Goal: Task Accomplishment & Management: Use online tool/utility

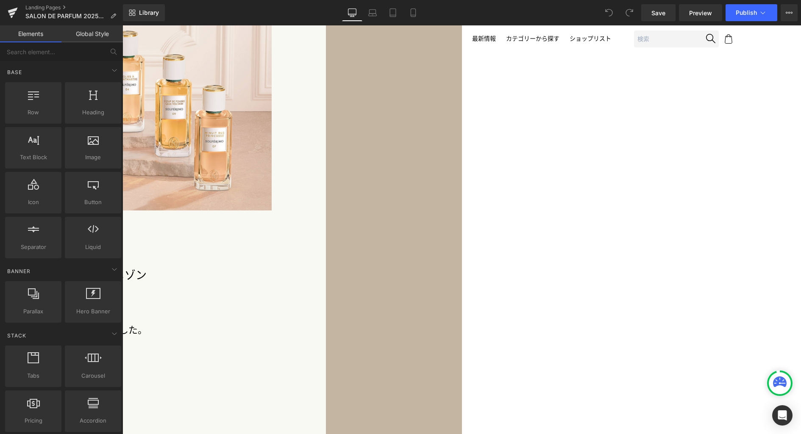
scroll to position [1273, 0]
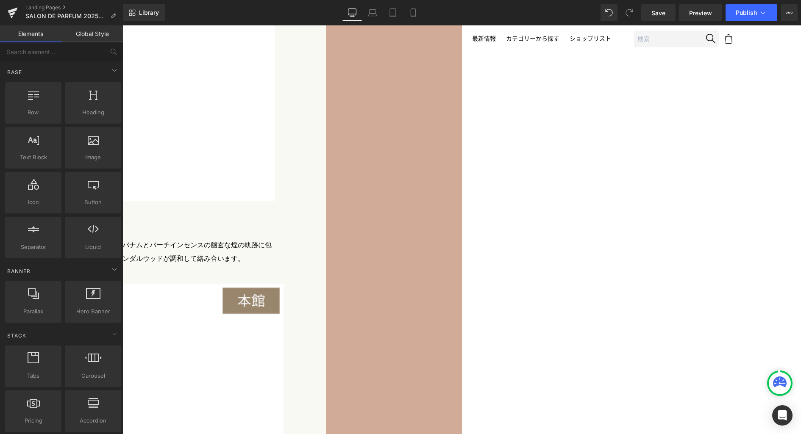
scroll to position [2649, 0]
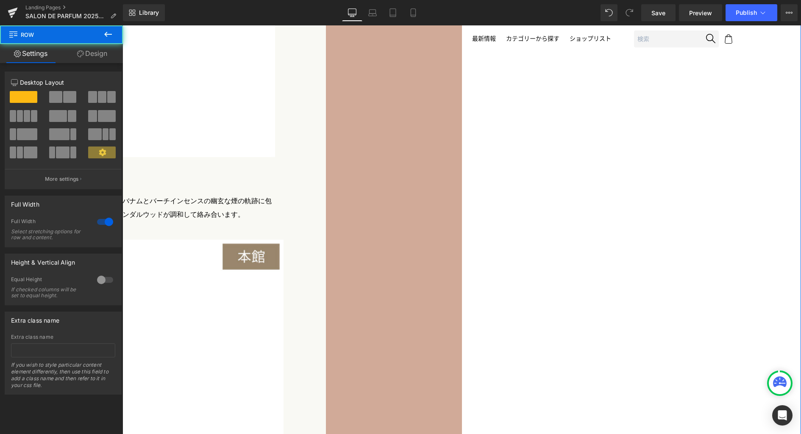
click at [97, 53] on link "Design" at bounding box center [91, 53] width 61 height 19
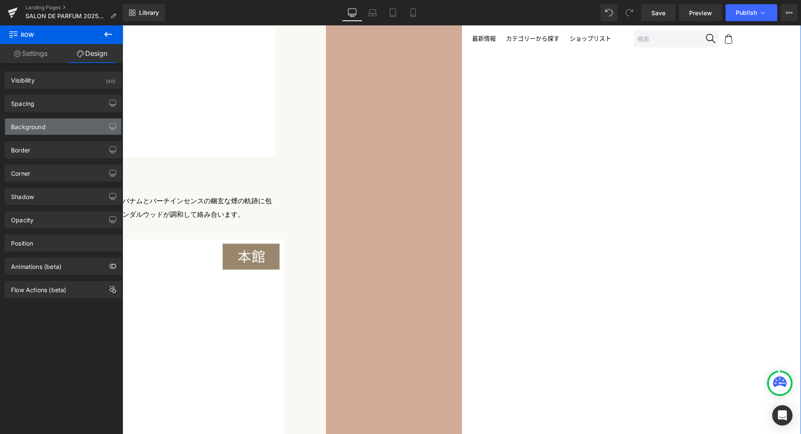
click at [53, 128] on div "Background" at bounding box center [63, 127] width 116 height 16
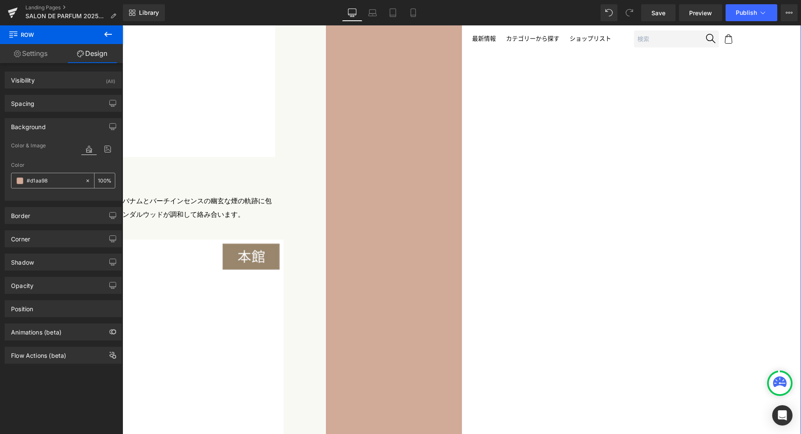
click at [53, 180] on input "#d1aa98" at bounding box center [54, 180] width 54 height 9
click at [43, 180] on input "#d1aa98" at bounding box center [54, 180] width 54 height 9
paste input "957d94"
type input "#957d94"
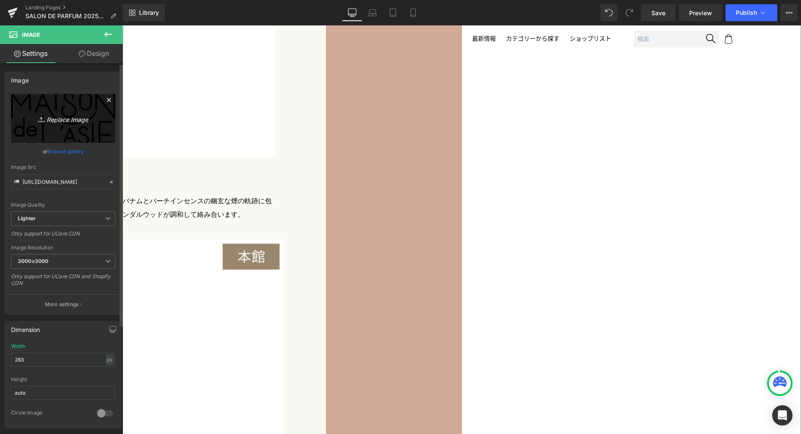
click at [78, 122] on icon "Replace Image" at bounding box center [63, 118] width 68 height 11
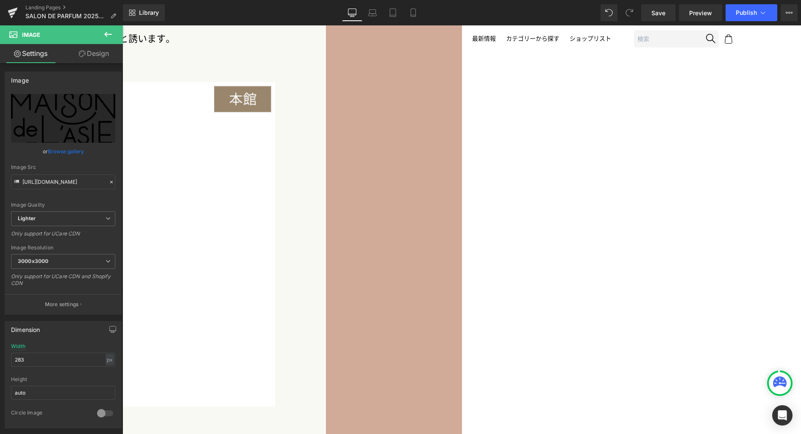
scroll to position [2518, 0]
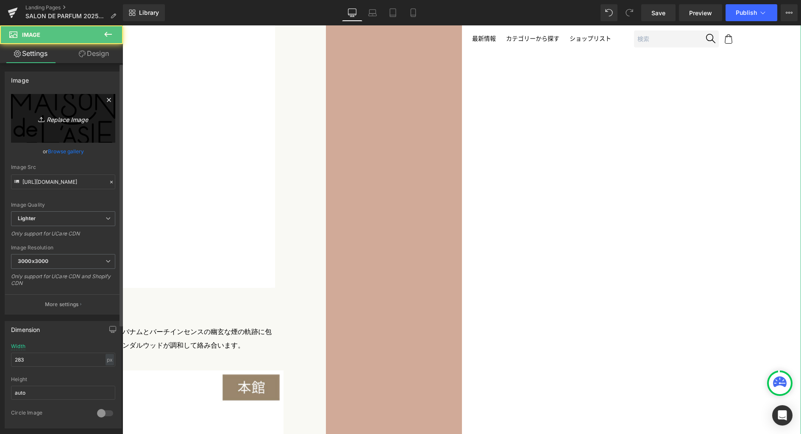
click at [78, 124] on icon "Replace Image" at bounding box center [63, 118] width 68 height 11
type input "C:\fakepath\PEN_logo.png"
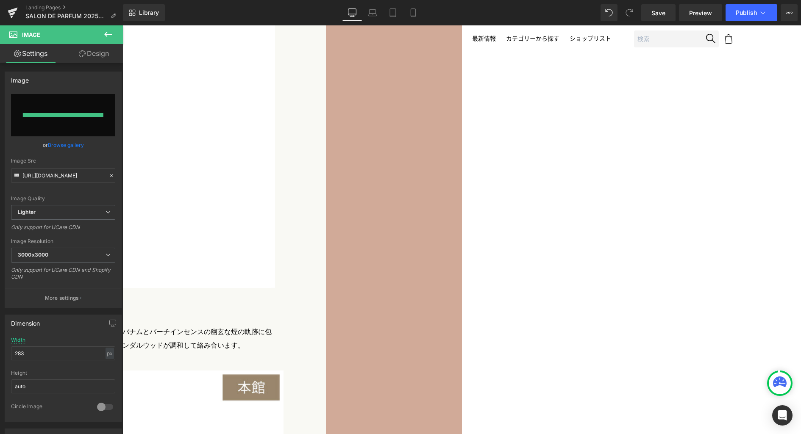
type input "https://ucarecdn.com/c4661eb6-3eb3-493f-99ea-c67f81aa8109/-/format/auto/-/previ…"
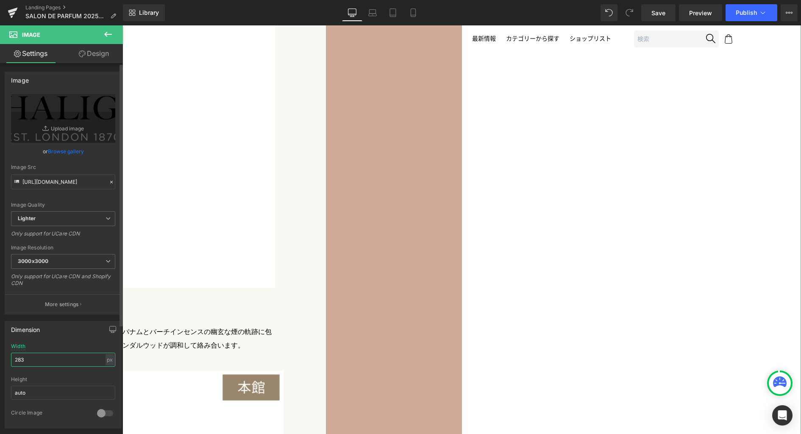
click at [50, 356] on input "283" at bounding box center [63, 360] width 104 height 14
click at [109, 329] on icon "button" at bounding box center [112, 329] width 7 height 7
click at [52, 347] on button "Laptop" at bounding box center [47, 348] width 26 height 14
type input "30"
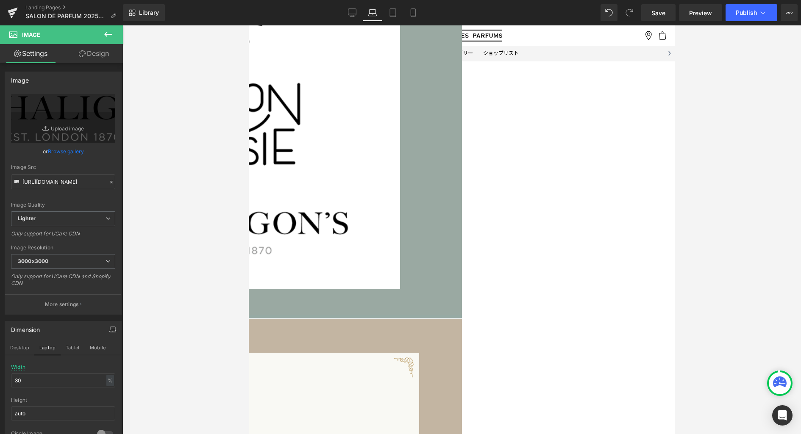
scroll to position [543, 0]
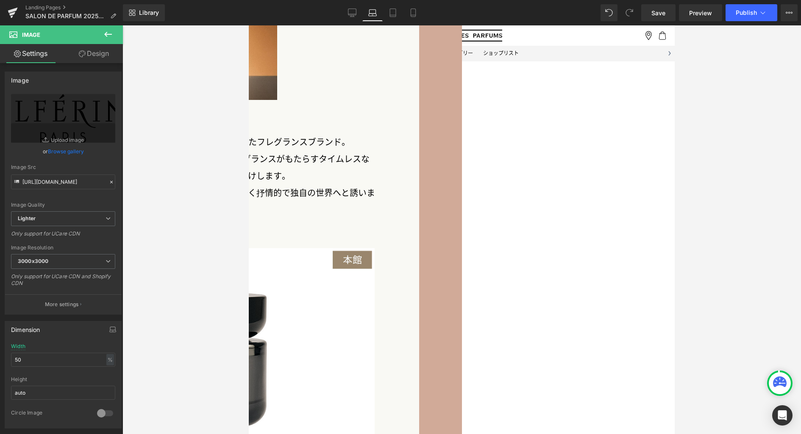
scroll to position [2234, 0]
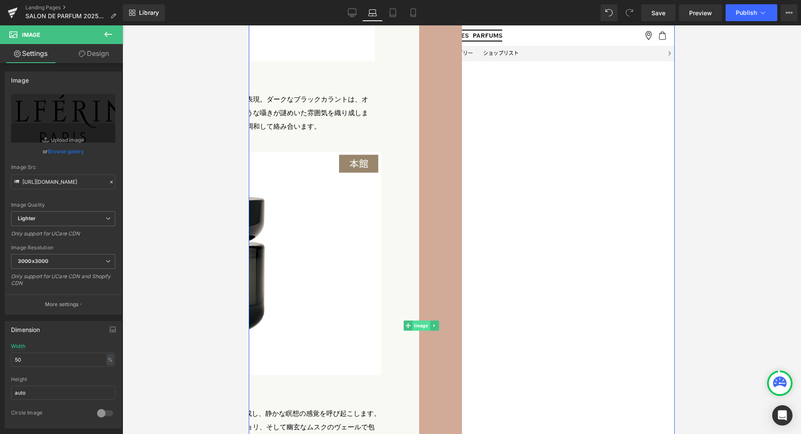
click at [430, 321] on span "Image" at bounding box center [420, 326] width 17 height 10
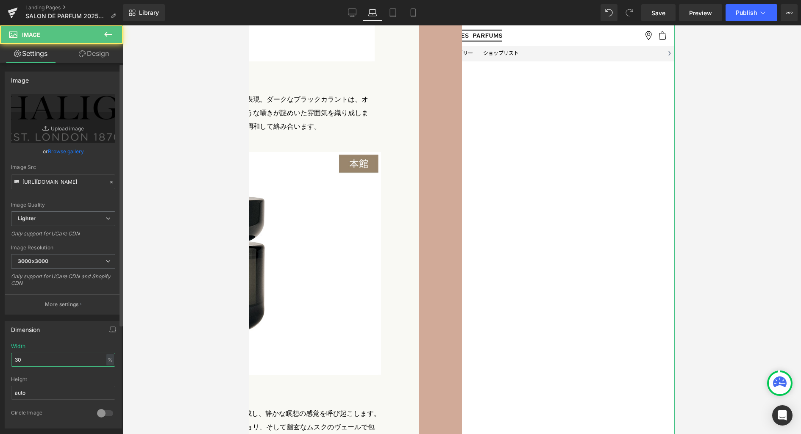
click at [39, 359] on input "30" at bounding box center [63, 360] width 104 height 14
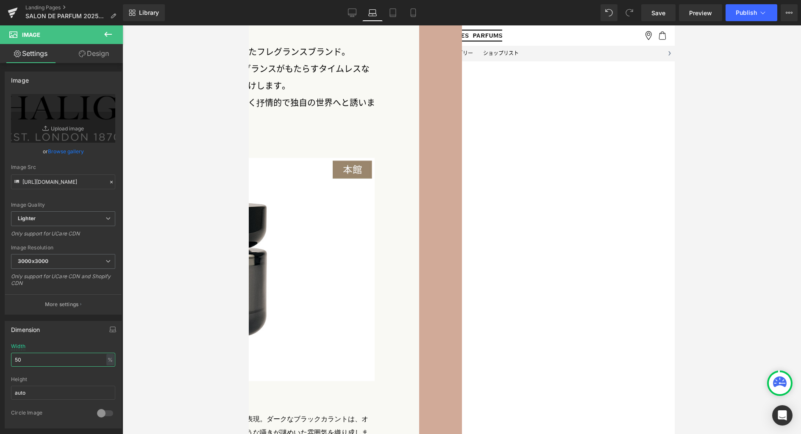
scroll to position [2089, 0]
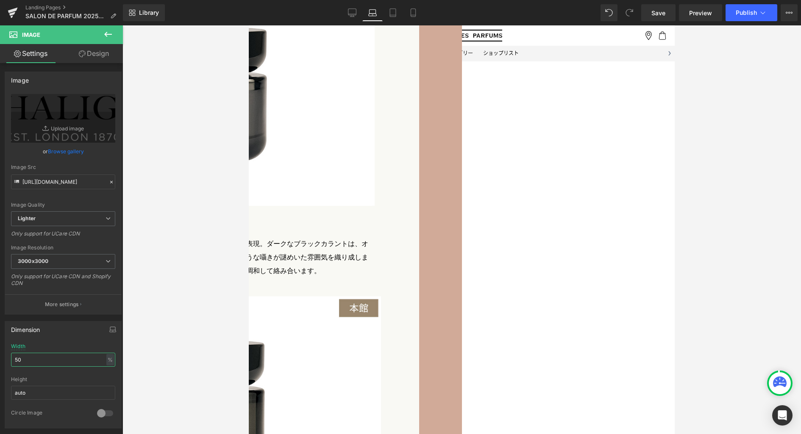
drag, startPoint x: 30, startPoint y: 361, endPoint x: -19, endPoint y: 352, distance: 49.5
click at [0, 352] on html "Image You are previewing how the will restyle your page. You can not edit Eleme…" at bounding box center [400, 217] width 801 height 434
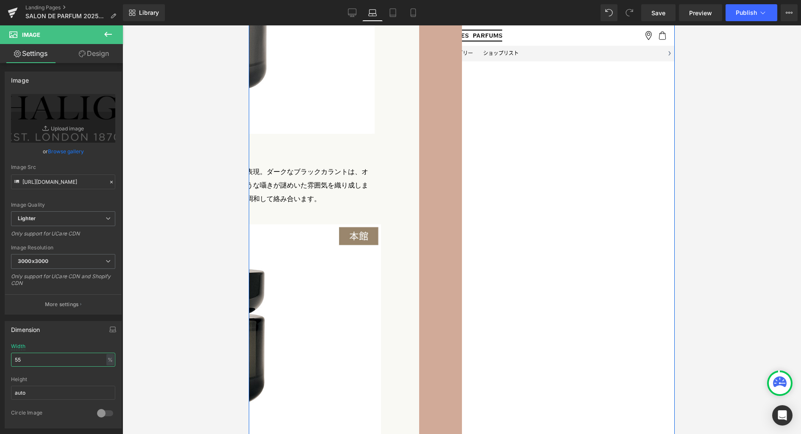
scroll to position [2227, 0]
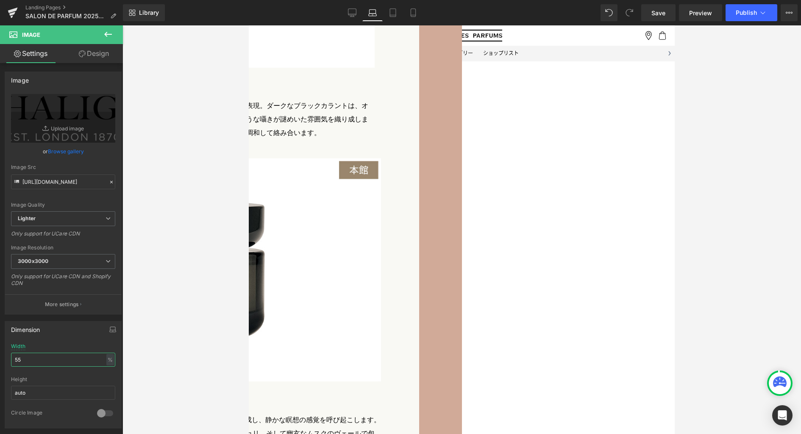
drag, startPoint x: 11, startPoint y: 357, endPoint x: -47, endPoint y: 352, distance: 58.3
click at [0, 352] on html "Image You are previewing how the will restyle your page. You can not edit Eleme…" at bounding box center [400, 217] width 801 height 434
type input "50"
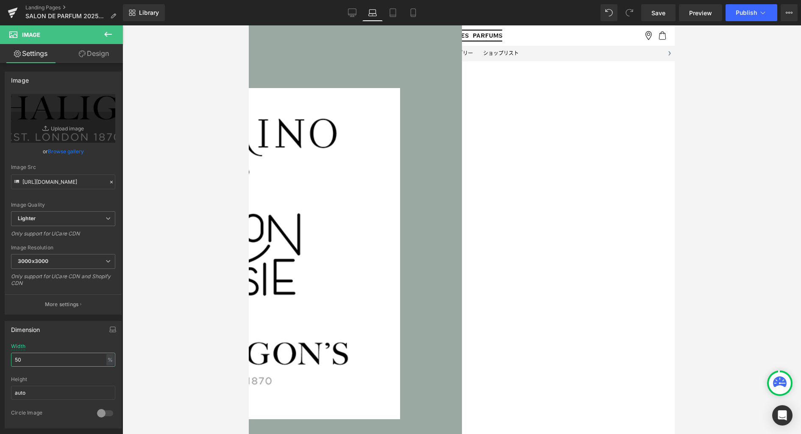
scroll to position [559, 0]
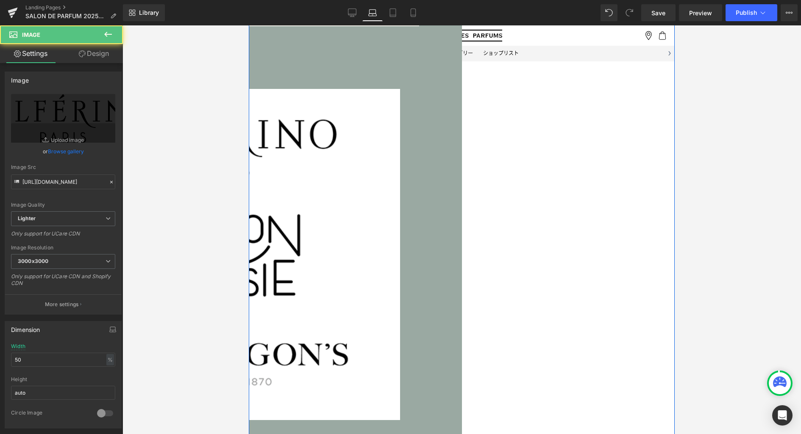
drag, startPoint x: 61, startPoint y: 361, endPoint x: -30, endPoint y: 359, distance: 90.7
click at [0, 359] on html "Image You are previewing how the will restyle your page. You can not edit Eleme…" at bounding box center [400, 217] width 801 height 434
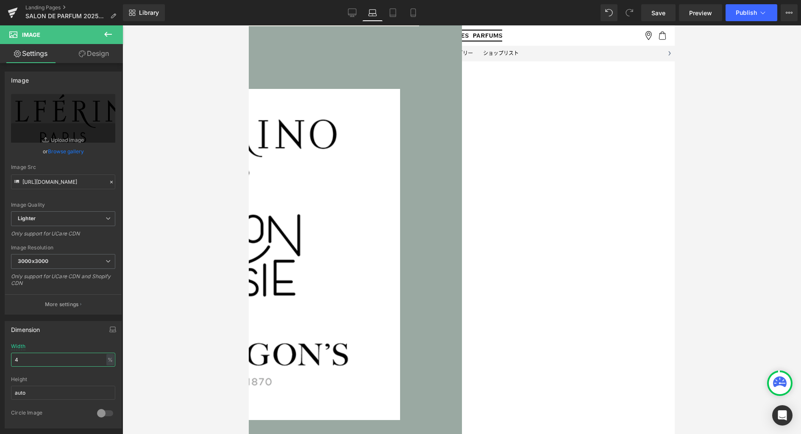
type input "45"
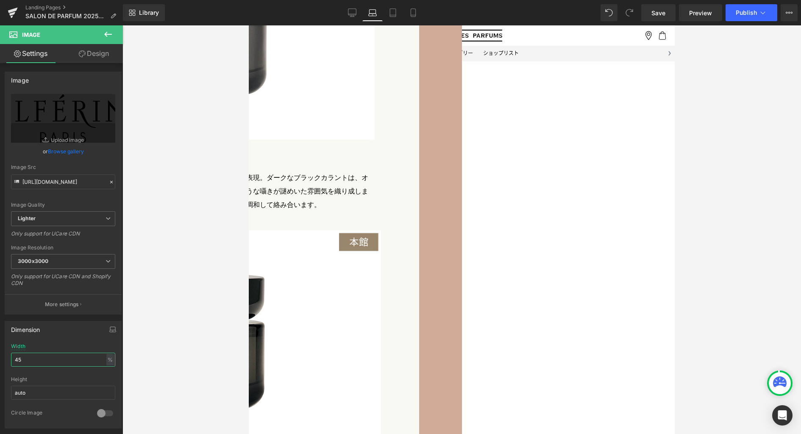
scroll to position [2249, 0]
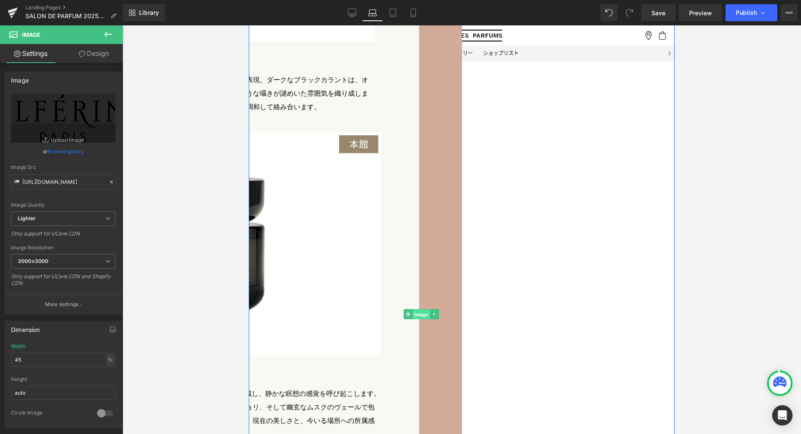
click at [430, 310] on span "Image" at bounding box center [420, 315] width 17 height 10
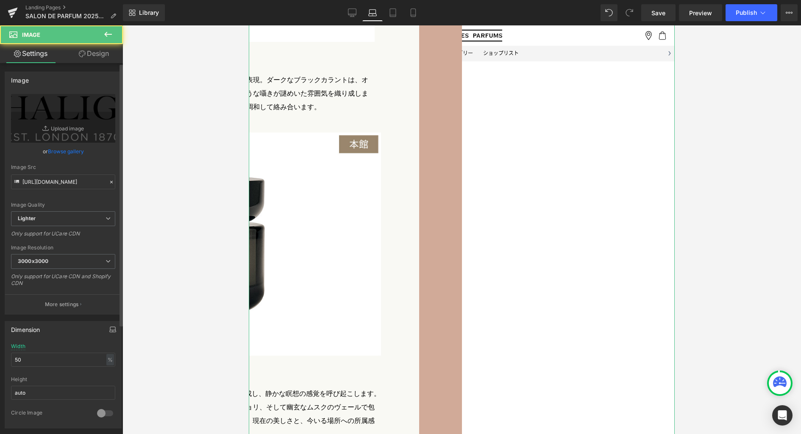
click at [110, 328] on icon "button" at bounding box center [112, 329] width 7 height 7
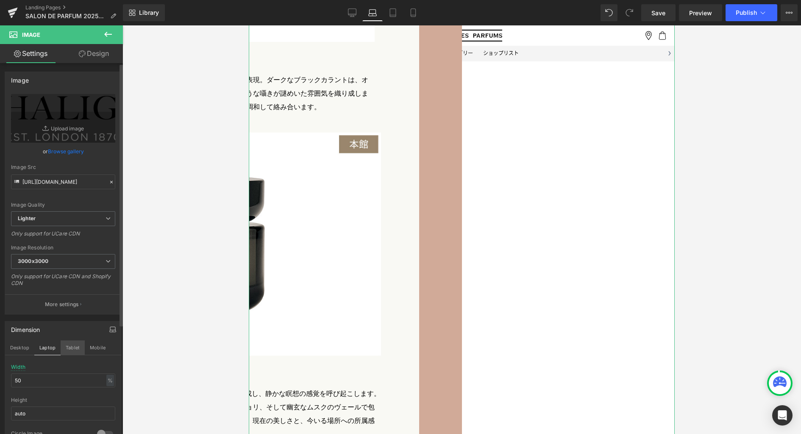
click at [74, 346] on button "Tablet" at bounding box center [73, 348] width 24 height 14
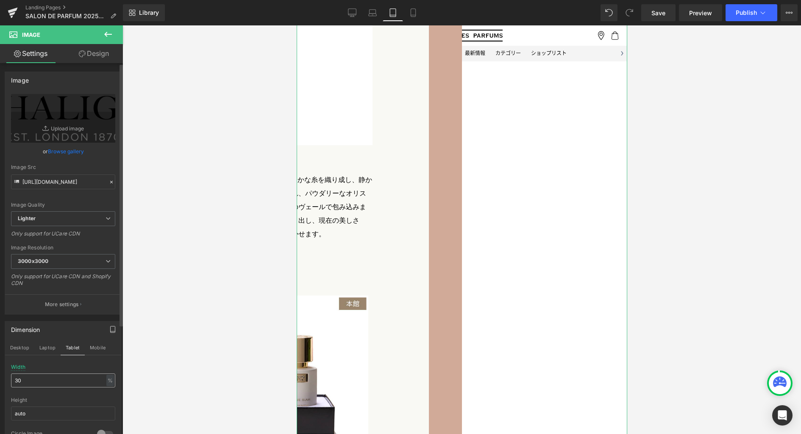
scroll to position [2149, 0]
drag, startPoint x: 50, startPoint y: 381, endPoint x: -30, endPoint y: 372, distance: 80.6
click at [0, 372] on html "Image You are previewing how the will restyle your page. You can not edit Eleme…" at bounding box center [400, 217] width 801 height 434
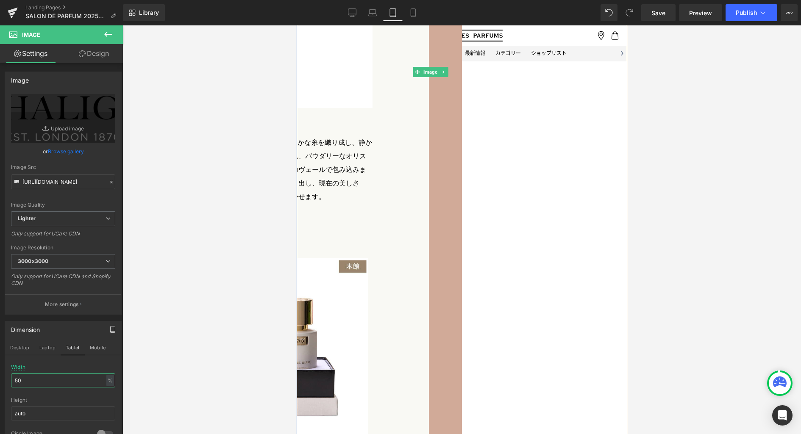
scroll to position [2089, 0]
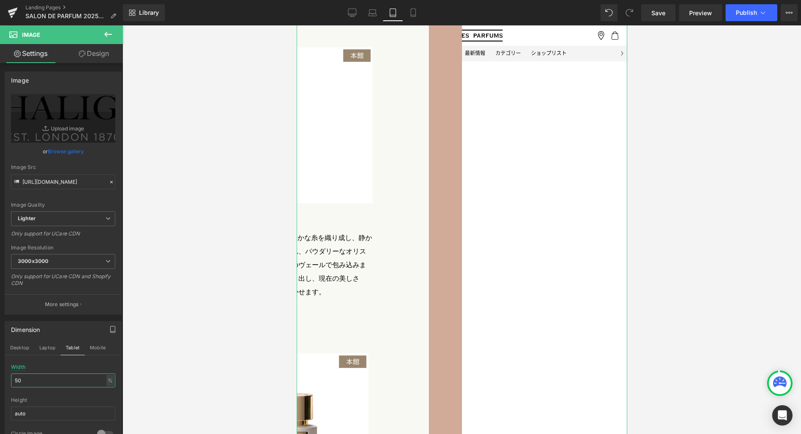
drag, startPoint x: 39, startPoint y: 381, endPoint x: -21, endPoint y: 375, distance: 60.4
click at [0, 375] on html "Image You are previewing how the will restyle your page. You can not edit Eleme…" at bounding box center [400, 217] width 801 height 434
type input "55"
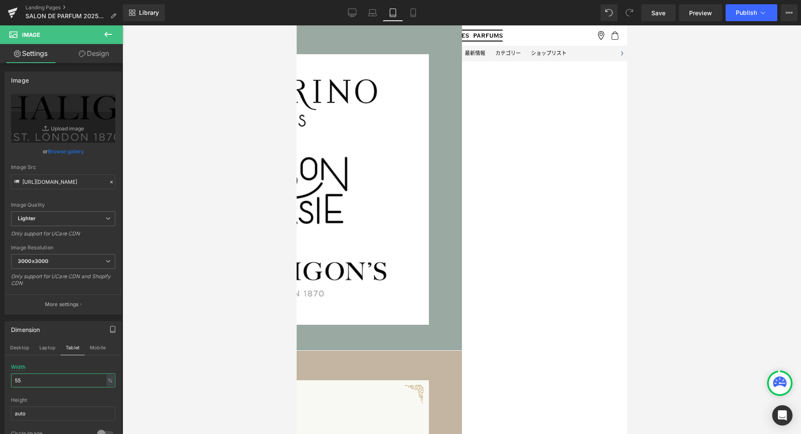
scroll to position [384, 0]
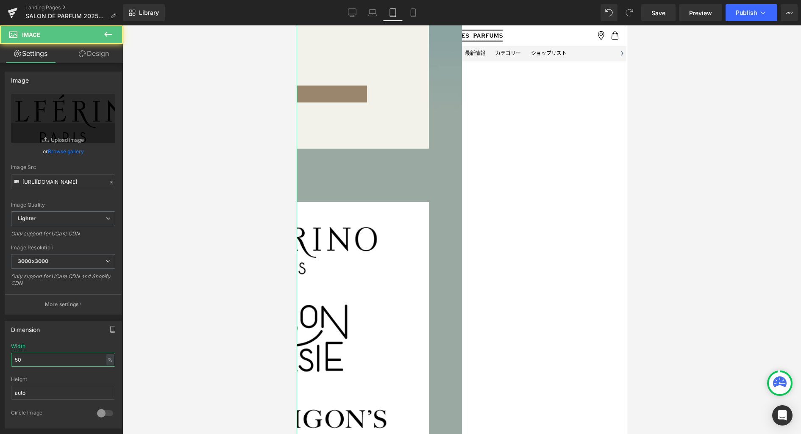
drag, startPoint x: 35, startPoint y: 359, endPoint x: -19, endPoint y: 358, distance: 53.8
click at [0, 358] on html "Image You are previewing how the will restyle your page. You can not edit Eleme…" at bounding box center [400, 217] width 801 height 434
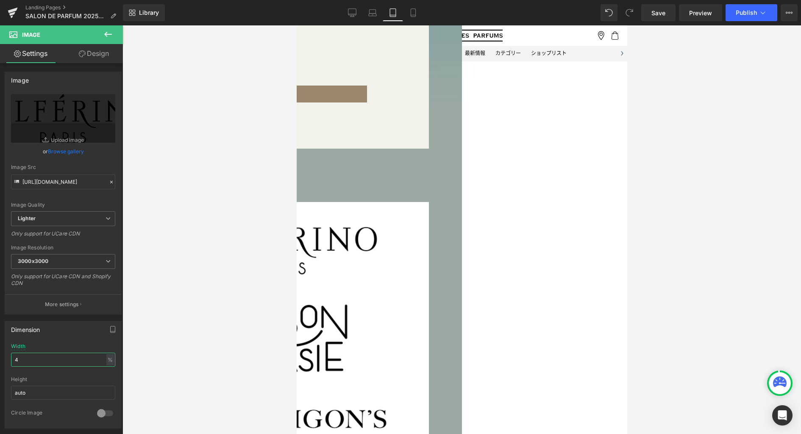
type input "45"
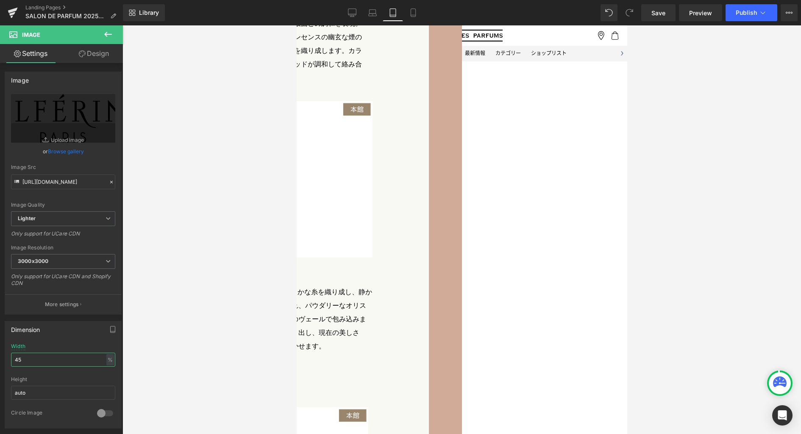
scroll to position [2102, 0]
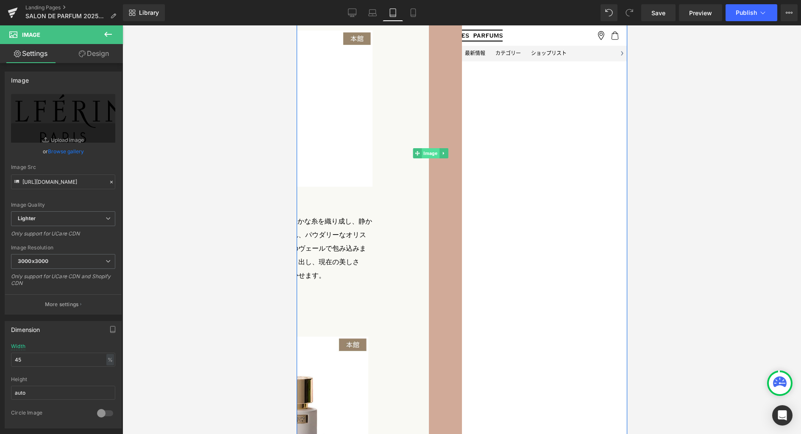
click at [439, 158] on span "Image" at bounding box center [429, 153] width 17 height 10
drag, startPoint x: 24, startPoint y: 361, endPoint x: -24, endPoint y: 360, distance: 48.3
click at [0, 360] on html "Image You are previewing how the will restyle your page. You can not edit Eleme…" at bounding box center [400, 217] width 801 height 434
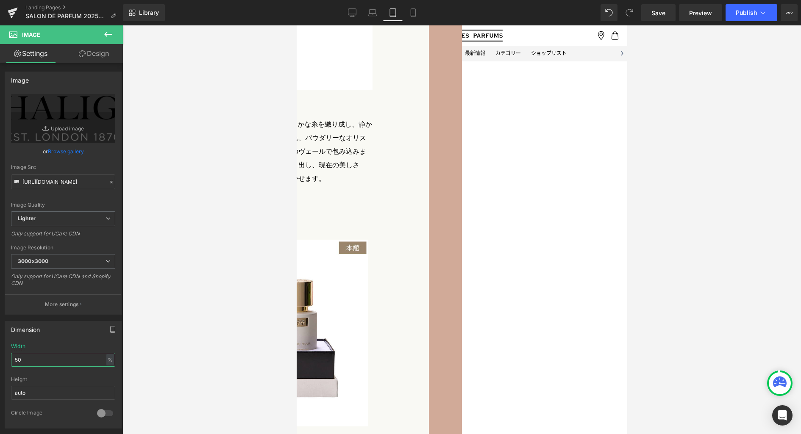
scroll to position [2225, 0]
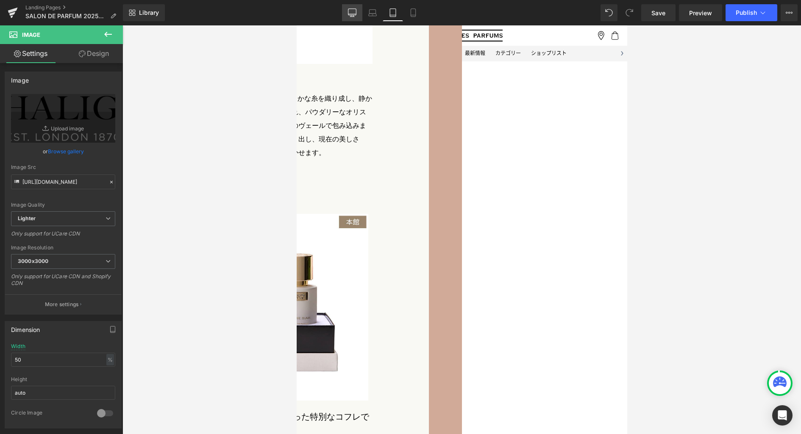
click at [350, 15] on icon at bounding box center [352, 12] width 8 height 8
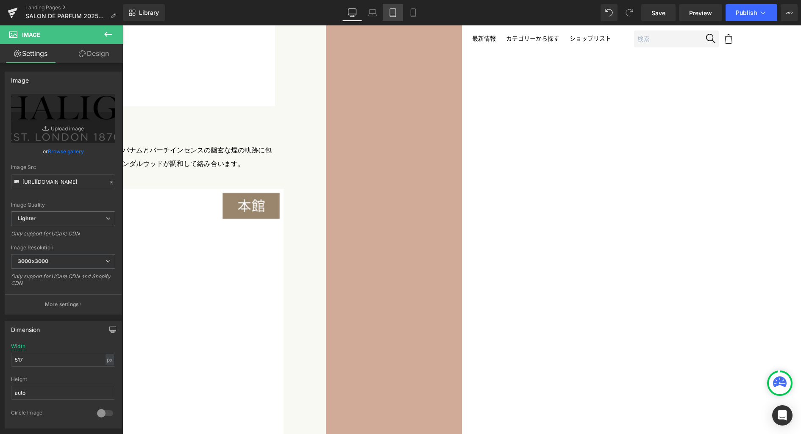
click at [390, 15] on icon at bounding box center [393, 12] width 8 height 8
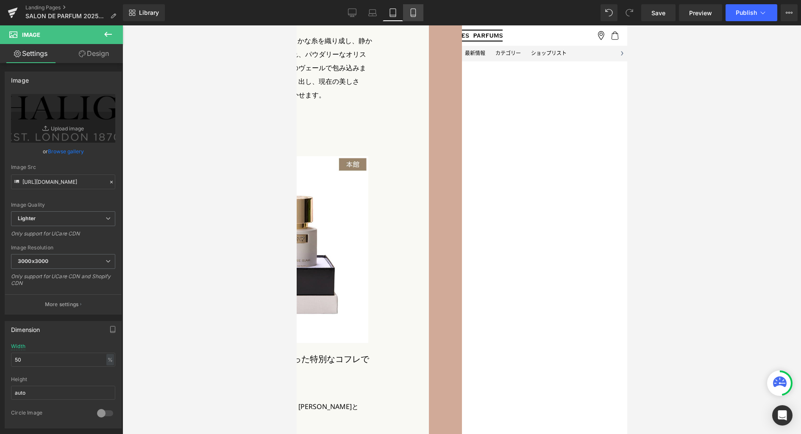
click at [412, 12] on icon at bounding box center [413, 12] width 8 height 8
type input "40"
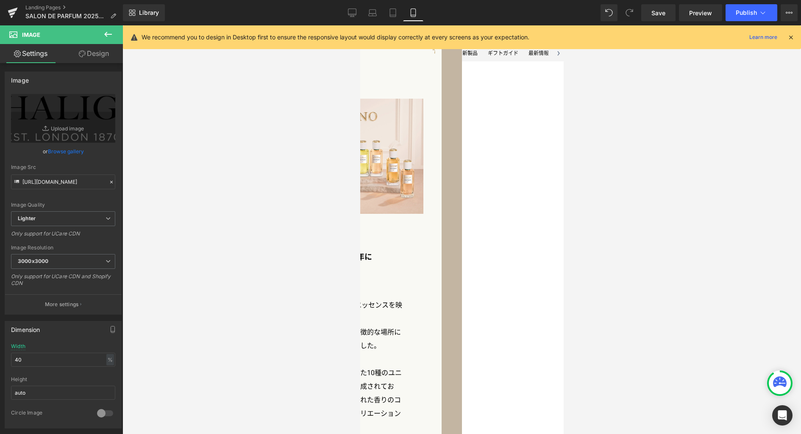
scroll to position [642, 0]
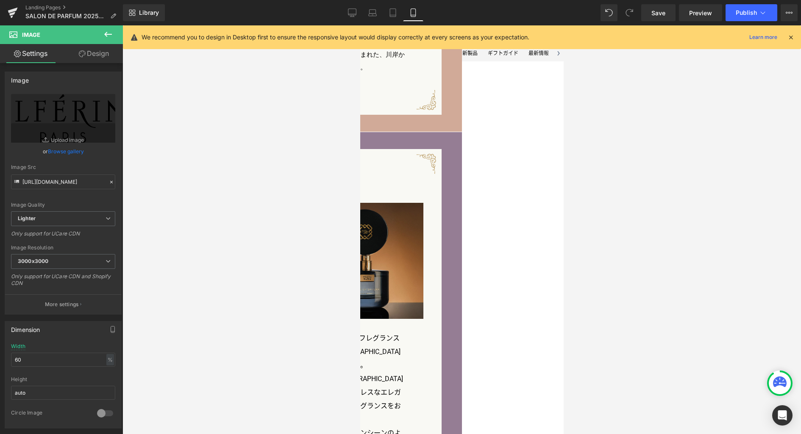
scroll to position [2446, 0]
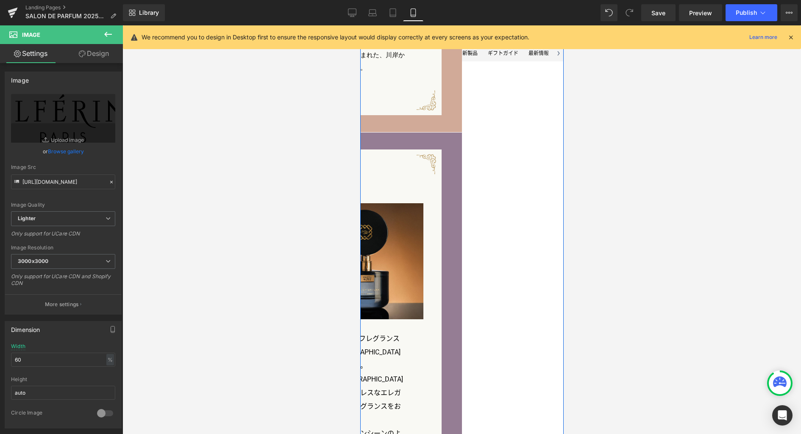
drag, startPoint x: -17, startPoint y: 357, endPoint x: -29, endPoint y: 357, distance: 11.9
click at [0, 357] on html "Image You are previewing how the will restyle your page. You can not edit Eleme…" at bounding box center [400, 217] width 801 height 434
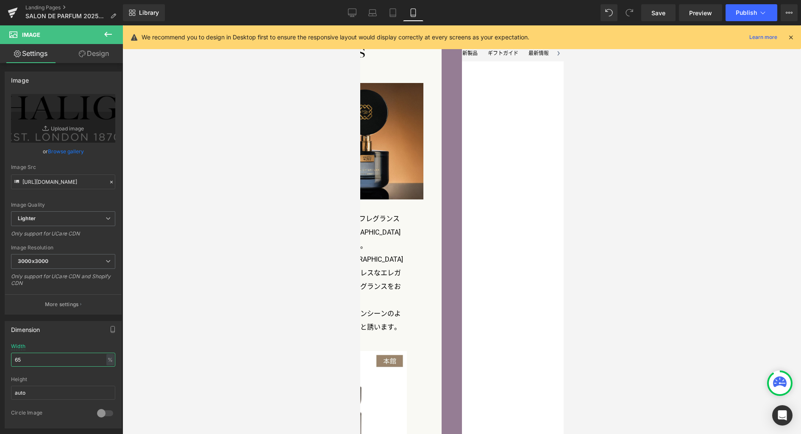
scroll to position [2551, 0]
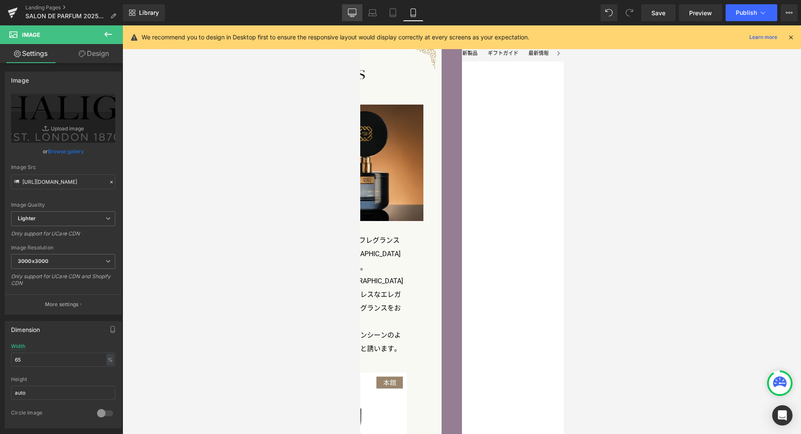
click at [355, 11] on icon at bounding box center [352, 12] width 8 height 8
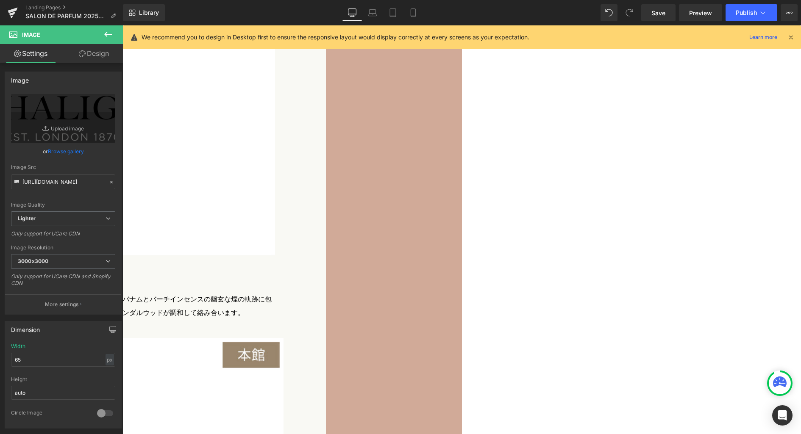
type input "517"
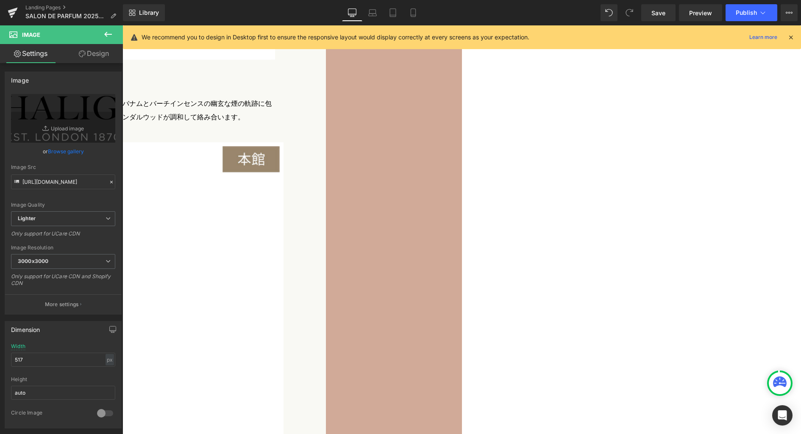
scroll to position [2746, 0]
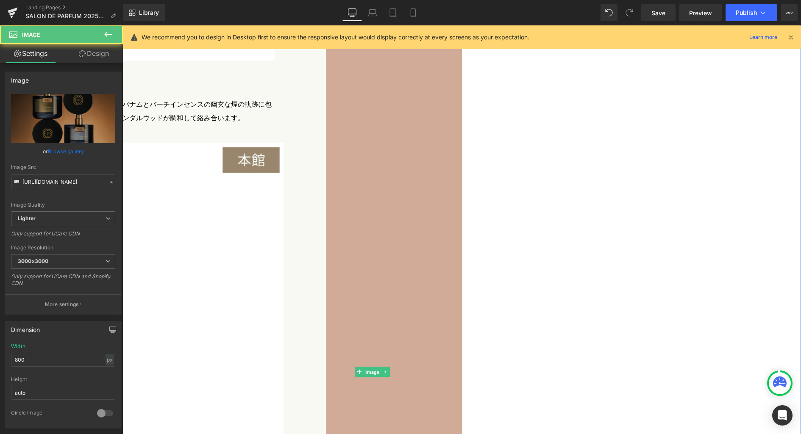
click at [381, 367] on span "Image" at bounding box center [372, 372] width 17 height 10
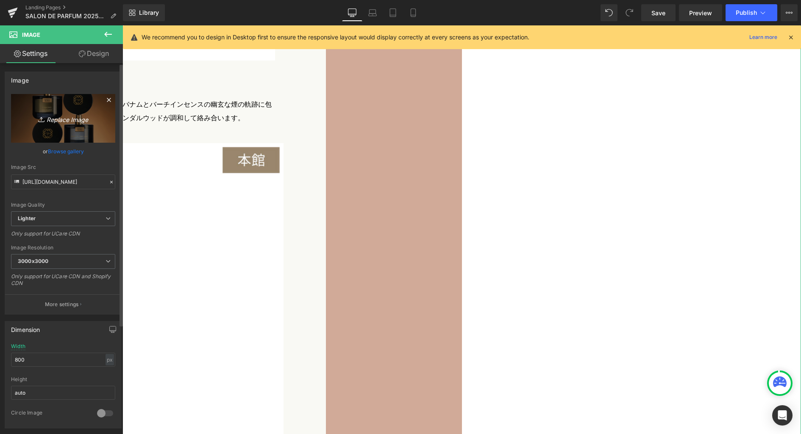
click at [73, 117] on icon "Replace Image" at bounding box center [63, 118] width 68 height 11
type input "C:\fakepath\pen_p.jpg"
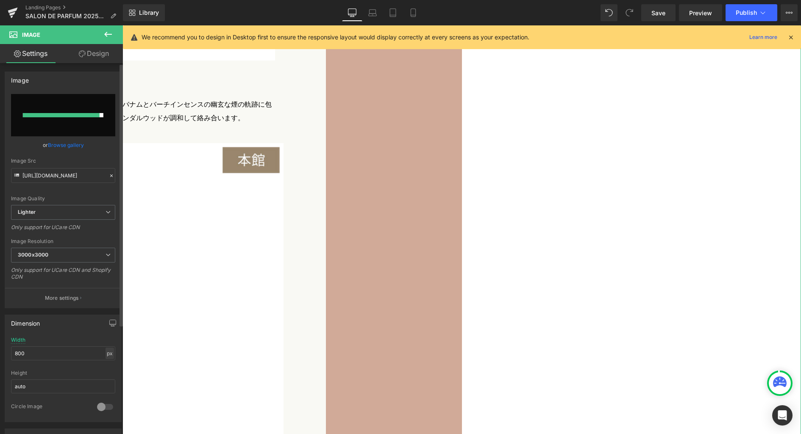
type input "https://ucarecdn.com/e827bbcc-9b3b-413a-8d8e-ceeb90736542/-/format/auto/-/previ…"
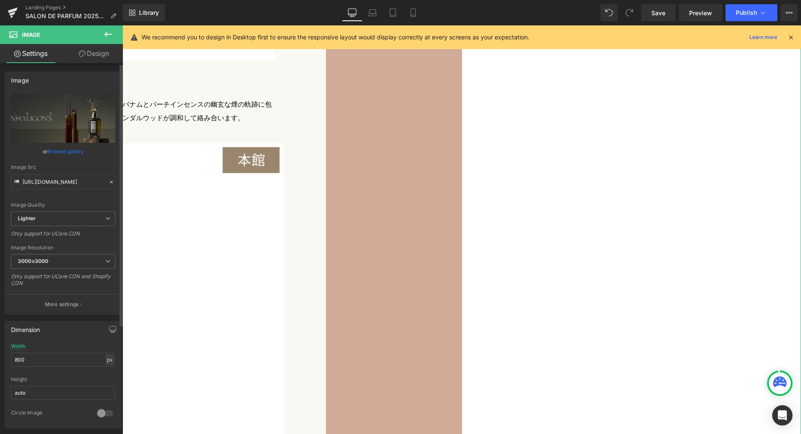
click at [107, 361] on div "px" at bounding box center [110, 359] width 8 height 11
click at [106, 375] on li "%" at bounding box center [109, 373] width 11 height 12
click at [74, 362] on input "67.8" at bounding box center [63, 360] width 104 height 14
click at [109, 330] on icon "button" at bounding box center [112, 329] width 7 height 7
click at [53, 348] on button "Laptop" at bounding box center [47, 348] width 26 height 14
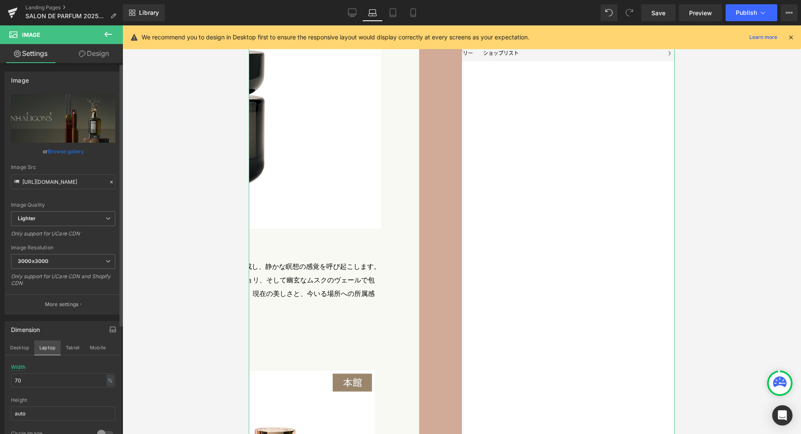
scroll to position [2370, 0]
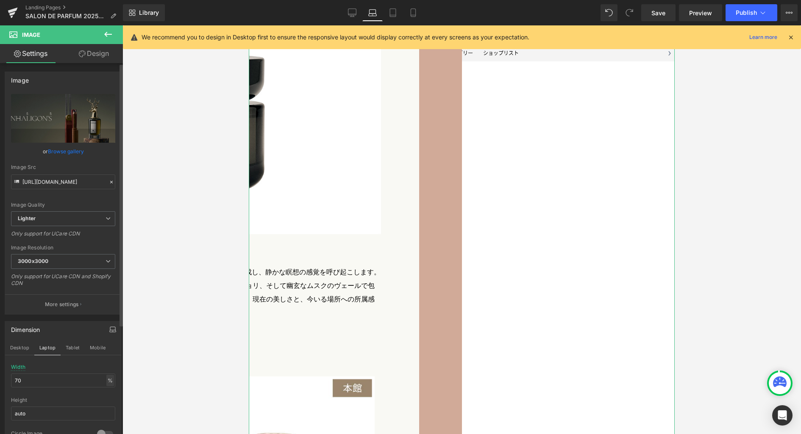
click at [108, 383] on div "%" at bounding box center [110, 380] width 8 height 11
click at [81, 382] on input "70" at bounding box center [63, 381] width 104 height 14
click at [75, 347] on button "Tablet" at bounding box center [73, 348] width 24 height 14
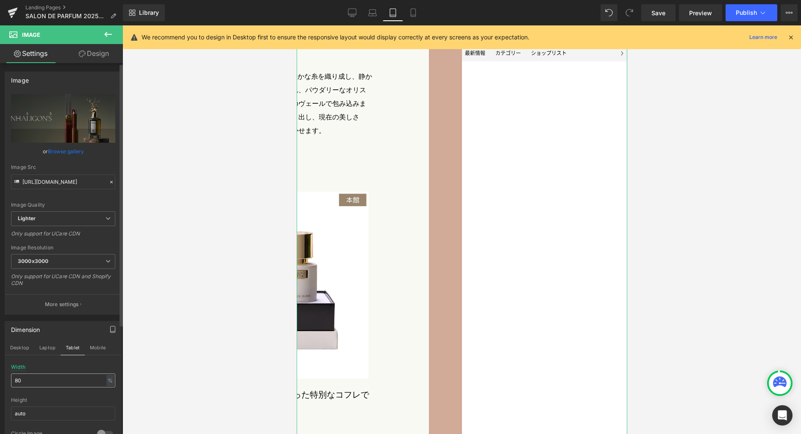
scroll to position [2256, 0]
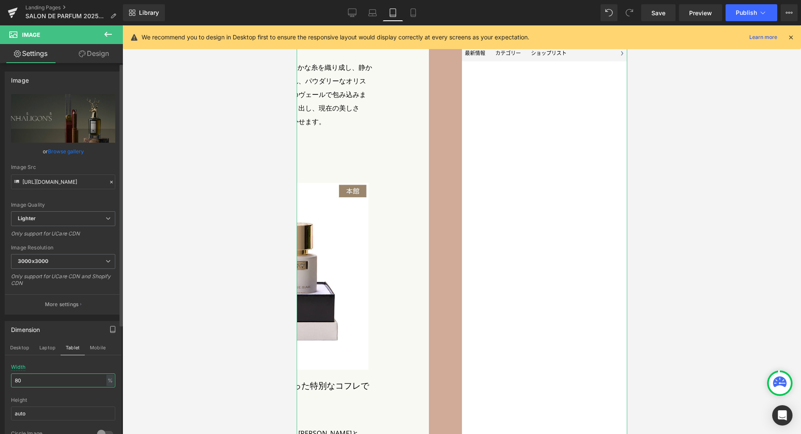
click at [56, 384] on input "80" at bounding box center [63, 381] width 104 height 14
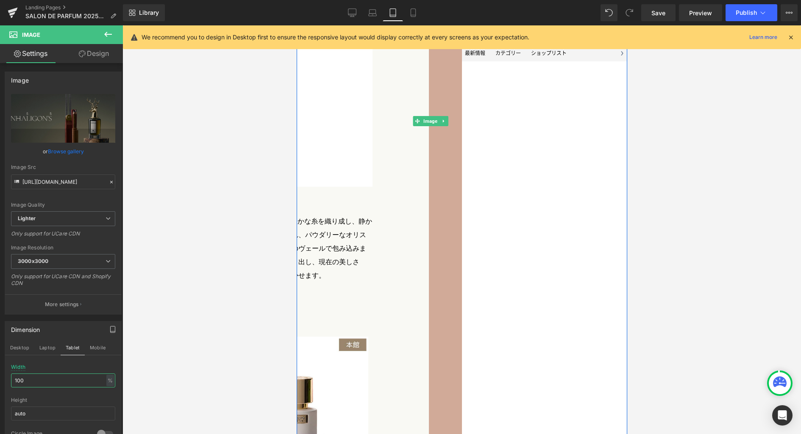
scroll to position [2111, 0]
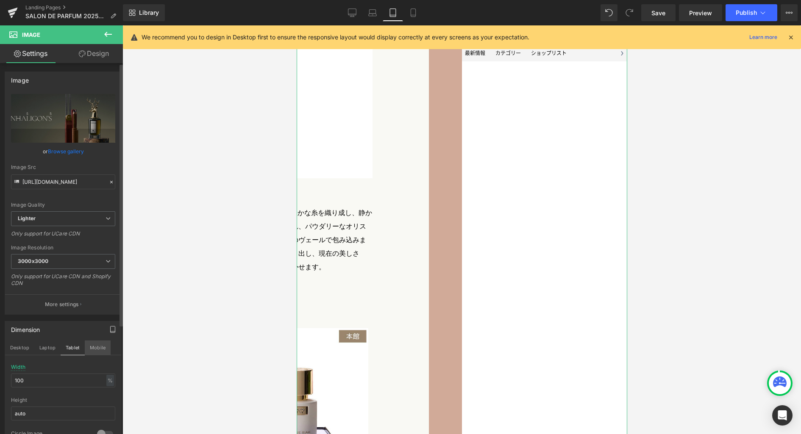
click at [104, 348] on button "Mobile" at bounding box center [98, 348] width 26 height 14
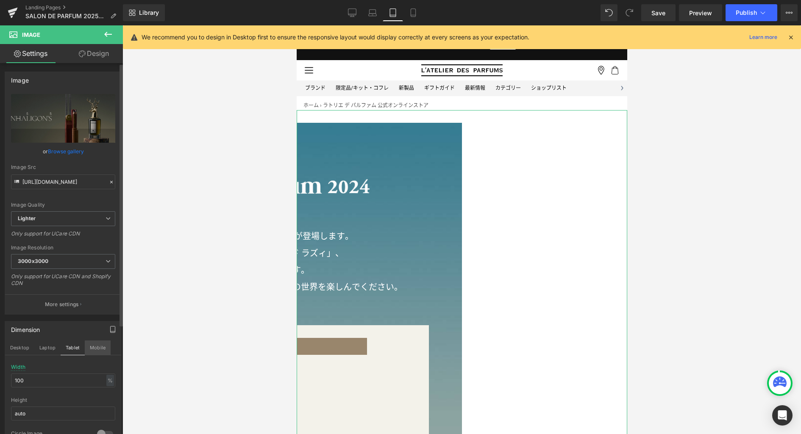
type input "800"
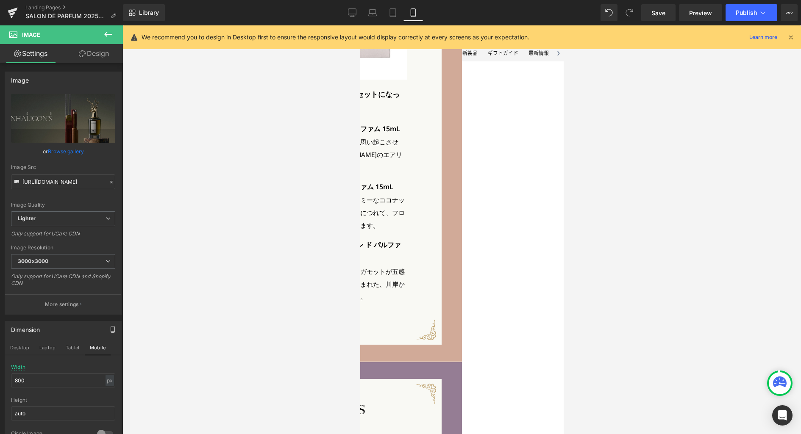
scroll to position [2394, 0]
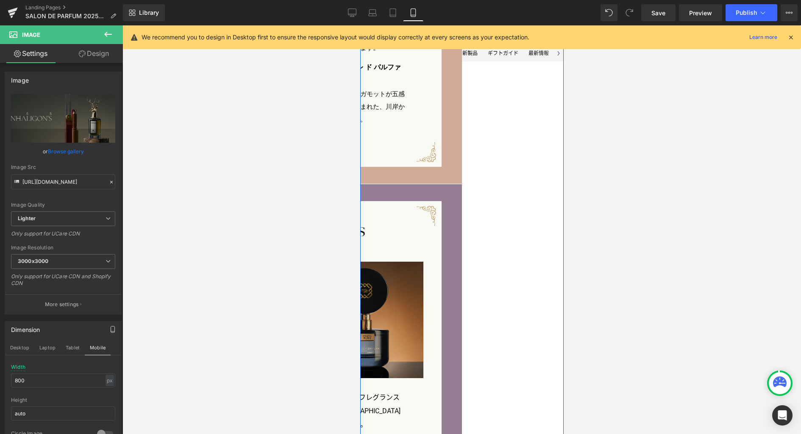
click at [423, 320] on img at bounding box center [340, 320] width 165 height 117
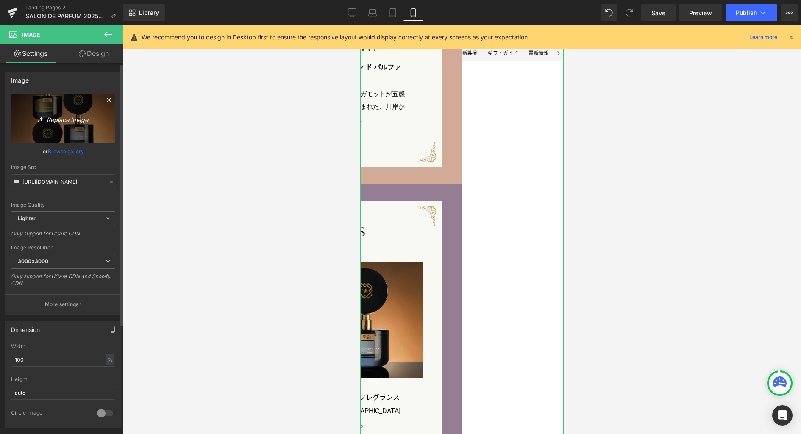
click at [83, 120] on icon "Replace Image" at bounding box center [63, 118] width 68 height 11
type input "C:\fakepath\pen_p_sp.jpg"
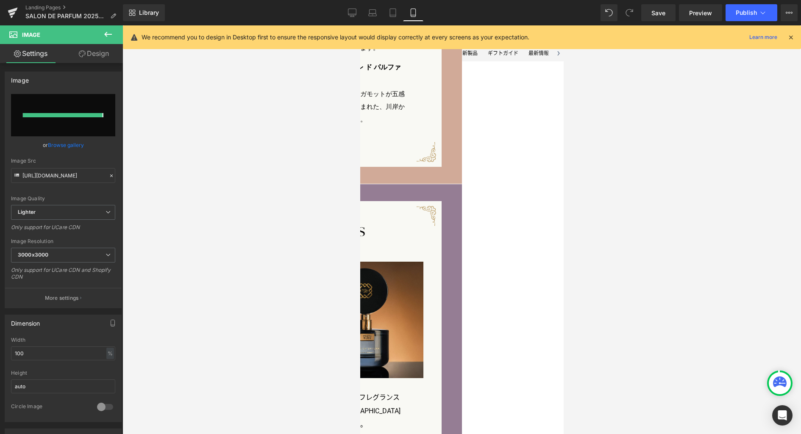
type input "https://ucarecdn.com/82f5bce2-26dd-4cf7-8288-12de949ae750/-/format/auto/-/previ…"
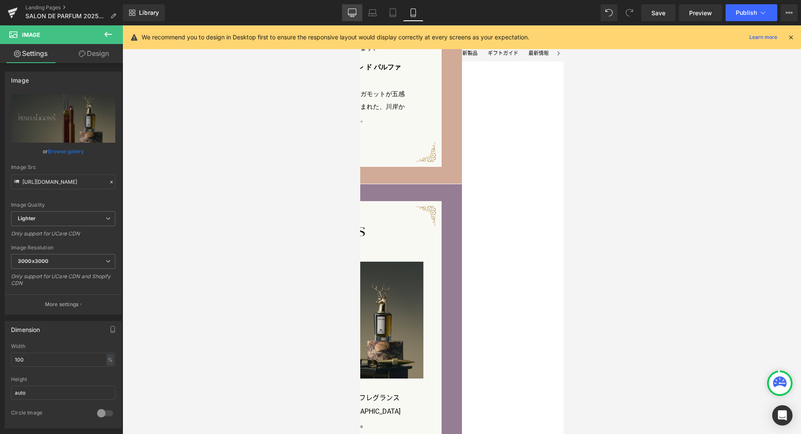
click at [359, 15] on link "Desktop" at bounding box center [352, 12] width 20 height 17
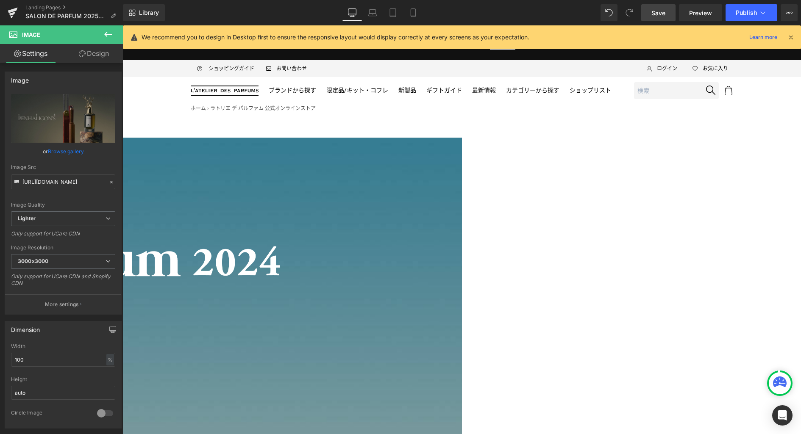
click at [651, 17] on link "Save" at bounding box center [658, 12] width 34 height 17
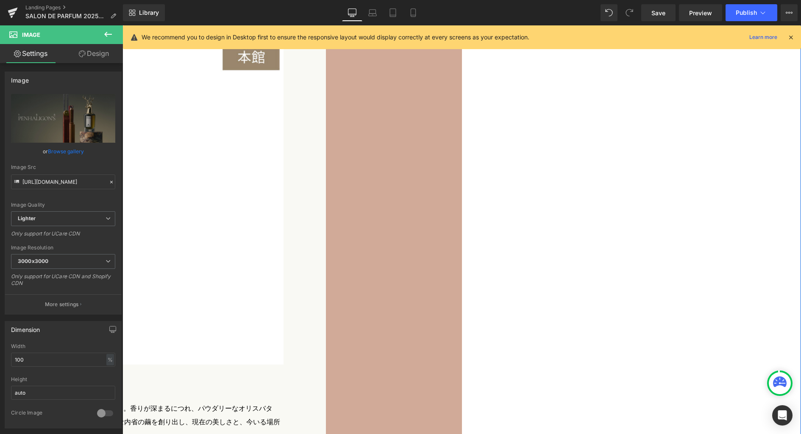
scroll to position [2849, 0]
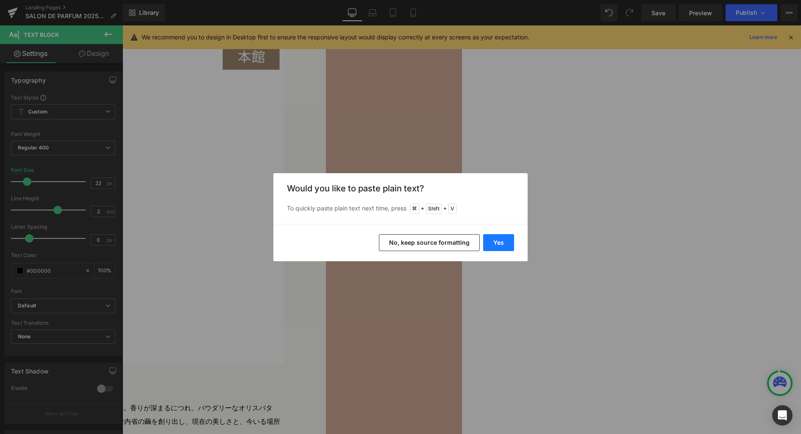
click at [495, 246] on button "Yes" at bounding box center [498, 242] width 31 height 17
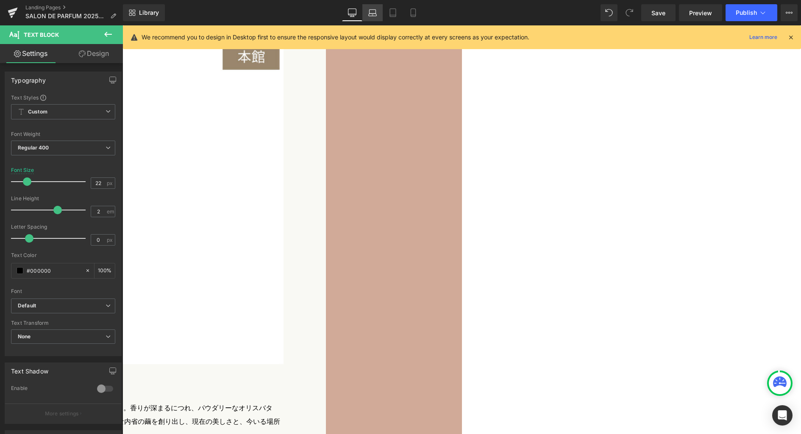
click at [374, 14] on icon at bounding box center [372, 12] width 8 height 8
type input "20"
type input "100"
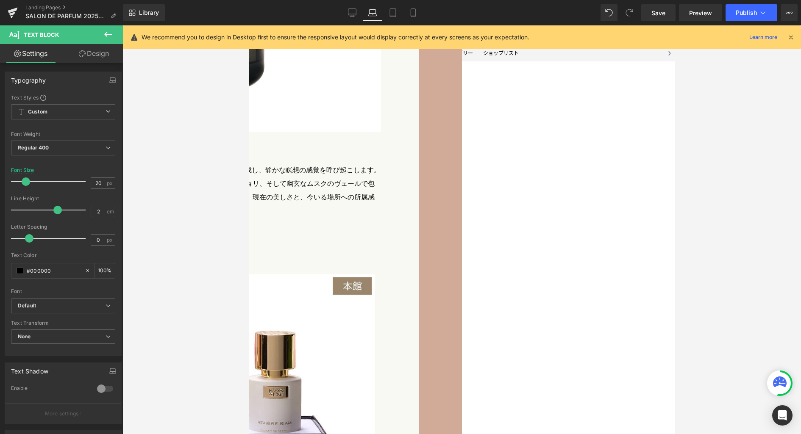
scroll to position [2454, 0]
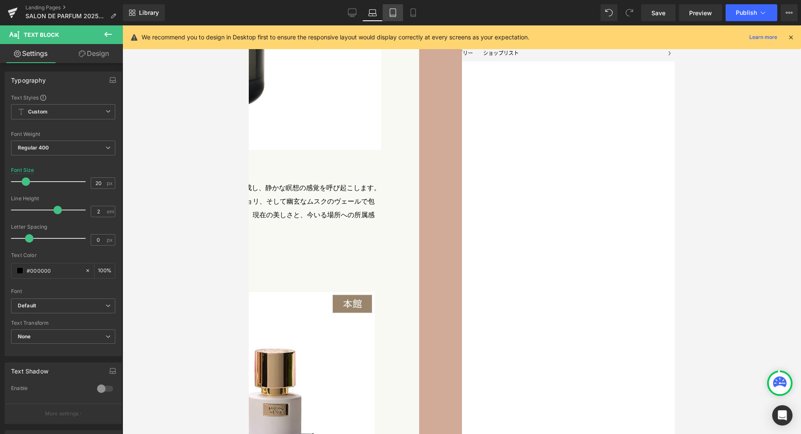
click at [400, 11] on link "Tablet" at bounding box center [393, 12] width 20 height 17
type input "18"
type input "100"
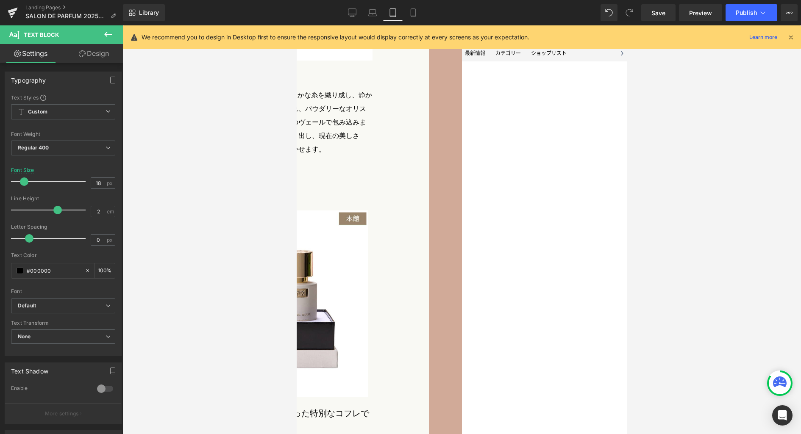
scroll to position [2291, 0]
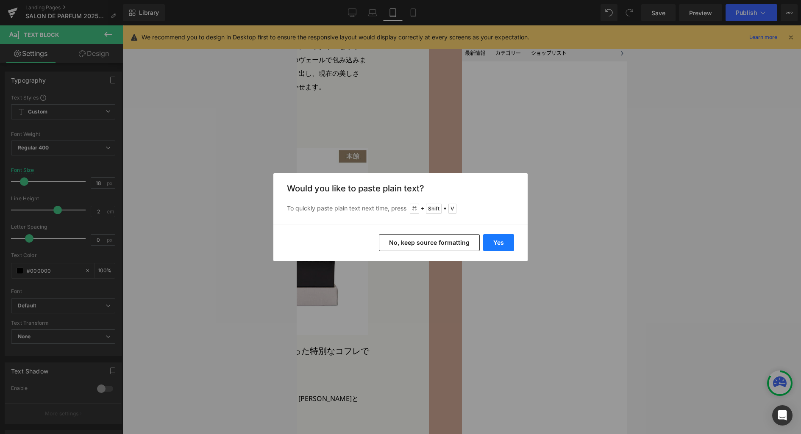
click at [499, 242] on button "Yes" at bounding box center [498, 242] width 31 height 17
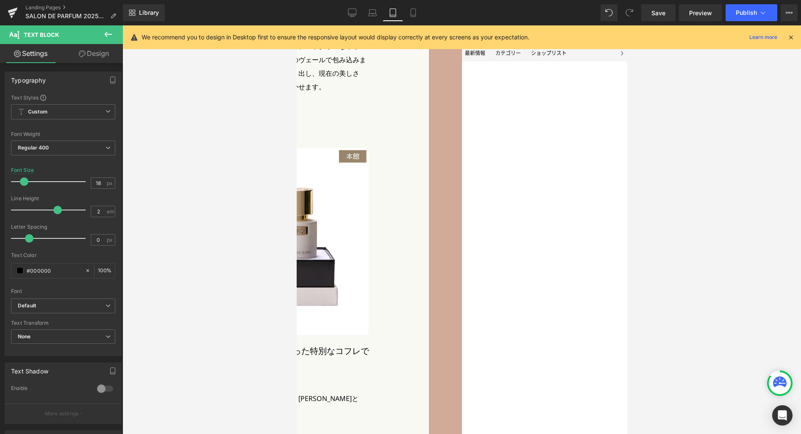
drag, startPoint x: 416, startPoint y: 8, endPoint x: 424, endPoint y: 30, distance: 23.2
click at [416, 8] on icon at bounding box center [413, 12] width 8 height 8
type input "16"
type input "100"
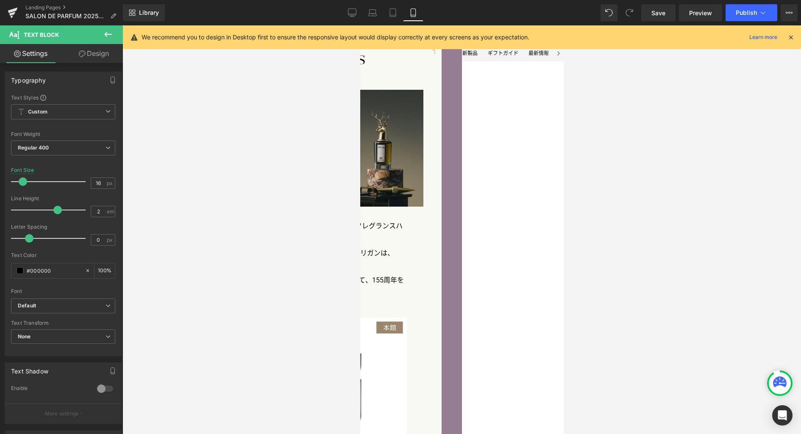
scroll to position [2568, 0]
click at [389, 16] on icon at bounding box center [393, 12] width 8 height 8
type input "18"
type input "100"
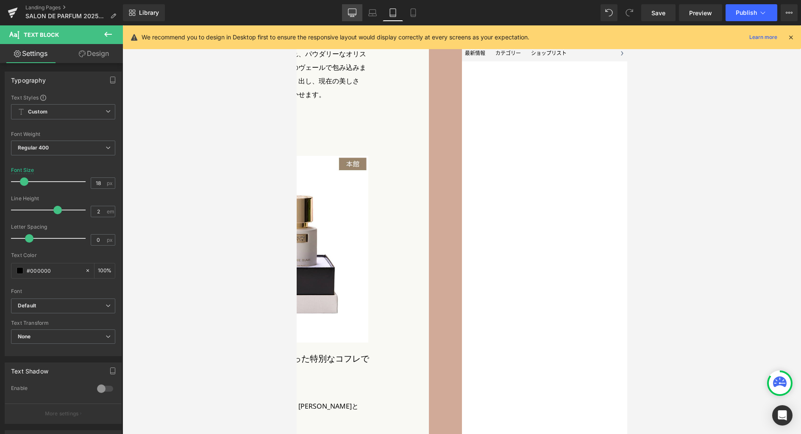
scroll to position [2281, 0]
click at [350, 10] on icon at bounding box center [352, 12] width 8 height 8
type input "22"
type input "100"
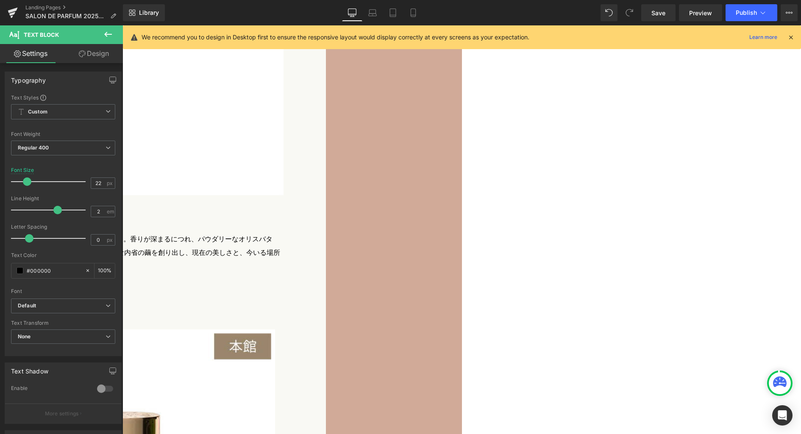
scroll to position [3067, 0]
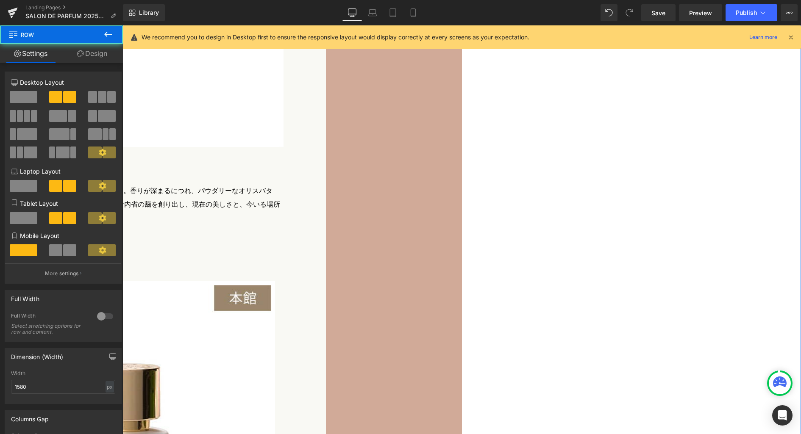
click at [97, 56] on link "Design" at bounding box center [91, 53] width 61 height 19
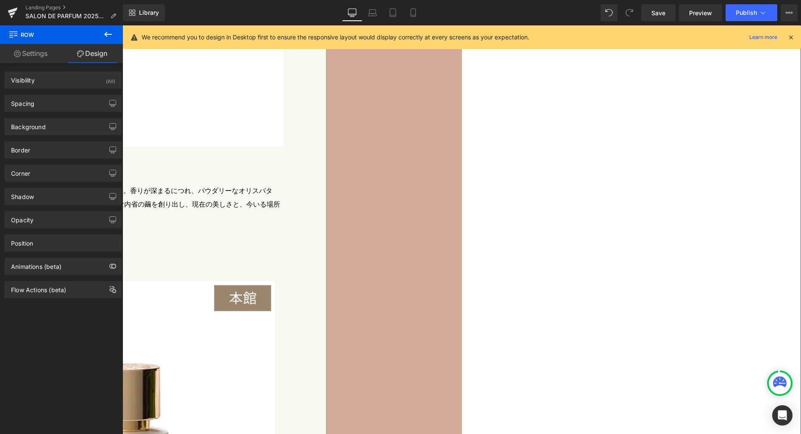
type input "80"
type input "0"
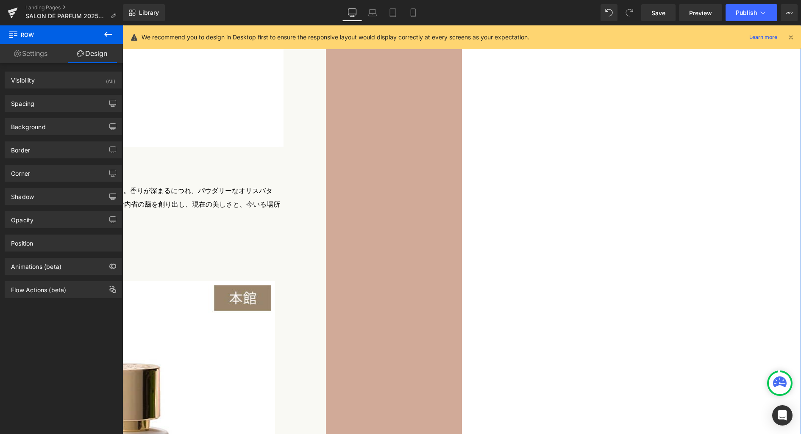
type input "0"
click at [63, 102] on div "Spacing" at bounding box center [63, 103] width 116 height 16
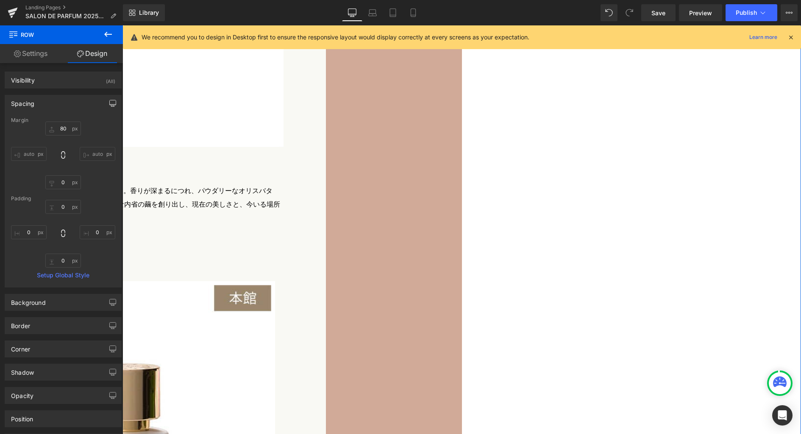
click at [111, 101] on icon "button" at bounding box center [112, 103] width 7 height 7
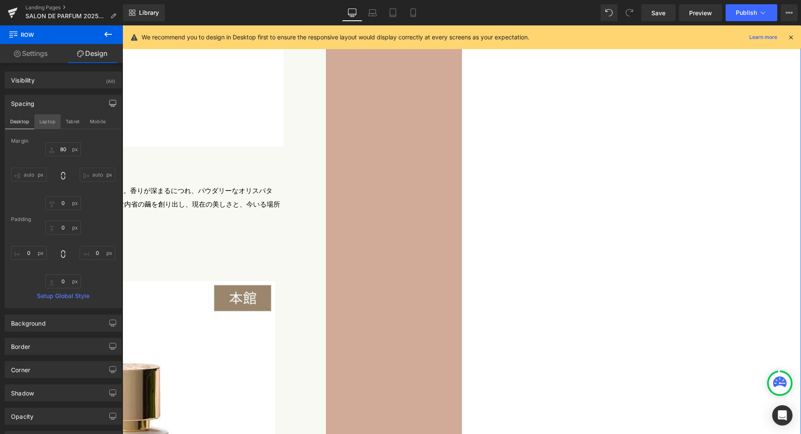
click at [53, 124] on button "Laptop" at bounding box center [47, 121] width 26 height 14
type input "70"
type input "0"
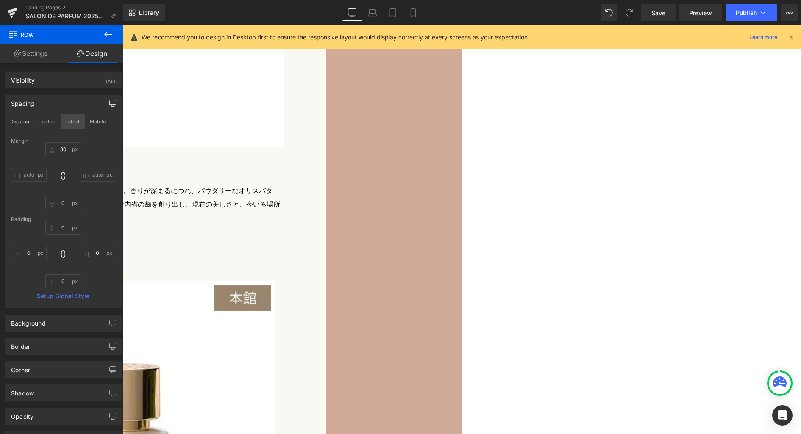
type input "0"
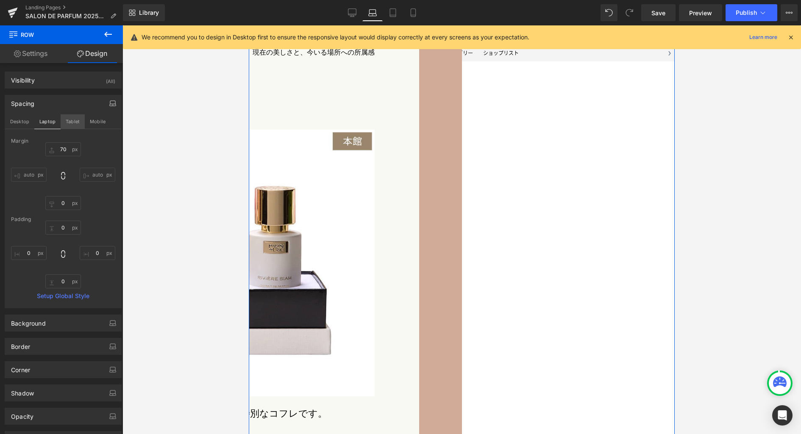
click at [82, 121] on button "Tablet" at bounding box center [73, 121] width 24 height 14
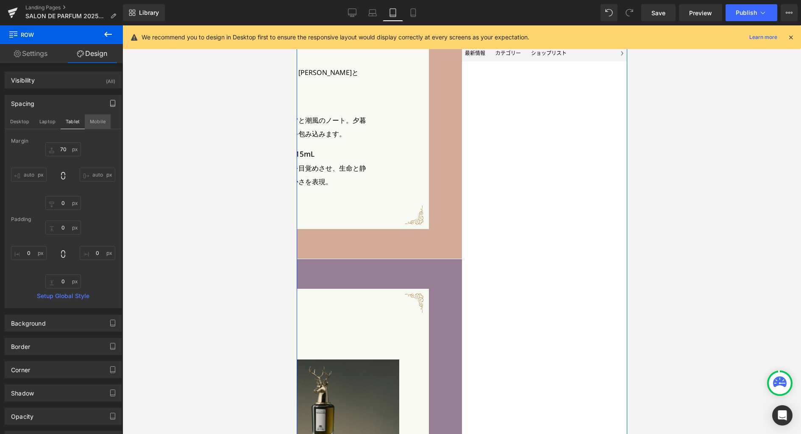
type input "60"
type input "0"
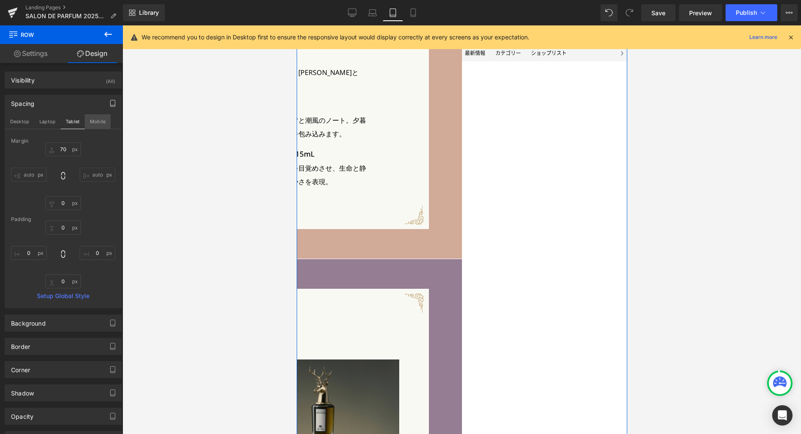
type input "0"
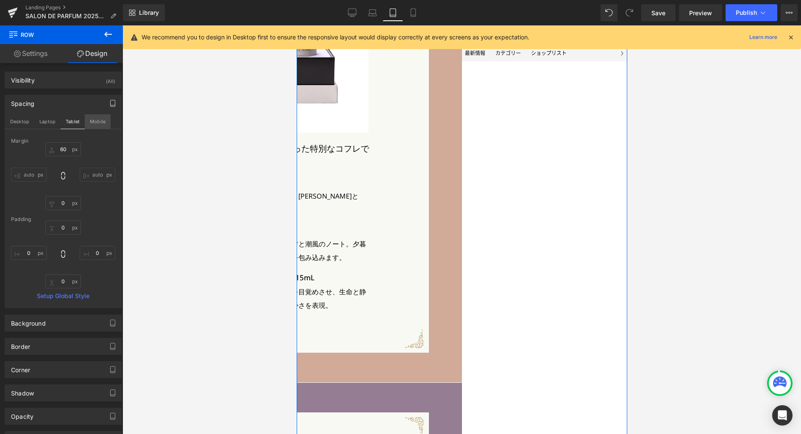
scroll to position [2496, 0]
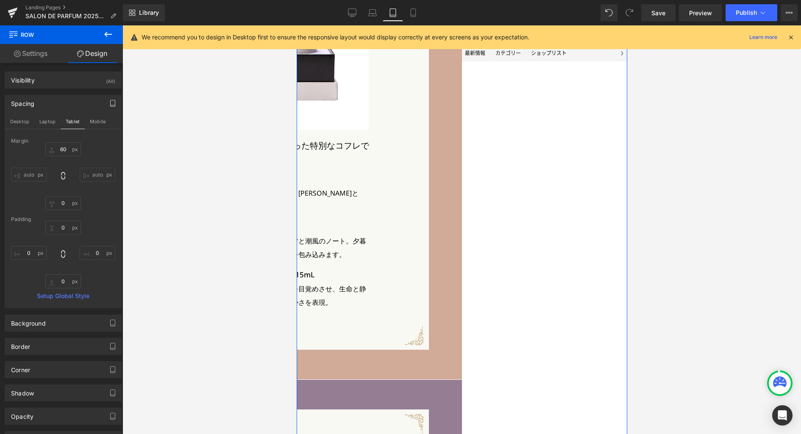
click at [109, 121] on div "Desktop Laptop Tablet Mobile" at bounding box center [63, 121] width 116 height 15
click at [94, 120] on button "Mobile" at bounding box center [98, 121] width 26 height 14
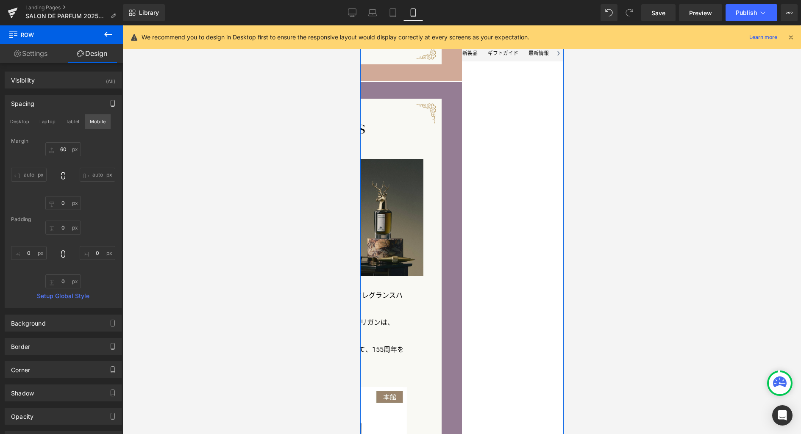
type input "40"
type input "0"
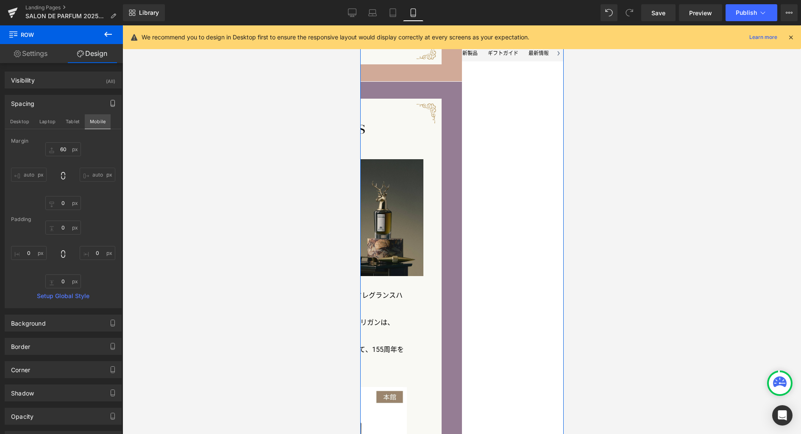
type input "0"
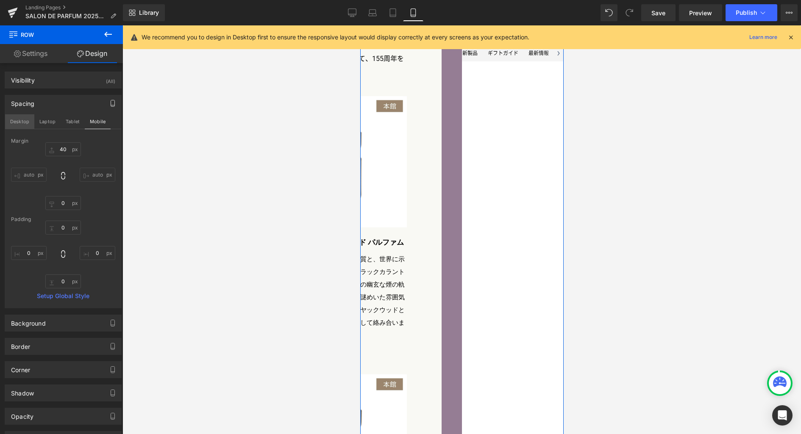
click at [26, 120] on button "Desktop" at bounding box center [19, 121] width 29 height 14
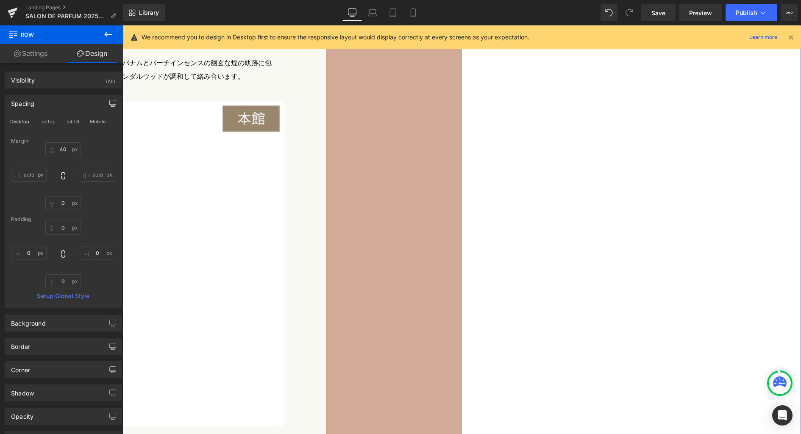
type input "80"
type input "0"
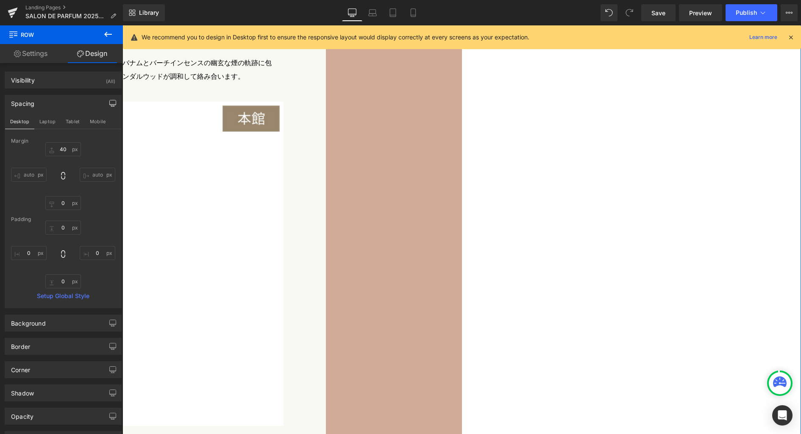
type input "0"
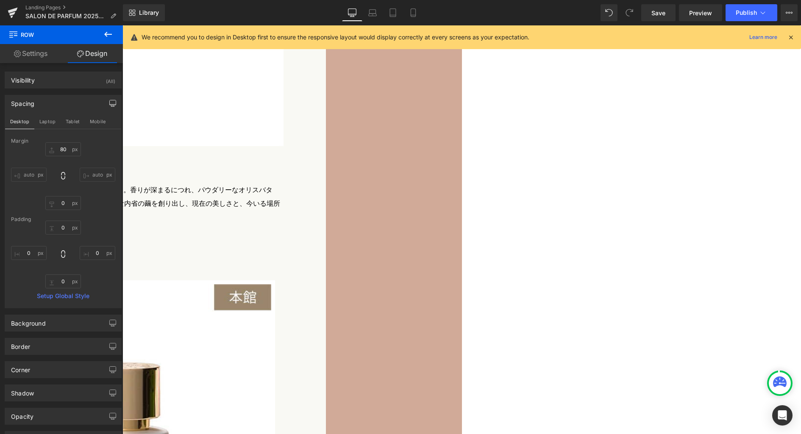
scroll to position [3067, 0]
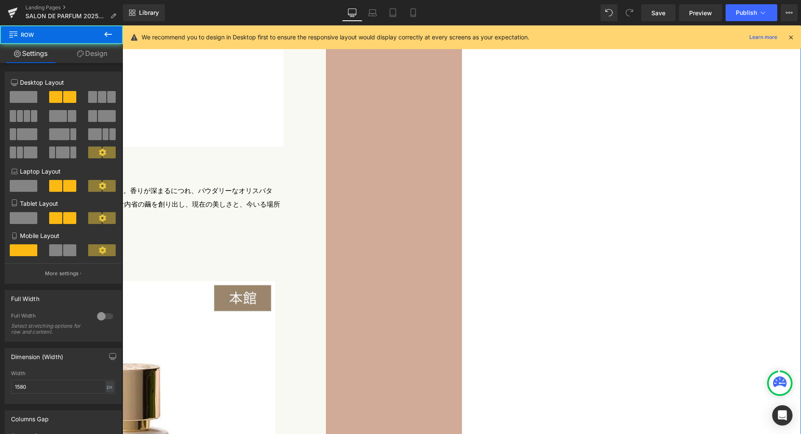
click at [97, 52] on link "Design" at bounding box center [91, 53] width 61 height 19
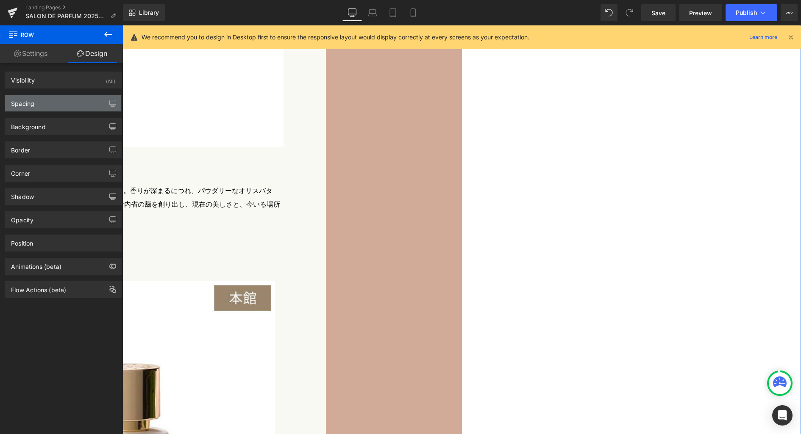
type input "90"
type input "0"
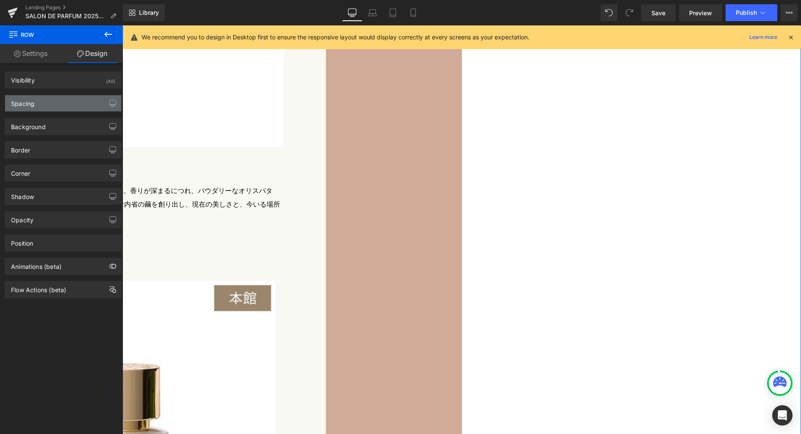
type input "0"
click at [64, 104] on div "Spacing" at bounding box center [63, 103] width 116 height 16
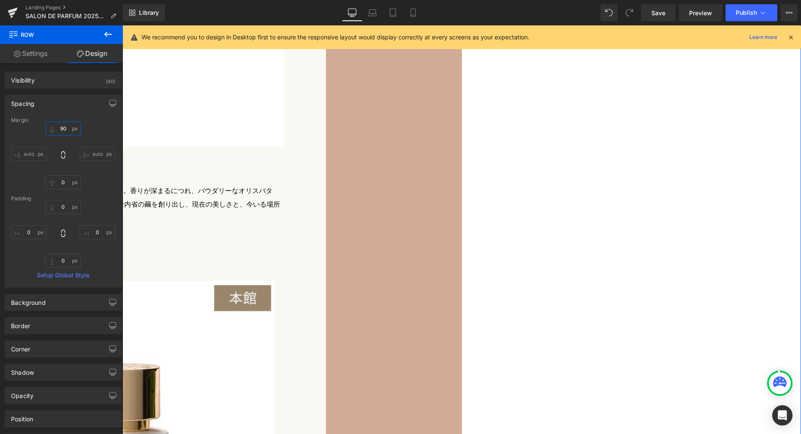
click at [69, 125] on input "90" at bounding box center [63, 129] width 36 height 14
click at [109, 104] on icon "button" at bounding box center [112, 103] width 7 height 7
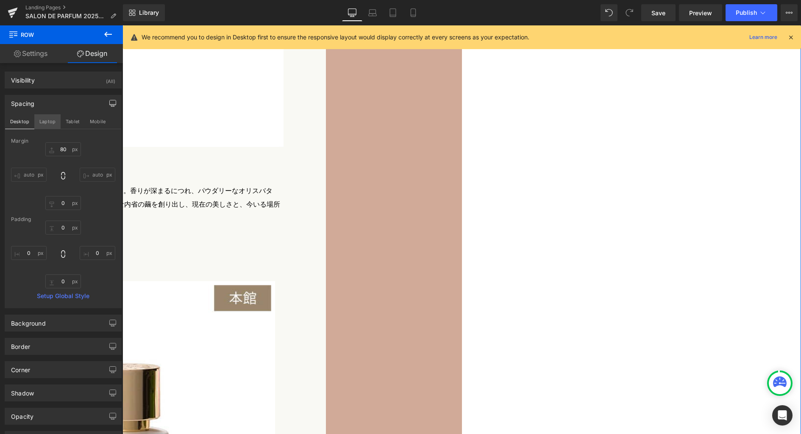
click at [52, 123] on button "Laptop" at bounding box center [47, 121] width 26 height 14
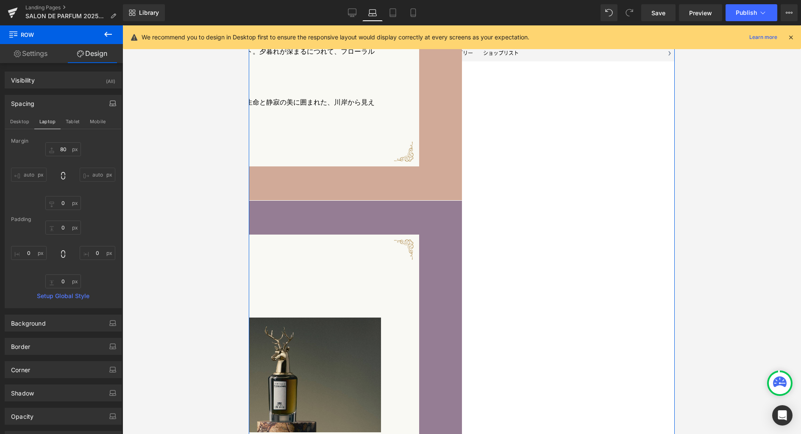
type input "90"
type input "0"
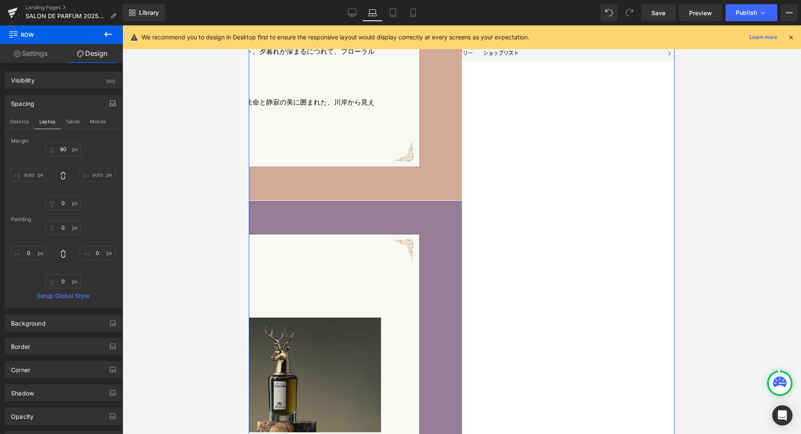
type input "0"
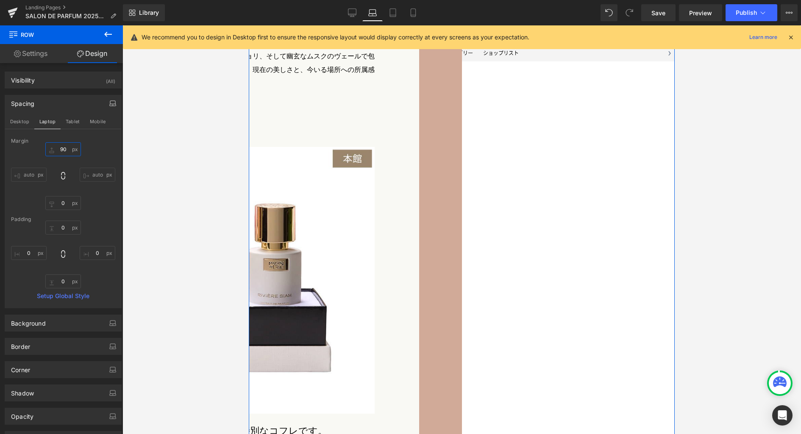
scroll to position [2596, 0]
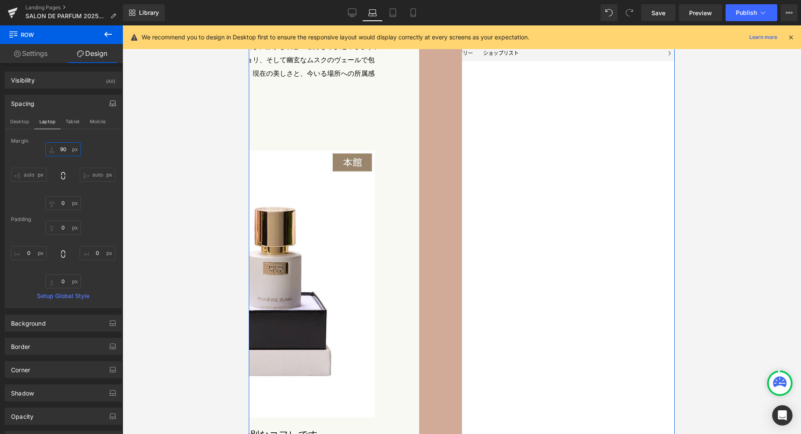
click at [66, 149] on input "90" at bounding box center [63, 149] width 36 height 14
click at [72, 118] on button "Tablet" at bounding box center [73, 121] width 24 height 14
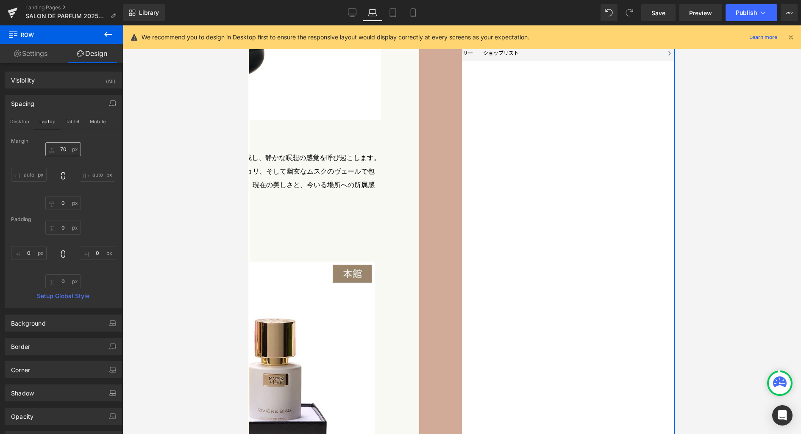
type input "90"
type input "0"
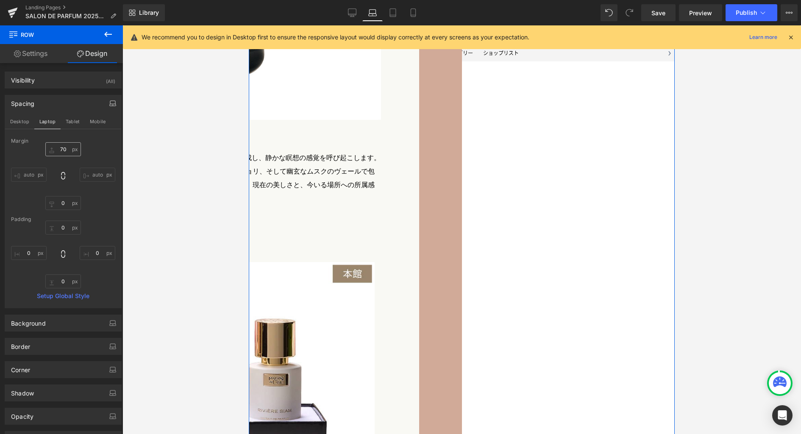
type input "0"
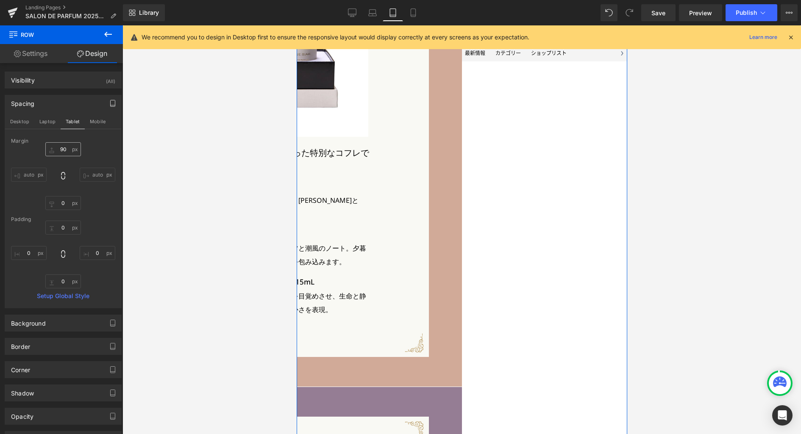
scroll to position [2498, 0]
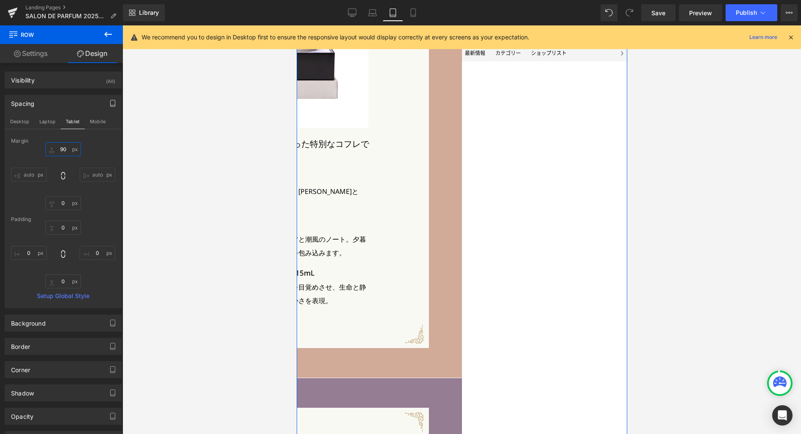
click at [64, 150] on input "90" at bounding box center [63, 149] width 36 height 14
click at [103, 120] on button "Mobile" at bounding box center [98, 121] width 26 height 14
type input "40"
type input "0"
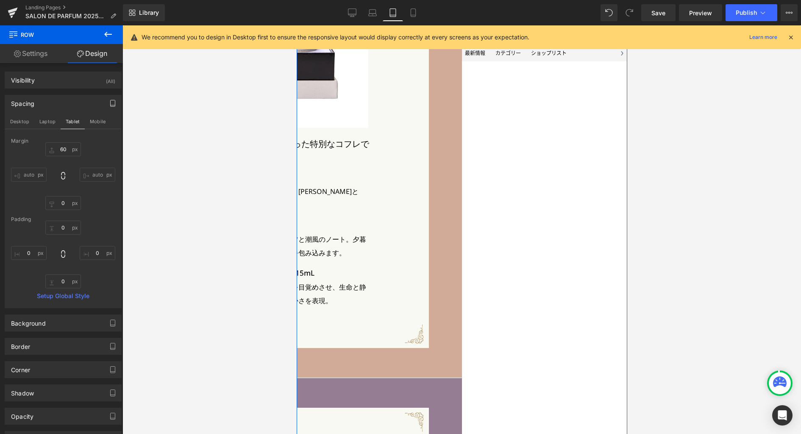
type input "0"
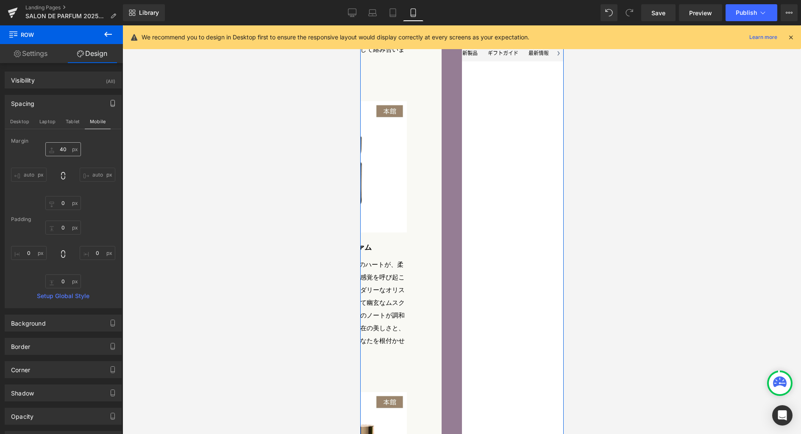
scroll to position [3062, 0]
click at [25, 122] on button "Desktop" at bounding box center [19, 121] width 29 height 14
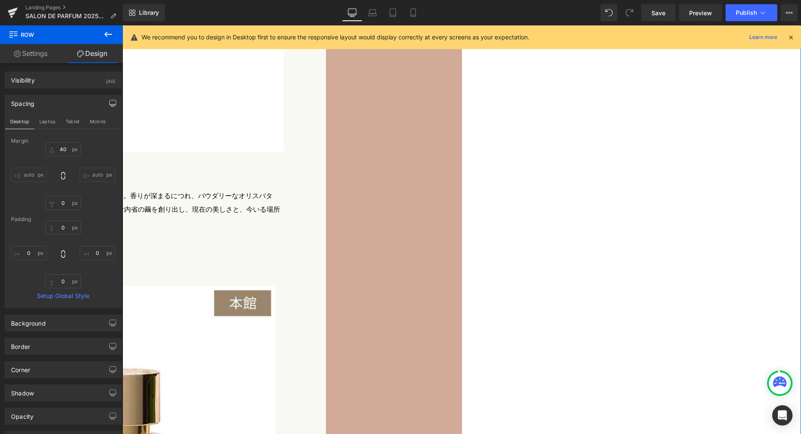
type input "80"
type input "0"
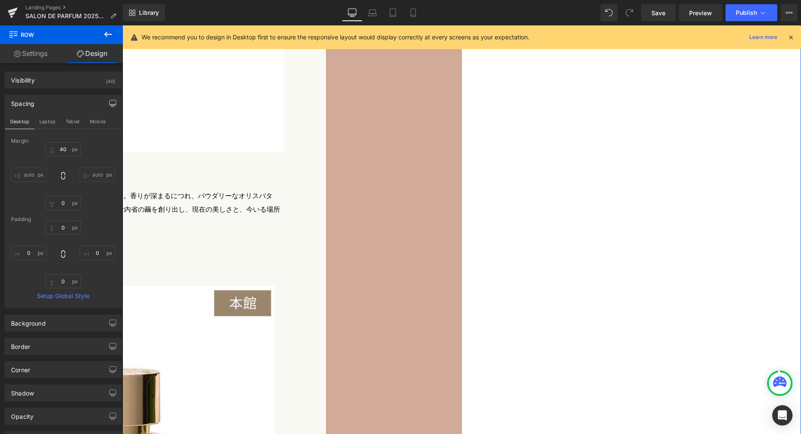
type input "0"
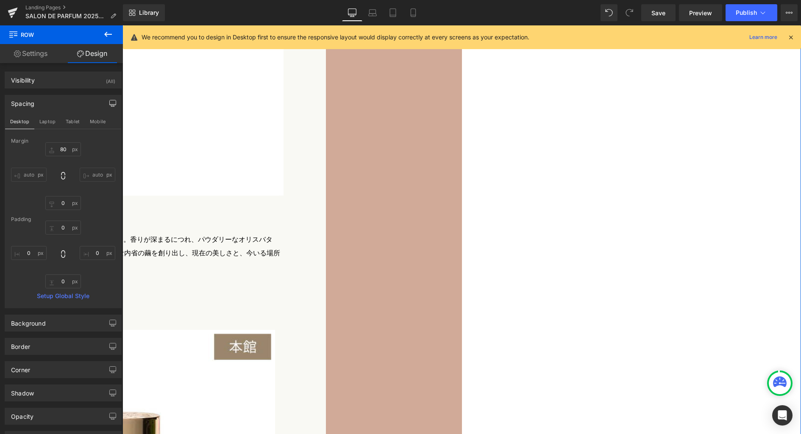
scroll to position [3002, 0]
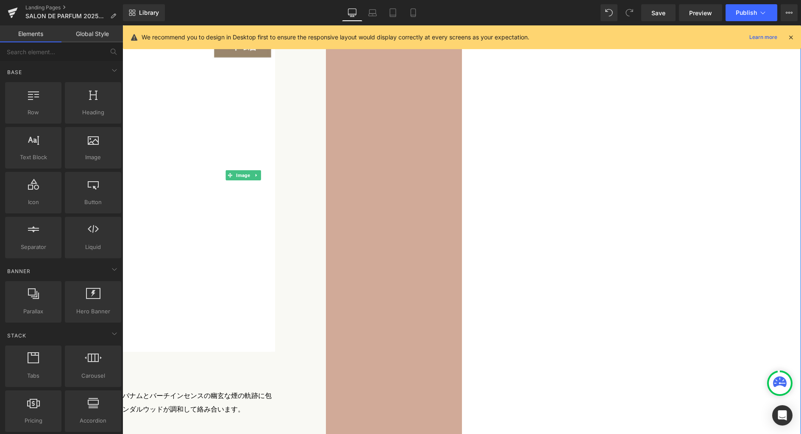
scroll to position [2254, 0]
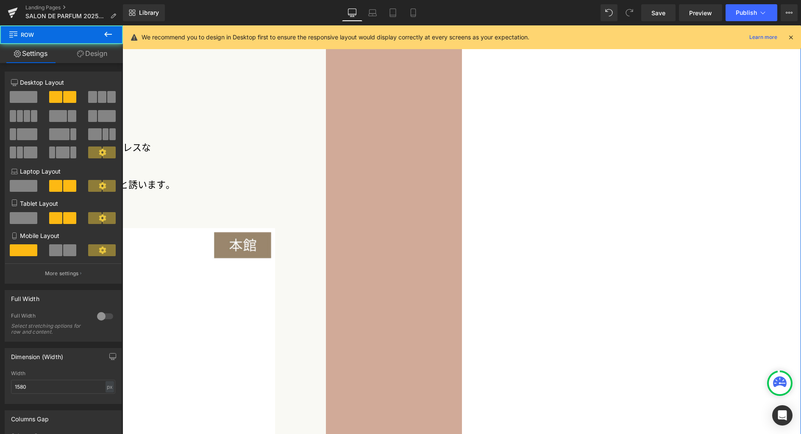
click at [99, 57] on link "Design" at bounding box center [91, 53] width 61 height 19
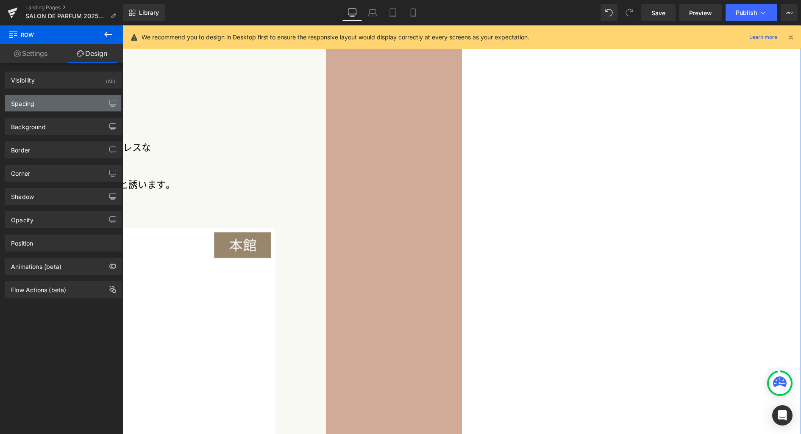
click at [66, 101] on div "Spacing" at bounding box center [63, 103] width 116 height 16
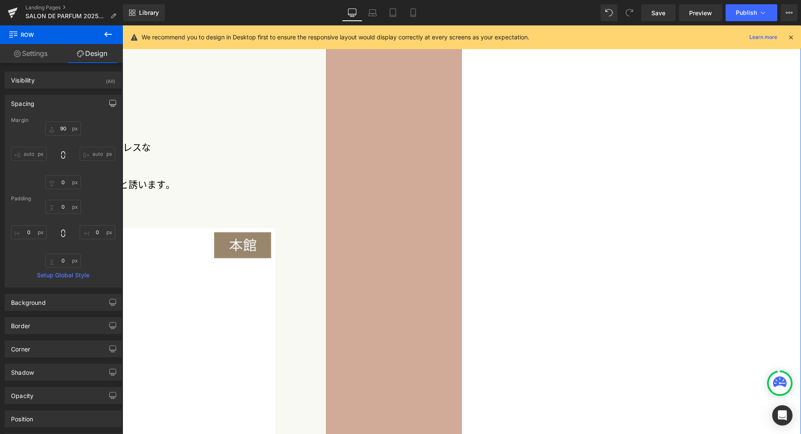
click at [109, 105] on icon "button" at bounding box center [112, 103] width 7 height 7
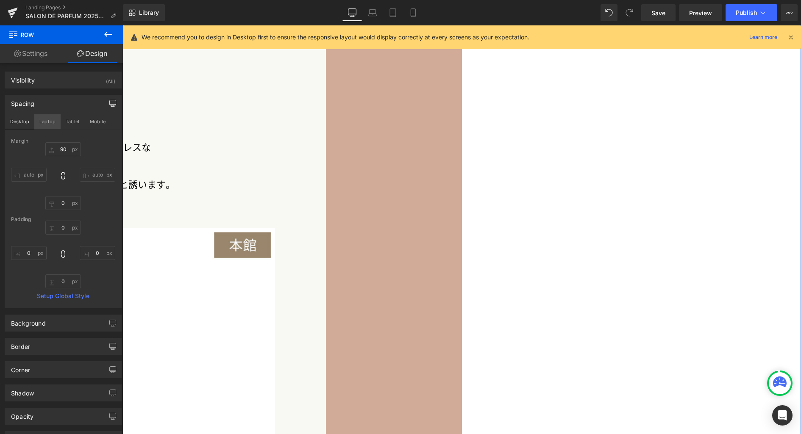
click at [51, 122] on button "Laptop" at bounding box center [47, 121] width 26 height 14
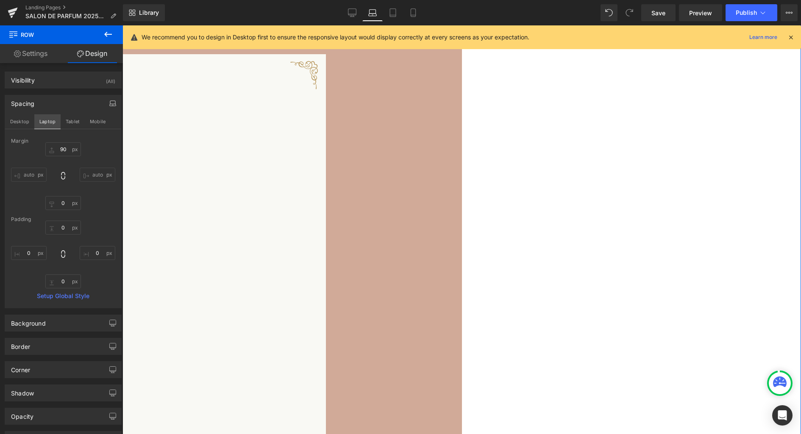
type input "90"
type input "0"
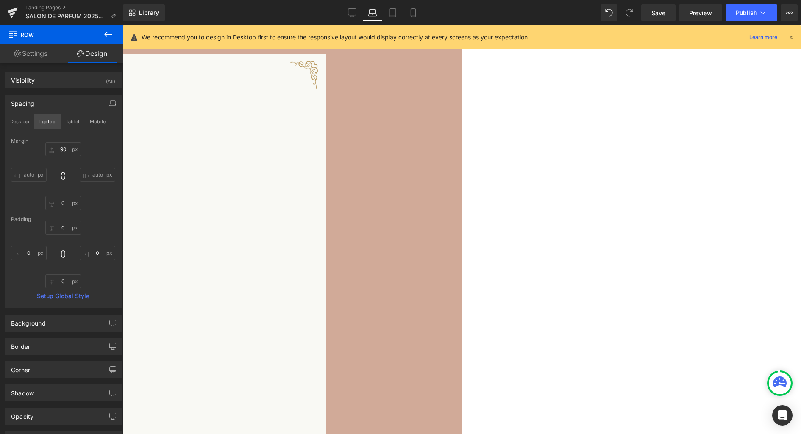
type input "0"
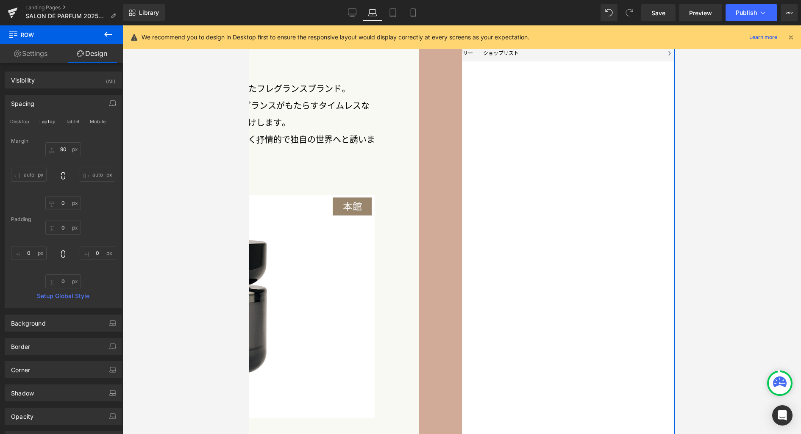
scroll to position [1871, 0]
click at [69, 150] on input "90" at bounding box center [63, 149] width 36 height 14
drag, startPoint x: 76, startPoint y: 123, endPoint x: 72, endPoint y: 134, distance: 11.8
click at [76, 123] on button "Tablet" at bounding box center [73, 121] width 24 height 14
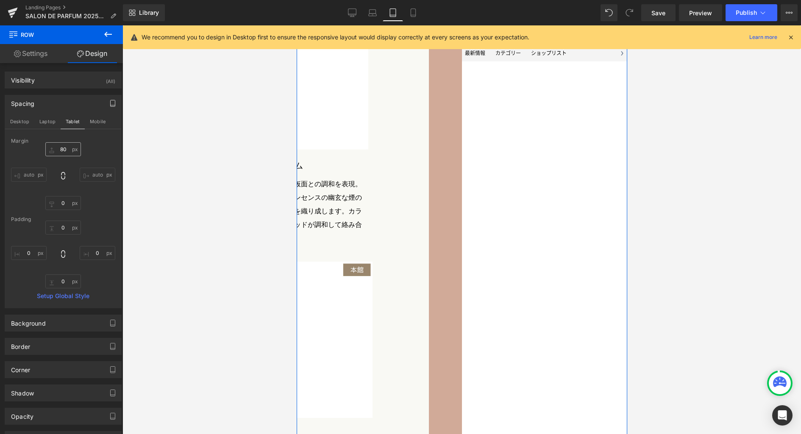
type input "90"
type input "0"
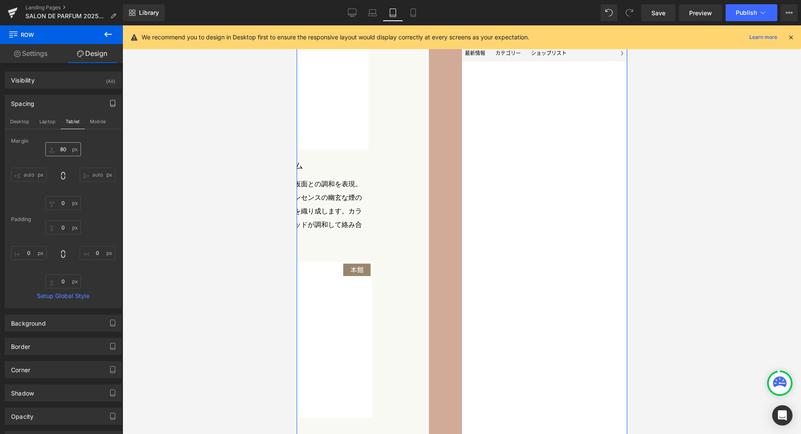
type input "0"
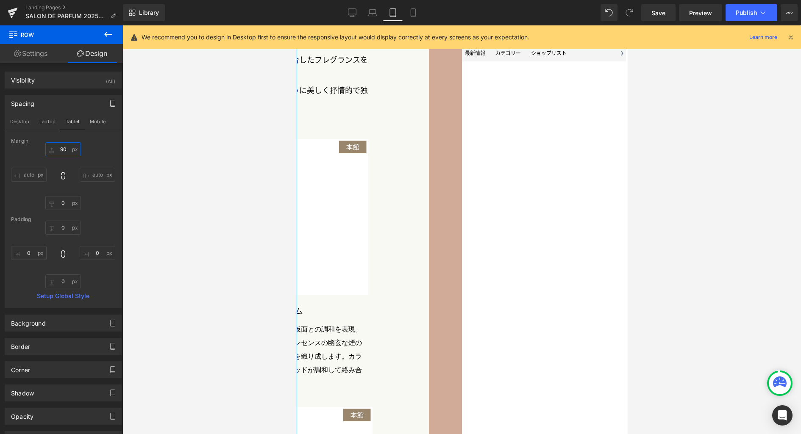
scroll to position [1727, 0]
click at [67, 154] on input "90" at bounding box center [63, 149] width 36 height 14
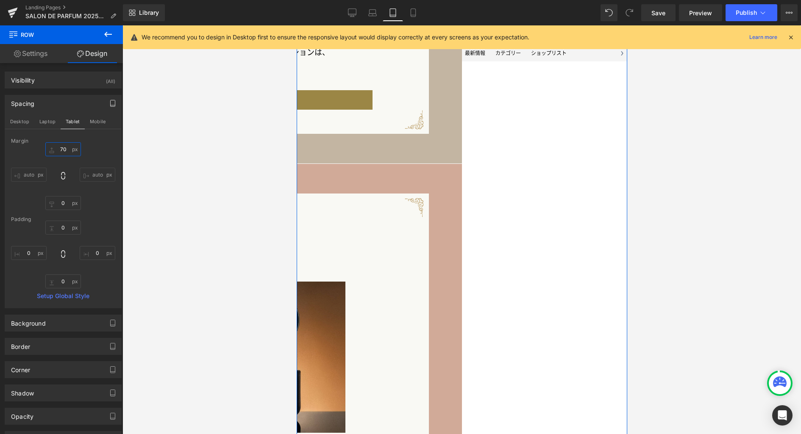
scroll to position [1557, 0]
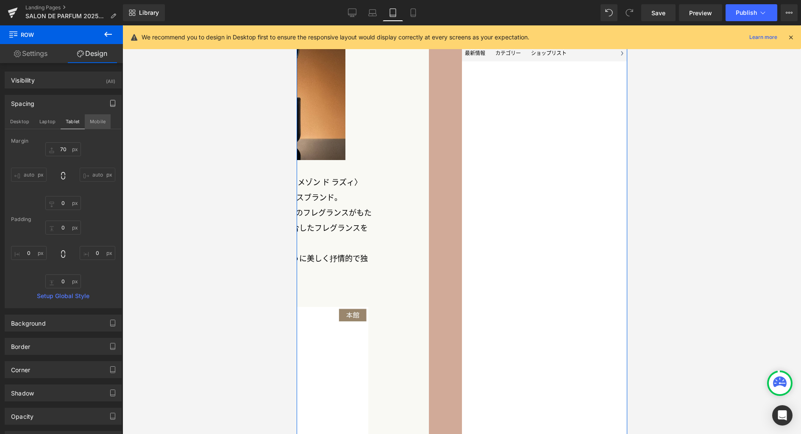
click at [99, 124] on button "Mobile" at bounding box center [98, 121] width 26 height 14
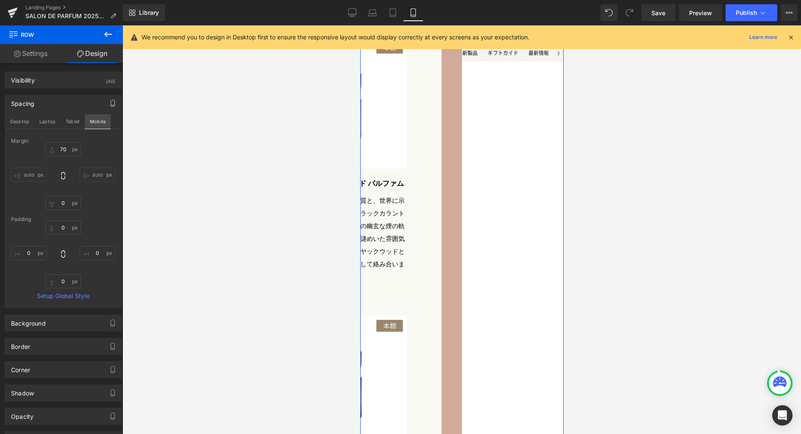
type input "40"
type input "0"
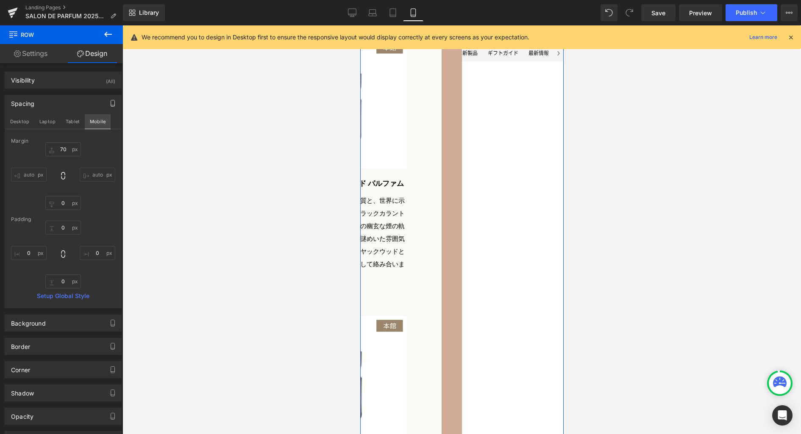
type input "0"
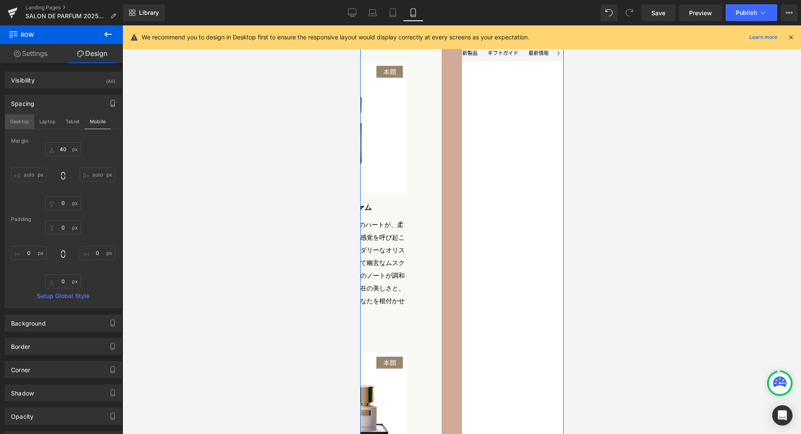
click at [17, 122] on button "Desktop" at bounding box center [19, 121] width 29 height 14
type input "90"
type input "0"
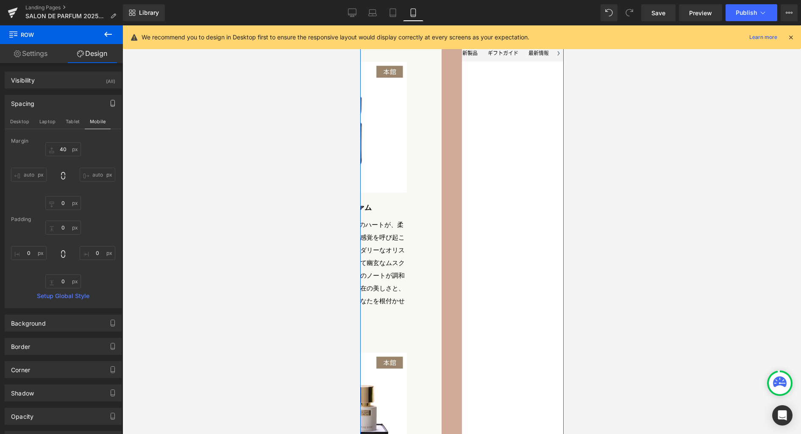
type input "0"
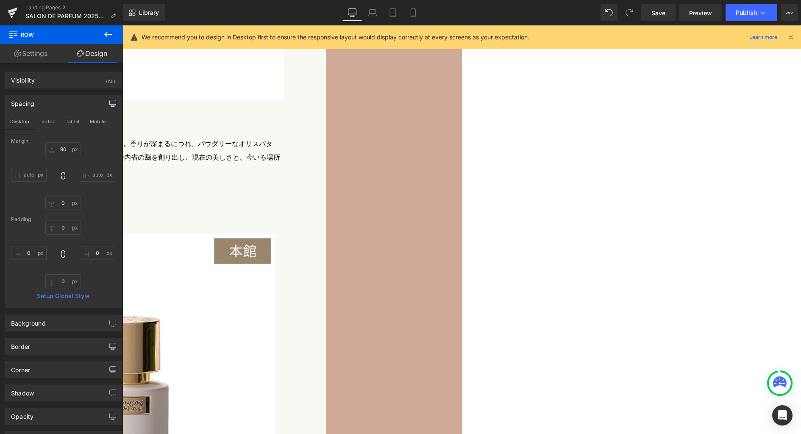
scroll to position [2930, 0]
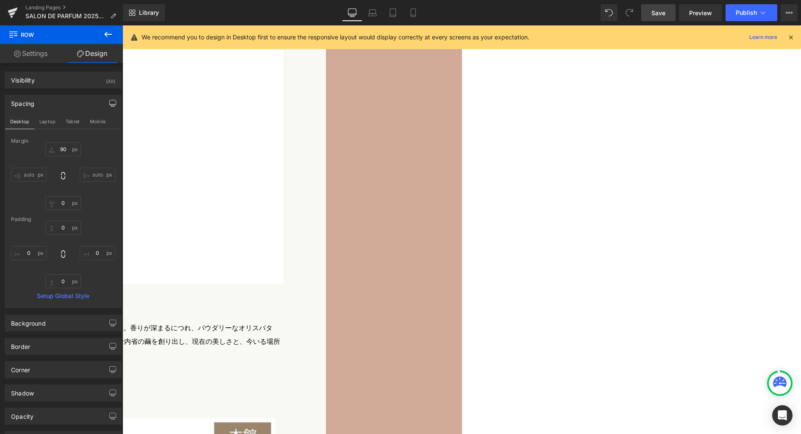
click at [658, 11] on span "Save" at bounding box center [658, 12] width 14 height 9
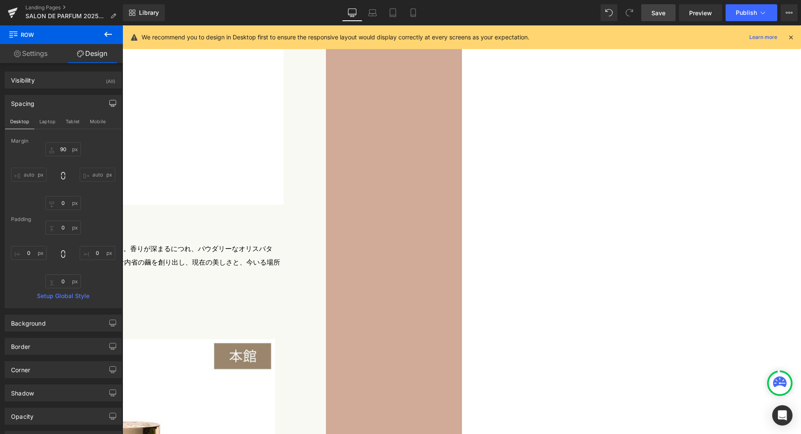
scroll to position [2991, 0]
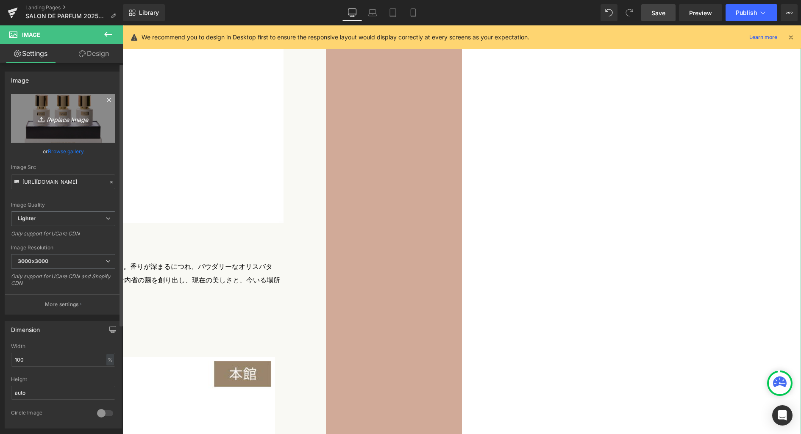
click at [66, 118] on icon "Replace Image" at bounding box center [63, 118] width 68 height 11
type input "C:\fakepath\pen_pr1.jpg"
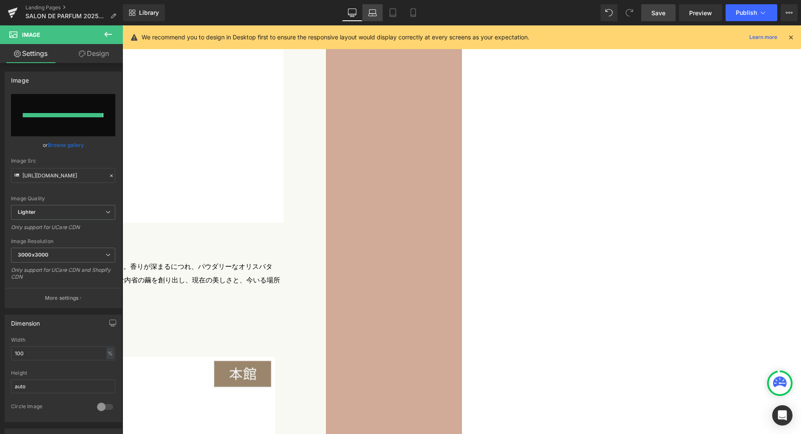
type input "https://ucarecdn.com/64a8cc70-d87e-4e76-af7c-7a436e0d486d/-/format/auto/-/previ…"
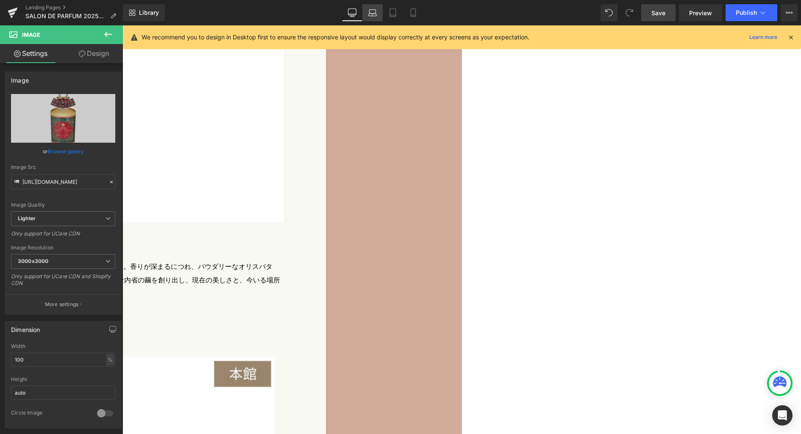
click at [374, 12] on icon at bounding box center [372, 12] width 8 height 8
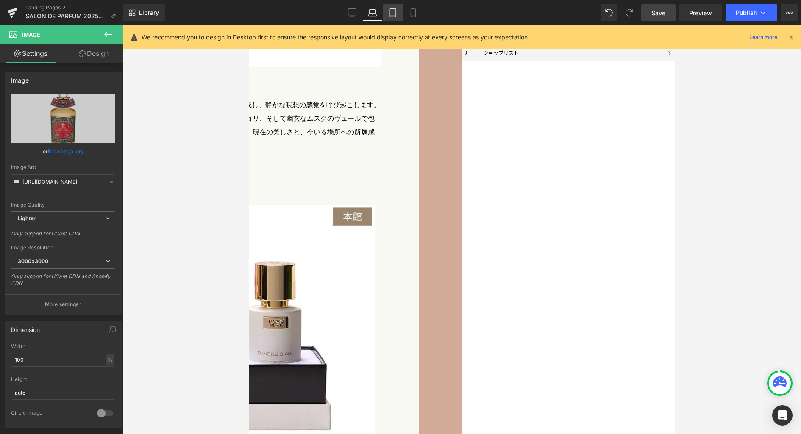
scroll to position [2537, 0]
click at [394, 12] on icon at bounding box center [393, 12] width 8 height 8
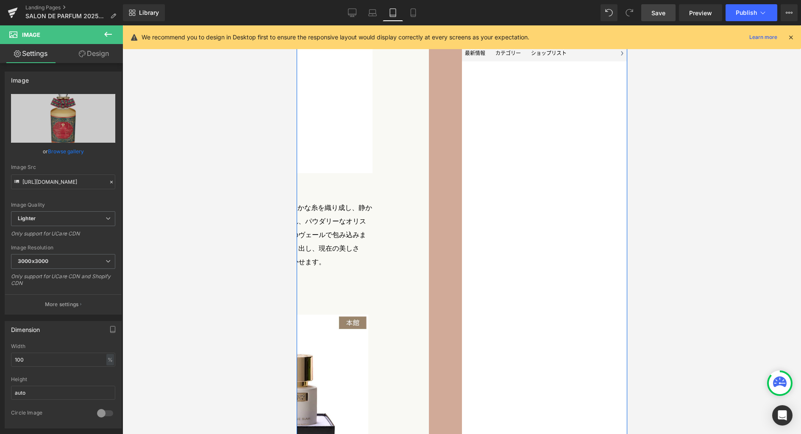
scroll to position [2288, 0]
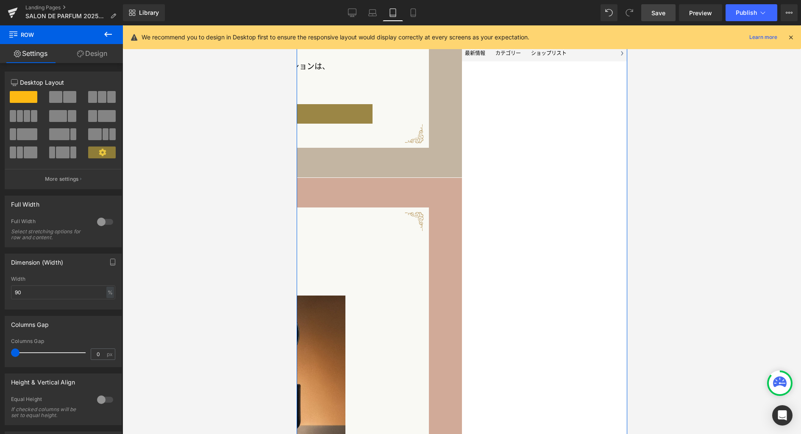
scroll to position [1204, 0]
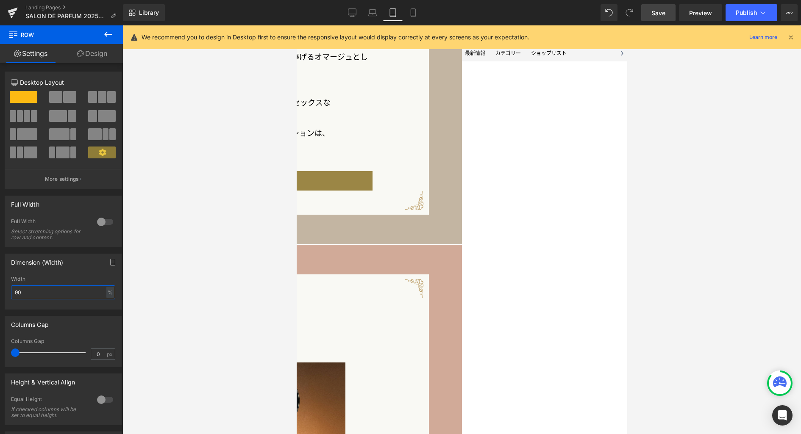
drag, startPoint x: 20, startPoint y: 294, endPoint x: -24, endPoint y: 291, distance: 44.2
click at [0, 291] on html "Row You are previewing how the will restyle your page. You can not edit Element…" at bounding box center [400, 217] width 801 height 434
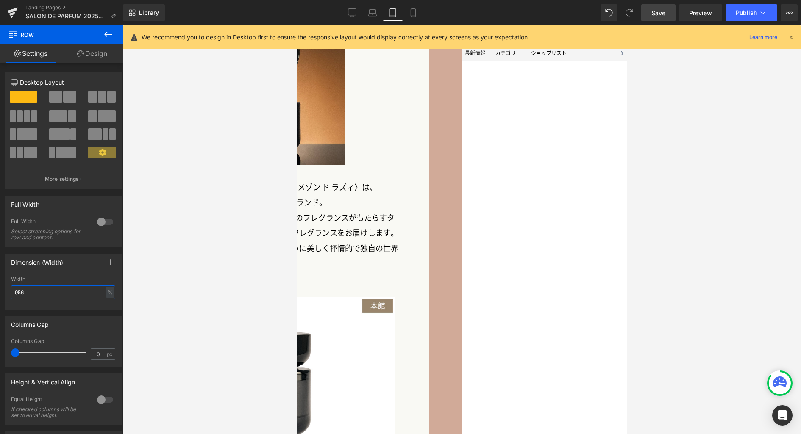
scroll to position [1371, 0]
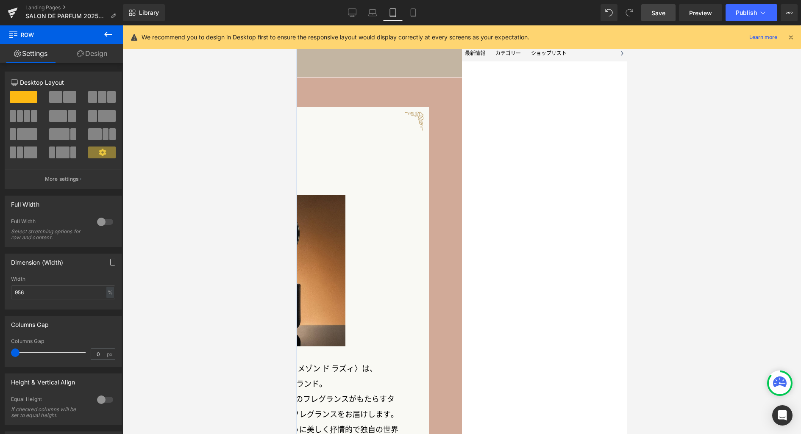
click at [113, 264] on button "button" at bounding box center [113, 262] width 14 height 16
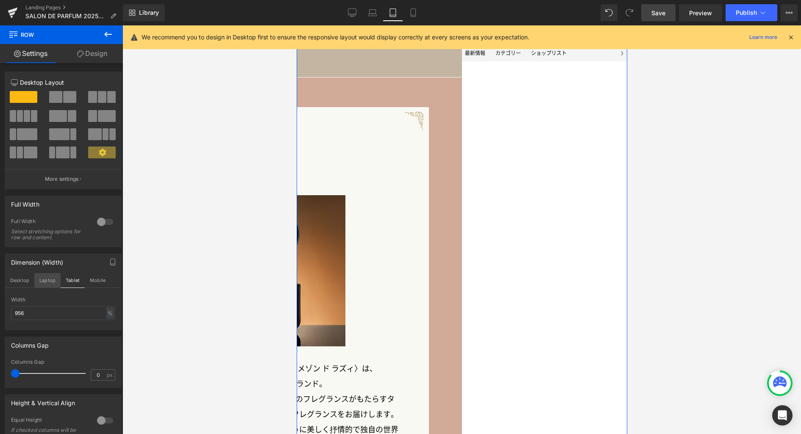
click at [51, 285] on button "Laptop" at bounding box center [47, 280] width 26 height 14
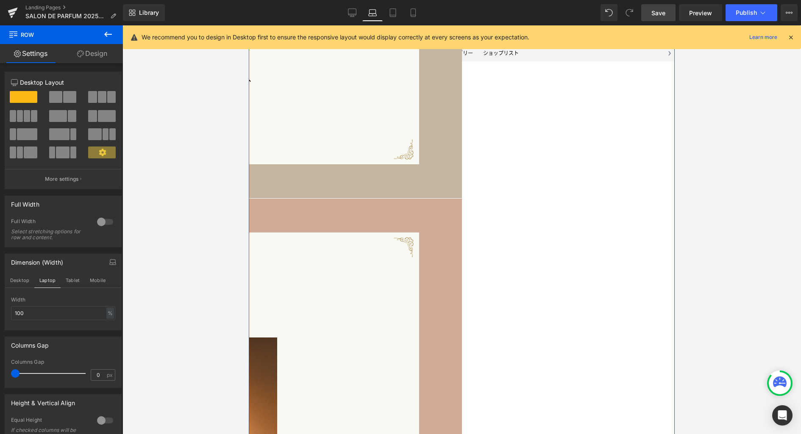
scroll to position [1301, 0]
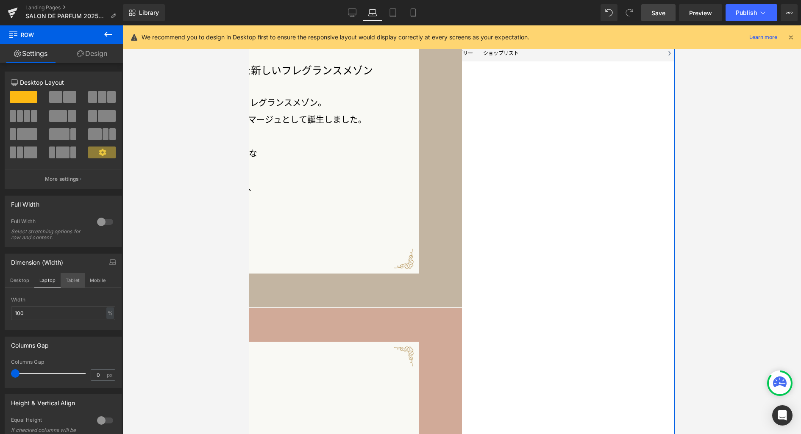
click at [74, 280] on button "Tablet" at bounding box center [73, 280] width 24 height 14
type input "956"
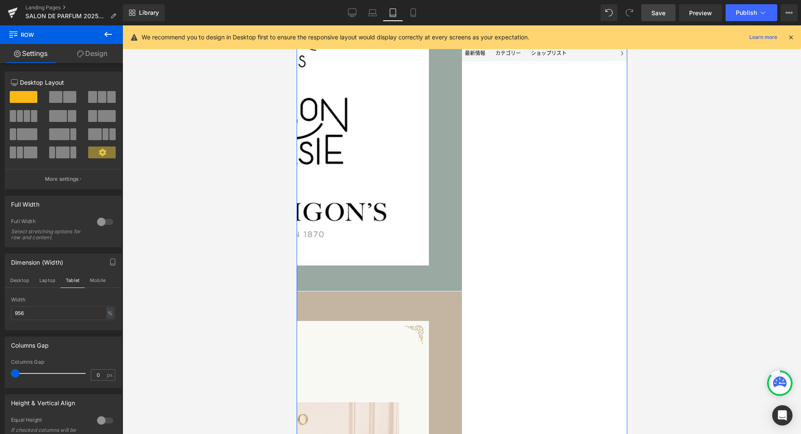
scroll to position [608, 0]
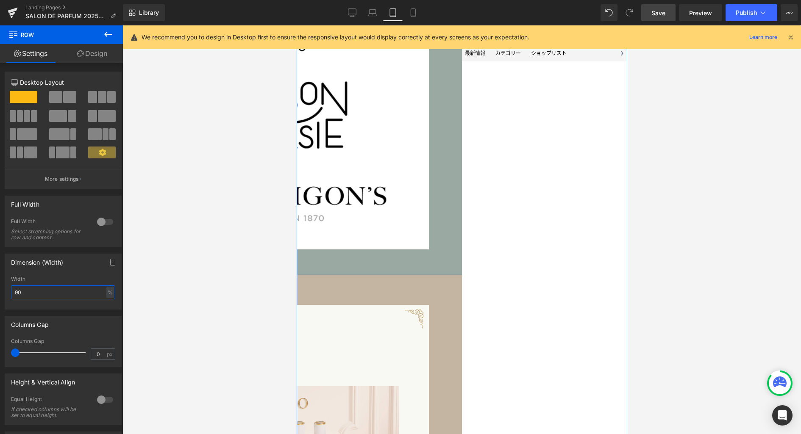
drag, startPoint x: 28, startPoint y: 295, endPoint x: -33, endPoint y: 294, distance: 61.0
click at [0, 294] on html "Row You are previewing how the will restyle your page. You can not edit Element…" at bounding box center [400, 217] width 801 height 434
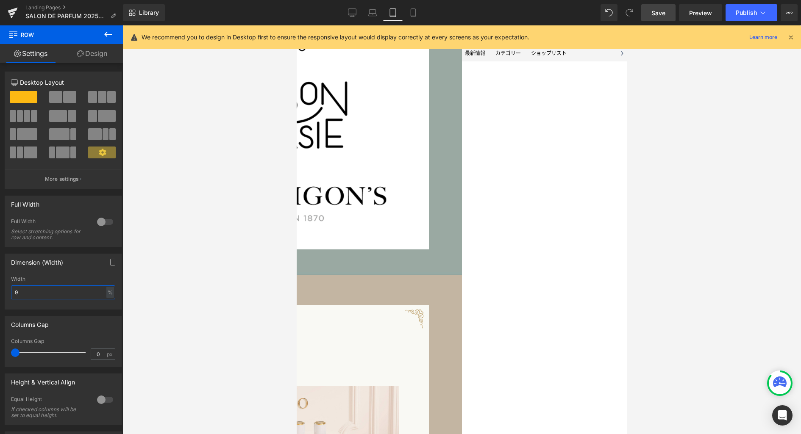
type input "95"
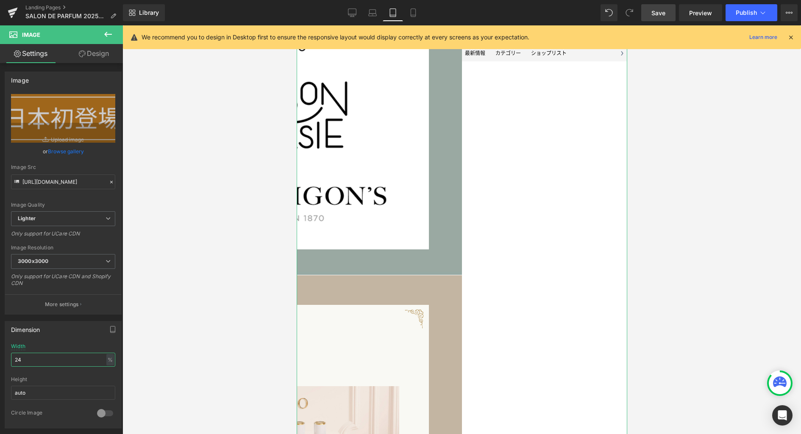
drag, startPoint x: 35, startPoint y: 360, endPoint x: -12, endPoint y: 357, distance: 47.1
click at [0, 357] on html "Image You are previewing how the will restyle your page. You can not edit Eleme…" at bounding box center [400, 217] width 801 height 434
type input "22"
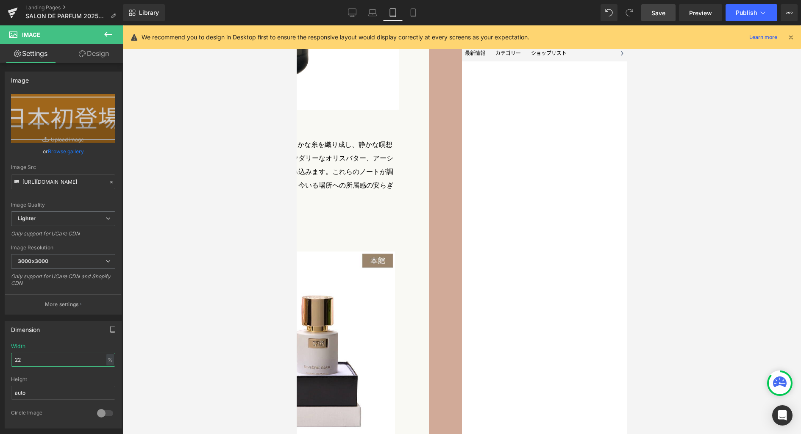
scroll to position [2274, 0]
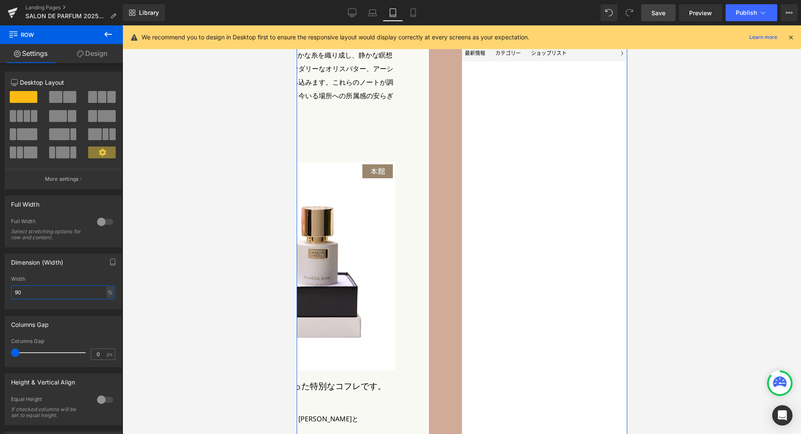
click at [39, 295] on input "90" at bounding box center [63, 293] width 104 height 14
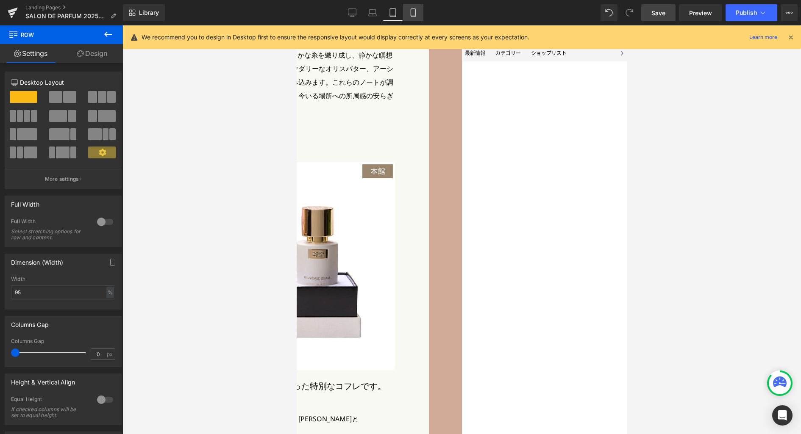
click at [409, 16] on icon at bounding box center [413, 12] width 8 height 8
type input "90"
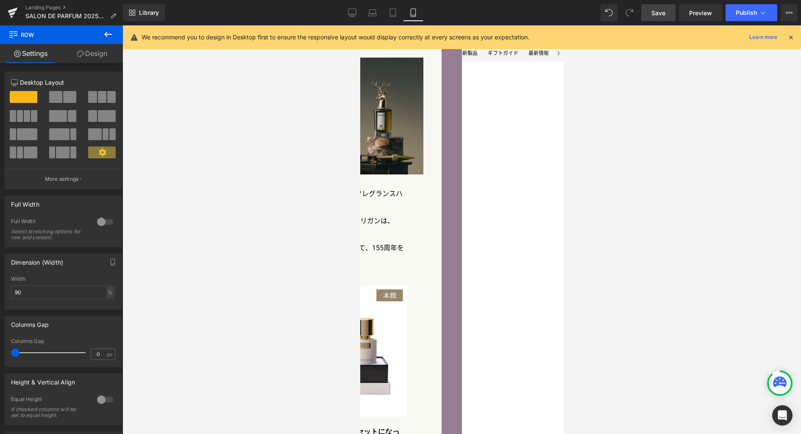
scroll to position [2613, 0]
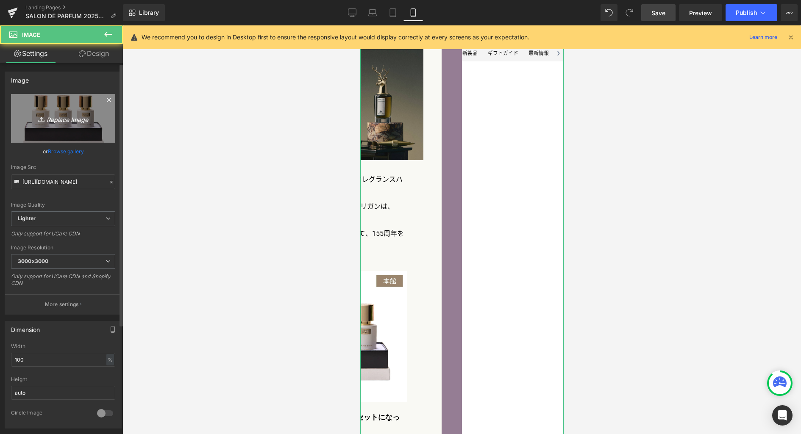
click at [60, 115] on icon "Replace Image" at bounding box center [63, 118] width 68 height 11
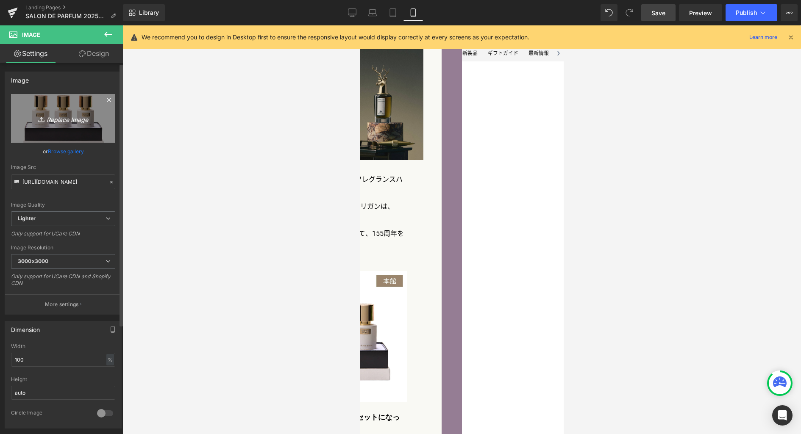
type input "C:\fakepath\pen_pr_sp.jpg"
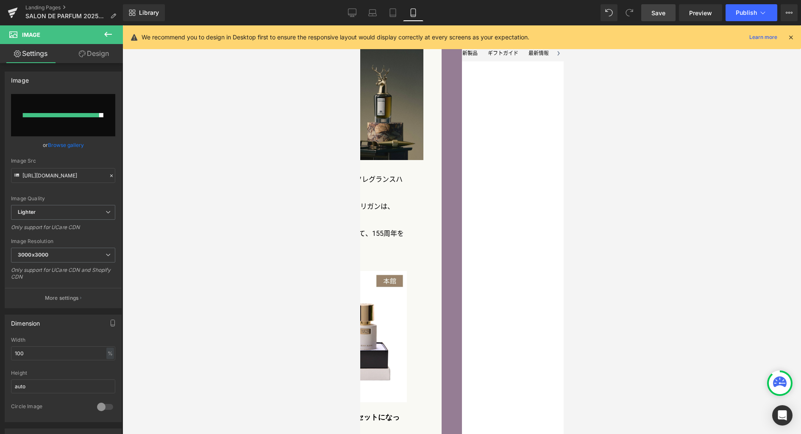
type input "https://ucarecdn.com/fbb41d0b-10e8-49e6-96de-857d6ca6eec2/-/format/auto/-/previ…"
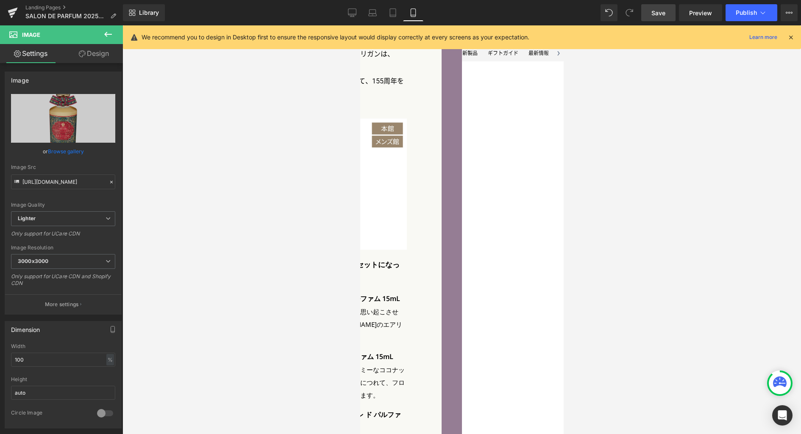
scroll to position [2830, 0]
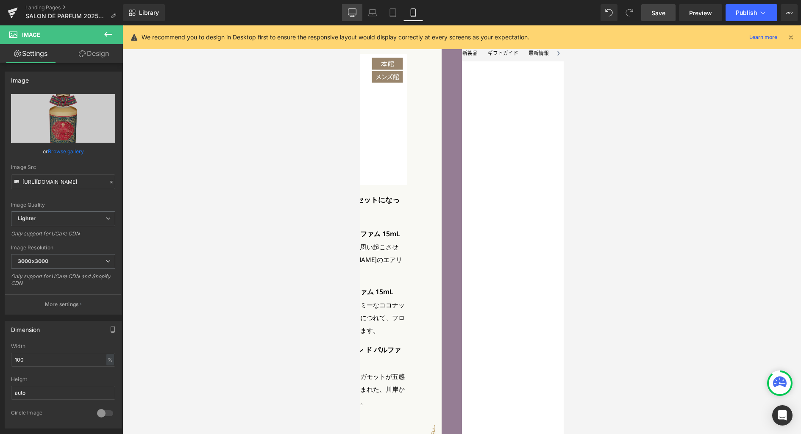
click at [349, 11] on icon at bounding box center [352, 12] width 8 height 8
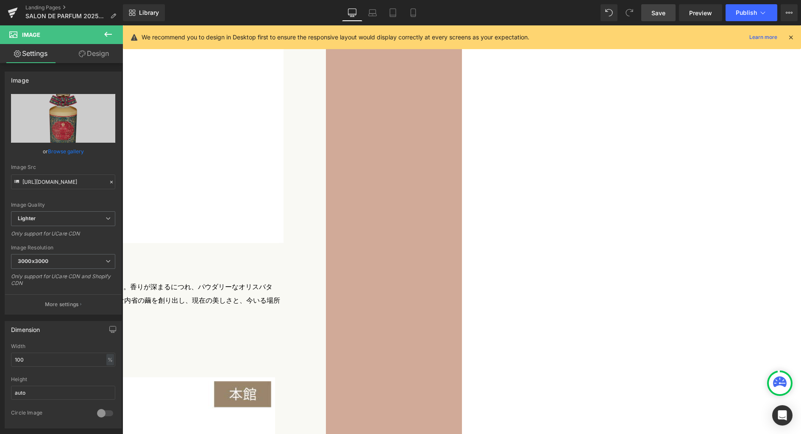
scroll to position [3021, 0]
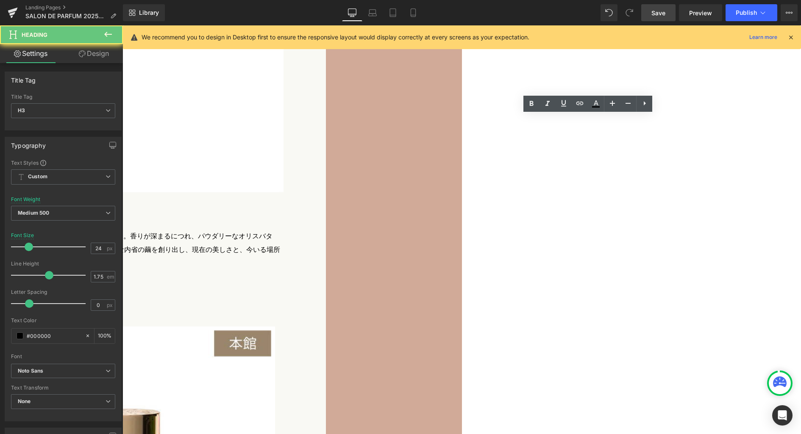
paste div
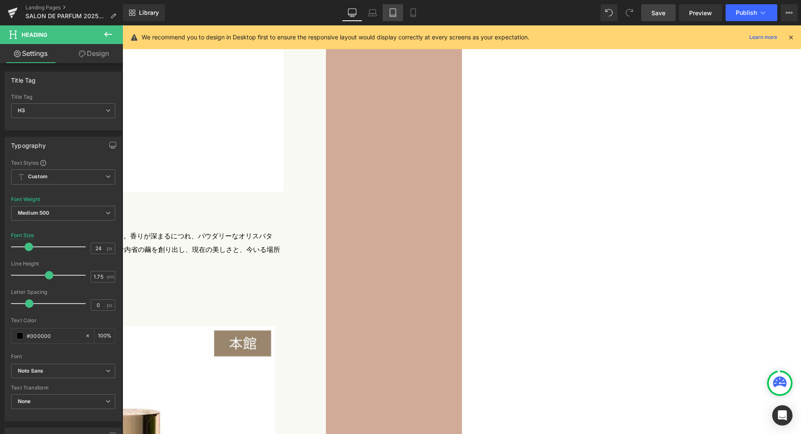
click at [397, 14] on link "Tablet" at bounding box center [393, 12] width 20 height 17
type input "20"
type input "100"
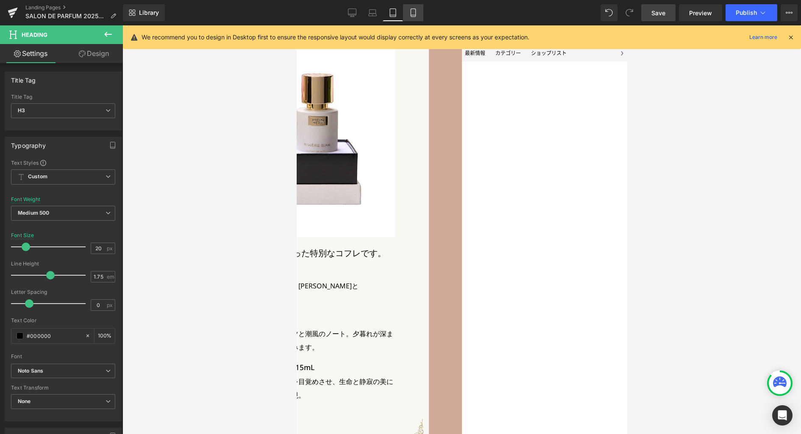
click at [415, 15] on icon at bounding box center [413, 13] width 5 height 8
type input "17"
type input "100"
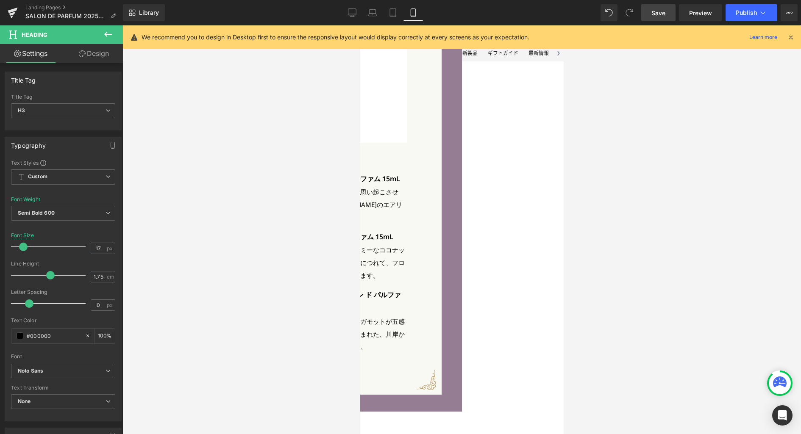
scroll to position [2882, 0]
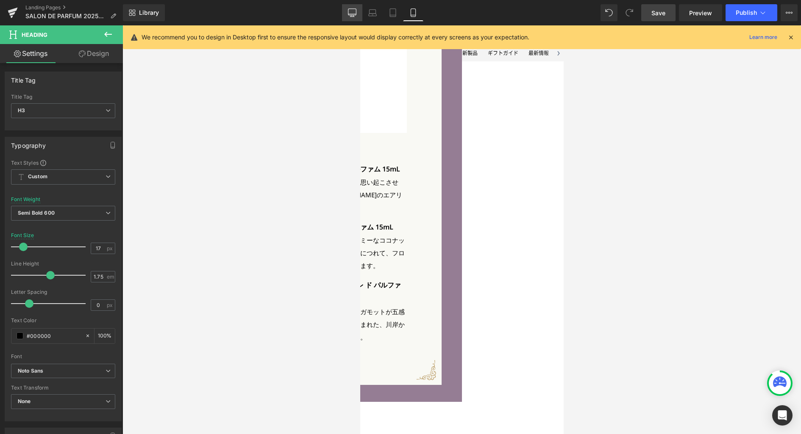
click at [350, 15] on icon at bounding box center [352, 12] width 8 height 6
type input "24"
type input "100"
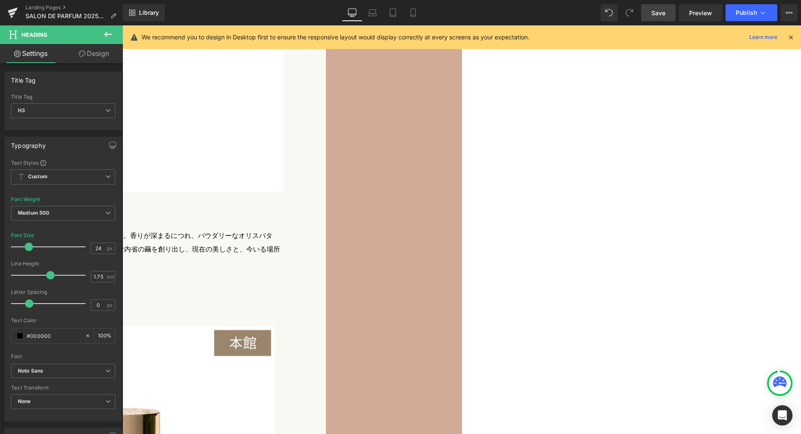
scroll to position [3022, 0]
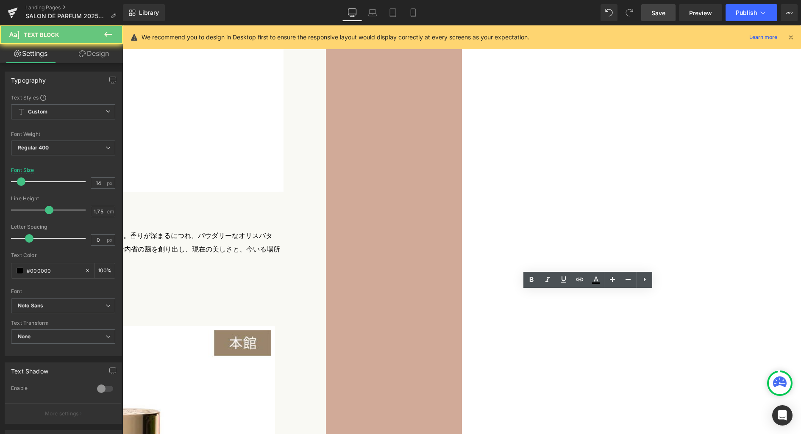
paste div
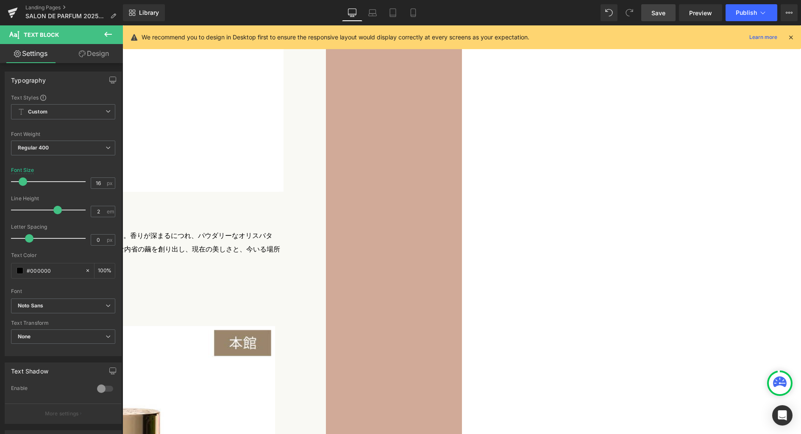
paste div
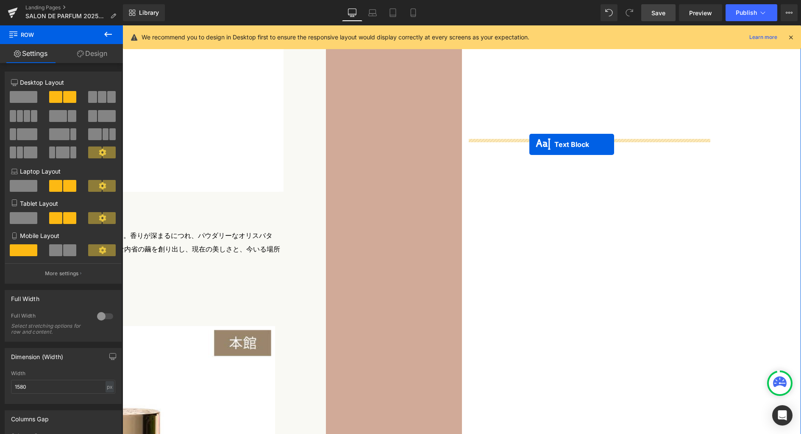
drag, startPoint x: 563, startPoint y: 195, endPoint x: 529, endPoint y: 145, distance: 61.1
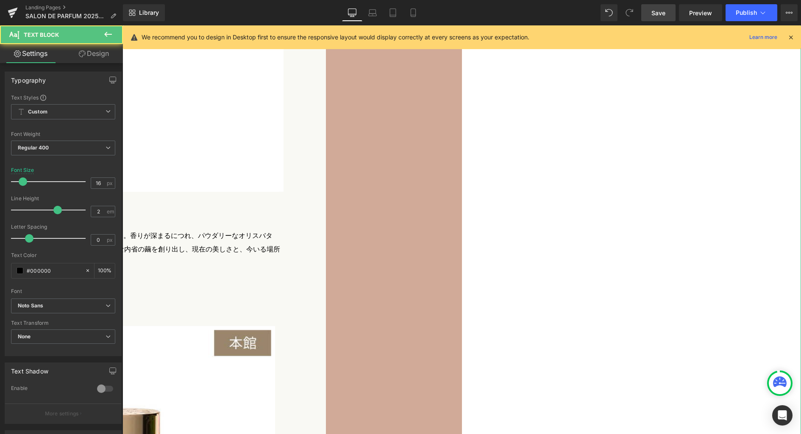
click at [99, 56] on link "Design" at bounding box center [93, 53] width 61 height 19
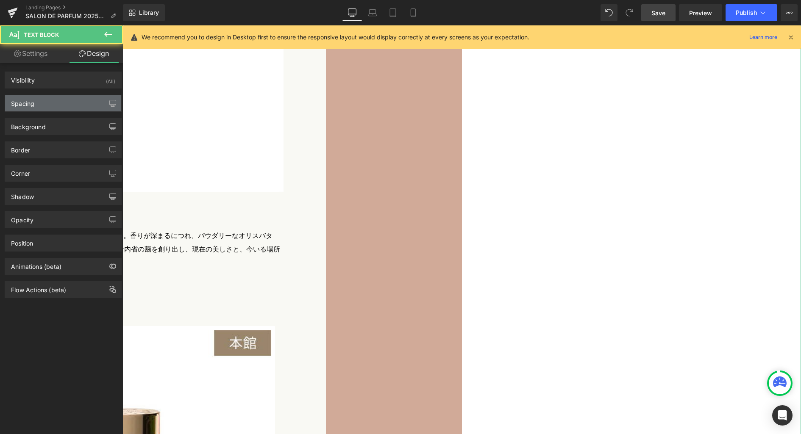
type input "0"
type input "20"
type input "0"
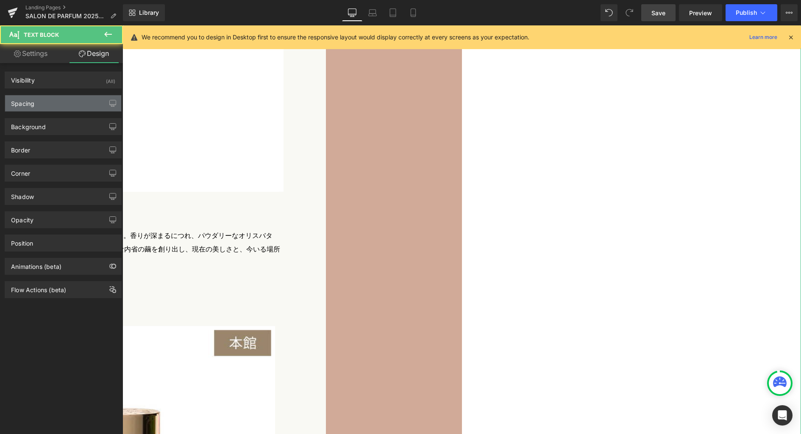
type input "0"
click at [53, 103] on div "Spacing" at bounding box center [63, 103] width 116 height 16
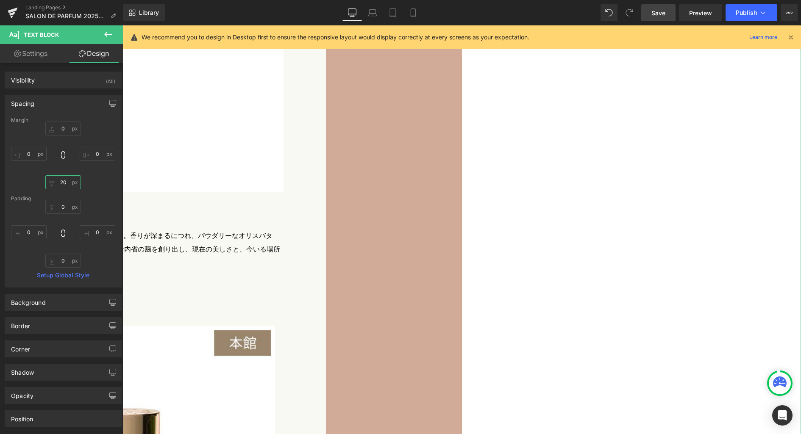
click at [64, 183] on input "20" at bounding box center [63, 182] width 36 height 14
click at [110, 105] on icon "button" at bounding box center [113, 102] width 6 height 5
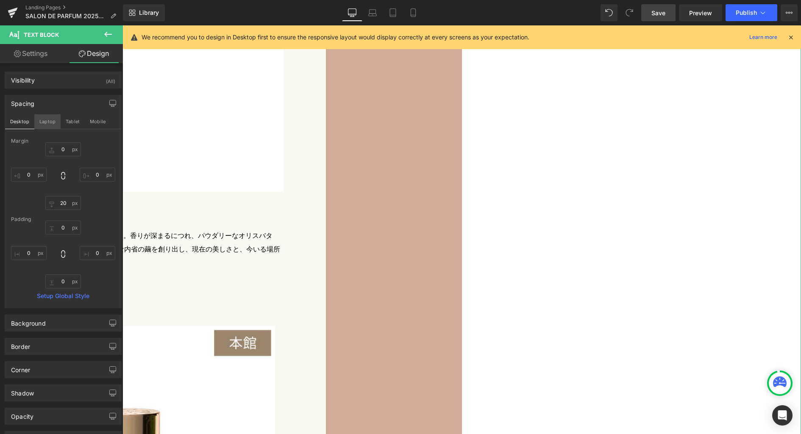
click at [48, 119] on button "Laptop" at bounding box center [47, 121] width 26 height 14
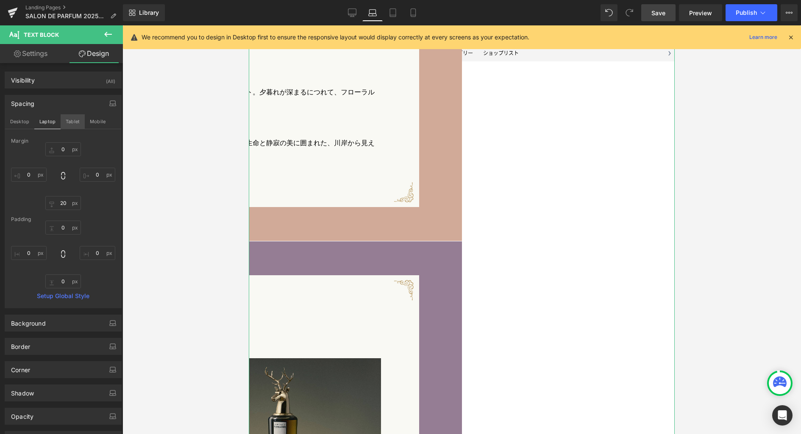
type input "0"
type input "20"
type input "0"
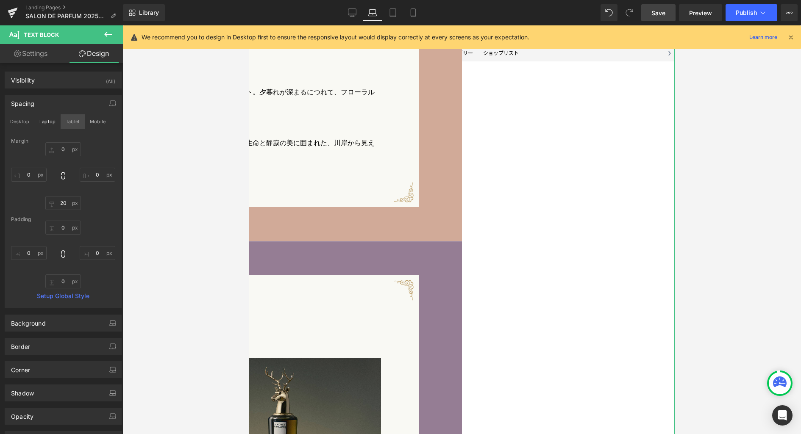
type input "0"
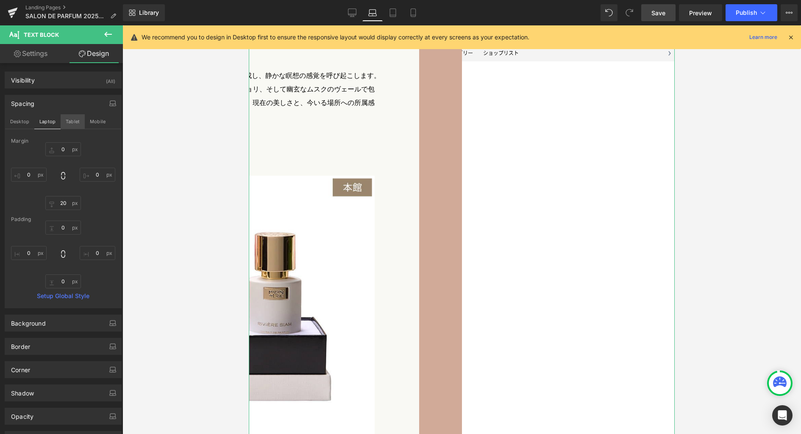
click at [73, 123] on button "Tablet" at bounding box center [73, 121] width 24 height 14
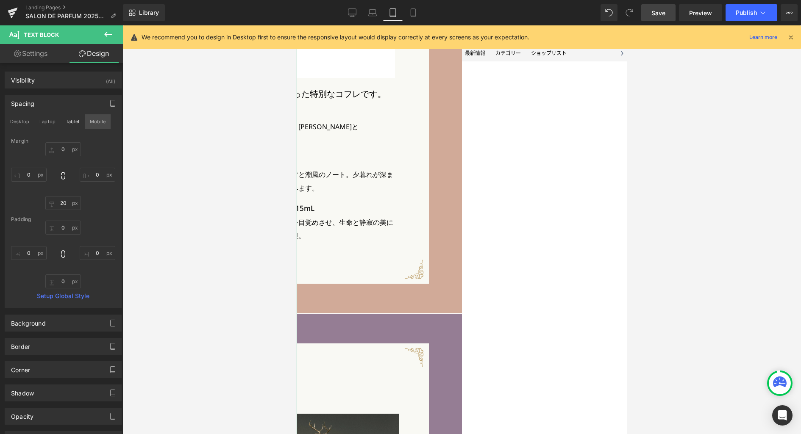
type input "0"
type input "15"
type input "0"
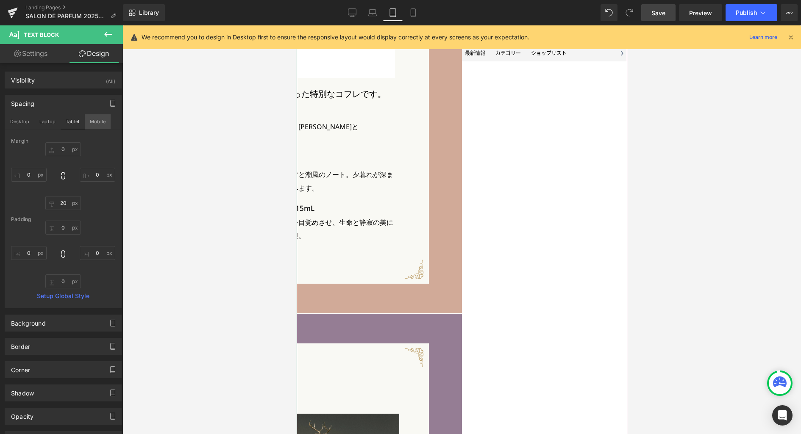
type input "0"
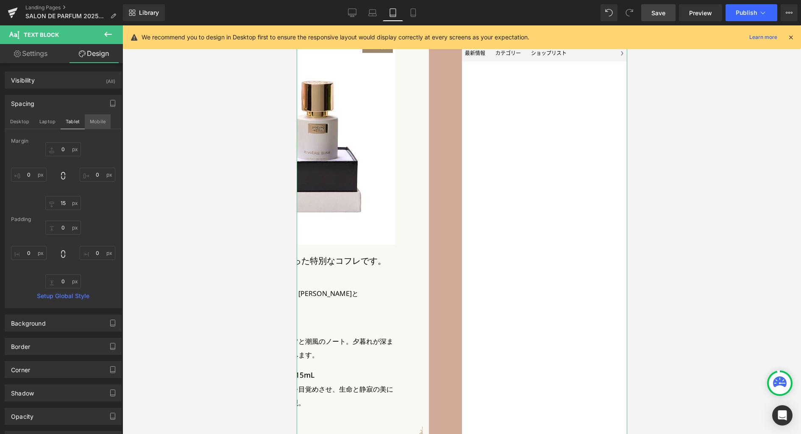
click at [101, 126] on button "Mobile" at bounding box center [98, 121] width 26 height 14
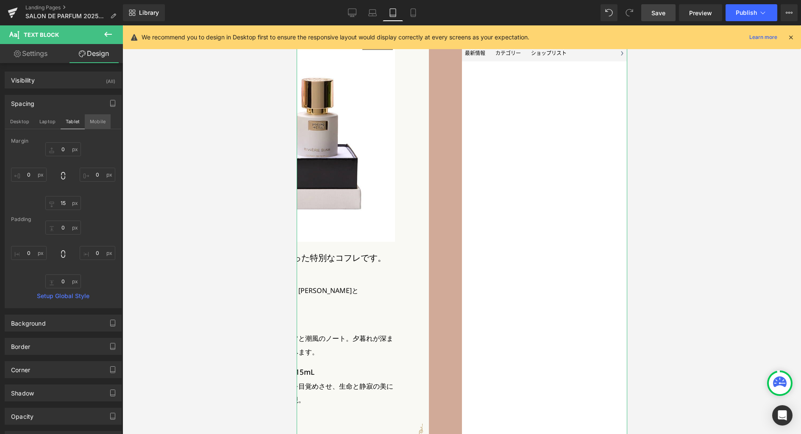
type input "0"
type input "15"
type input "0"
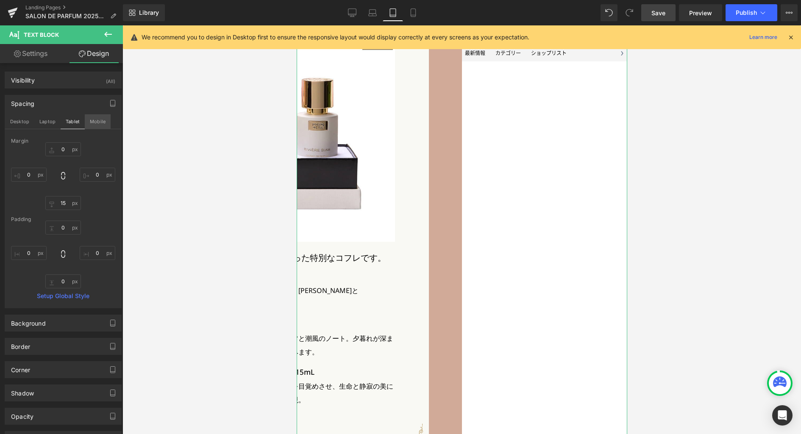
type input "0"
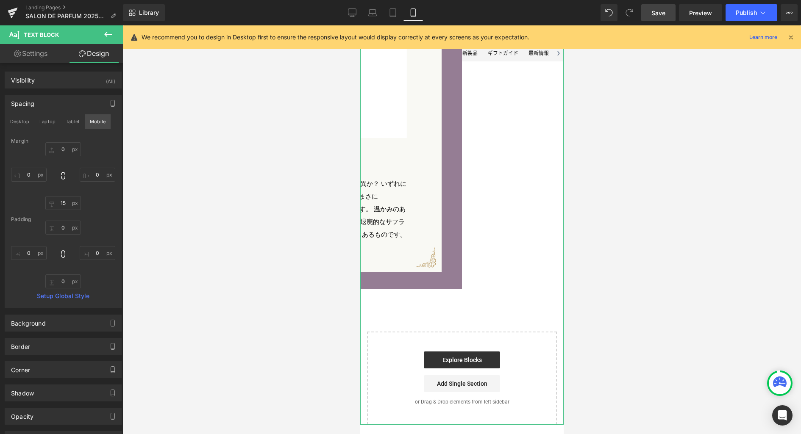
scroll to position [2878, 0]
click at [23, 122] on button "Desktop" at bounding box center [19, 121] width 29 height 14
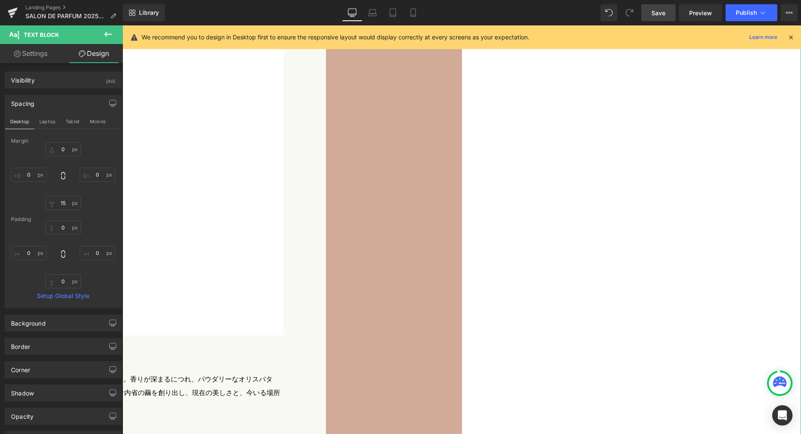
type input "0"
type input "20"
type input "0"
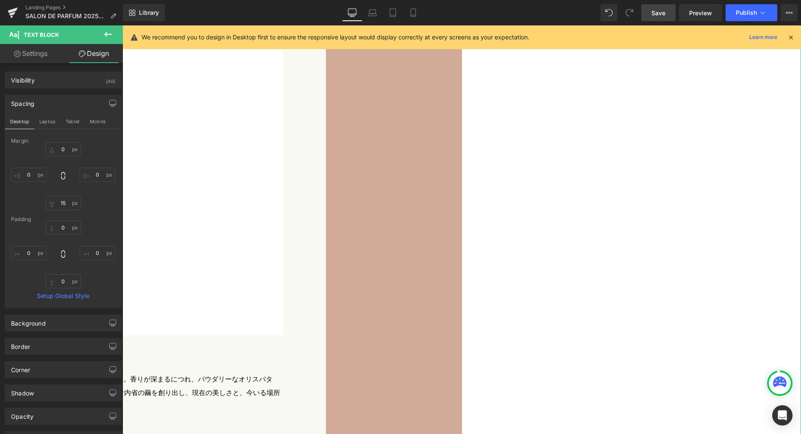
type input "0"
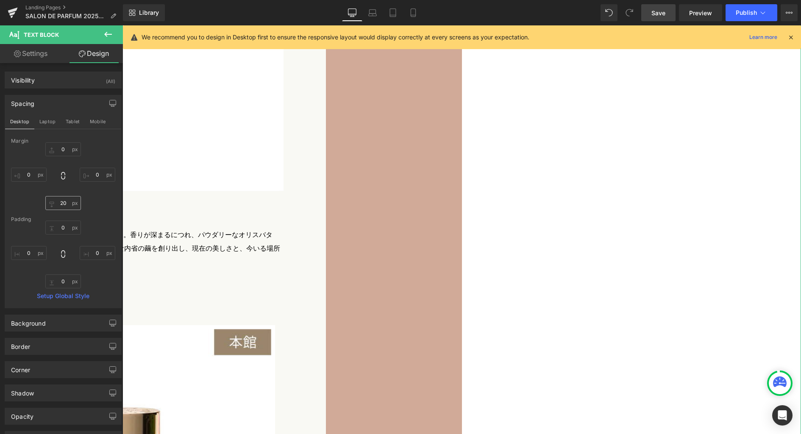
scroll to position [3022, 0]
click at [64, 204] on input "20" at bounding box center [63, 203] width 36 height 14
type input "0"
click at [53, 123] on button "Laptop" at bounding box center [47, 121] width 26 height 14
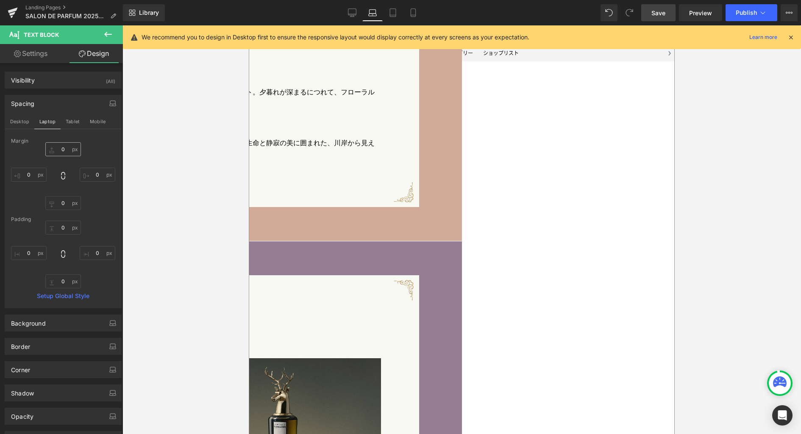
type input "0"
type input "20"
type input "0"
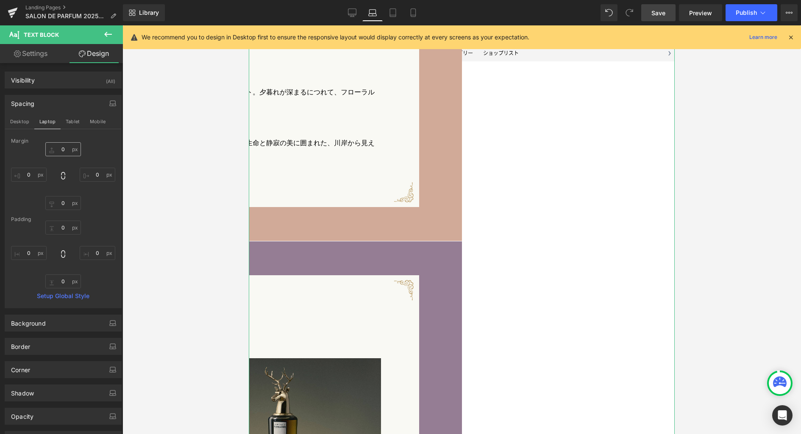
type input "0"
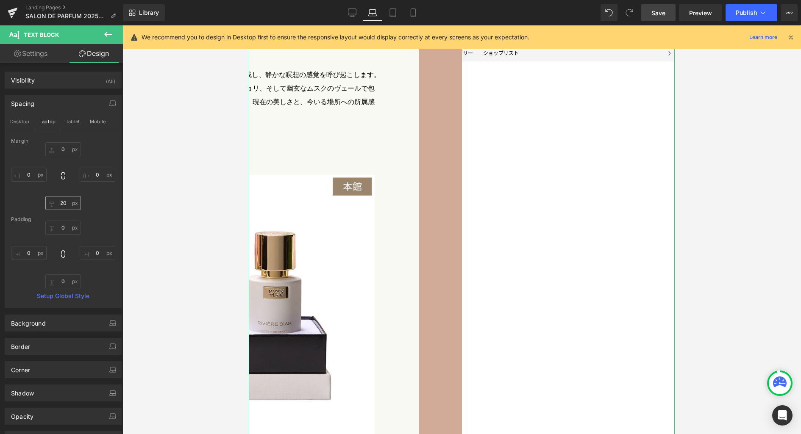
scroll to position [2567, 0]
drag, startPoint x: 63, startPoint y: 203, endPoint x: 96, endPoint y: 207, distance: 32.9
click at [63, 203] on input "20" at bounding box center [63, 203] width 36 height 14
type input "0"
click at [77, 121] on button "Tablet" at bounding box center [73, 121] width 24 height 14
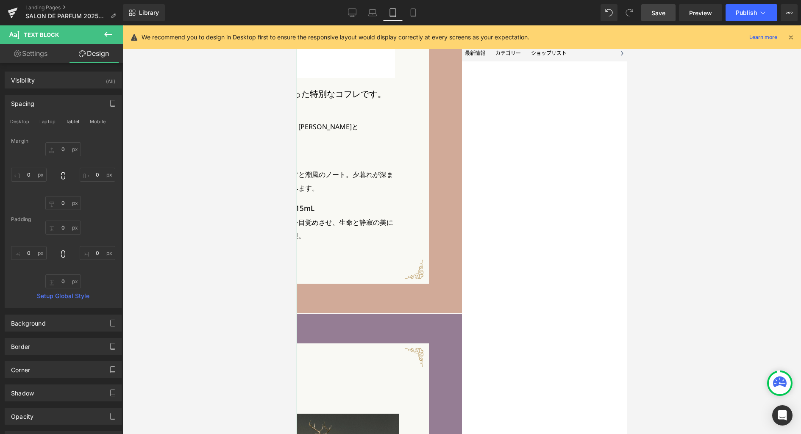
type input "0"
type input "15"
type input "0"
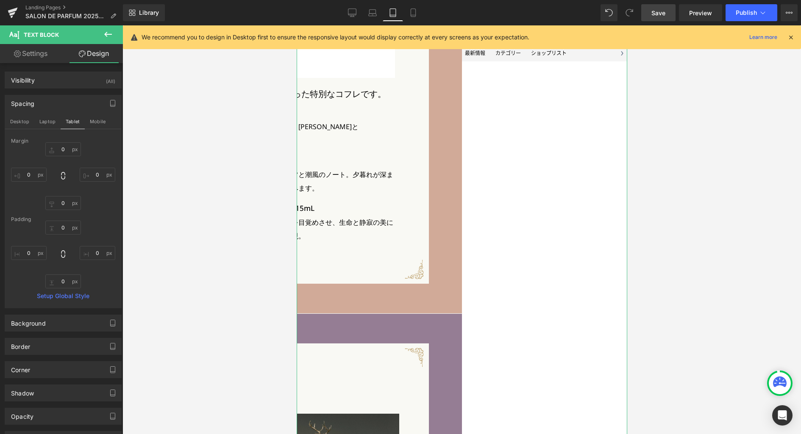
type input "0"
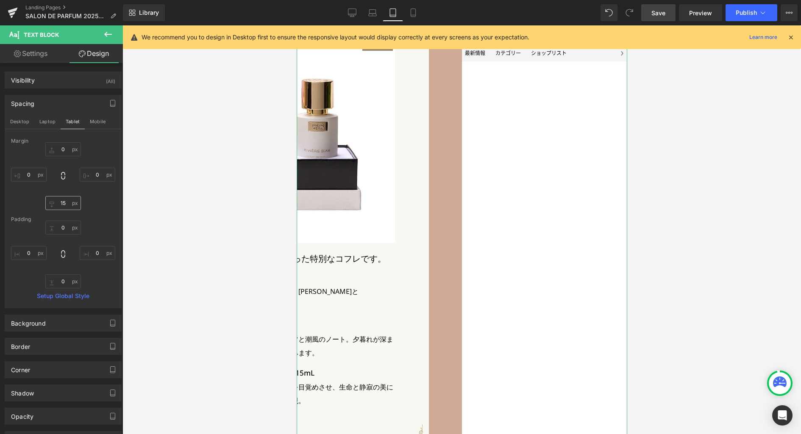
scroll to position [2403, 0]
click at [63, 204] on input "15" at bounding box center [63, 203] width 36 height 14
type input "0"
click at [96, 119] on button "Mobile" at bounding box center [98, 121] width 26 height 14
type input "0"
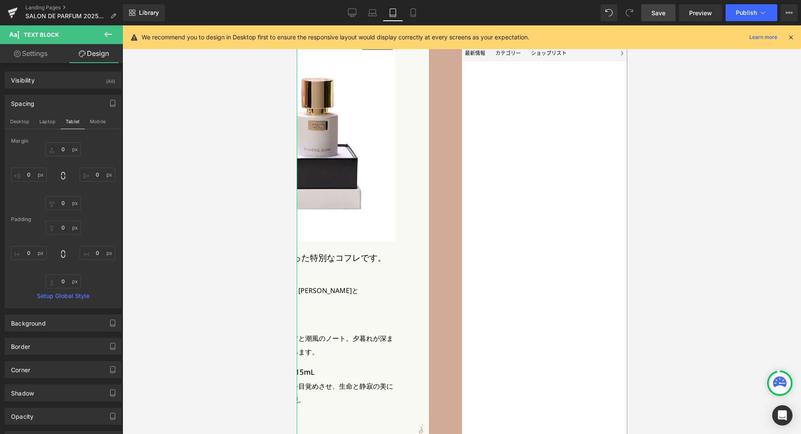
type input "0"
type input "15"
type input "0"
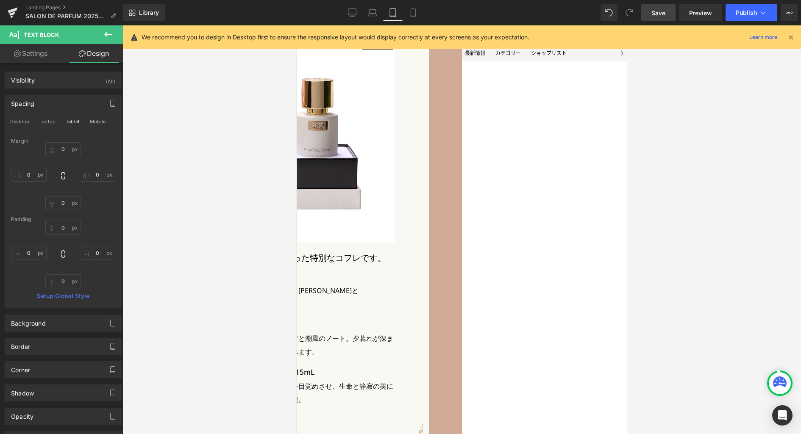
type input "0"
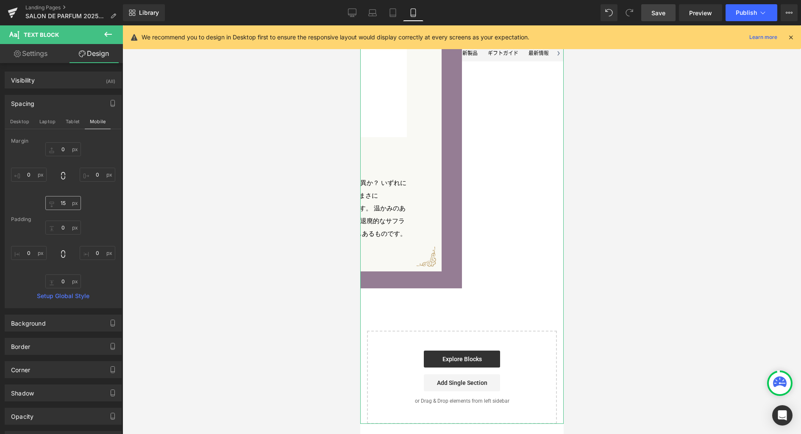
scroll to position [2879, 0]
click at [66, 203] on input "15" at bounding box center [63, 203] width 36 height 14
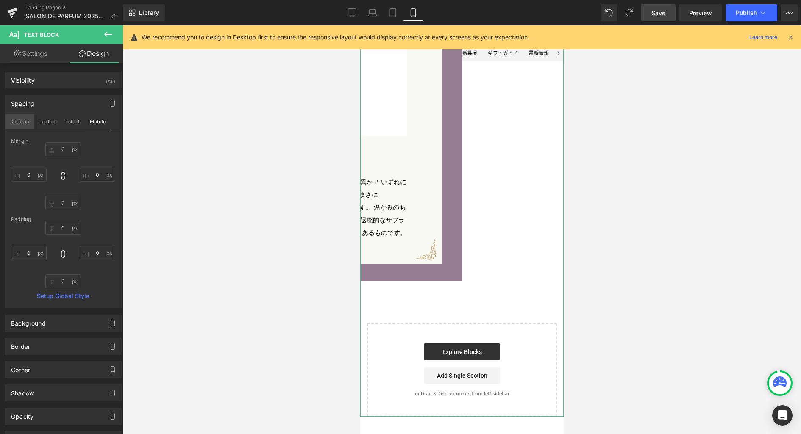
click at [24, 125] on button "Desktop" at bounding box center [19, 121] width 29 height 14
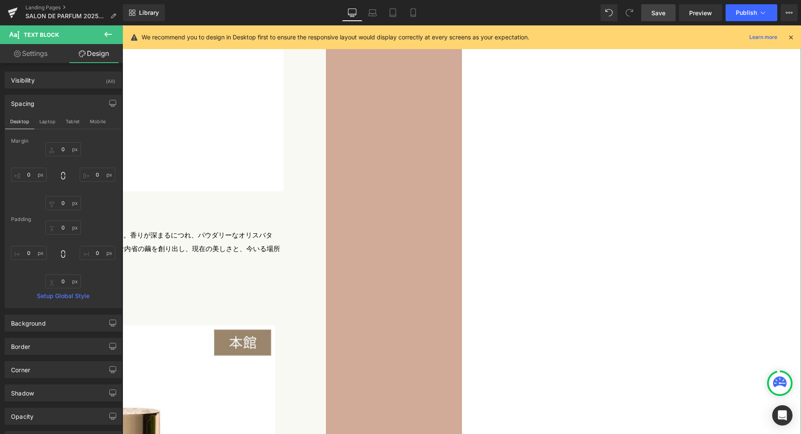
scroll to position [3022, 0]
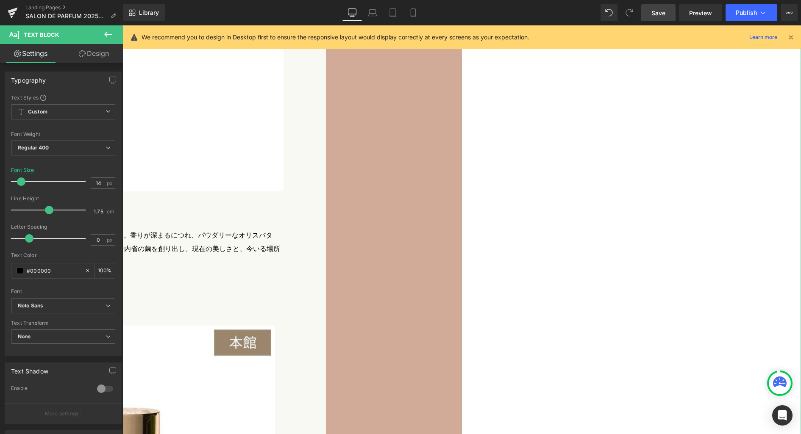
click at [95, 57] on link "Design" at bounding box center [93, 53] width 61 height 19
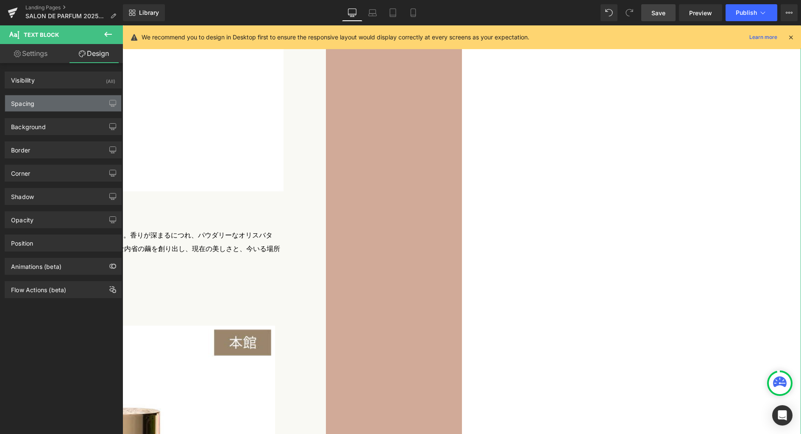
click at [64, 103] on div "Spacing" at bounding box center [63, 103] width 116 height 16
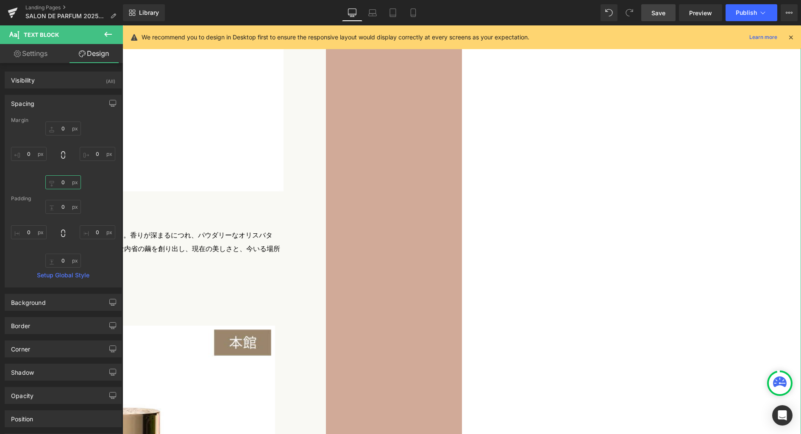
click at [66, 179] on input "0" at bounding box center [63, 182] width 36 height 14
drag, startPoint x: 111, startPoint y: 101, endPoint x: 91, endPoint y: 111, distance: 22.4
click at [111, 101] on icon "button" at bounding box center [112, 103] width 7 height 7
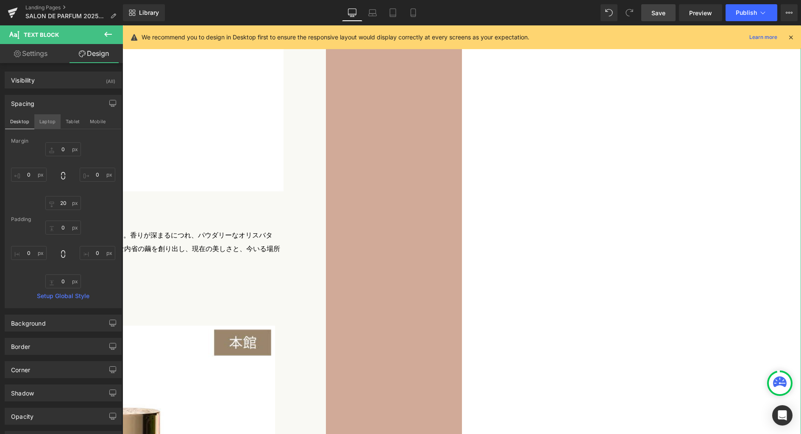
click at [50, 122] on button "Laptop" at bounding box center [47, 121] width 26 height 14
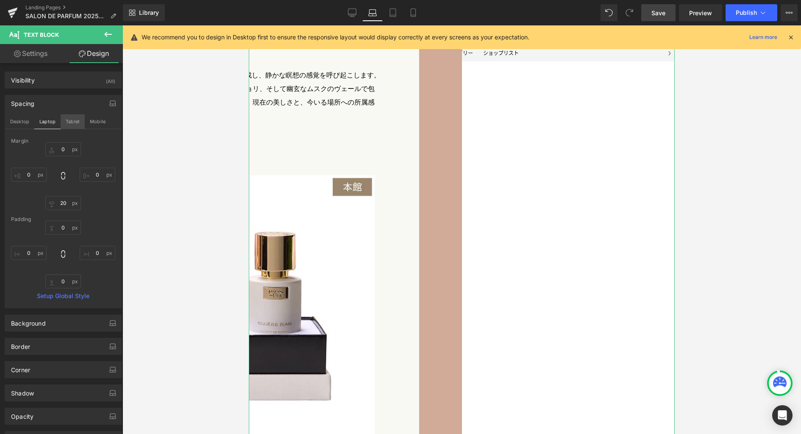
click at [69, 124] on button "Tablet" at bounding box center [73, 121] width 24 height 14
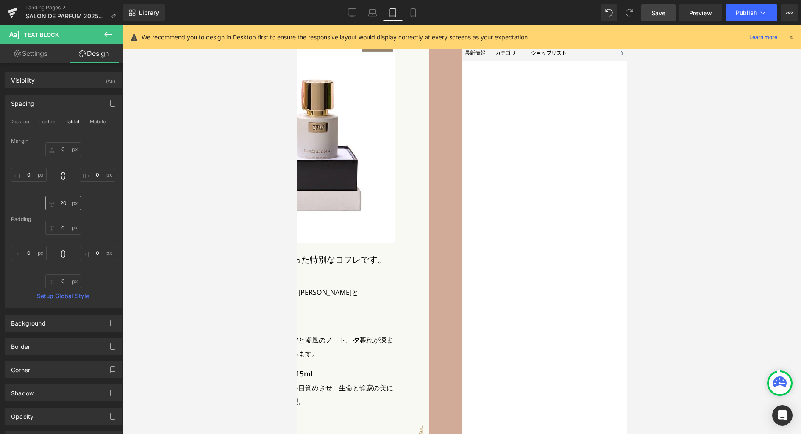
scroll to position [2403, 0]
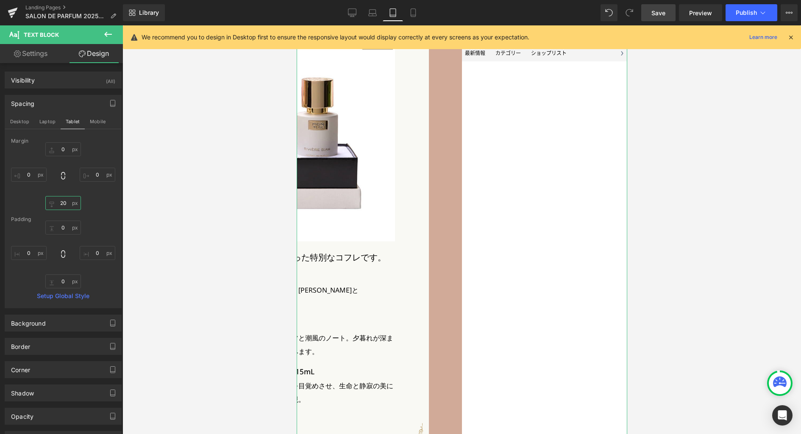
click at [67, 208] on input "20" at bounding box center [63, 203] width 36 height 14
click at [93, 126] on button "Mobile" at bounding box center [98, 121] width 26 height 14
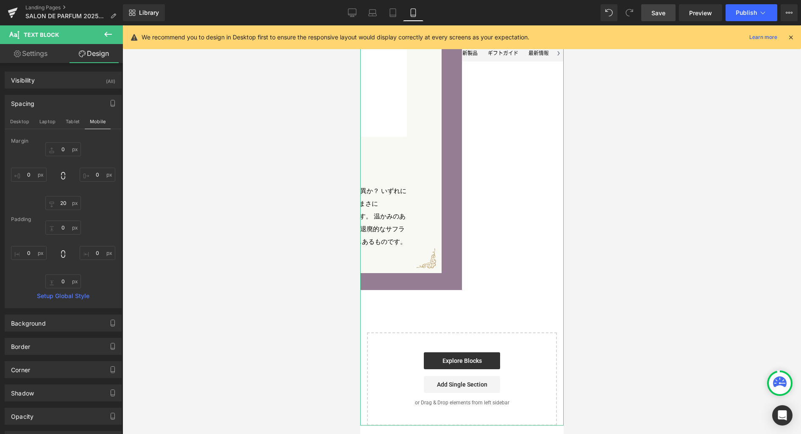
scroll to position [2880, 0]
click at [67, 200] on input "20" at bounding box center [63, 203] width 36 height 14
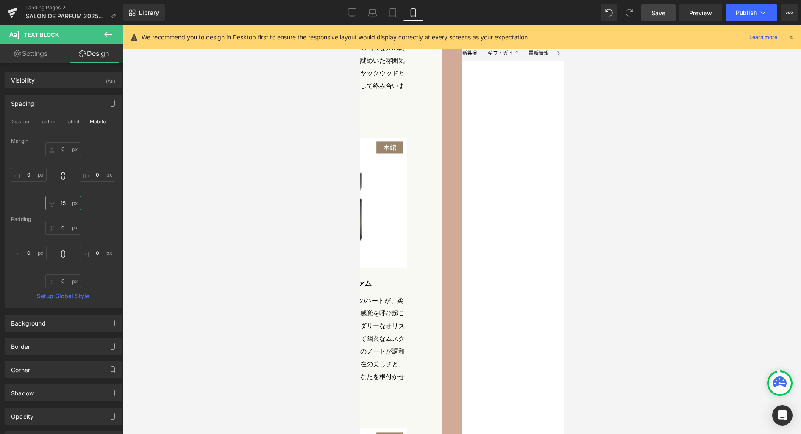
scroll to position [1705, 0]
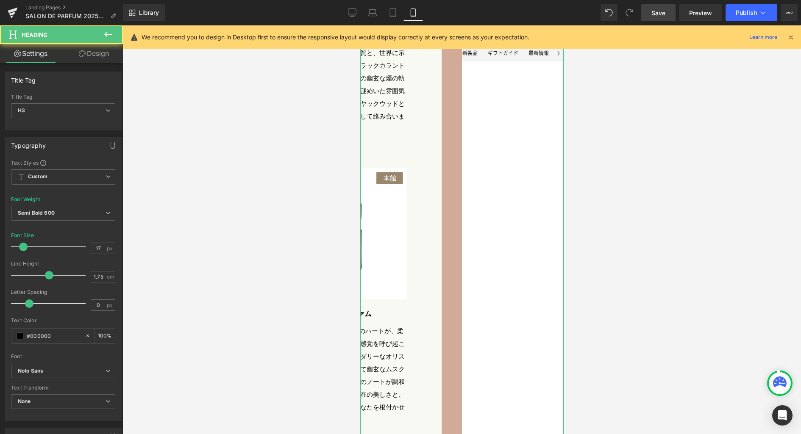
click at [93, 58] on link "Design" at bounding box center [93, 53] width 61 height 19
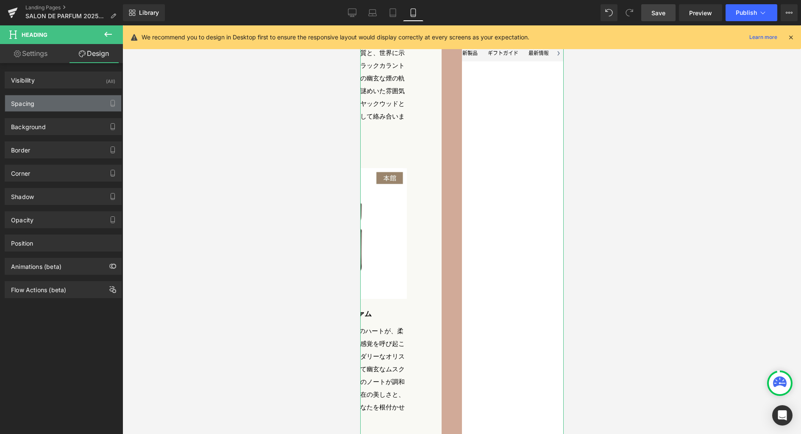
click at [47, 102] on div "Spacing" at bounding box center [63, 103] width 116 height 16
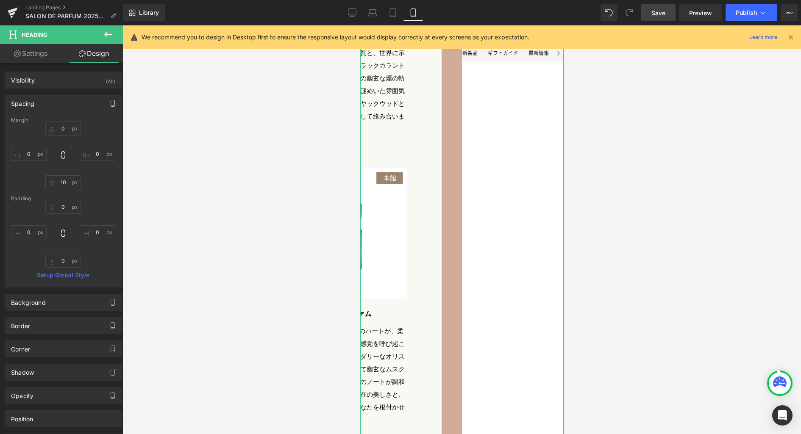
click at [109, 105] on icon "button" at bounding box center [112, 103] width 7 height 7
click at [53, 123] on button "Laptop" at bounding box center [47, 121] width 26 height 14
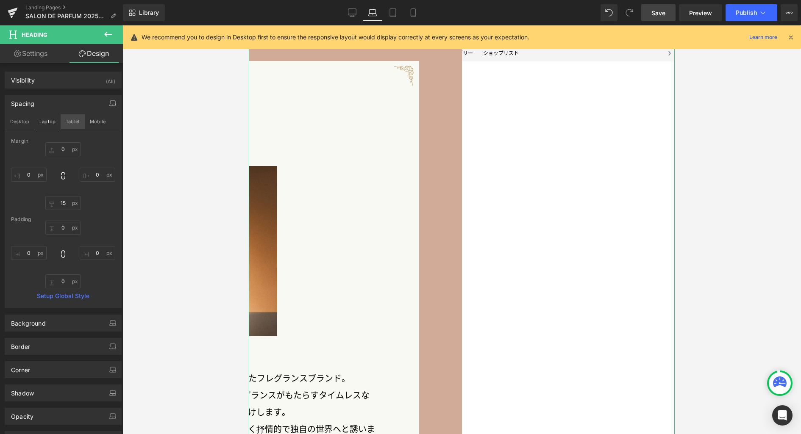
click at [69, 121] on button "Tablet" at bounding box center [73, 121] width 24 height 14
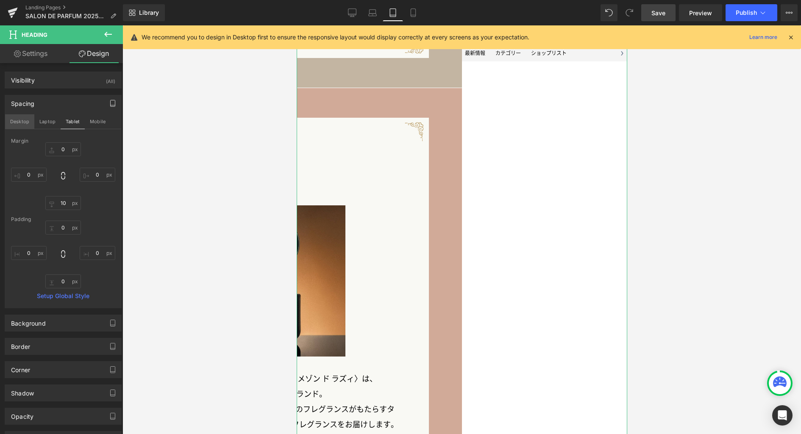
click at [23, 122] on button "Desktop" at bounding box center [19, 121] width 29 height 14
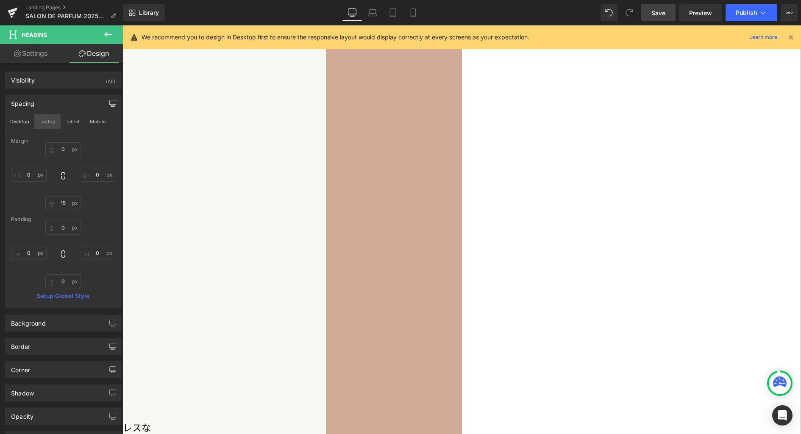
click at [53, 121] on button "Laptop" at bounding box center [47, 121] width 26 height 14
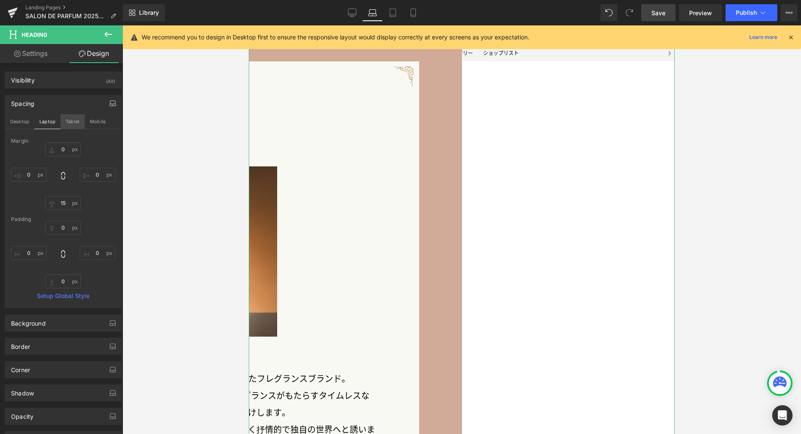
click at [81, 125] on button "Tablet" at bounding box center [73, 121] width 24 height 14
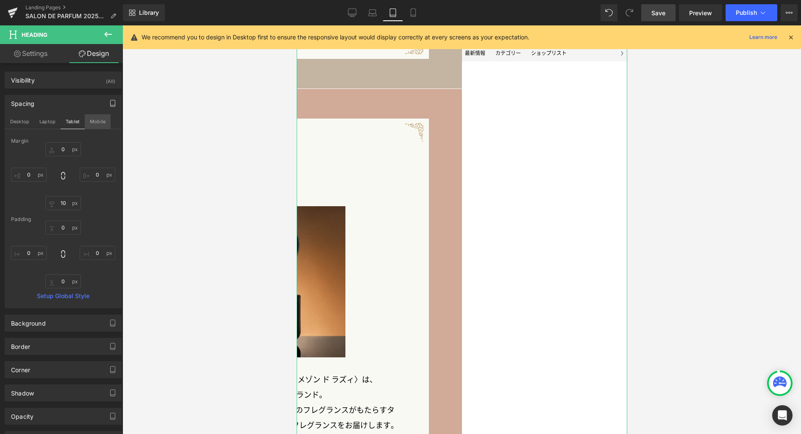
click at [98, 126] on button "Mobile" at bounding box center [98, 121] width 26 height 14
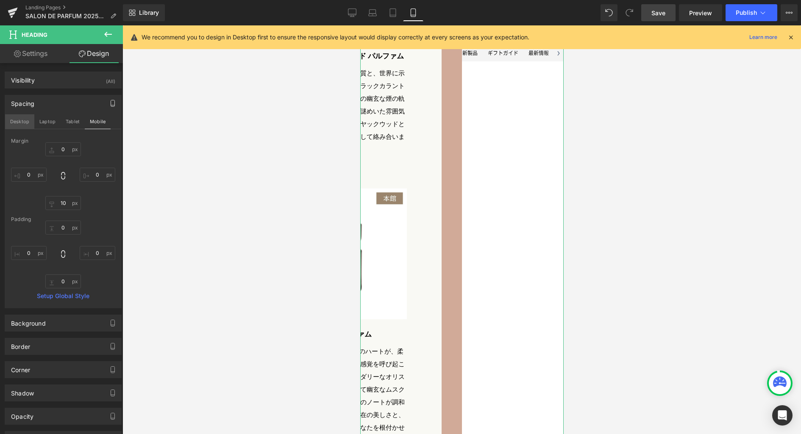
click at [19, 123] on button "Desktop" at bounding box center [19, 121] width 29 height 14
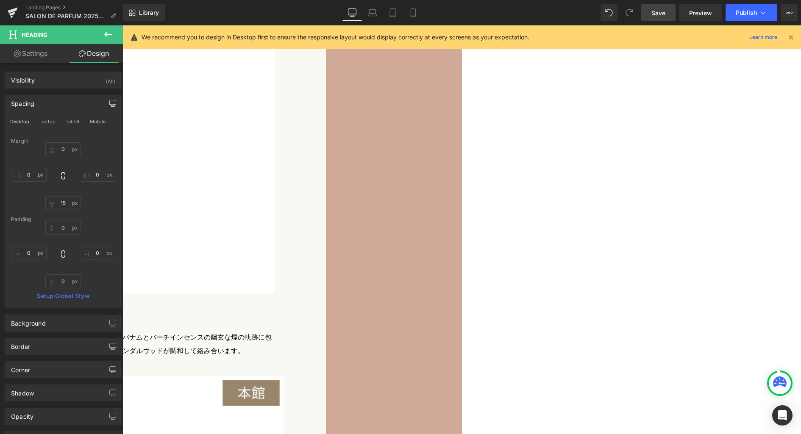
scroll to position [2919, 0]
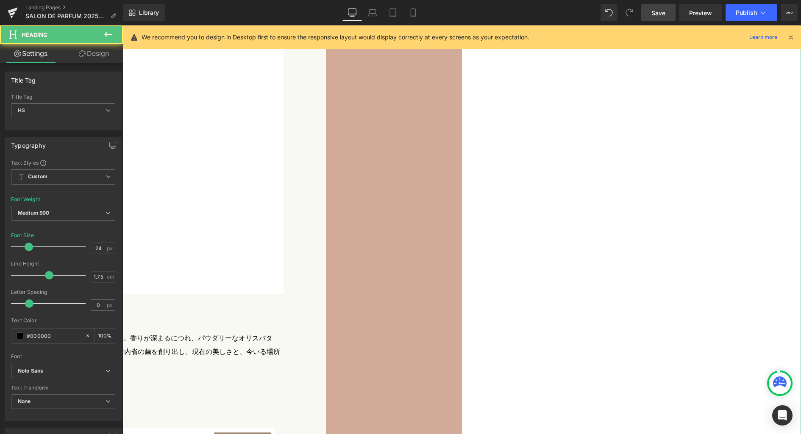
click at [99, 55] on link "Design" at bounding box center [93, 53] width 61 height 19
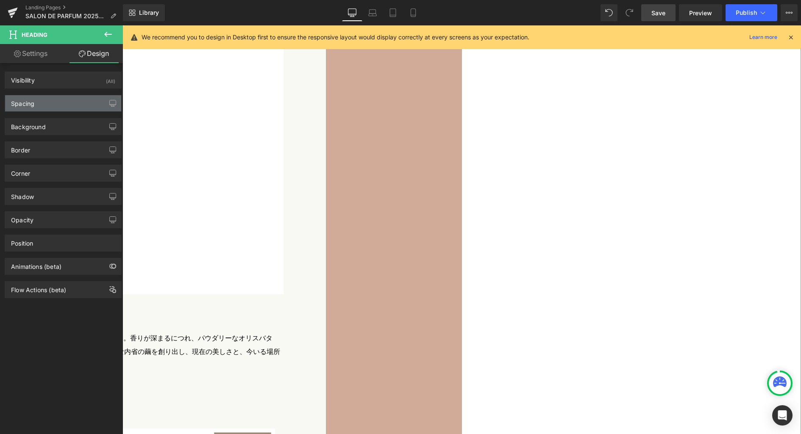
click at [63, 102] on div "Spacing" at bounding box center [63, 103] width 116 height 16
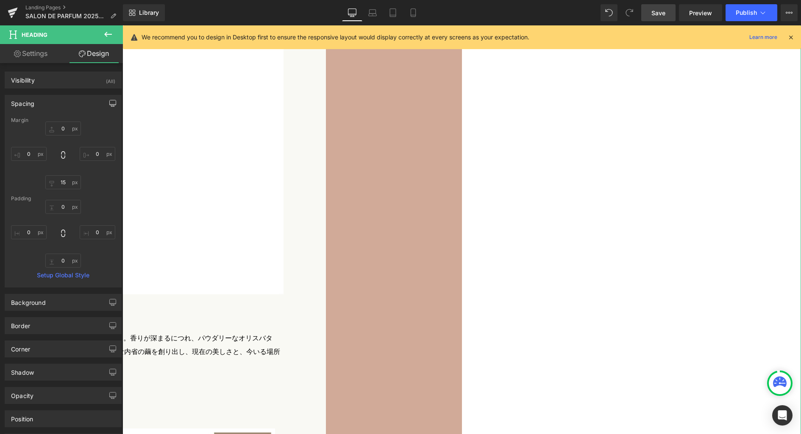
click at [110, 105] on icon "button" at bounding box center [113, 102] width 6 height 5
click at [47, 123] on button "Laptop" at bounding box center [47, 121] width 26 height 14
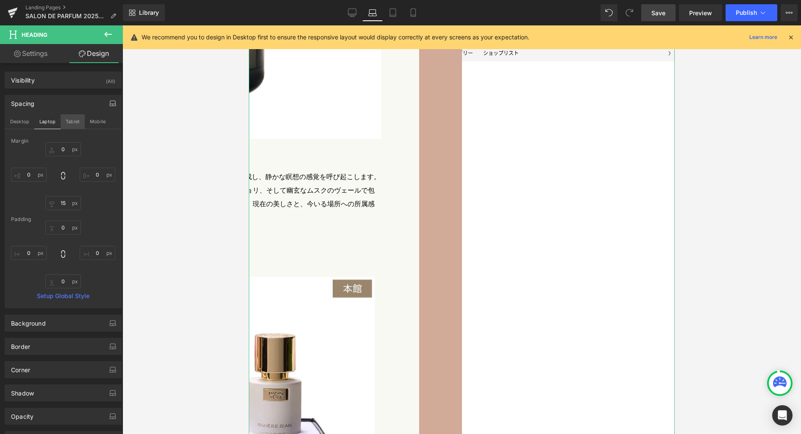
click at [75, 121] on button "Tablet" at bounding box center [73, 121] width 24 height 14
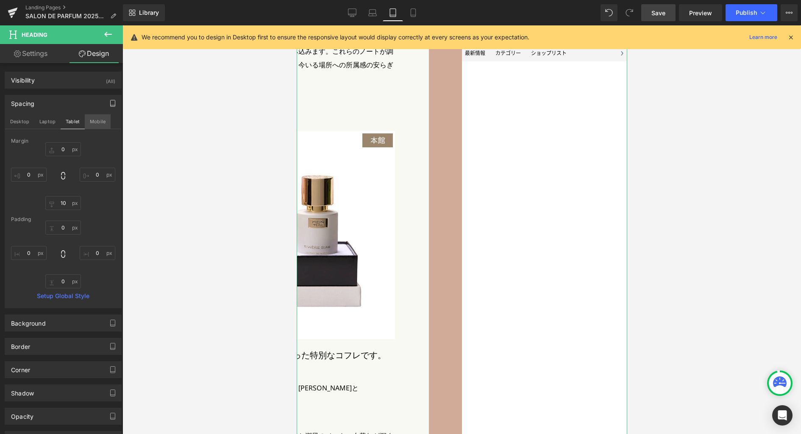
click at [100, 123] on button "Mobile" at bounding box center [98, 121] width 26 height 14
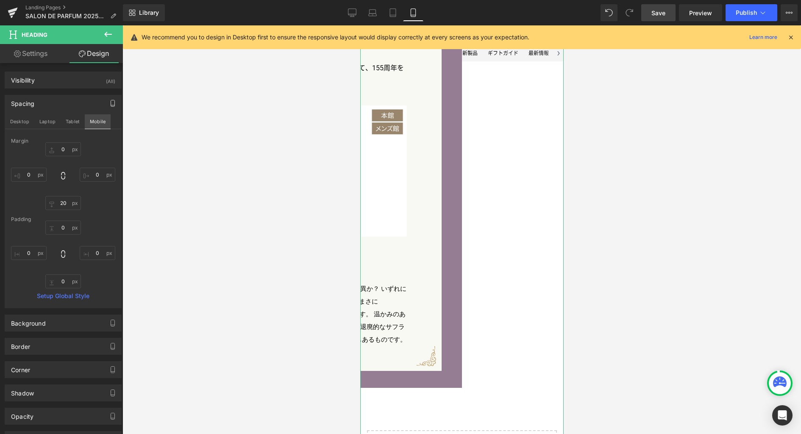
scroll to position [2780, 0]
click at [67, 208] on input "20" at bounding box center [63, 203] width 36 height 14
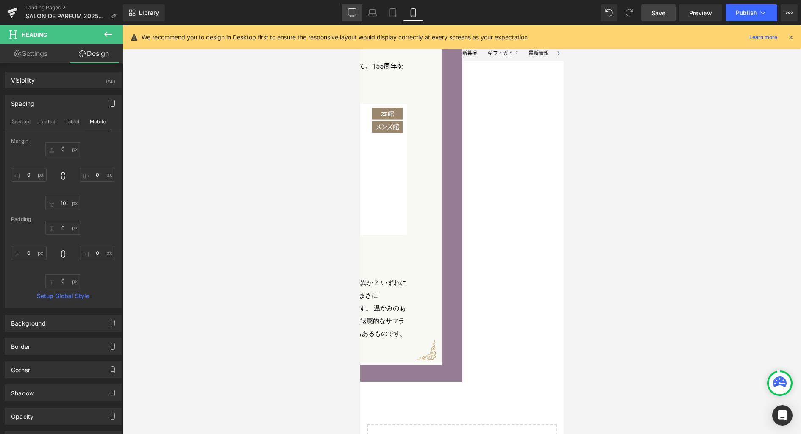
click at [356, 16] on icon at bounding box center [352, 12] width 8 height 8
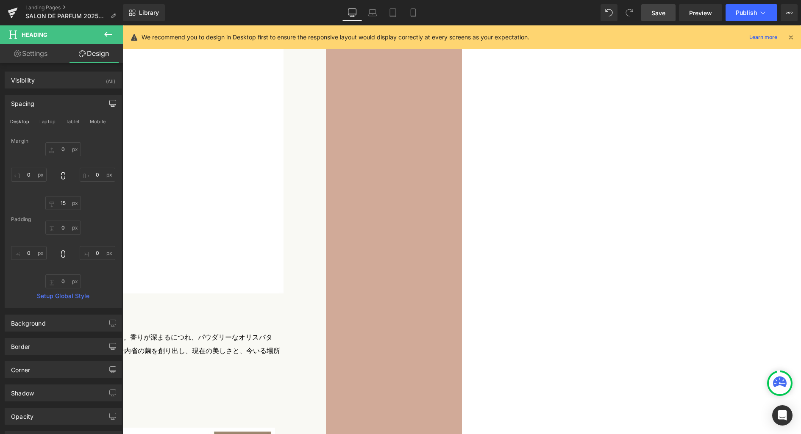
scroll to position [2919, 0]
click at [660, 16] on span "Save" at bounding box center [658, 12] width 14 height 9
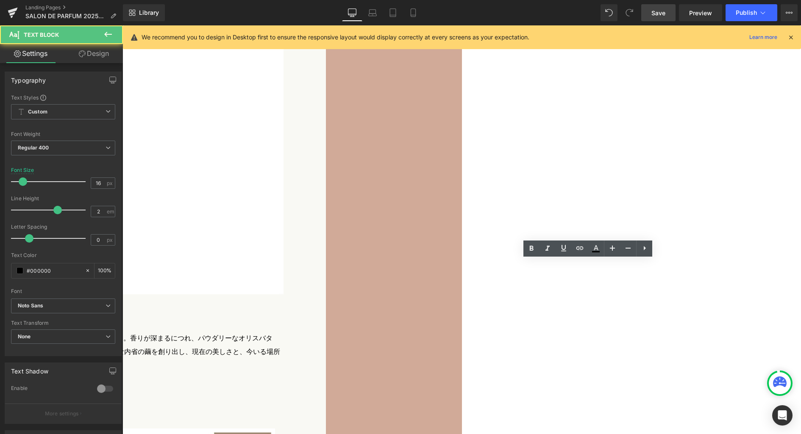
drag, startPoint x: 598, startPoint y: 268, endPoint x: 633, endPoint y: 268, distance: 34.7
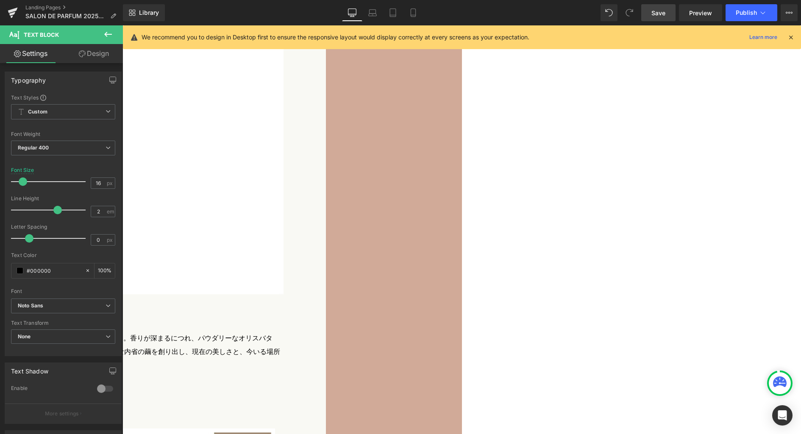
click at [367, 17] on link "Laptop" at bounding box center [372, 12] width 20 height 17
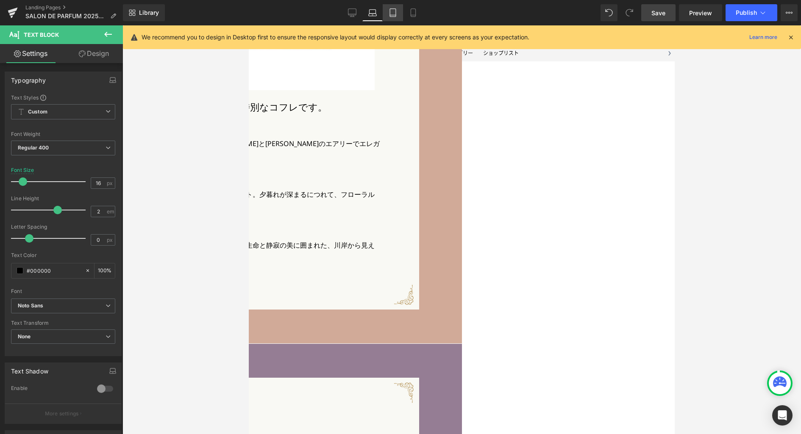
scroll to position [2464, 0]
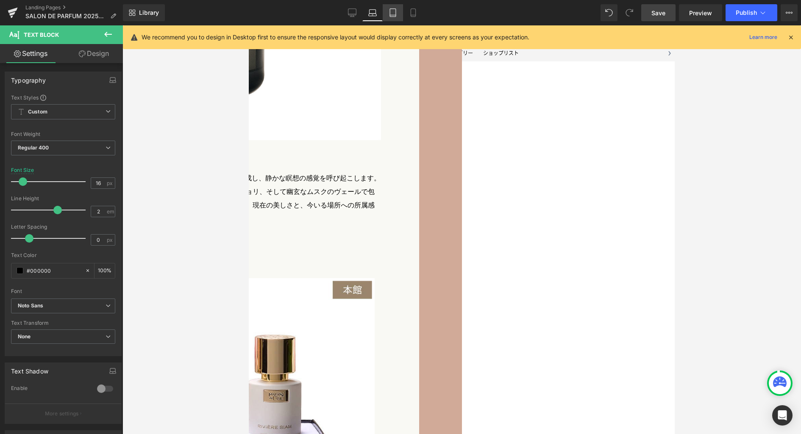
click at [392, 14] on icon at bounding box center [393, 12] width 8 height 8
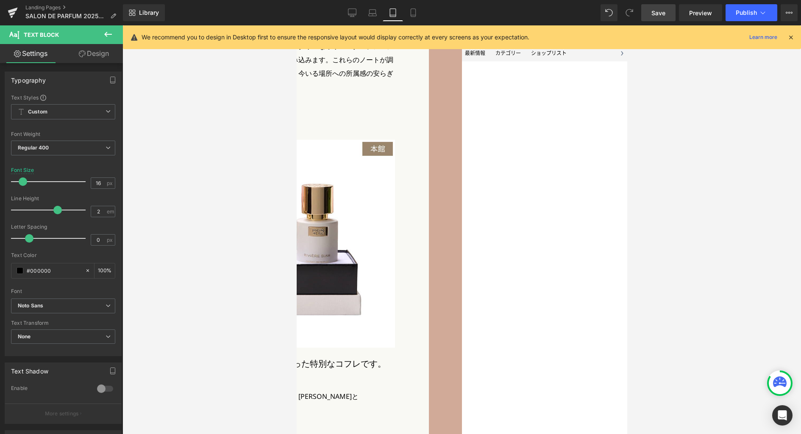
scroll to position [2299, 0]
click at [411, 16] on icon at bounding box center [413, 12] width 8 height 8
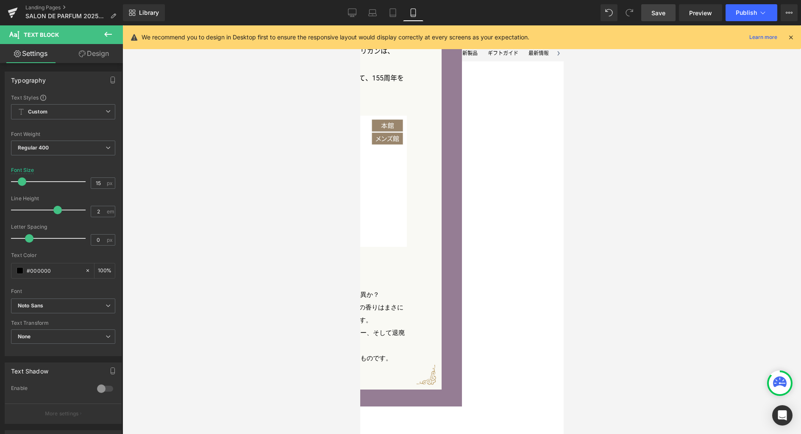
scroll to position [2770, 0]
click at [347, 13] on link "Desktop" at bounding box center [352, 12] width 20 height 17
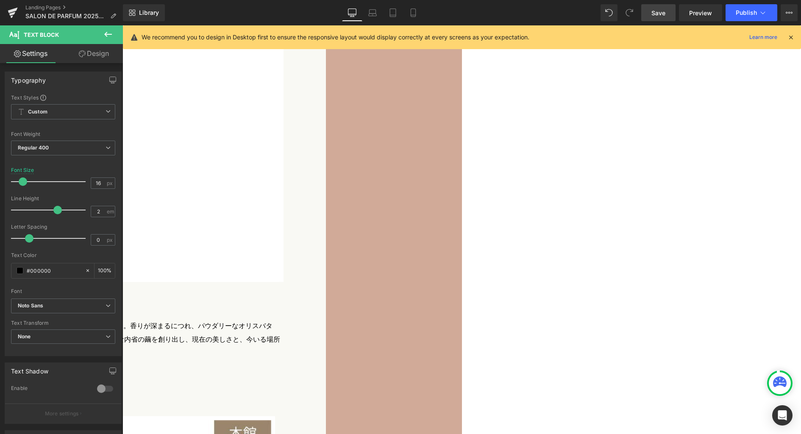
scroll to position [2920, 0]
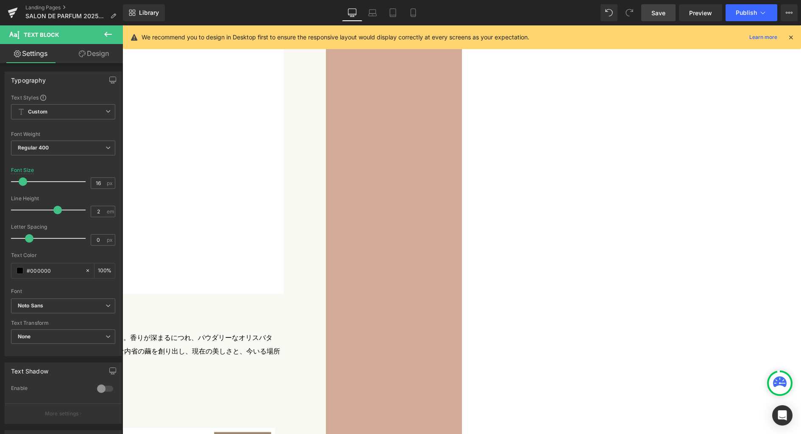
click at [657, 12] on span "Save" at bounding box center [658, 12] width 14 height 9
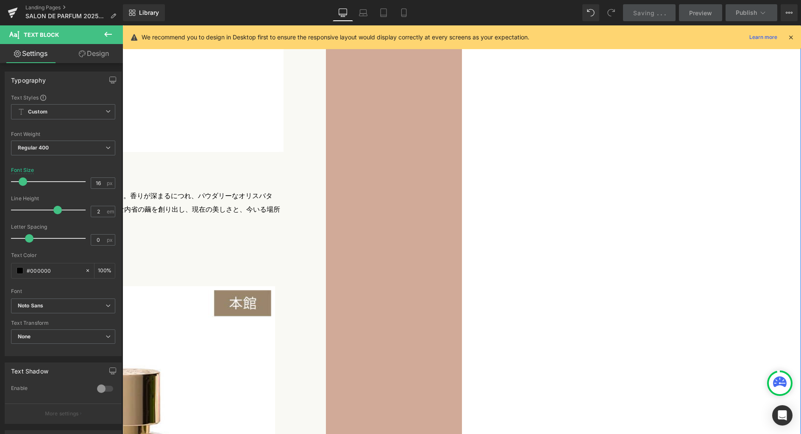
scroll to position [3069, 0]
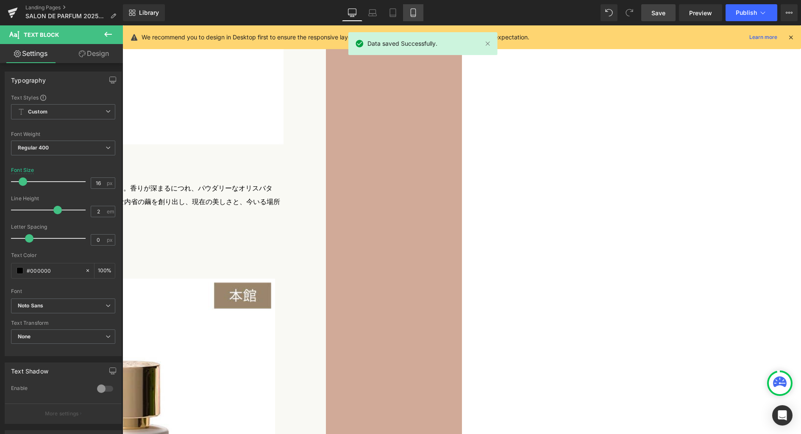
click at [415, 11] on icon at bounding box center [413, 13] width 5 height 8
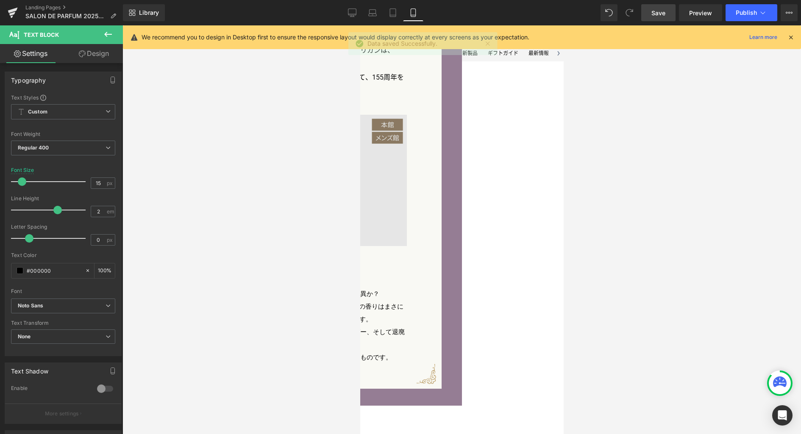
scroll to position [2736, 0]
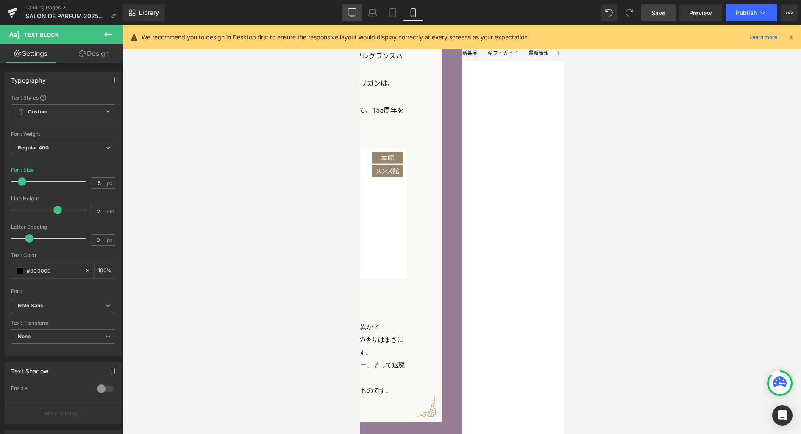
click at [353, 14] on icon at bounding box center [352, 14] width 8 height 0
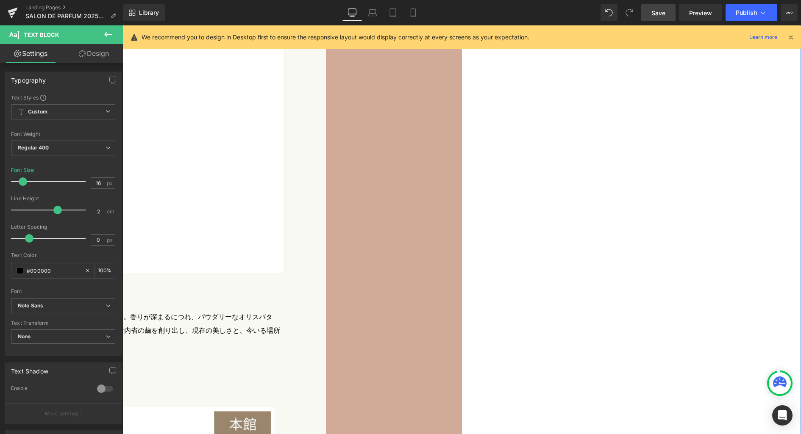
scroll to position [3062, 0]
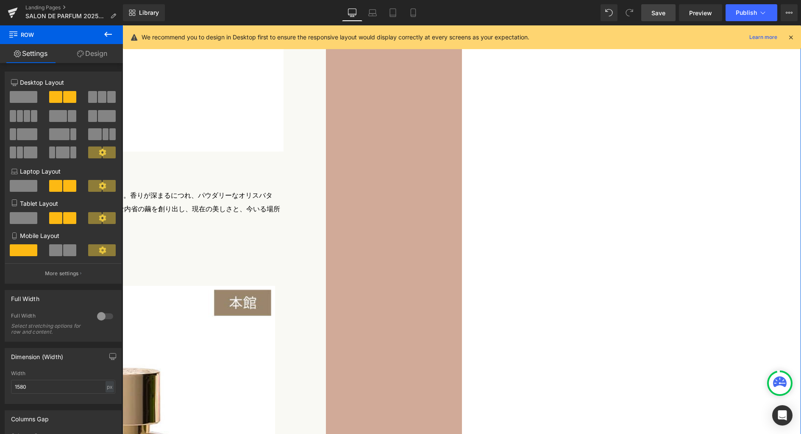
click at [88, 53] on link "Design" at bounding box center [91, 53] width 61 height 19
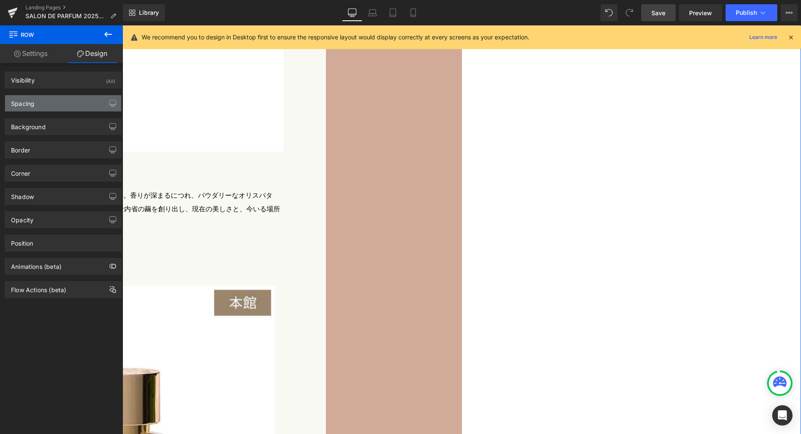
click at [51, 107] on div "Spacing" at bounding box center [63, 103] width 116 height 16
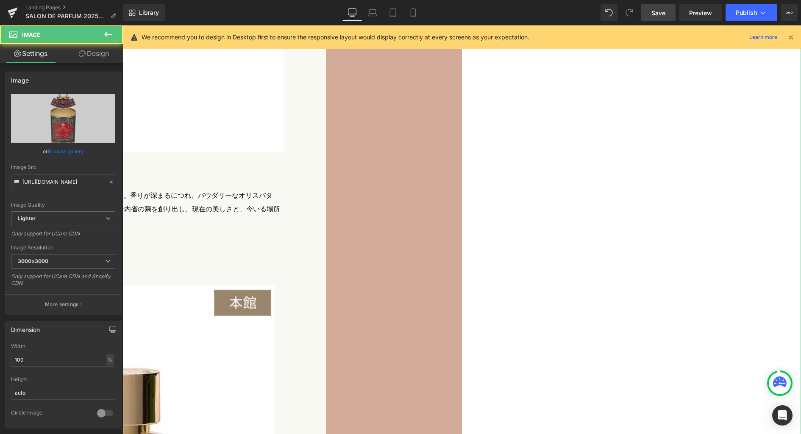
click at [92, 55] on link "Design" at bounding box center [93, 53] width 61 height 19
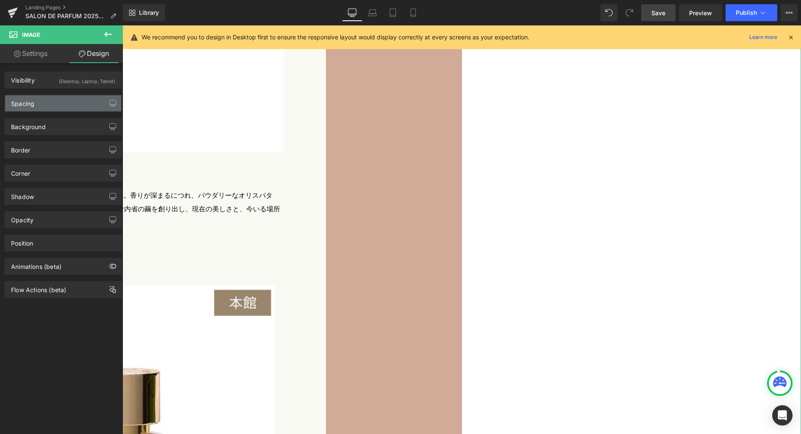
click at [67, 105] on div "Spacing" at bounding box center [63, 103] width 116 height 16
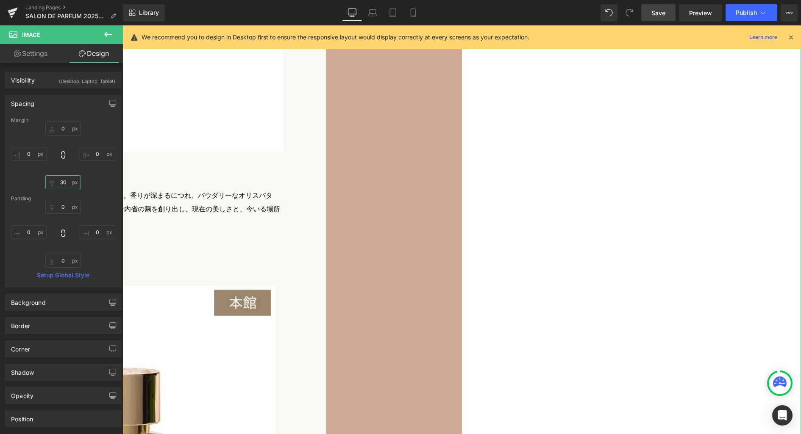
click at [66, 184] on input "30" at bounding box center [63, 182] width 36 height 14
click at [110, 102] on icon "button" at bounding box center [112, 103] width 7 height 7
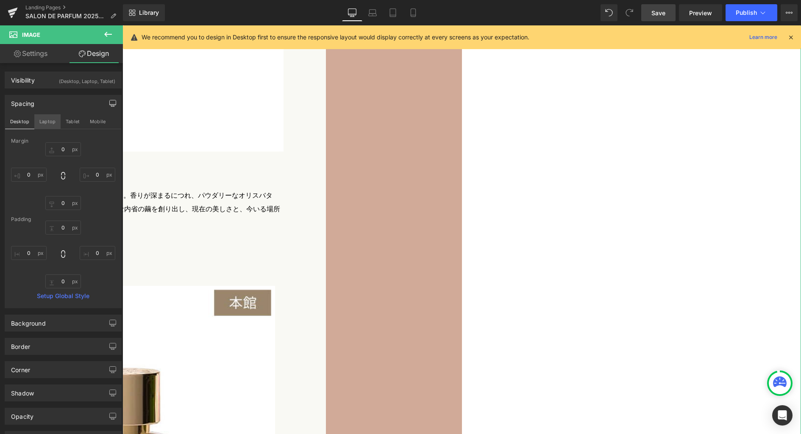
click at [47, 120] on button "Laptop" at bounding box center [47, 121] width 26 height 14
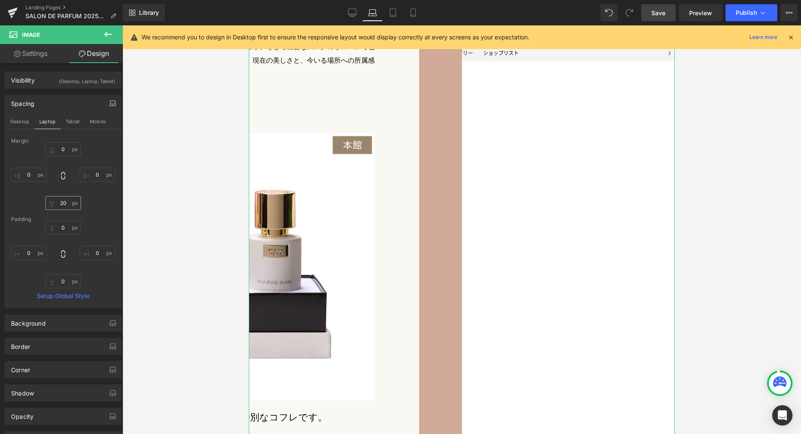
scroll to position [2608, 0]
drag, startPoint x: 65, startPoint y: 201, endPoint x: 72, endPoint y: 197, distance: 8.5
click at [65, 201] on input "20" at bounding box center [63, 203] width 36 height 14
click at [78, 122] on button "Tablet" at bounding box center [73, 121] width 24 height 14
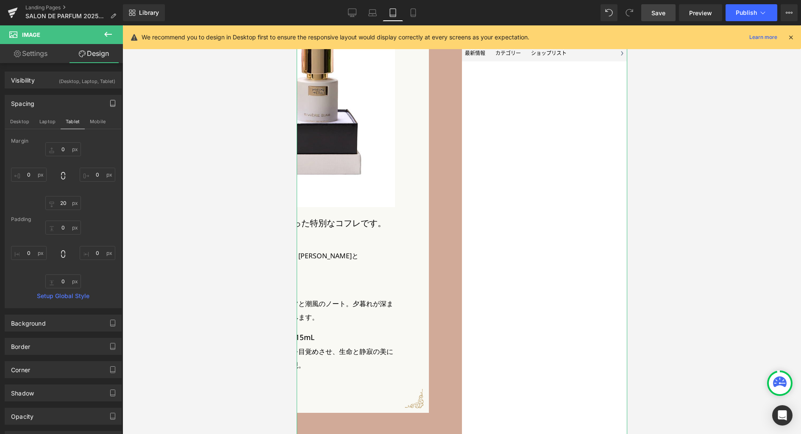
scroll to position [2448, 0]
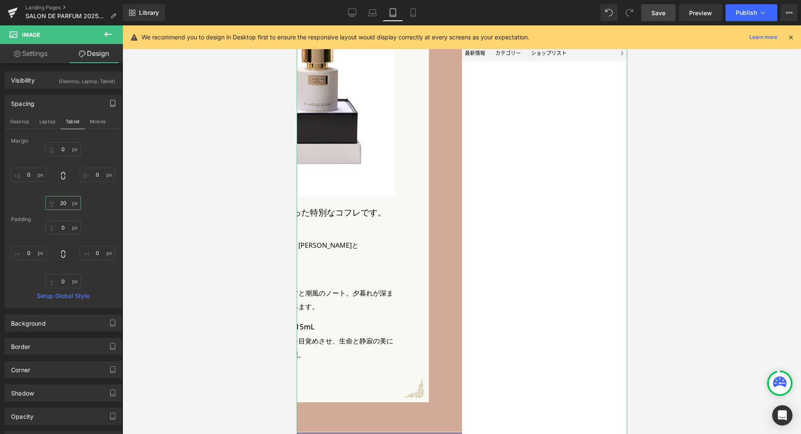
click at [67, 201] on input "20" at bounding box center [63, 203] width 36 height 14
click at [96, 125] on button "Mobile" at bounding box center [98, 121] width 26 height 14
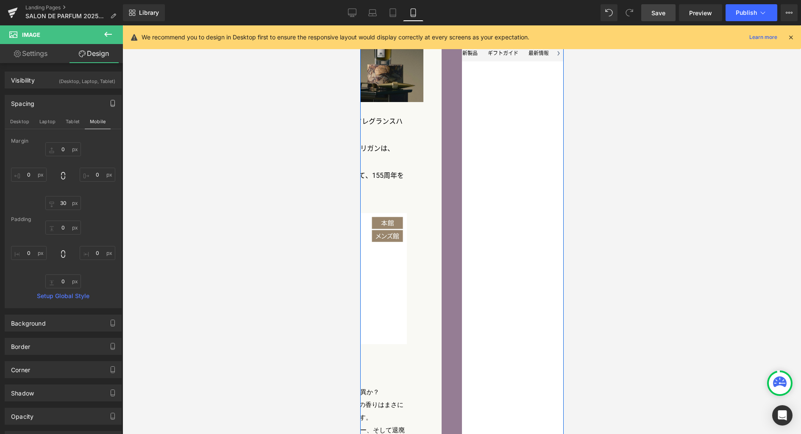
scroll to position [2724, 0]
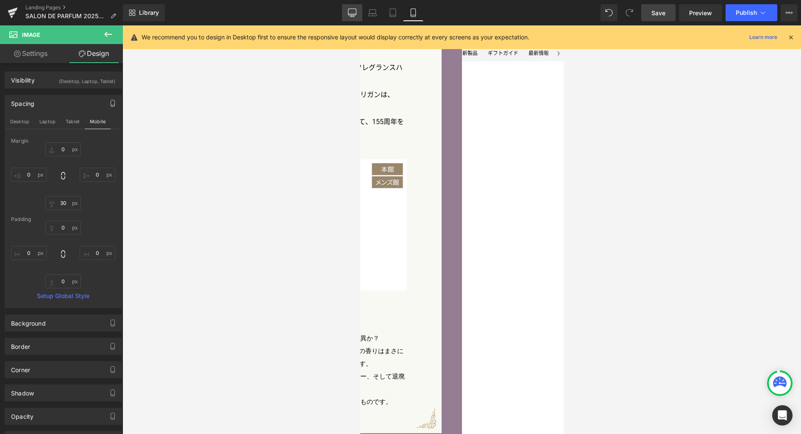
click at [355, 15] on icon at bounding box center [352, 12] width 8 height 8
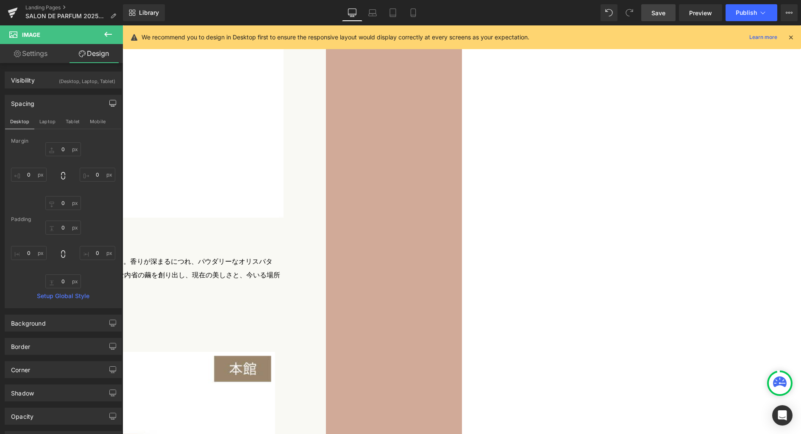
scroll to position [2973, 0]
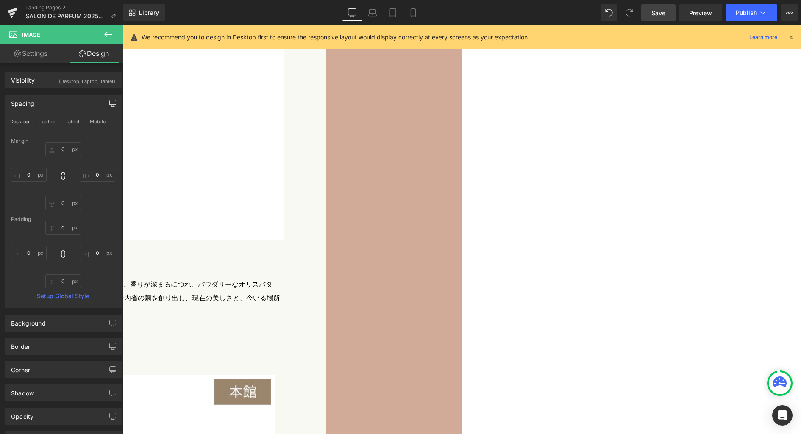
click at [653, 11] on span "Save" at bounding box center [658, 12] width 14 height 9
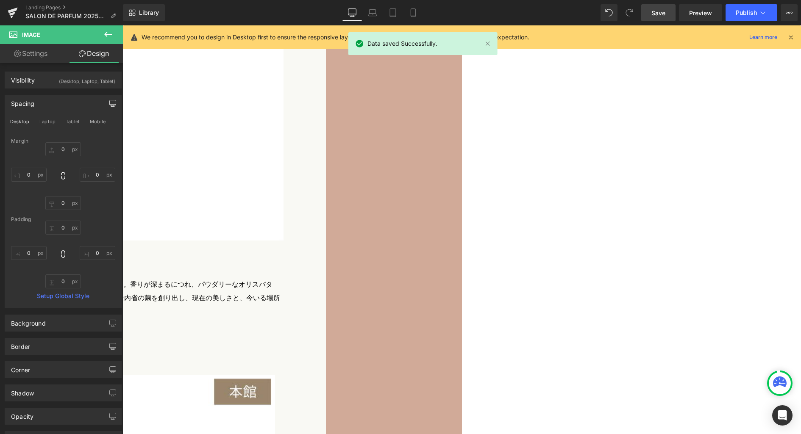
click at [111, 33] on icon at bounding box center [108, 34] width 10 height 10
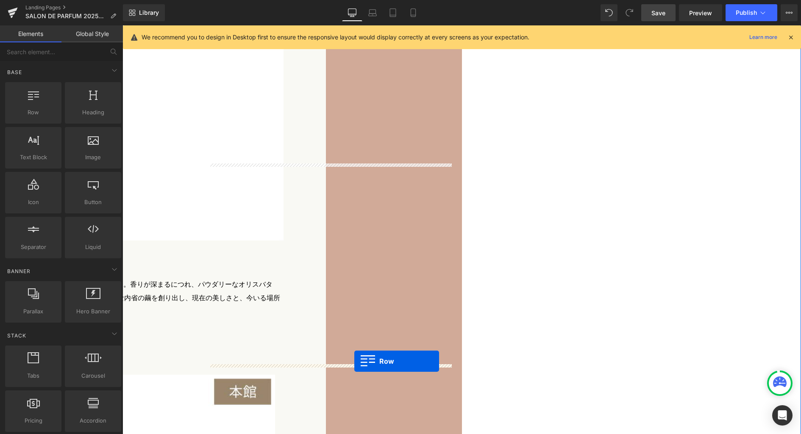
drag, startPoint x: 160, startPoint y: 125, endPoint x: 354, endPoint y: 361, distance: 306.2
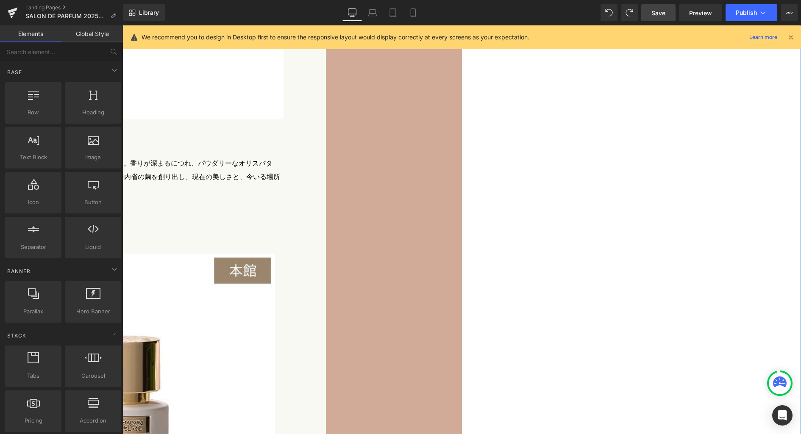
scroll to position [2987, 0]
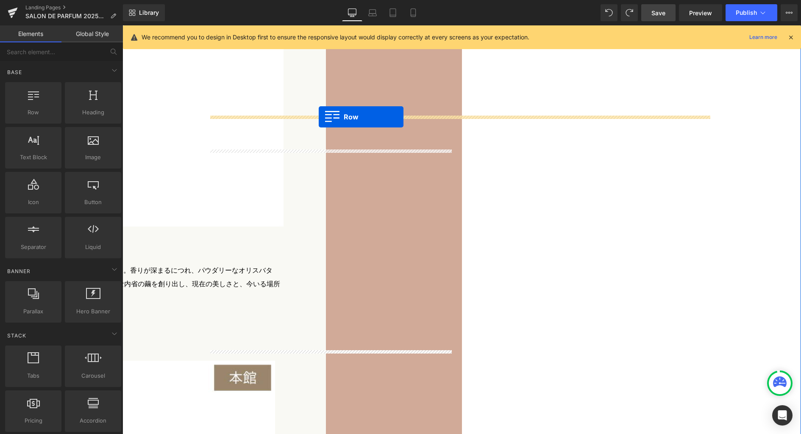
drag, startPoint x: 158, startPoint y: 136, endPoint x: 319, endPoint y: 117, distance: 161.8
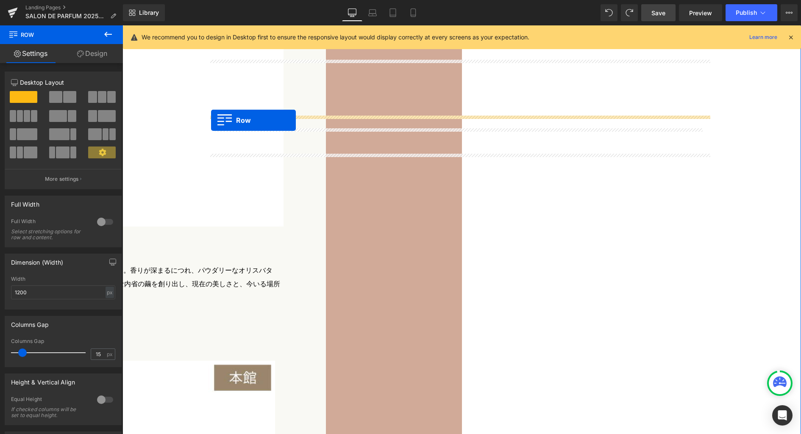
drag, startPoint x: 212, startPoint y: 194, endPoint x: 211, endPoint y: 120, distance: 73.7
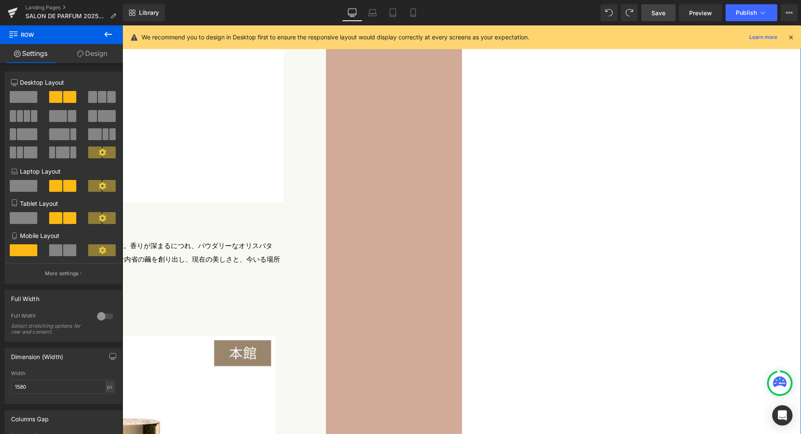
scroll to position [3059, 0]
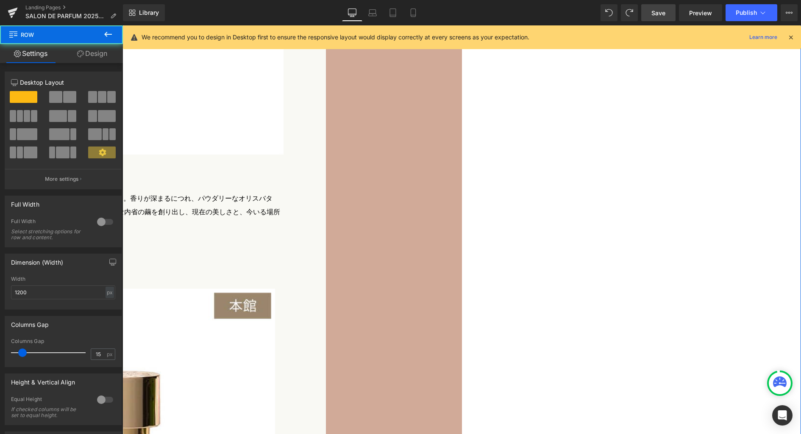
click at [106, 292] on div "px" at bounding box center [110, 292] width 8 height 11
drag, startPoint x: 105, startPoint y: 306, endPoint x: 87, endPoint y: 317, distance: 20.7
click at [104, 306] on li "%" at bounding box center [109, 306] width 11 height 12
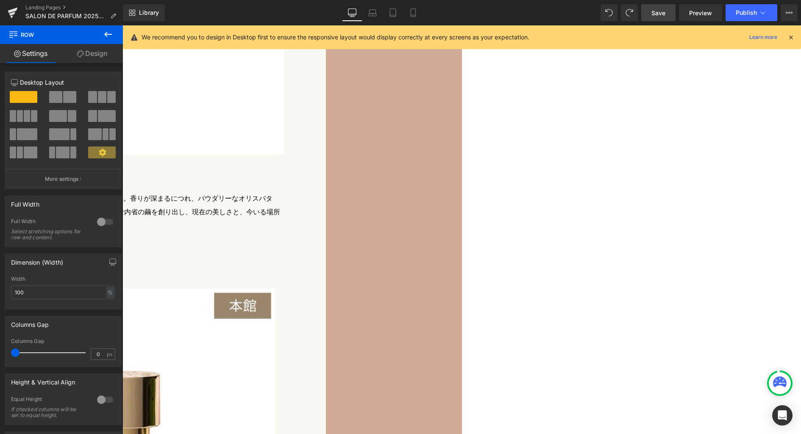
drag, startPoint x: 21, startPoint y: 352, endPoint x: -39, endPoint y: 346, distance: 60.0
click at [0, 346] on html "Row You are previewing how the will restyle your page. You can not edit Element…" at bounding box center [400, 217] width 801 height 434
click at [96, 57] on link "Design" at bounding box center [91, 53] width 61 height 19
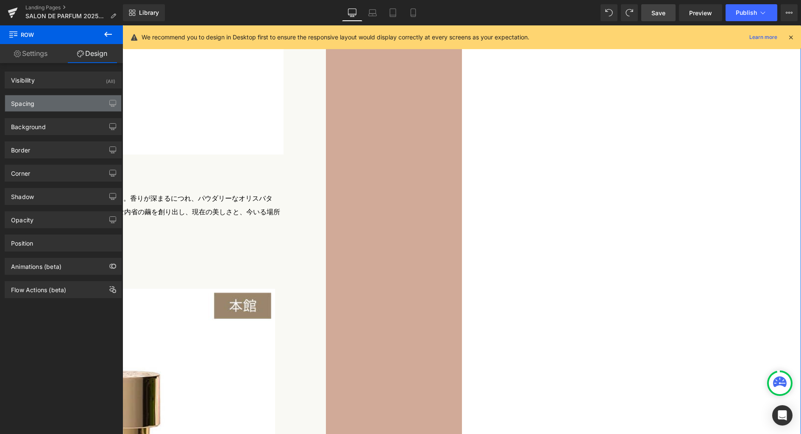
click at [50, 106] on div "Spacing" at bounding box center [63, 103] width 116 height 16
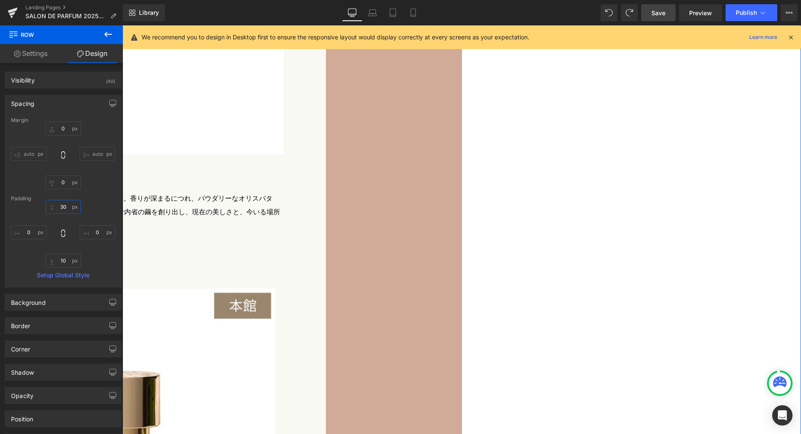
click at [67, 208] on input "30" at bounding box center [63, 207] width 36 height 14
click at [66, 208] on input "0" at bounding box center [63, 207] width 36 height 14
click at [63, 305] on div "Background" at bounding box center [63, 303] width 116 height 16
click at [21, 354] on span at bounding box center [20, 356] width 7 height 7
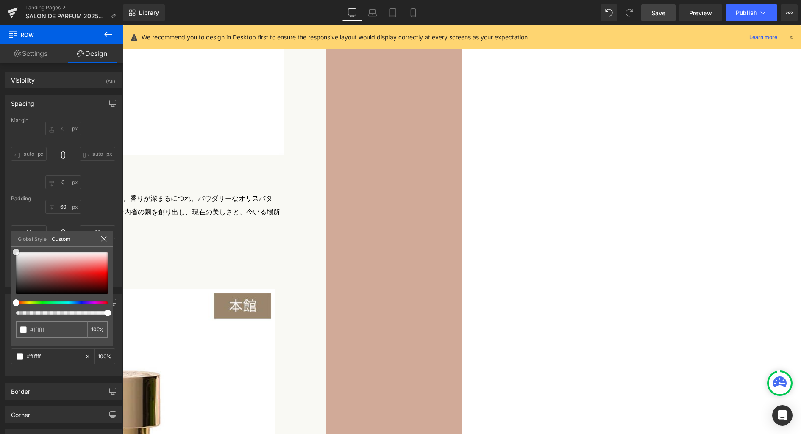
drag, startPoint x: 32, startPoint y: 270, endPoint x: -35, endPoint y: 204, distance: 94.4
click at [0, 204] on html "Row You are previewing how the will restyle your page. You can not edit Element…" at bounding box center [400, 217] width 801 height 434
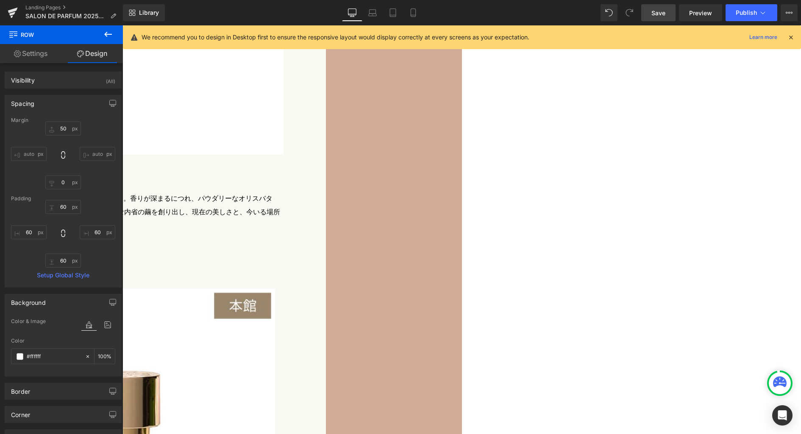
click at [655, 17] on link "Save" at bounding box center [658, 12] width 34 height 17
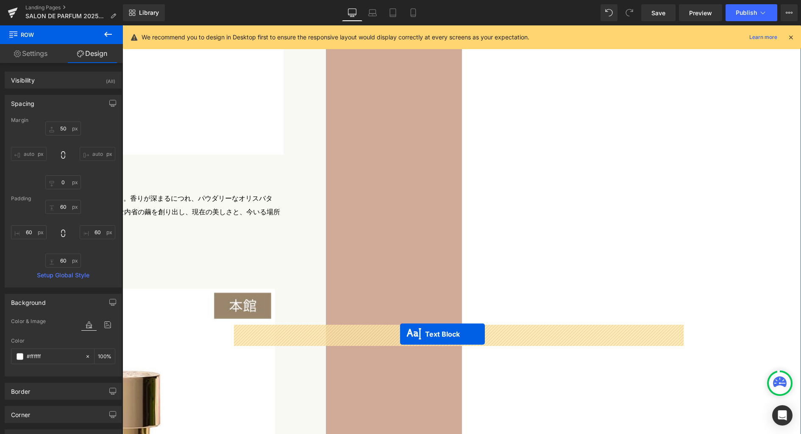
drag, startPoint x: 562, startPoint y: 202, endPoint x: 400, endPoint y: 334, distance: 209.1
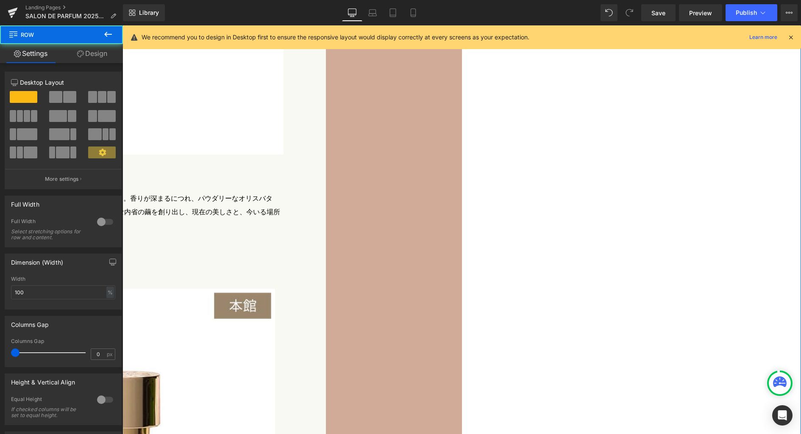
click at [67, 87] on div at bounding box center [63, 128] width 104 height 82
click at [67, 100] on span at bounding box center [69, 97] width 13 height 12
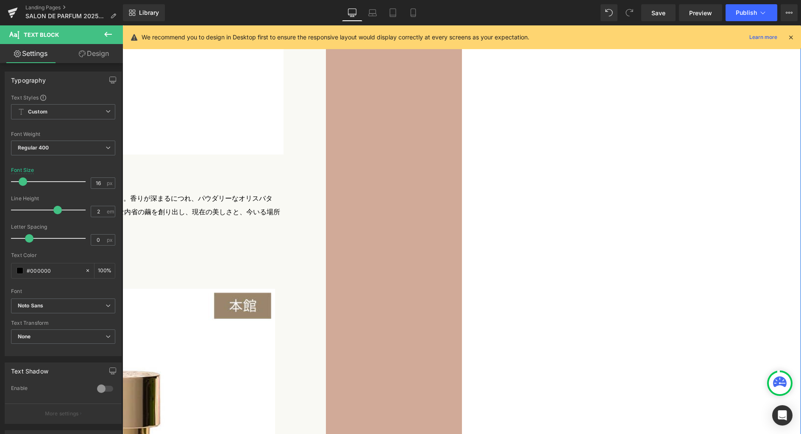
paste div
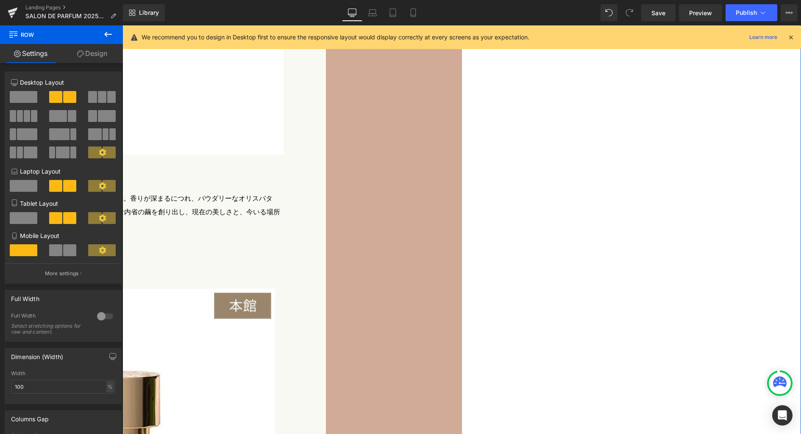
click at [100, 276] on button "More settings" at bounding box center [63, 274] width 116 height 20
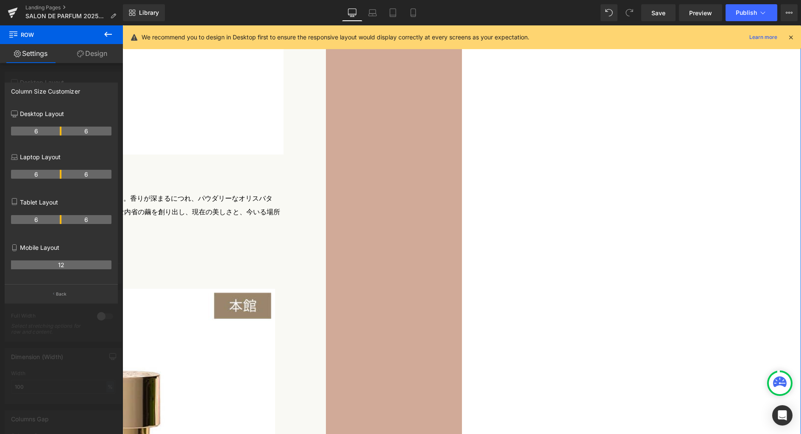
click at [104, 34] on icon at bounding box center [108, 34] width 10 height 10
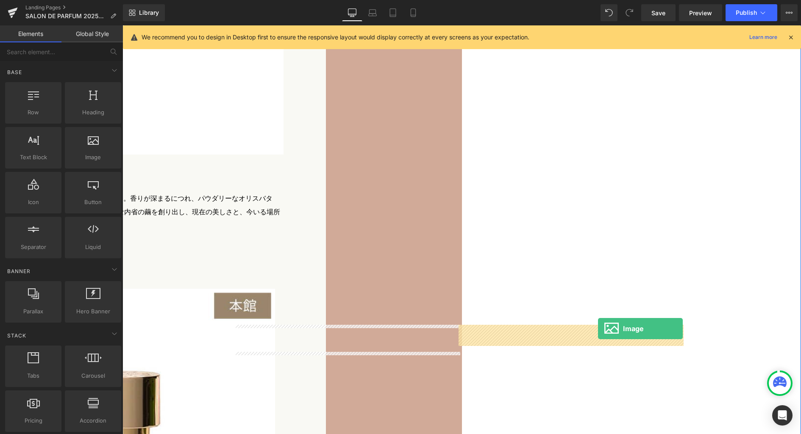
drag, startPoint x: 213, startPoint y: 170, endPoint x: 598, endPoint y: 328, distance: 416.4
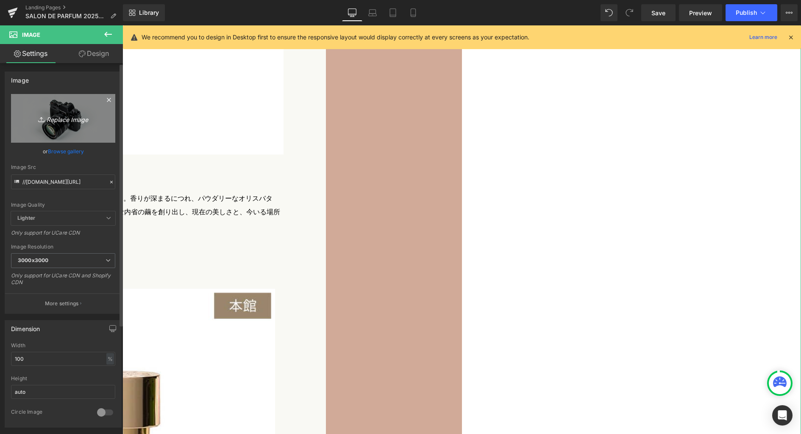
click at [76, 119] on icon "Replace Image" at bounding box center [63, 118] width 68 height 11
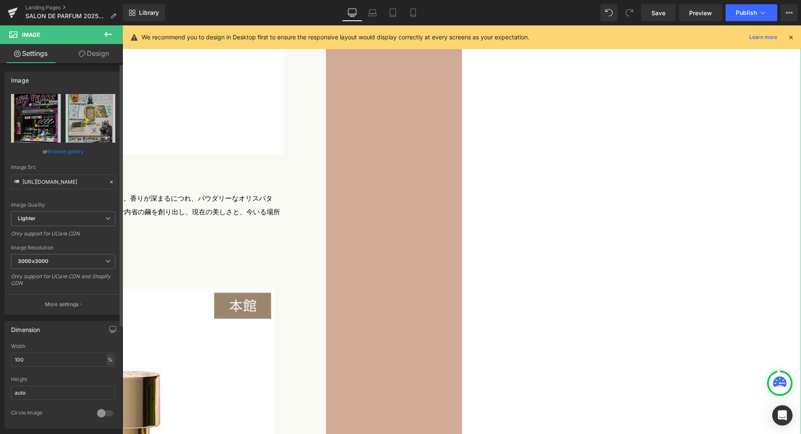
click at [106, 361] on div "%" at bounding box center [110, 359] width 8 height 11
click at [108, 387] on li "px" at bounding box center [109, 385] width 11 height 12
click at [70, 361] on input "530" at bounding box center [63, 360] width 104 height 14
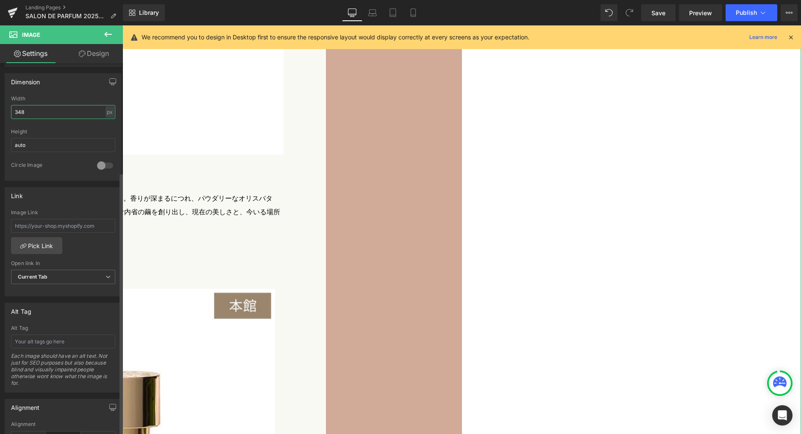
scroll to position [381, 0]
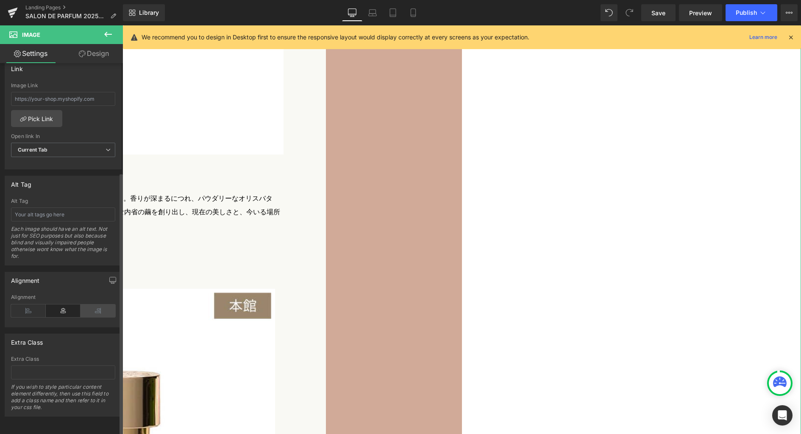
click at [91, 305] on icon at bounding box center [98, 311] width 35 height 13
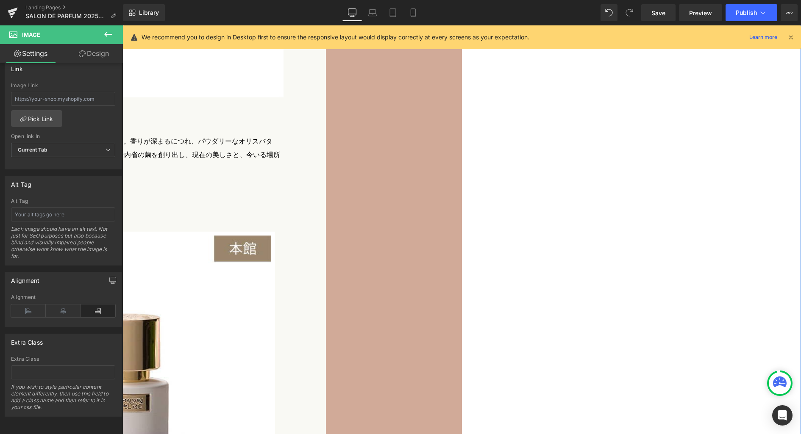
scroll to position [3122, 0]
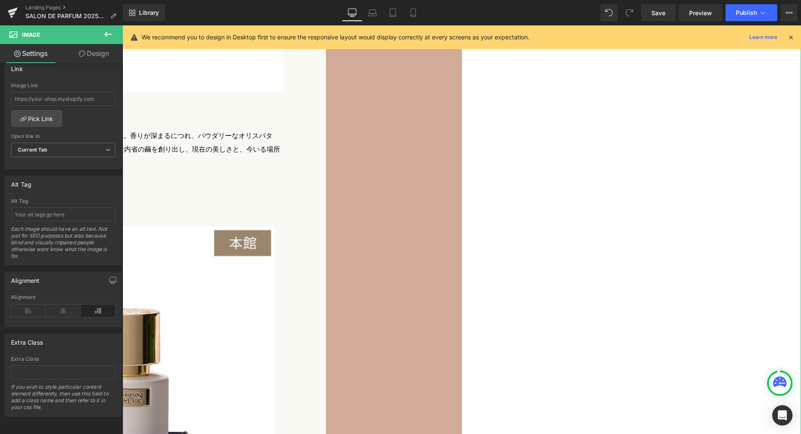
click at [103, 55] on link "Design" at bounding box center [93, 53] width 61 height 19
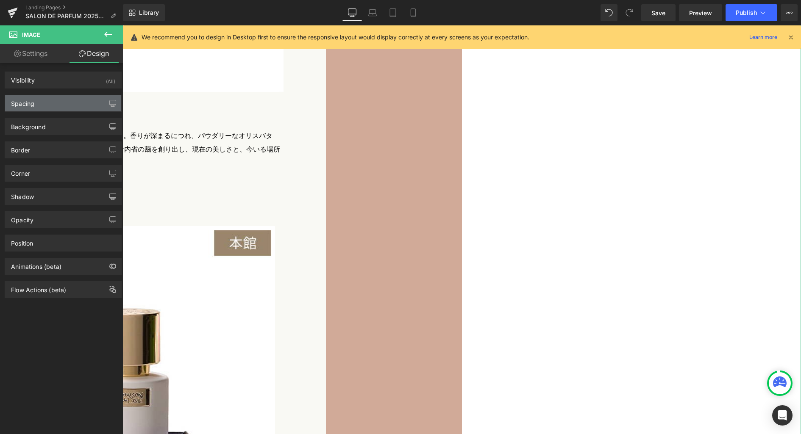
click at [65, 104] on div "Spacing" at bounding box center [63, 103] width 116 height 16
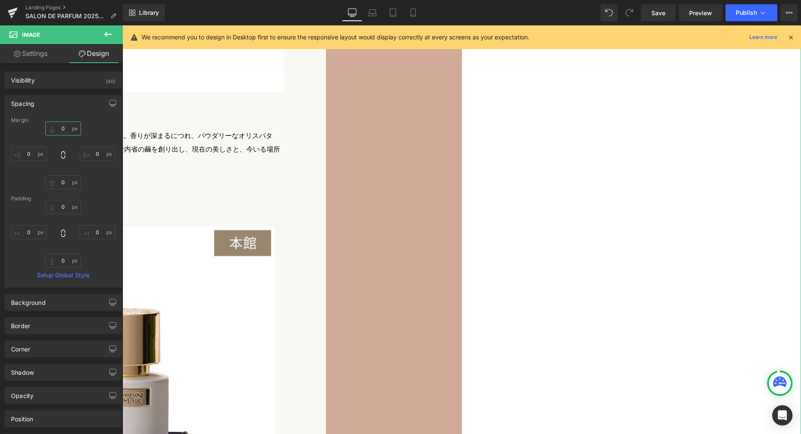
click at [65, 127] on input "0" at bounding box center [63, 129] width 36 height 14
click at [62, 127] on input "-100" at bounding box center [63, 129] width 36 height 14
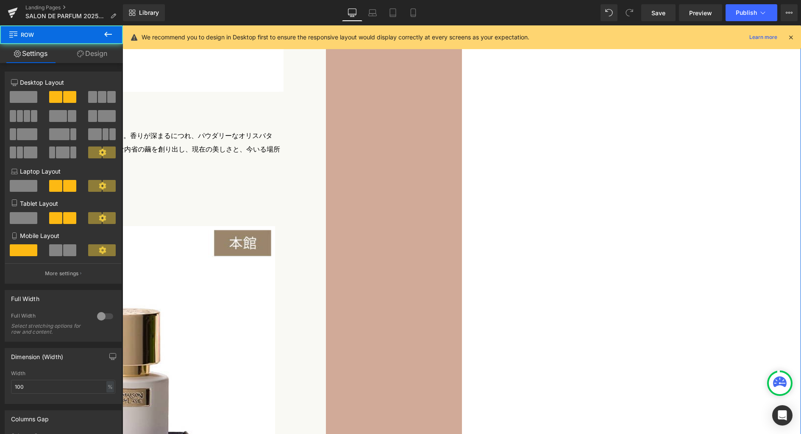
click at [97, 55] on link "Design" at bounding box center [91, 53] width 61 height 19
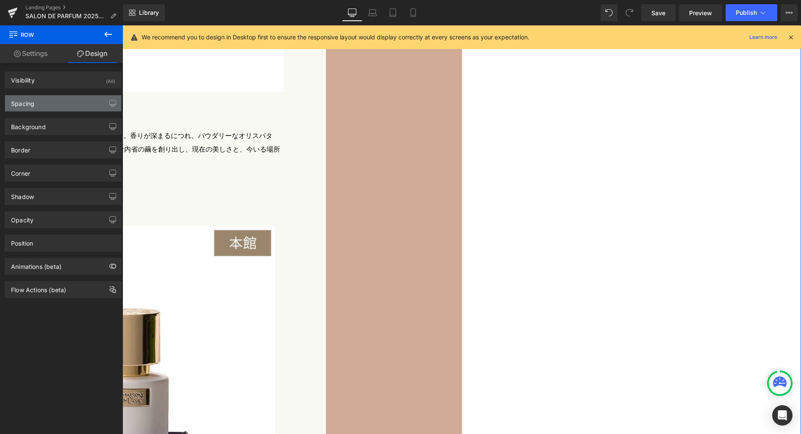
click at [61, 105] on div "Spacing" at bounding box center [63, 103] width 116 height 16
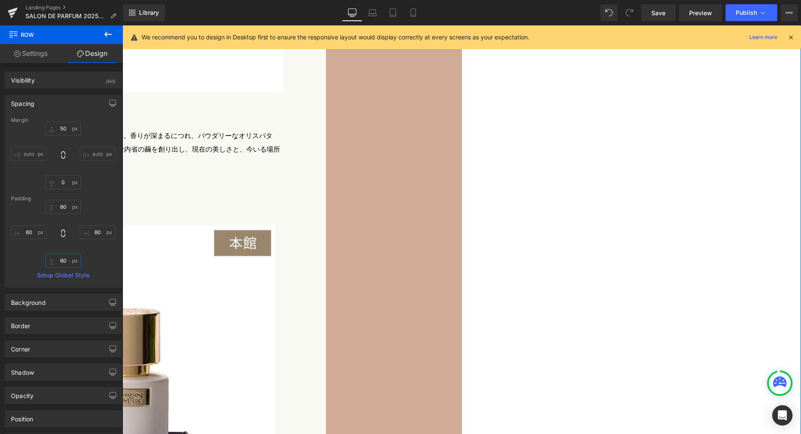
click at [64, 263] on input "60" at bounding box center [63, 261] width 36 height 14
click at [660, 17] on link "Save" at bounding box center [658, 12] width 34 height 17
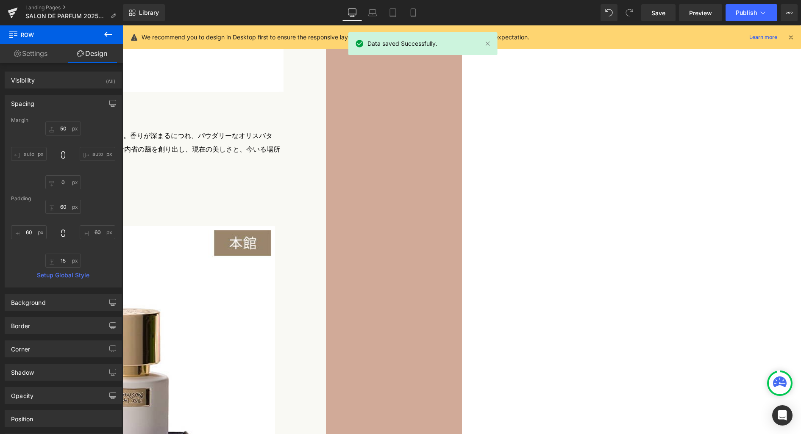
click at [362, 15] on link "Desktop" at bounding box center [352, 12] width 20 height 17
click at [372, 14] on icon at bounding box center [372, 12] width 8 height 8
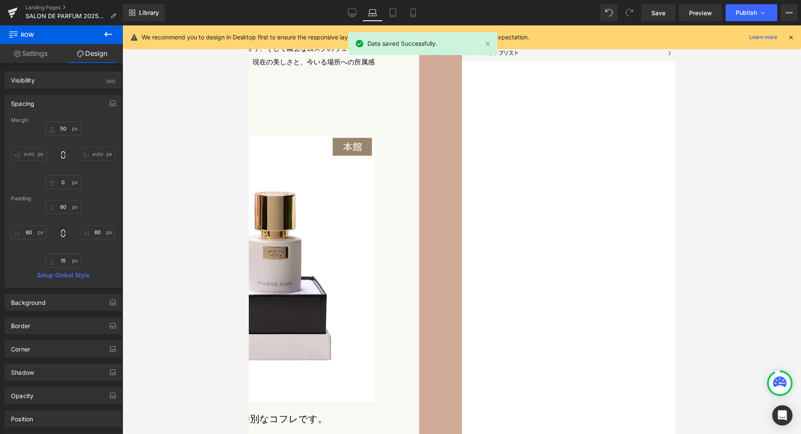
scroll to position [2605, 0]
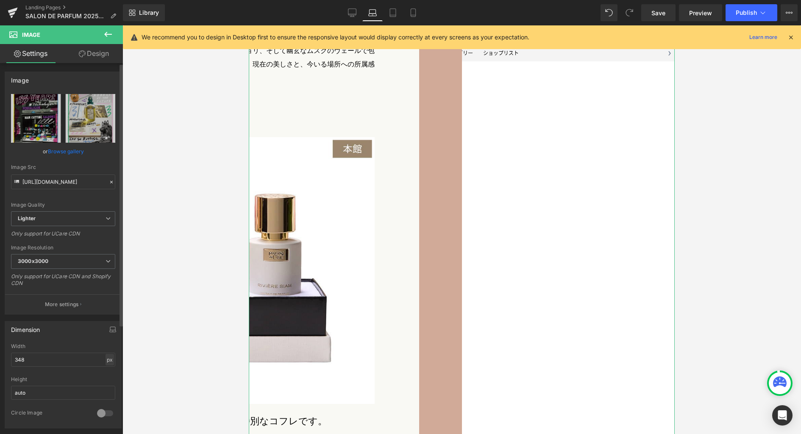
click at [108, 360] on div "px" at bounding box center [110, 359] width 8 height 11
click at [106, 372] on li "%" at bounding box center [109, 373] width 11 height 12
click at [79, 361] on input "100" at bounding box center [63, 360] width 104 height 14
click at [96, 56] on link "Design" at bounding box center [93, 53] width 61 height 19
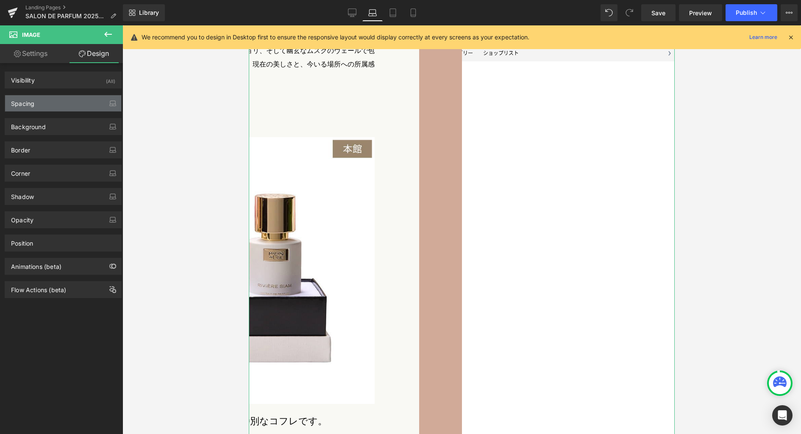
click at [63, 102] on div "Spacing" at bounding box center [63, 103] width 116 height 16
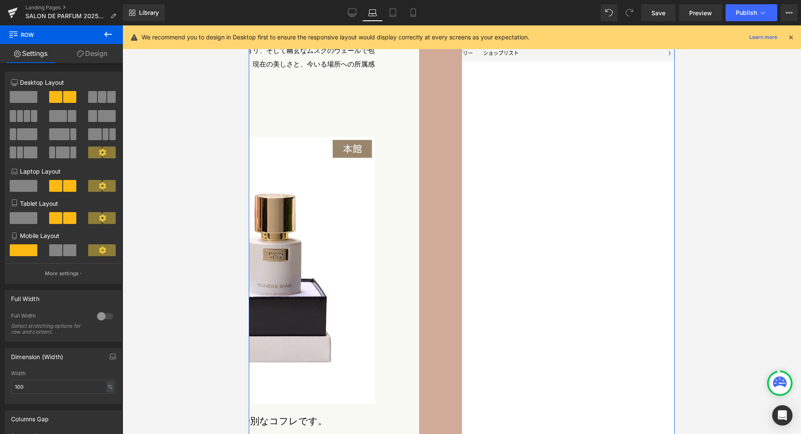
click at [87, 53] on link "Design" at bounding box center [91, 53] width 61 height 19
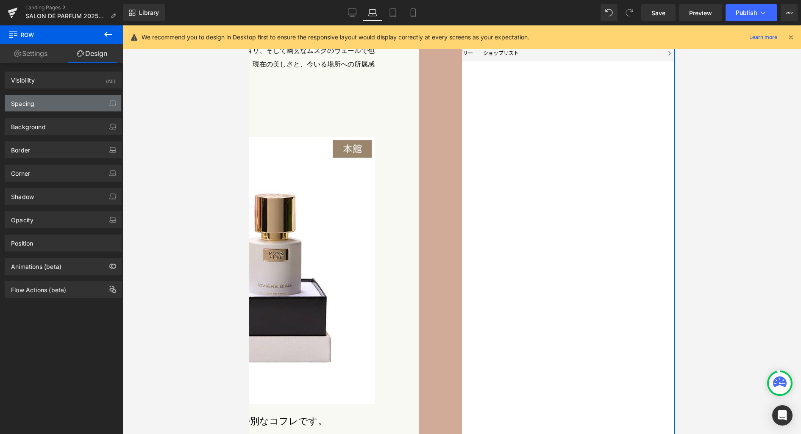
click at [74, 101] on div "Spacing" at bounding box center [63, 103] width 116 height 16
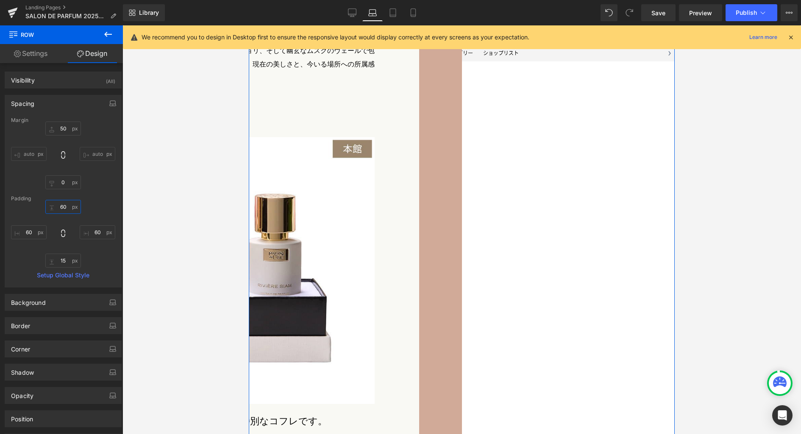
click at [66, 207] on input "60" at bounding box center [63, 207] width 36 height 14
click at [68, 262] on input "30" at bounding box center [63, 261] width 36 height 14
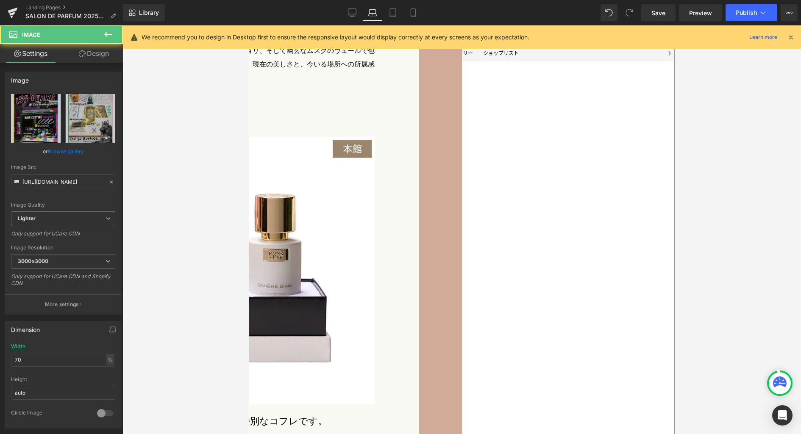
click at [96, 53] on link "Design" at bounding box center [93, 53] width 61 height 19
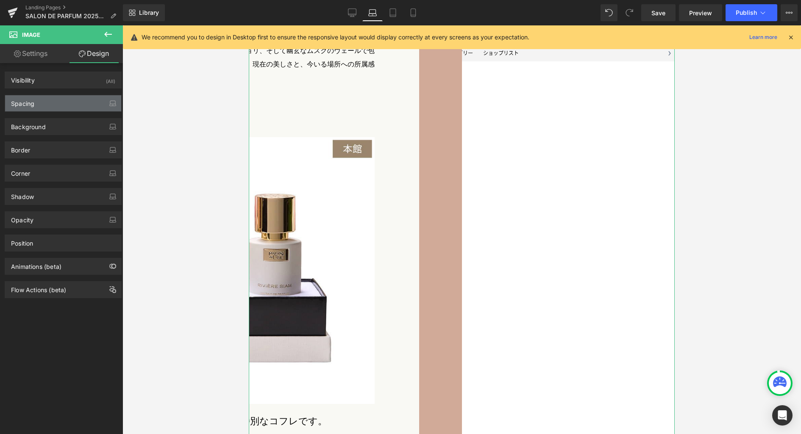
click at [68, 106] on div "Spacing" at bounding box center [63, 103] width 116 height 16
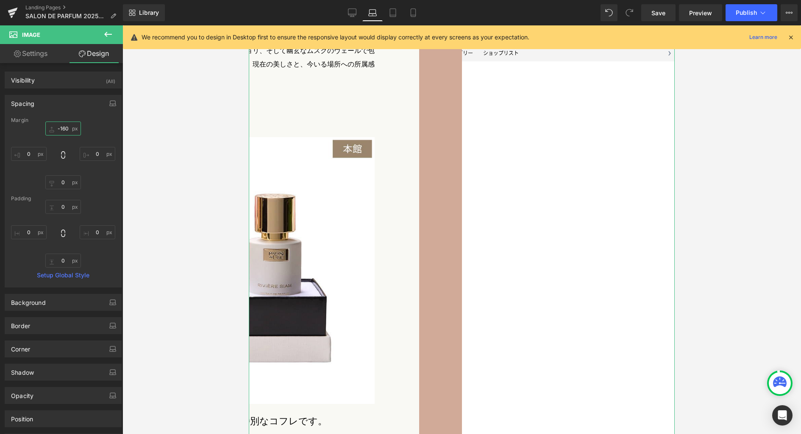
click at [69, 132] on input "-160" at bounding box center [63, 129] width 36 height 14
click at [109, 102] on icon "button" at bounding box center [112, 103] width 7 height 7
click at [77, 120] on button "Tablet" at bounding box center [73, 121] width 24 height 14
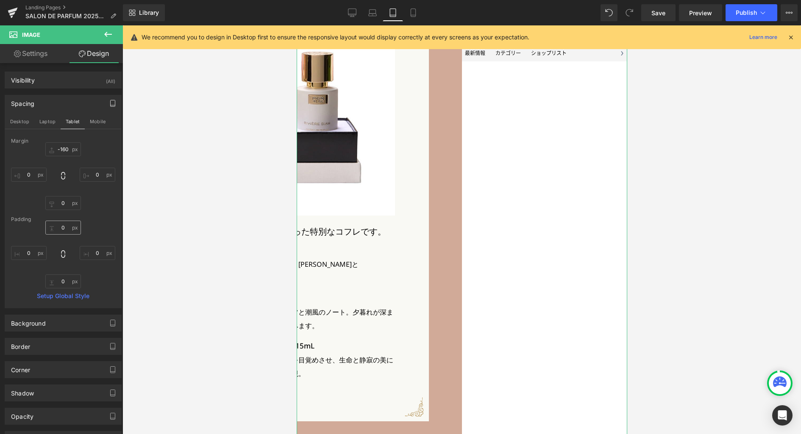
scroll to position [2430, 0]
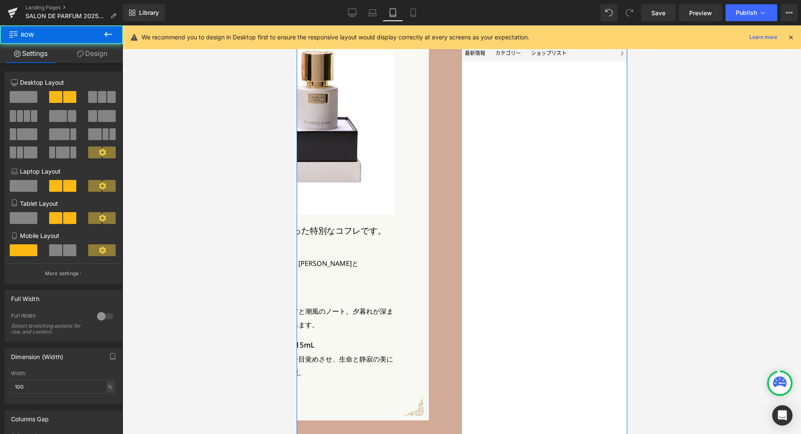
click at [99, 55] on link "Design" at bounding box center [91, 53] width 61 height 19
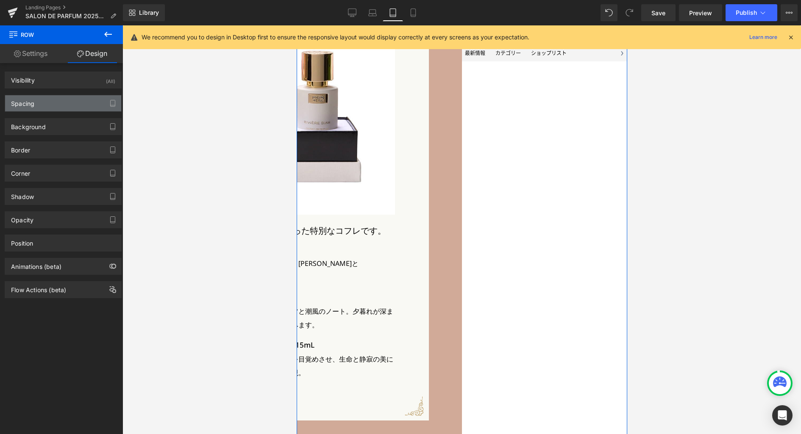
click at [64, 107] on div "Spacing" at bounding box center [63, 103] width 116 height 16
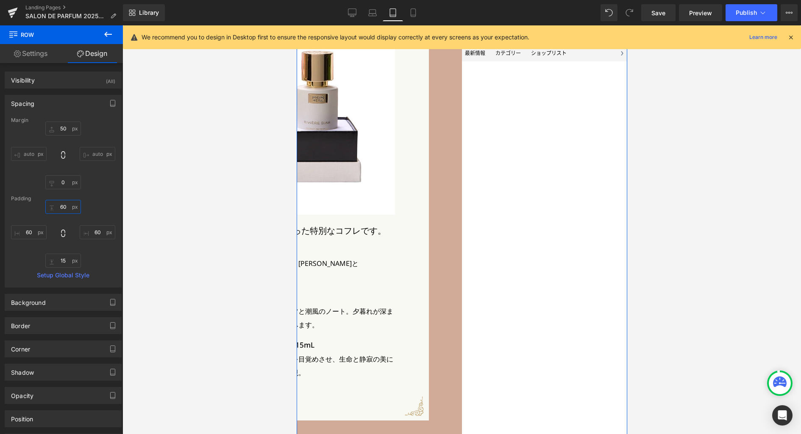
click at [64, 211] on input "60" at bounding box center [63, 207] width 36 height 14
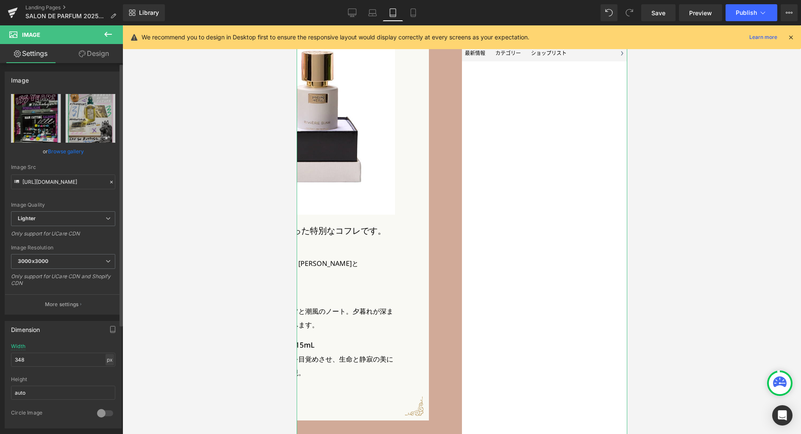
click at [107, 361] on div "px" at bounding box center [110, 359] width 8 height 11
click at [106, 372] on li "%" at bounding box center [109, 373] width 11 height 12
drag, startPoint x: 80, startPoint y: 360, endPoint x: -66, endPoint y: 346, distance: 146.4
click at [0, 346] on html "Row You are previewing how the will restyle your page. You can not edit Element…" at bounding box center [400, 217] width 801 height 434
click at [109, 331] on icon "button" at bounding box center [112, 329] width 7 height 7
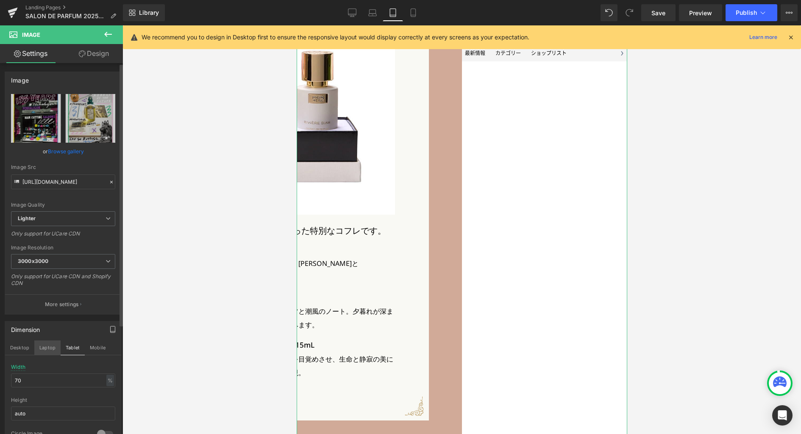
click at [53, 348] on button "Laptop" at bounding box center [47, 348] width 26 height 14
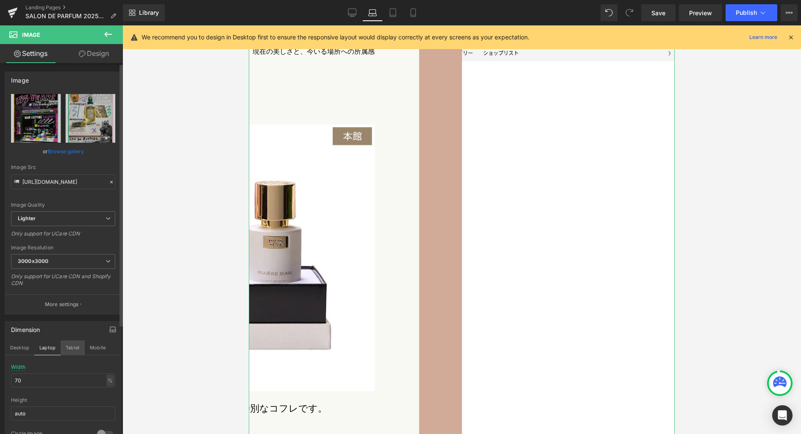
click at [75, 349] on button "Tablet" at bounding box center [73, 348] width 24 height 14
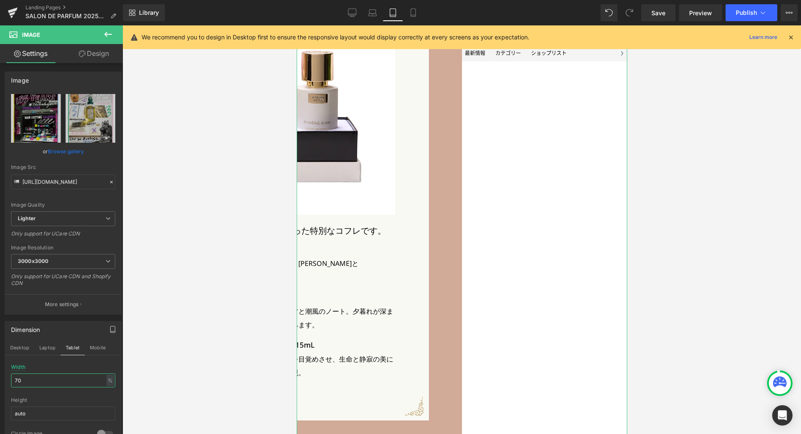
drag, startPoint x: 39, startPoint y: 383, endPoint x: -22, endPoint y: 372, distance: 62.9
click at [0, 372] on html "Row You are previewing how the will restyle your page. You can not edit Element…" at bounding box center [400, 217] width 801 height 434
click at [95, 57] on link "Design" at bounding box center [93, 53] width 61 height 19
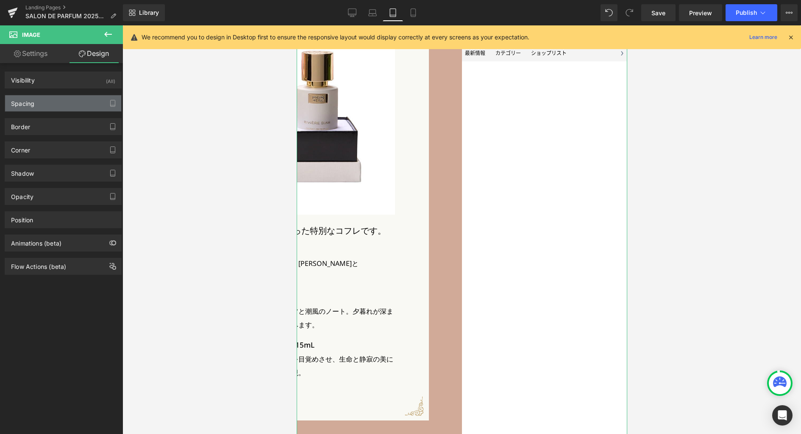
click at [70, 107] on div "Spacing" at bounding box center [63, 103] width 116 height 16
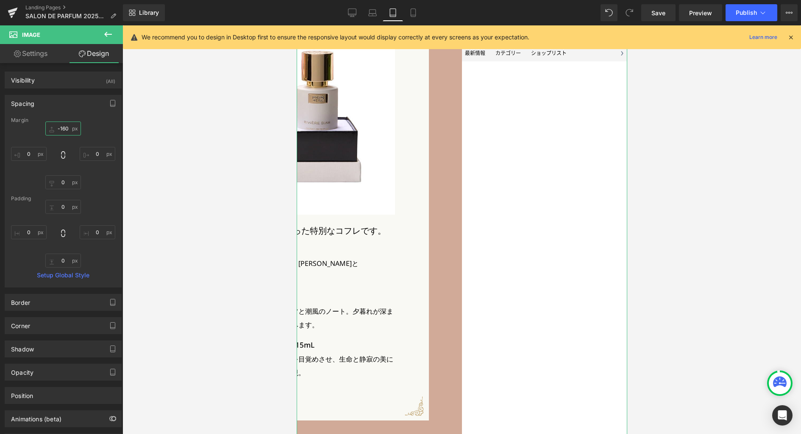
click at [67, 128] on input "-160" at bounding box center [63, 129] width 36 height 14
click at [663, 15] on span "Save" at bounding box center [658, 12] width 14 height 9
click at [109, 103] on icon "button" at bounding box center [112, 103] width 7 height 7
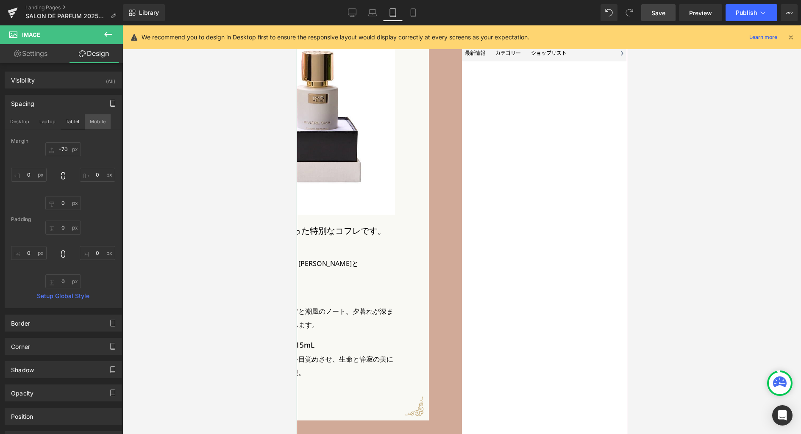
click at [92, 122] on button "Mobile" at bounding box center [98, 121] width 26 height 14
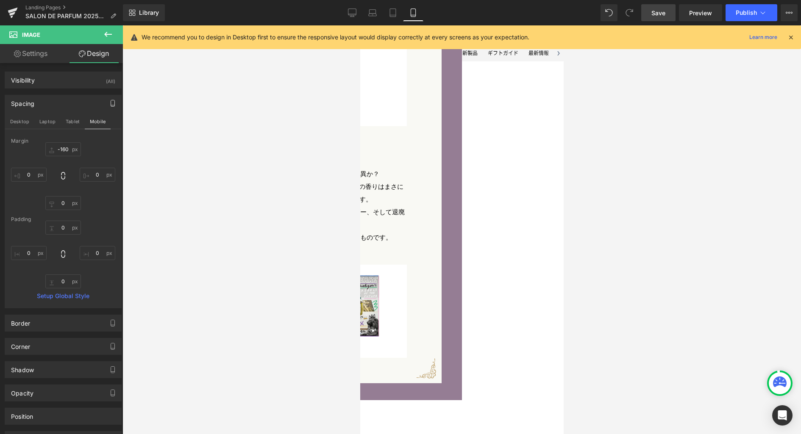
scroll to position [2895, 0]
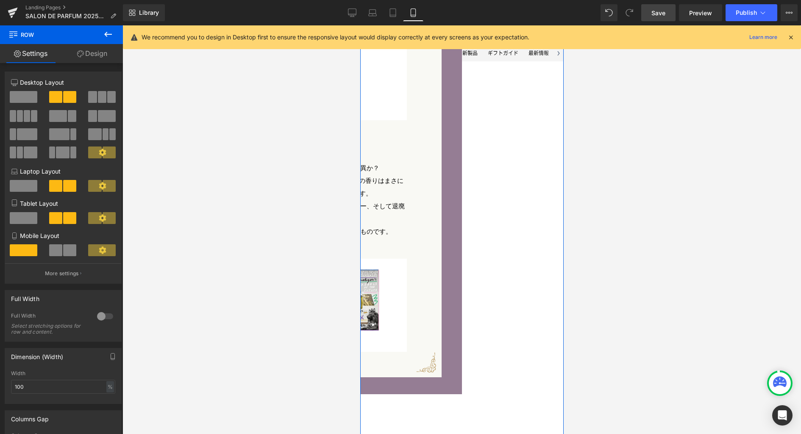
drag, startPoint x: 97, startPoint y: 52, endPoint x: 59, endPoint y: 107, distance: 66.9
click at [97, 52] on link "Design" at bounding box center [91, 53] width 61 height 19
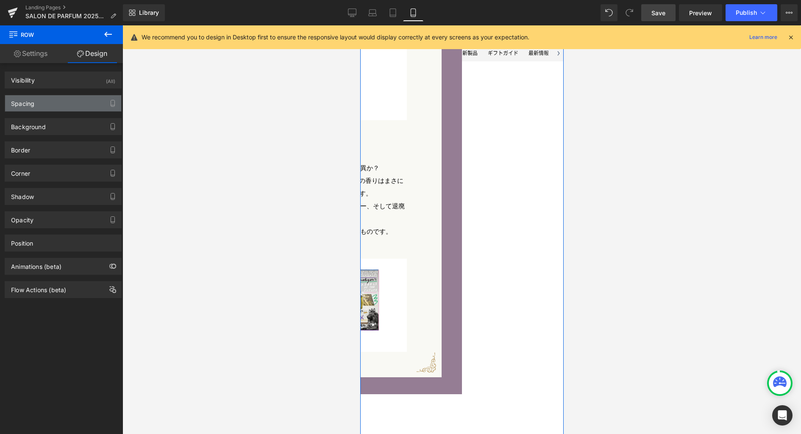
click at [60, 106] on div "Spacing" at bounding box center [63, 103] width 116 height 16
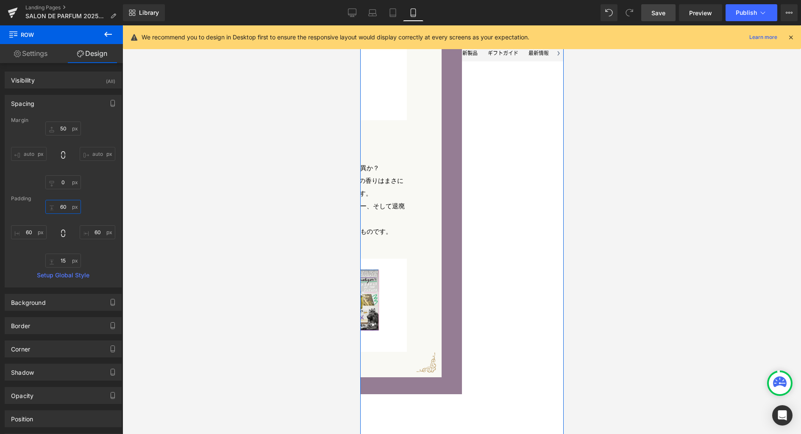
click at [67, 207] on input "60" at bounding box center [63, 207] width 36 height 14
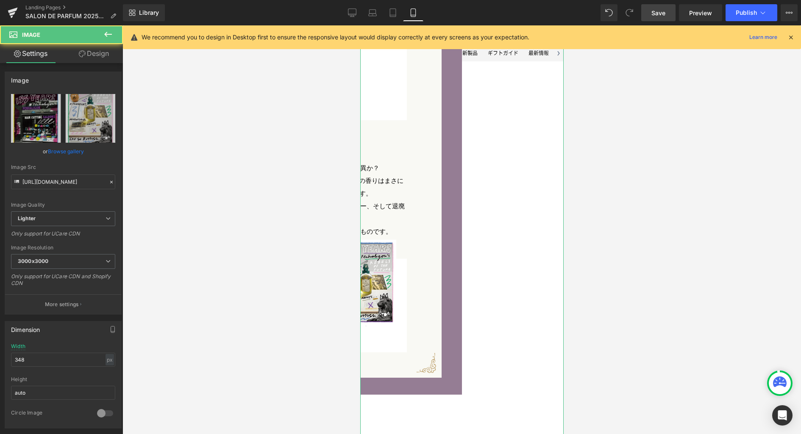
click at [100, 57] on link "Design" at bounding box center [93, 53] width 61 height 19
click at [0, 0] on div "Spacing" at bounding box center [0, 0] width 0 height 0
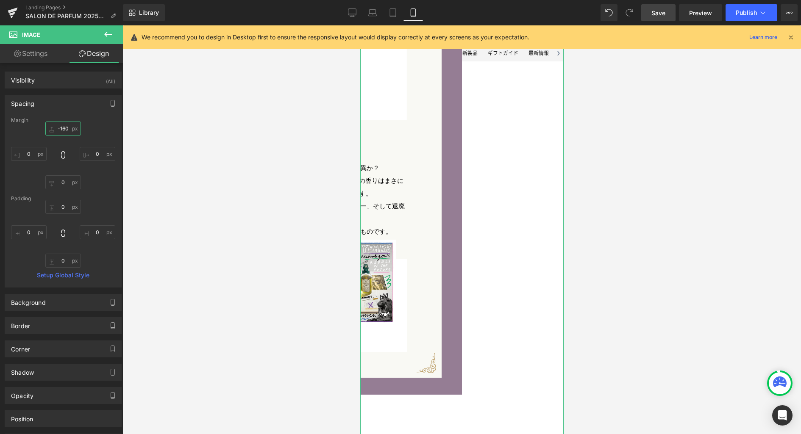
click at [66, 130] on input "-160" at bounding box center [63, 129] width 36 height 14
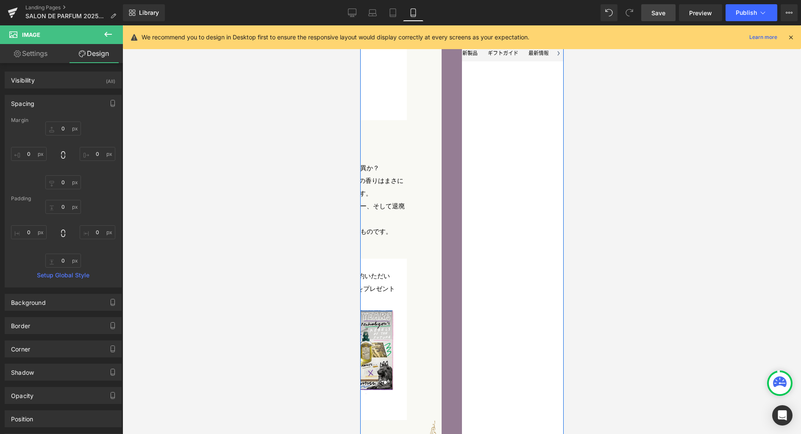
click at [396, 270] on p "ペンハリガン製品を事前にご予約いただいた方には155周年限定ポスターをプレゼントいたします（数量限定）" at bounding box center [332, 289] width 127 height 38
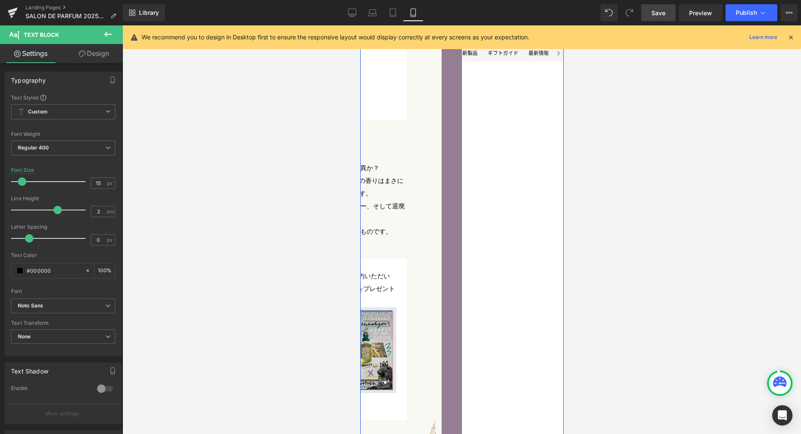
click at [396, 357] on img at bounding box center [332, 359] width 127 height 102
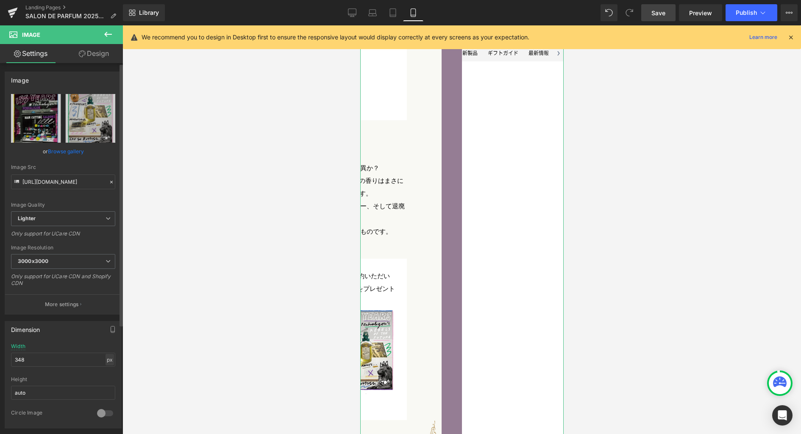
click at [108, 360] on div "px" at bounding box center [110, 359] width 8 height 11
click at [106, 371] on li "%" at bounding box center [109, 373] width 11 height 12
click at [71, 360] on input "100" at bounding box center [63, 360] width 104 height 14
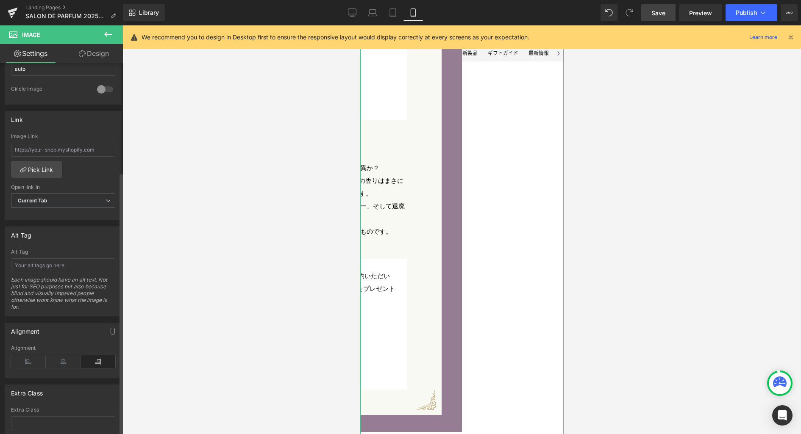
scroll to position [381, 0]
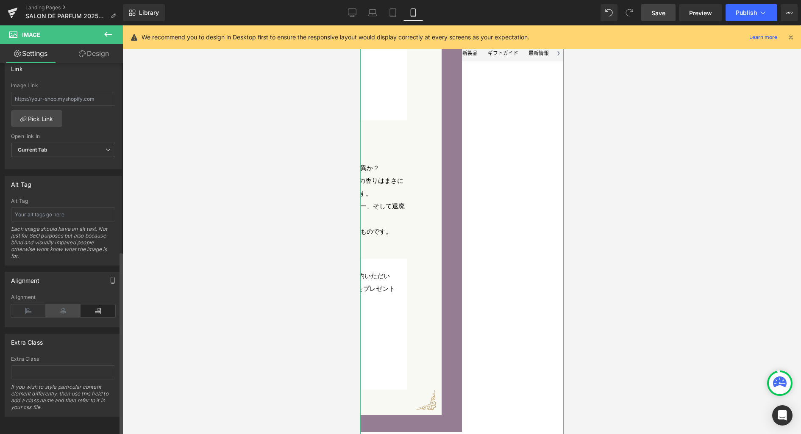
click at [64, 305] on icon at bounding box center [63, 311] width 35 height 13
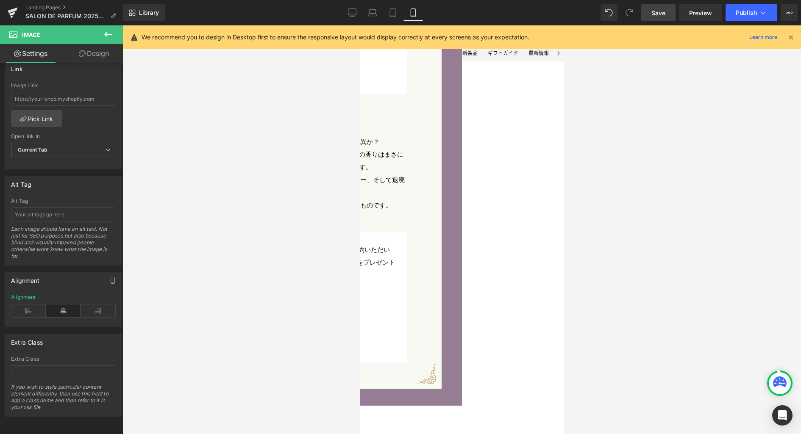
scroll to position [3007, 0]
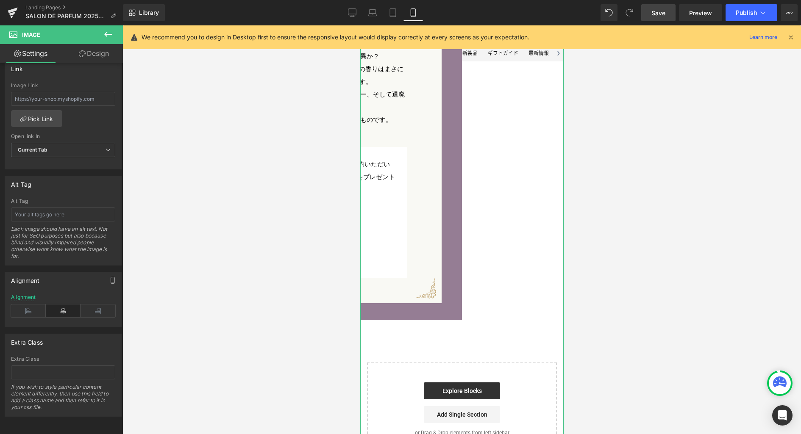
click at [99, 55] on link "Design" at bounding box center [93, 53] width 61 height 19
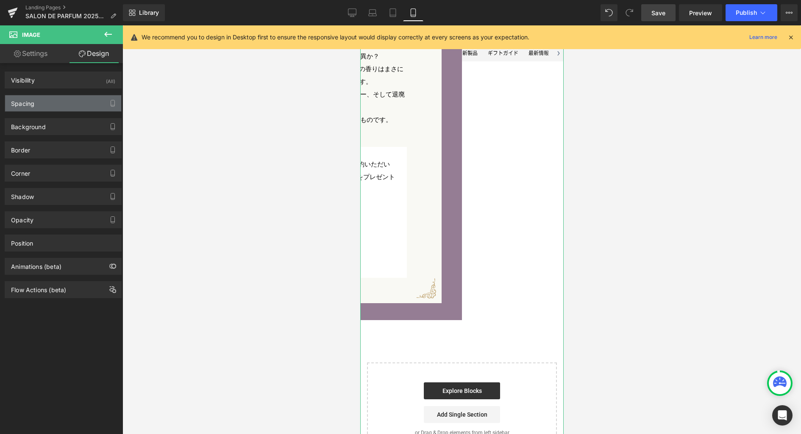
click at [64, 108] on div "Spacing" at bounding box center [63, 103] width 116 height 16
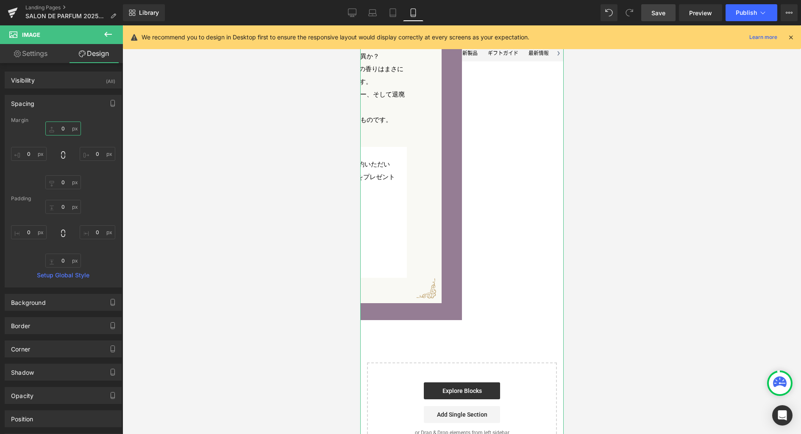
click at [64, 129] on input "0" at bounding box center [63, 129] width 36 height 14
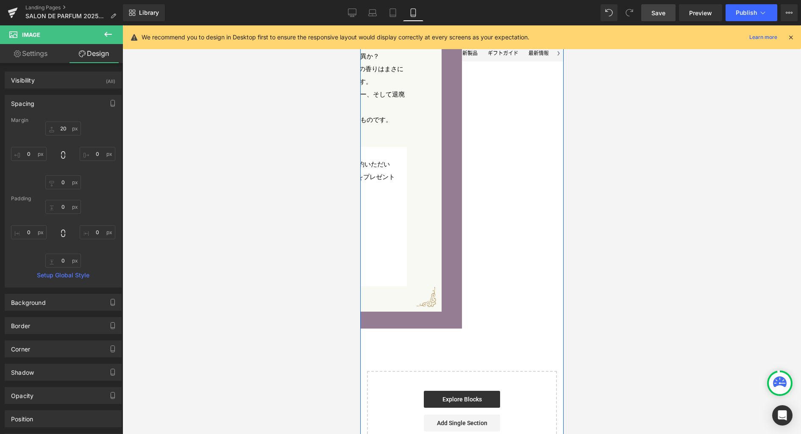
click at [396, 158] on p "ペンハリガン製品を事前にご予約いただいた方には155周年限定ポスターをプレゼントいたします（数量限定）" at bounding box center [332, 177] width 127 height 38
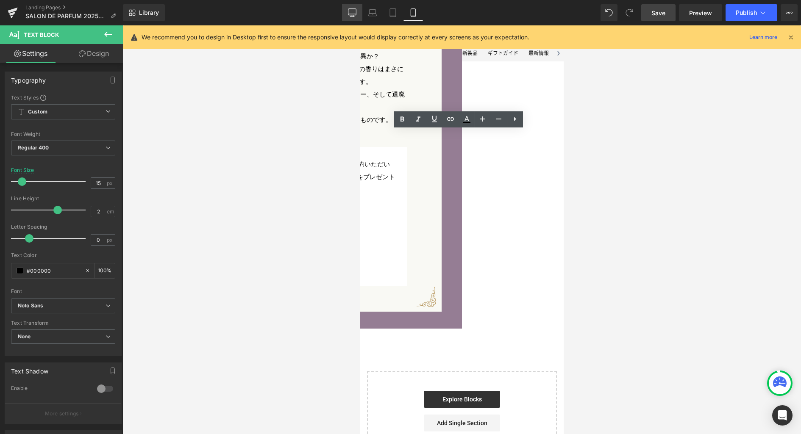
click at [352, 14] on icon at bounding box center [352, 14] width 8 height 0
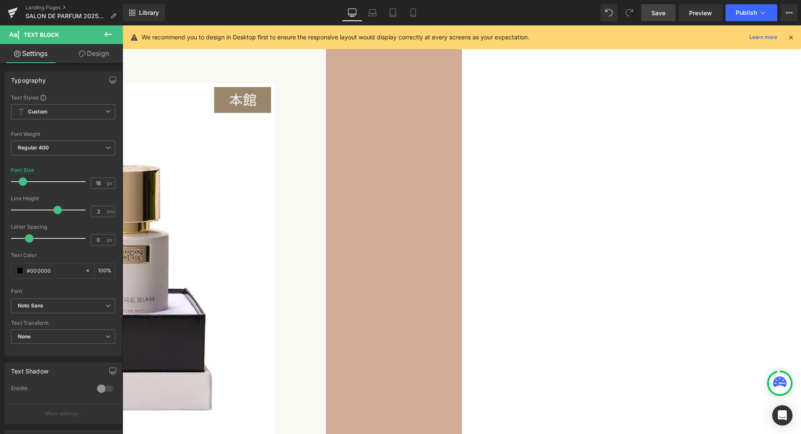
scroll to position [3253, 0]
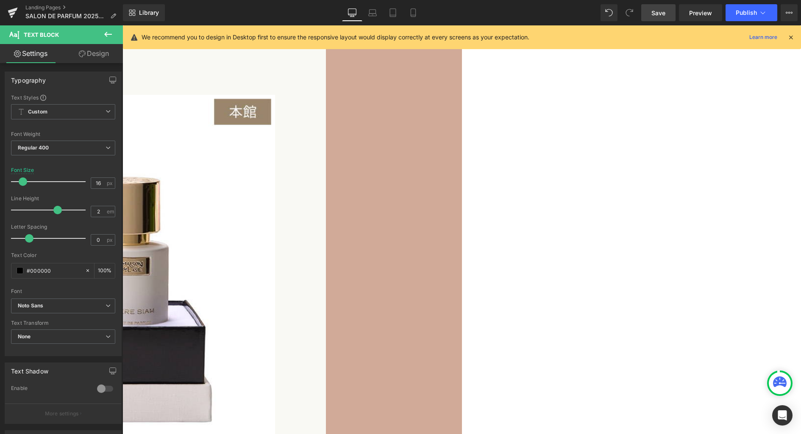
click at [658, 17] on link "Save" at bounding box center [658, 12] width 34 height 17
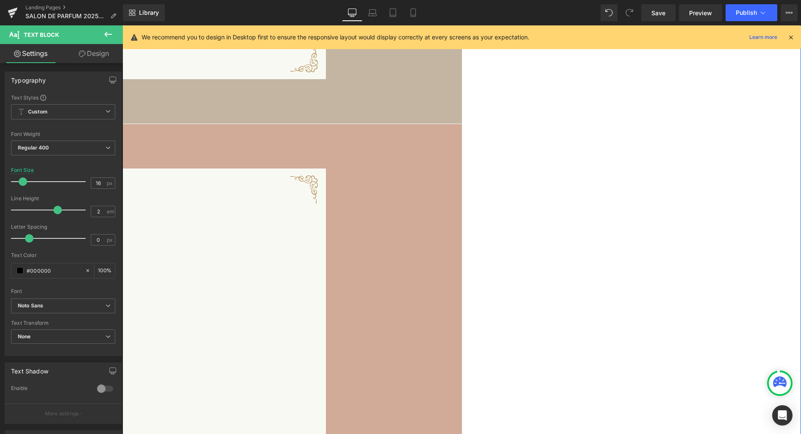
scroll to position [1840, 0]
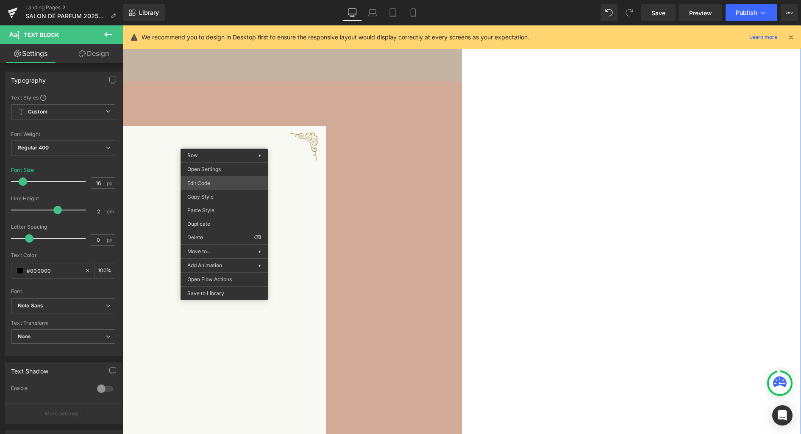
click at [223, 0] on div "Image You are previewing how the will restyle your page. You can not edit Eleme…" at bounding box center [400, 0] width 801 height 0
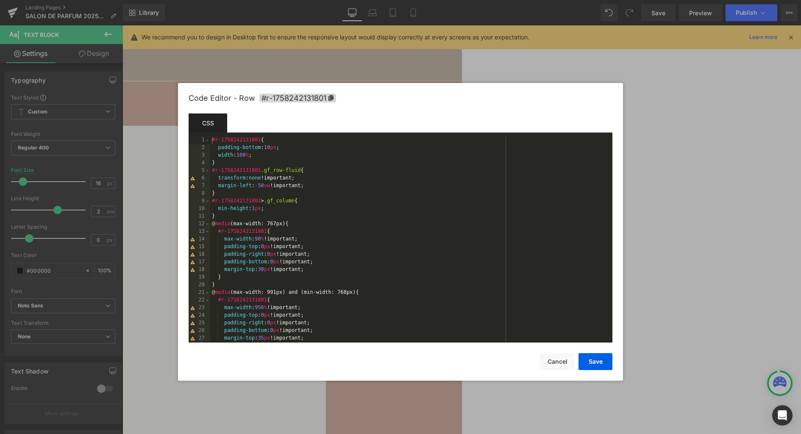
scroll to position [229, 0]
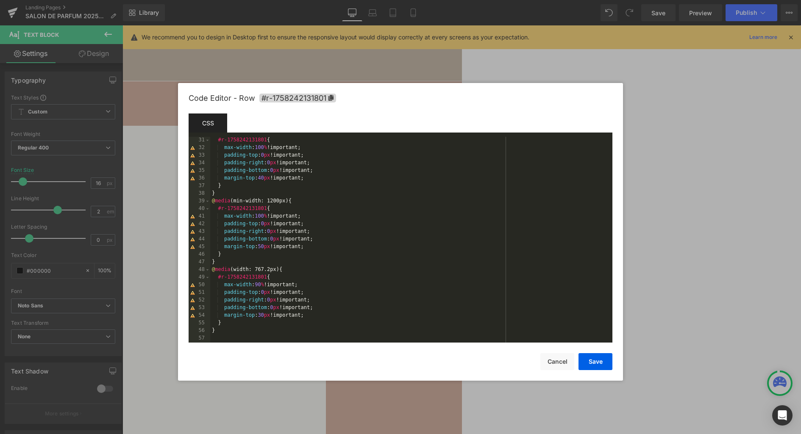
click at [359, 247] on div "#r-1758242131801 { max-width : 100 % !important; padding-top : 0 px !important;…" at bounding box center [409, 247] width 399 height 221
click at [597, 361] on button "Save" at bounding box center [595, 361] width 34 height 17
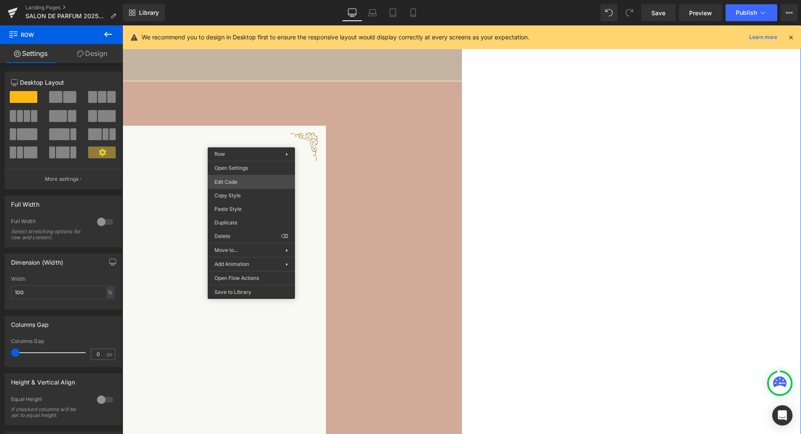
click at [245, 0] on div "Row You are previewing how the will restyle your page. You can not edit Element…" at bounding box center [400, 0] width 801 height 0
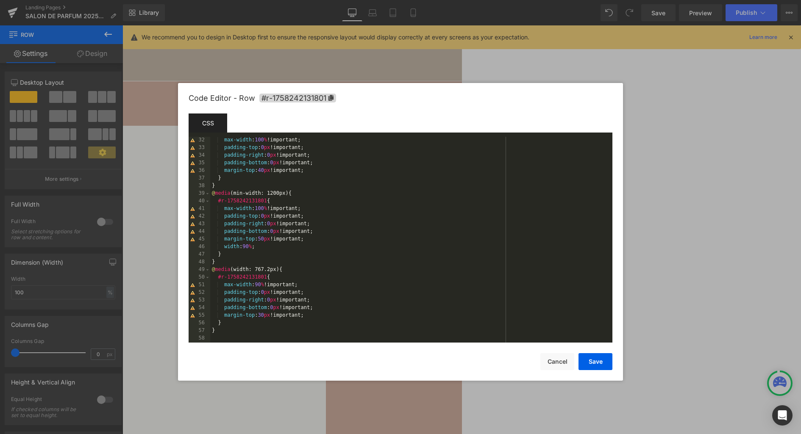
scroll to position [236, 0]
click at [556, 364] on button "Cancel" at bounding box center [557, 361] width 34 height 17
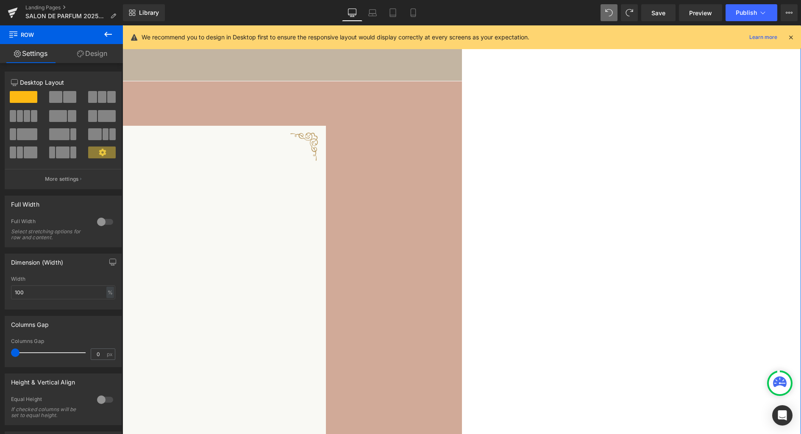
click at [107, 293] on div "%" at bounding box center [110, 292] width 8 height 11
click at [108, 319] on li "px" at bounding box center [109, 318] width 11 height 12
click at [656, 15] on span "Save" at bounding box center [658, 12] width 14 height 9
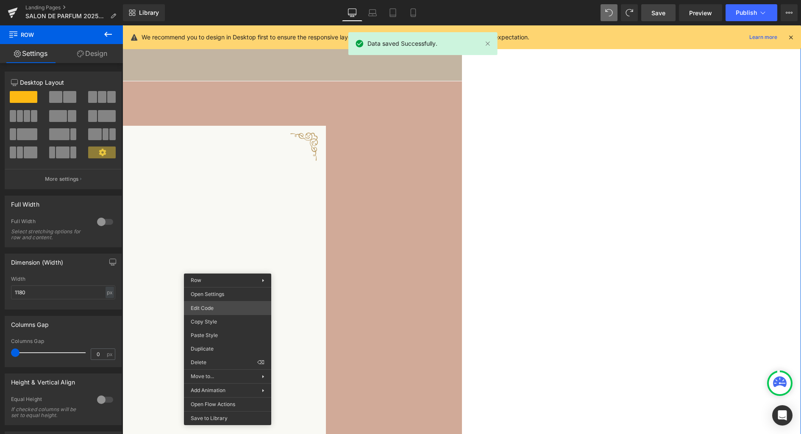
click at [218, 0] on div "Row You are previewing how the will restyle your page. You can not edit Element…" at bounding box center [400, 0] width 801 height 0
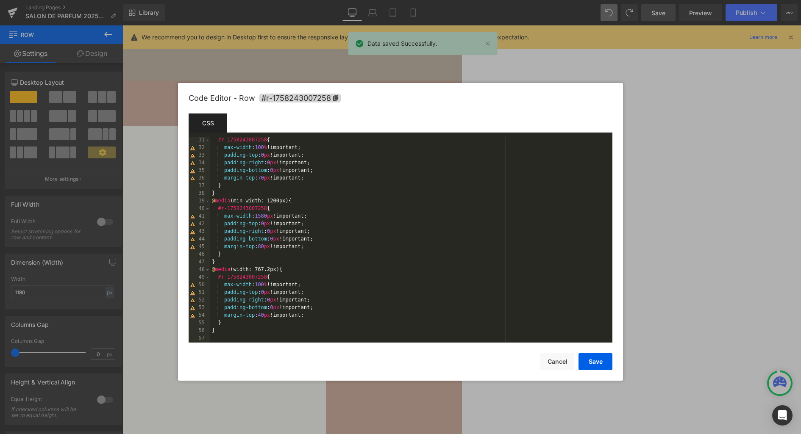
scroll to position [229, 0]
click at [345, 249] on div "#r-1758243007258 { max-width : 100 % !important; padding-top : 0 px !important;…" at bounding box center [409, 247] width 399 height 221
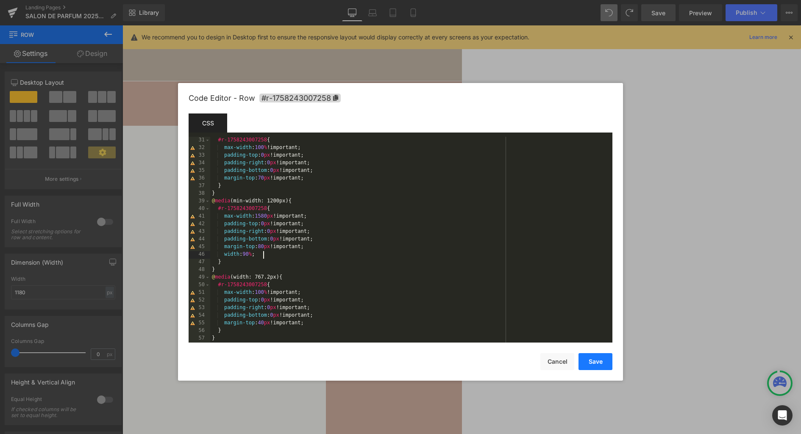
click at [606, 361] on button "Save" at bounding box center [595, 361] width 34 height 17
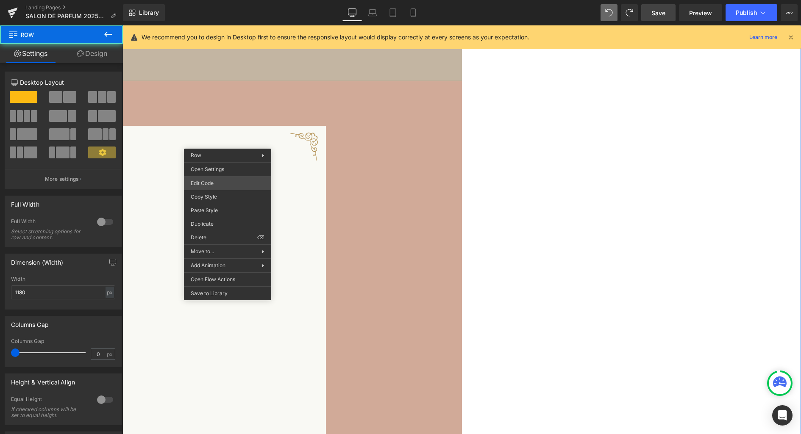
click at [217, 0] on div "Row You are previewing how the will restyle your page. You can not edit Element…" at bounding box center [400, 0] width 801 height 0
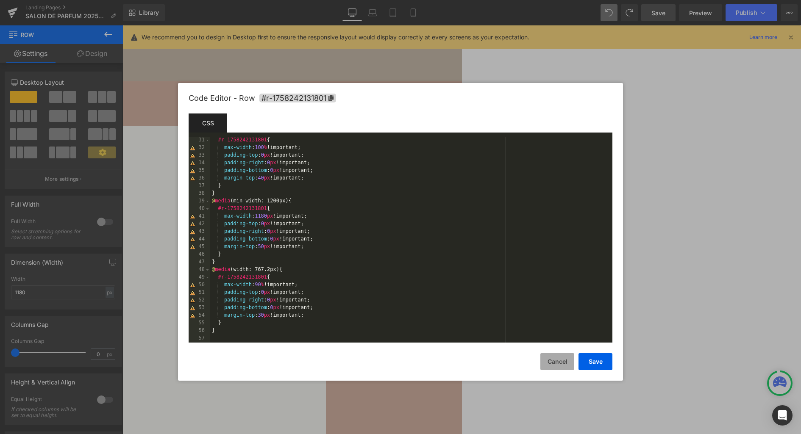
click at [553, 361] on button "Cancel" at bounding box center [557, 361] width 34 height 17
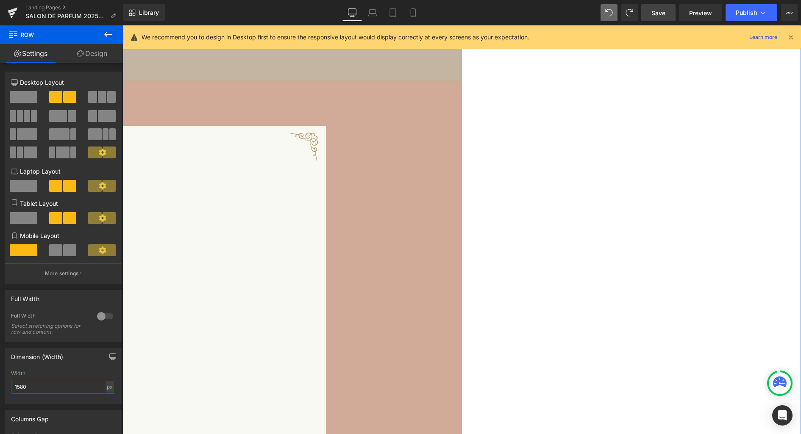
click at [67, 392] on input "1580" at bounding box center [63, 387] width 104 height 14
click at [110, 359] on icon "button" at bounding box center [113, 356] width 6 height 5
click at [49, 375] on button "Laptop" at bounding box center [47, 375] width 26 height 14
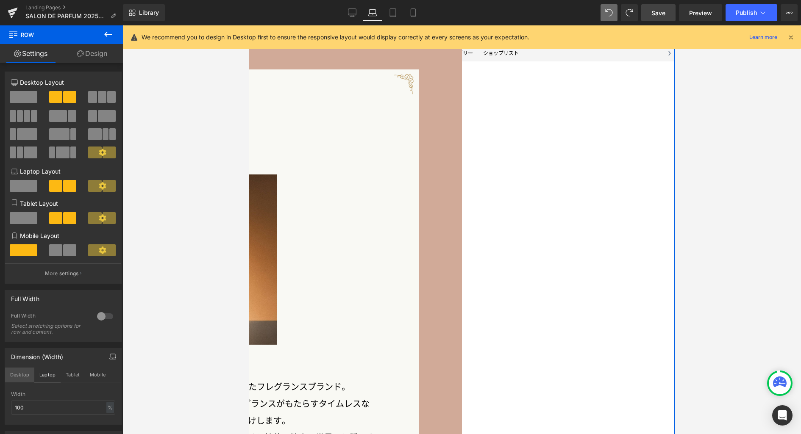
click at [21, 377] on button "Desktop" at bounding box center [19, 375] width 29 height 14
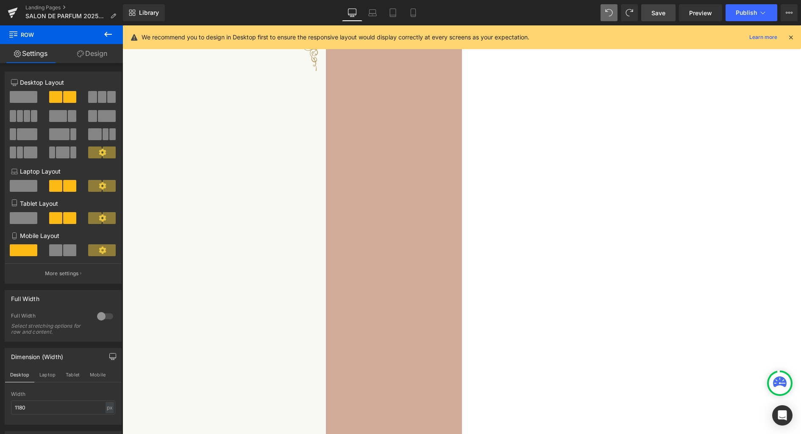
scroll to position [1843, 0]
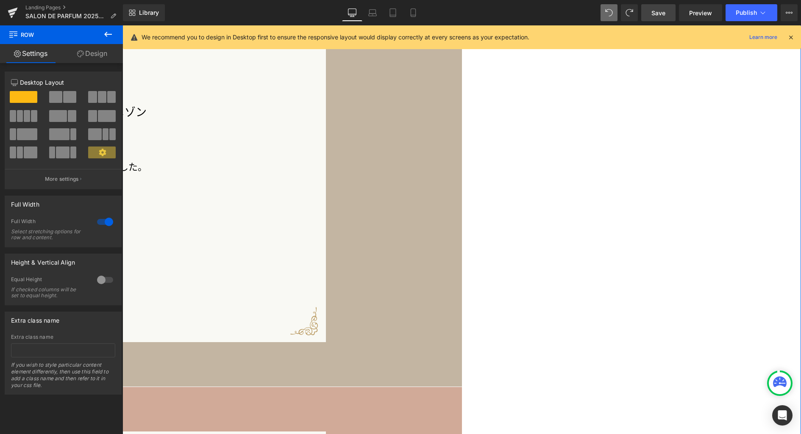
scroll to position [1486, 0]
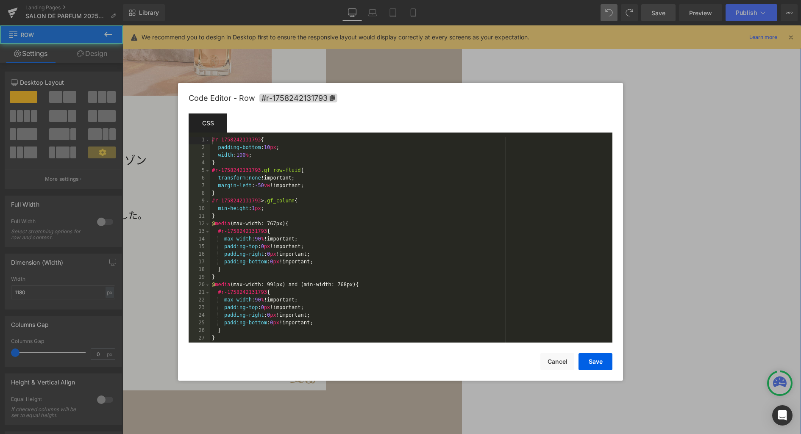
click at [210, 0] on div "Row You are previewing how the will restyle your page. You can not edit Element…" at bounding box center [400, 0] width 801 height 0
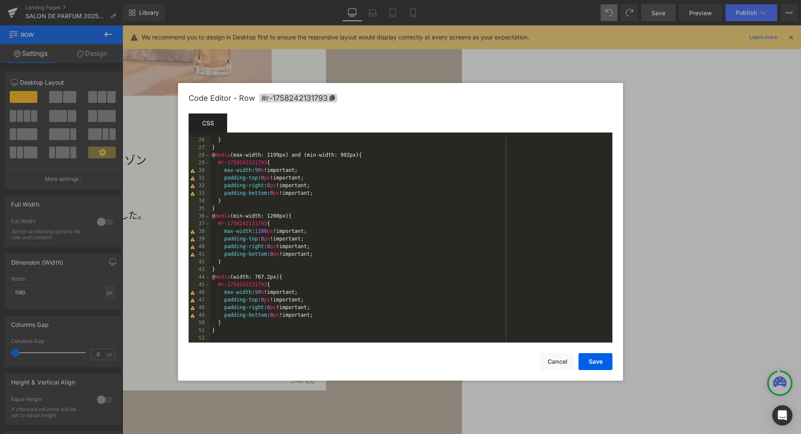
click at [369, 256] on div "} } @ media (max-width: 1199px) and (min-width: 992px) { #r-1758242131793 { max…" at bounding box center [409, 247] width 399 height 221
click at [598, 360] on button "Save" at bounding box center [595, 361] width 34 height 17
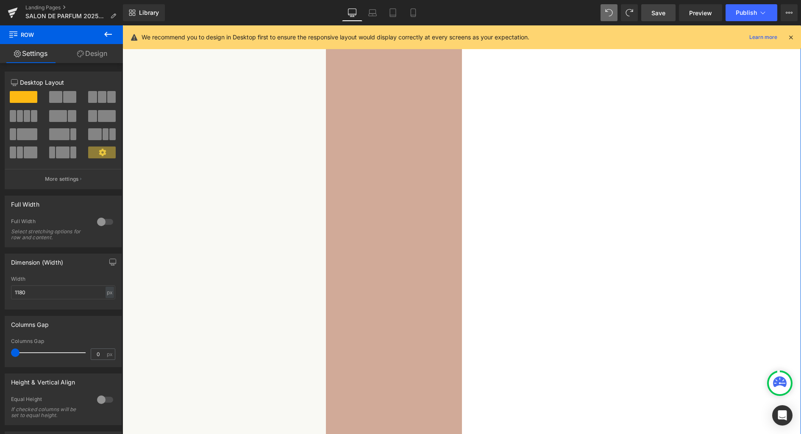
scroll to position [2068, 0]
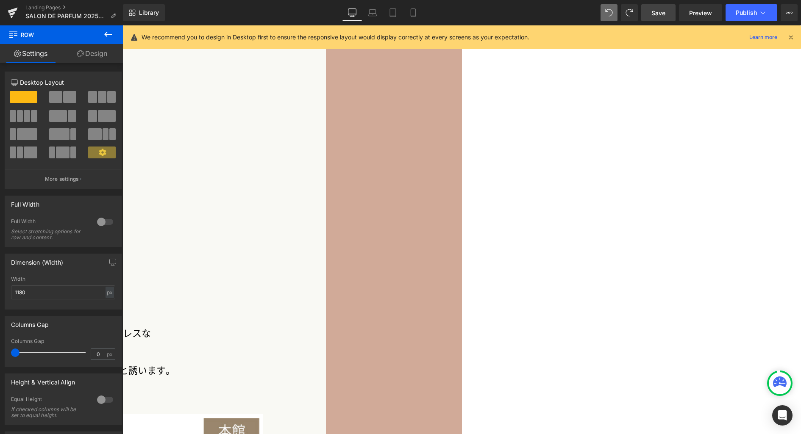
click at [664, 11] on span "Save" at bounding box center [658, 12] width 14 height 9
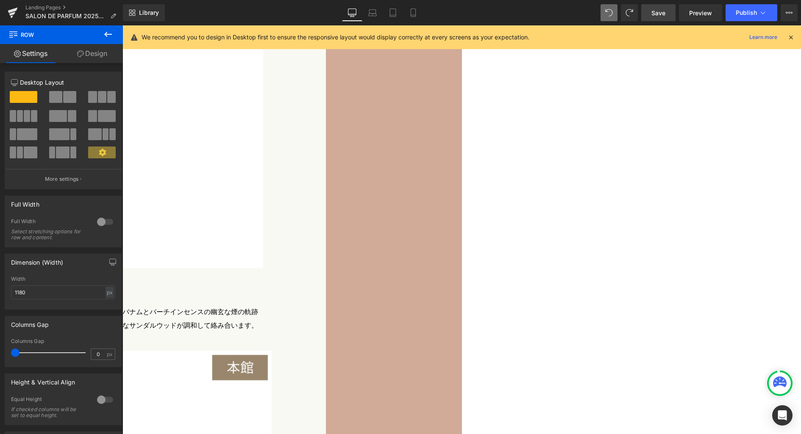
scroll to position [2644, 0]
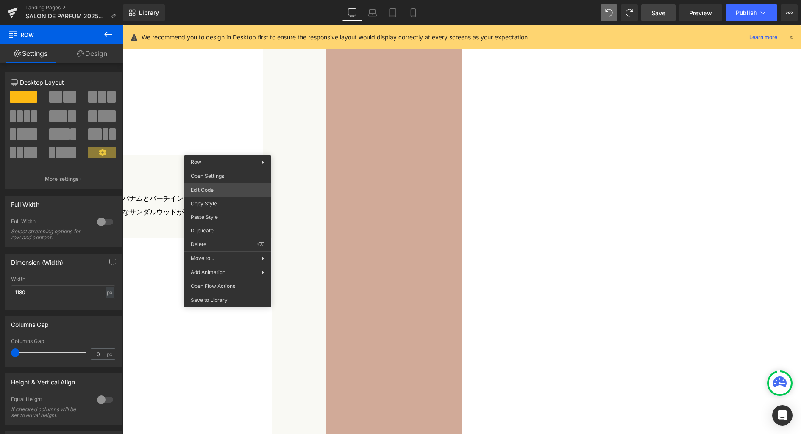
click at [218, 0] on div "Row You are previewing how the will restyle your page. You can not edit Element…" at bounding box center [400, 0] width 801 height 0
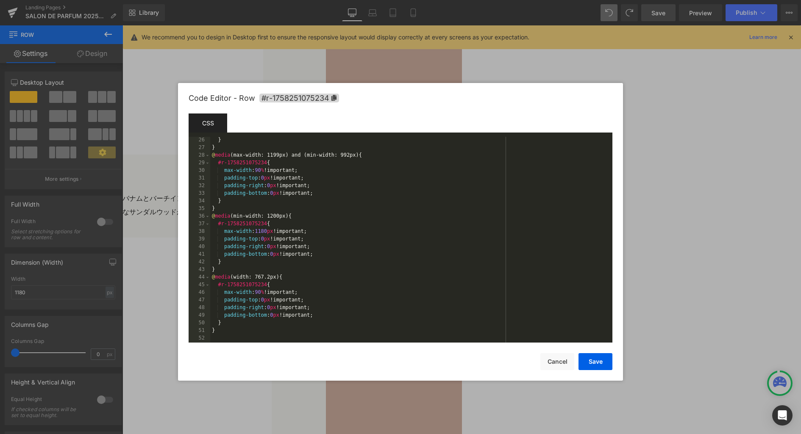
scroll to position [191, 0]
click at [395, 256] on div "} } @ media (max-width: 1199px) and (min-width: 992px) { #r-1758251075234 { max…" at bounding box center [409, 247] width 399 height 221
click at [592, 367] on button "Save" at bounding box center [595, 361] width 34 height 17
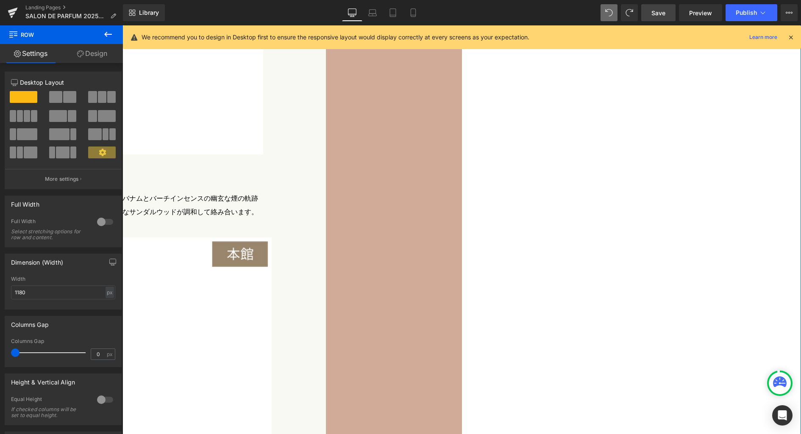
click at [665, 18] on link "Save" at bounding box center [658, 12] width 34 height 17
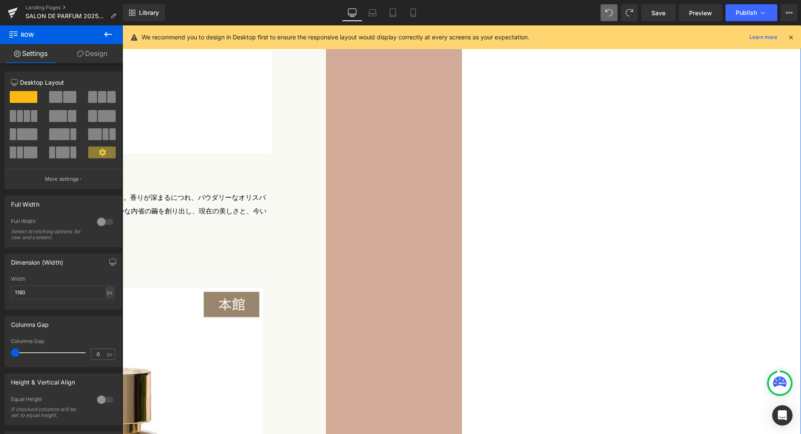
scroll to position [3119, 0]
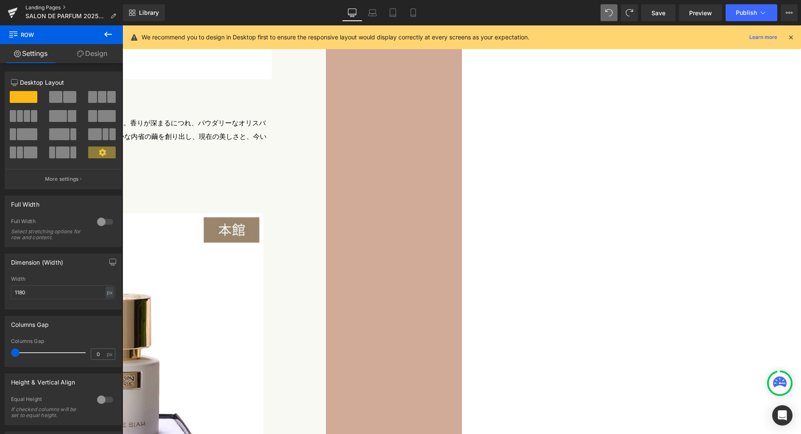
click at [55, 7] on link "Landing Pages" at bounding box center [73, 7] width 97 height 7
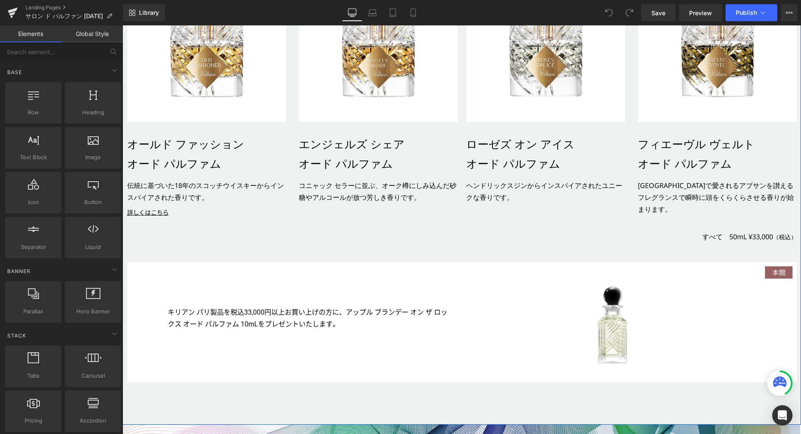
scroll to position [4907, 0]
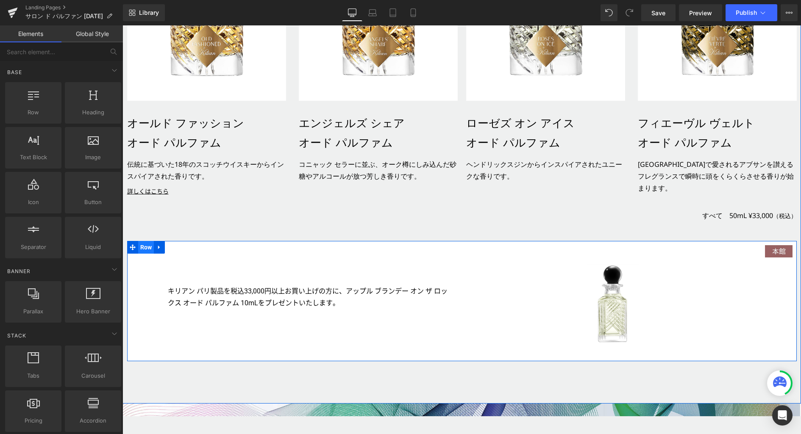
click at [140, 241] on span "Row" at bounding box center [146, 247] width 16 height 13
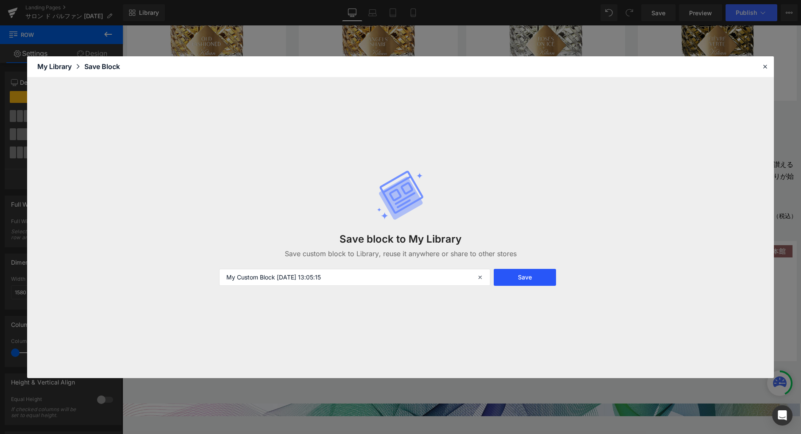
click at [548, 283] on button "Save" at bounding box center [525, 277] width 62 height 17
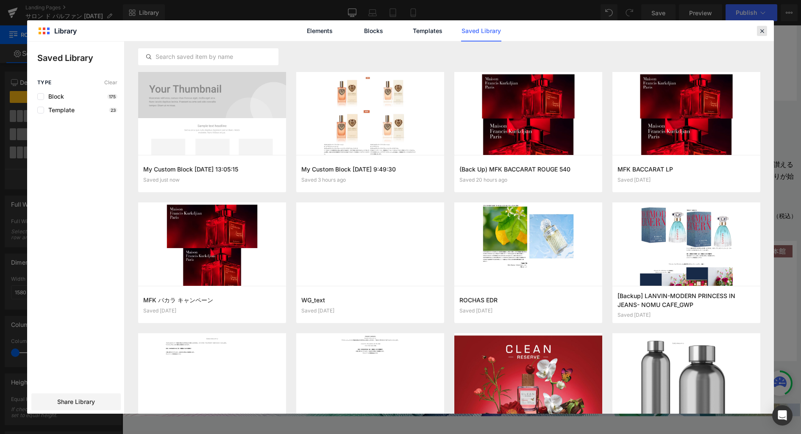
click at [761, 31] on icon at bounding box center [762, 31] width 8 height 8
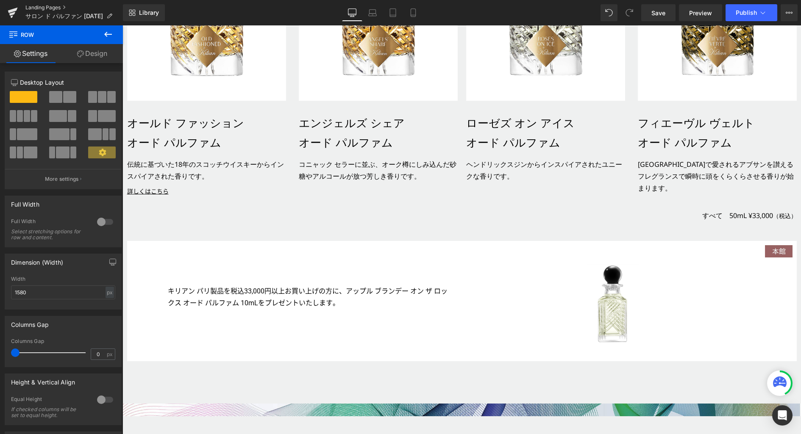
click at [41, 6] on link "Landing Pages" at bounding box center [73, 7] width 97 height 7
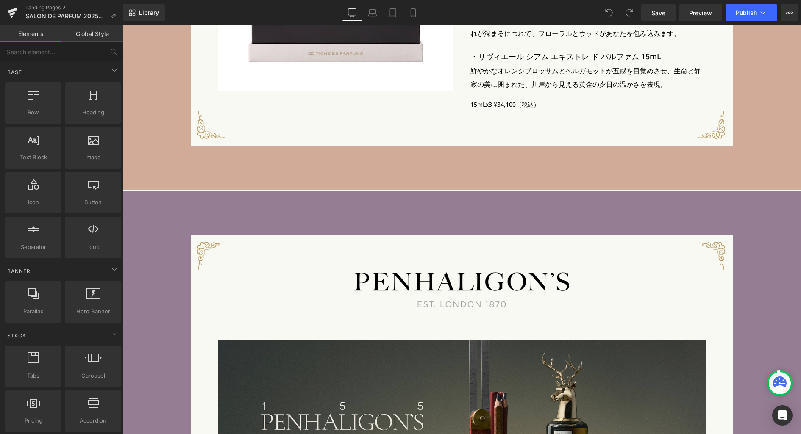
scroll to position [2445, 0]
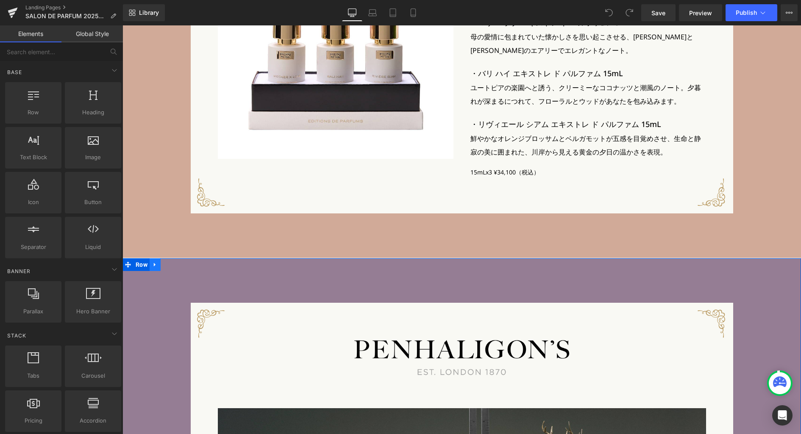
click at [152, 268] on icon at bounding box center [155, 265] width 6 height 6
click at [163, 266] on icon at bounding box center [166, 265] width 6 height 6
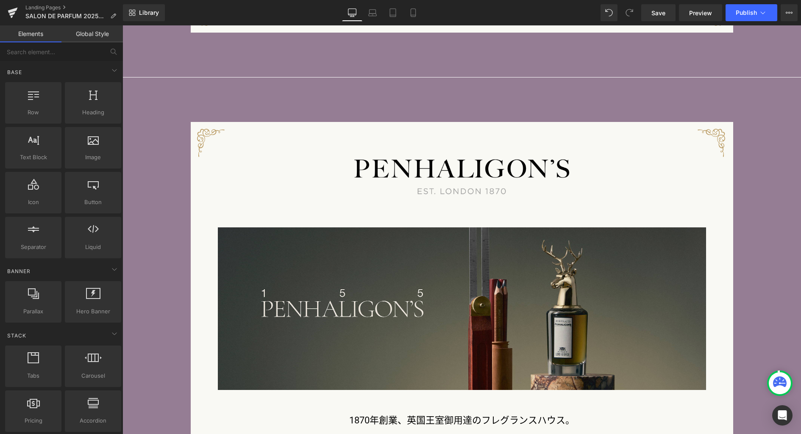
scroll to position [3450, 0]
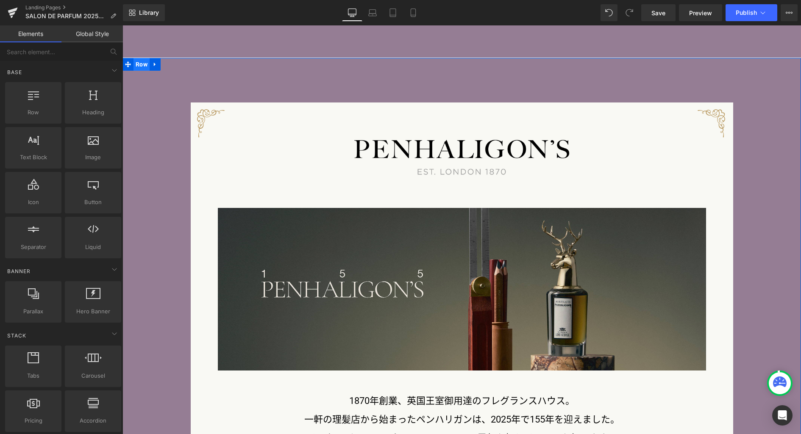
click at [138, 65] on span "Row" at bounding box center [141, 64] width 16 height 13
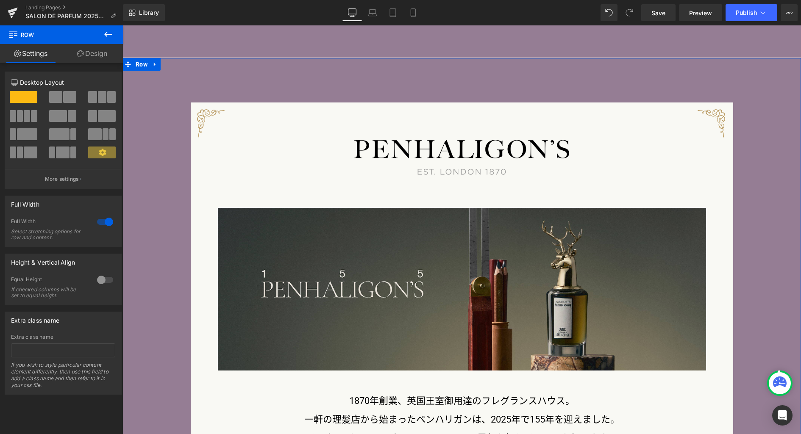
click at [105, 53] on link "Design" at bounding box center [91, 53] width 61 height 19
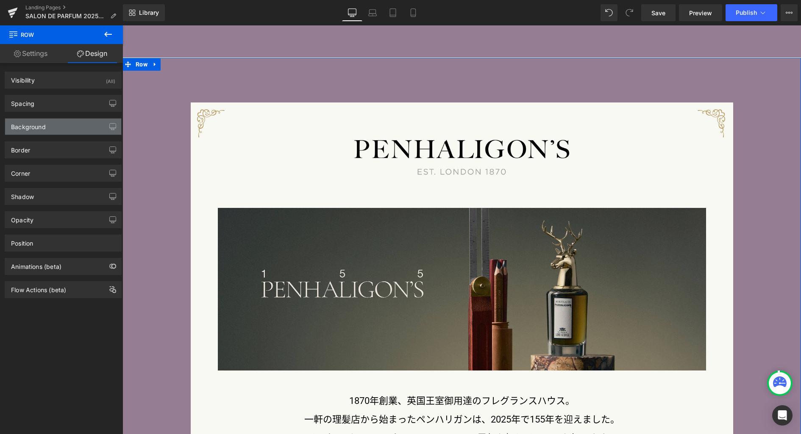
click at [36, 128] on div "Background" at bounding box center [28, 125] width 35 height 12
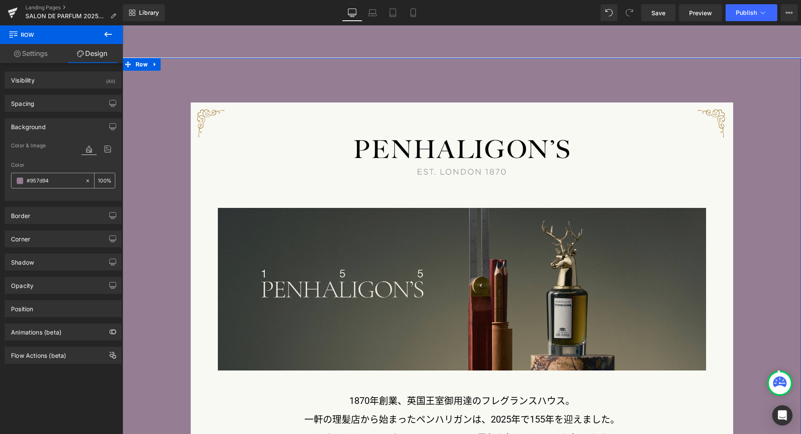
drag, startPoint x: 41, startPoint y: 180, endPoint x: 46, endPoint y: 182, distance: 5.5
click at [41, 180] on input "#957d94" at bounding box center [54, 180] width 54 height 9
click at [64, 185] on input "#957d94" at bounding box center [54, 180] width 54 height 9
click at [47, 181] on input "#957d94" at bounding box center [54, 180] width 54 height 9
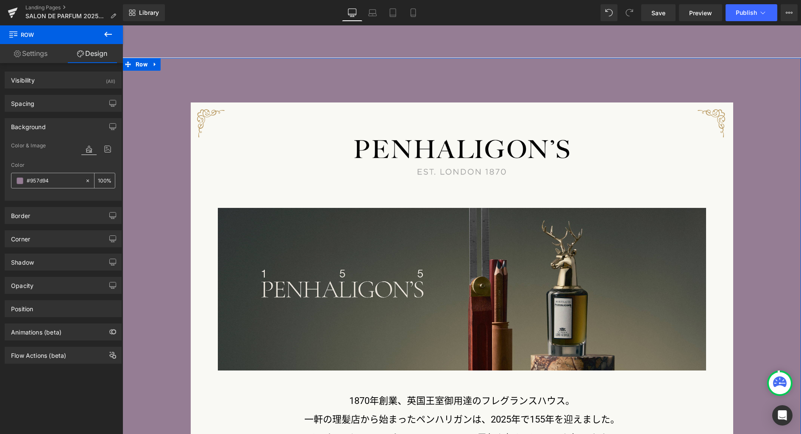
paste input "f3f2ea"
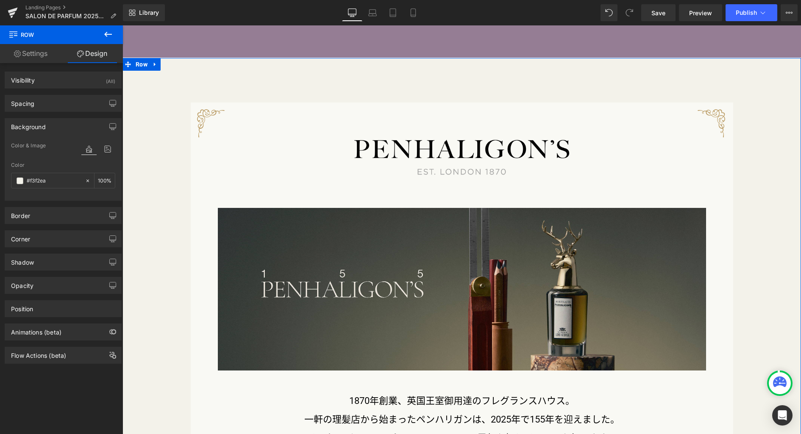
type input "#f3f2ea"
click at [108, 33] on icon at bounding box center [108, 34] width 10 height 10
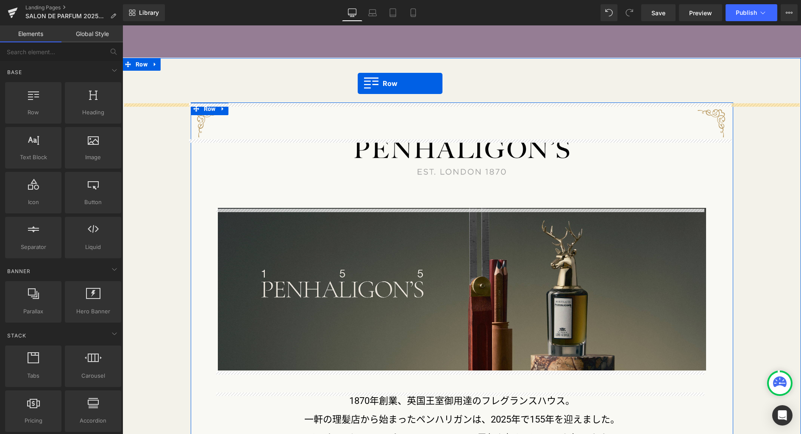
drag, startPoint x: 164, startPoint y: 124, endPoint x: 358, endPoint y: 83, distance: 198.2
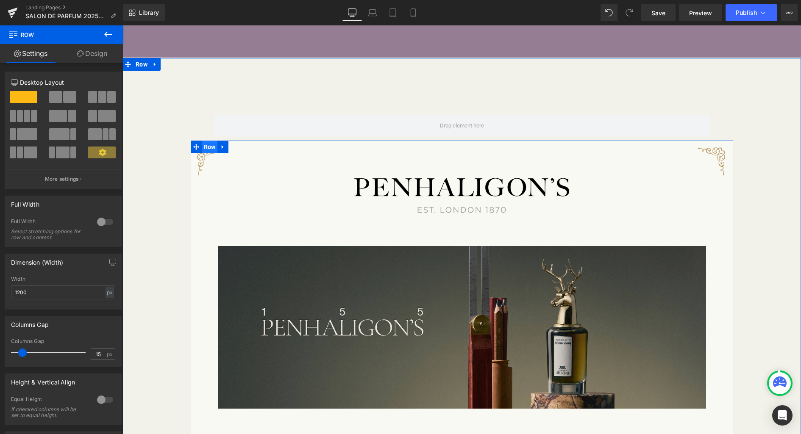
click at [210, 147] on span "Row" at bounding box center [210, 147] width 16 height 13
click at [223, 111] on span "Row" at bounding box center [227, 109] width 16 height 13
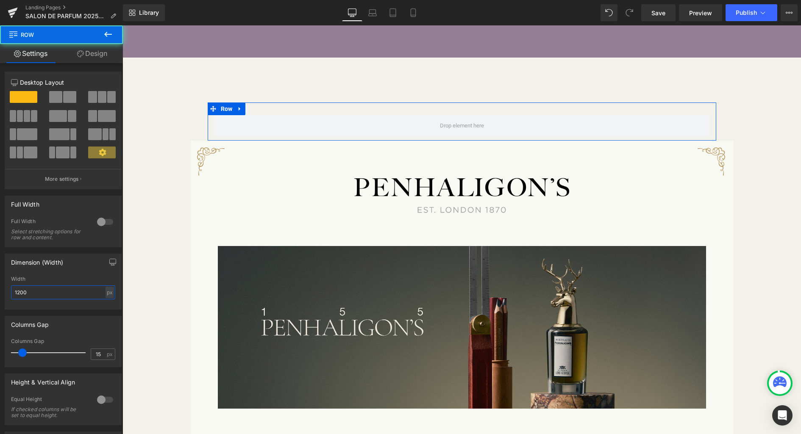
click at [79, 294] on input "1200" at bounding box center [63, 293] width 104 height 14
type input "1280"
type input "0"
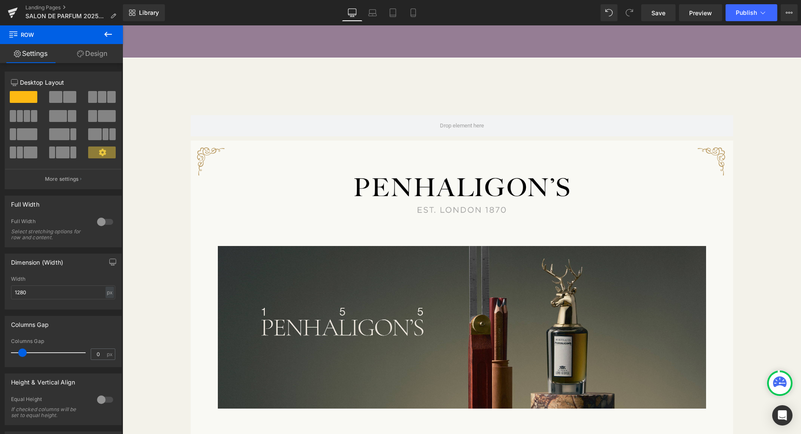
drag, startPoint x: 23, startPoint y: 353, endPoint x: -24, endPoint y: 352, distance: 47.0
click at [0, 352] on html "Row You are previewing how the will restyle your page. You can not edit Element…" at bounding box center [400, 217] width 801 height 434
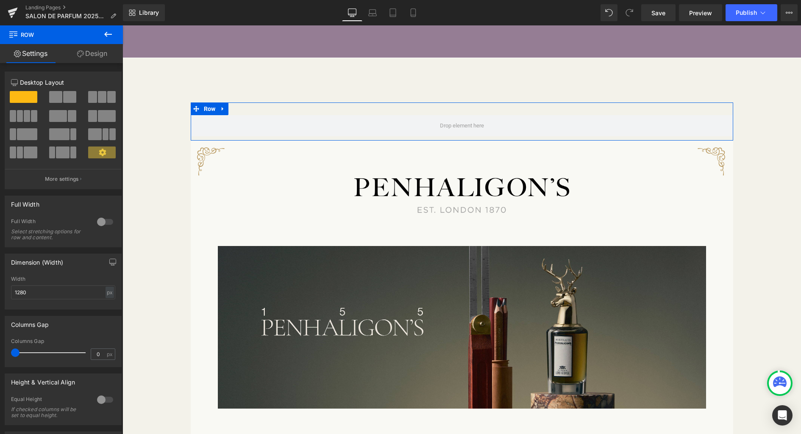
drag, startPoint x: 101, startPoint y: 53, endPoint x: 70, endPoint y: 89, distance: 46.6
click at [101, 53] on link "Design" at bounding box center [91, 53] width 61 height 19
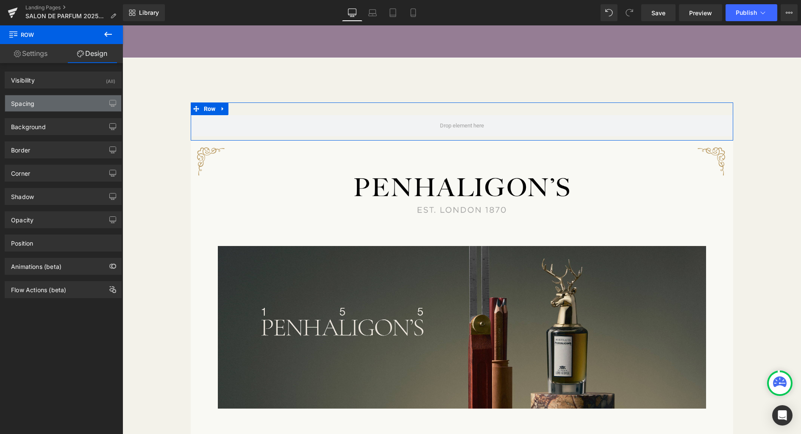
click at [64, 103] on div "Spacing" at bounding box center [63, 103] width 116 height 16
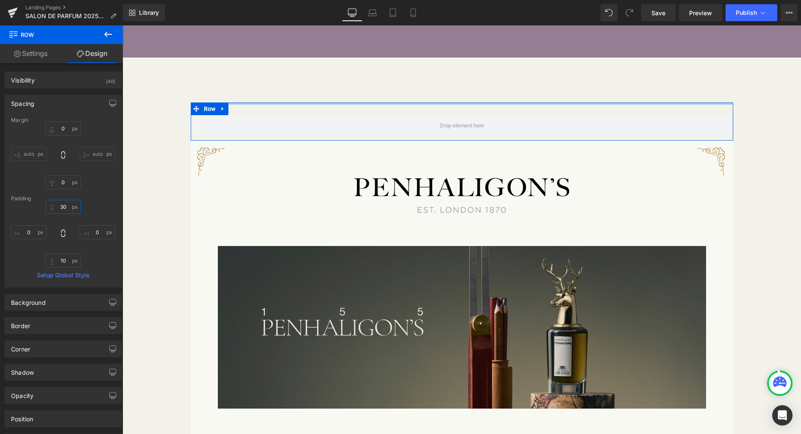
click at [68, 209] on input "30" at bounding box center [63, 207] width 36 height 14
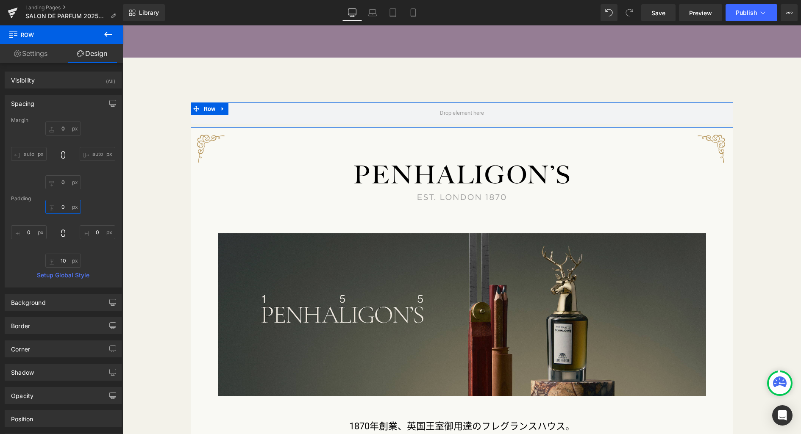
type input "0"
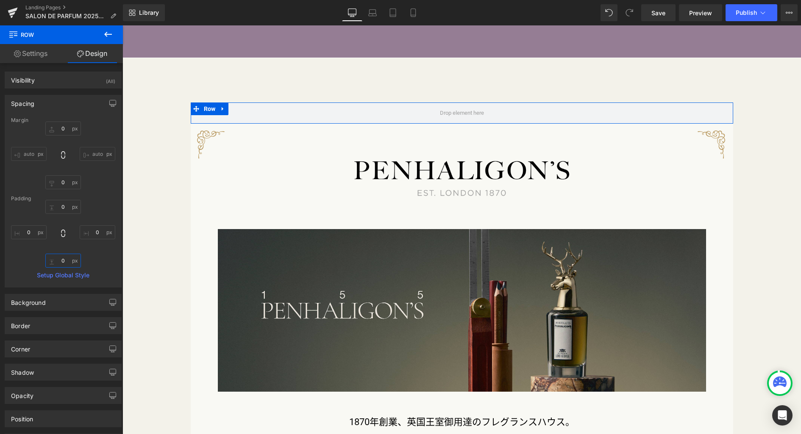
type input "0"
click at [43, 57] on link "Settings" at bounding box center [30, 53] width 61 height 19
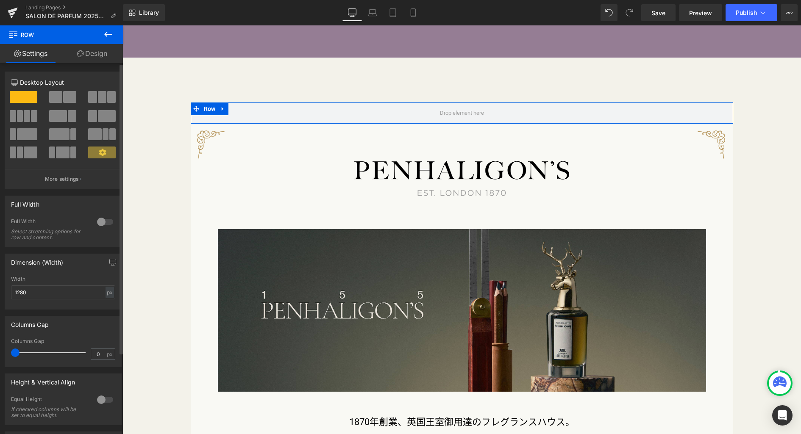
drag, startPoint x: 109, startPoint y: 265, endPoint x: 95, endPoint y: 273, distance: 16.7
click at [109, 265] on icon "button" at bounding box center [112, 262] width 7 height 7
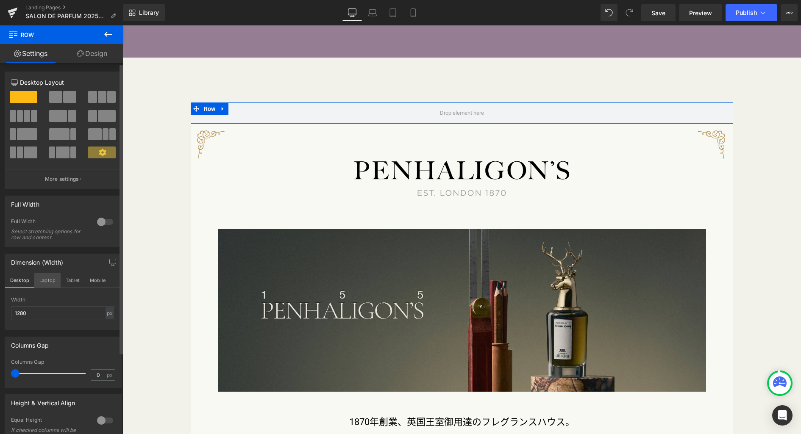
click at [48, 281] on button "Laptop" at bounding box center [47, 280] width 26 height 14
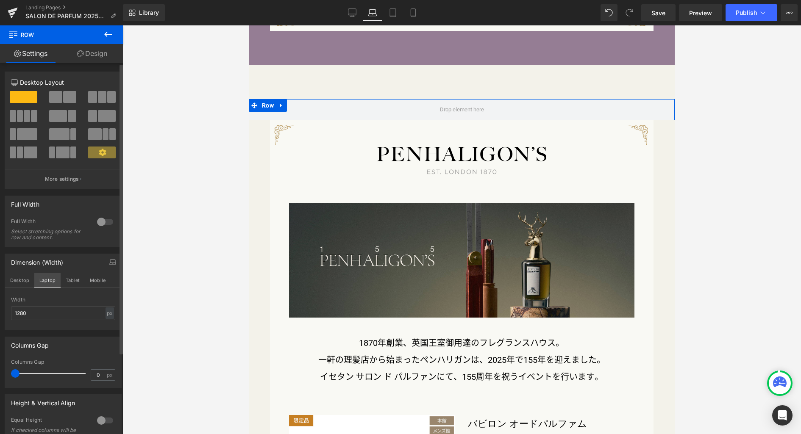
scroll to position [2910, 0]
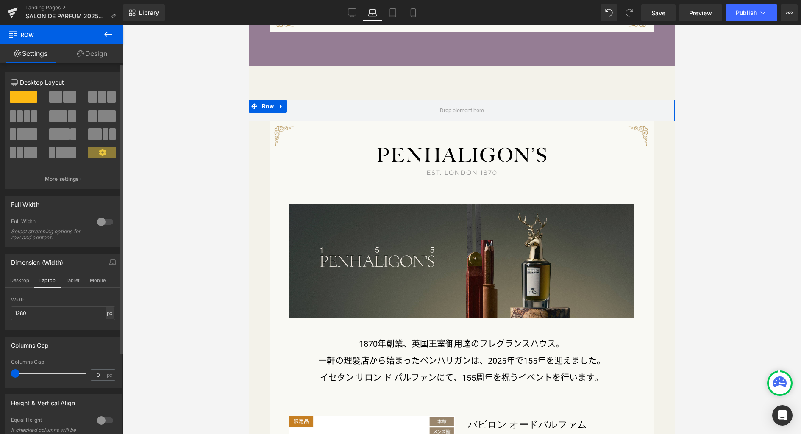
click at [106, 314] on div "px" at bounding box center [110, 313] width 8 height 11
click at [105, 325] on li "%" at bounding box center [109, 326] width 11 height 12
click at [89, 316] on input "100" at bounding box center [63, 313] width 104 height 14
click at [76, 281] on button "Tablet" at bounding box center [73, 280] width 24 height 14
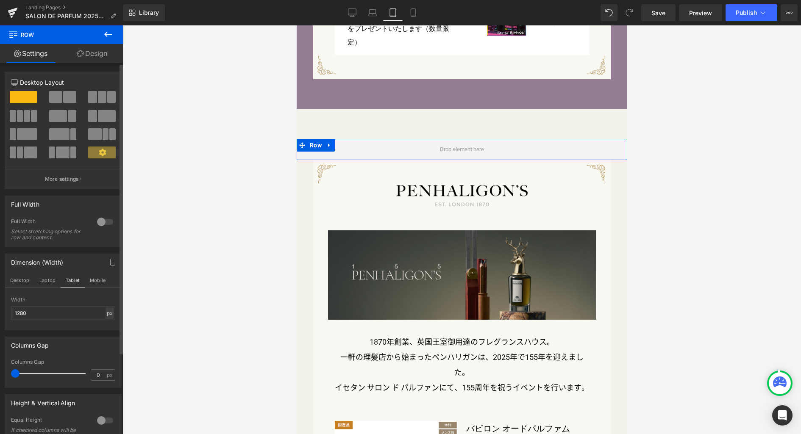
scroll to position [2734, 0]
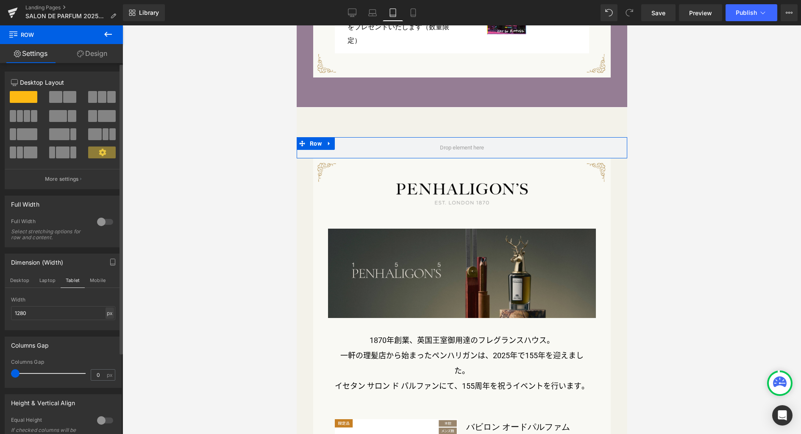
click at [109, 314] on div "px" at bounding box center [110, 313] width 8 height 11
drag, startPoint x: 108, startPoint y: 324, endPoint x: 96, endPoint y: 323, distance: 11.5
click at [108, 325] on li "%" at bounding box center [109, 326] width 11 height 12
click at [81, 314] on input "100" at bounding box center [63, 313] width 104 height 14
click at [101, 283] on button "Mobile" at bounding box center [98, 280] width 26 height 14
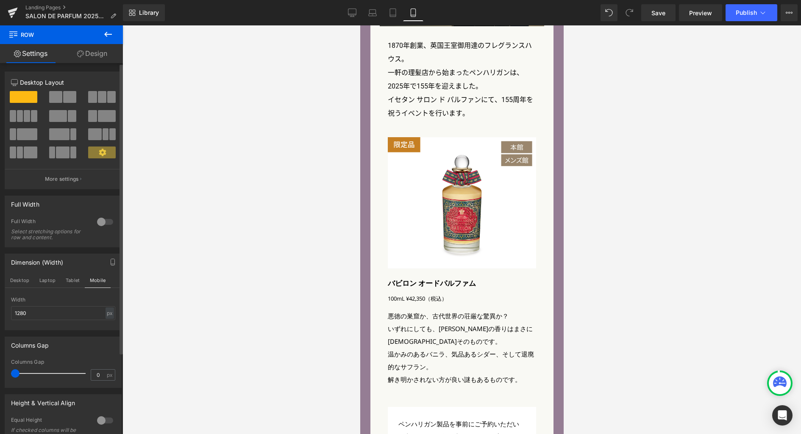
scroll to position [3216, 0]
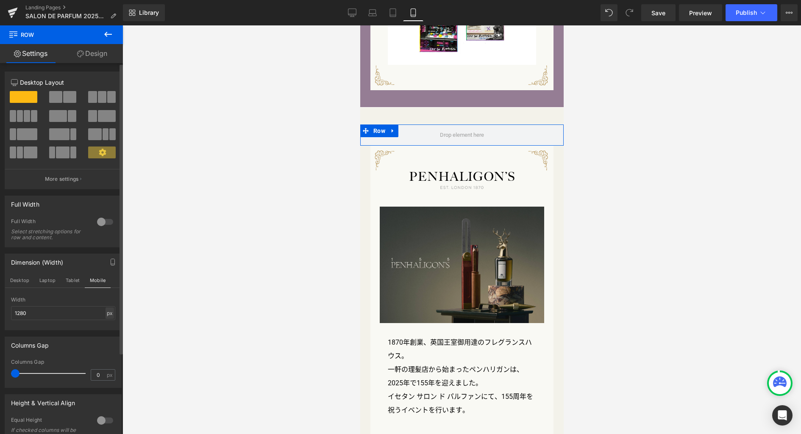
click at [106, 316] on div "px" at bounding box center [110, 313] width 8 height 11
click at [108, 326] on li "%" at bounding box center [109, 326] width 11 height 12
click at [67, 312] on input "100" at bounding box center [63, 313] width 104 height 14
click at [18, 281] on button "Desktop" at bounding box center [19, 280] width 29 height 14
type input "1280"
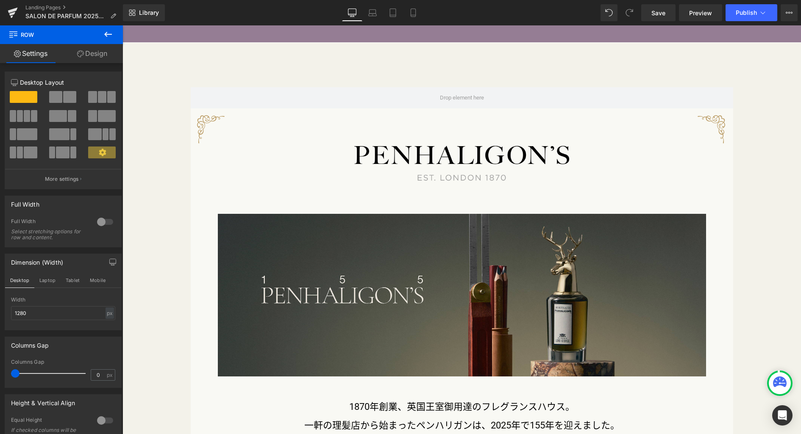
scroll to position [3465, 0]
click at [114, 38] on button at bounding box center [108, 34] width 30 height 19
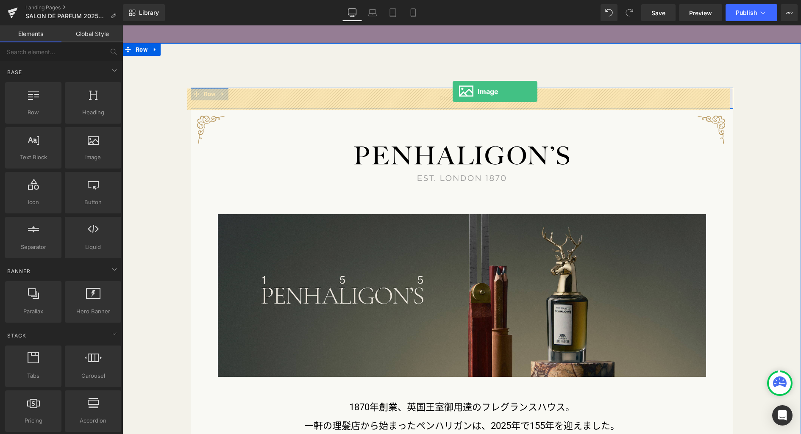
drag, startPoint x: 216, startPoint y: 169, endPoint x: 453, endPoint y: 92, distance: 249.1
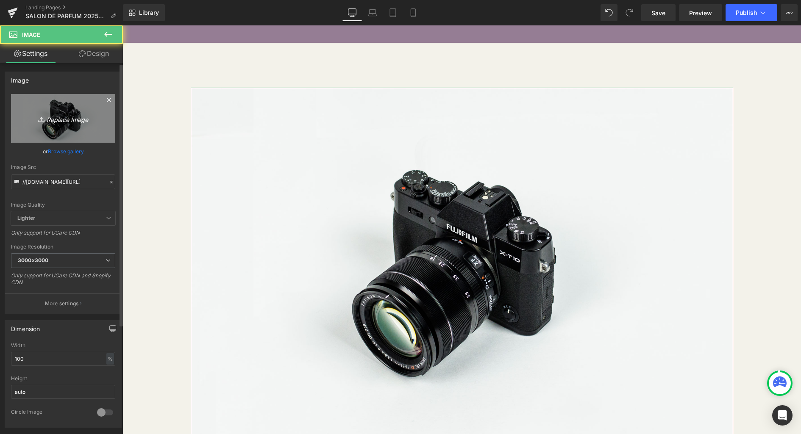
click at [74, 128] on link "Replace Image" at bounding box center [63, 118] width 104 height 49
type input "C:\fakepath\mi2.png"
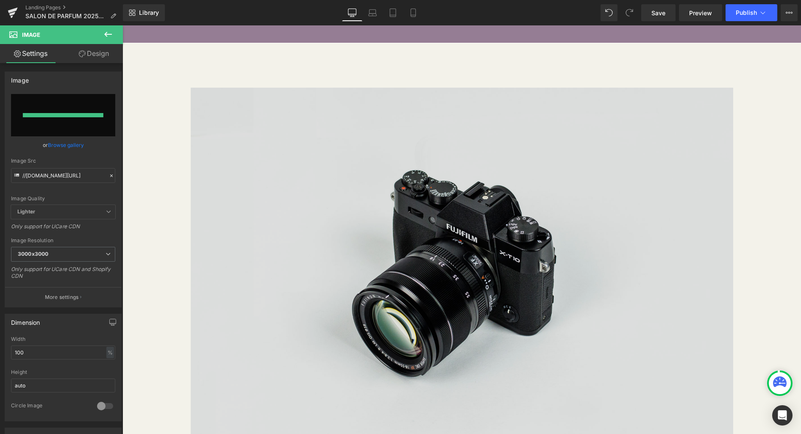
type input "https://ucarecdn.com/f2fa26d8-a5b1-4818-80ec-8f58a13c59b7/-/format/auto/-/previ…"
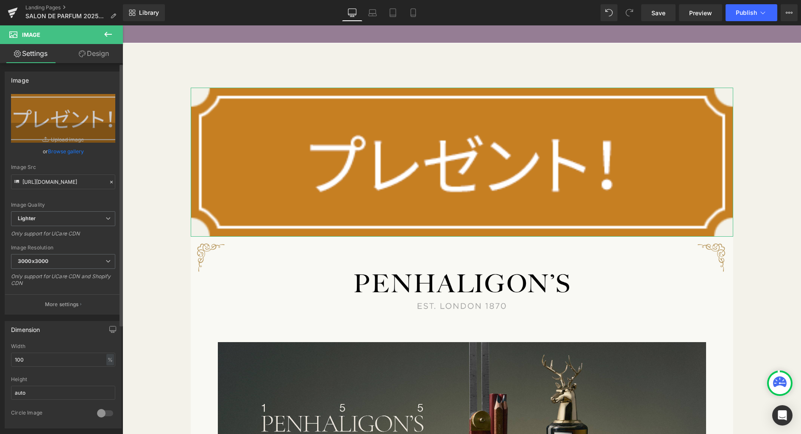
drag, startPoint x: 108, startPoint y: 363, endPoint x: 107, endPoint y: 378, distance: 14.4
click at [108, 363] on div "%" at bounding box center [110, 359] width 8 height 11
click at [106, 389] on li "px" at bounding box center [109, 385] width 11 height 12
click at [58, 358] on input "1280" at bounding box center [63, 360] width 104 height 14
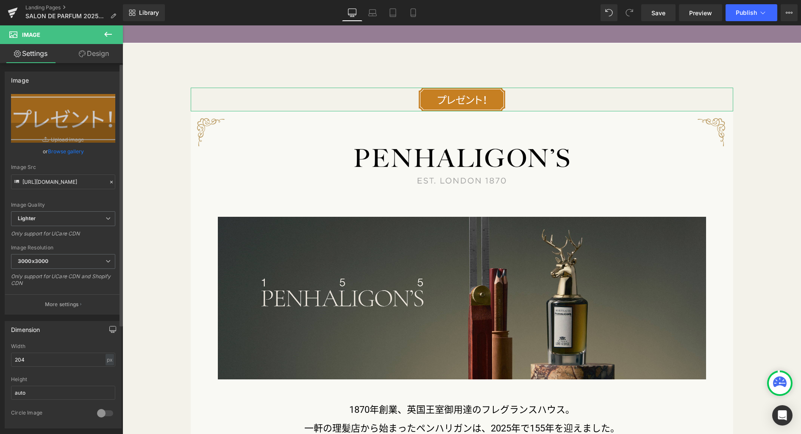
click at [109, 328] on icon "button" at bounding box center [112, 329] width 7 height 7
click at [49, 348] on button "Laptop" at bounding box center [47, 348] width 26 height 14
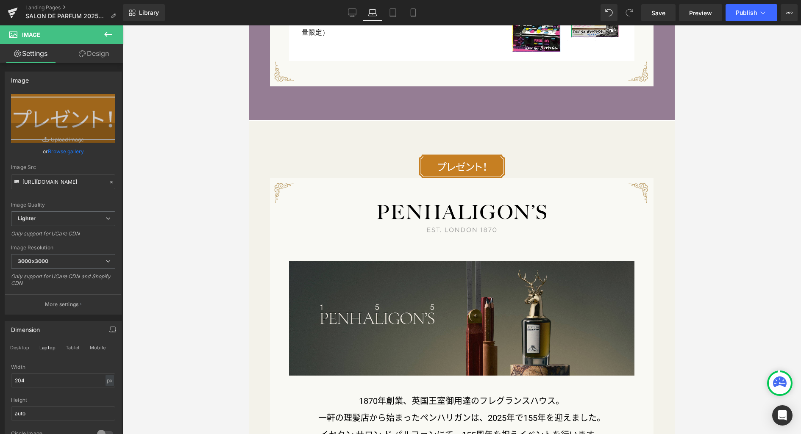
scroll to position [2898, 0]
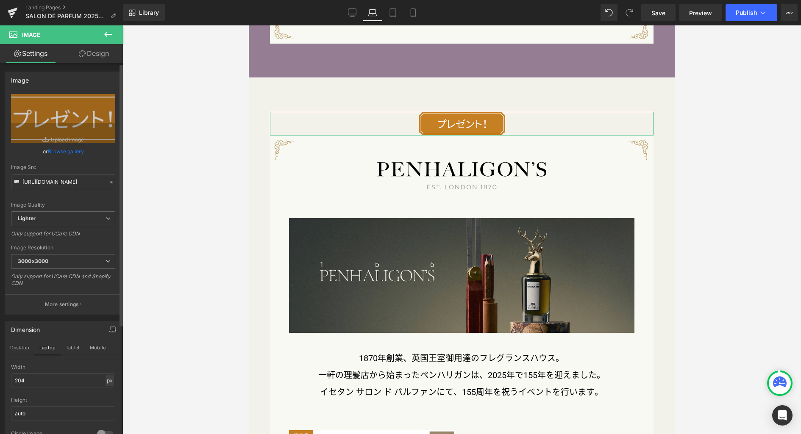
click at [108, 380] on div "px" at bounding box center [110, 380] width 8 height 11
click at [105, 393] on li "%" at bounding box center [109, 394] width 11 height 12
click at [76, 384] on input "22.55" at bounding box center [63, 381] width 104 height 14
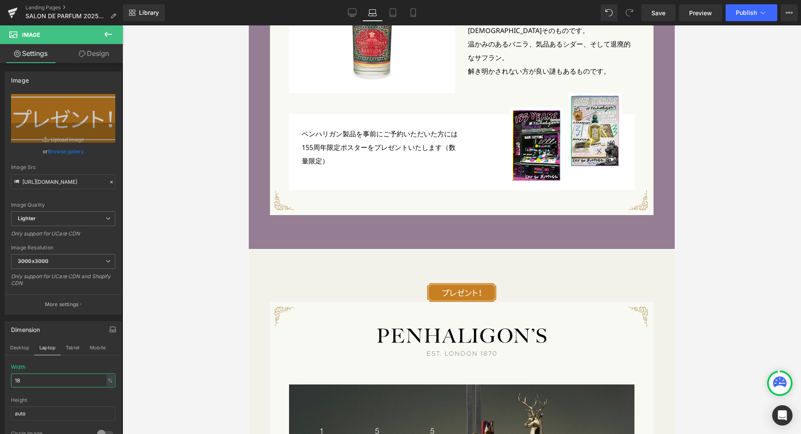
scroll to position [2713, 0]
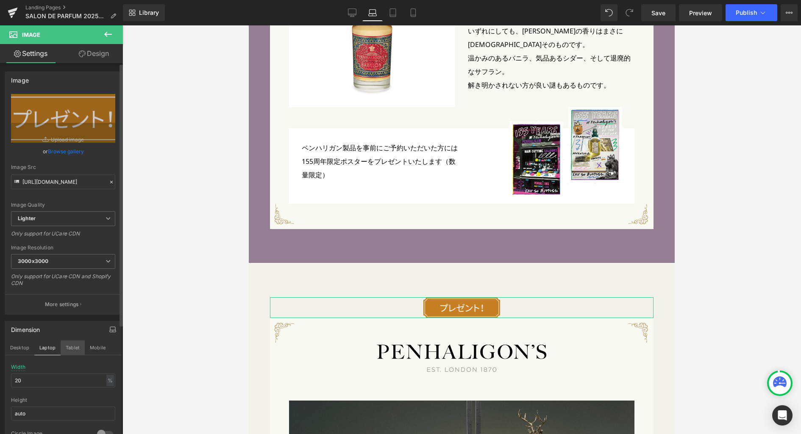
click at [70, 350] on button "Tablet" at bounding box center [73, 348] width 24 height 14
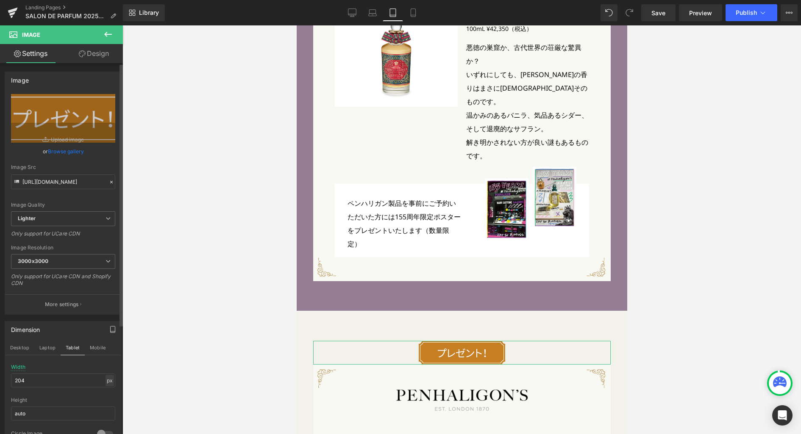
scroll to position [2533, 0]
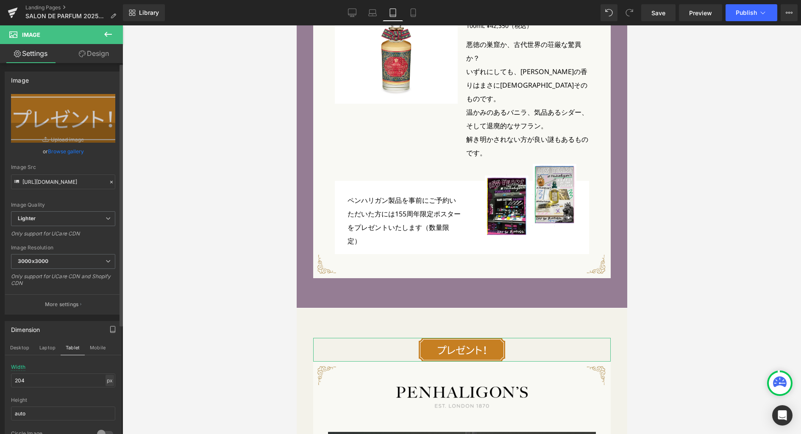
click at [107, 383] on div "px" at bounding box center [110, 380] width 8 height 11
click at [107, 391] on li "%" at bounding box center [109, 394] width 11 height 12
click at [78, 381] on input "29.06" at bounding box center [63, 381] width 104 height 14
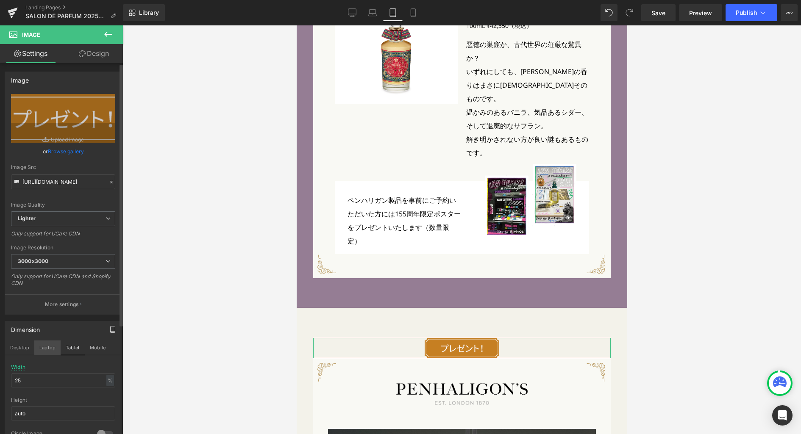
click at [53, 349] on button "Laptop" at bounding box center [47, 348] width 26 height 14
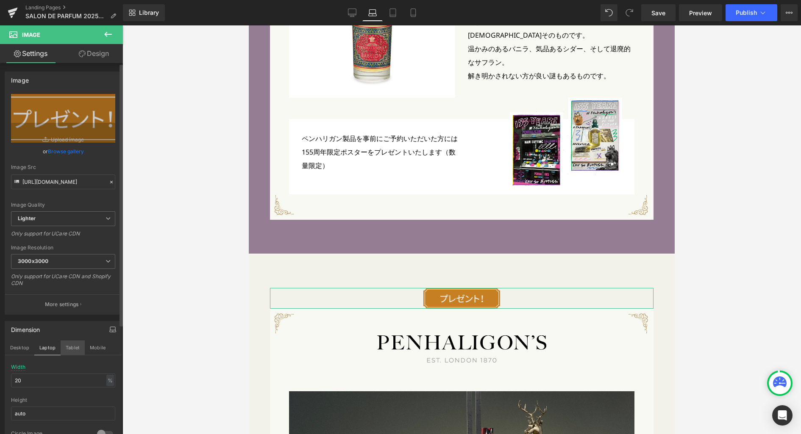
click at [72, 349] on button "Tablet" at bounding box center [73, 348] width 24 height 14
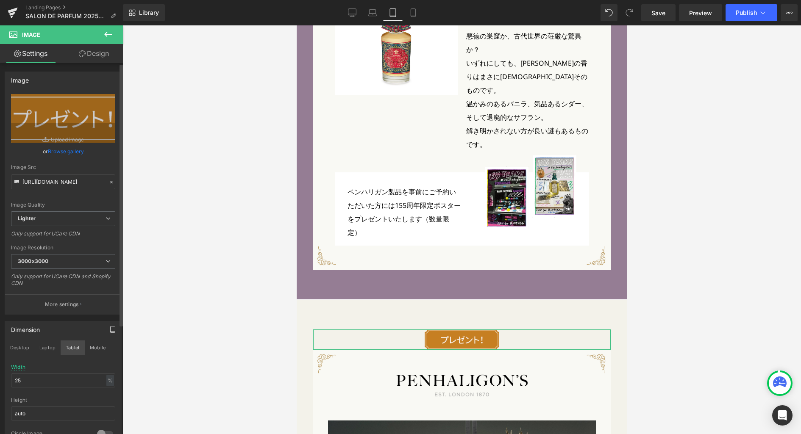
scroll to position [2543, 0]
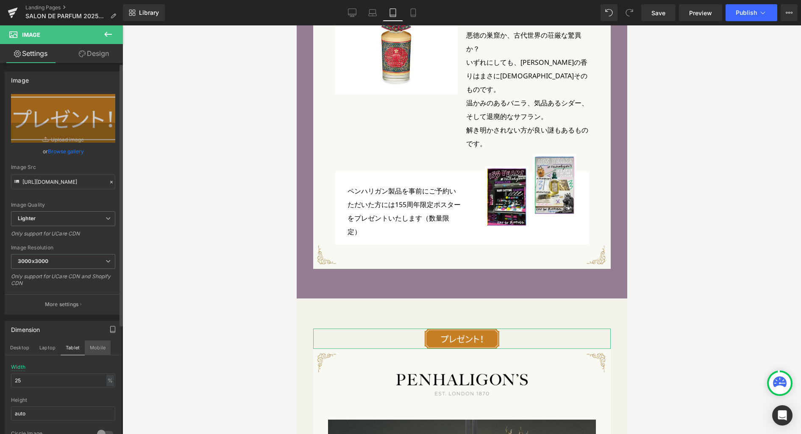
click at [95, 350] on button "Mobile" at bounding box center [98, 348] width 26 height 14
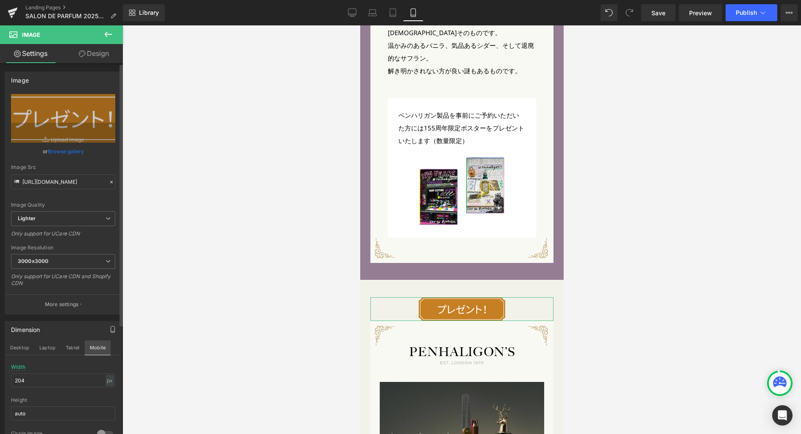
scroll to position [3044, 0]
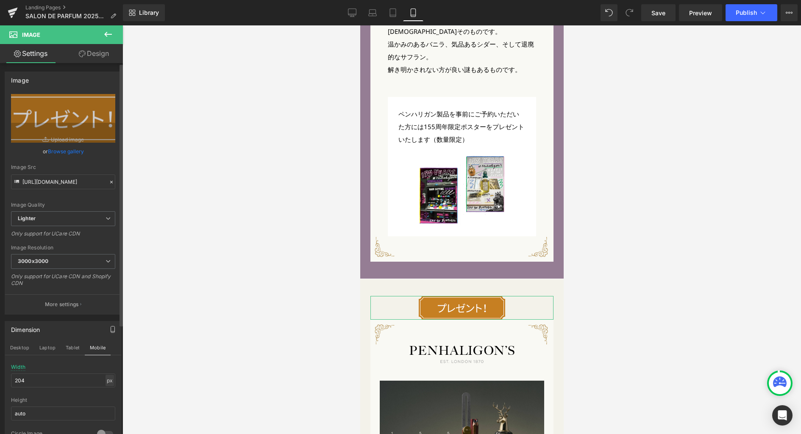
click at [106, 381] on div "px" at bounding box center [110, 380] width 8 height 11
drag, startPoint x: 106, startPoint y: 393, endPoint x: 83, endPoint y: 388, distance: 23.0
click at [106, 393] on li "%" at bounding box center [109, 394] width 11 height 12
click at [82, 383] on input "47.22" at bounding box center [63, 381] width 104 height 14
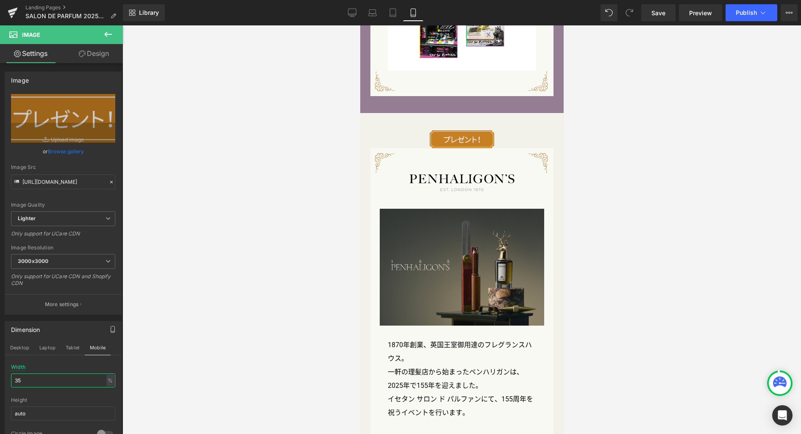
scroll to position [3108, 0]
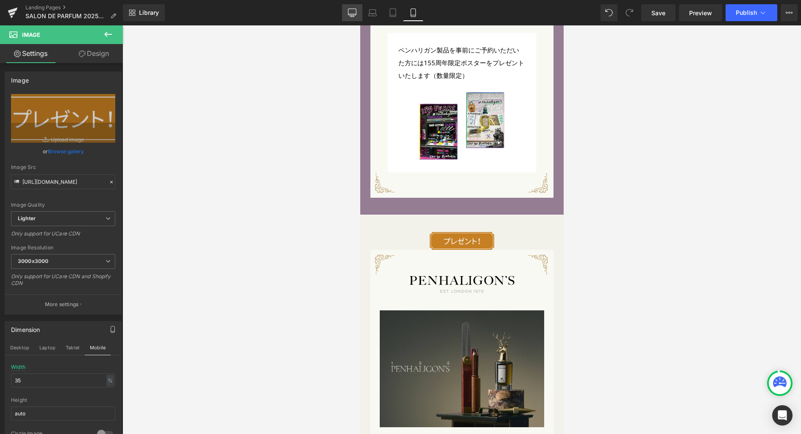
drag, startPoint x: 353, startPoint y: 12, endPoint x: 267, endPoint y: 9, distance: 85.7
click at [353, 12] on icon at bounding box center [352, 12] width 8 height 8
type input "204"
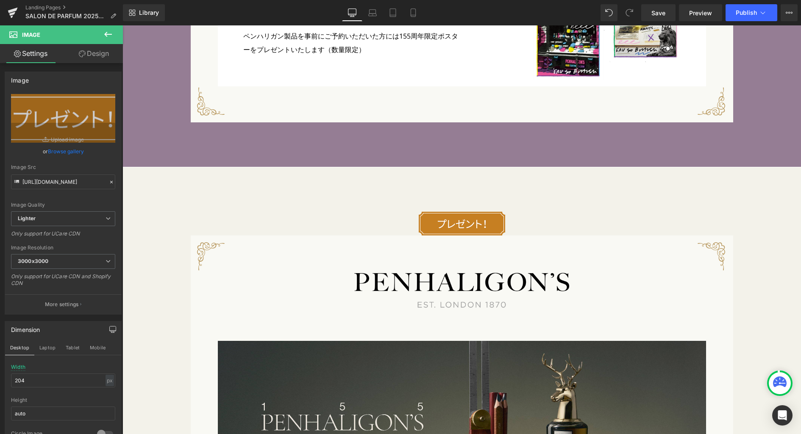
scroll to position [3340, 0]
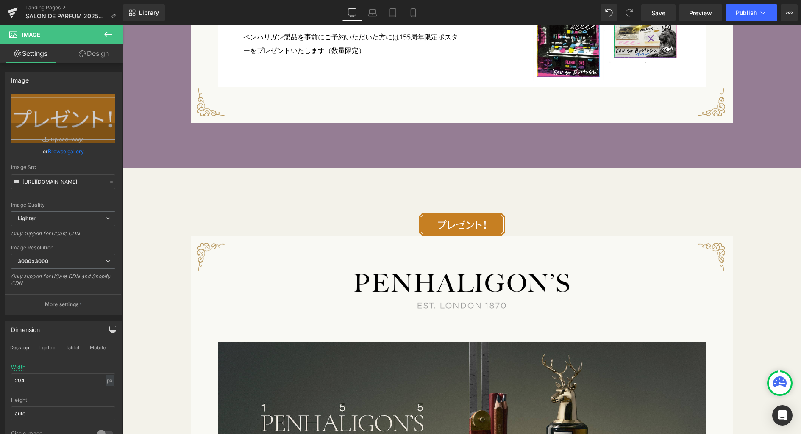
drag, startPoint x: 96, startPoint y: 58, endPoint x: 72, endPoint y: 97, distance: 46.2
click at [97, 58] on link "Design" at bounding box center [93, 53] width 61 height 19
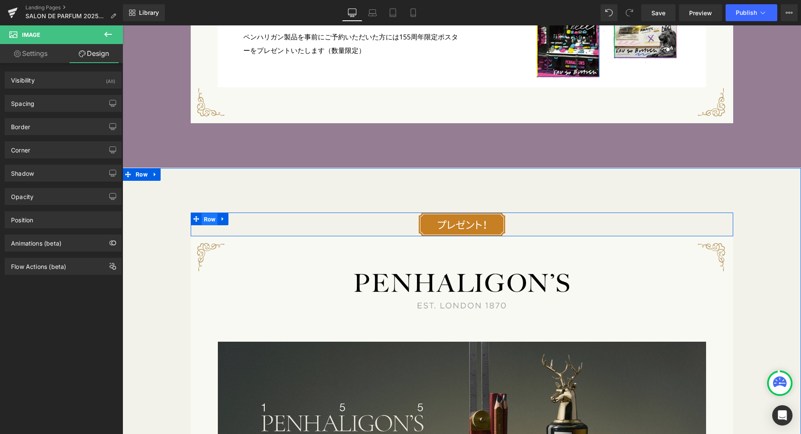
click at [205, 218] on span "Row" at bounding box center [210, 219] width 16 height 13
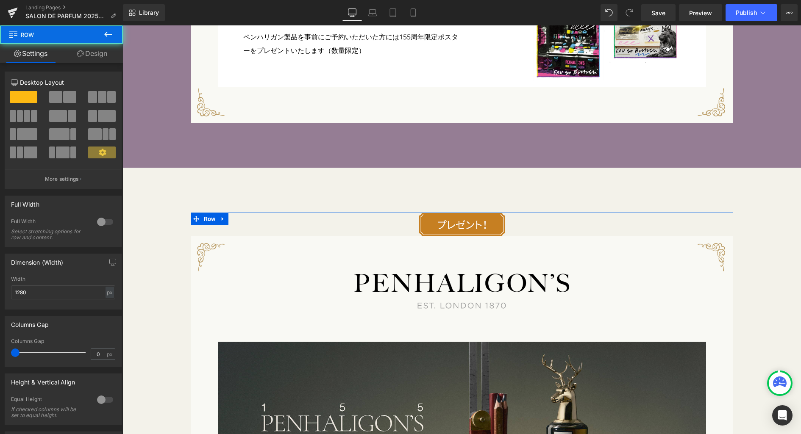
click at [96, 56] on link "Design" at bounding box center [91, 53] width 61 height 19
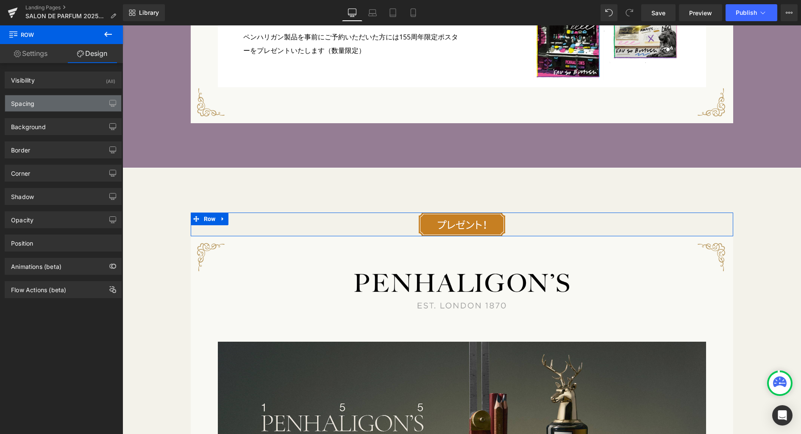
type input "0"
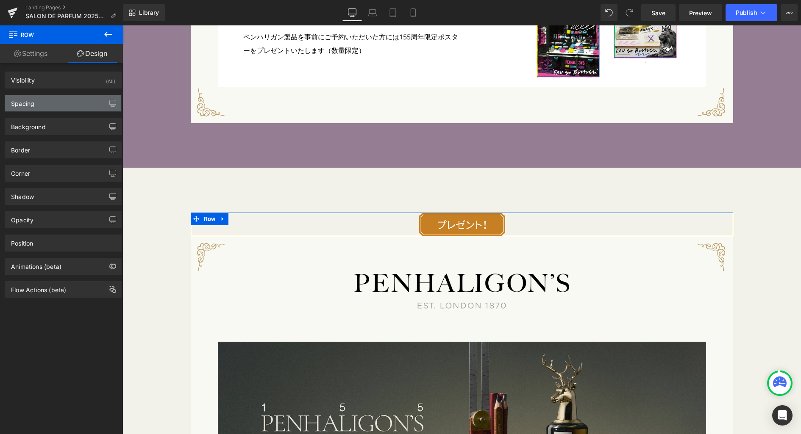
type input "0"
click at [69, 101] on div "Spacing" at bounding box center [63, 103] width 116 height 16
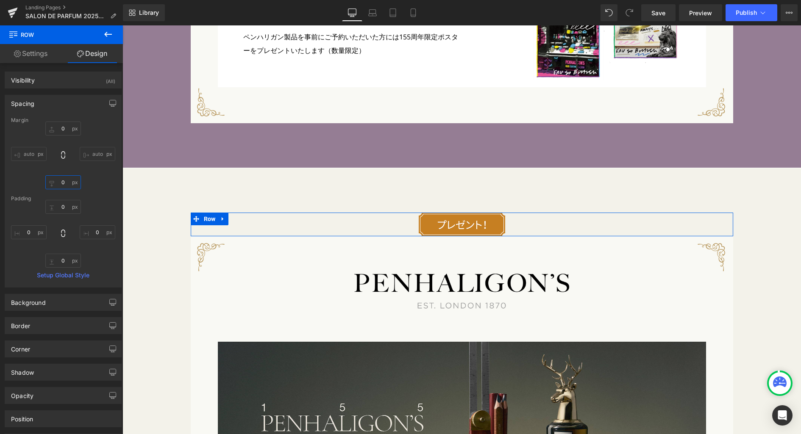
click at [67, 186] on input "0" at bounding box center [63, 182] width 36 height 14
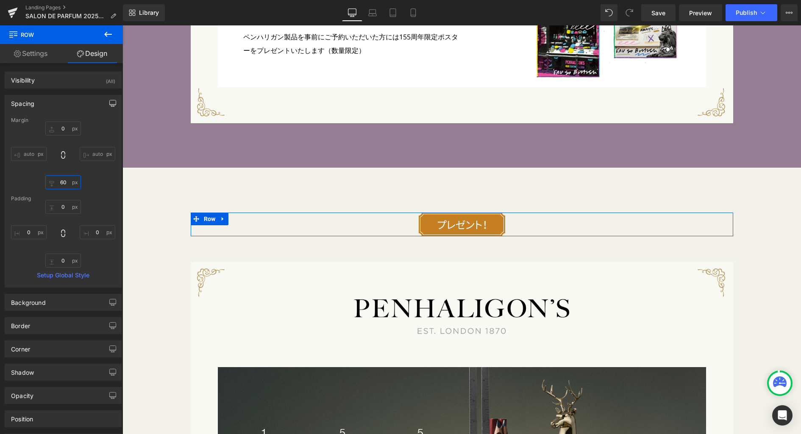
type input "60"
click at [106, 102] on button "button" at bounding box center [113, 103] width 14 height 16
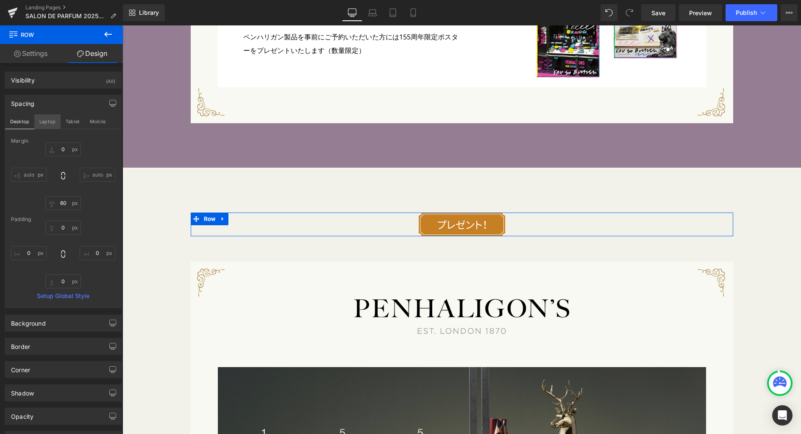
click at [53, 121] on button "Laptop" at bounding box center [47, 121] width 26 height 14
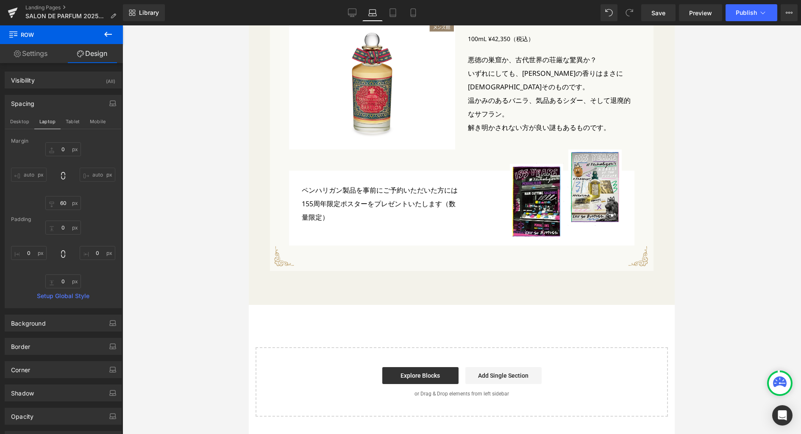
type input "0"
type input "60"
type input "0"
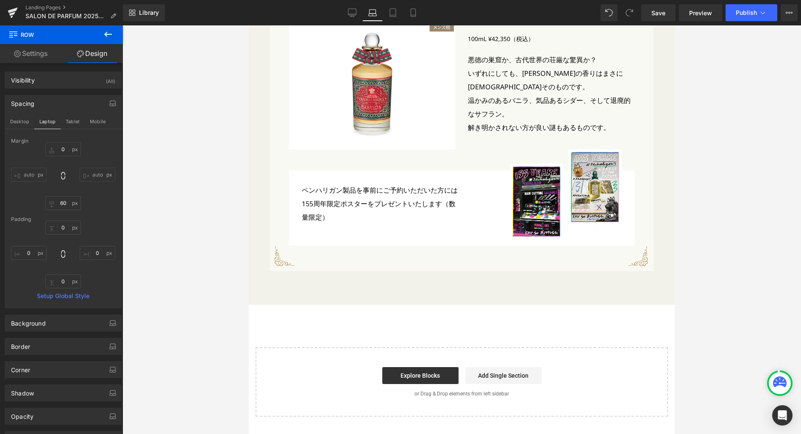
type input "0"
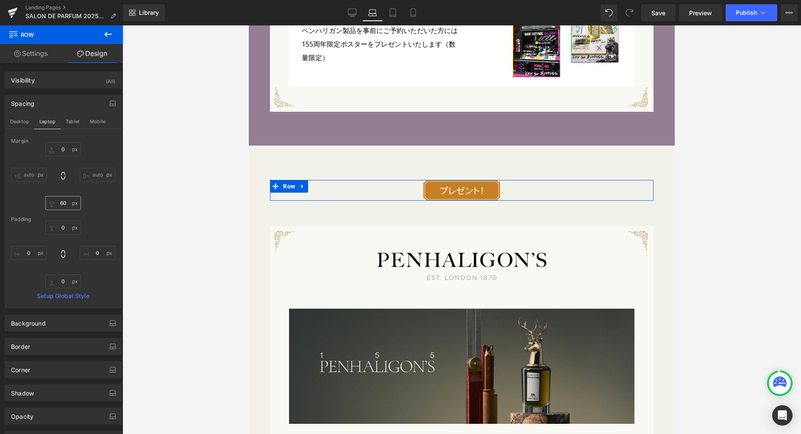
scroll to position [2826, 0]
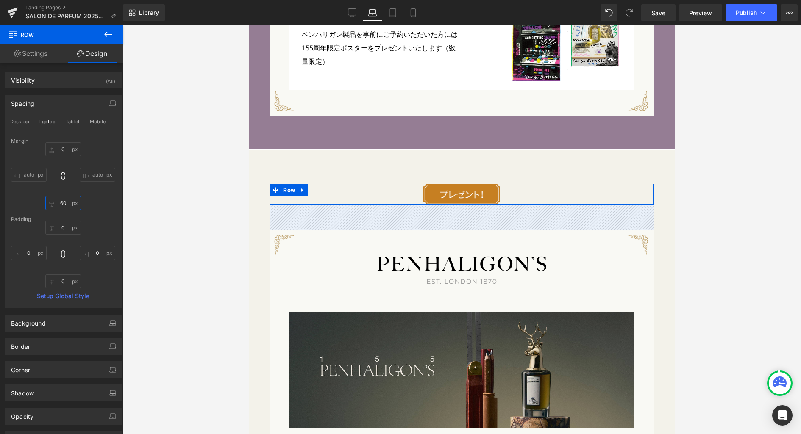
click at [65, 203] on input "60" at bounding box center [63, 203] width 36 height 14
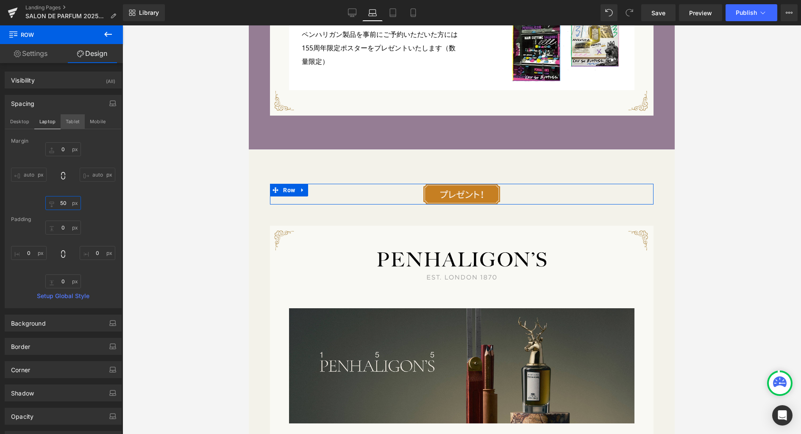
type input "50"
click at [74, 121] on button "Tablet" at bounding box center [73, 121] width 24 height 14
type input "0"
type input "60"
type input "0"
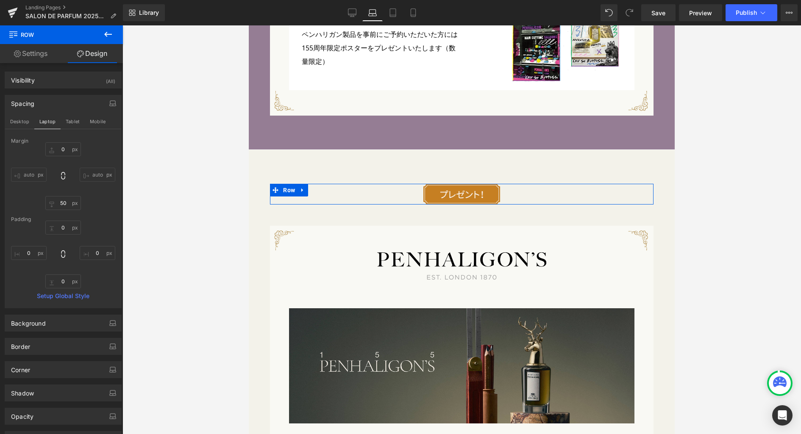
type input "0"
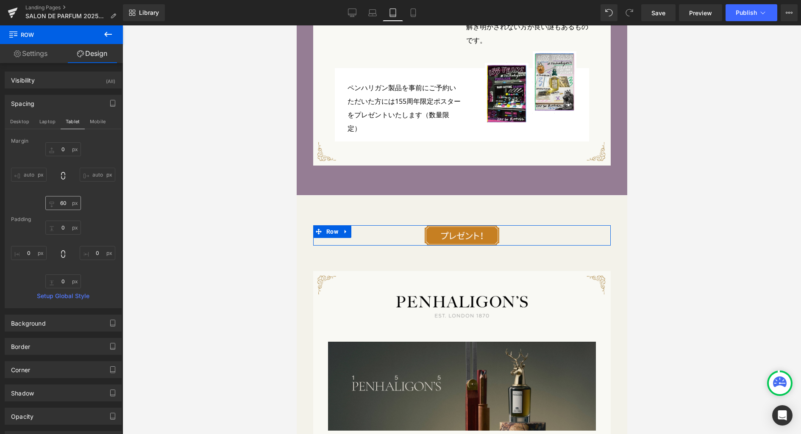
scroll to position [2647, 0]
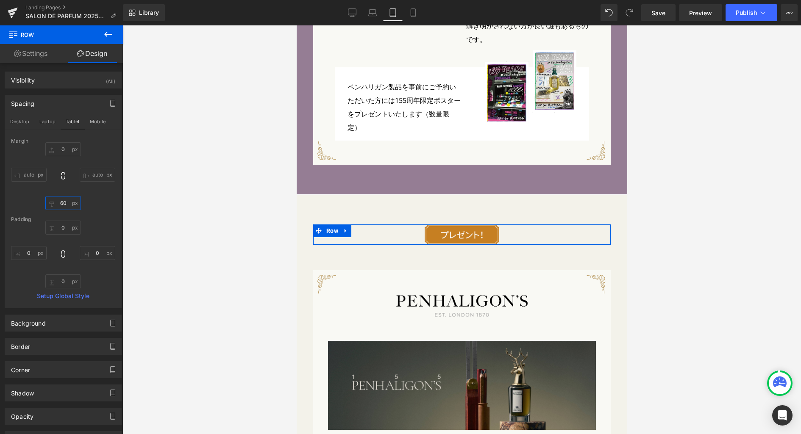
click at [67, 201] on input "60" at bounding box center [63, 203] width 36 height 14
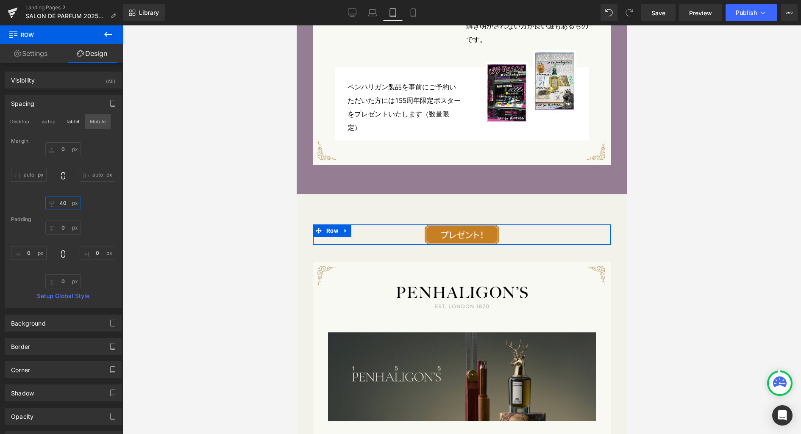
type input "40"
click at [105, 118] on button "Mobile" at bounding box center [98, 121] width 26 height 14
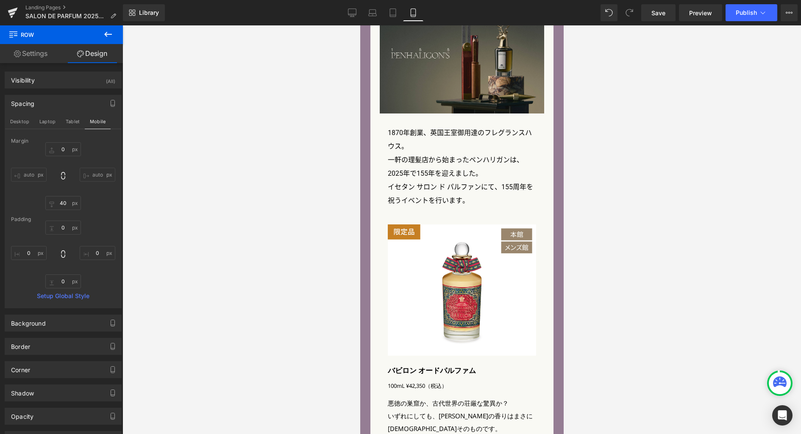
type input "0"
type input "60"
type input "0"
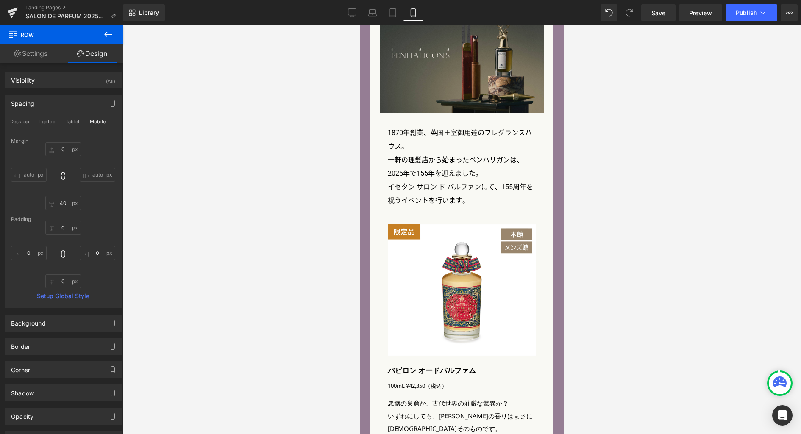
type input "0"
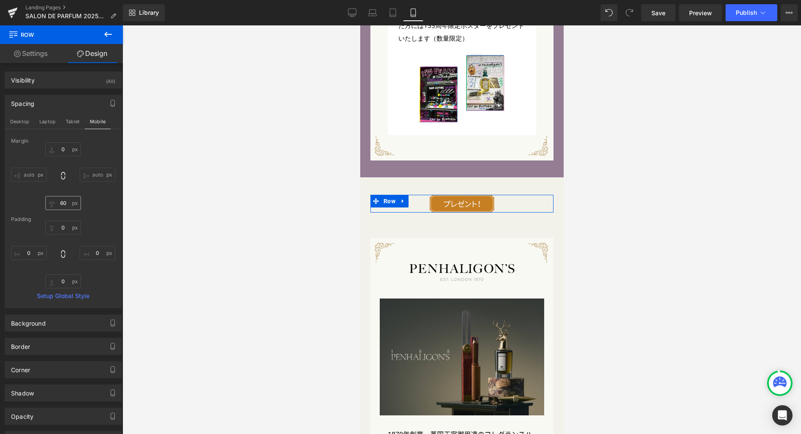
scroll to position [3148, 0]
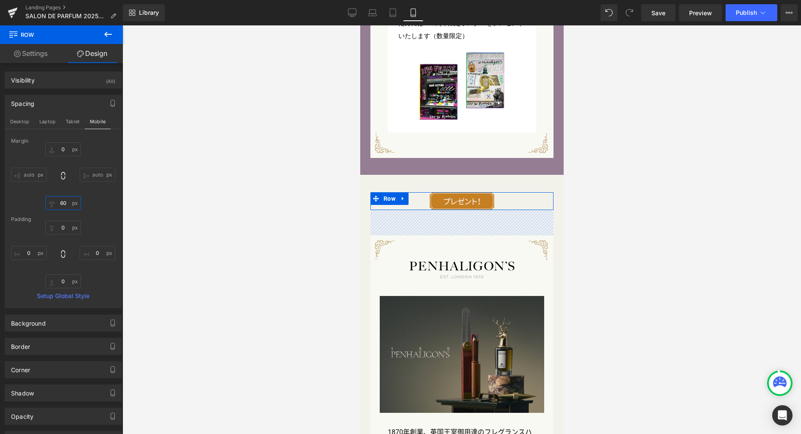
click at [72, 204] on input "60" at bounding box center [63, 203] width 36 height 14
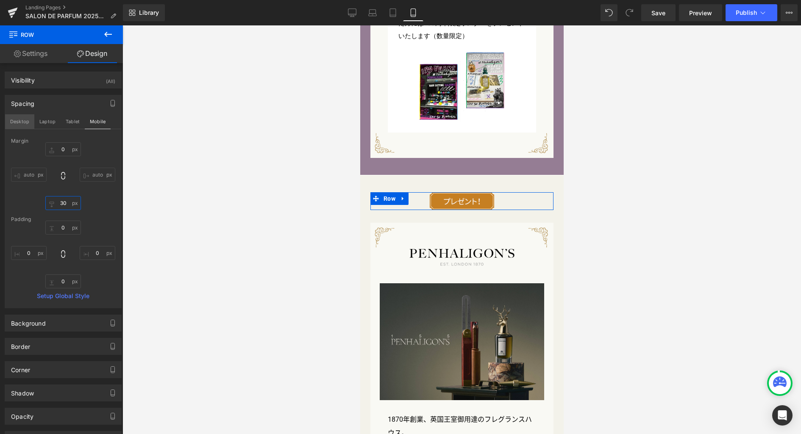
type input "30"
click at [24, 121] on button "Desktop" at bounding box center [19, 121] width 29 height 14
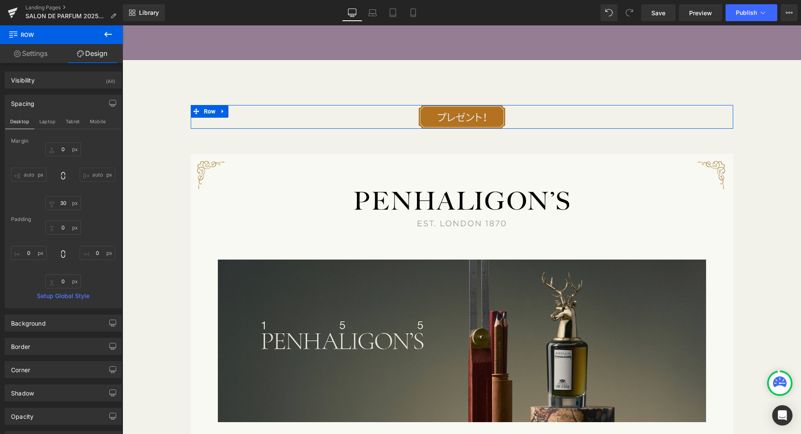
type input "0"
type input "60"
type input "0"
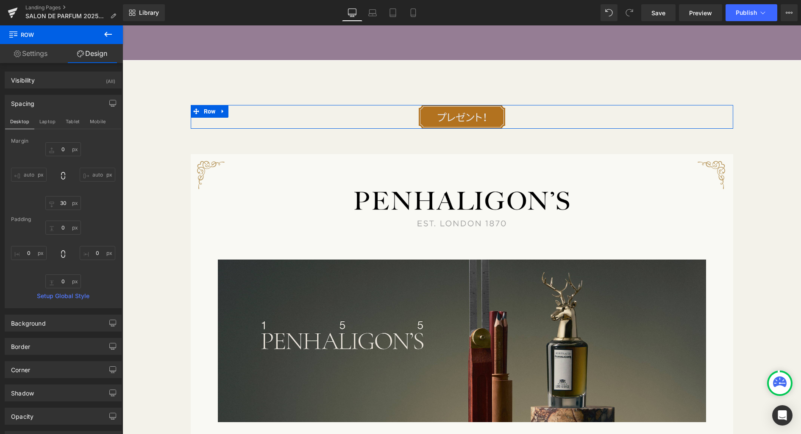
type input "0"
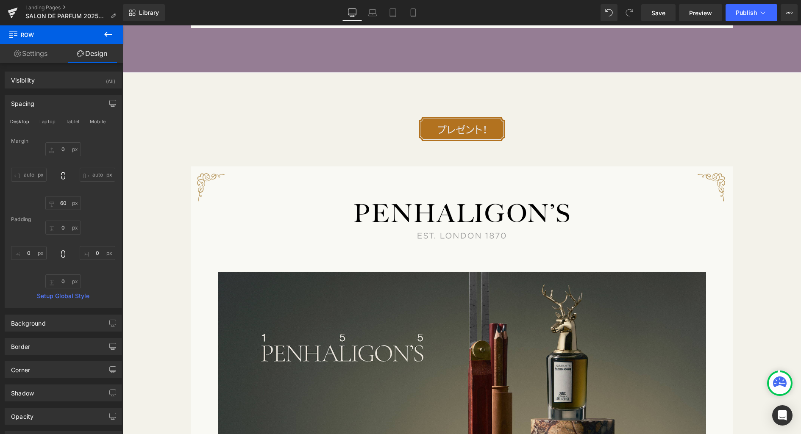
scroll to position [3407, 0]
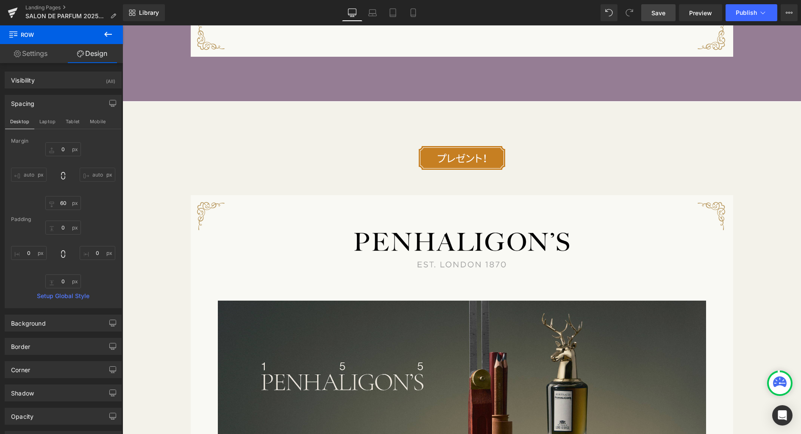
click at [648, 14] on link "Save" at bounding box center [658, 12] width 34 height 17
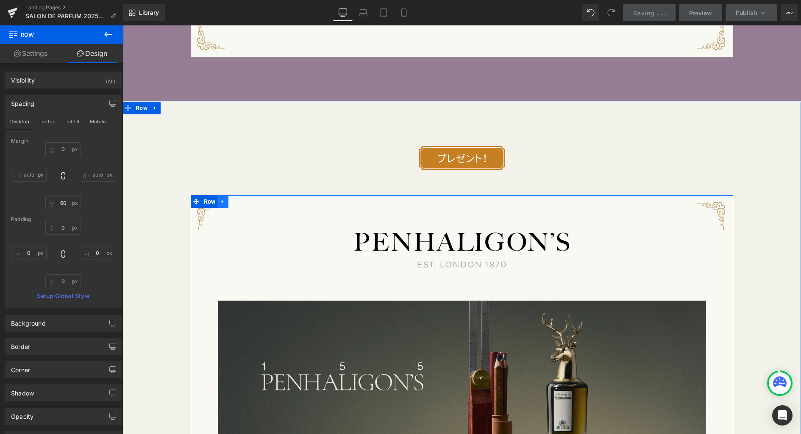
click at [220, 203] on icon at bounding box center [223, 201] width 6 height 6
click at [242, 205] on icon at bounding box center [245, 201] width 6 height 6
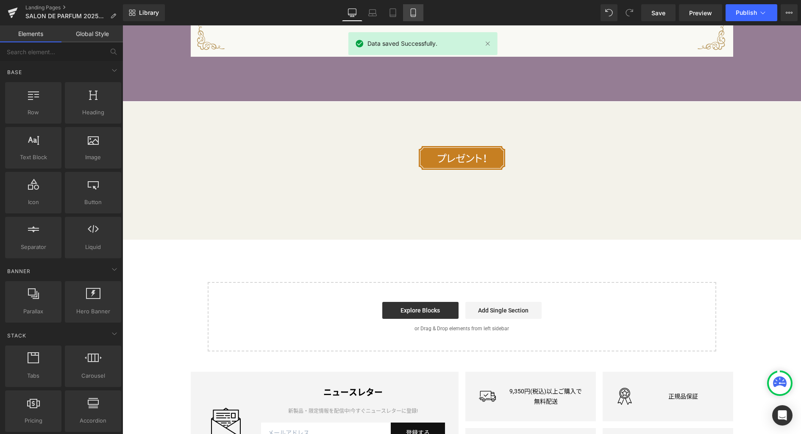
click at [417, 12] on icon at bounding box center [413, 12] width 8 height 8
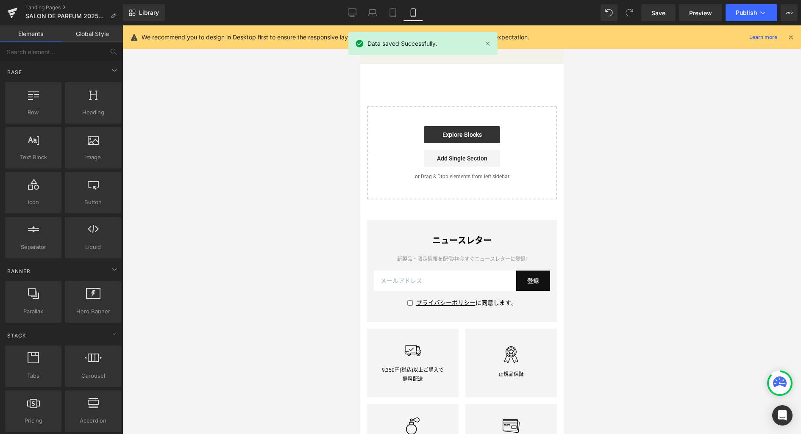
scroll to position [3025, 0]
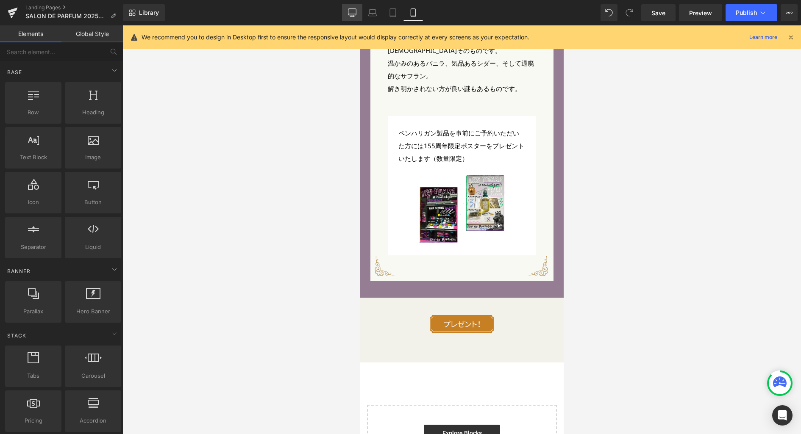
drag, startPoint x: 355, startPoint y: 15, endPoint x: 355, endPoint y: 19, distance: 4.3
click at [355, 15] on icon at bounding box center [352, 12] width 8 height 8
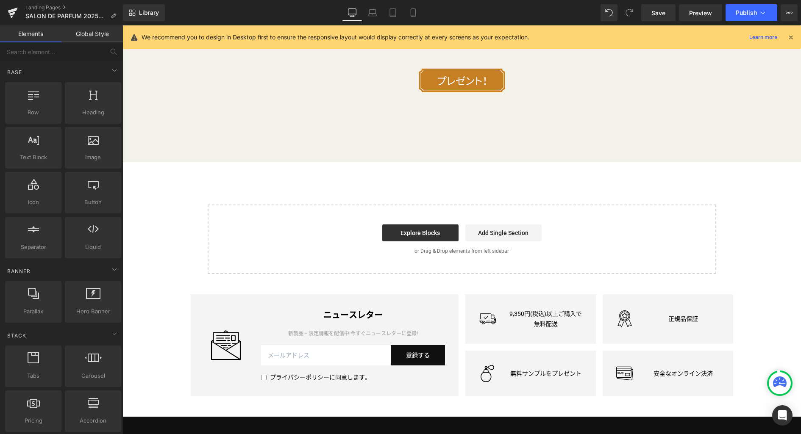
scroll to position [3484, 0]
click at [151, 13] on span "Library" at bounding box center [149, 13] width 20 height 8
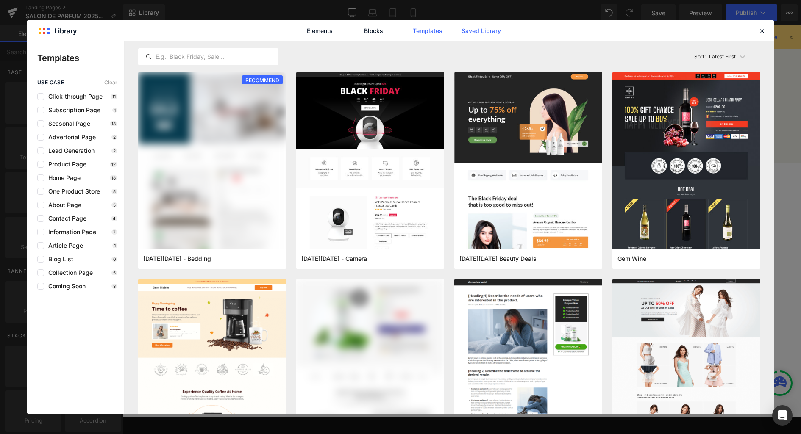
click at [482, 32] on link "Saved Library" at bounding box center [481, 30] width 40 height 21
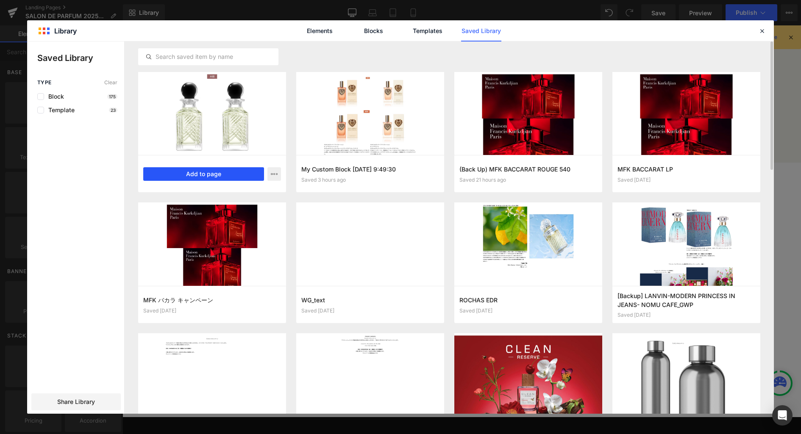
click at [225, 174] on button "Add to page" at bounding box center [203, 174] width 121 height 14
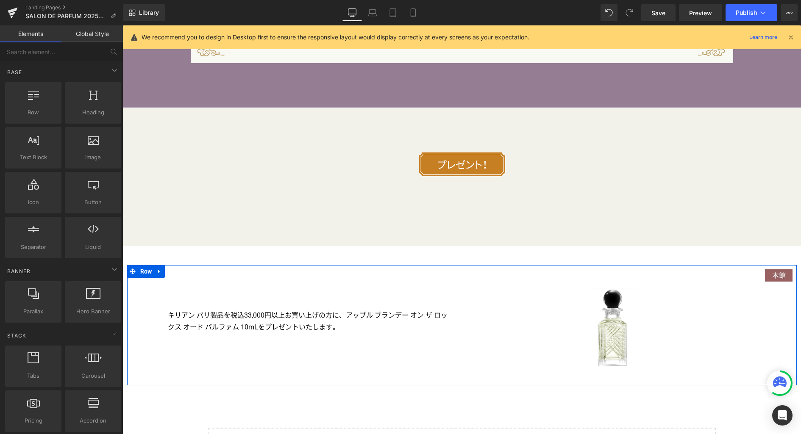
scroll to position [3349, 0]
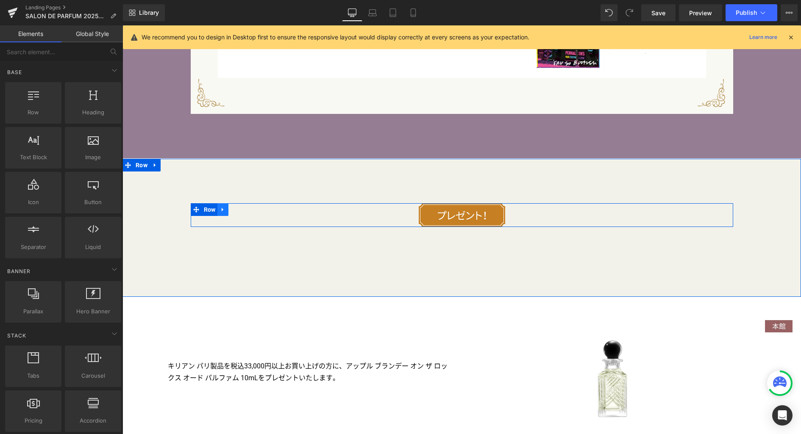
click at [222, 212] on icon at bounding box center [223, 209] width 6 height 6
click at [231, 212] on icon at bounding box center [234, 210] width 6 height 6
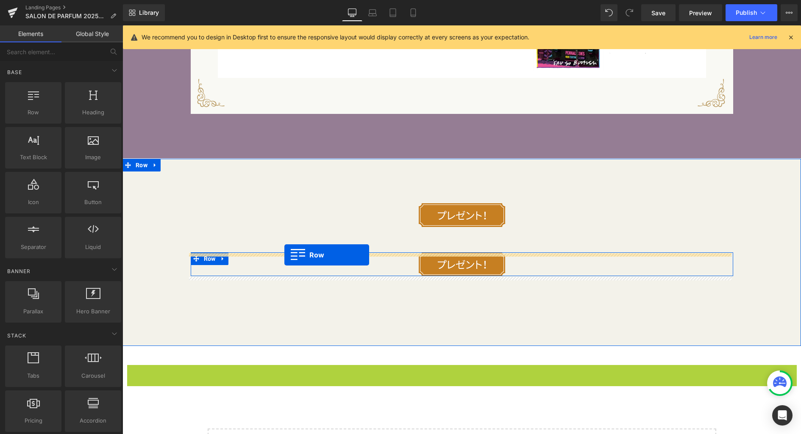
drag, startPoint x: 128, startPoint y: 372, endPoint x: 284, endPoint y: 255, distance: 195.3
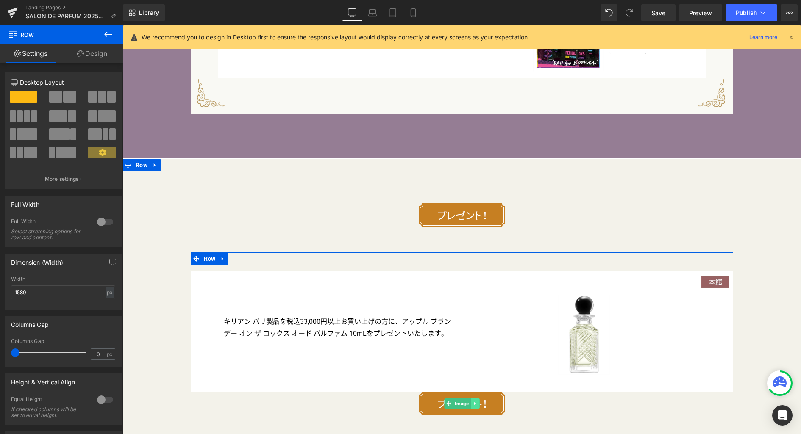
click at [473, 406] on icon at bounding box center [475, 403] width 5 height 5
click at [477, 405] on icon at bounding box center [479, 404] width 5 height 5
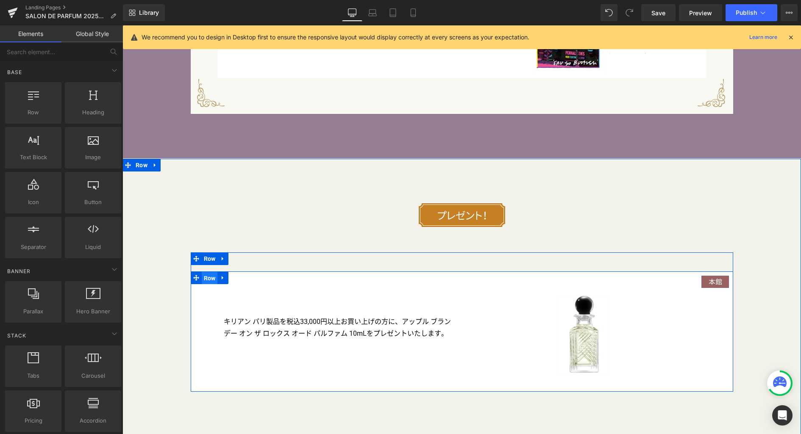
click at [207, 281] on span "Row" at bounding box center [210, 278] width 16 height 13
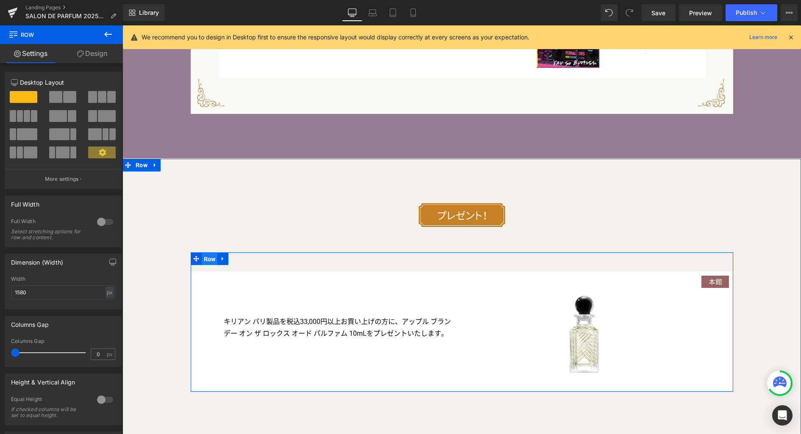
click at [207, 260] on span "Row" at bounding box center [210, 259] width 16 height 13
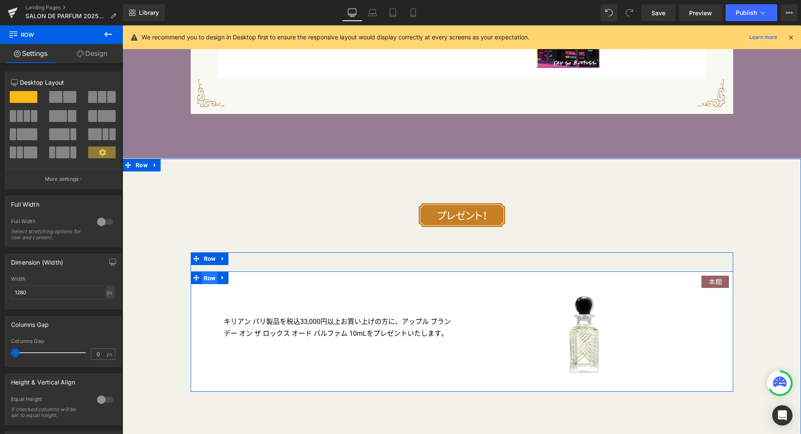
click at [207, 277] on span "Row" at bounding box center [210, 278] width 16 height 13
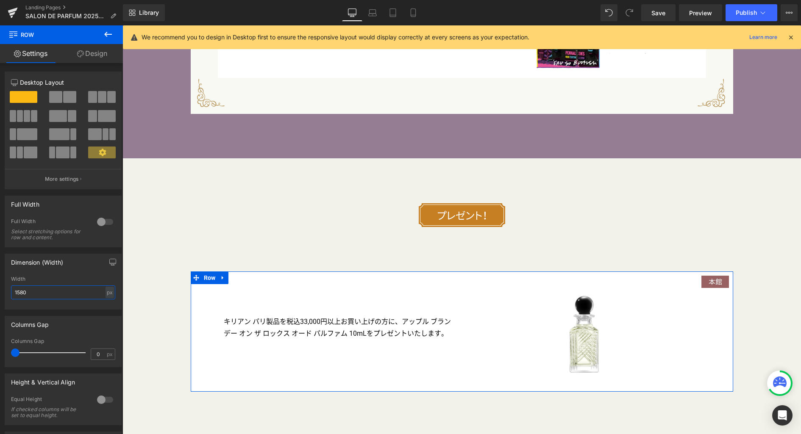
click at [41, 294] on input "1580" at bounding box center [63, 293] width 104 height 14
click at [109, 261] on icon "button" at bounding box center [112, 262] width 7 height 7
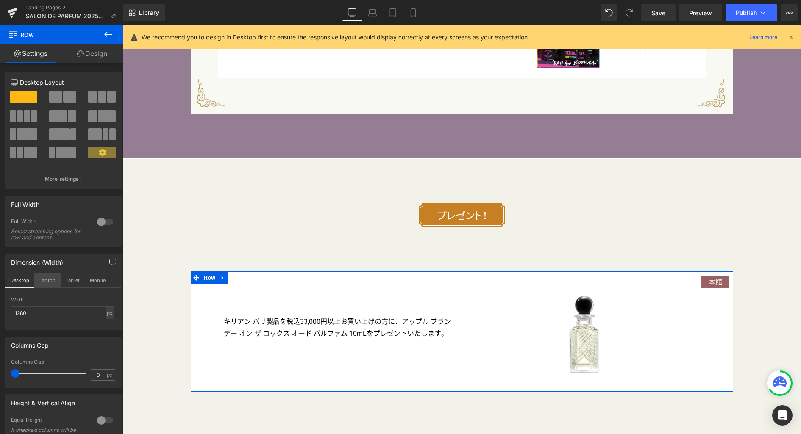
click at [47, 282] on button "Laptop" at bounding box center [47, 280] width 26 height 14
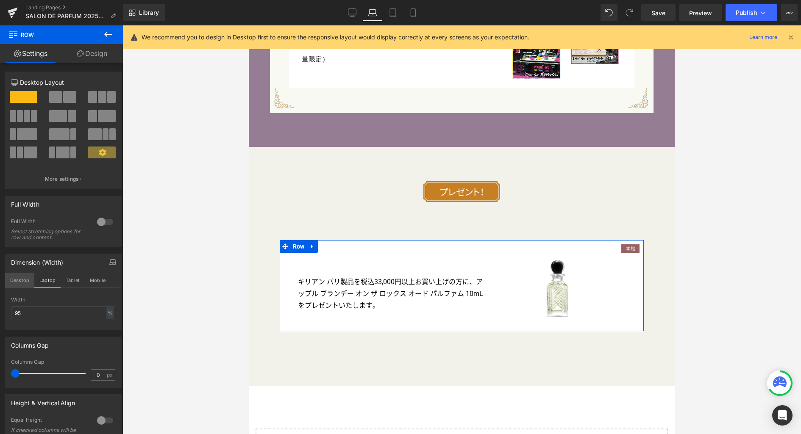
click at [18, 283] on button "Desktop" at bounding box center [19, 280] width 29 height 14
type input "1280"
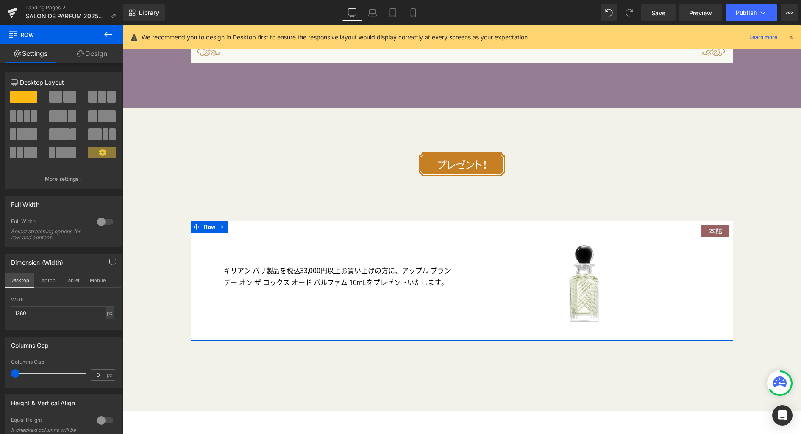
scroll to position [3400, 0]
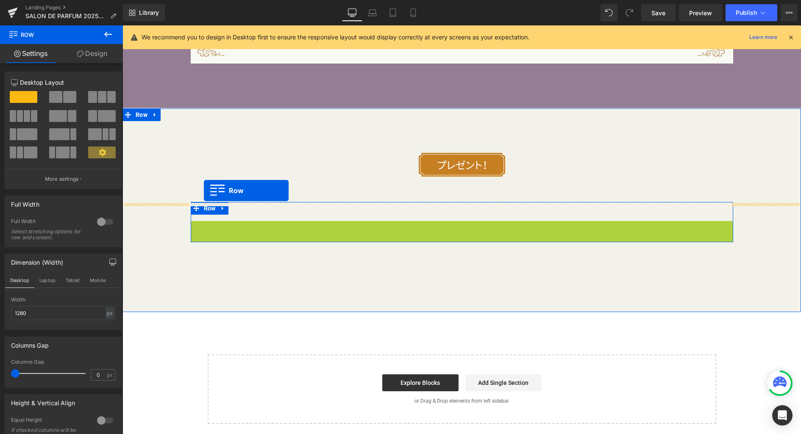
drag, startPoint x: 192, startPoint y: 229, endPoint x: 204, endPoint y: 191, distance: 40.1
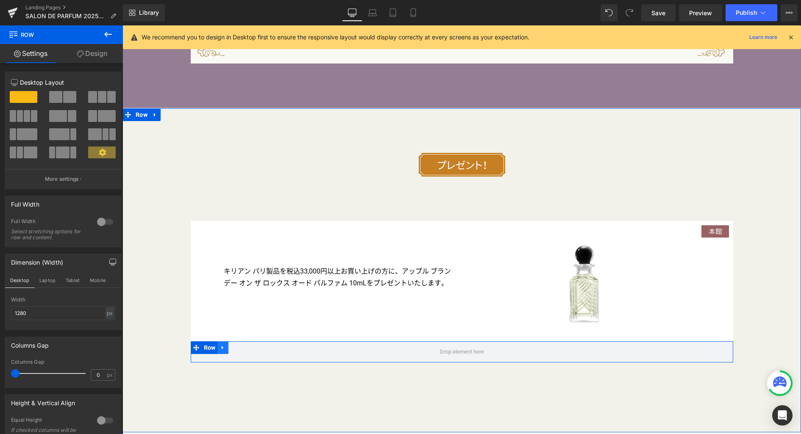
click at [222, 350] on icon at bounding box center [223, 348] width 6 height 6
click at [242, 350] on icon at bounding box center [245, 348] width 6 height 6
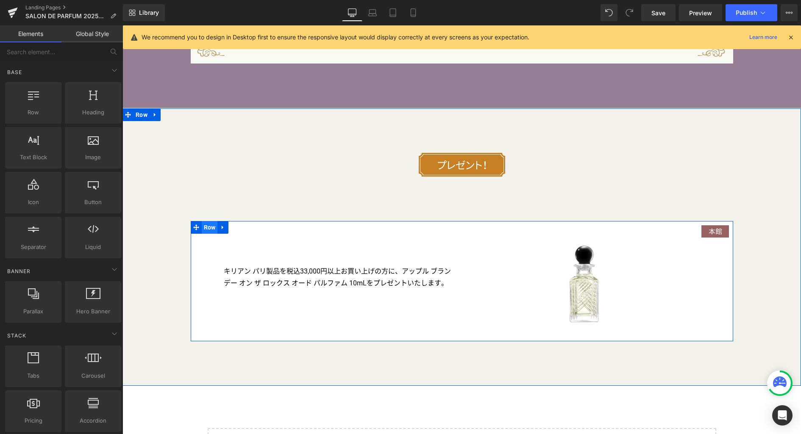
click at [206, 230] on span "Row" at bounding box center [210, 227] width 16 height 13
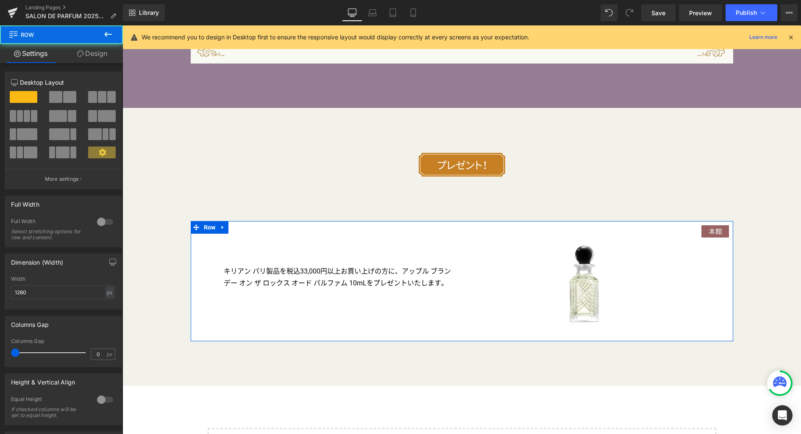
click at [90, 50] on link "Design" at bounding box center [91, 53] width 61 height 19
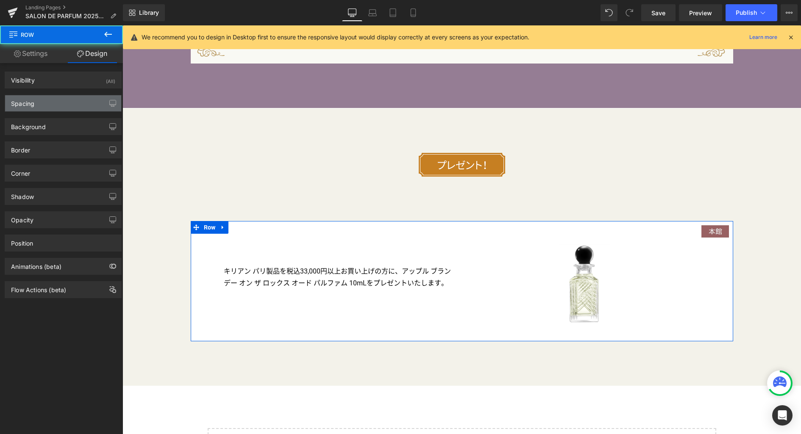
type input "45"
type input "0"
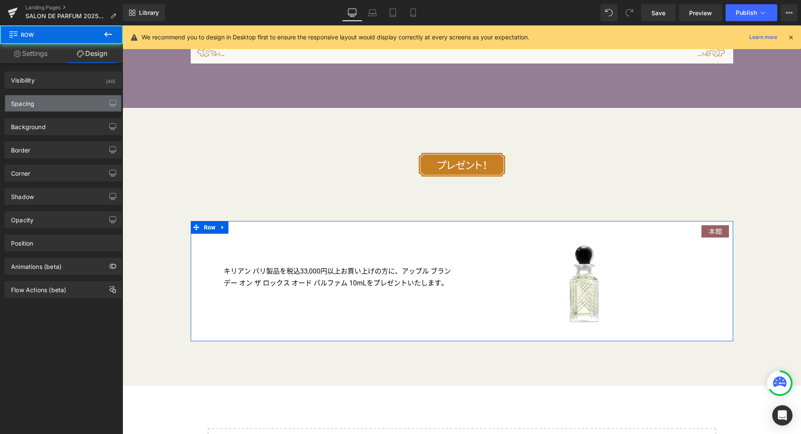
type input "0"
click at [60, 101] on div "Spacing" at bounding box center [63, 103] width 116 height 16
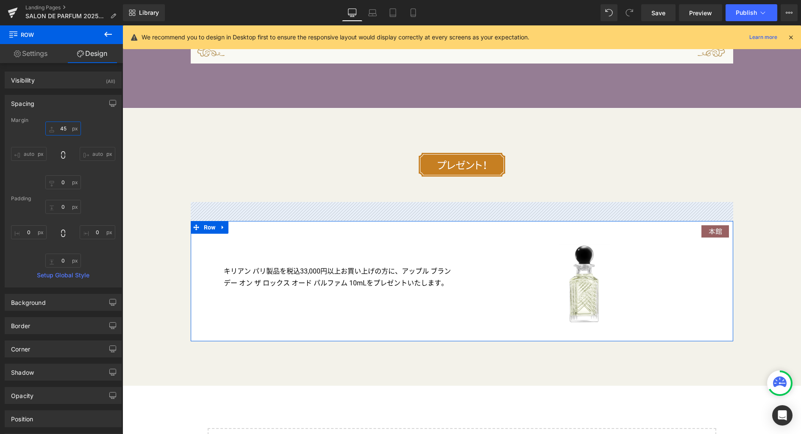
click at [66, 128] on input "45" at bounding box center [63, 129] width 36 height 14
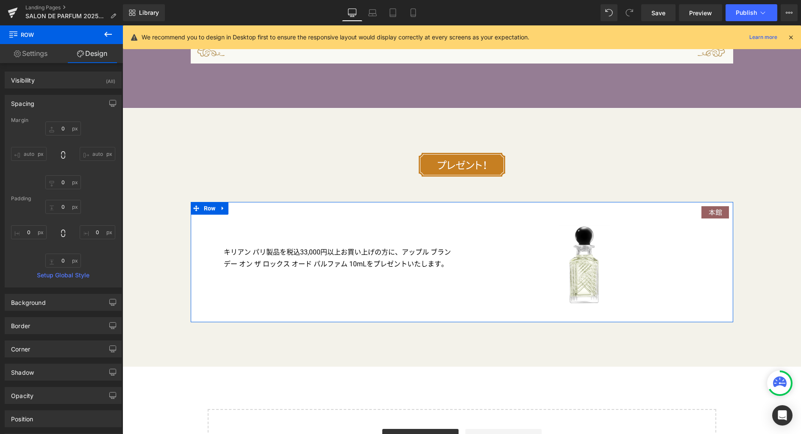
drag, startPoint x: 113, startPoint y: 103, endPoint x: 95, endPoint y: 107, distance: 19.2
click at [113, 103] on button "button" at bounding box center [113, 103] width 14 height 16
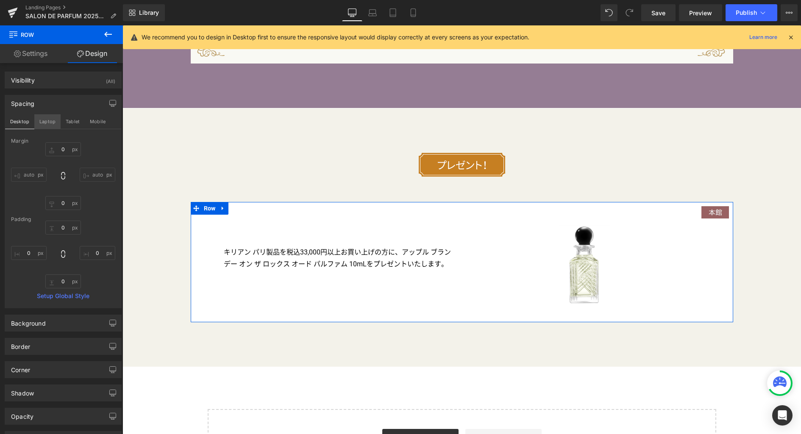
click at [49, 122] on button "Laptop" at bounding box center [47, 121] width 26 height 14
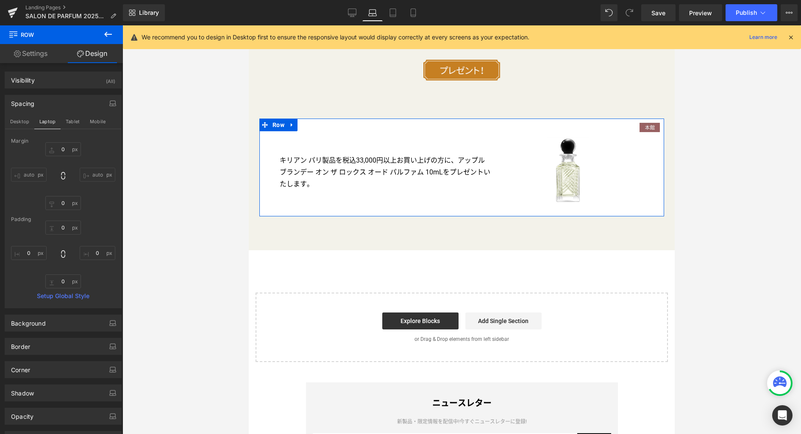
type input "40"
type input "0"
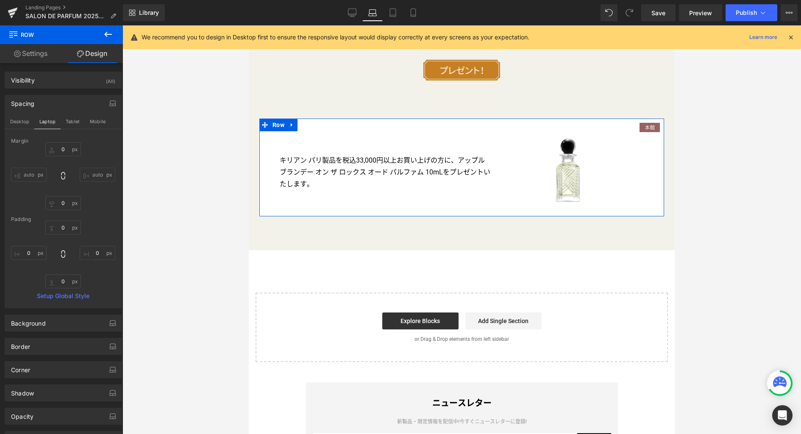
type input "0"
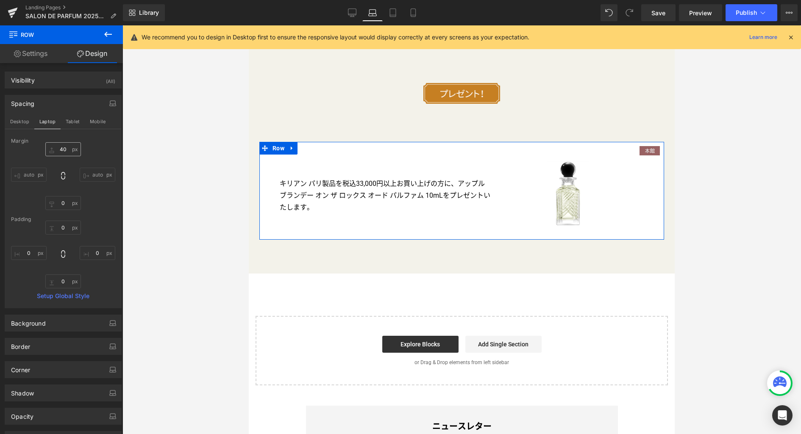
scroll to position [2897, 0]
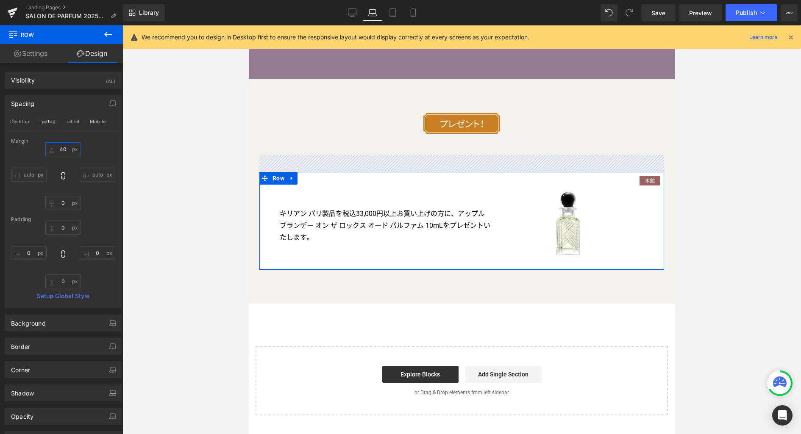
click at [64, 151] on input "40" at bounding box center [63, 149] width 36 height 14
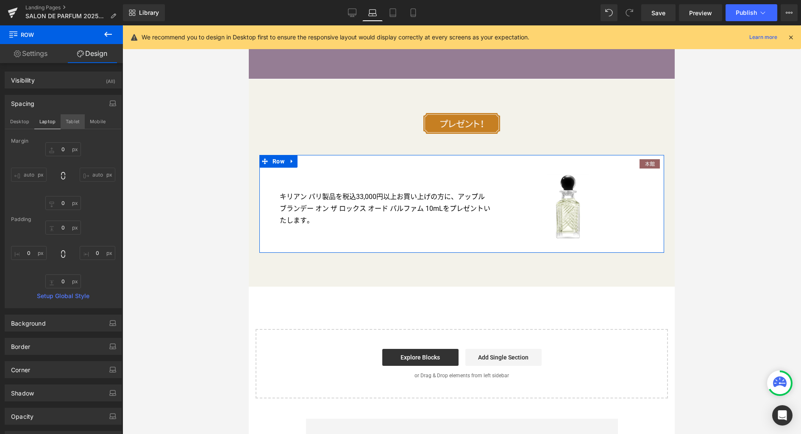
click at [72, 122] on button "Tablet" at bounding box center [73, 121] width 24 height 14
type input "35"
type input "0"
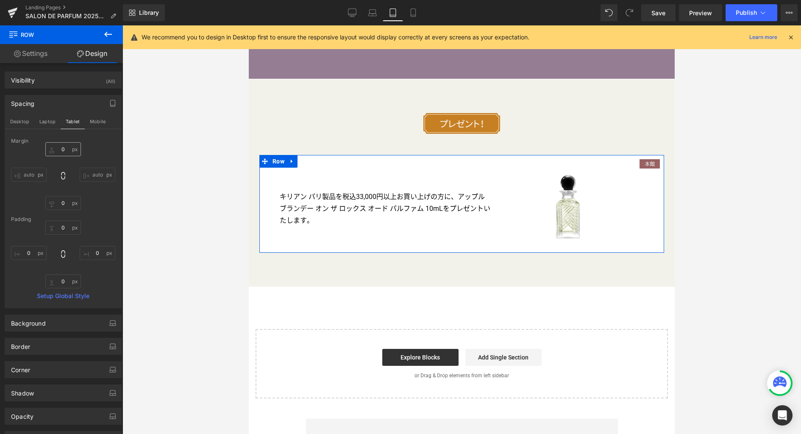
type input "0"
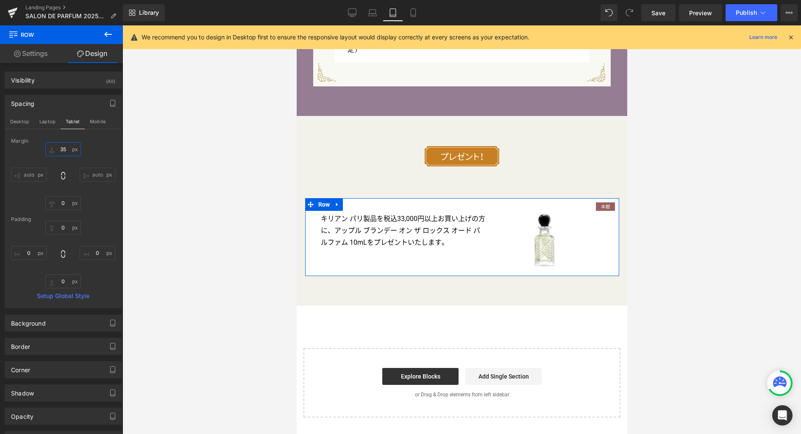
scroll to position [2727, 0]
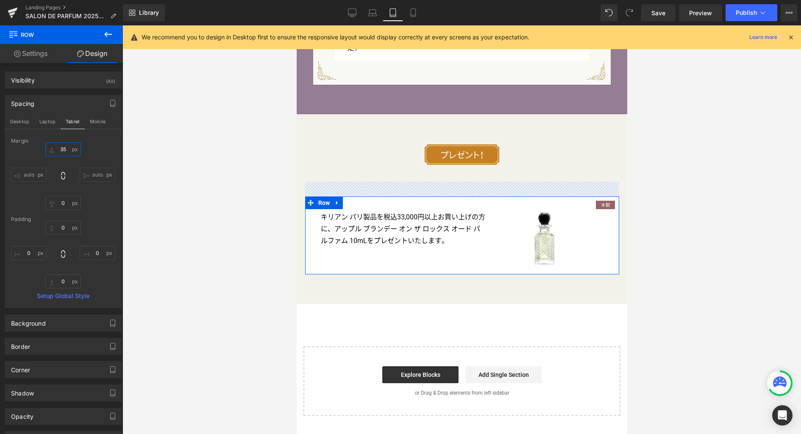
click at [67, 156] on input "35" at bounding box center [63, 149] width 36 height 14
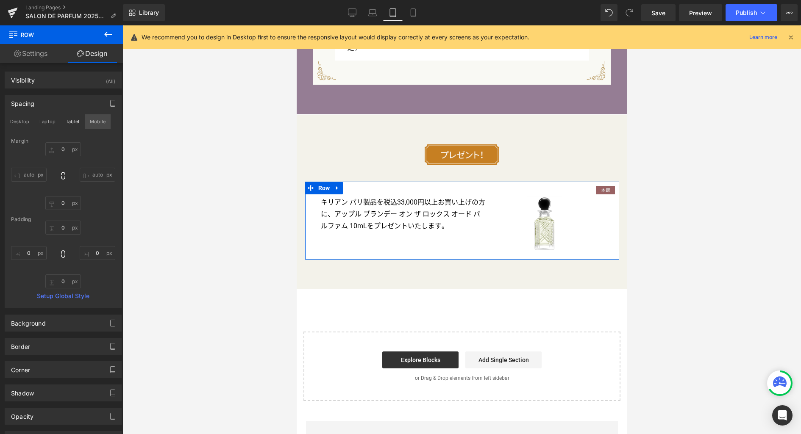
drag, startPoint x: 97, startPoint y: 115, endPoint x: 95, endPoint y: 120, distance: 6.1
click at [97, 114] on div "Spacing Desktop Laptop Tablet Mobile Margin 0 0 auto auto 0px 0 auto auto Paddi…" at bounding box center [63, 202] width 117 height 214
click at [96, 118] on button "Mobile" at bounding box center [98, 121] width 26 height 14
type input "30"
type input "0"
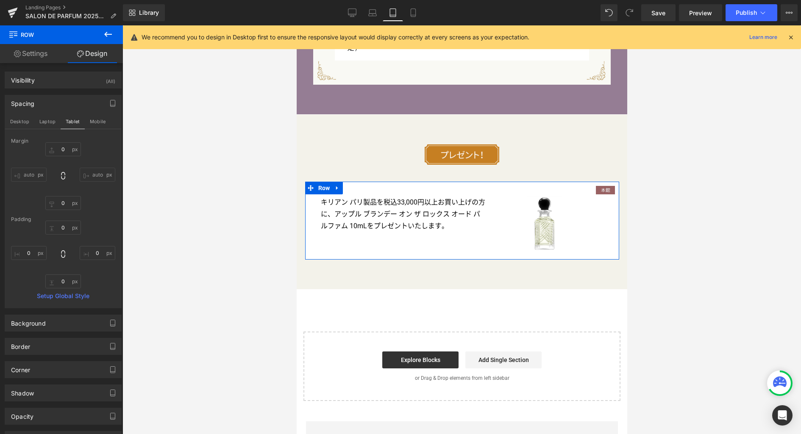
type input "0"
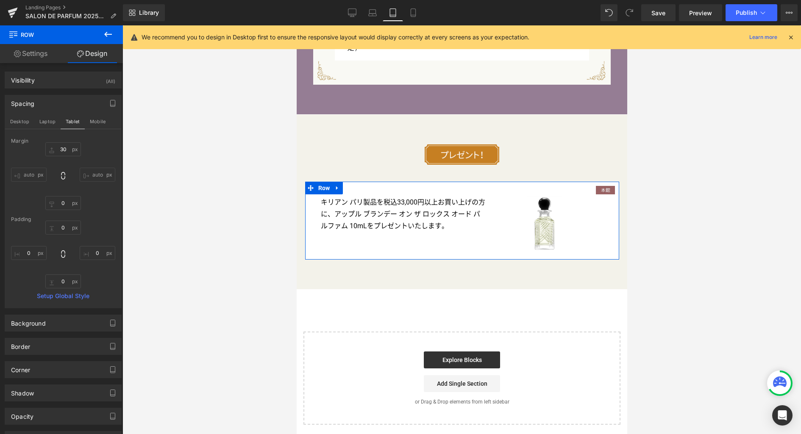
scroll to position [3210, 0]
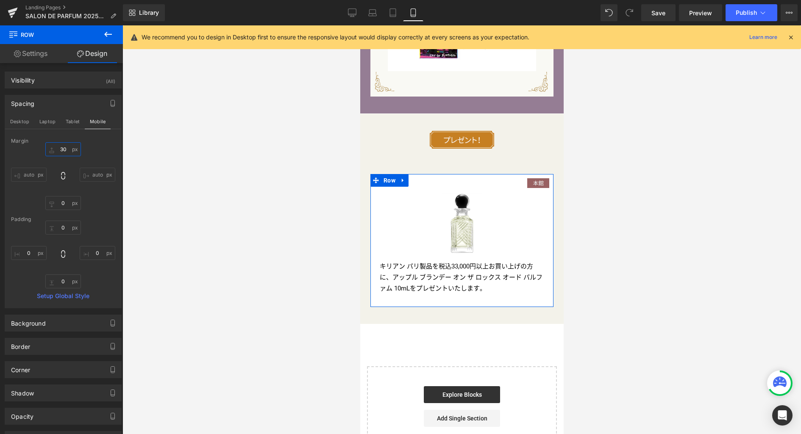
click at [64, 151] on input "30" at bounding box center [63, 149] width 36 height 14
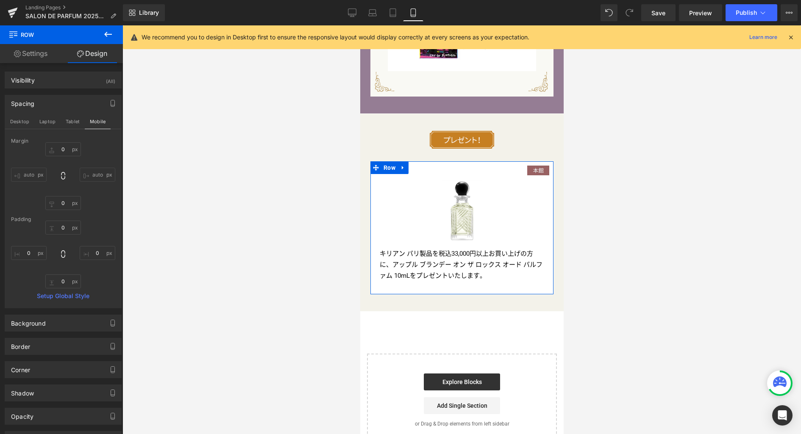
drag, startPoint x: 17, startPoint y: 120, endPoint x: 108, endPoint y: 164, distance: 101.0
click at [17, 120] on button "Desktop" at bounding box center [19, 121] width 29 height 14
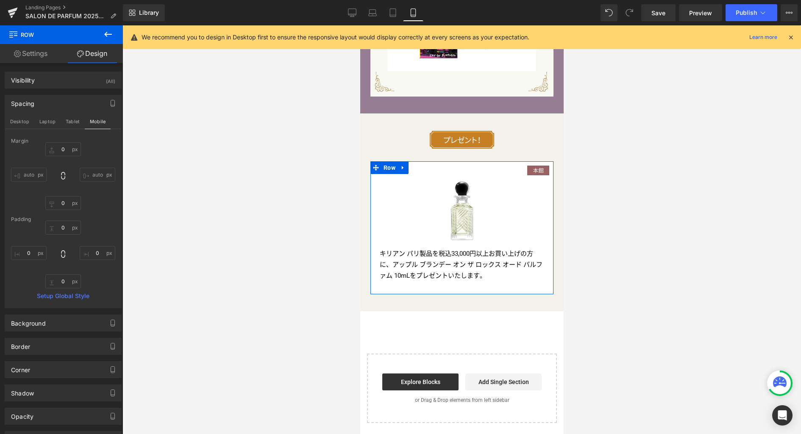
type input "0"
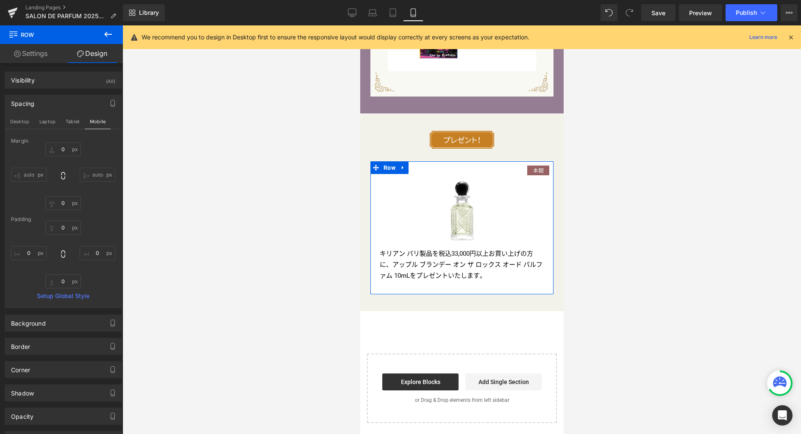
type input "0"
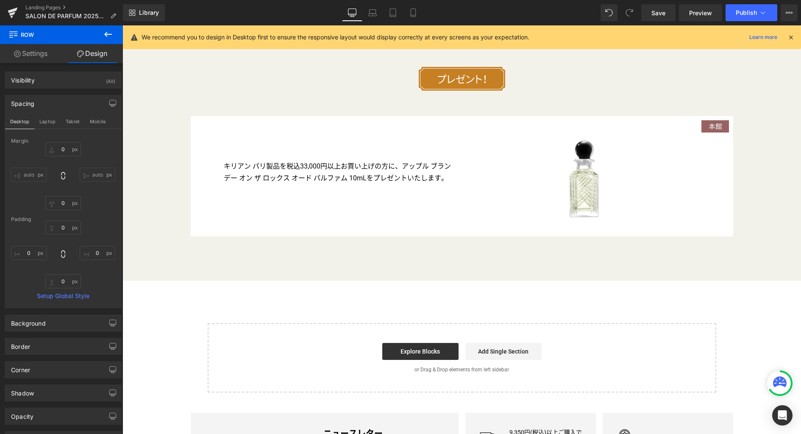
scroll to position [3484, 0]
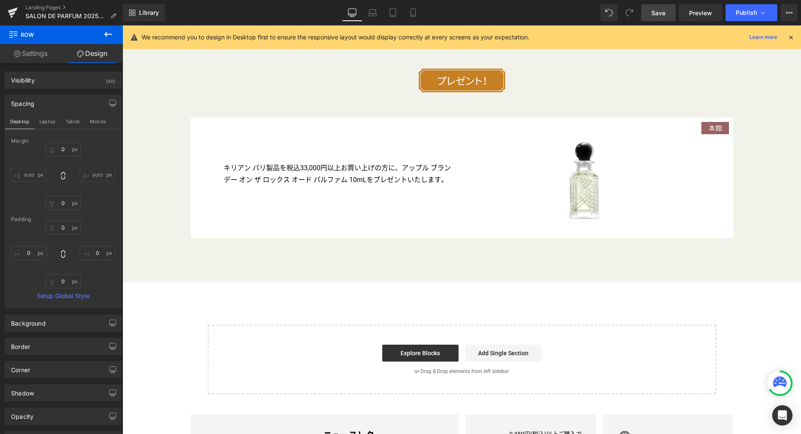
drag, startPoint x: 658, startPoint y: 12, endPoint x: 314, endPoint y: 243, distance: 414.1
click at [658, 12] on span "Save" at bounding box center [658, 12] width 14 height 9
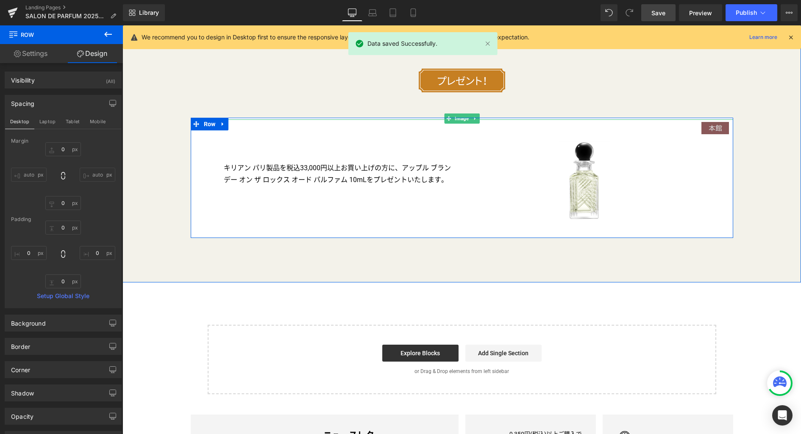
click at [712, 131] on img at bounding box center [715, 128] width 28 height 12
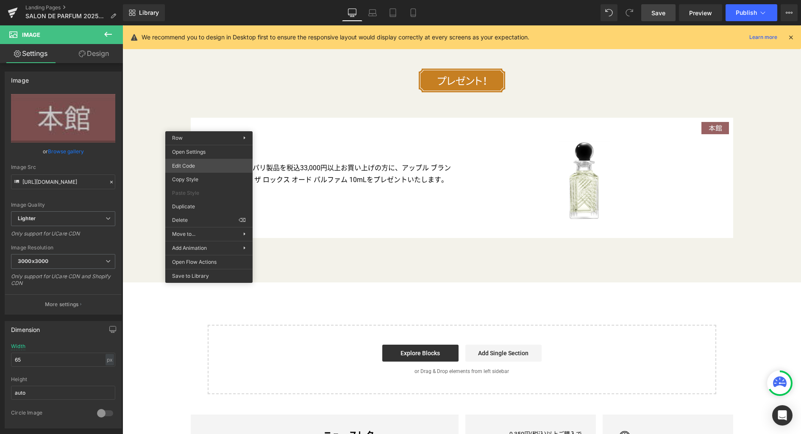
click at [199, 0] on div "Row You are previewing how the will restyle your page. You can not edit Element…" at bounding box center [400, 0] width 801 height 0
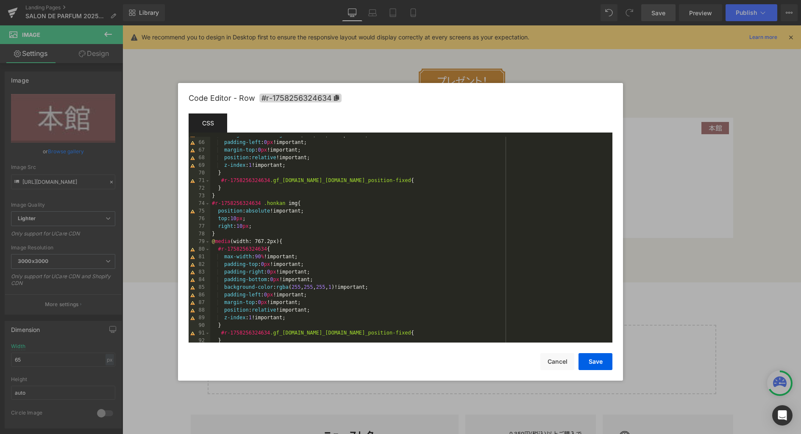
scroll to position [0, 0]
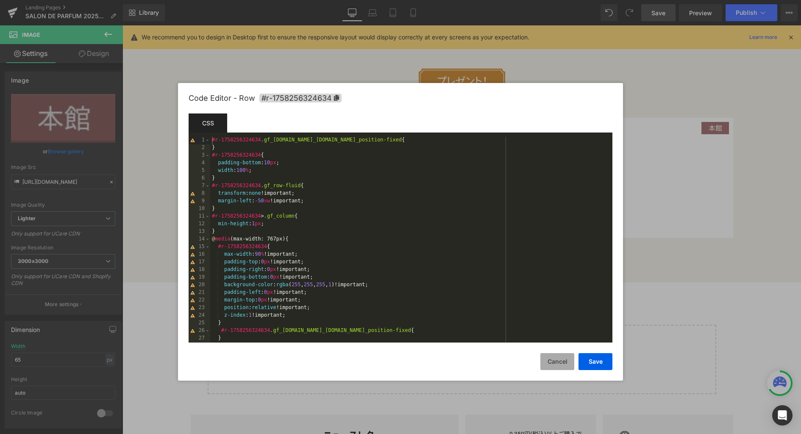
drag, startPoint x: 559, startPoint y: 363, endPoint x: 431, endPoint y: 311, distance: 138.2
click at [559, 363] on button "Cancel" at bounding box center [557, 361] width 34 height 17
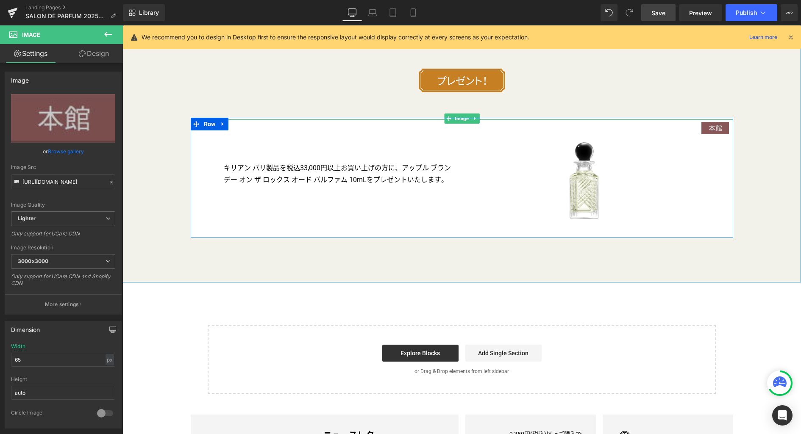
click at [708, 128] on img at bounding box center [715, 128] width 28 height 12
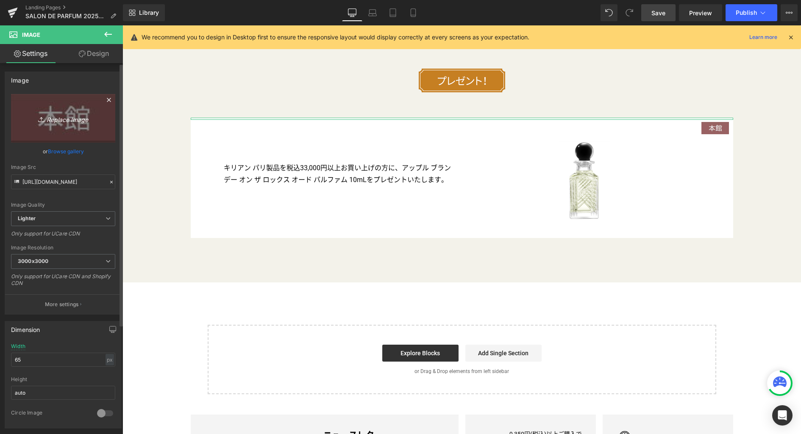
click at [61, 121] on icon "Replace Image" at bounding box center [63, 118] width 68 height 11
type input "C:\fakepath\honkan.png"
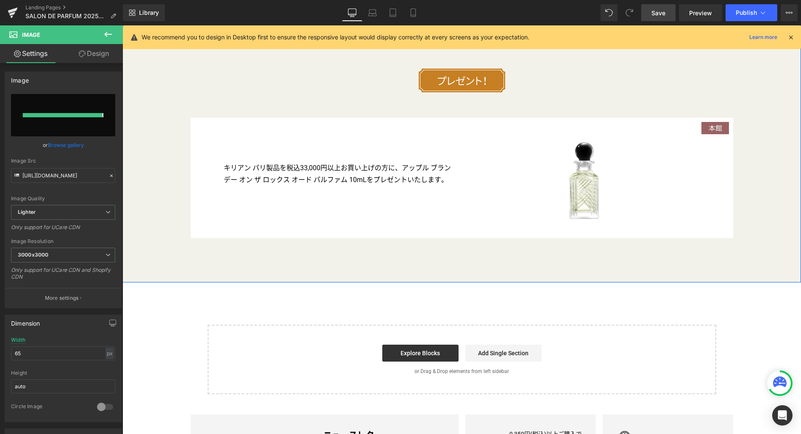
type input "https://ucarecdn.com/e0f5e085-4e4f-4040-8ed8-1d5ebb08bf27/-/format/auto/-/previ…"
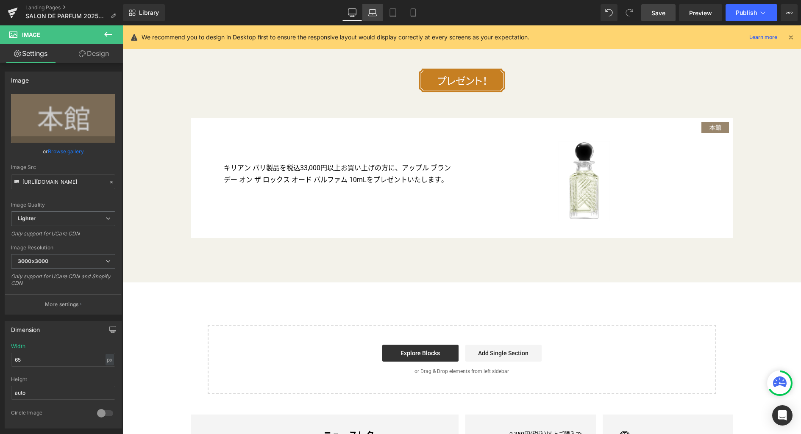
click at [375, 12] on icon at bounding box center [372, 12] width 8 height 8
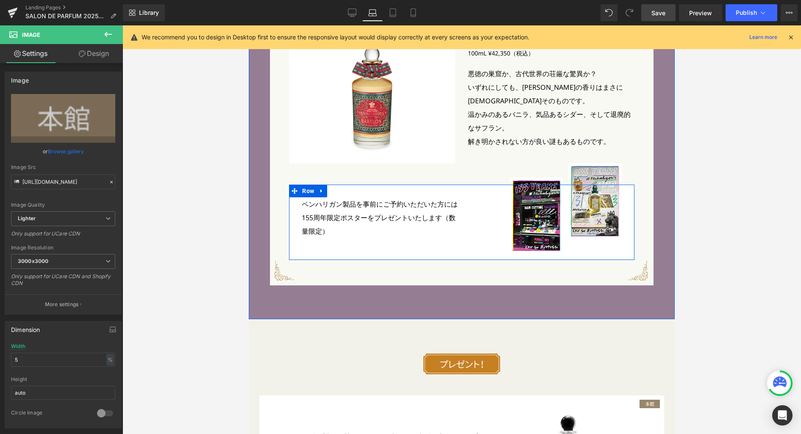
scroll to position [2730, 0]
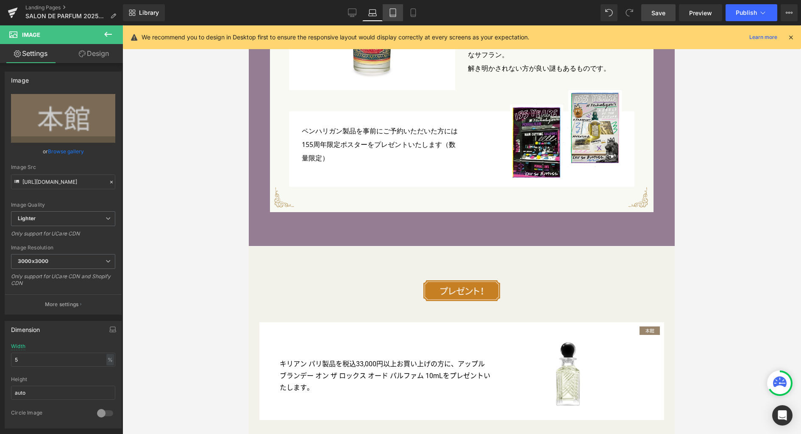
click at [392, 17] on icon at bounding box center [393, 13] width 6 height 8
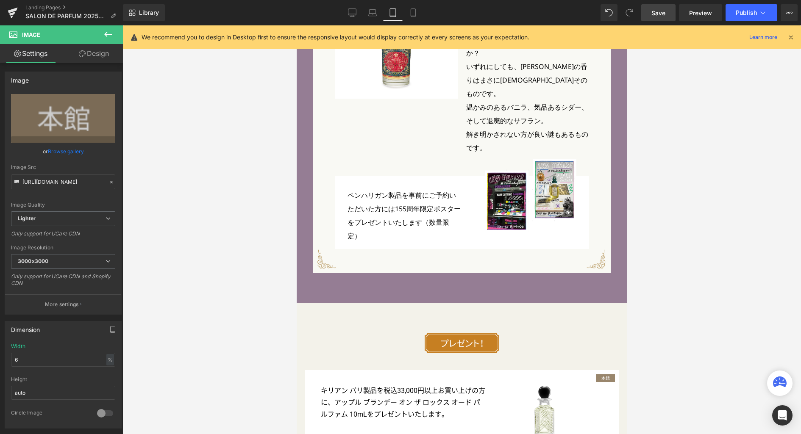
scroll to position [2541, 0]
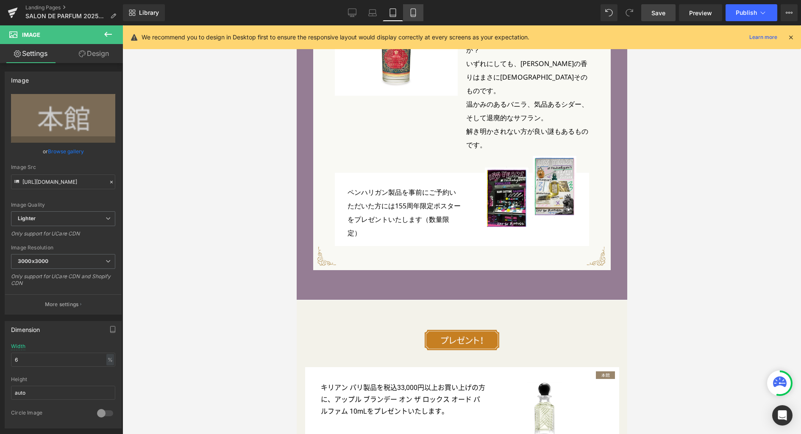
click at [413, 16] on icon at bounding box center [413, 12] width 8 height 8
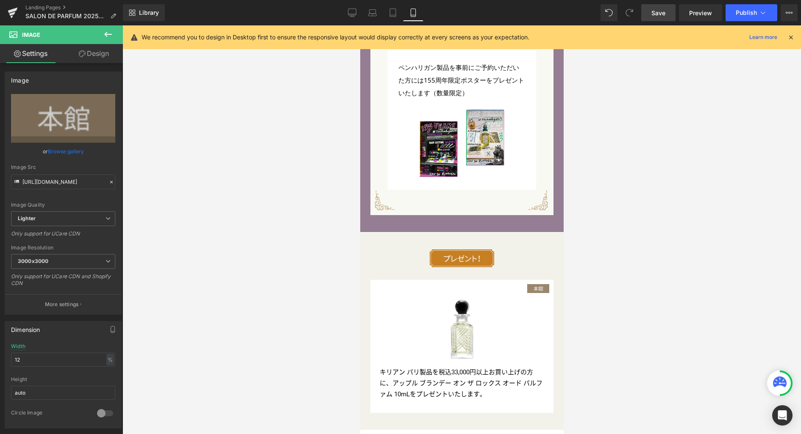
scroll to position [3101, 0]
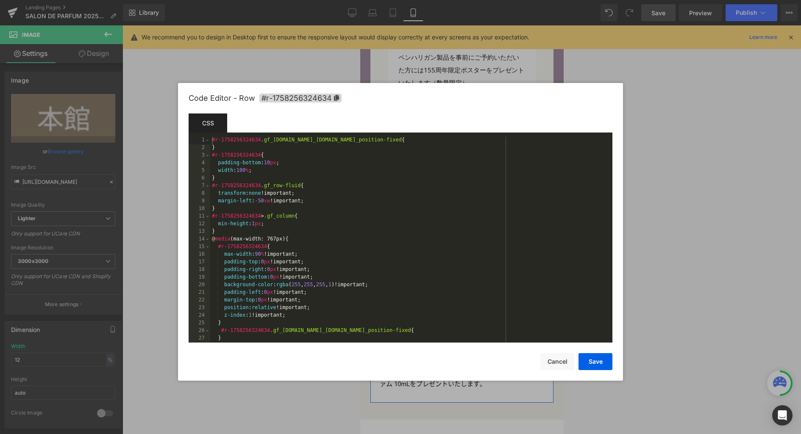
click at [367, 0] on div "Row You are previewing how the will restyle your page. You can not edit Element…" at bounding box center [400, 0] width 801 height 0
click at [552, 359] on button "Cancel" at bounding box center [557, 361] width 34 height 17
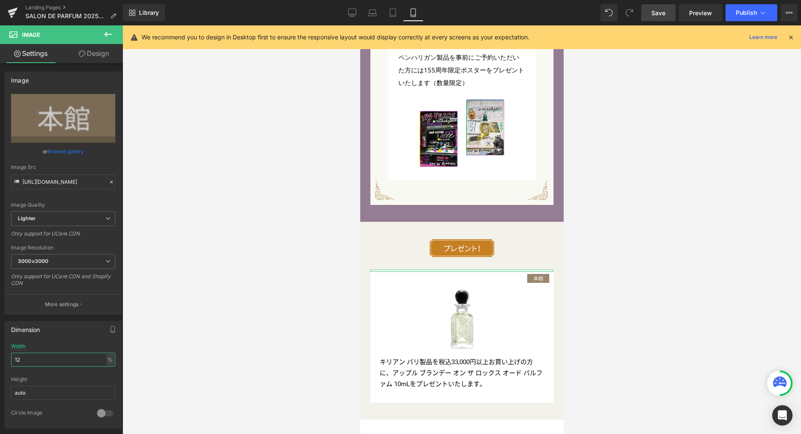
drag, startPoint x: 45, startPoint y: 361, endPoint x: -23, endPoint y: 359, distance: 68.7
click at [0, 359] on html "Row You are previewing how the will restyle your page. You can not edit Element…" at bounding box center [400, 217] width 801 height 434
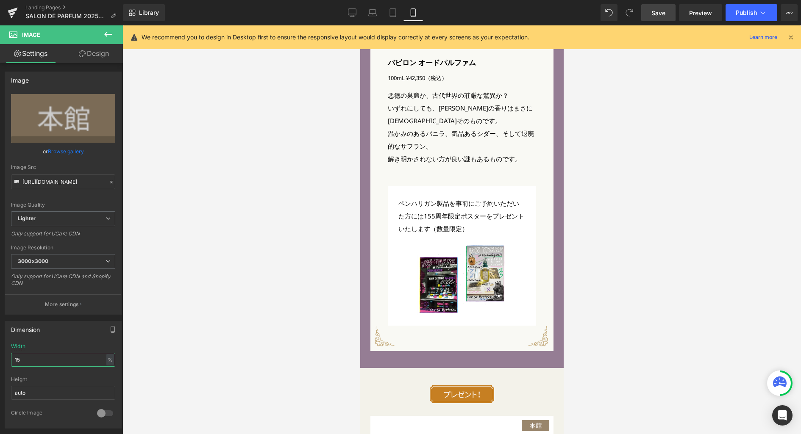
scroll to position [3000, 0]
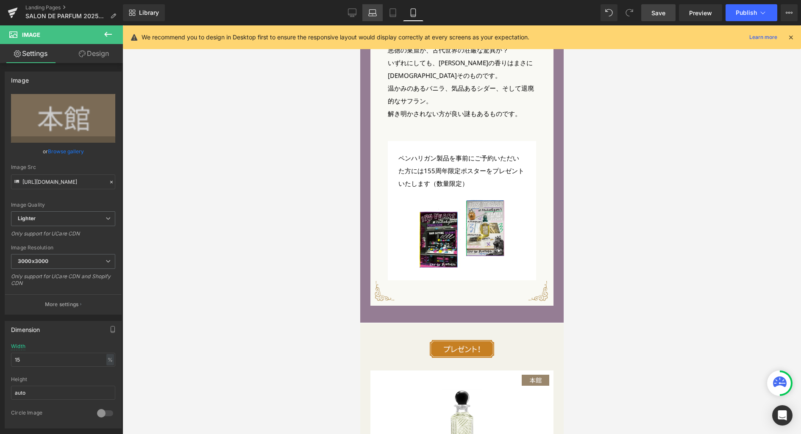
click at [367, 16] on link "Laptop" at bounding box center [372, 12] width 20 height 17
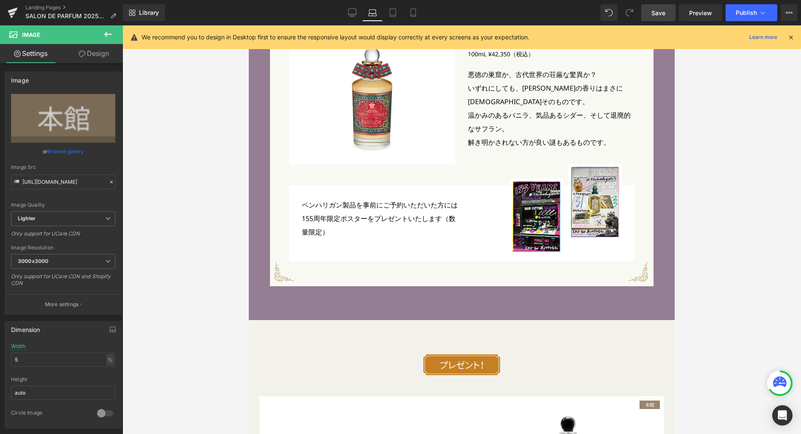
scroll to position [2660, 0]
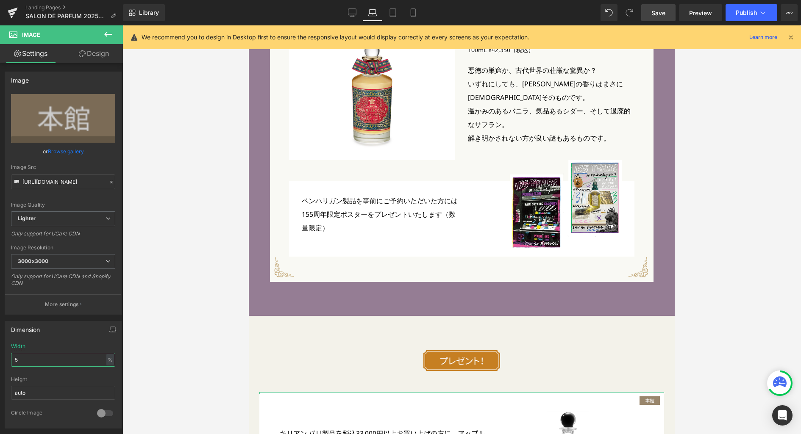
drag, startPoint x: 33, startPoint y: 360, endPoint x: -2, endPoint y: 356, distance: 34.6
click at [0, 356] on html "Row You are previewing how the will restyle your page. You can not edit Element…" at bounding box center [400, 217] width 801 height 434
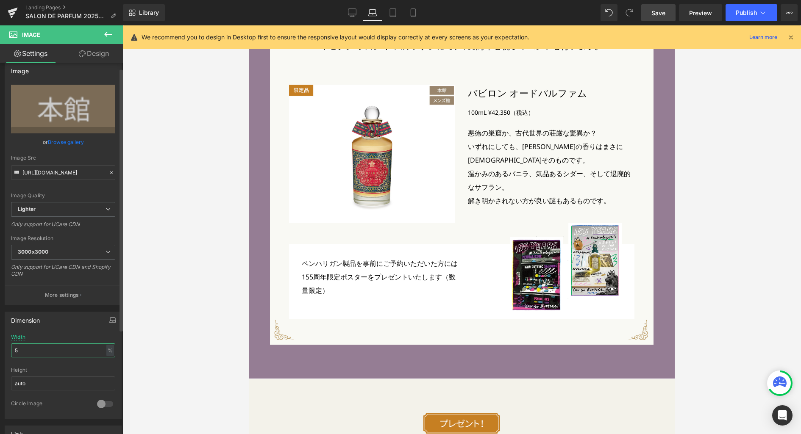
scroll to position [10, 0]
click at [109, 321] on icon "button" at bounding box center [112, 320] width 7 height 7
click at [72, 337] on button "Tablet" at bounding box center [73, 338] width 24 height 14
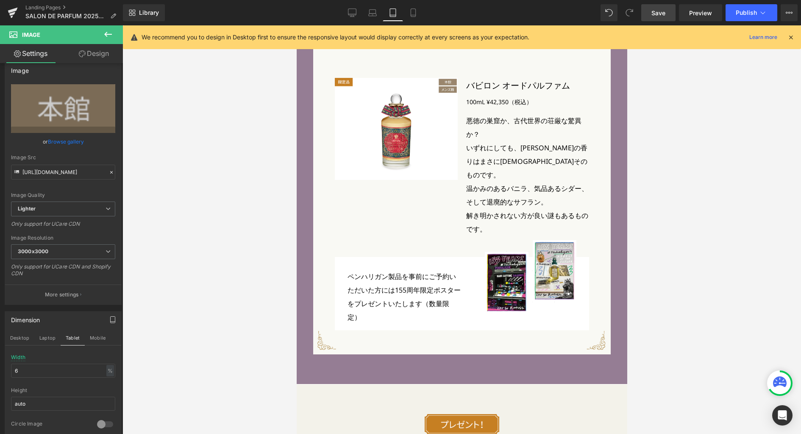
scroll to position [2498, 0]
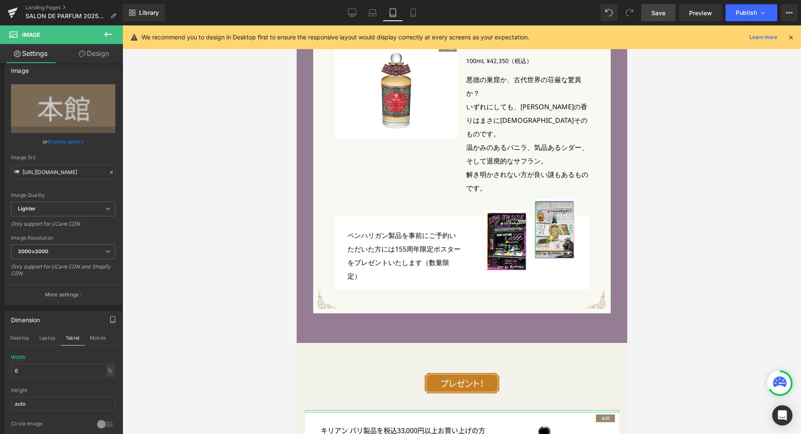
drag, startPoint x: 97, startPoint y: 337, endPoint x: 139, endPoint y: 337, distance: 41.5
click at [97, 337] on button "Mobile" at bounding box center [98, 338] width 26 height 14
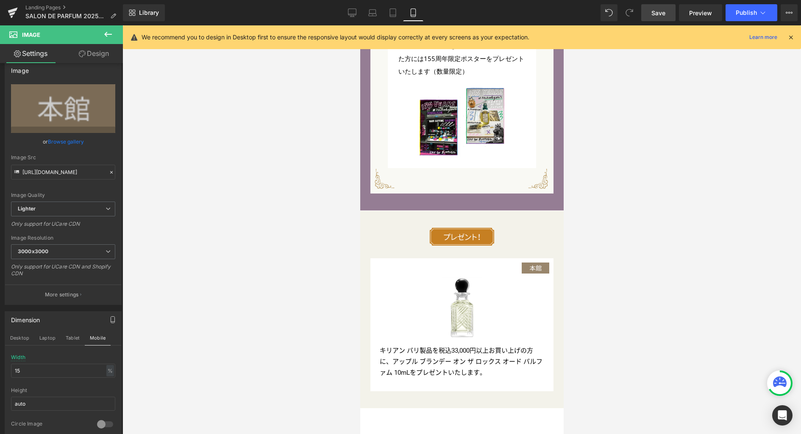
scroll to position [3115, 0]
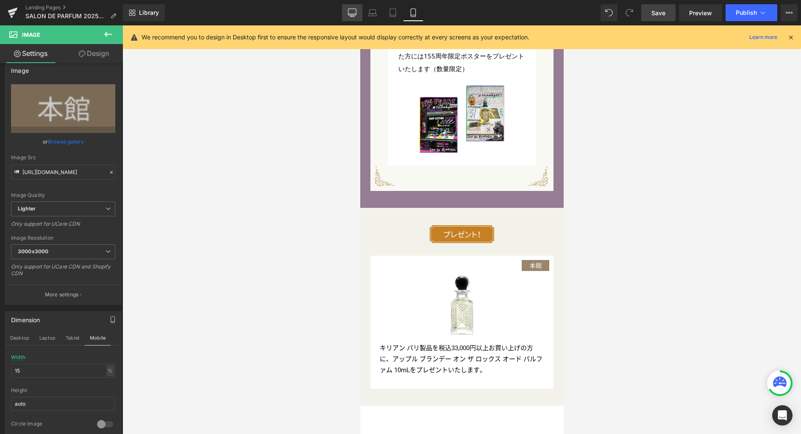
click at [355, 17] on icon at bounding box center [352, 12] width 8 height 8
type input "65"
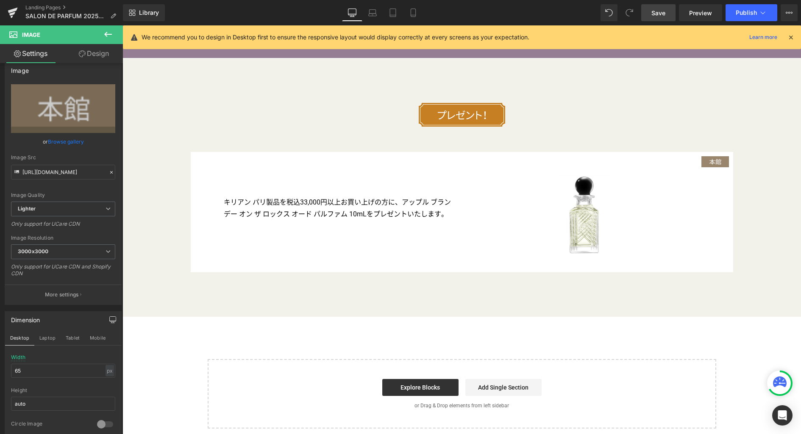
scroll to position [3433, 0]
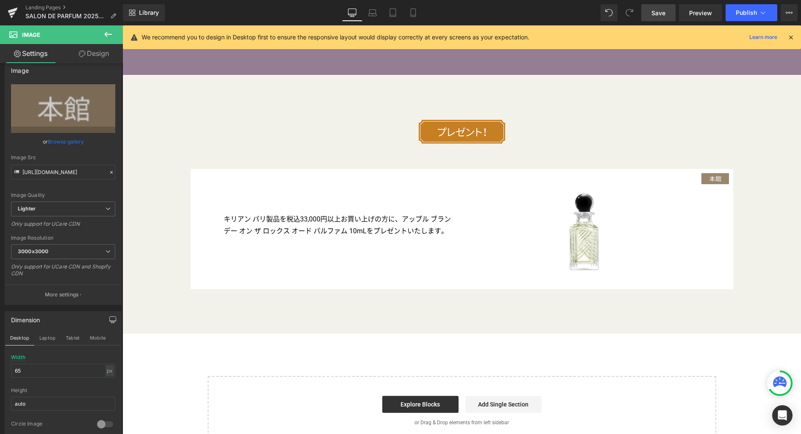
click at [649, 15] on link "Save" at bounding box center [658, 12] width 34 height 17
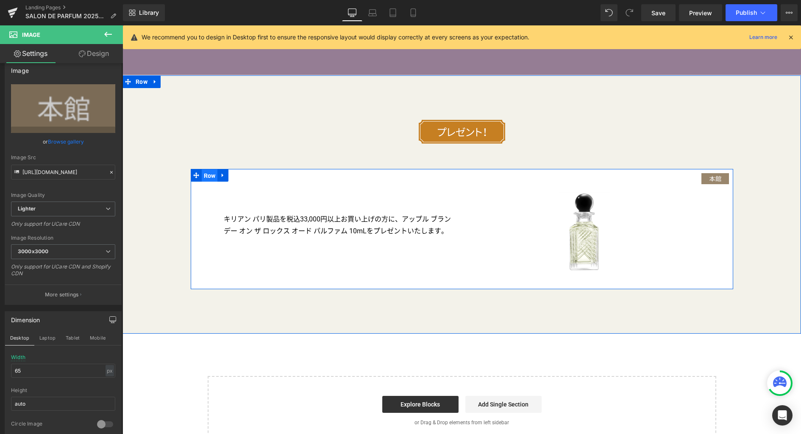
click at [203, 176] on span "Row" at bounding box center [210, 176] width 16 height 13
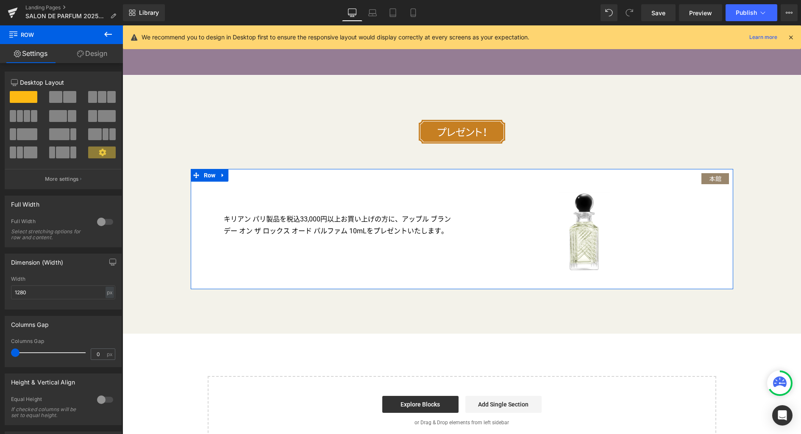
click at [105, 56] on link "Design" at bounding box center [91, 53] width 61 height 19
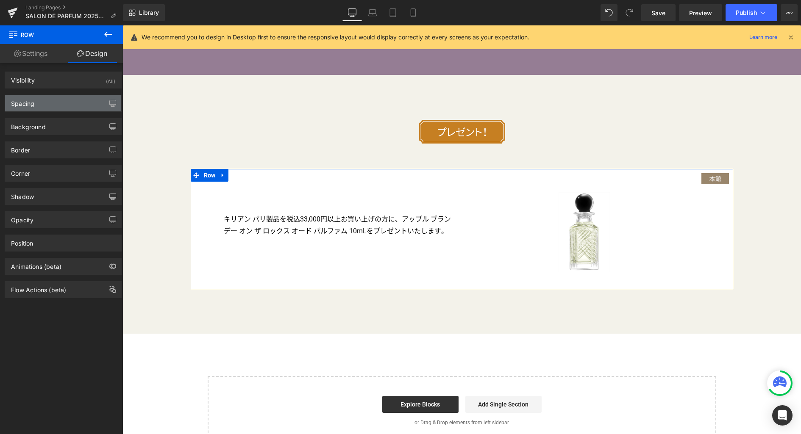
type input "0"
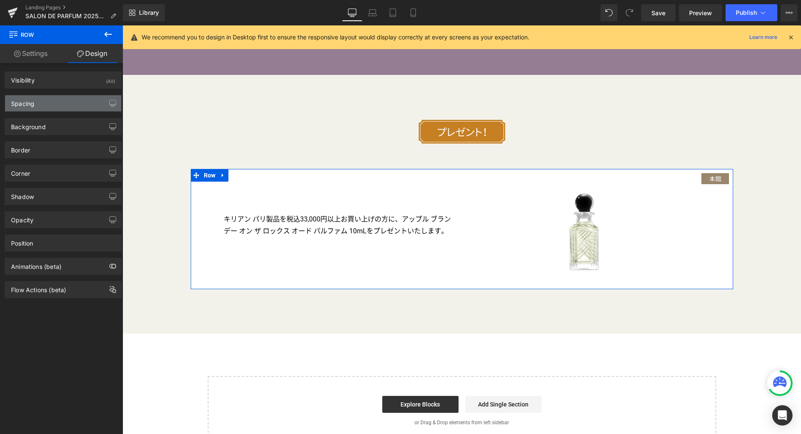
type input "0"
click at [61, 101] on div "Spacing" at bounding box center [63, 103] width 116 height 16
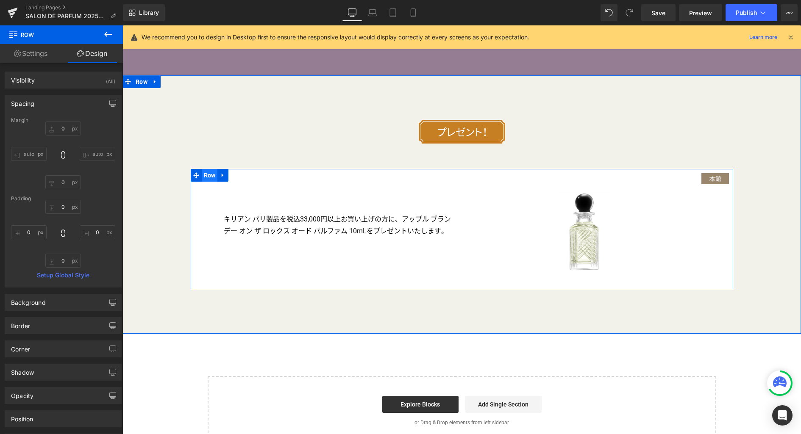
click at [208, 178] on span "Row" at bounding box center [210, 175] width 16 height 13
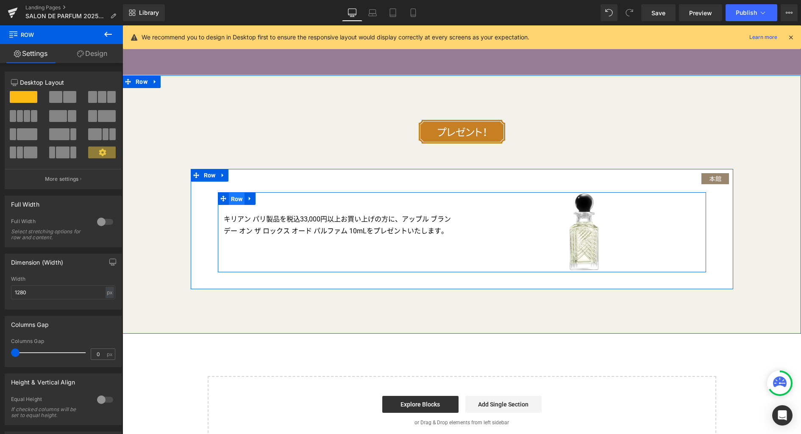
click at [232, 200] on span "Row" at bounding box center [237, 199] width 16 height 13
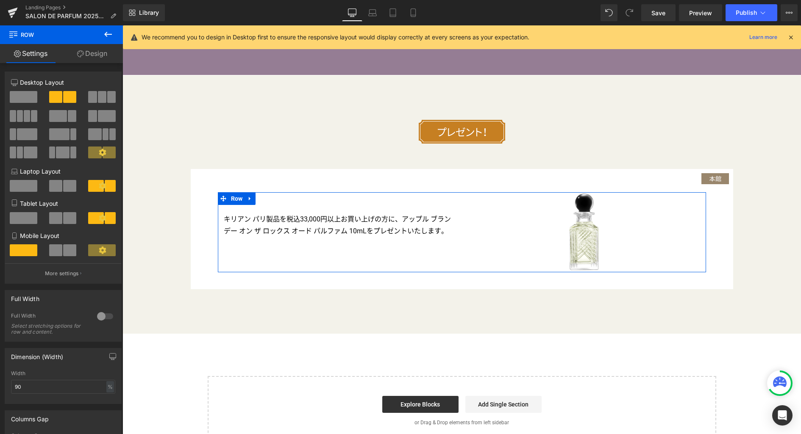
click at [95, 52] on link "Design" at bounding box center [91, 53] width 61 height 19
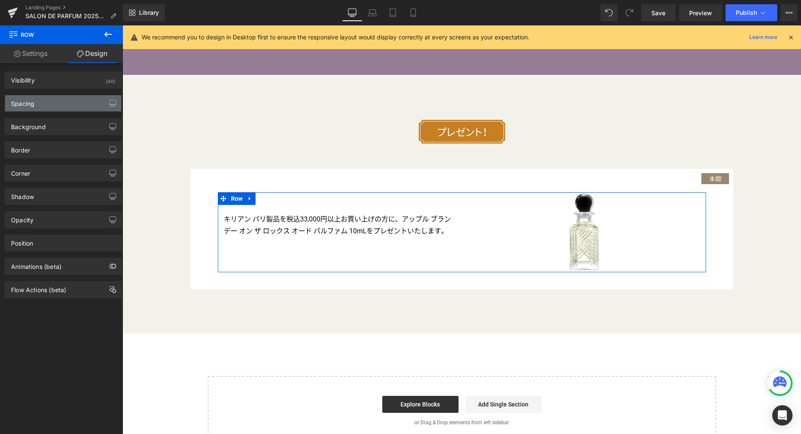
click at [66, 107] on div "Spacing" at bounding box center [63, 103] width 116 height 16
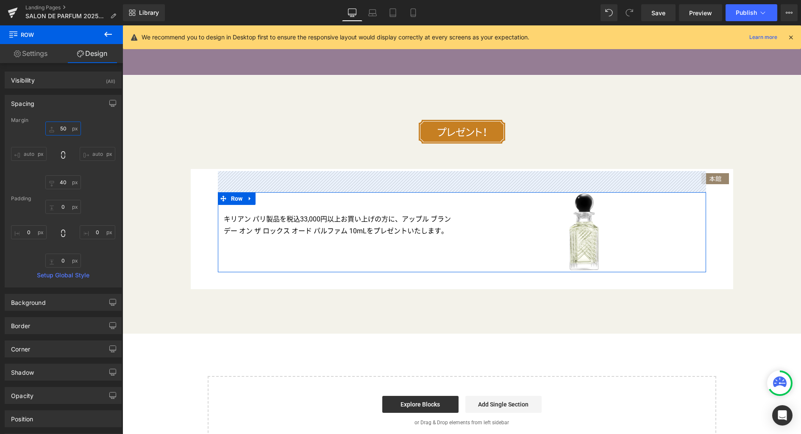
click at [65, 129] on input "50" at bounding box center [63, 129] width 36 height 14
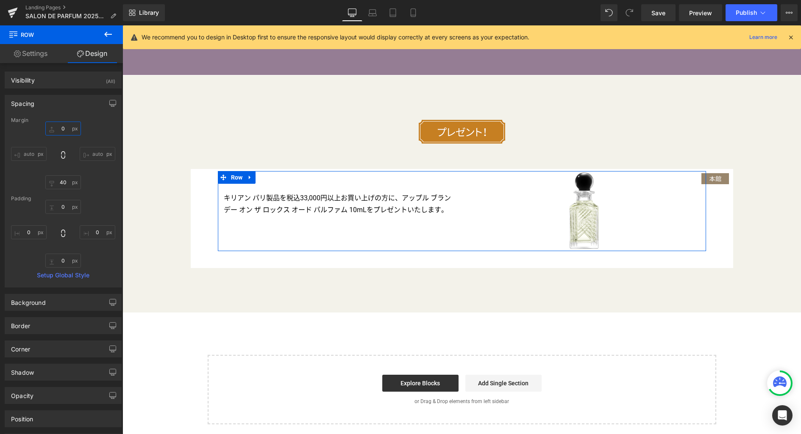
type input "0"
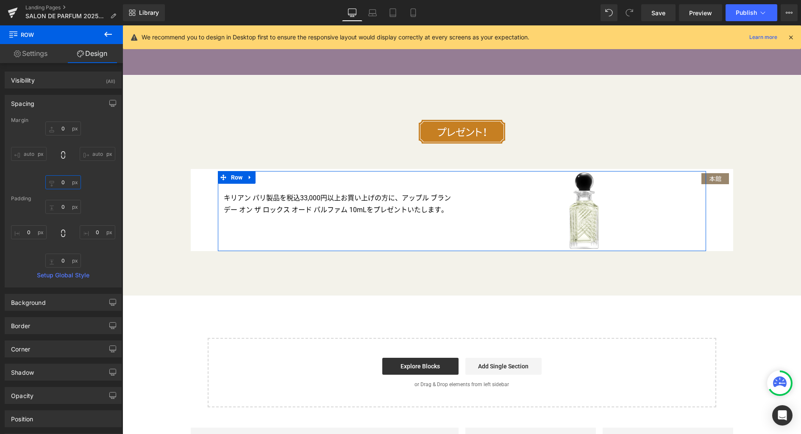
type input "0"
click at [40, 53] on link "Settings" at bounding box center [30, 53] width 61 height 19
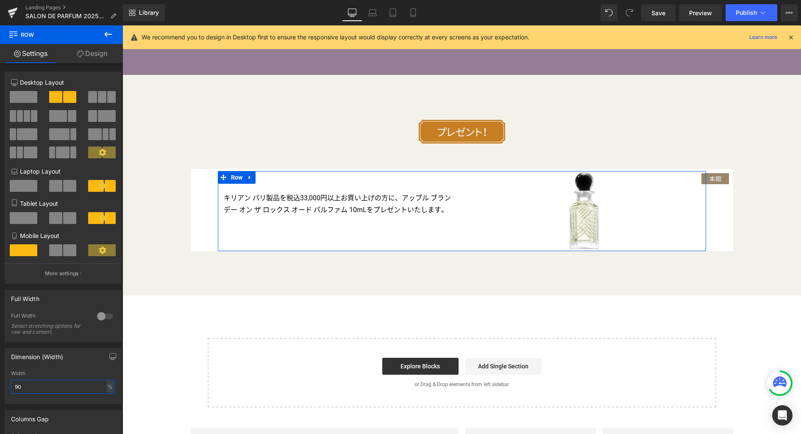
drag, startPoint x: 37, startPoint y: 386, endPoint x: -4, endPoint y: 387, distance: 41.5
click at [0, 387] on html "Row You are previewing how the will restyle your page. You can not edit Element…" at bounding box center [400, 217] width 801 height 434
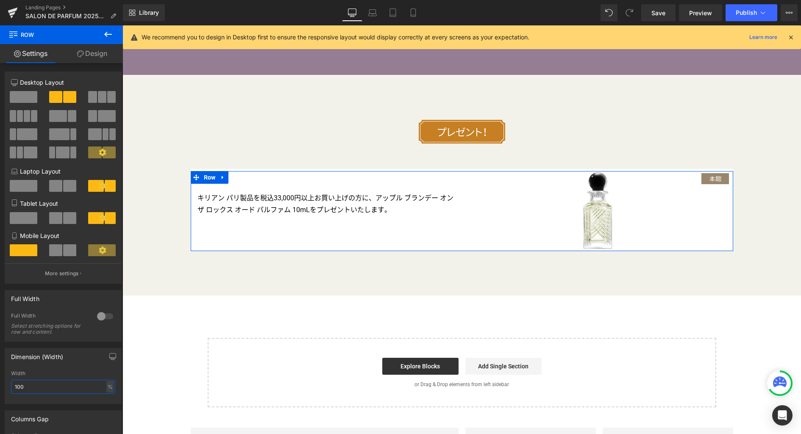
type input "100"
click at [96, 55] on link "Design" at bounding box center [91, 53] width 61 height 19
type input "0"
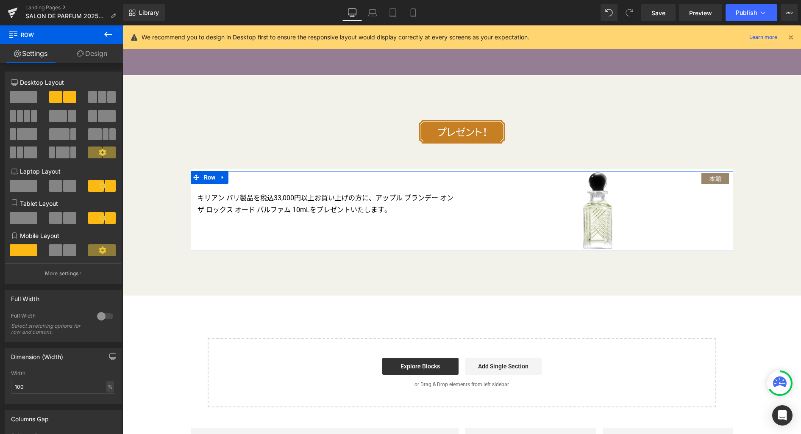
type input "0"
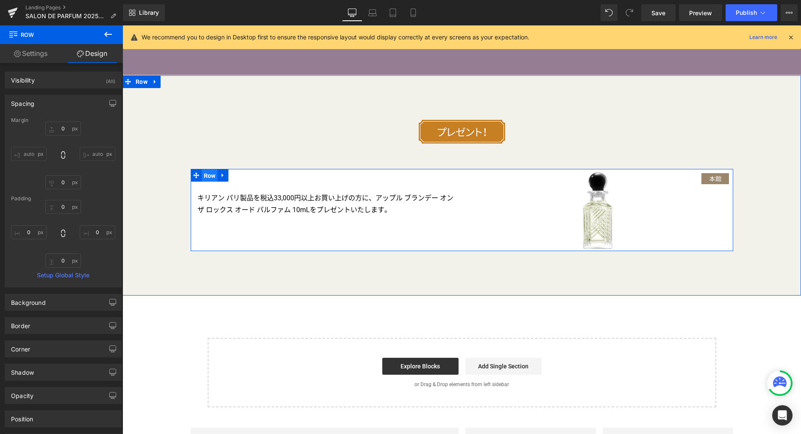
click at [206, 178] on span "Row" at bounding box center [210, 176] width 16 height 13
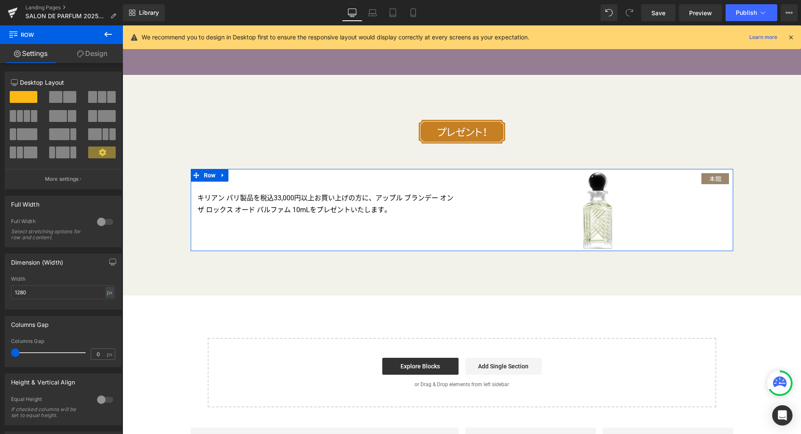
click at [92, 58] on link "Design" at bounding box center [91, 53] width 61 height 19
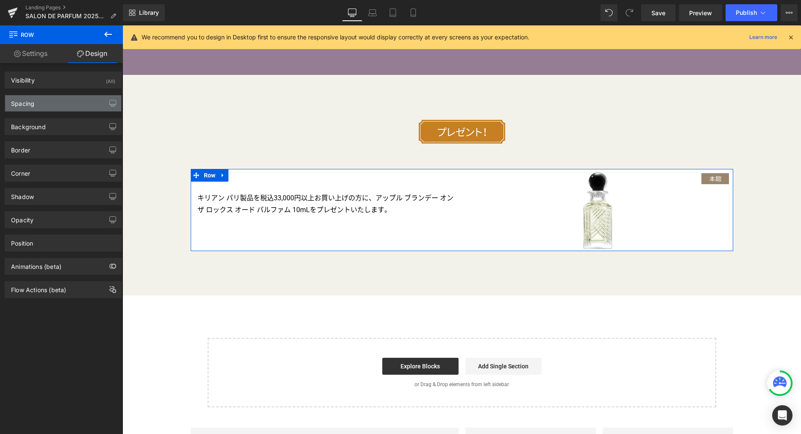
type input "0"
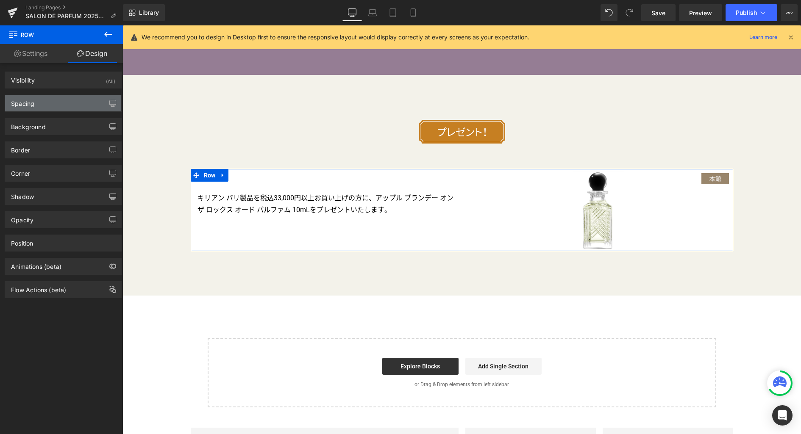
type input "0"
click at [65, 100] on div "Spacing" at bounding box center [63, 103] width 116 height 16
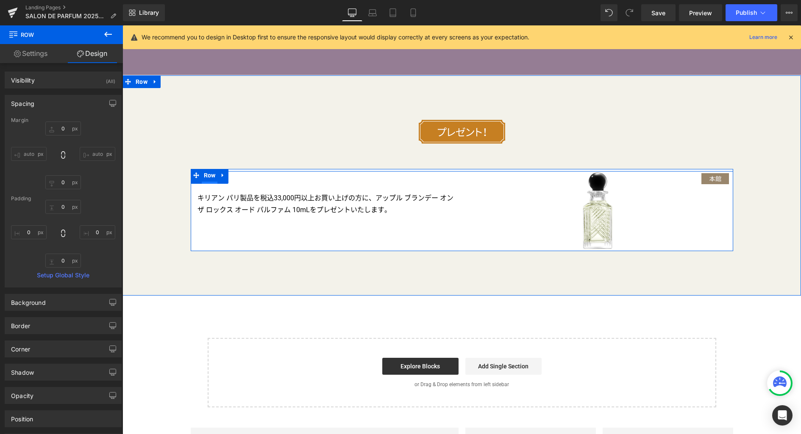
click at [208, 184] on span "Row" at bounding box center [210, 178] width 16 height 13
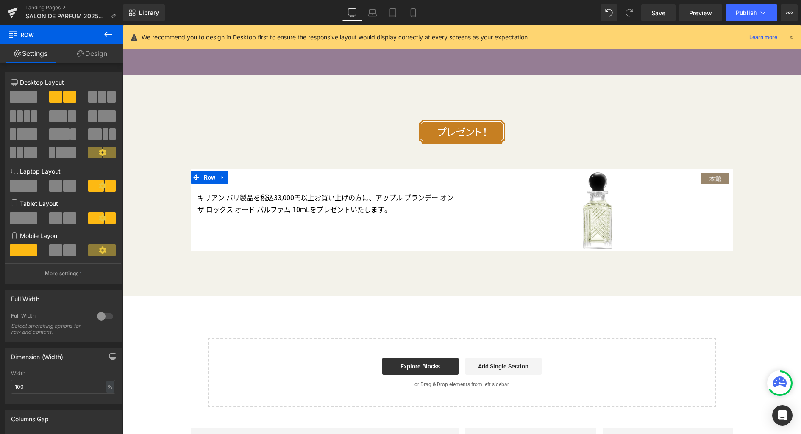
click at [110, 101] on span at bounding box center [111, 97] width 8 height 12
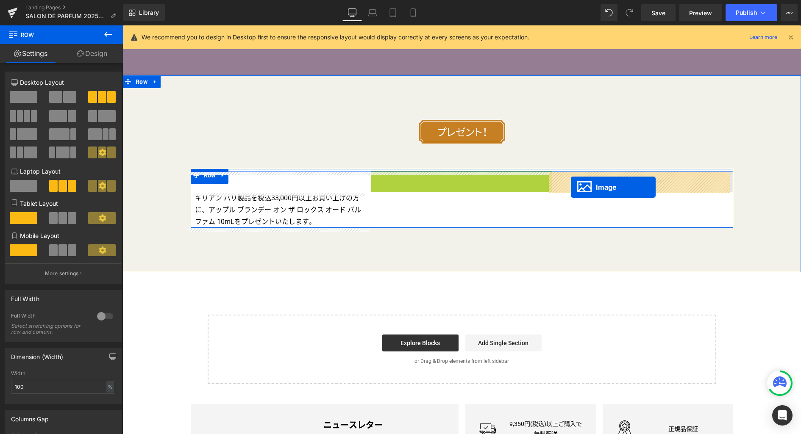
drag, startPoint x: 444, startPoint y: 211, endPoint x: 571, endPoint y: 187, distance: 129.3
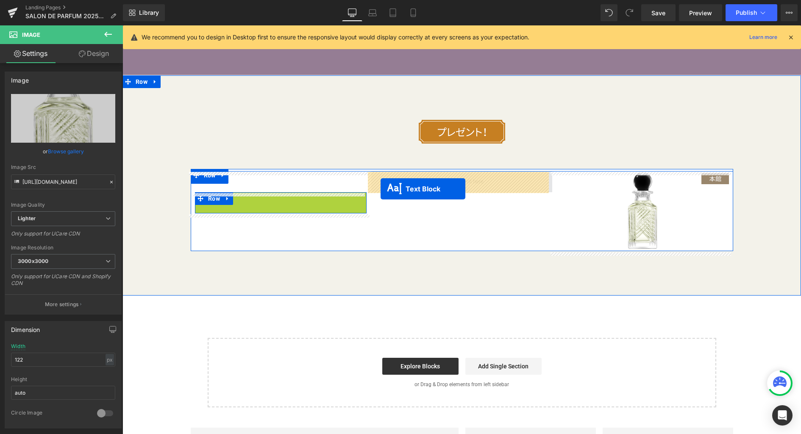
drag, startPoint x: 255, startPoint y: 213, endPoint x: 381, endPoint y: 189, distance: 128.2
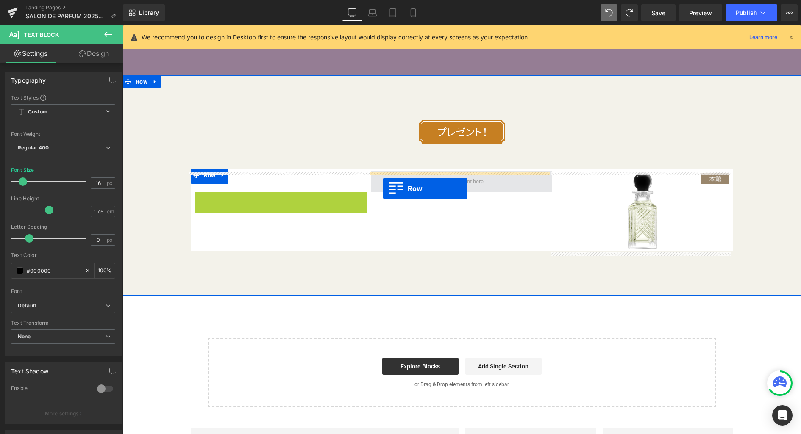
drag, startPoint x: 196, startPoint y: 200, endPoint x: 383, endPoint y: 189, distance: 187.2
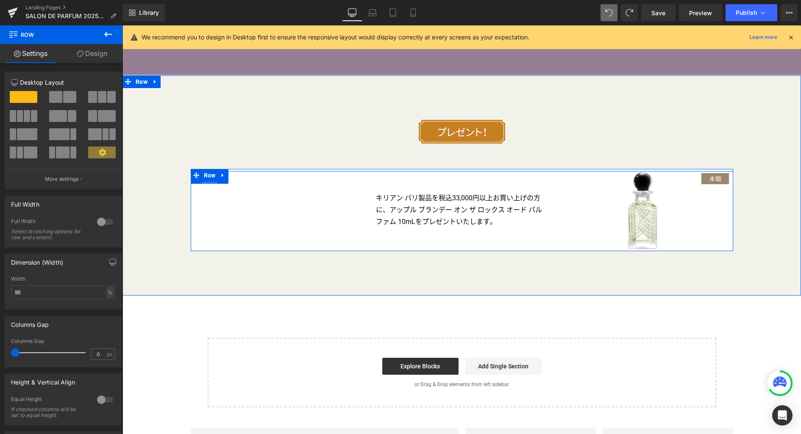
click at [206, 184] on span "Row" at bounding box center [210, 178] width 16 height 13
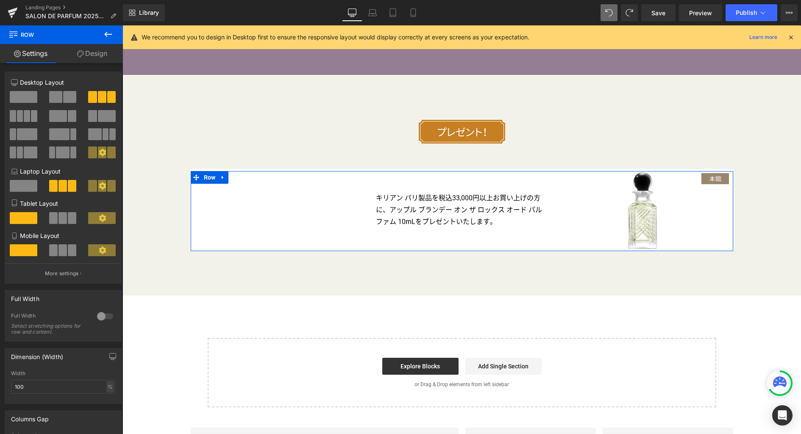
click at [103, 56] on link "Design" at bounding box center [91, 53] width 61 height 19
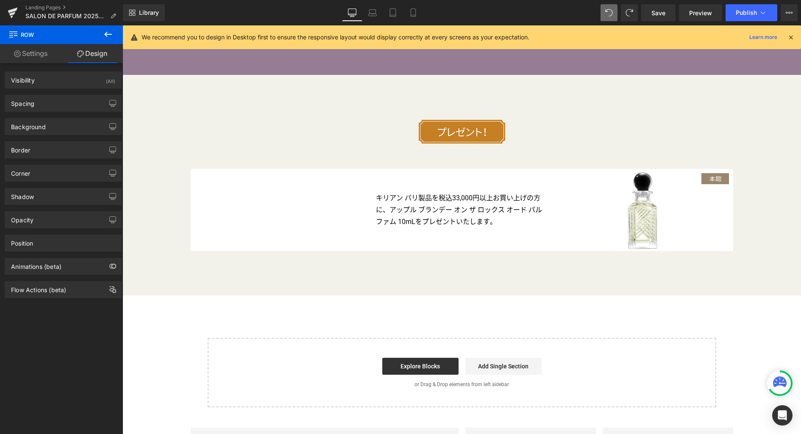
click at [109, 31] on icon at bounding box center [108, 34] width 10 height 10
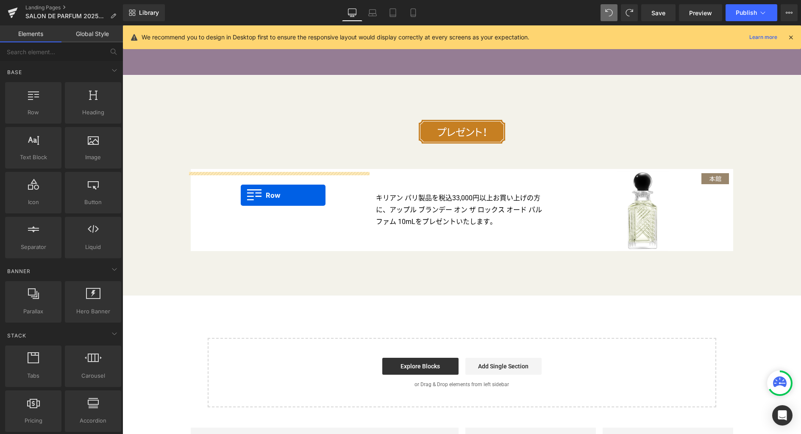
drag, startPoint x: 162, startPoint y: 128, endPoint x: 241, endPoint y: 195, distance: 103.7
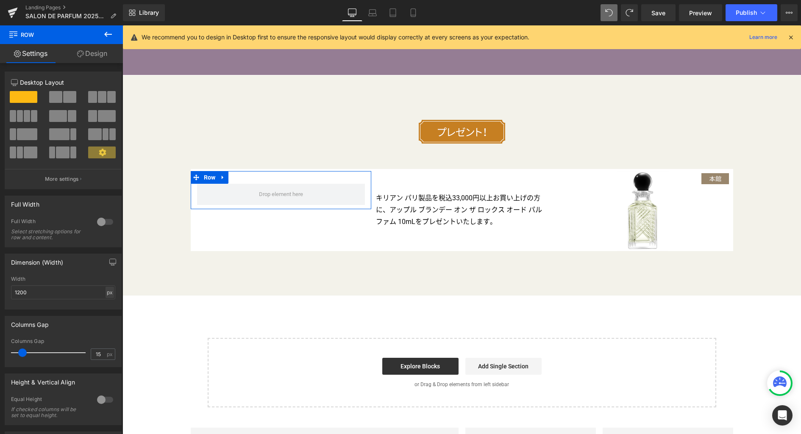
click at [106, 293] on div "px" at bounding box center [110, 292] width 8 height 11
click at [108, 307] on li "%" at bounding box center [109, 306] width 11 height 12
type input "100"
type input "0"
drag, startPoint x: 23, startPoint y: 354, endPoint x: -6, endPoint y: 347, distance: 30.3
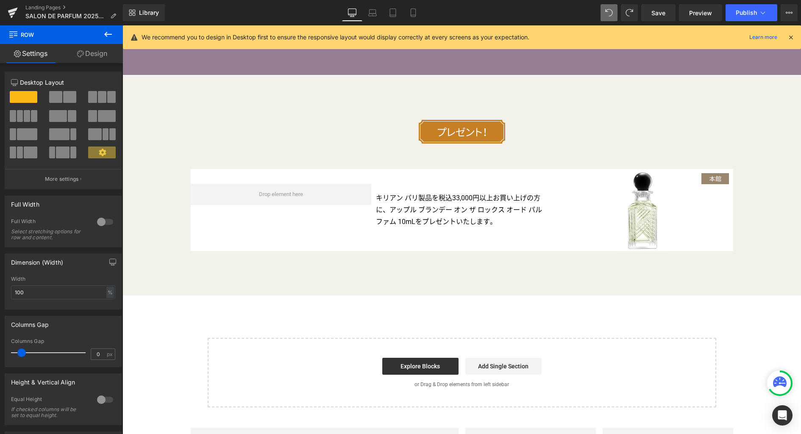
click at [0, 347] on html "Row You are previewing how the will restyle your page. You can not edit Element…" at bounding box center [400, 217] width 801 height 434
click at [97, 55] on link "Design" at bounding box center [91, 53] width 61 height 19
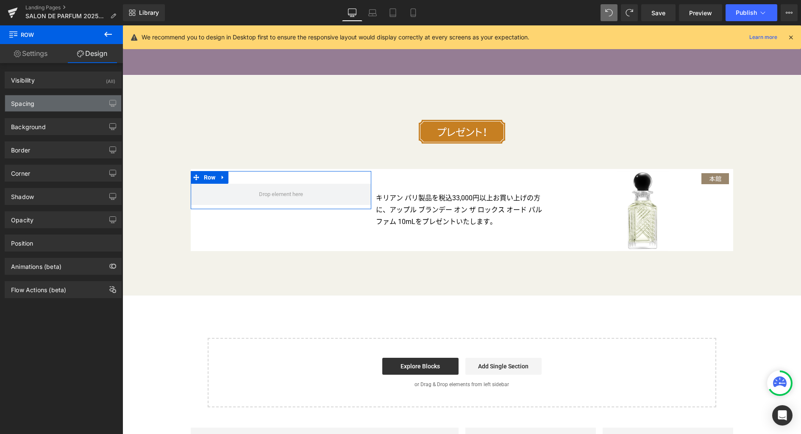
drag, startPoint x: 56, startPoint y: 104, endPoint x: 57, endPoint y: 108, distance: 4.7
click at [56, 104] on div "Spacing" at bounding box center [63, 103] width 116 height 16
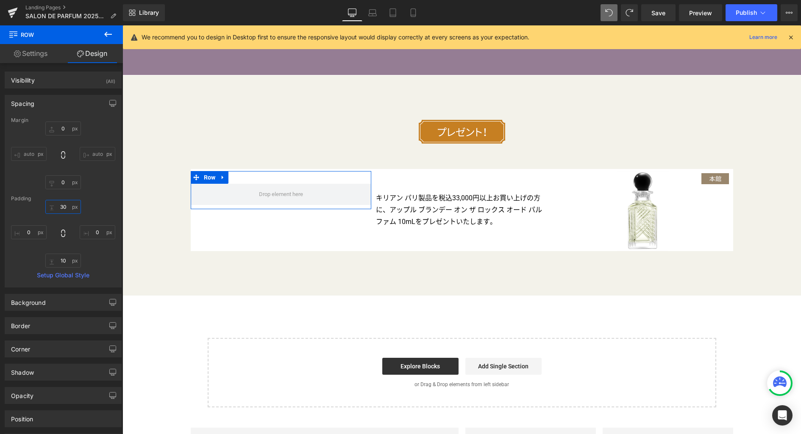
click at [69, 210] on input "30" at bounding box center [63, 207] width 36 height 14
type input "0"
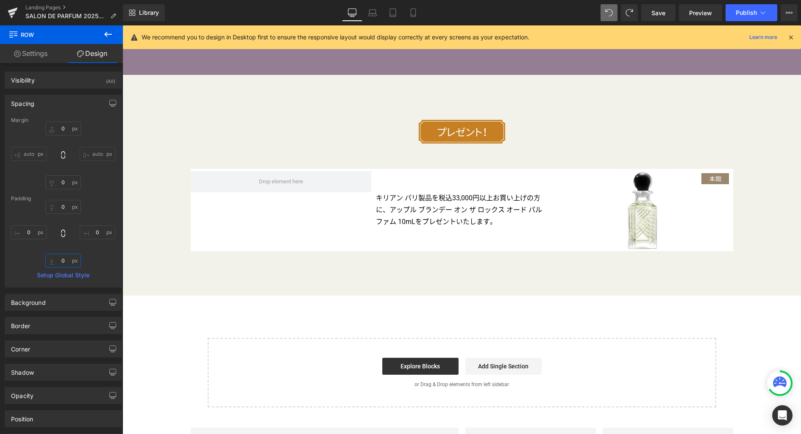
type input "0"
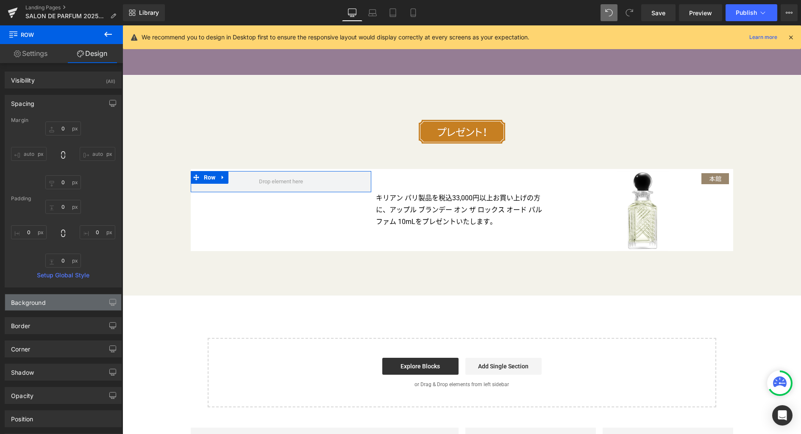
click at [69, 297] on div "Background" at bounding box center [63, 303] width 116 height 16
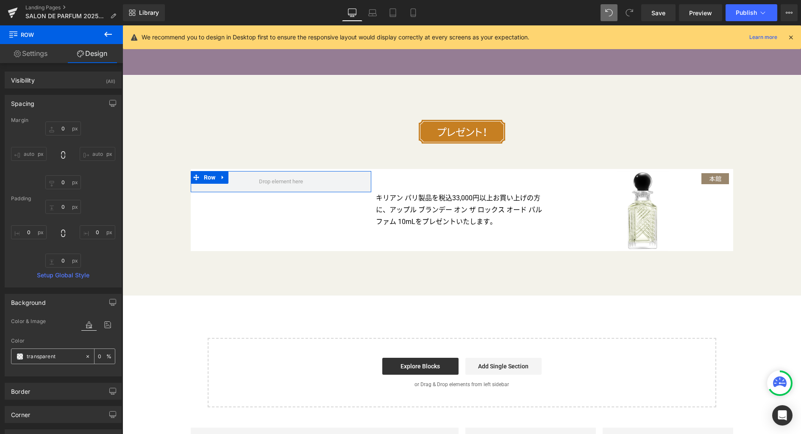
click at [20, 357] on span at bounding box center [20, 356] width 7 height 7
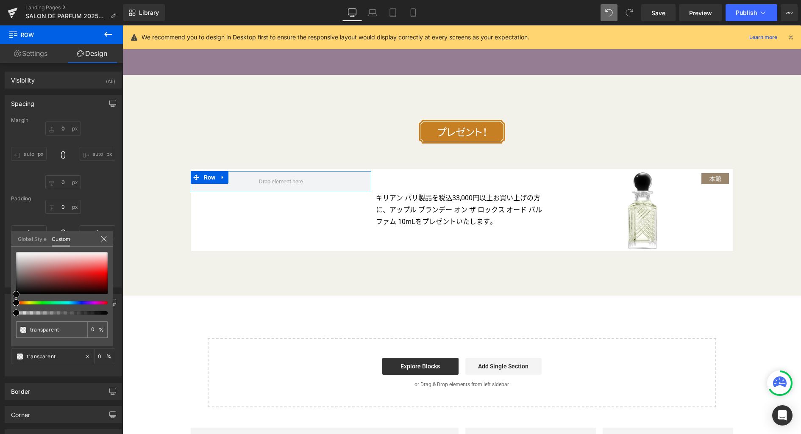
type input "#8e4242"
type input "100"
type input "#8e4242"
type input "100"
click at [49, 277] on div at bounding box center [62, 273] width 92 height 42
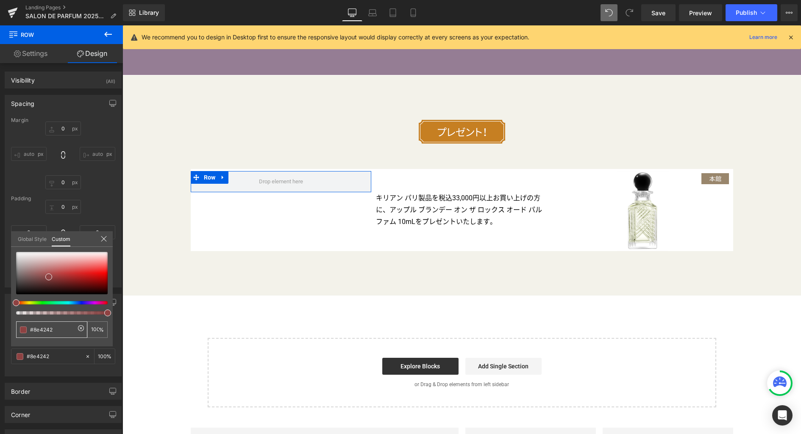
click at [38, 333] on input "#8e4242" at bounding box center [52, 329] width 45 height 9
drag, startPoint x: 34, startPoint y: 330, endPoint x: 79, endPoint y: 331, distance: 45.4
click at [79, 331] on div "#8e4242 100 %" at bounding box center [62, 330] width 92 height 17
paste input "99866c"
type input "#99866c"
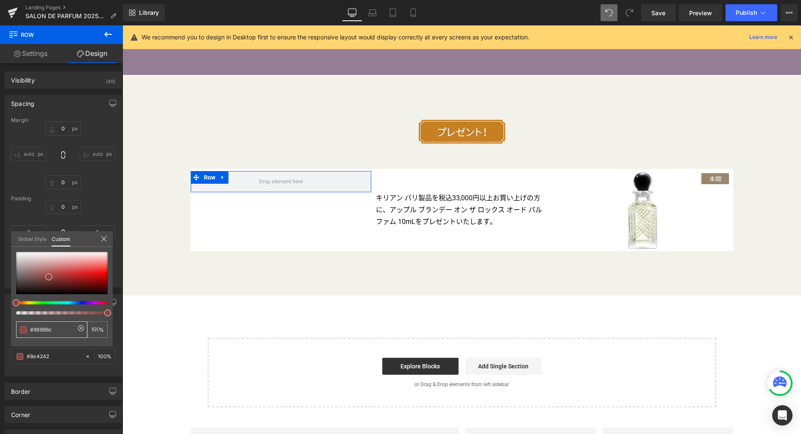
type input "#99866c"
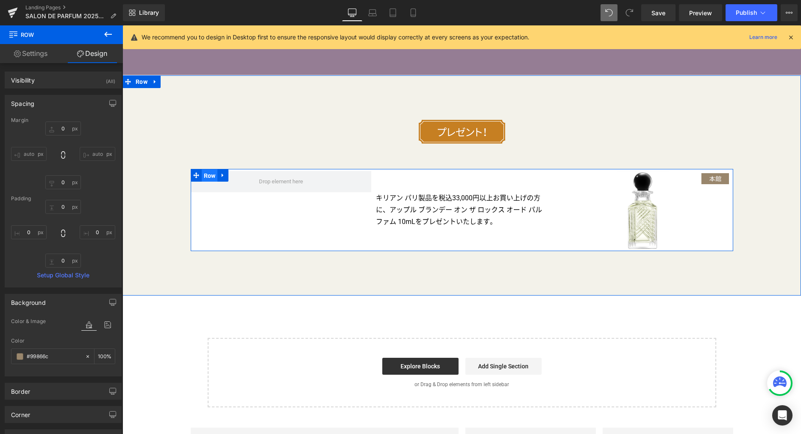
click at [203, 175] on span "Row" at bounding box center [210, 176] width 16 height 13
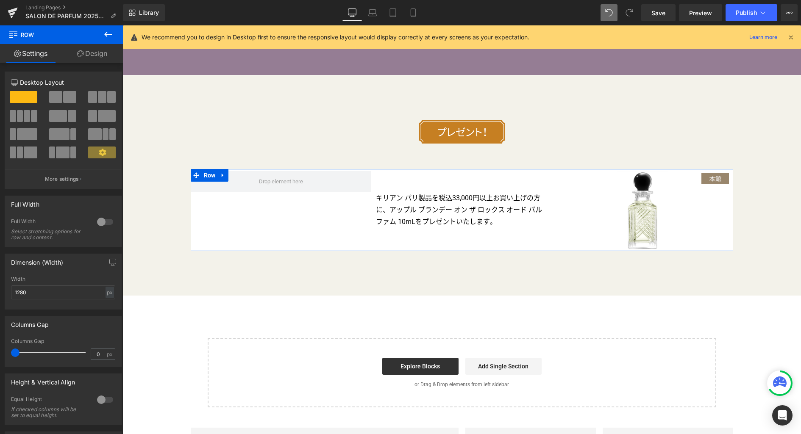
click at [97, 56] on link "Design" at bounding box center [91, 53] width 61 height 19
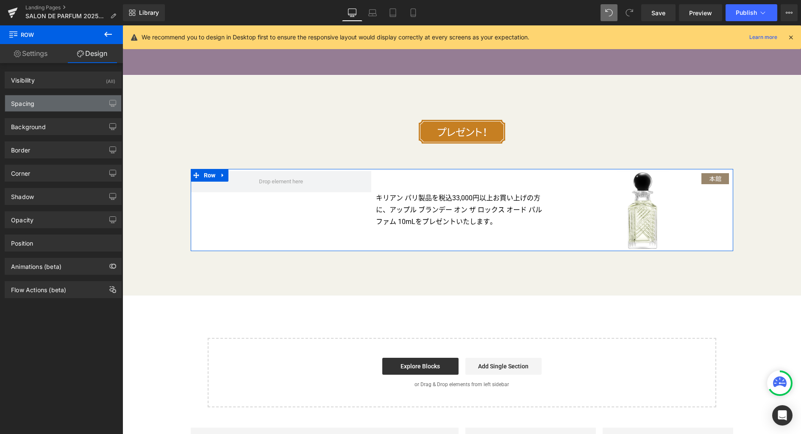
click at [60, 104] on div "Spacing" at bounding box center [63, 103] width 116 height 16
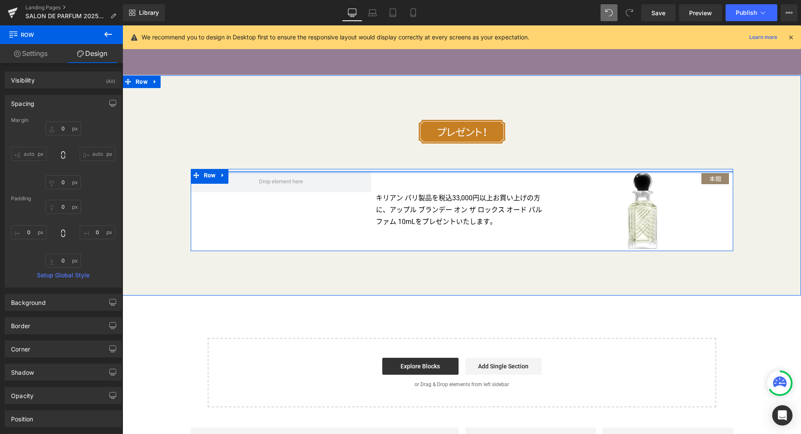
click at [412, 172] on div at bounding box center [462, 172] width 542 height 2
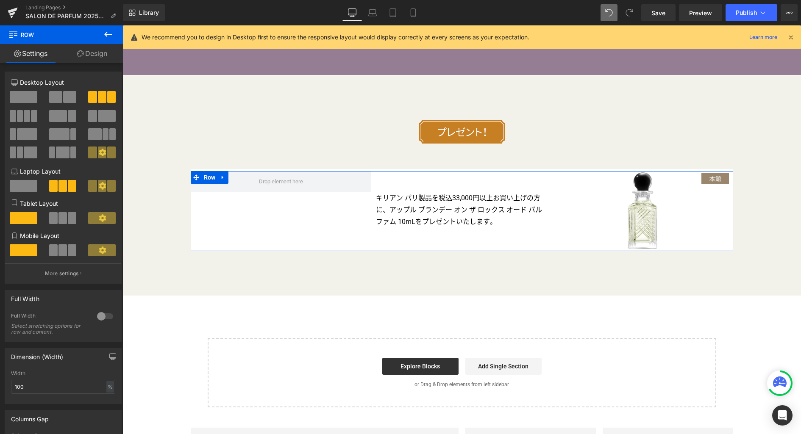
click at [97, 54] on link "Design" at bounding box center [91, 53] width 61 height 19
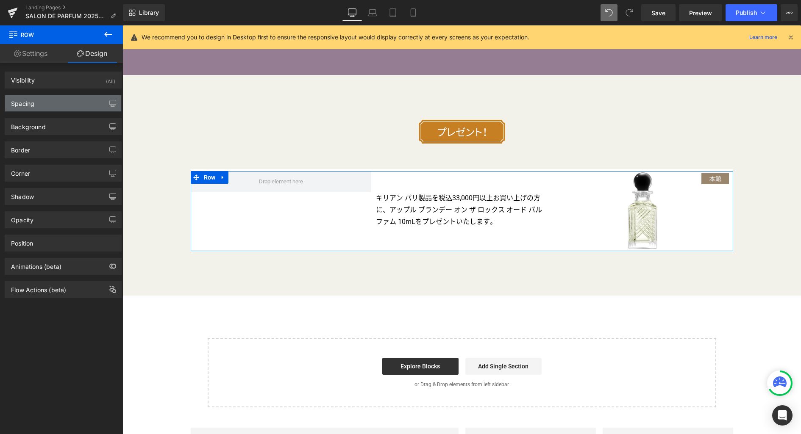
type input "0"
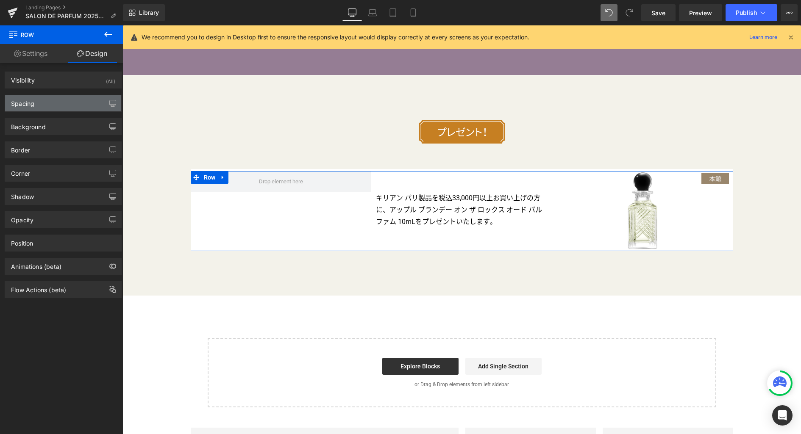
type input "0"
click at [52, 103] on div "Spacing" at bounding box center [63, 103] width 116 height 16
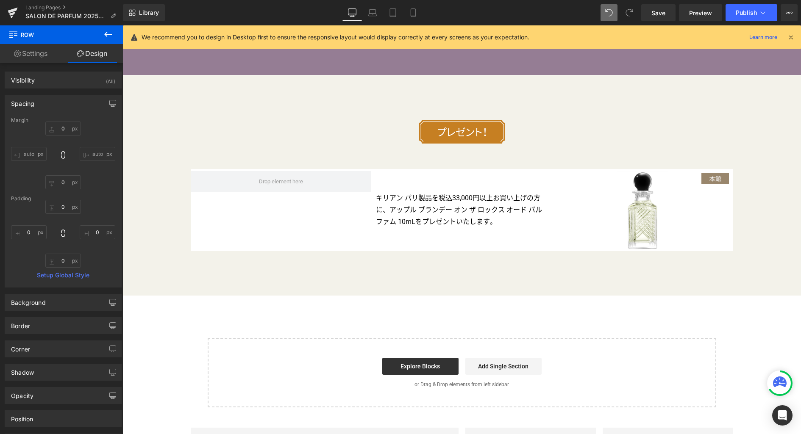
click at [107, 37] on icon at bounding box center [108, 34] width 10 height 10
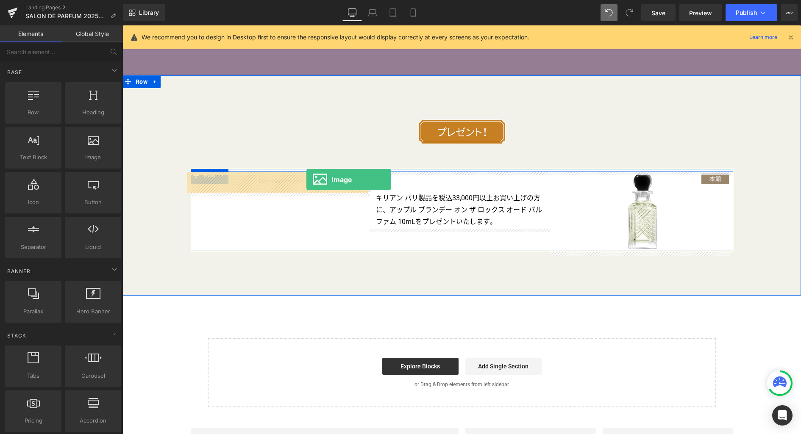
drag, startPoint x: 216, startPoint y: 166, endPoint x: 306, endPoint y: 180, distance: 91.8
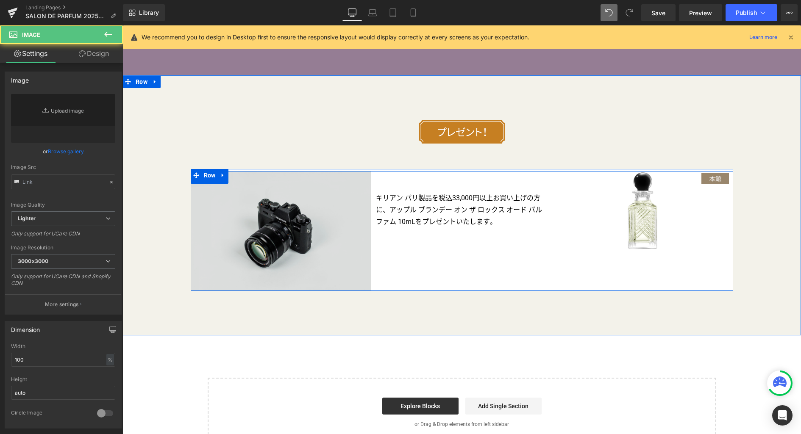
type input "//d1um8515vdn9kb.cloudfront.net/images/parallax.jpg"
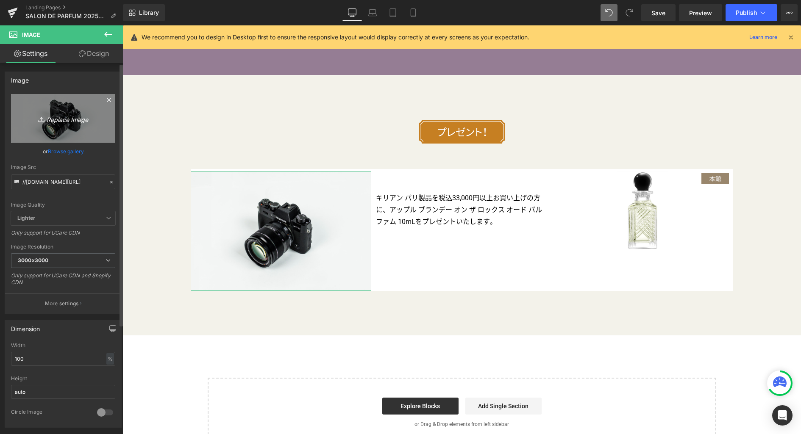
click at [74, 121] on icon "Replace Image" at bounding box center [63, 118] width 68 height 11
type input "C:\fakepath\s_logo1.png"
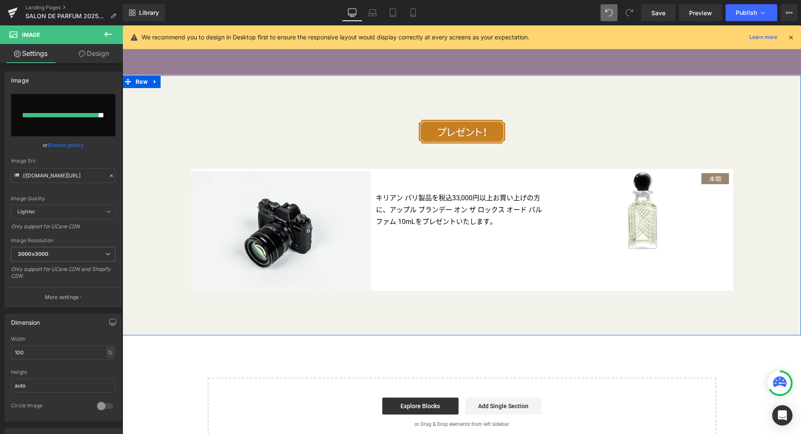
type input "[URL][DOMAIN_NAME]"
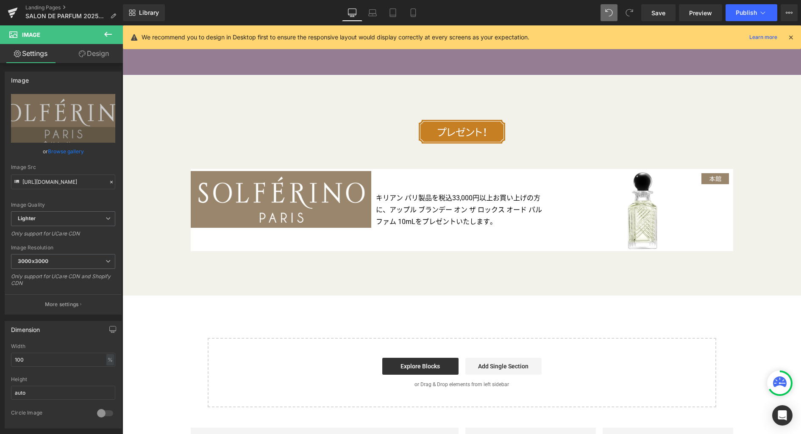
drag, startPoint x: 663, startPoint y: 12, endPoint x: 656, endPoint y: 34, distance: 23.3
click at [663, 14] on span "Save" at bounding box center [658, 12] width 14 height 9
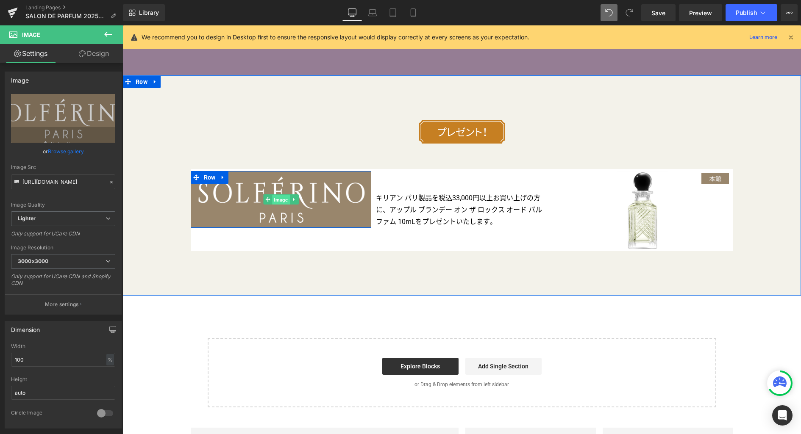
click at [281, 202] on span "Image" at bounding box center [280, 200] width 17 height 10
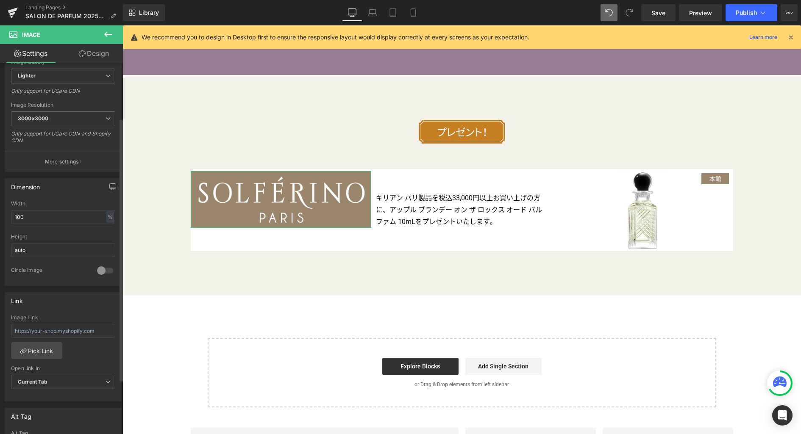
scroll to position [78, 0]
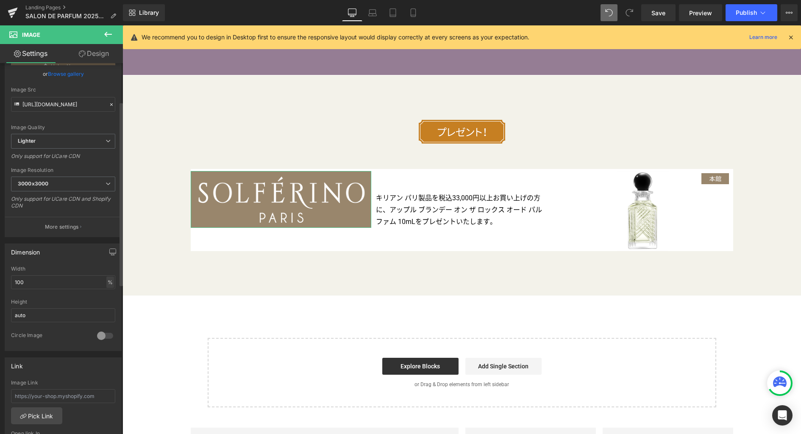
click at [106, 285] on div "%" at bounding box center [110, 282] width 8 height 11
click at [108, 307] on li "px" at bounding box center [109, 308] width 11 height 12
click at [77, 286] on input "426.66" at bounding box center [63, 282] width 104 height 14
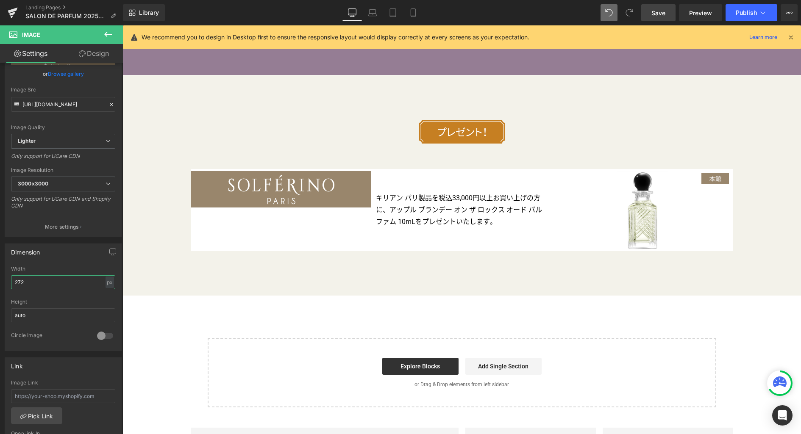
type input "272"
click at [652, 15] on span "Save" at bounding box center [658, 12] width 14 height 9
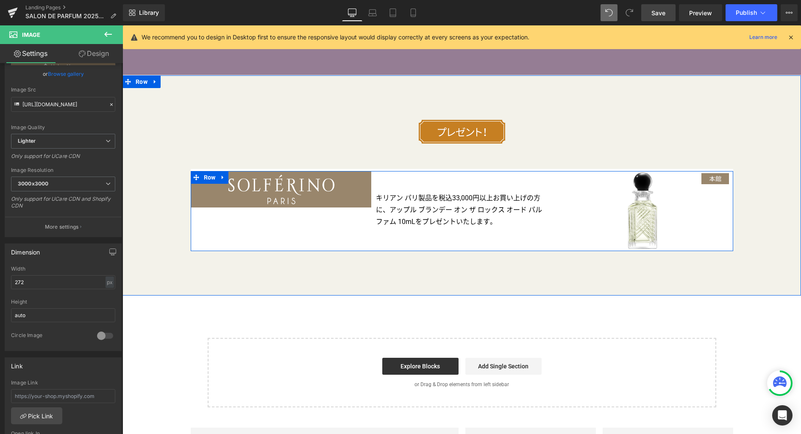
click at [206, 184] on span "Row" at bounding box center [210, 177] width 16 height 13
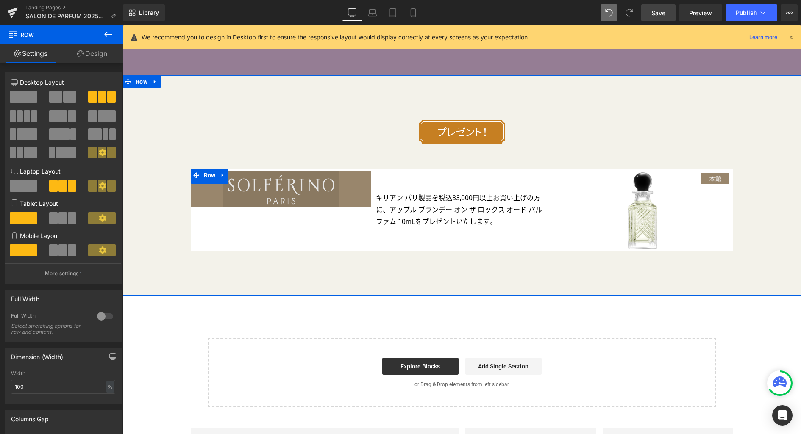
click at [255, 207] on div "Image Row" at bounding box center [281, 189] width 181 height 36
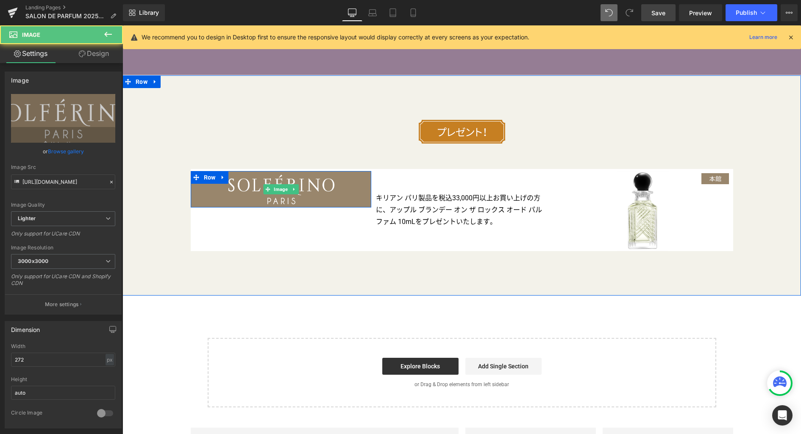
click at [347, 193] on div at bounding box center [281, 189] width 181 height 36
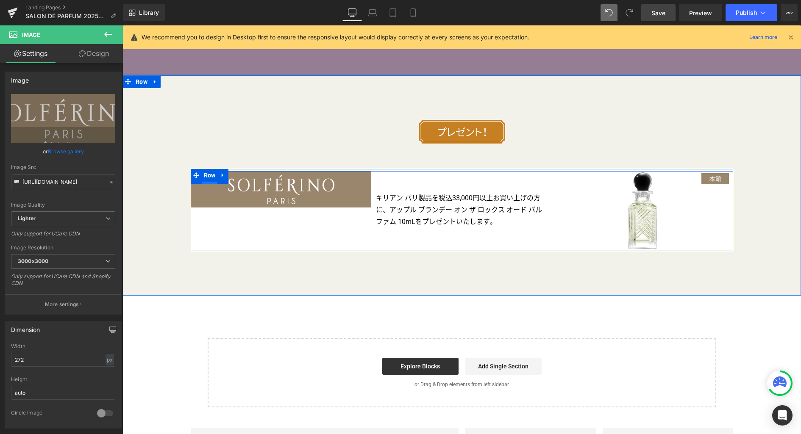
click at [208, 183] on span "Row" at bounding box center [210, 177] width 16 height 13
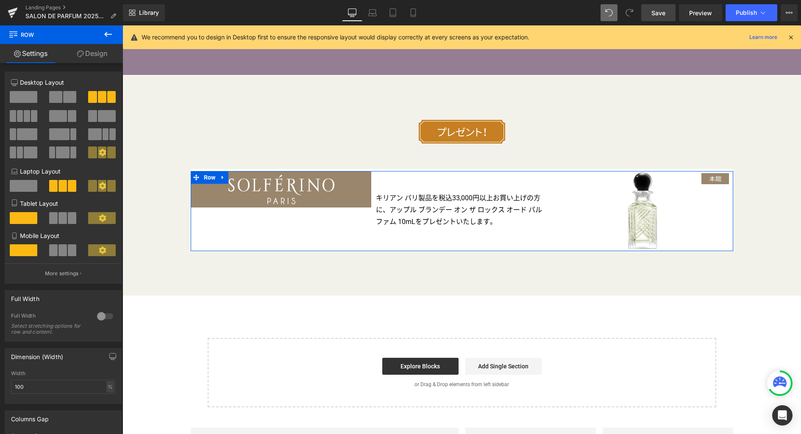
click at [96, 54] on link "Design" at bounding box center [91, 53] width 61 height 19
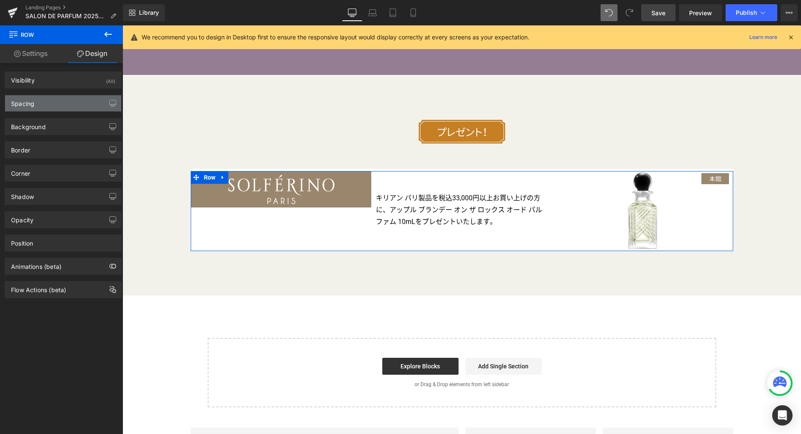
click at [55, 106] on div "Spacing" at bounding box center [63, 103] width 116 height 16
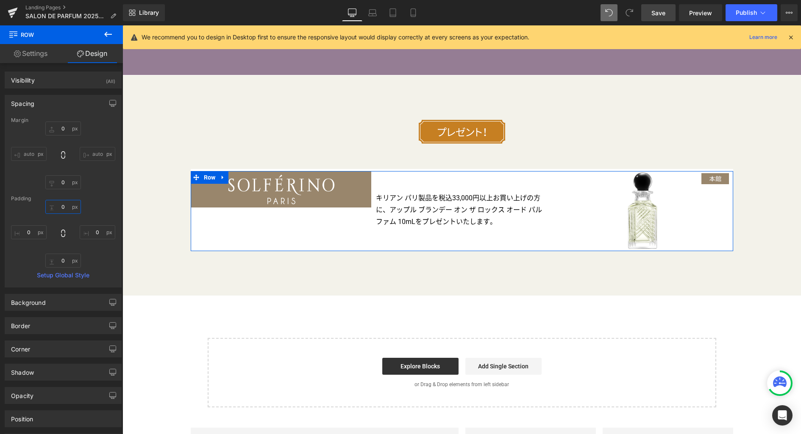
click at [66, 204] on input "0" at bounding box center [63, 207] width 36 height 14
type input "50"
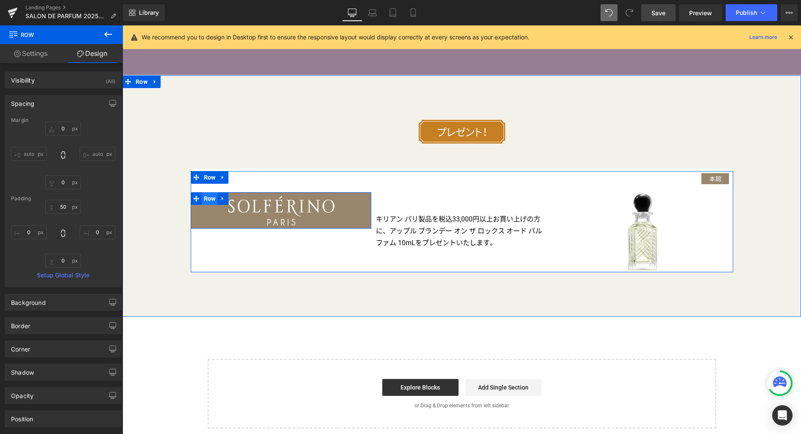
click at [204, 199] on span "Row" at bounding box center [210, 198] width 16 height 13
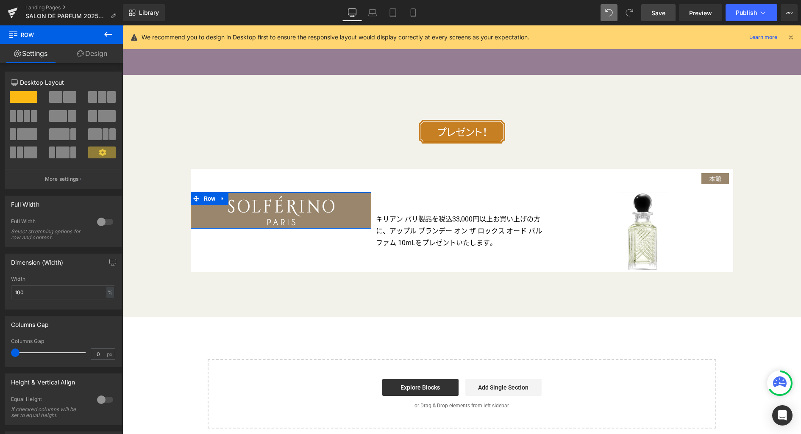
click at [91, 55] on link "Design" at bounding box center [91, 53] width 61 height 19
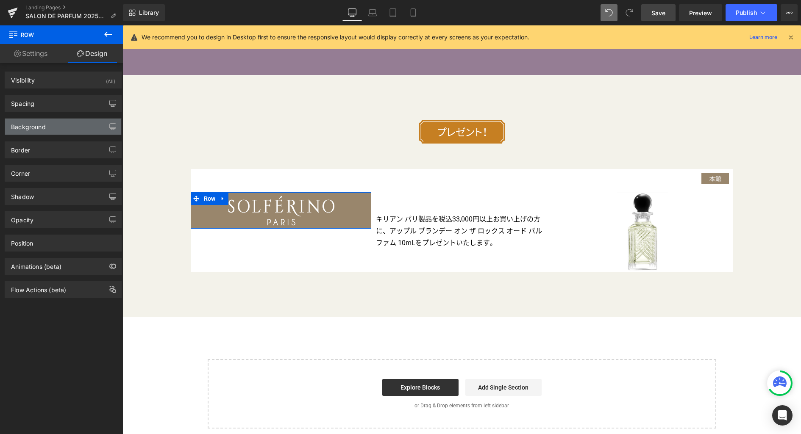
type input "0"
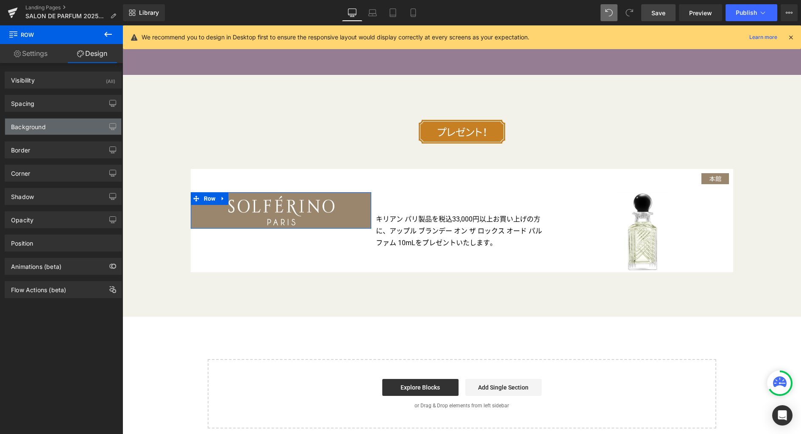
type input "0"
click at [53, 120] on div "Background" at bounding box center [63, 127] width 116 height 16
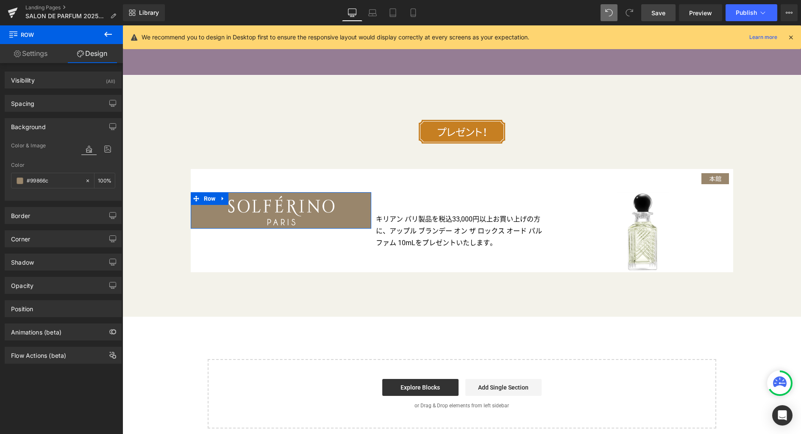
click at [47, 128] on div "Background" at bounding box center [63, 127] width 116 height 16
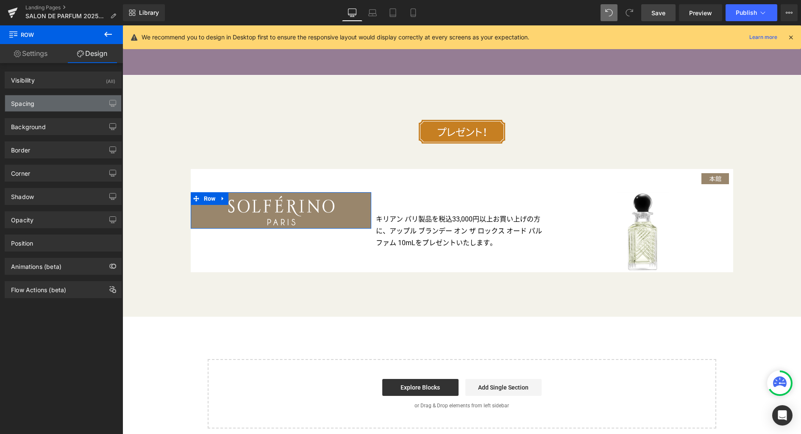
click at [49, 106] on div "Spacing" at bounding box center [63, 103] width 116 height 16
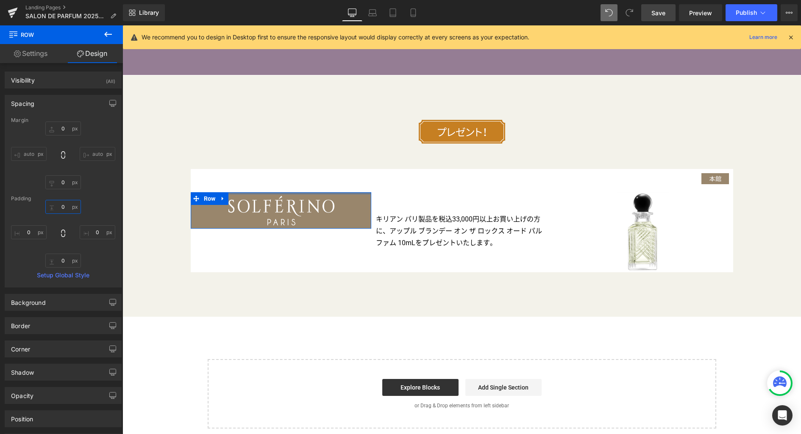
click at [68, 210] on input "0" at bounding box center [63, 207] width 36 height 14
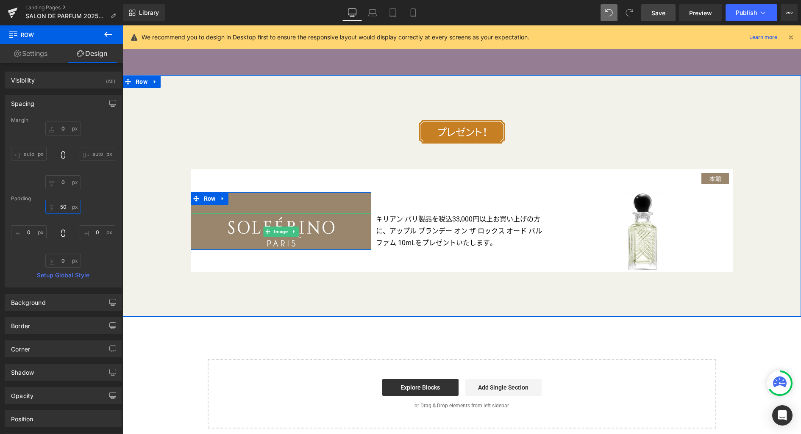
type input "50"
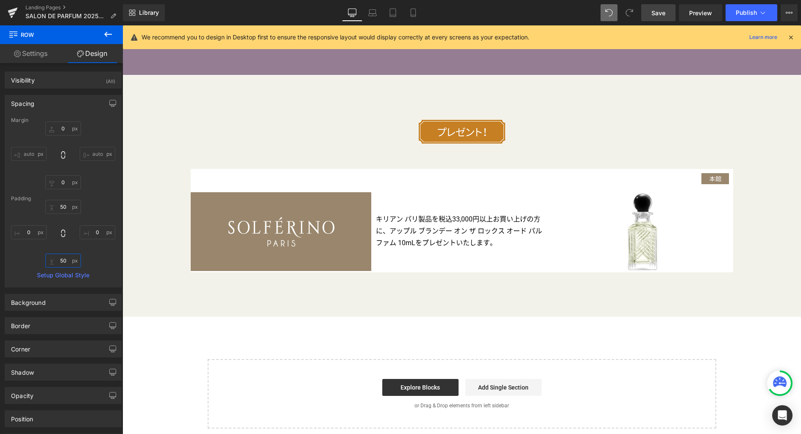
type input "50"
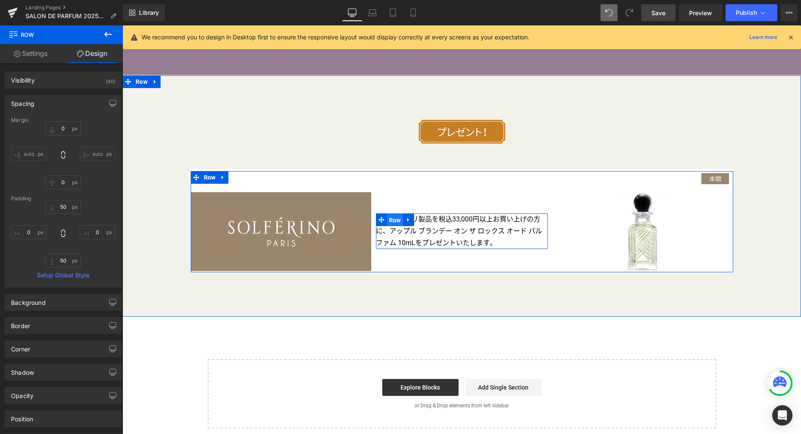
click at [398, 220] on span "Row" at bounding box center [395, 220] width 16 height 13
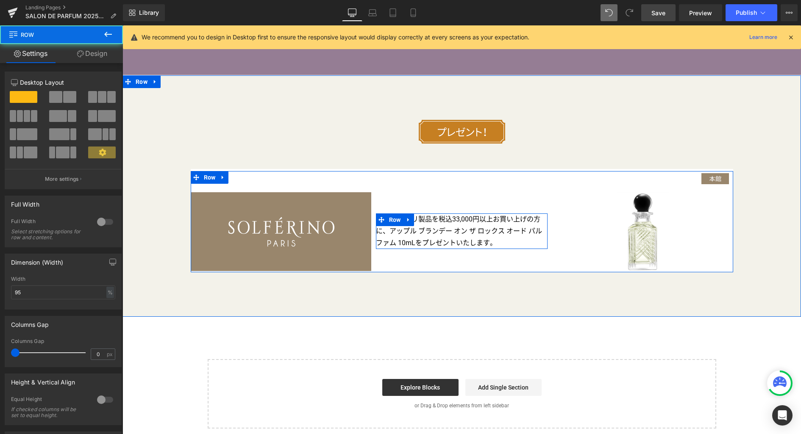
click at [439, 227] on p "キリアン パリ製品を税込33,000円以上お買い上げの方に、アップル ブランデー オン ザ ロックス オード パルファム 10mLをプレゼントいたします。" at bounding box center [462, 232] width 172 height 36
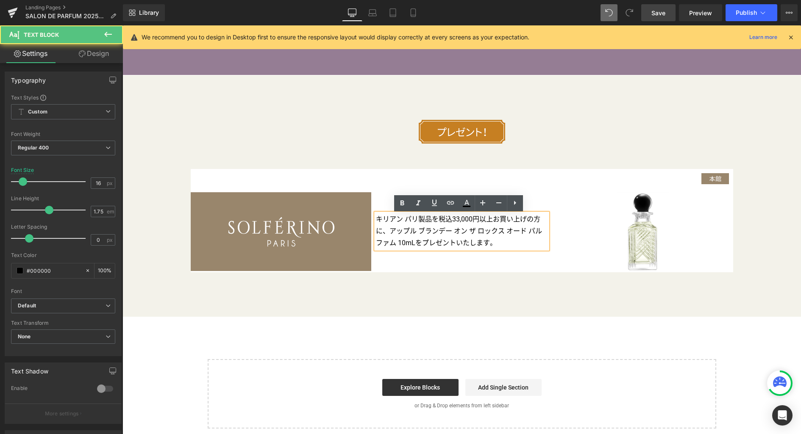
click at [463, 232] on p "キリアン パリ製品を税込33,000円以上お買い上げの方に、アップル ブランデー オン ザ ロックス オード パルファム 10mLをプレゼントいたします。" at bounding box center [462, 232] width 172 height 36
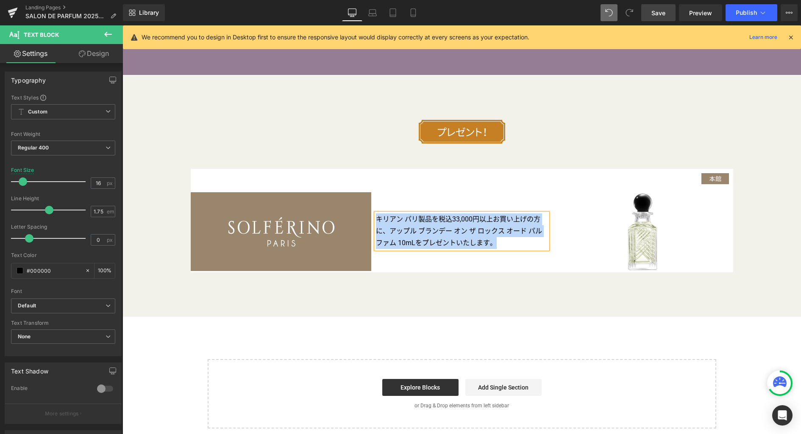
paste div
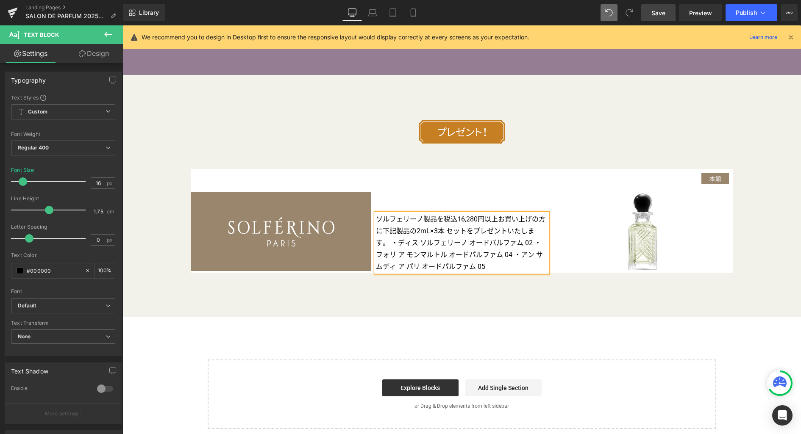
click at [215, 158] on div "Image Row Image Image Image Row 50px 50px ソルフェリーノ製品を税込16,280円以上お買い上げの方に下記製品の2mL…" at bounding box center [461, 196] width 678 height 153
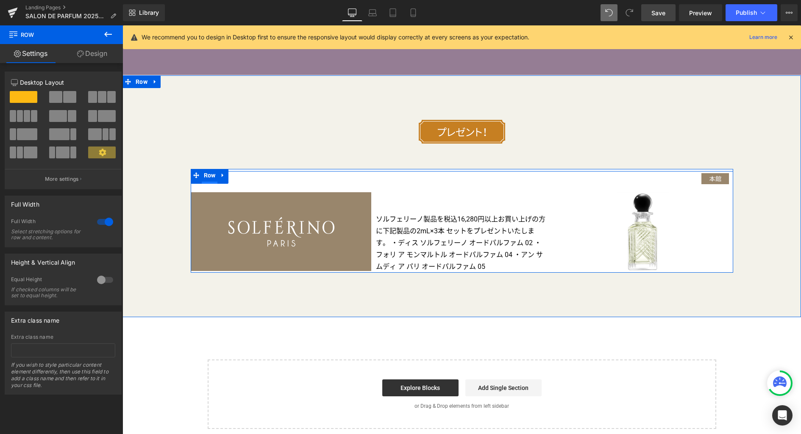
click at [208, 183] on span "Row" at bounding box center [210, 178] width 16 height 13
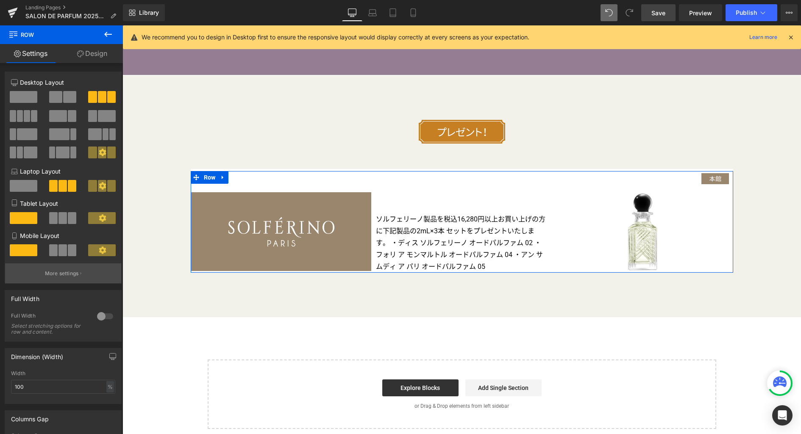
click at [68, 278] on p "More settings" at bounding box center [62, 274] width 34 height 8
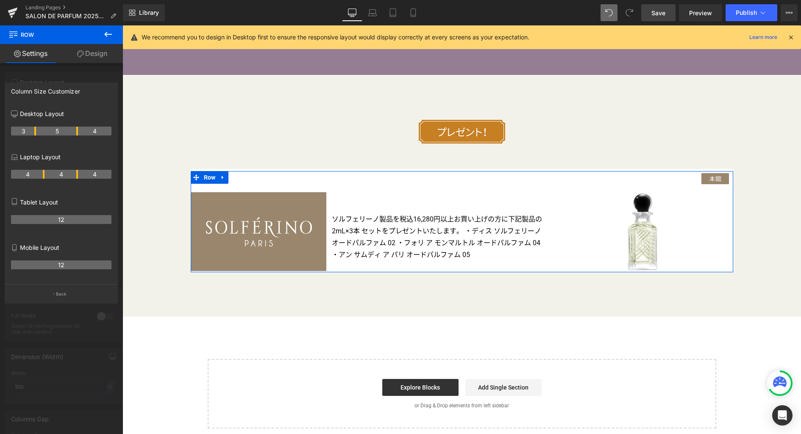
drag, startPoint x: 42, startPoint y: 129, endPoint x: 36, endPoint y: 129, distance: 6.4
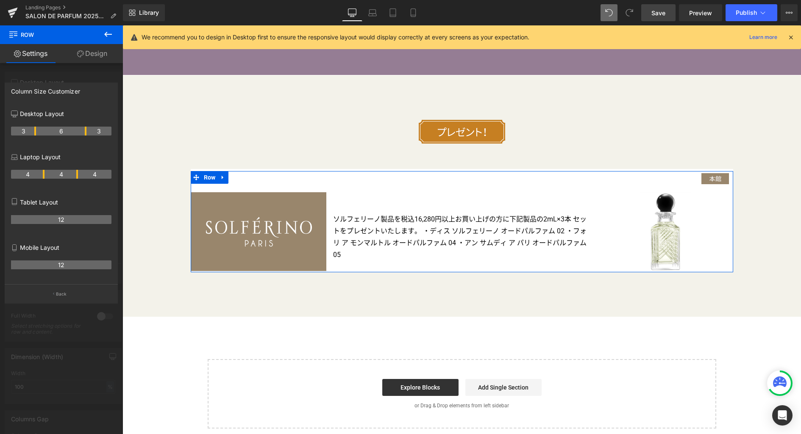
drag, startPoint x: 77, startPoint y: 132, endPoint x: 170, endPoint y: 201, distance: 115.9
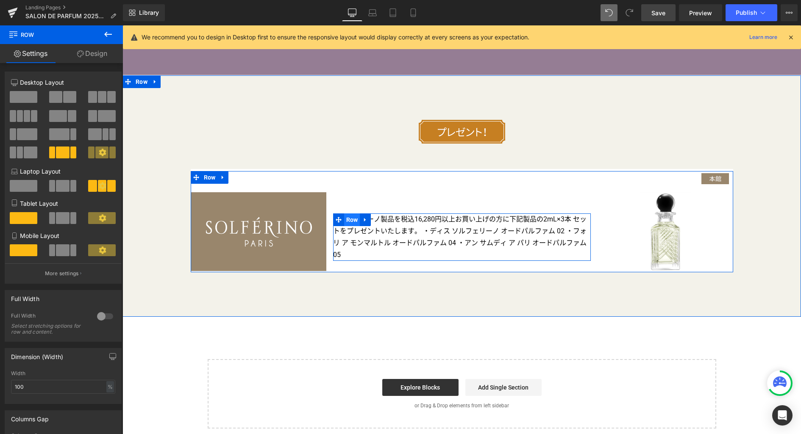
click at [345, 222] on span "Row" at bounding box center [352, 220] width 16 height 13
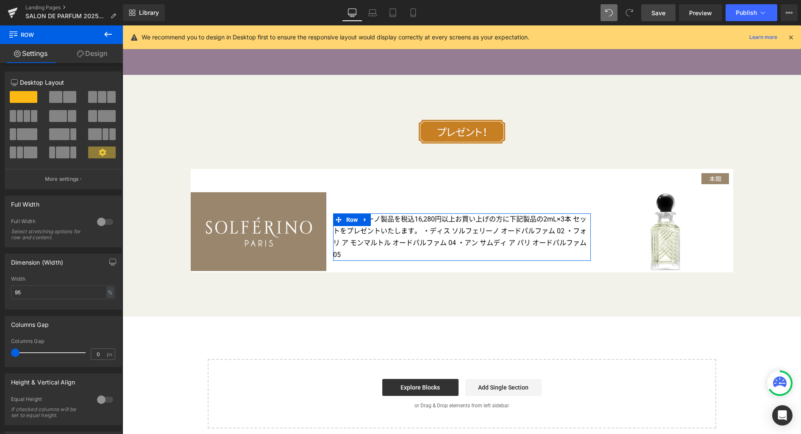
click at [103, 53] on link "Design" at bounding box center [91, 53] width 61 height 19
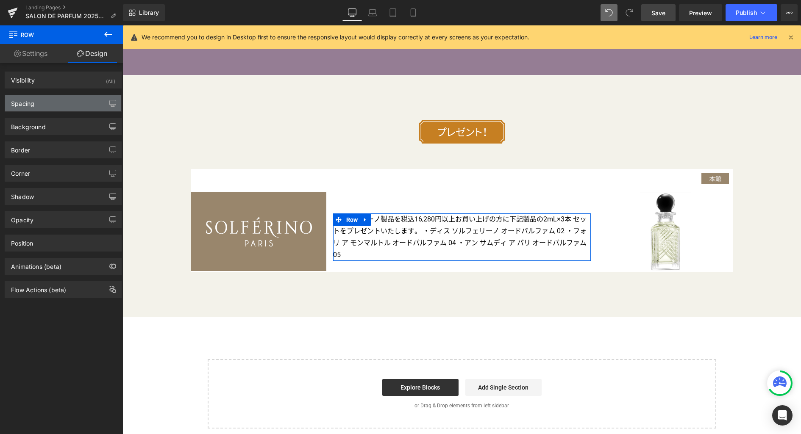
type input "50"
type input "0"
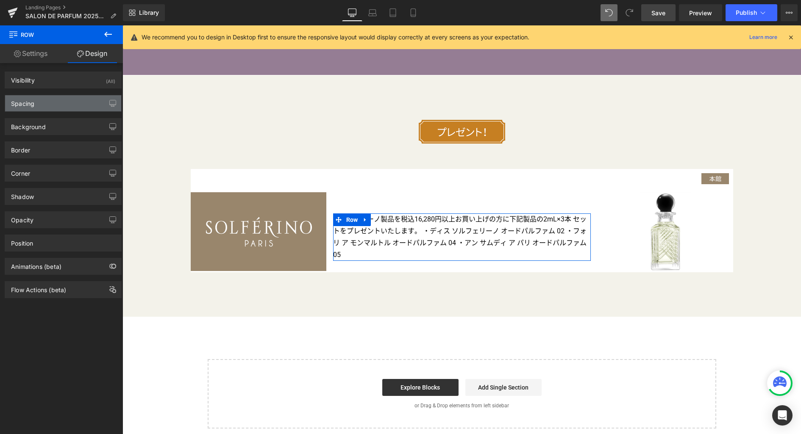
click at [69, 102] on div "Spacing" at bounding box center [63, 103] width 116 height 16
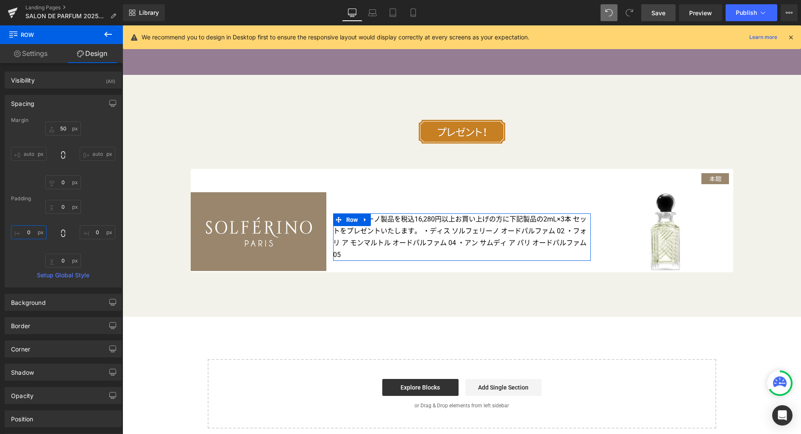
click at [33, 234] on input "0" at bounding box center [29, 232] width 36 height 14
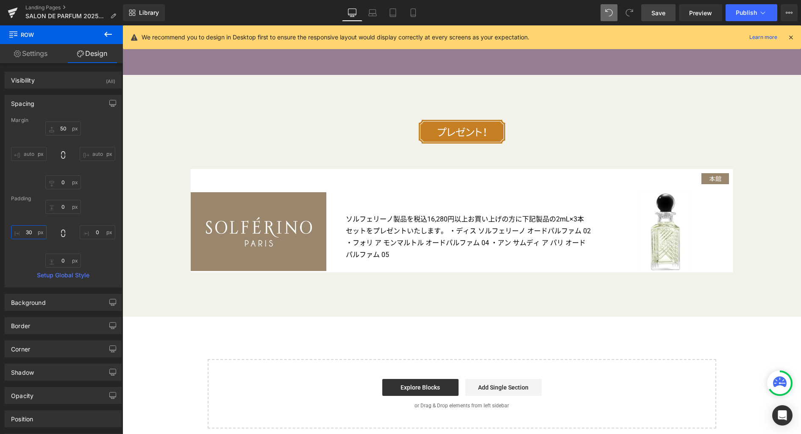
type input "30"
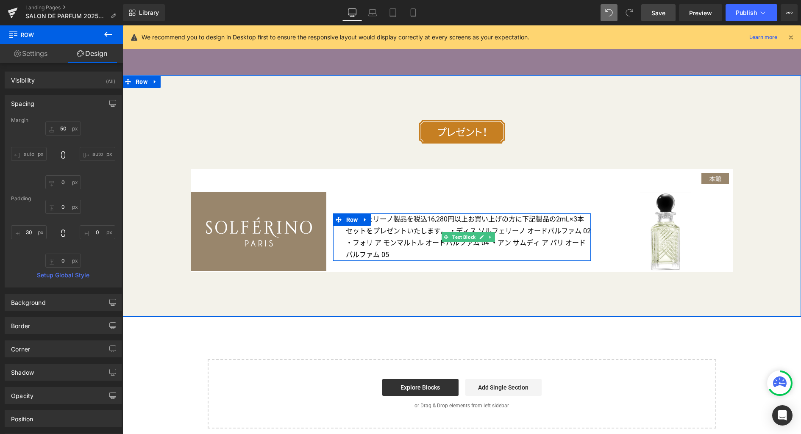
click at [405, 236] on p "ソルフェリーノ製品を税込16,280円以上お買い上げの方に下記製品の2mL×3本セットをプレゼントいたします。・ディス ソルフェリーノ オードパルファム…" at bounding box center [468, 237] width 245 height 47
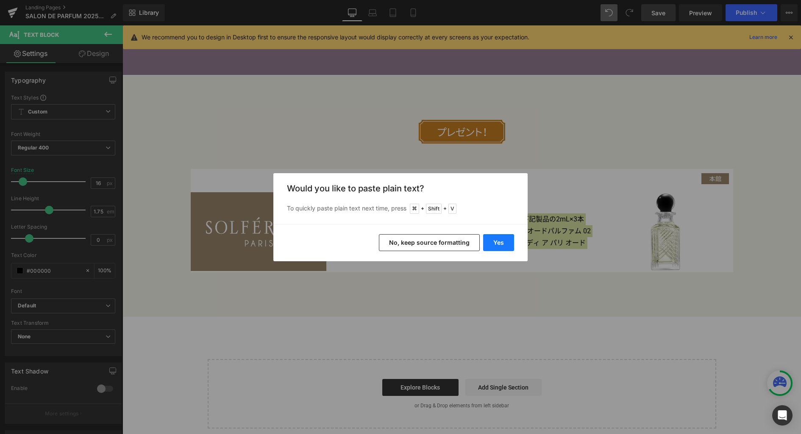
click at [504, 247] on button "Yes" at bounding box center [498, 242] width 31 height 17
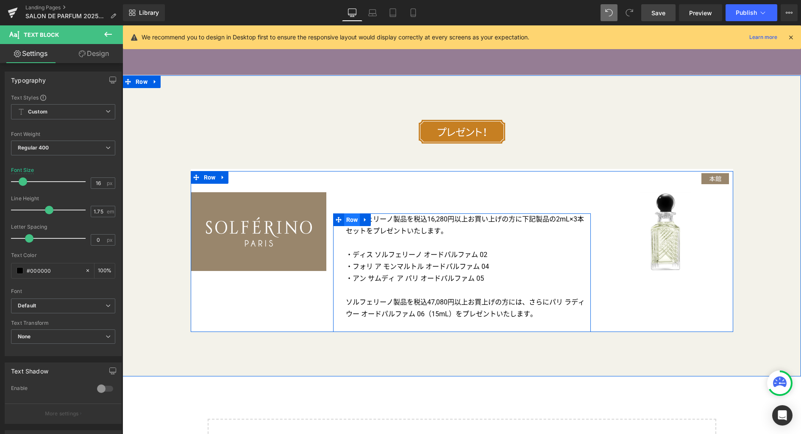
click at [348, 223] on span "Row" at bounding box center [352, 220] width 16 height 13
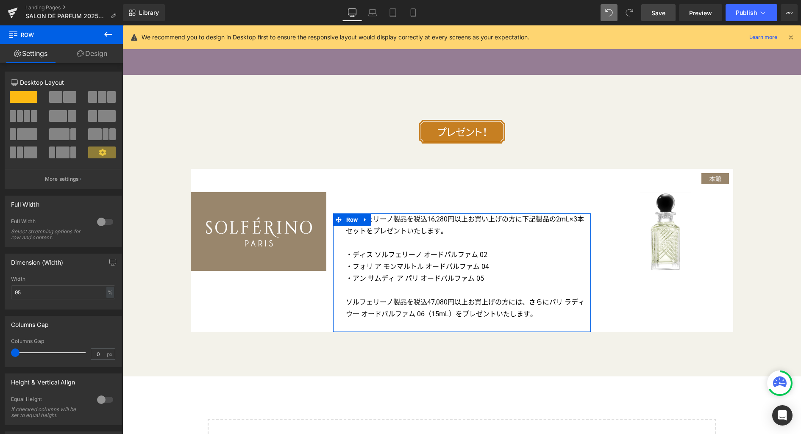
click at [96, 53] on link "Design" at bounding box center [91, 53] width 61 height 19
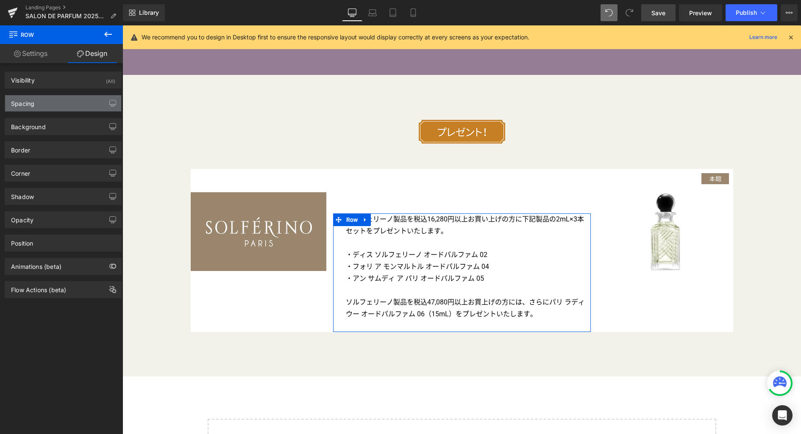
click at [48, 104] on div "Spacing" at bounding box center [63, 103] width 116 height 16
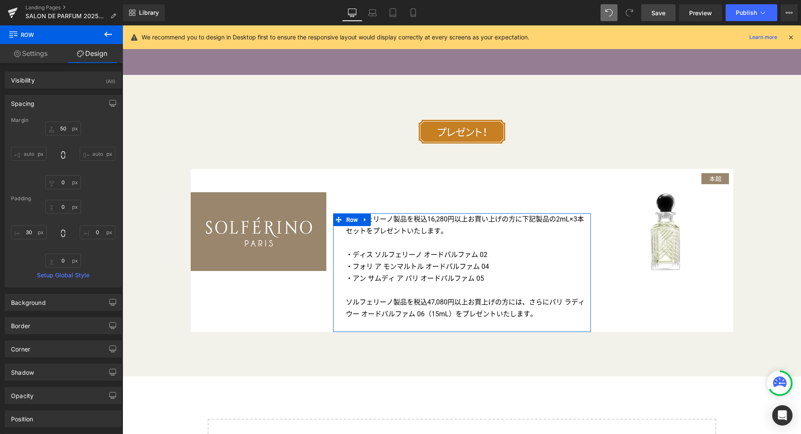
type input "50"
type input "0"
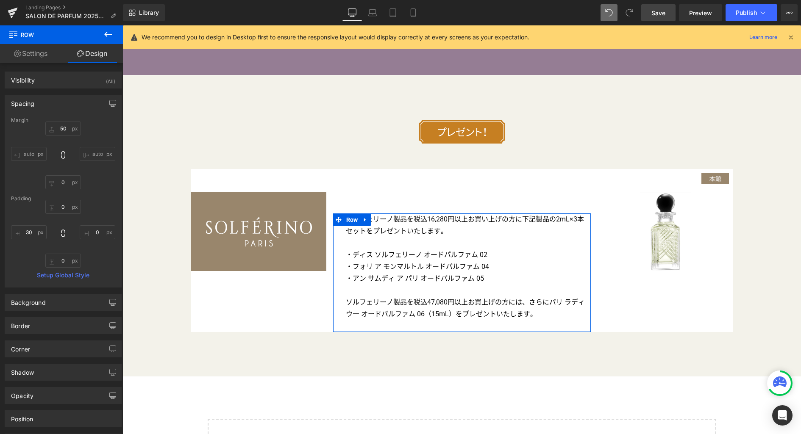
type input "30"
click at [65, 129] on input "50" at bounding box center [63, 129] width 36 height 14
type input "0"
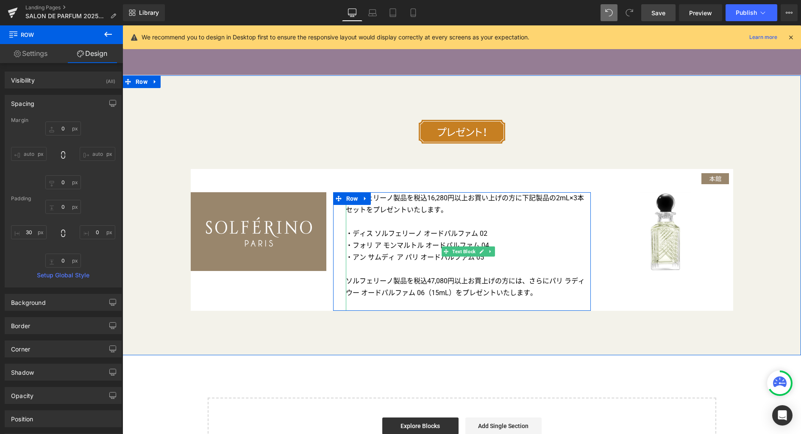
click at [534, 297] on p "ソルフェリーノ製品を税込47,080円以上お買上げの方には、さらにパリ ラディウー オードパルファム 06（15mL）をプレゼントいたします。" at bounding box center [468, 287] width 245 height 24
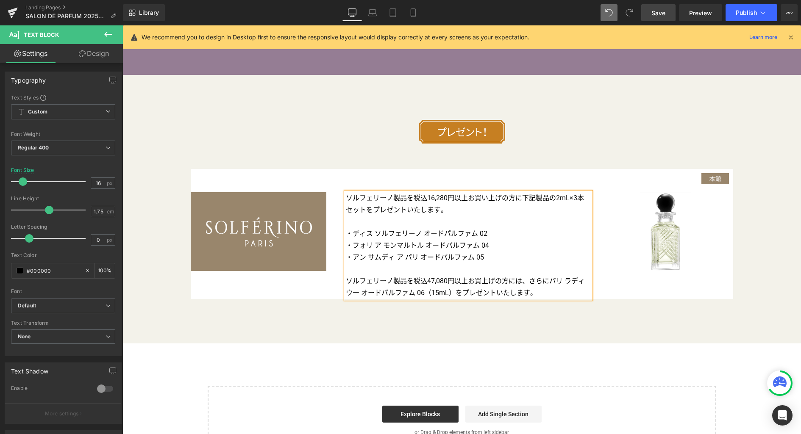
click at [514, 337] on div "Image Row Image Image Image Row 50px 50px ソルフェリーノ製品を税込16,280円以上お買い上げの方に下記製品の2mL…" at bounding box center [461, 209] width 678 height 268
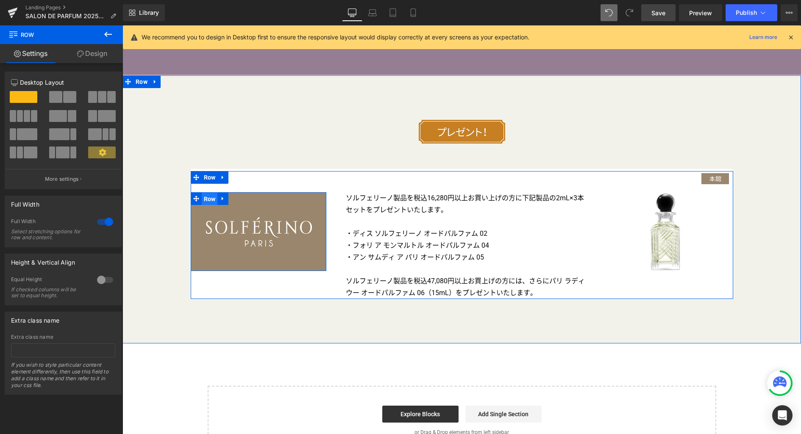
click at [206, 201] on span "Row" at bounding box center [210, 199] width 16 height 13
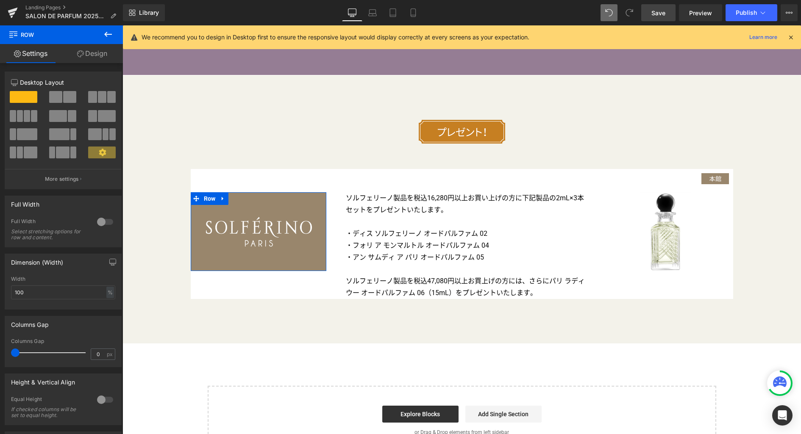
click at [103, 57] on link "Design" at bounding box center [91, 53] width 61 height 19
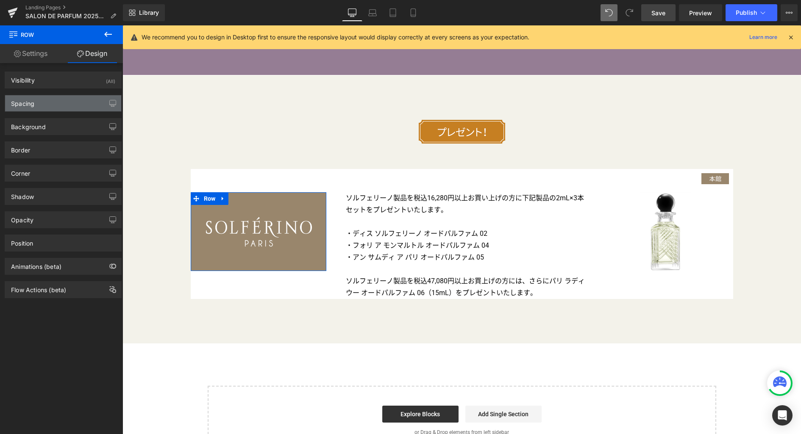
type input "0"
type input "50"
type input "0"
type input "50"
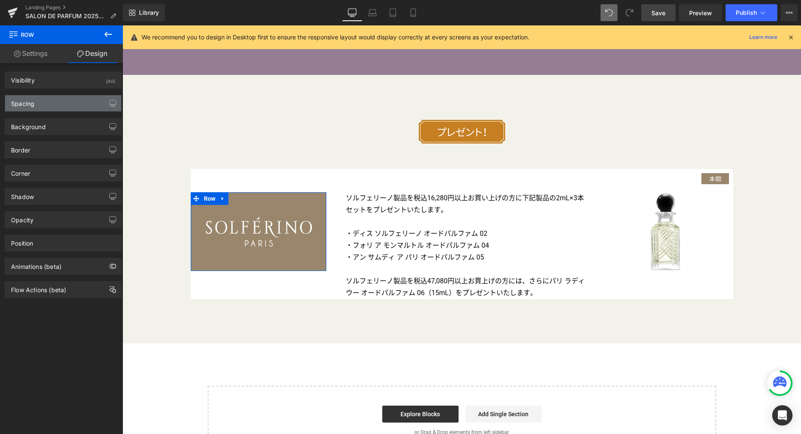
type input "0"
click at [61, 106] on div "Spacing" at bounding box center [63, 103] width 116 height 16
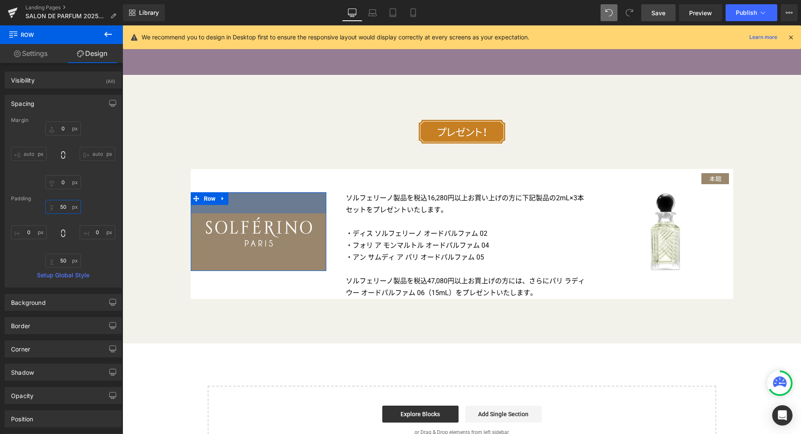
click at [65, 208] on input "50" at bounding box center [63, 207] width 36 height 14
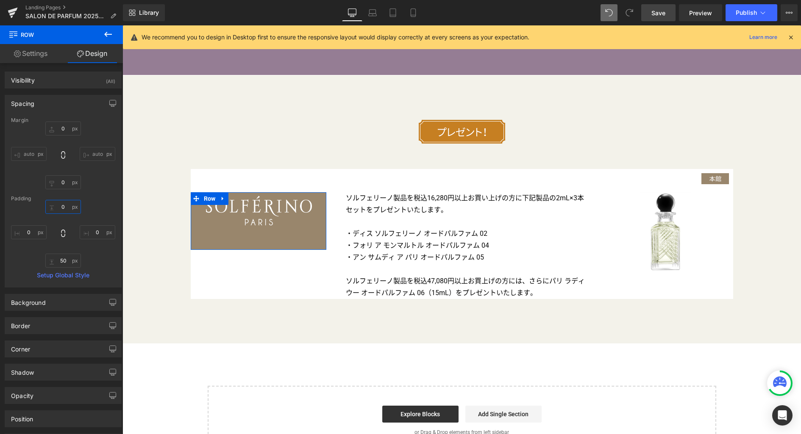
click at [67, 206] on input "0" at bounding box center [63, 207] width 36 height 14
type input "50"
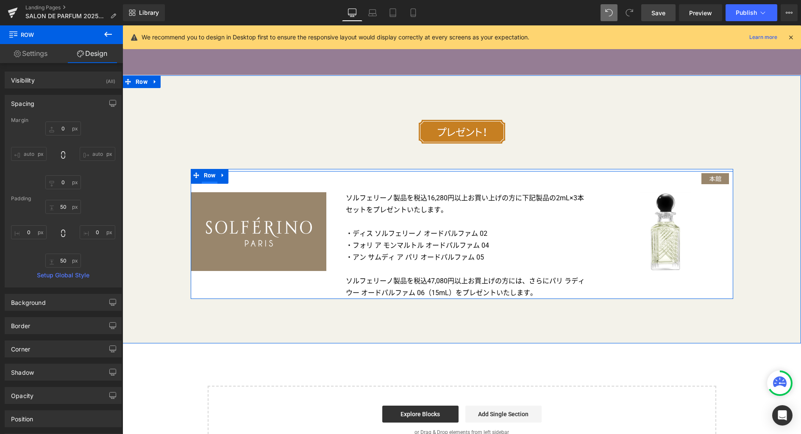
click at [206, 184] on span "Row" at bounding box center [210, 177] width 16 height 13
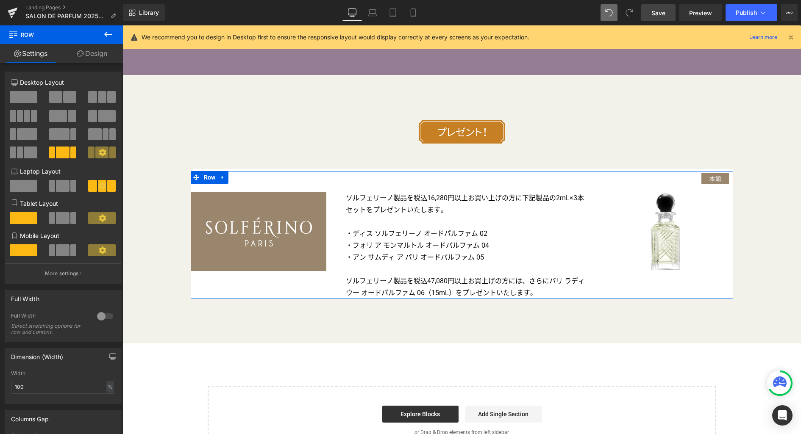
click at [100, 52] on link "Design" at bounding box center [91, 53] width 61 height 19
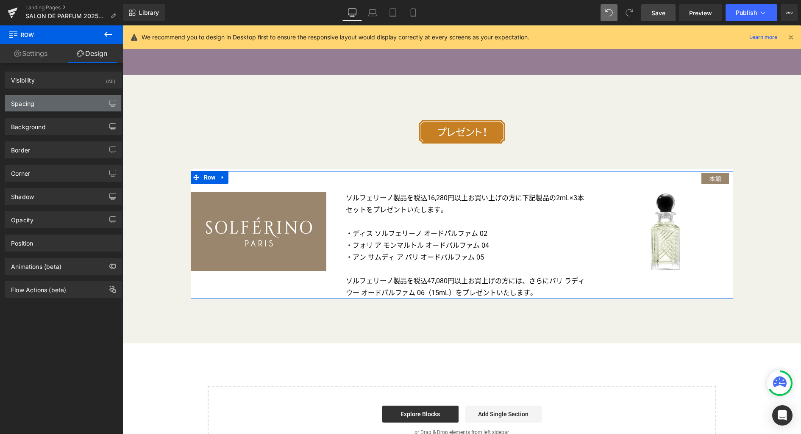
click at [75, 109] on div "Spacing" at bounding box center [63, 103] width 116 height 16
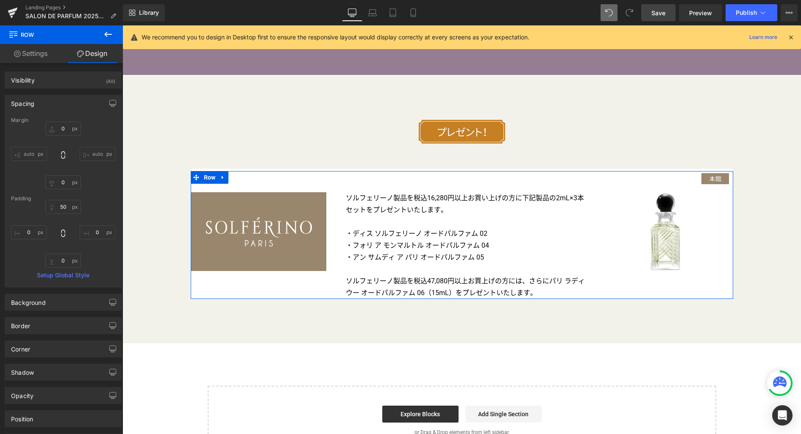
type input "0"
type input "50"
type input "0"
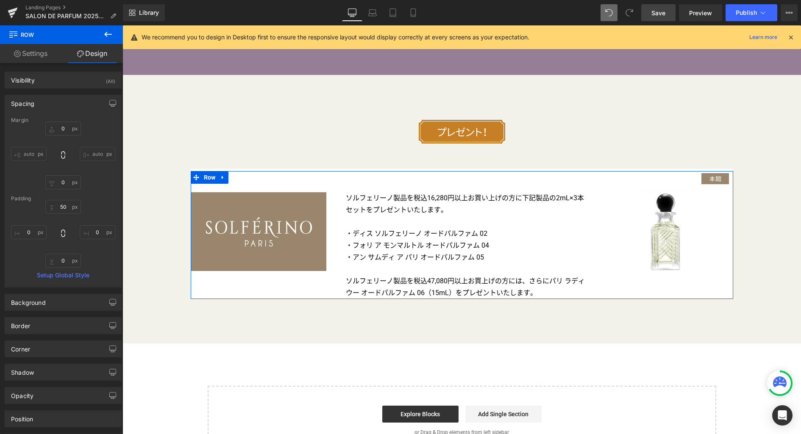
type input "0"
click at [64, 205] on input "50" at bounding box center [63, 207] width 36 height 14
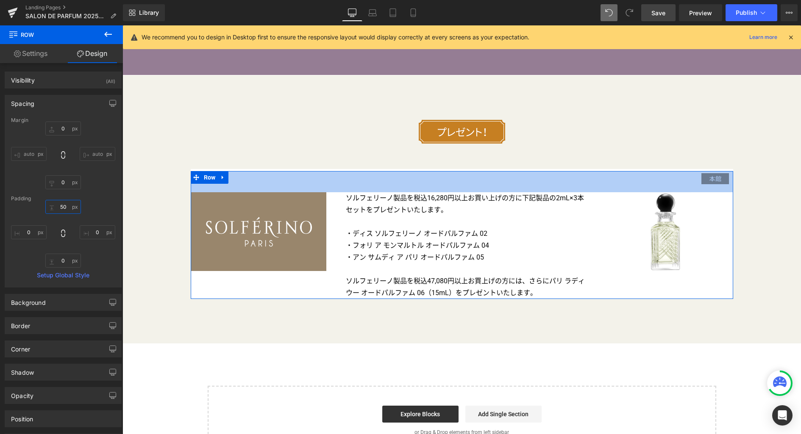
type input "0"
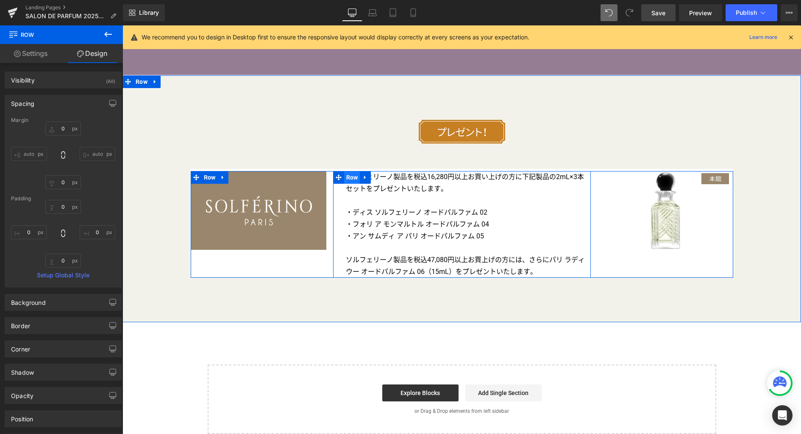
click at [346, 180] on span "Row" at bounding box center [352, 177] width 16 height 13
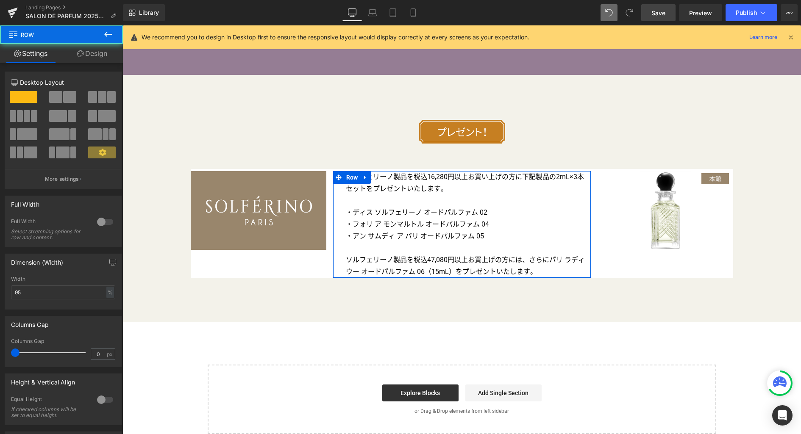
click at [95, 55] on link "Design" at bounding box center [91, 53] width 61 height 19
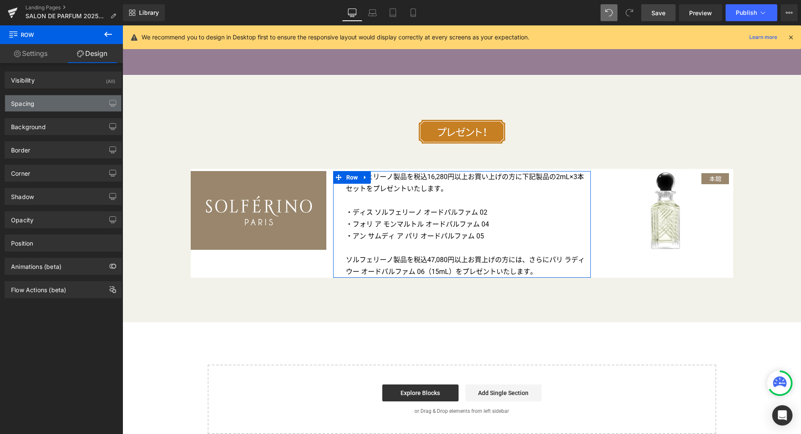
click at [67, 101] on div "Spacing" at bounding box center [63, 103] width 116 height 16
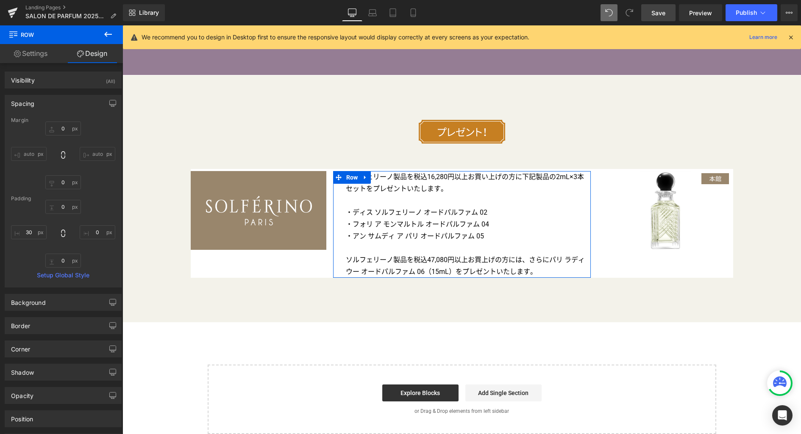
type input "0"
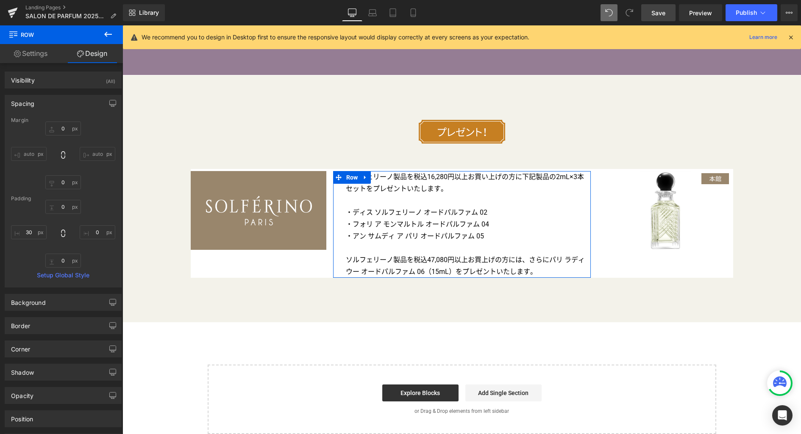
type input "30"
click at [64, 208] on input "0" at bounding box center [63, 207] width 36 height 14
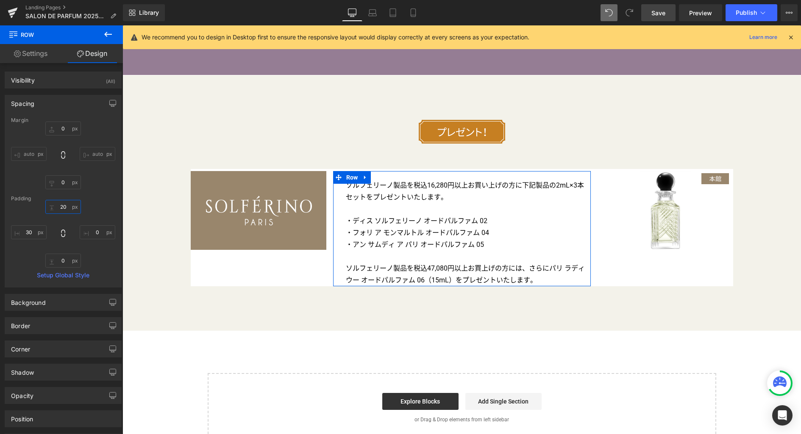
type input "20"
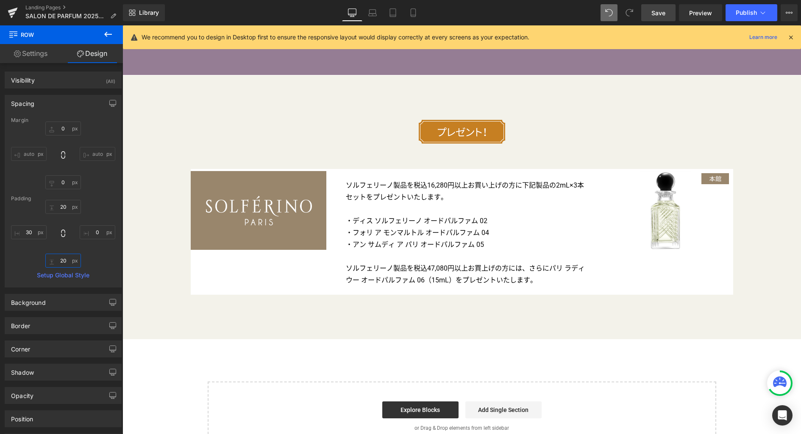
type input "20"
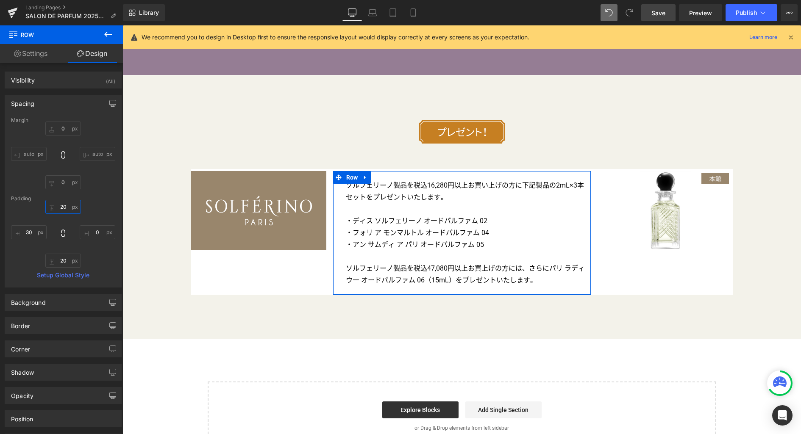
click at [67, 208] on input "20" at bounding box center [63, 207] width 36 height 14
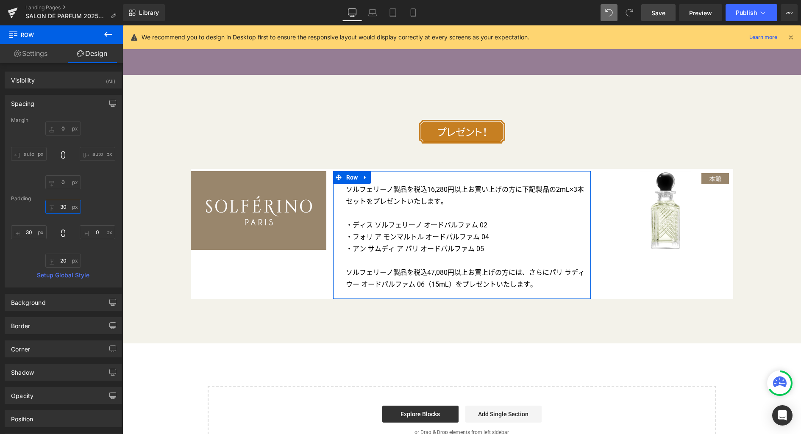
type input "30"
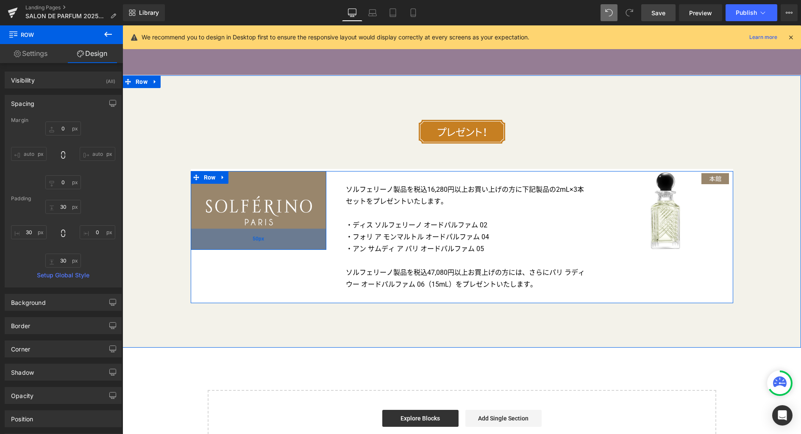
click at [311, 250] on div "50px" at bounding box center [259, 239] width 136 height 21
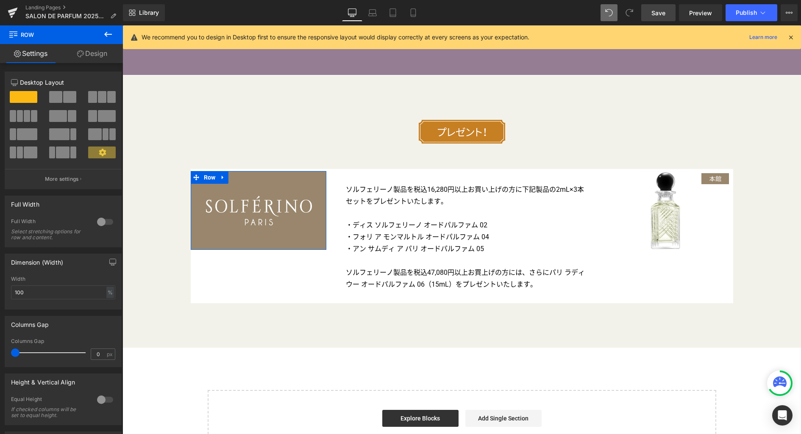
click at [99, 58] on link "Design" at bounding box center [91, 53] width 61 height 19
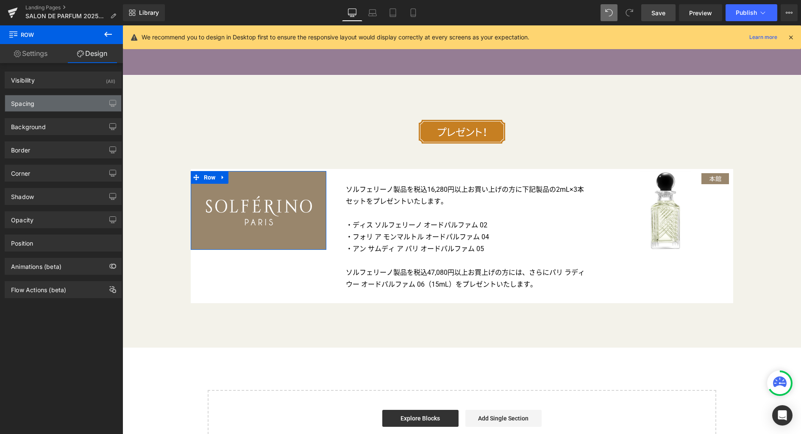
click at [68, 103] on div "Spacing" at bounding box center [63, 103] width 116 height 16
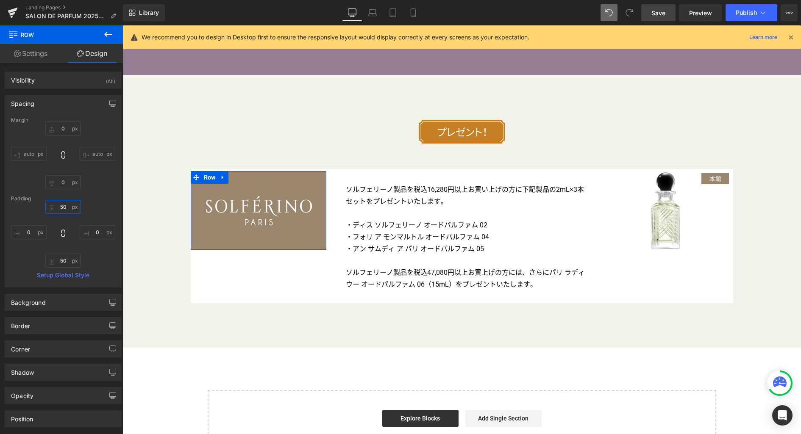
drag, startPoint x: 64, startPoint y: 208, endPoint x: 77, endPoint y: 210, distance: 13.0
click at [64, 208] on input "50" at bounding box center [63, 207] width 36 height 14
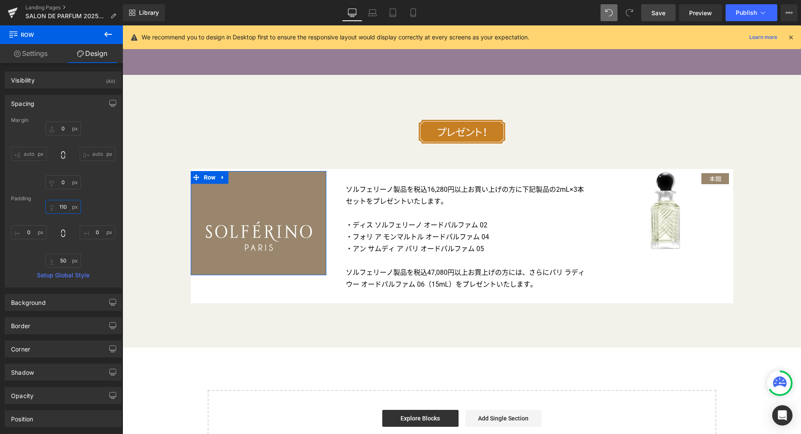
type input "110"
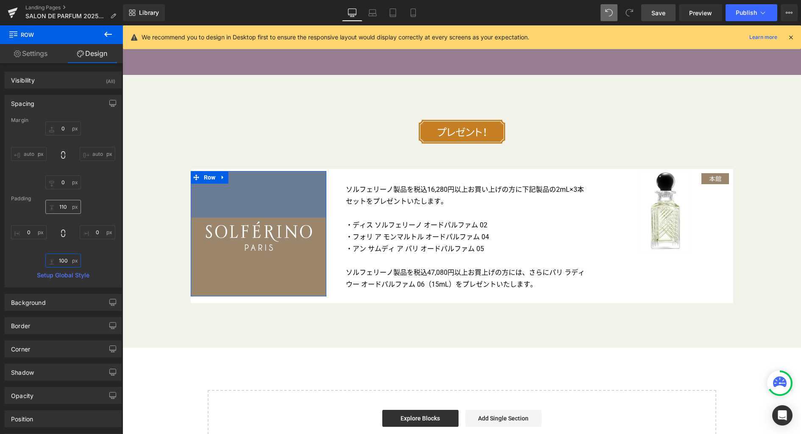
type input "100"
click at [64, 208] on input "110" at bounding box center [63, 207] width 36 height 14
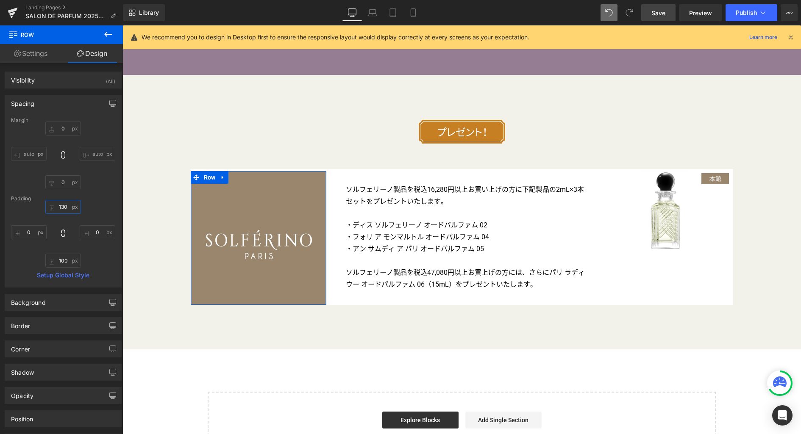
type input "130"
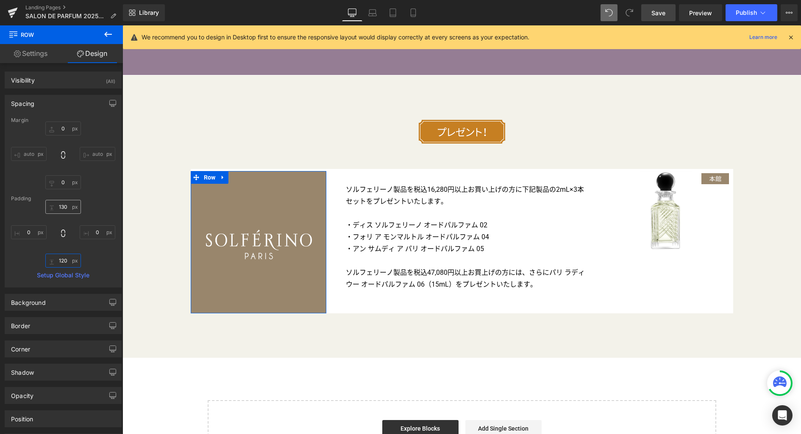
type input "120"
click at [65, 208] on input "130" at bounding box center [63, 207] width 36 height 14
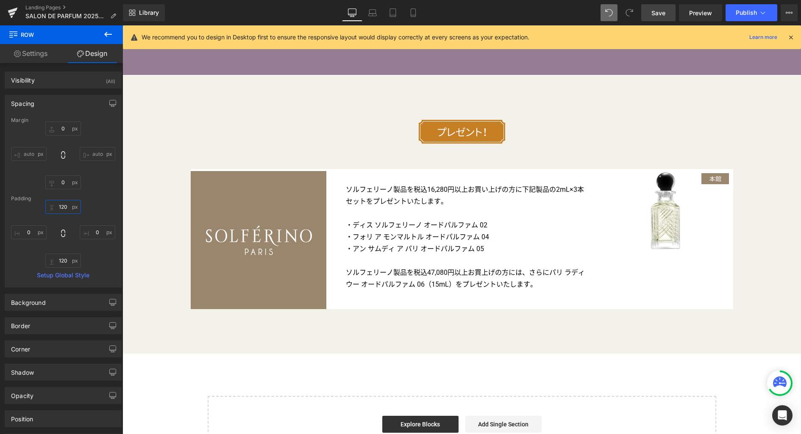
type input "120"
click at [656, 12] on span "Save" at bounding box center [658, 12] width 14 height 9
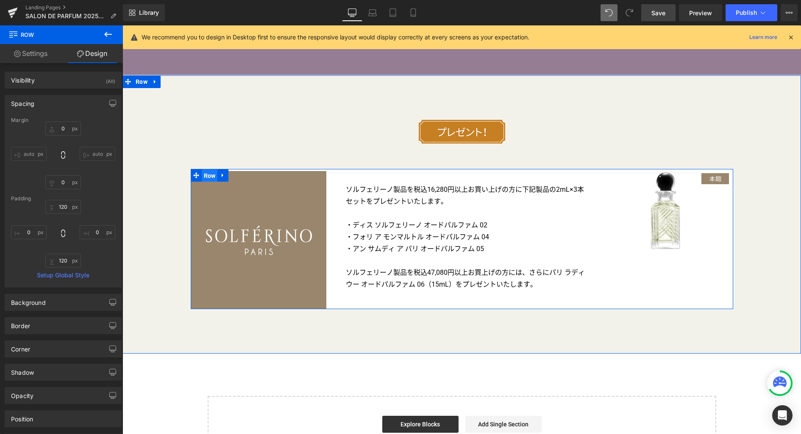
click at [205, 176] on span "Row" at bounding box center [210, 176] width 16 height 13
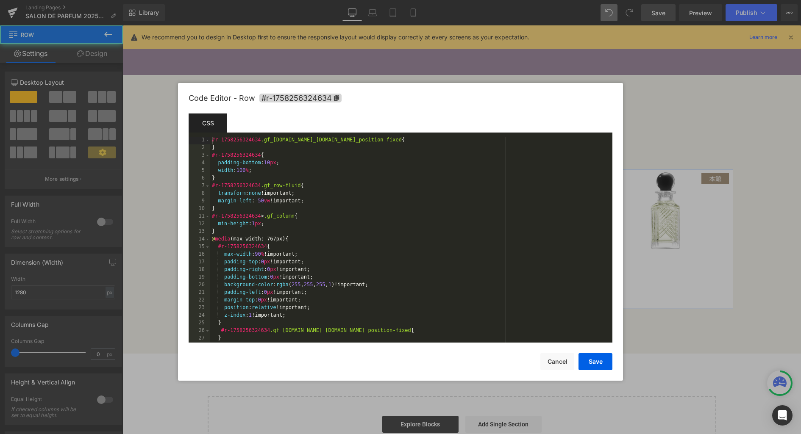
click at [186, 0] on div "Row You are previewing how the will restyle your page. You can not edit Element…" at bounding box center [400, 0] width 801 height 0
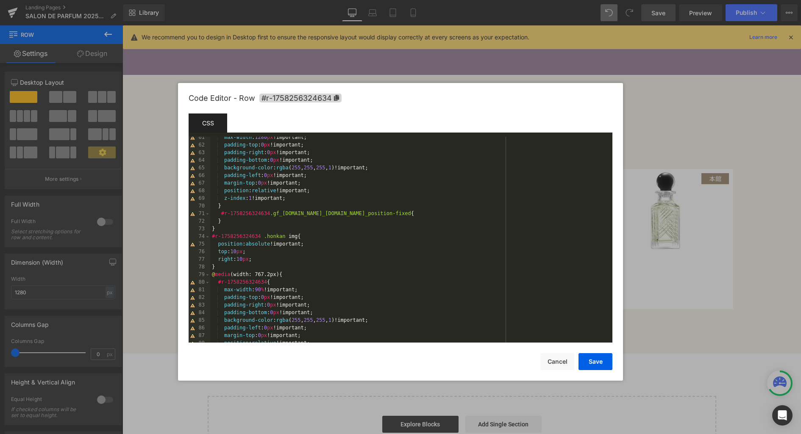
scroll to position [409, 0]
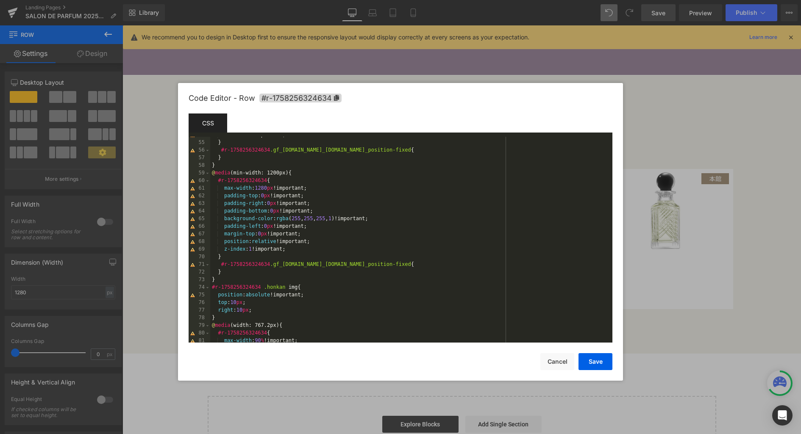
click at [403, 249] on div "z-index : 1 !important; } #r-1758256324634 .gf_row.gf_row-fluid.gf_position-fix…" at bounding box center [409, 242] width 399 height 221
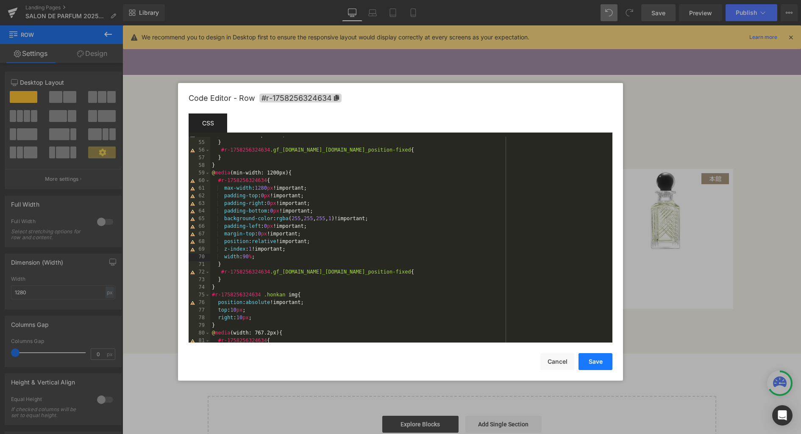
click at [593, 364] on button "Save" at bounding box center [595, 361] width 34 height 17
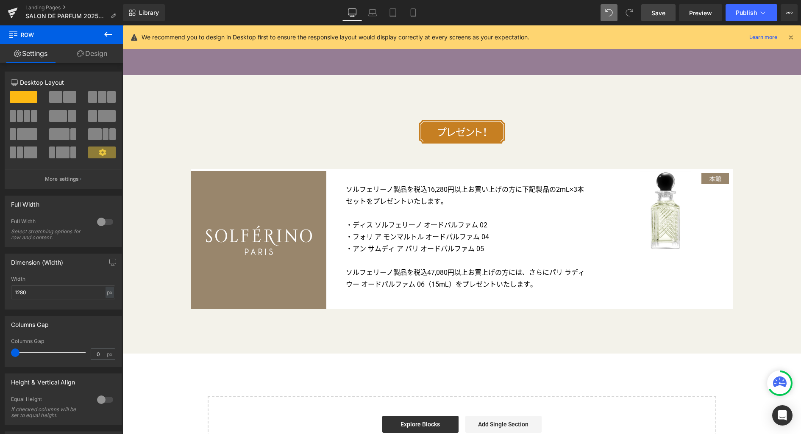
click at [662, 13] on span "Save" at bounding box center [658, 12] width 14 height 9
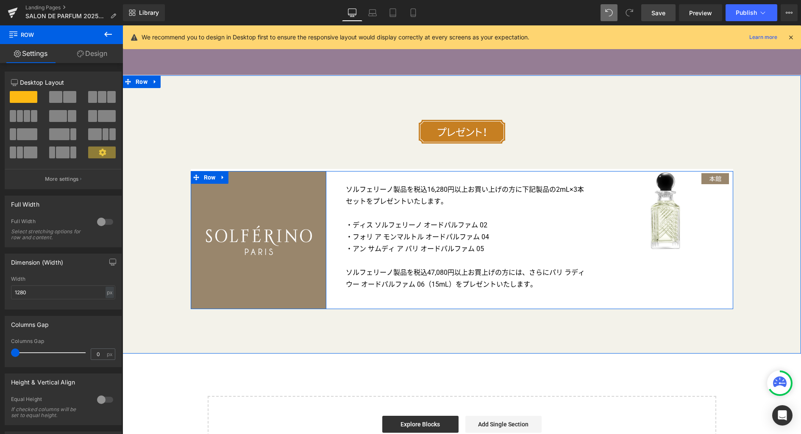
click at [324, 259] on div at bounding box center [325, 240] width 2 height 138
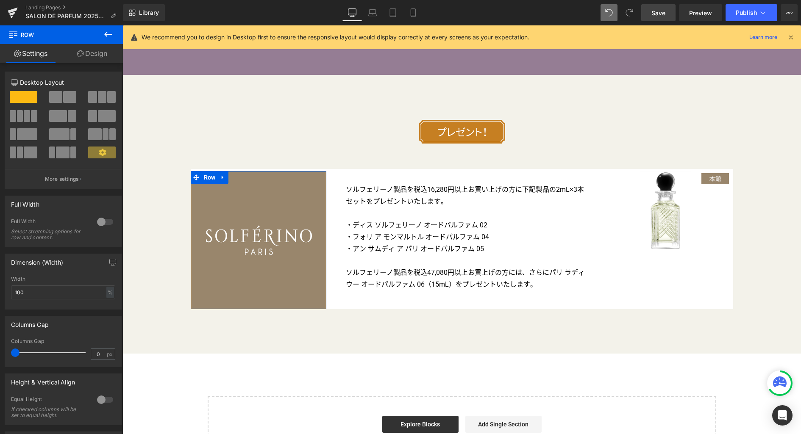
click at [97, 59] on link "Design" at bounding box center [91, 53] width 61 height 19
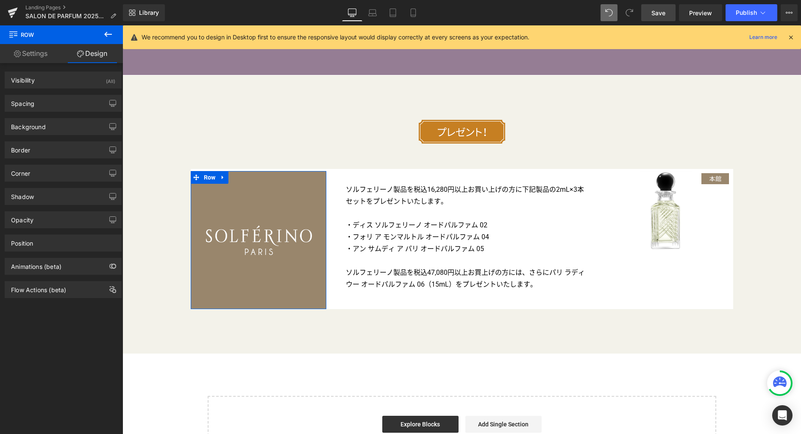
type input "#99866c"
type input "100"
click at [64, 129] on div "Background" at bounding box center [63, 127] width 116 height 16
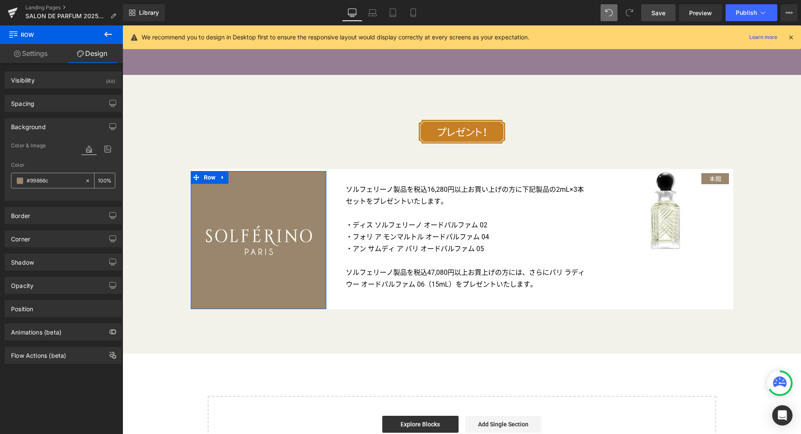
click at [44, 181] on input "#99866c" at bounding box center [54, 180] width 54 height 9
click at [68, 167] on div "Color" at bounding box center [63, 165] width 104 height 6
click at [54, 181] on input "#99866c" at bounding box center [54, 180] width 54 height 9
click at [42, 180] on input "#99866c" at bounding box center [54, 180] width 54 height 9
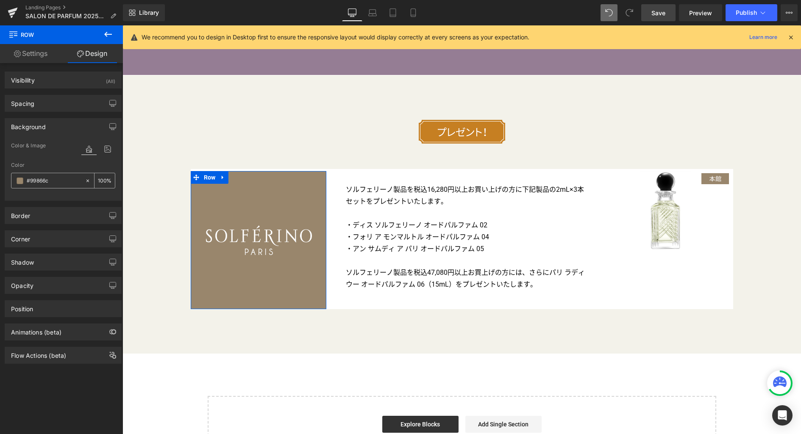
click at [42, 180] on input "#99866c" at bounding box center [54, 180] width 54 height 9
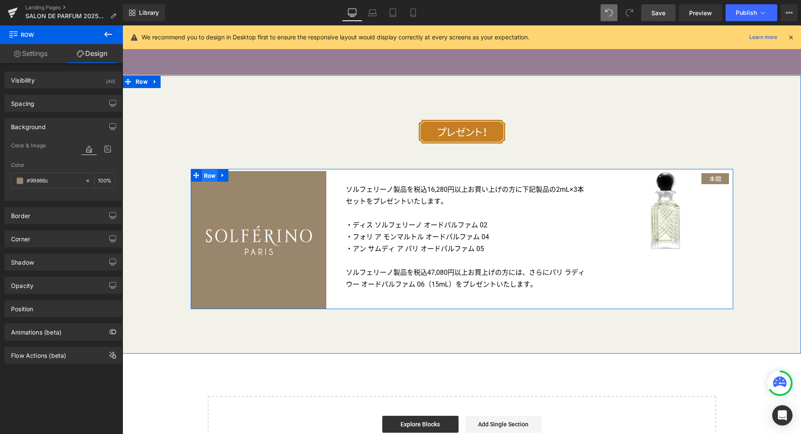
click at [206, 182] on span "Row" at bounding box center [210, 176] width 16 height 13
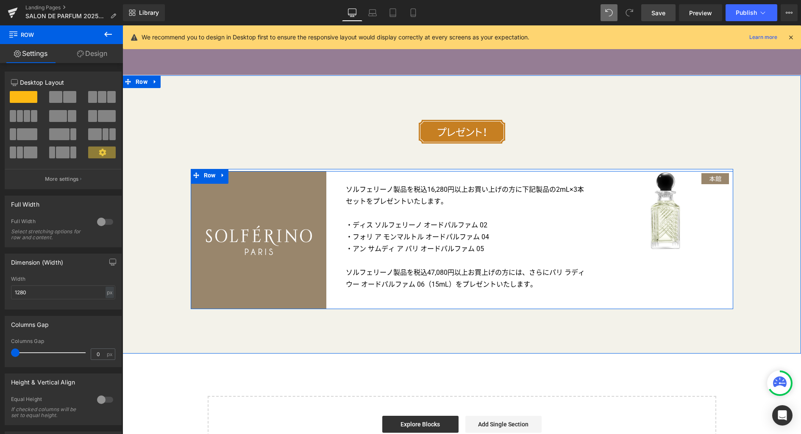
click at [206, 184] on span "Row" at bounding box center [210, 178] width 16 height 13
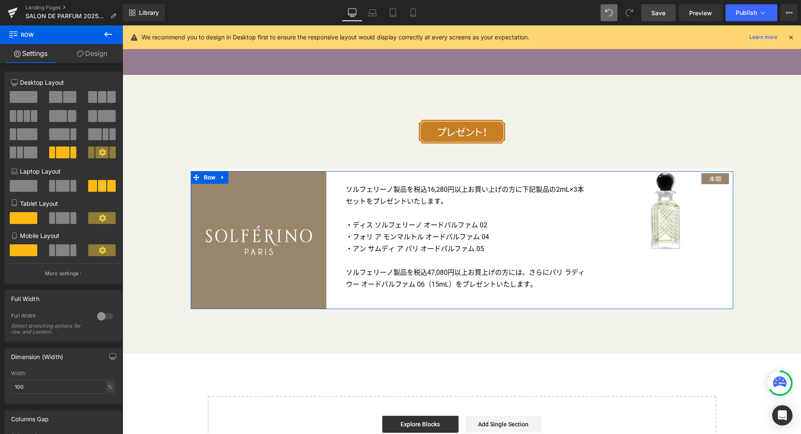
click at [101, 56] on link "Design" at bounding box center [91, 53] width 61 height 19
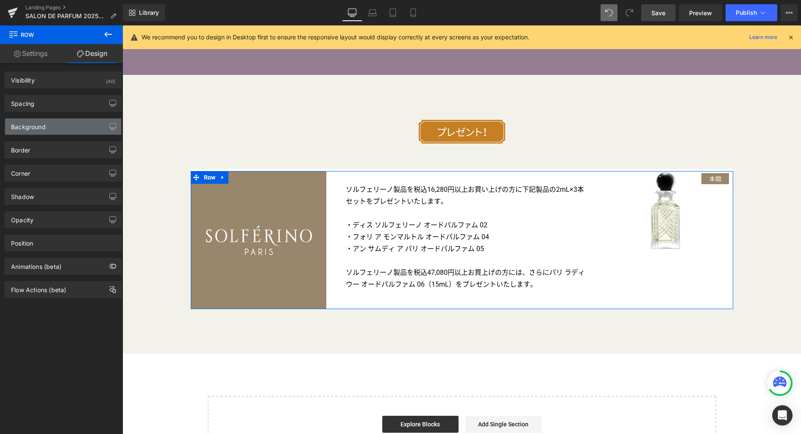
type input "none"
type input "0"
click at [49, 125] on div "Background" at bounding box center [63, 127] width 116 height 16
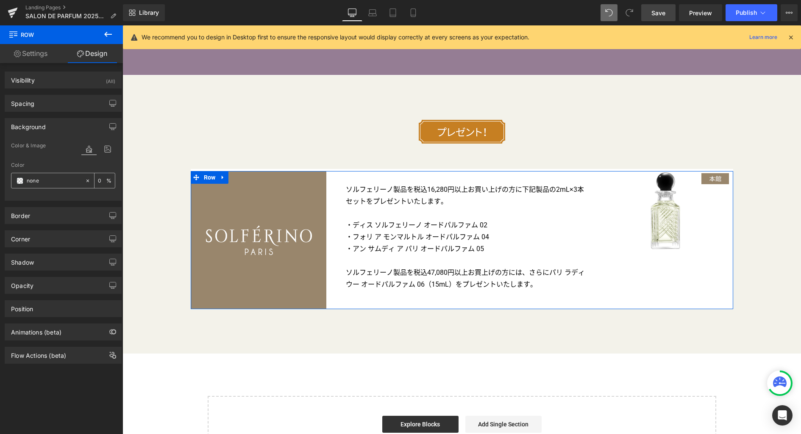
click at [20, 181] on span at bounding box center [20, 181] width 7 height 7
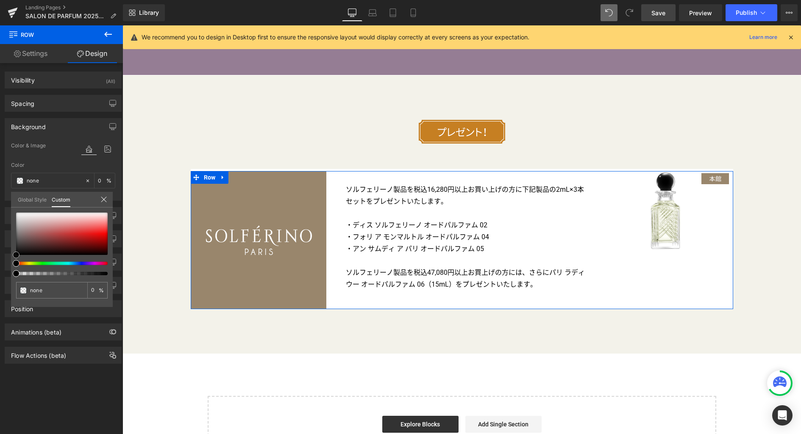
type input "#eae0e0"
type input "100"
type input "#eae0e0"
type input "100"
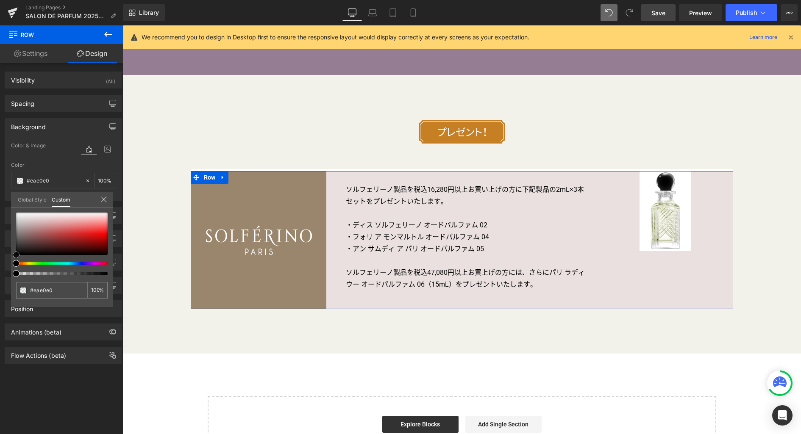
click at [33, 217] on div at bounding box center [62, 234] width 92 height 42
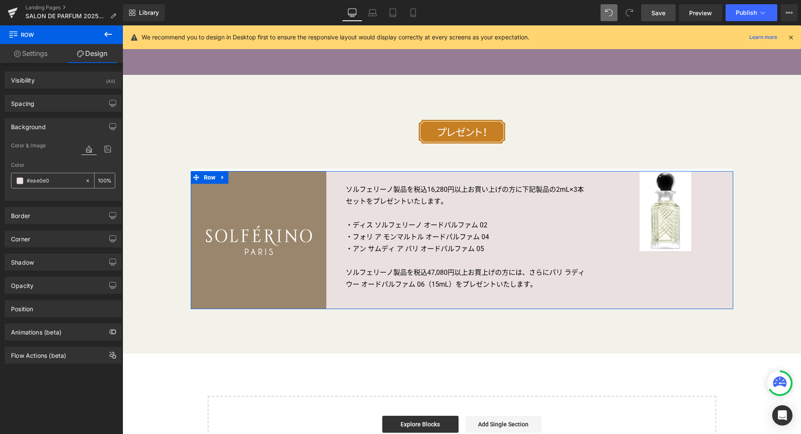
click at [54, 182] on input "#eae0e0" at bounding box center [54, 180] width 54 height 9
click at [39, 182] on input "#eae0e0" at bounding box center [54, 180] width 54 height 9
paste input "99866c"
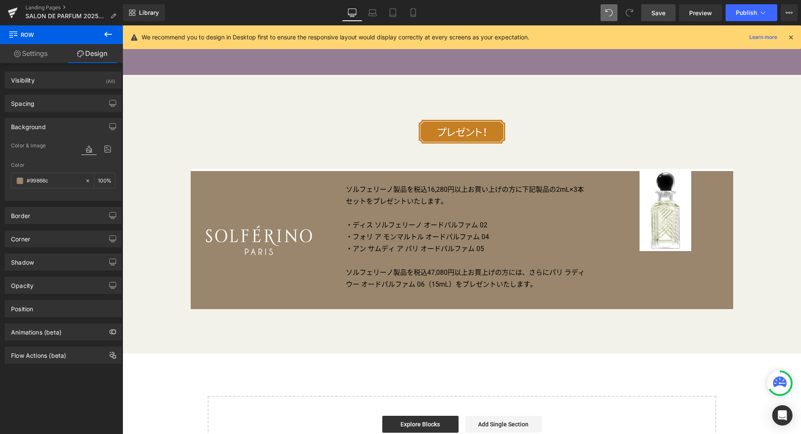
type input "#99866c"
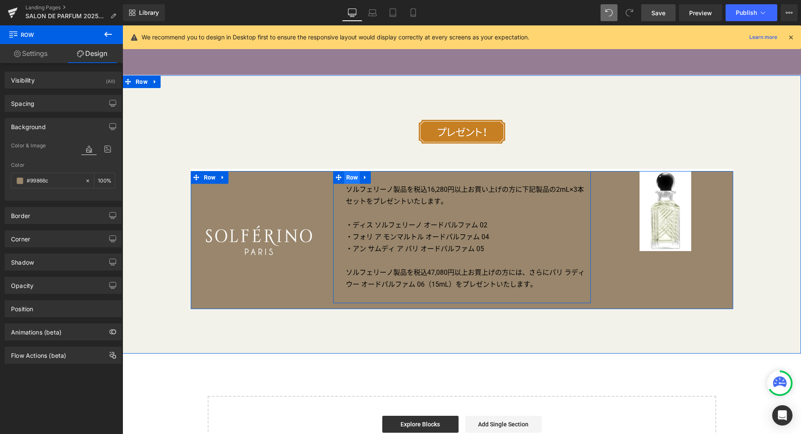
click at [347, 181] on span "Row" at bounding box center [352, 177] width 16 height 13
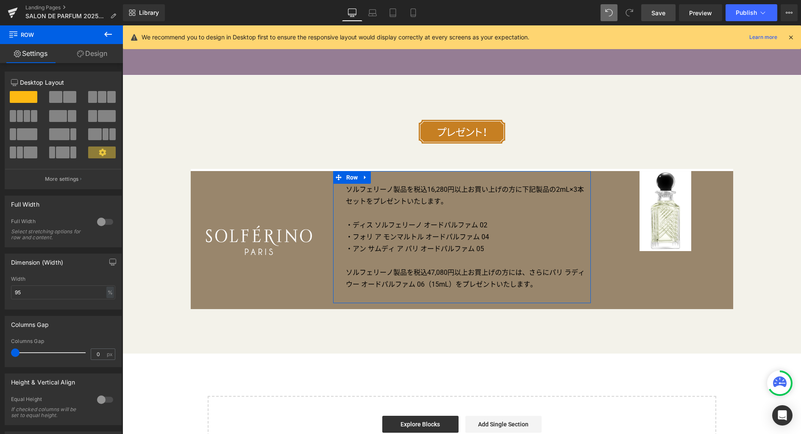
click at [97, 55] on link "Design" at bounding box center [91, 53] width 61 height 19
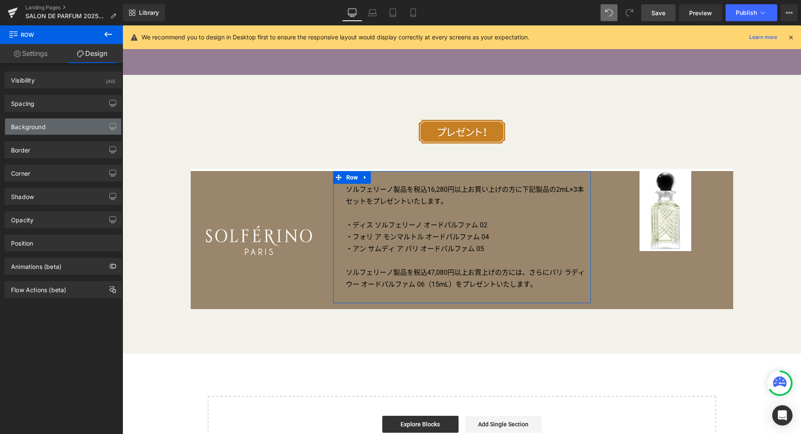
click at [49, 127] on div "Background" at bounding box center [63, 127] width 116 height 16
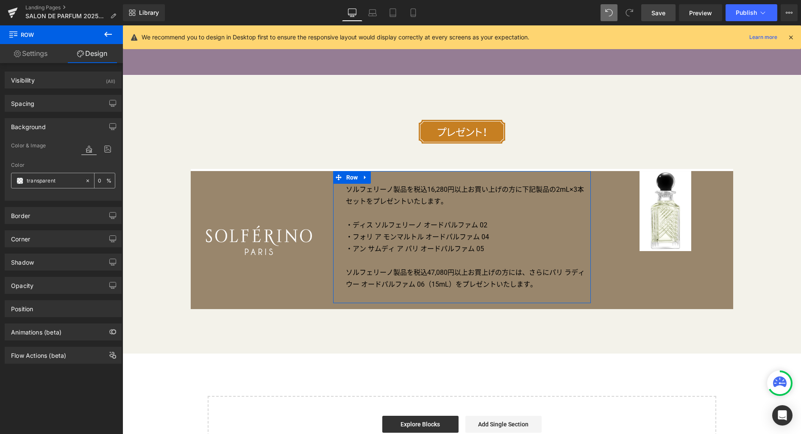
click at [19, 181] on span at bounding box center [20, 181] width 7 height 7
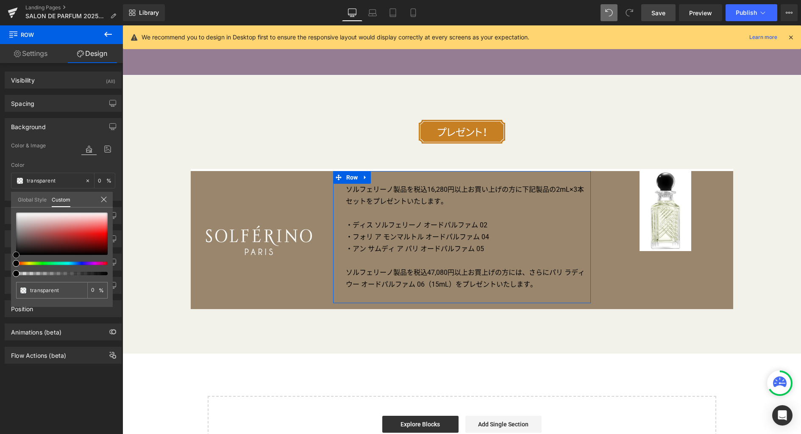
type input "#794242"
type input "100"
type input "#794242"
type input "100"
type input "#874949"
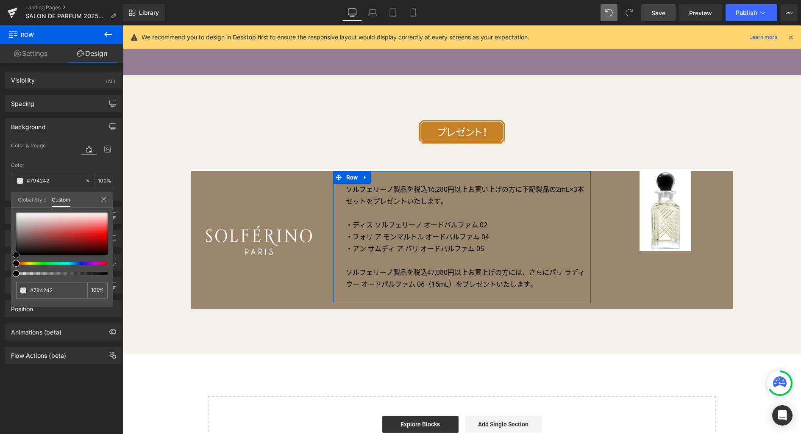
type input "#874949"
type input "#a67171"
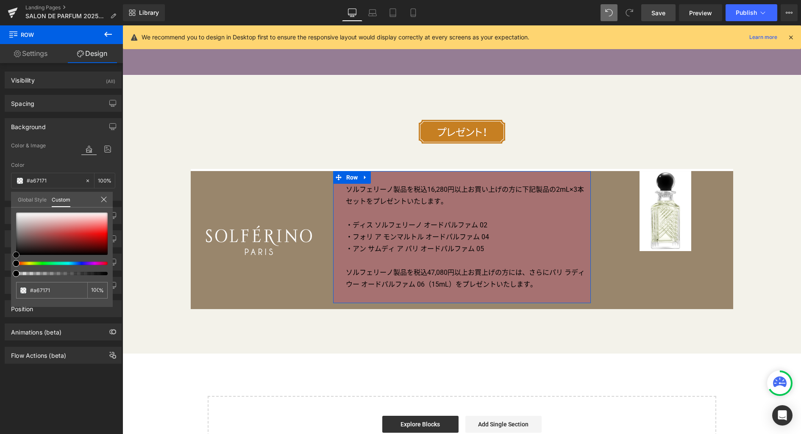
type input "#c7b6b6"
type input "#ffffff"
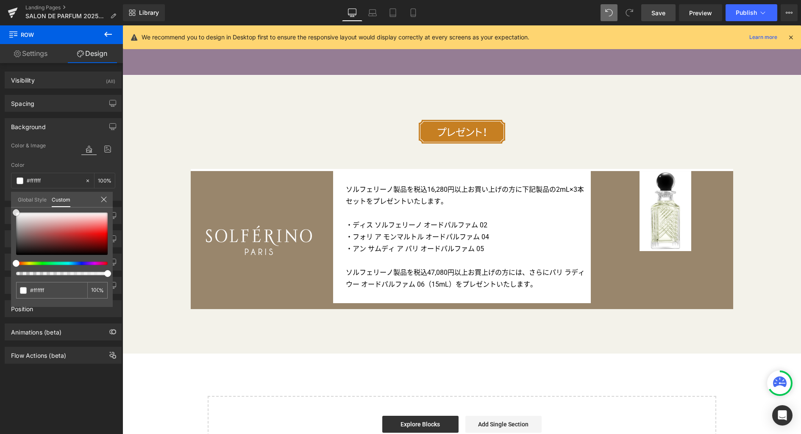
drag, startPoint x: 28, startPoint y: 223, endPoint x: -27, endPoint y: 160, distance: 84.1
click at [0, 160] on html "Row You are previewing how the will restyle your page. You can not edit Element…" at bounding box center [400, 217] width 801 height 434
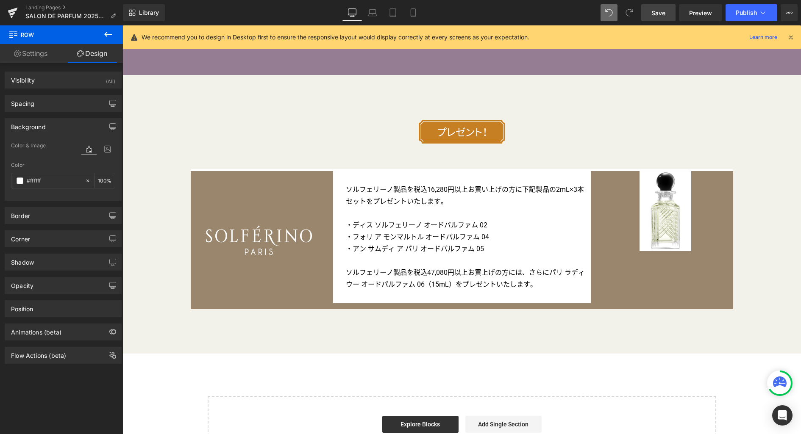
click at [108, 35] on icon at bounding box center [108, 34] width 10 height 10
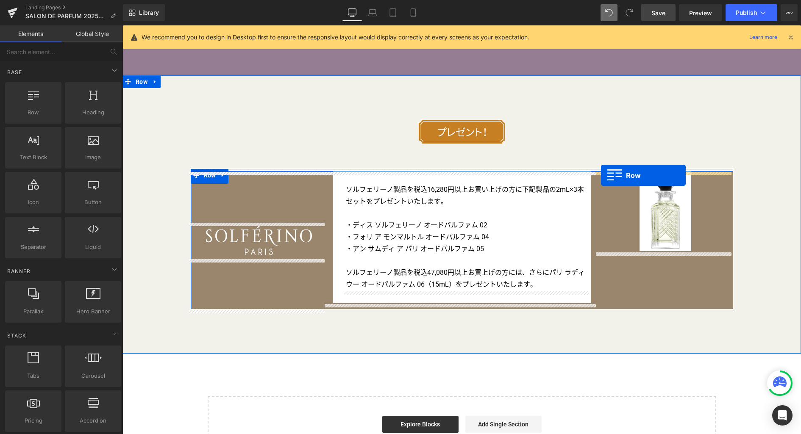
drag, startPoint x: 157, startPoint y: 128, endPoint x: 601, endPoint y: 175, distance: 446.2
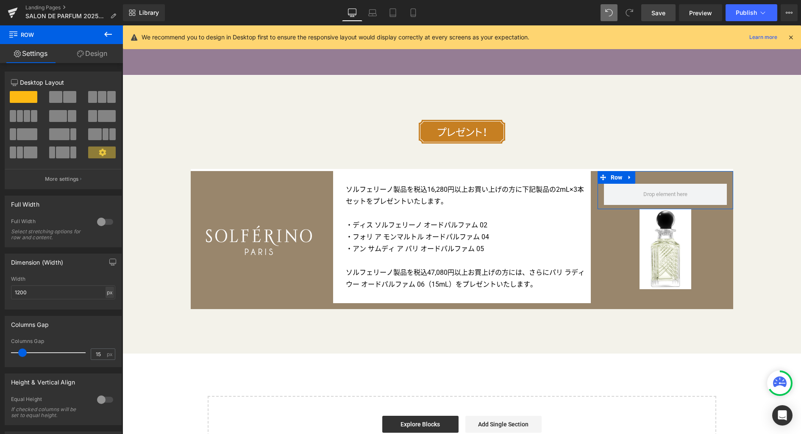
click at [106, 293] on div "px" at bounding box center [110, 292] width 8 height 11
click at [106, 305] on li "%" at bounding box center [109, 306] width 11 height 12
type input "100"
type input "0"
drag, startPoint x: 23, startPoint y: 352, endPoint x: -41, endPoint y: 348, distance: 64.5
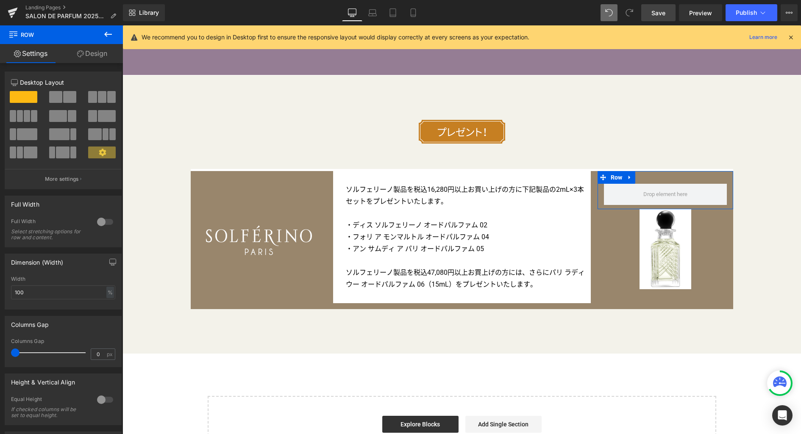
click at [0, 348] on html "Row You are previewing how the will restyle your page. You can not edit Element…" at bounding box center [400, 217] width 801 height 434
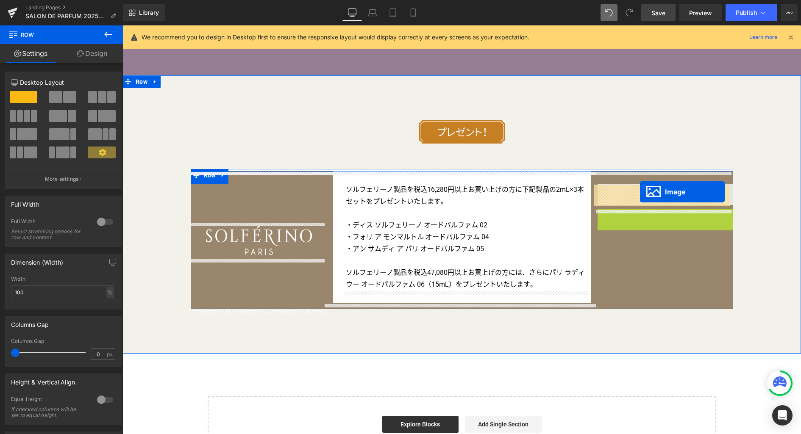
drag, startPoint x: 650, startPoint y: 250, endPoint x: 640, endPoint y: 192, distance: 58.9
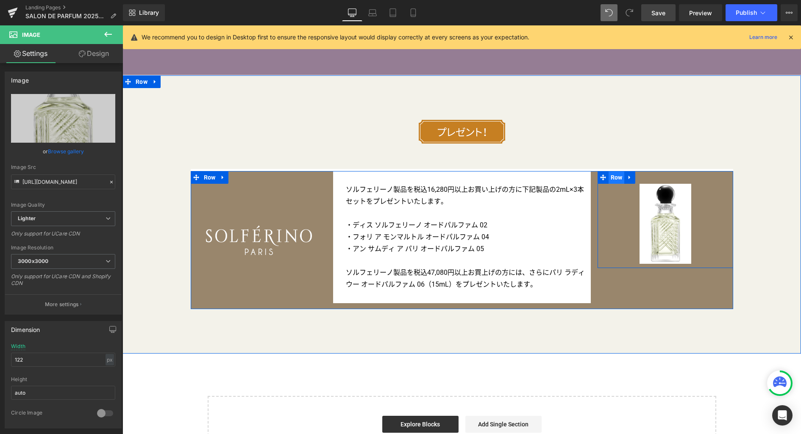
click at [612, 177] on span "Row" at bounding box center [617, 177] width 16 height 13
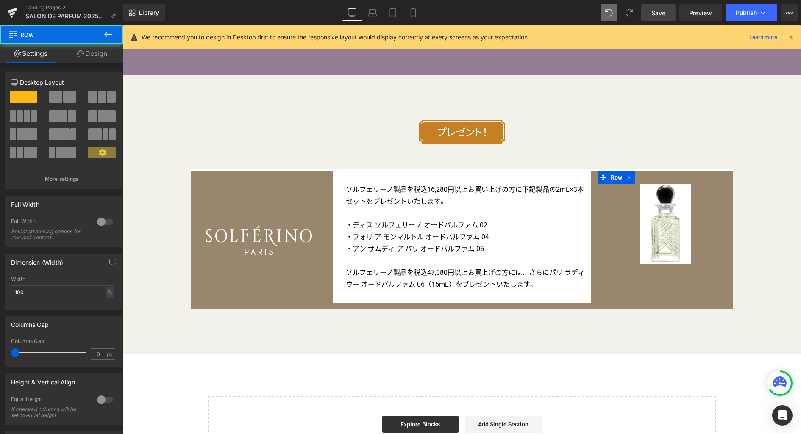
click at [102, 56] on link "Design" at bounding box center [91, 53] width 61 height 19
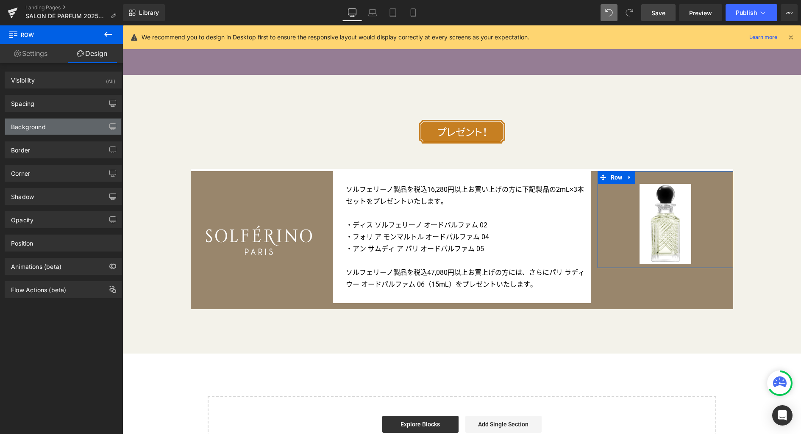
type input "transparent"
click at [53, 127] on div "Background" at bounding box center [63, 127] width 116 height 16
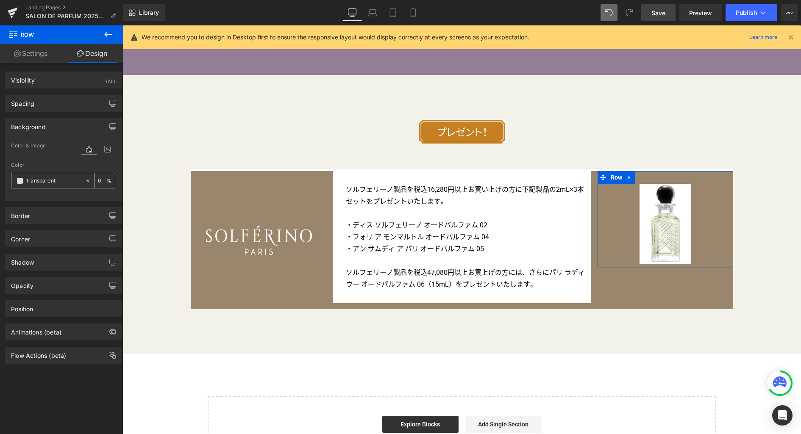
click at [18, 180] on span at bounding box center [20, 181] width 7 height 7
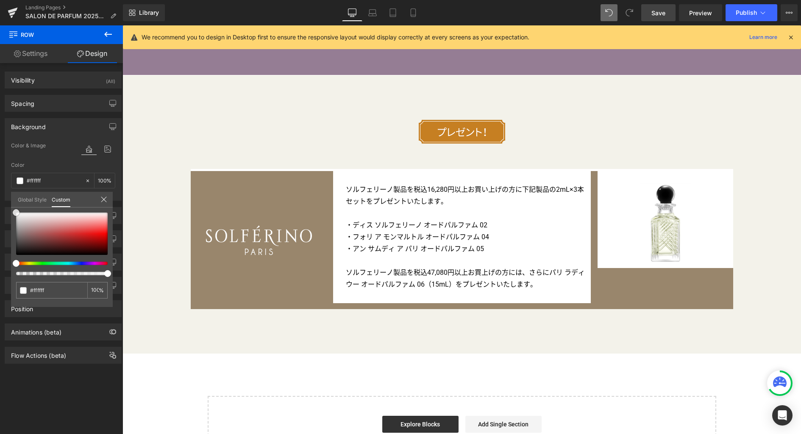
drag, startPoint x: 41, startPoint y: 220, endPoint x: -9, endPoint y: 192, distance: 57.1
click at [0, 192] on html "Row You are previewing how the will restyle your page. You can not edit Element…" at bounding box center [400, 217] width 801 height 434
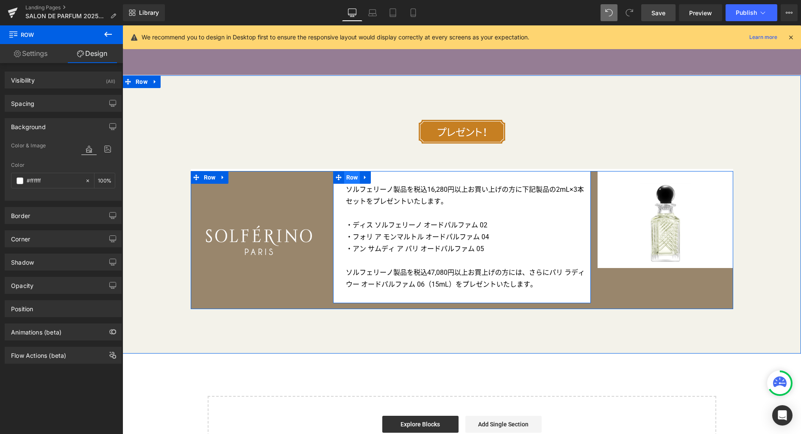
click at [350, 181] on span "Row" at bounding box center [352, 177] width 16 height 13
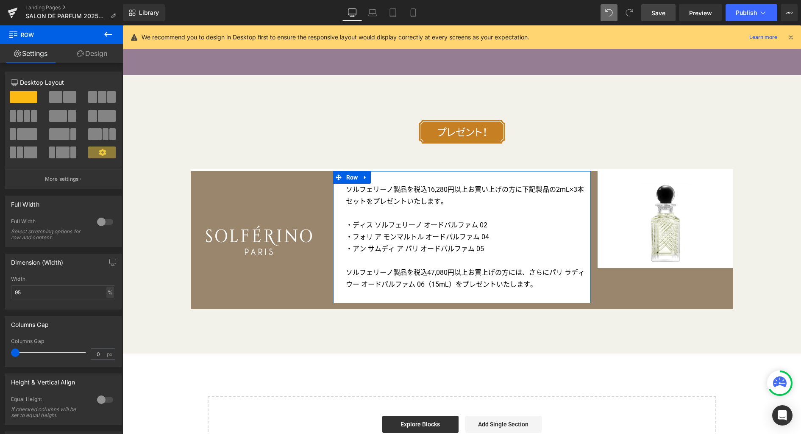
click at [109, 293] on div "%" at bounding box center [110, 292] width 8 height 11
click at [0, 292] on html "Row You are previewing how the will restyle your page. You can not edit Element…" at bounding box center [400, 217] width 801 height 434
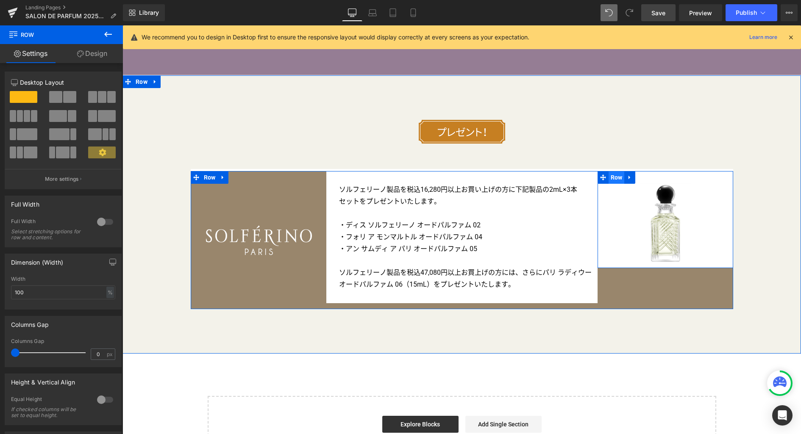
click at [614, 181] on span "Row" at bounding box center [617, 177] width 16 height 13
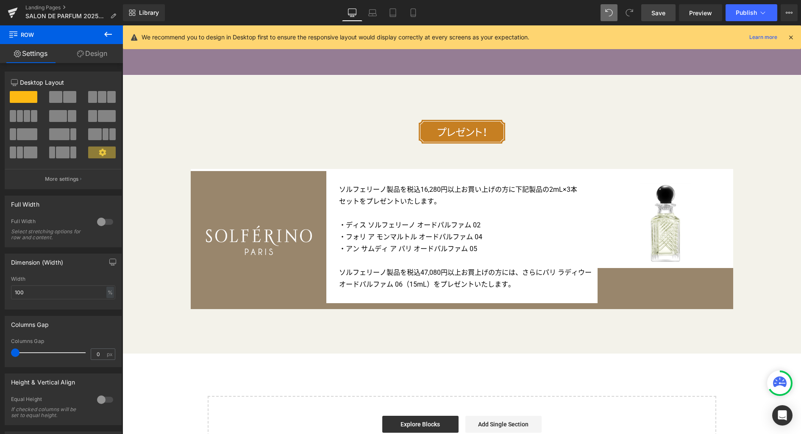
click at [651, 15] on link "Save" at bounding box center [658, 12] width 34 height 17
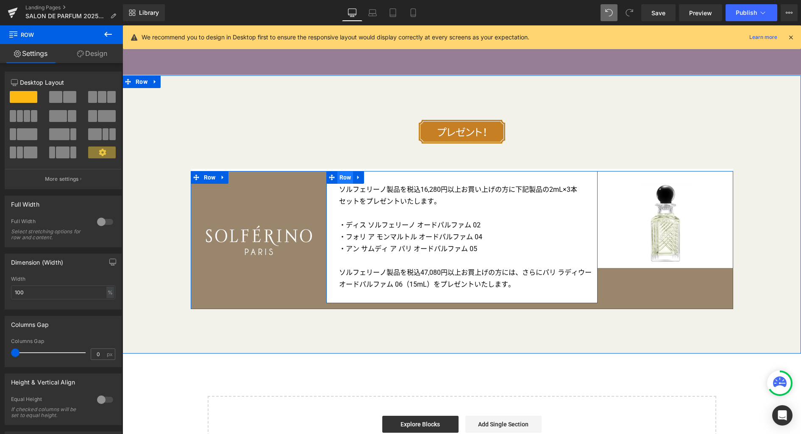
click at [342, 182] on span "Row" at bounding box center [345, 177] width 16 height 13
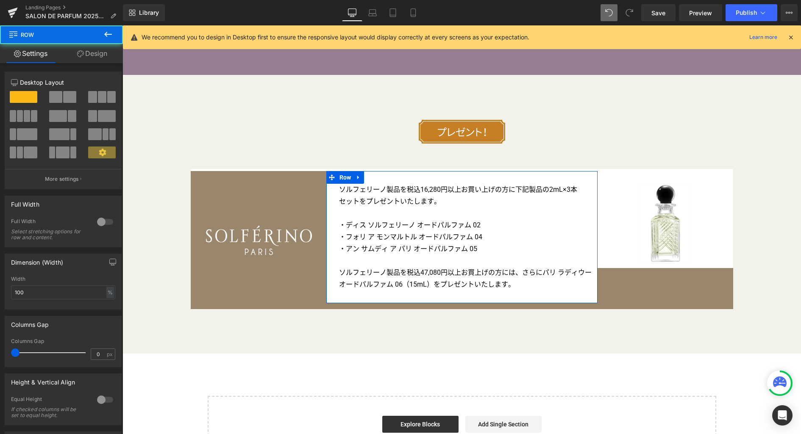
click at [90, 56] on link "Design" at bounding box center [91, 53] width 61 height 19
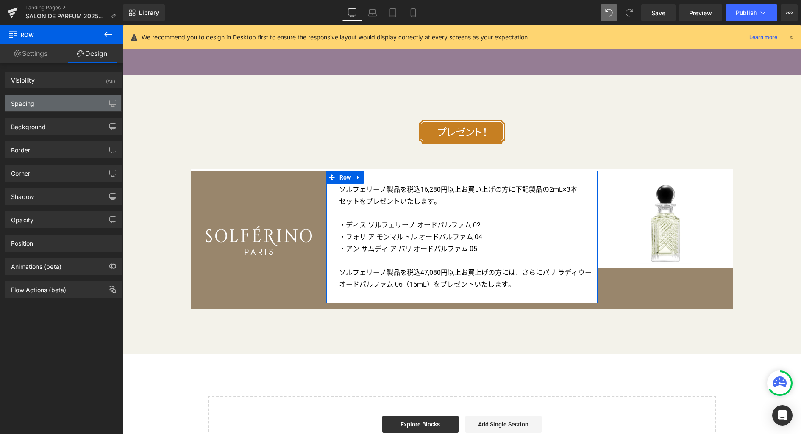
click at [53, 103] on div "Spacing" at bounding box center [63, 103] width 116 height 16
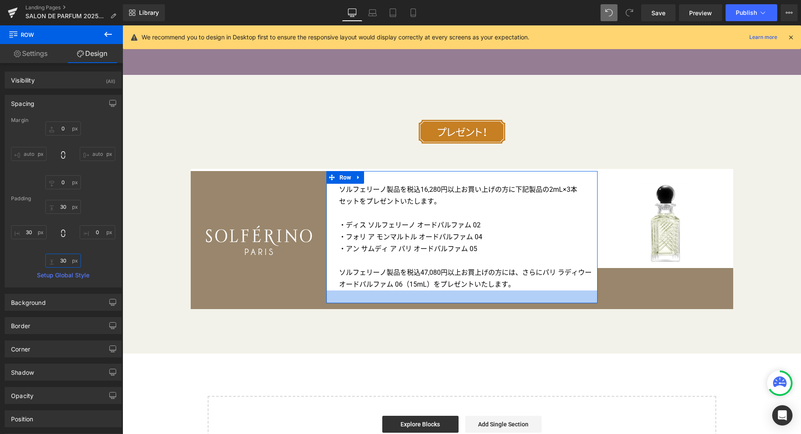
click at [67, 259] on input "30" at bounding box center [63, 261] width 36 height 14
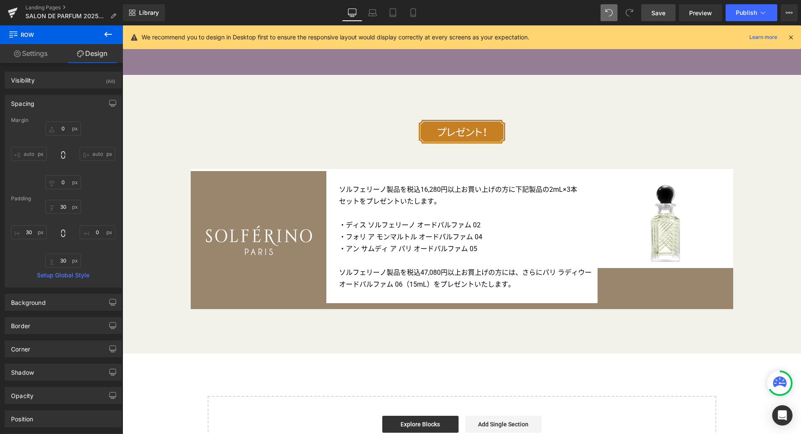
click at [652, 15] on span "Save" at bounding box center [658, 12] width 14 height 9
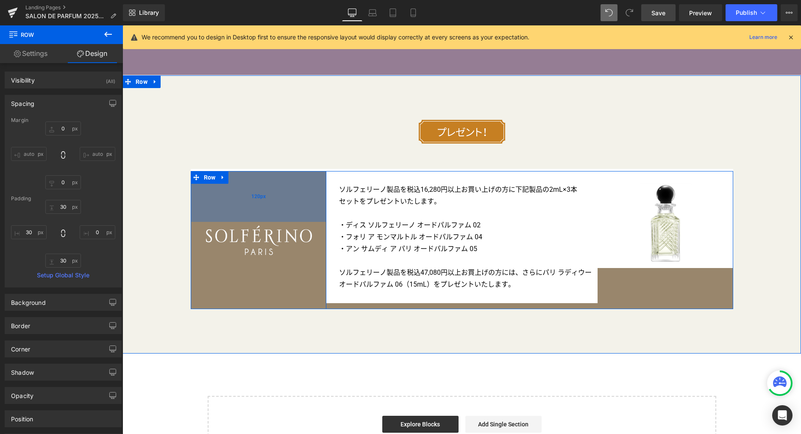
click at [211, 197] on div "120px" at bounding box center [259, 196] width 136 height 51
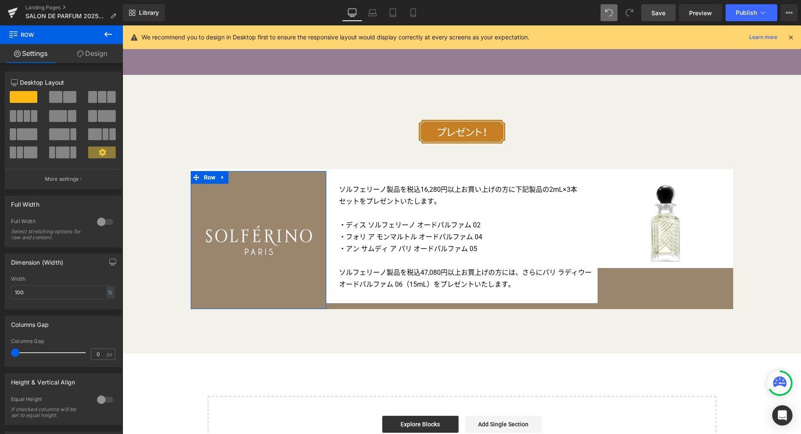
click at [103, 52] on link "Design" at bounding box center [91, 53] width 61 height 19
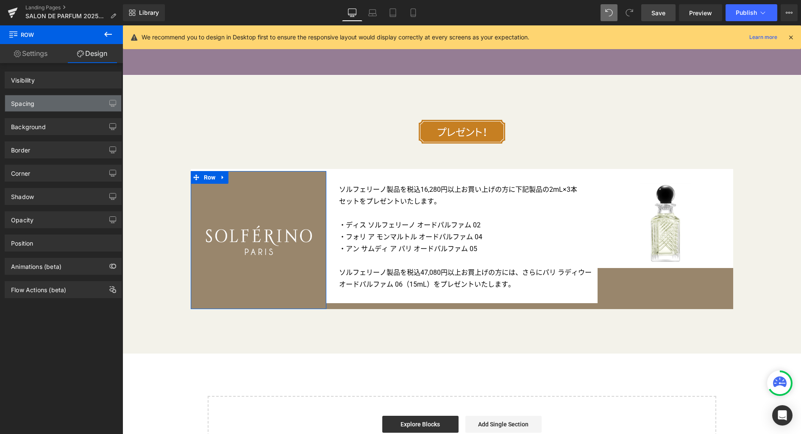
click at [58, 102] on div "Spacing" at bounding box center [63, 103] width 116 height 16
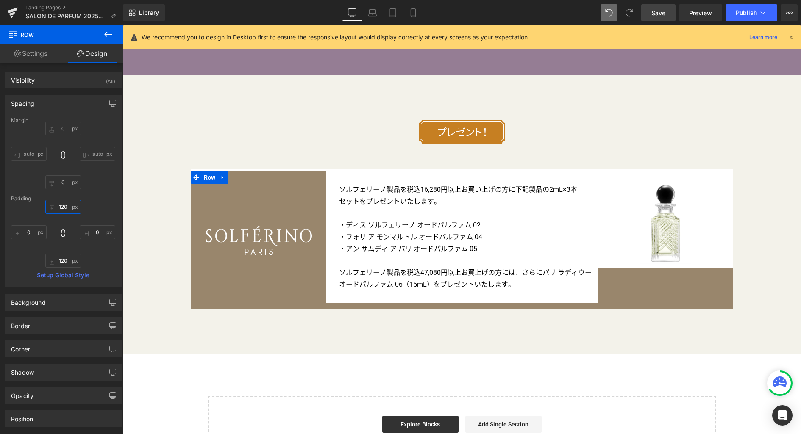
click at [67, 206] on input "120" at bounding box center [63, 207] width 36 height 14
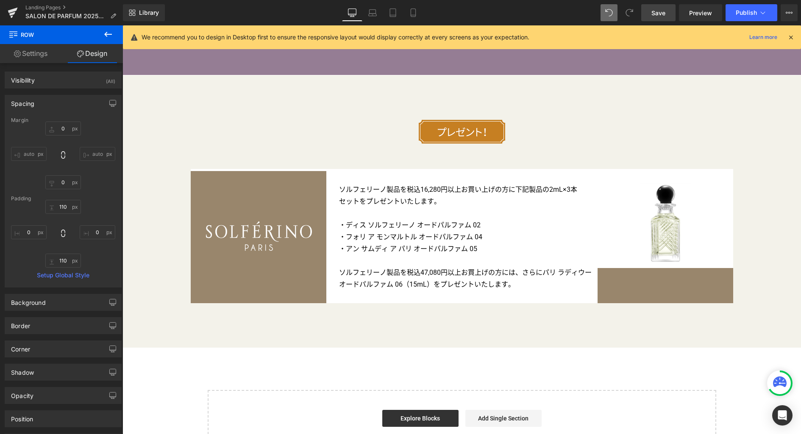
click at [657, 13] on span "Save" at bounding box center [658, 12] width 14 height 9
click at [369, 14] on icon at bounding box center [372, 12] width 8 height 8
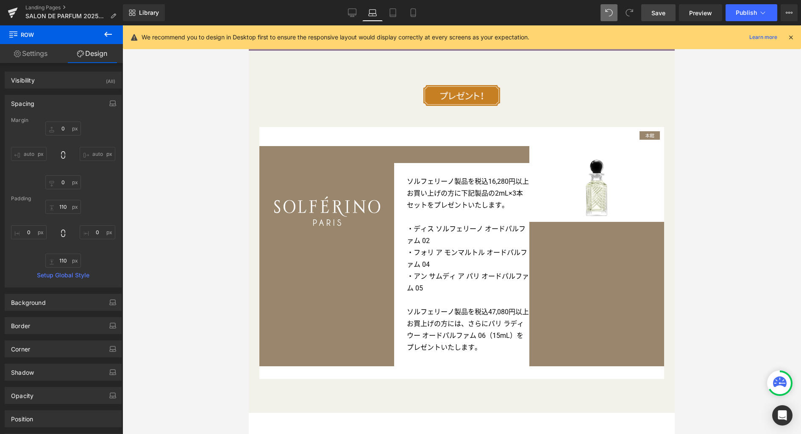
scroll to position [2902, 0]
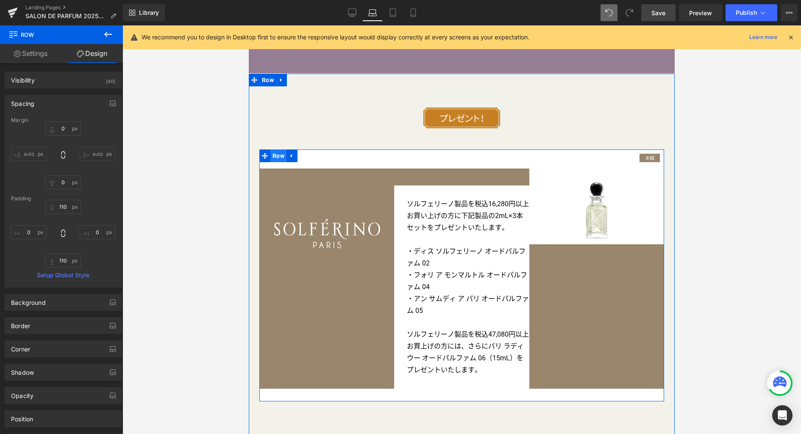
click at [276, 161] on span "Row" at bounding box center [278, 156] width 16 height 13
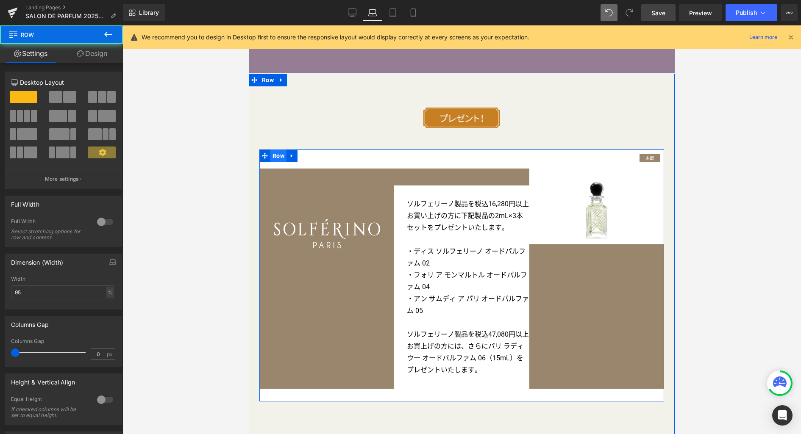
click at [276, 161] on span "Row" at bounding box center [278, 156] width 16 height 13
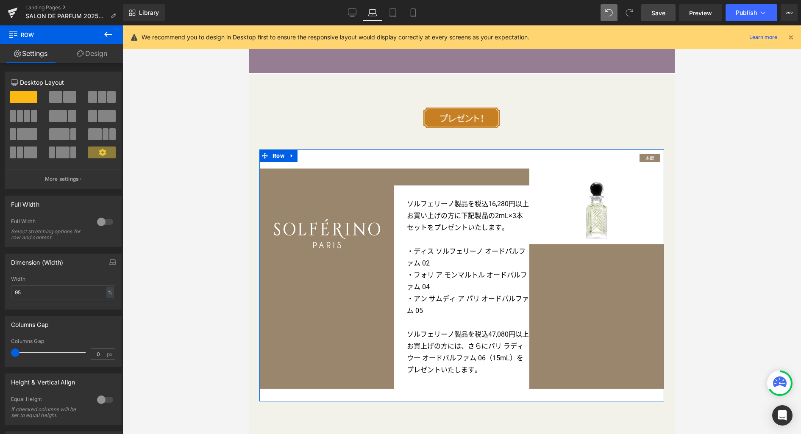
click at [99, 53] on link "Design" at bounding box center [91, 53] width 61 height 19
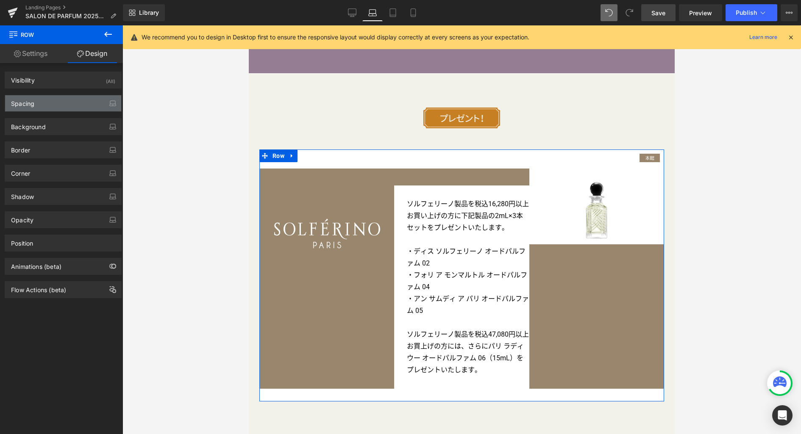
click at [65, 105] on div "Spacing" at bounding box center [63, 103] width 116 height 16
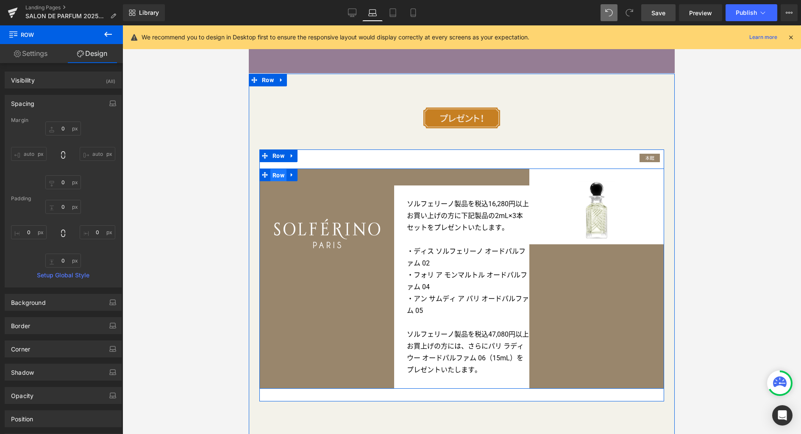
click at [273, 177] on span "Row" at bounding box center [278, 175] width 16 height 13
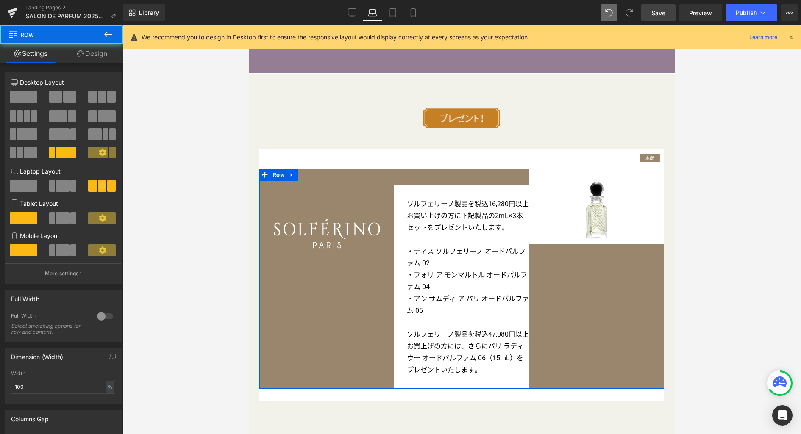
click at [105, 57] on link "Design" at bounding box center [91, 53] width 61 height 19
click at [0, 0] on div "Spacing" at bounding box center [0, 0] width 0 height 0
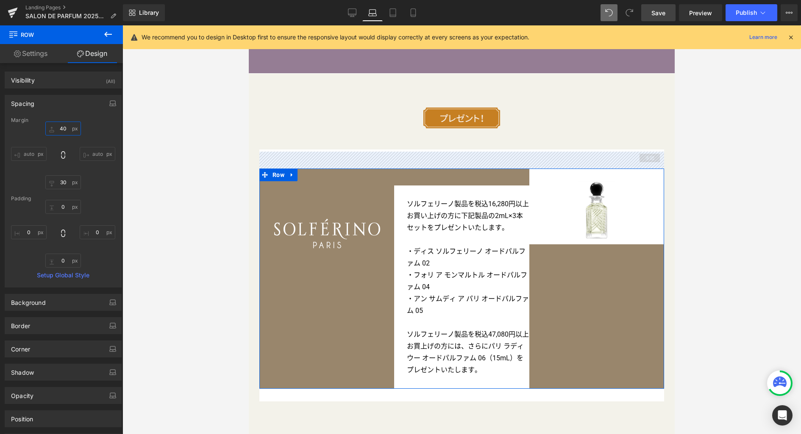
click at [65, 129] on input "40" at bounding box center [63, 129] width 36 height 14
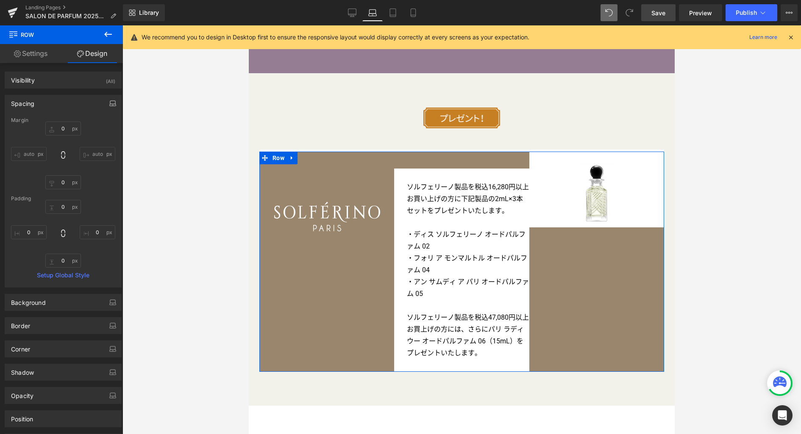
click at [110, 102] on icon "button" at bounding box center [112, 103] width 7 height 7
click at [77, 123] on button "Tablet" at bounding box center [73, 121] width 24 height 14
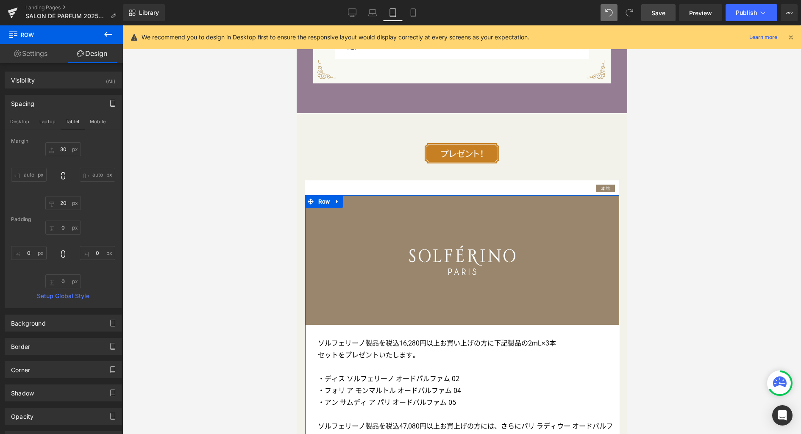
scroll to position [2730, 0]
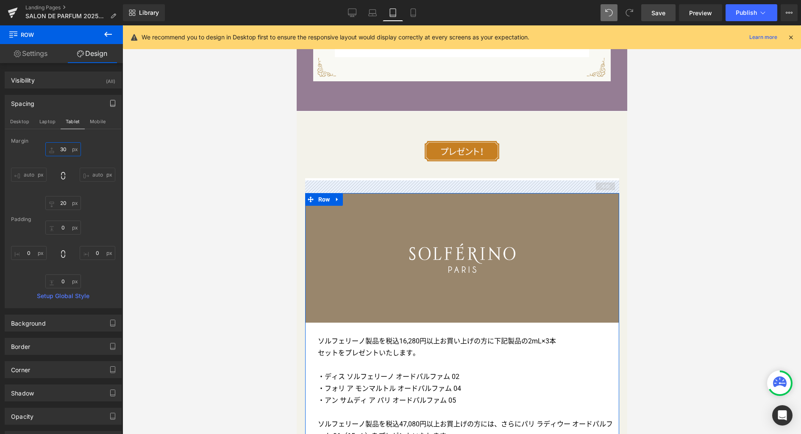
click at [65, 150] on input "30" at bounding box center [63, 149] width 36 height 14
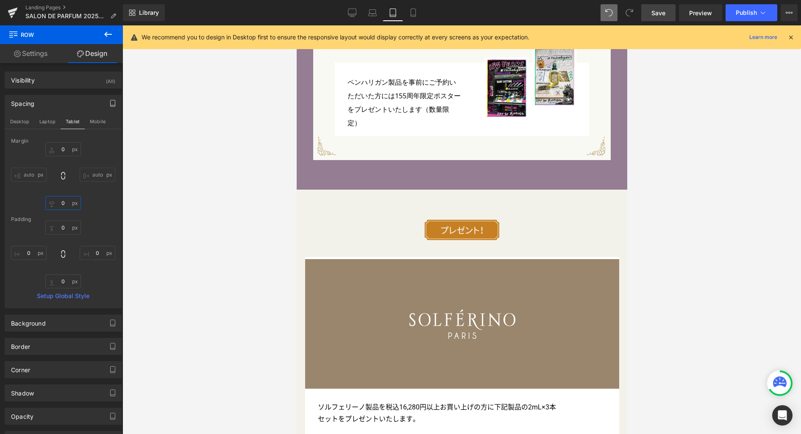
scroll to position [2654, 0]
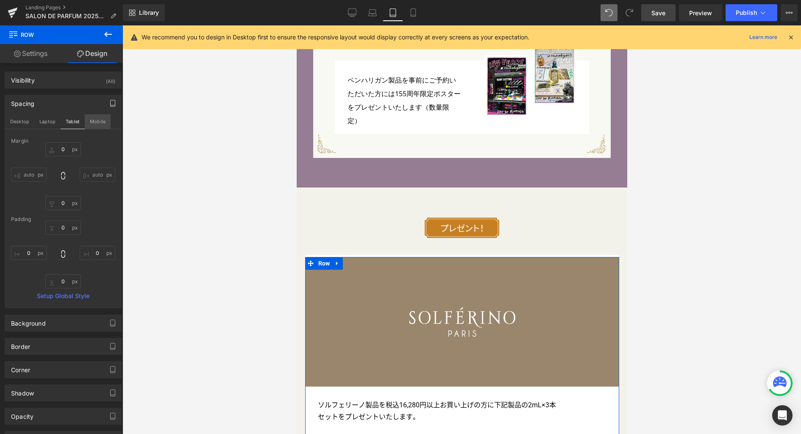
click at [93, 118] on button "Mobile" at bounding box center [98, 121] width 26 height 14
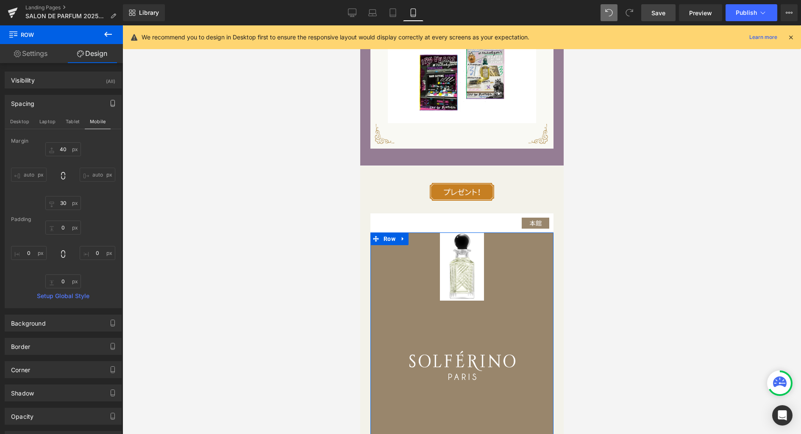
scroll to position [3158, 0]
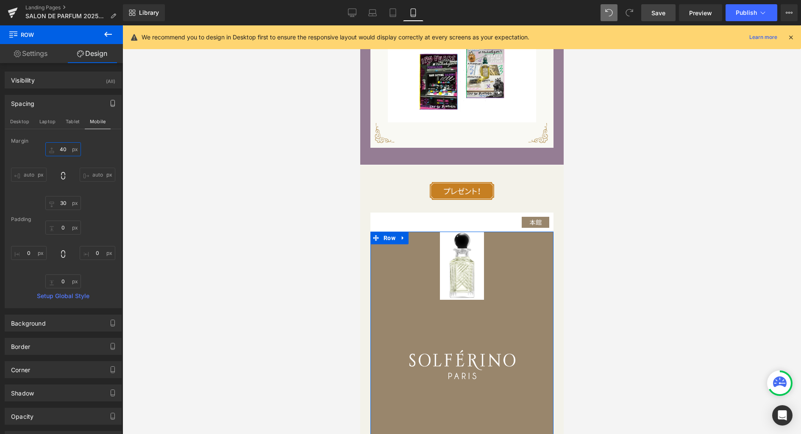
click at [67, 150] on input "40" at bounding box center [63, 149] width 36 height 14
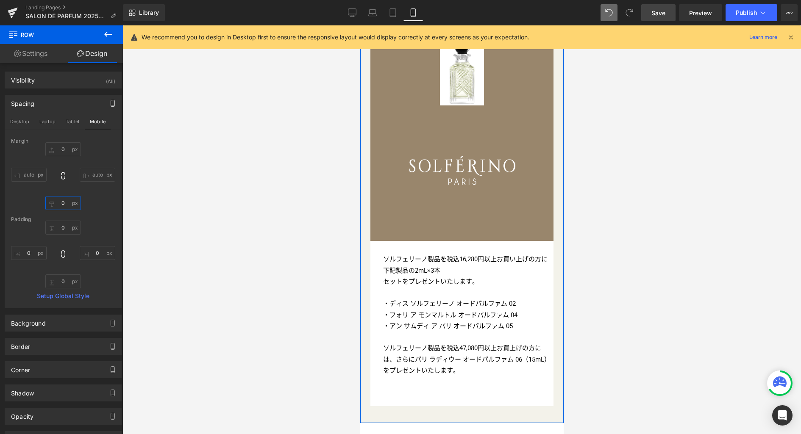
scroll to position [3258, 0]
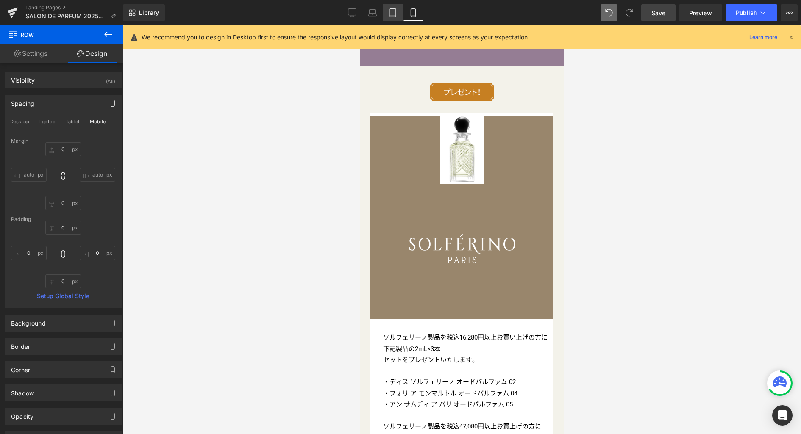
click at [393, 13] on icon at bounding box center [393, 12] width 8 height 8
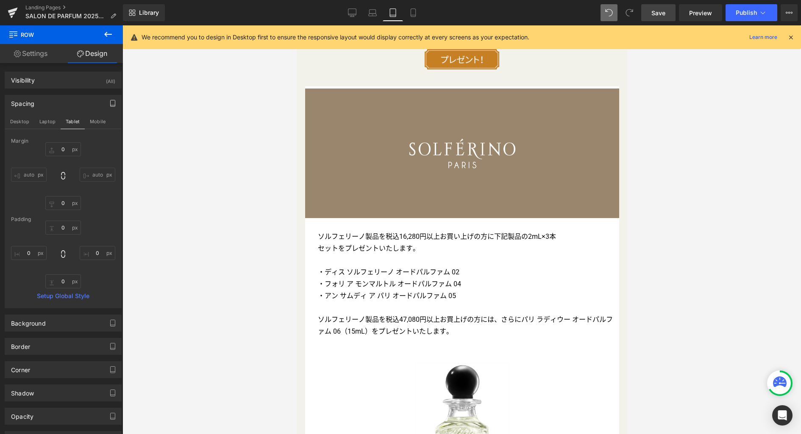
scroll to position [2864, 0]
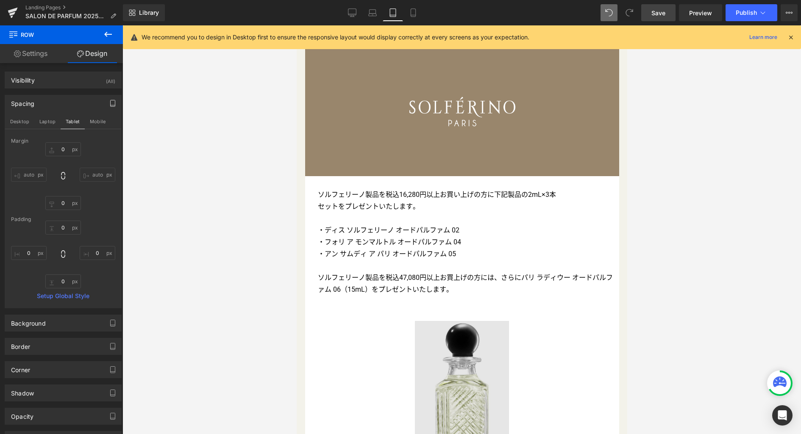
click at [459, 323] on img at bounding box center [461, 394] width 94 height 146
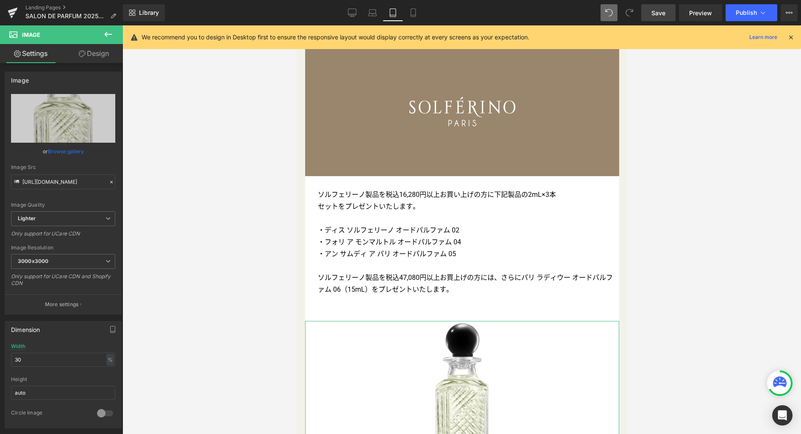
click at [101, 53] on link "Design" at bounding box center [93, 53] width 61 height 19
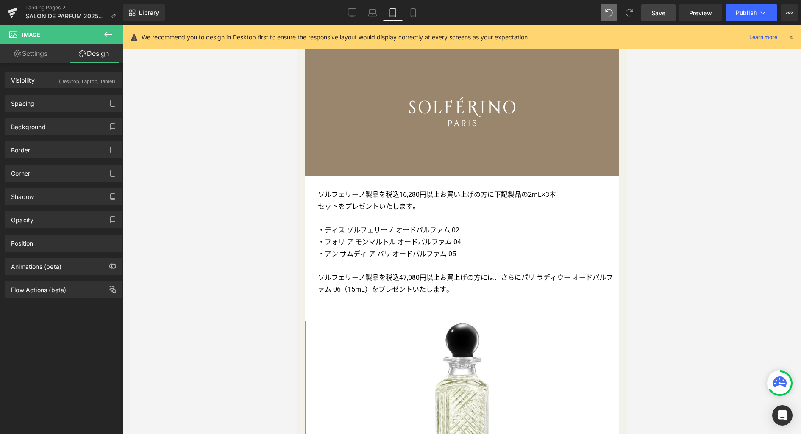
click at [85, 84] on div "(Desktop, Laptop, Tablet)" at bounding box center [87, 79] width 56 height 14
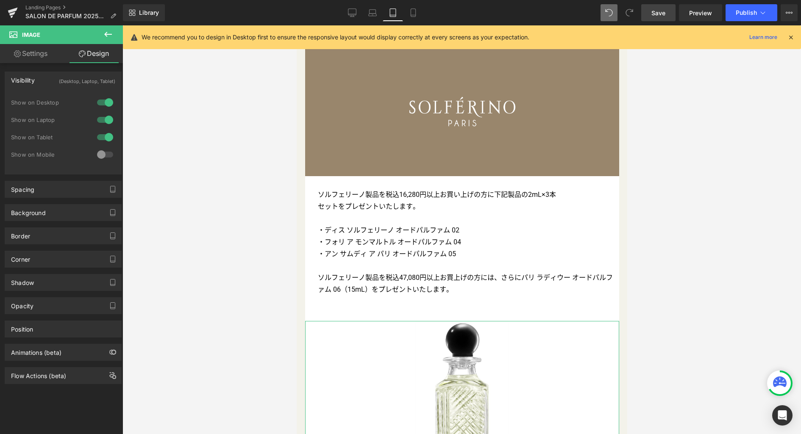
click at [102, 153] on div at bounding box center [105, 155] width 20 height 14
click at [415, 14] on icon at bounding box center [413, 12] width 8 height 8
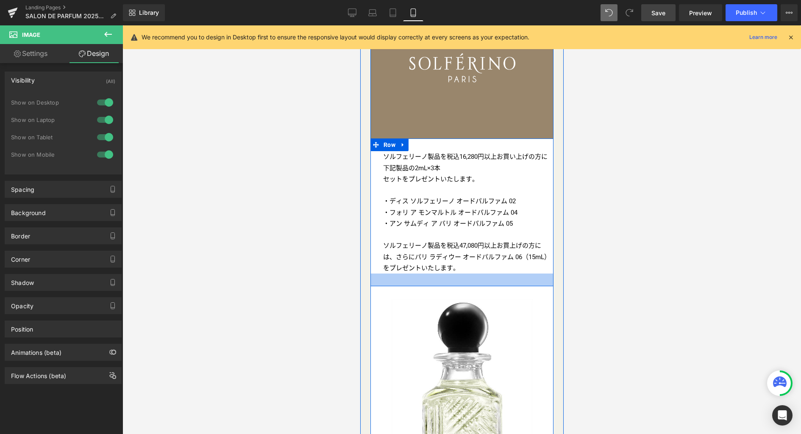
scroll to position [3252, 0]
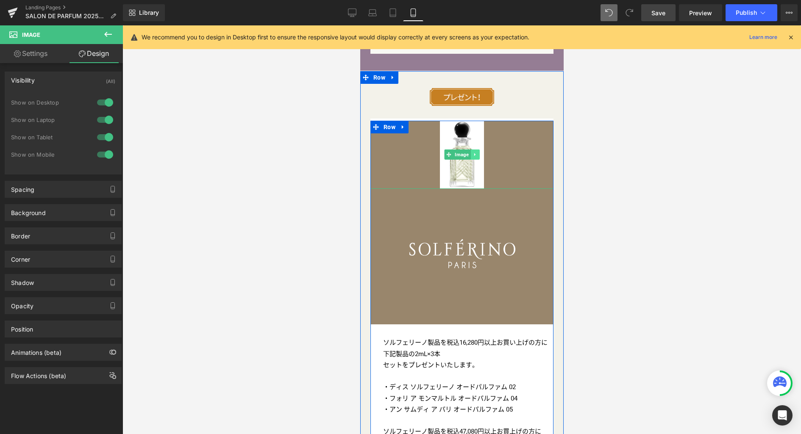
click at [472, 152] on icon at bounding box center [474, 154] width 5 height 5
click at [477, 152] on icon at bounding box center [479, 154] width 5 height 5
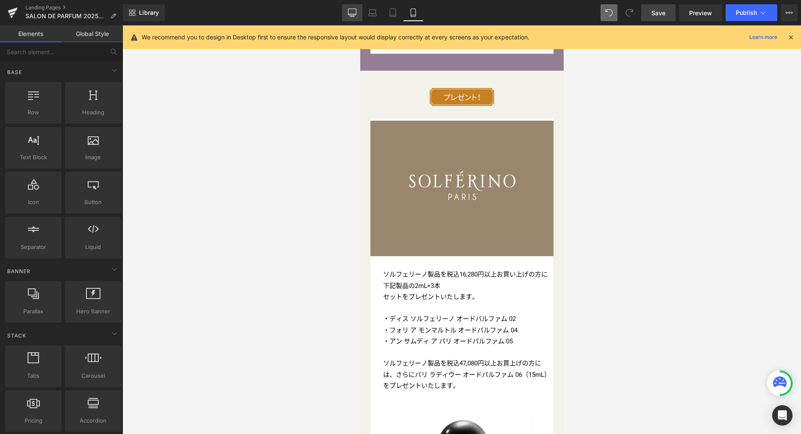
click at [357, 13] on link "Desktop" at bounding box center [352, 12] width 20 height 17
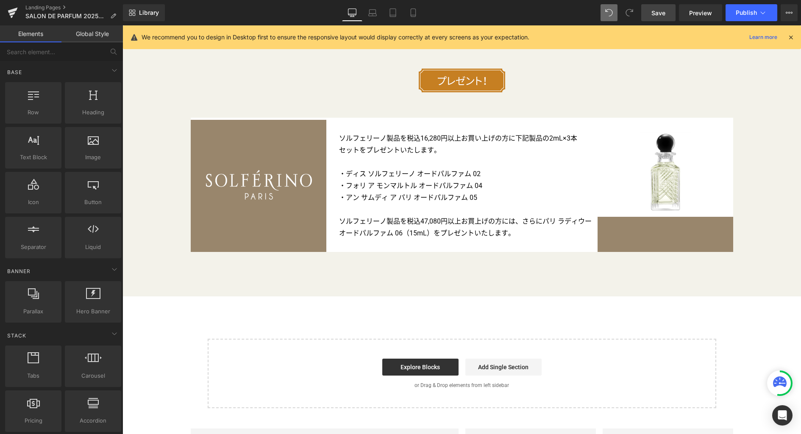
scroll to position [3484, 0]
click at [379, 13] on link "Laptop" at bounding box center [372, 12] width 20 height 17
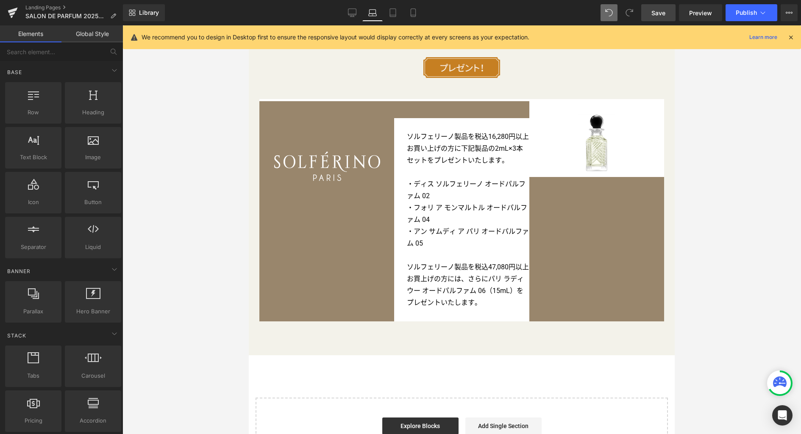
scroll to position [2952, 0]
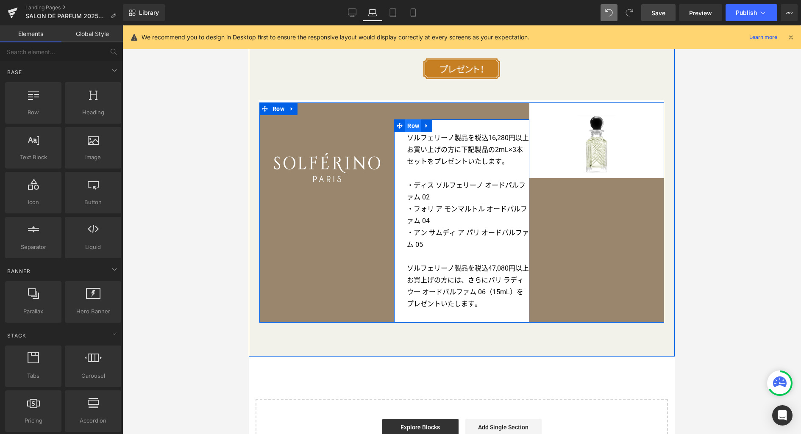
click at [410, 128] on span "Row" at bounding box center [413, 126] width 16 height 13
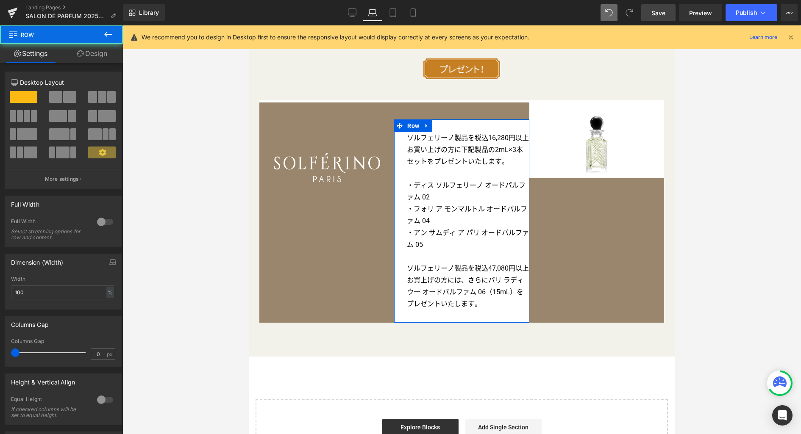
click at [101, 55] on link "Design" at bounding box center [91, 53] width 61 height 19
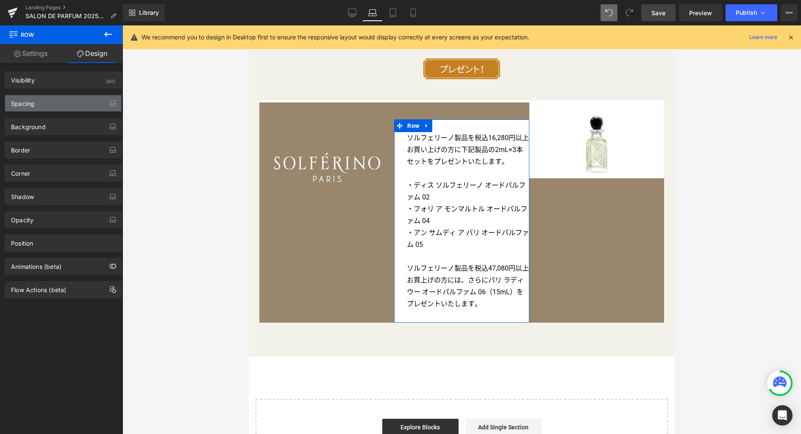
click at [63, 104] on div "Spacing" at bounding box center [63, 103] width 116 height 16
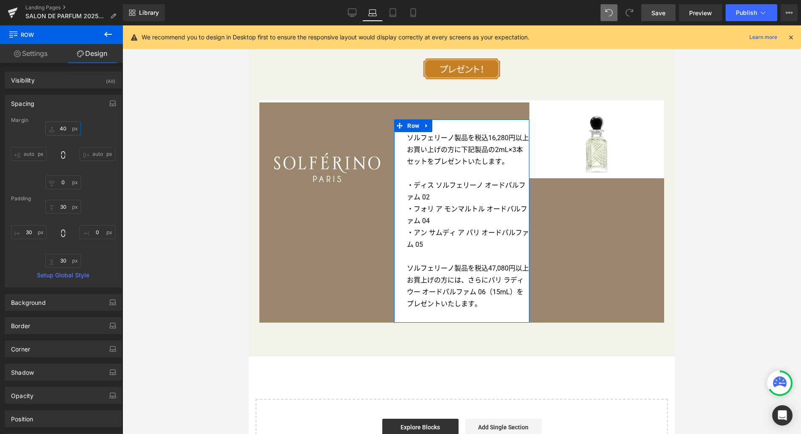
click at [66, 129] on input "40" at bounding box center [63, 129] width 36 height 14
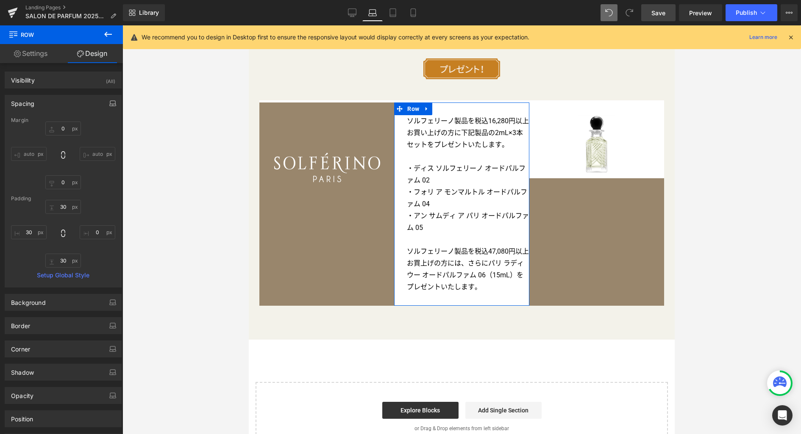
click at [109, 103] on icon "button" at bounding box center [112, 103] width 7 height 7
click at [73, 122] on button "Tablet" at bounding box center [73, 121] width 24 height 14
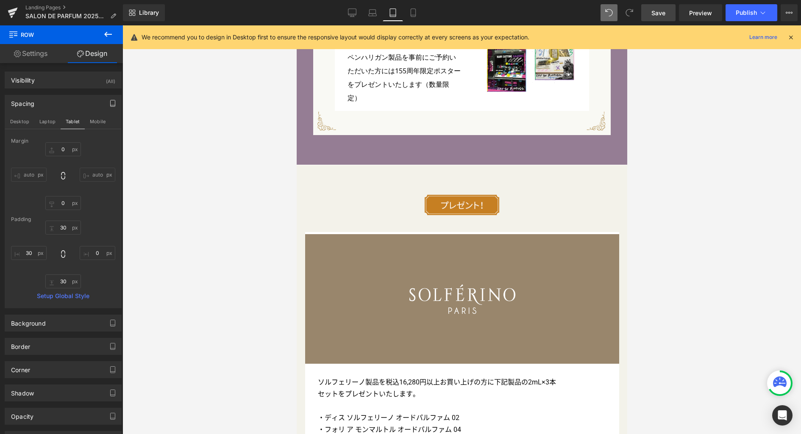
scroll to position [2664, 0]
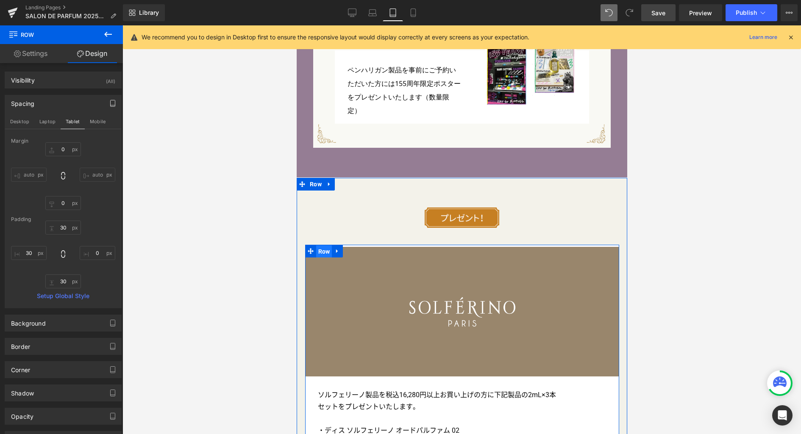
click at [322, 245] on span "Row" at bounding box center [324, 251] width 16 height 13
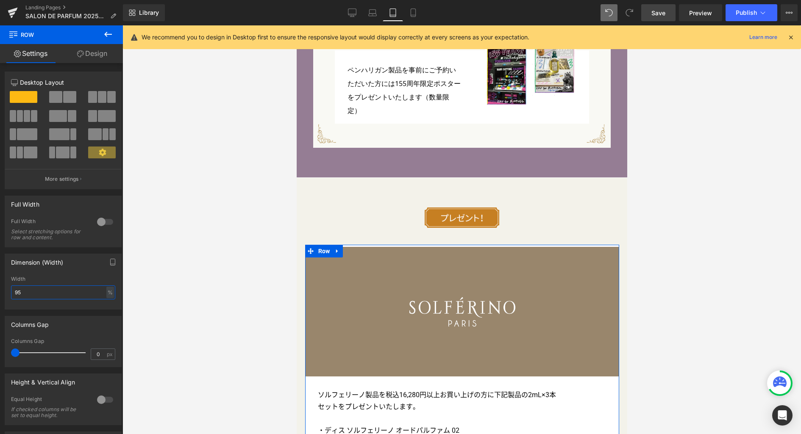
drag, startPoint x: 37, startPoint y: 294, endPoint x: 10, endPoint y: 289, distance: 27.5
click at [10, 289] on div "95% Width 95 % % px" at bounding box center [63, 292] width 116 height 33
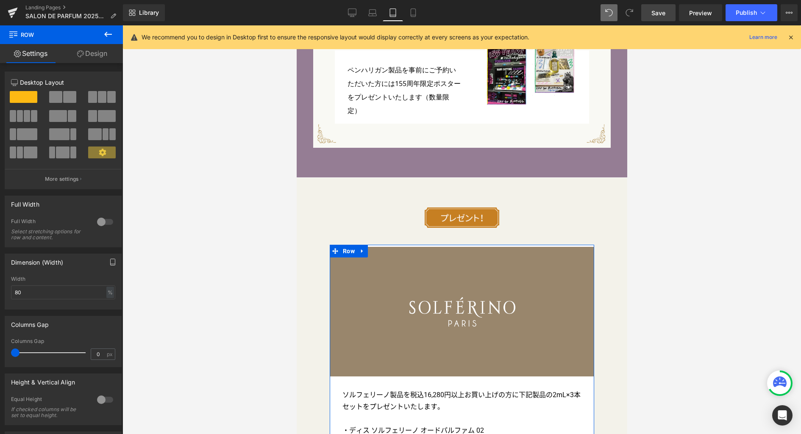
click at [109, 262] on icon "button" at bounding box center [112, 262] width 7 height 7
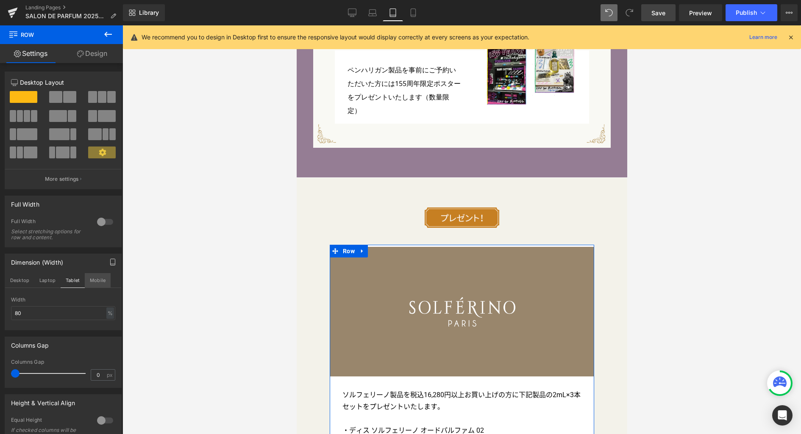
click at [97, 279] on button "Mobile" at bounding box center [98, 280] width 26 height 14
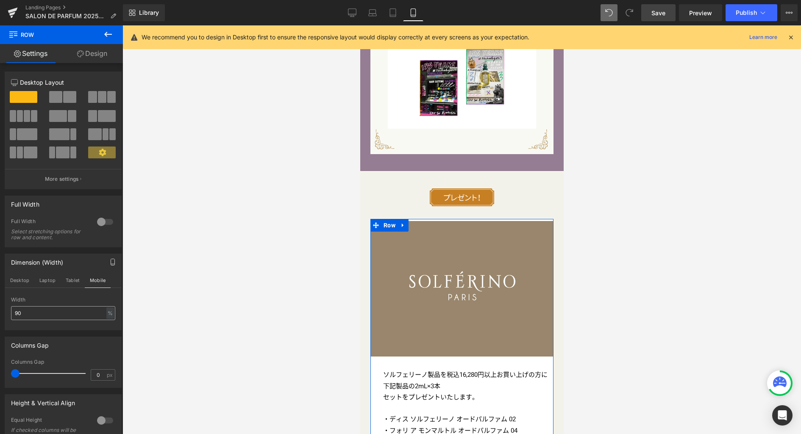
scroll to position [3153, 0]
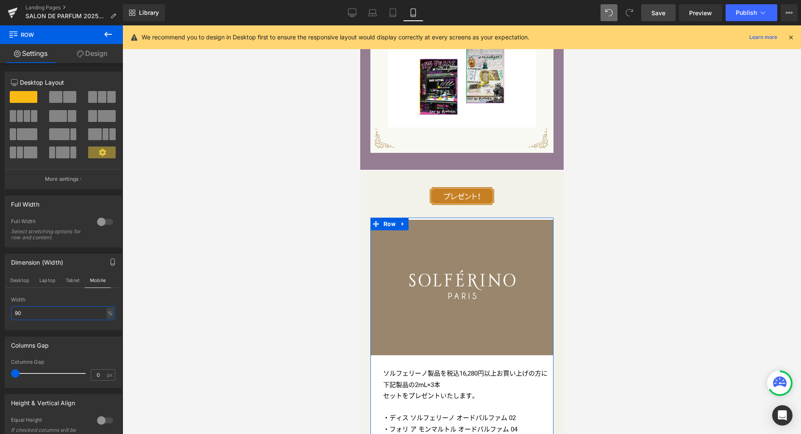
drag, startPoint x: 39, startPoint y: 312, endPoint x: -19, endPoint y: 305, distance: 58.5
click at [0, 305] on html "Row You are previewing how the will restyle your page. You can not edit Element…" at bounding box center [400, 217] width 801 height 434
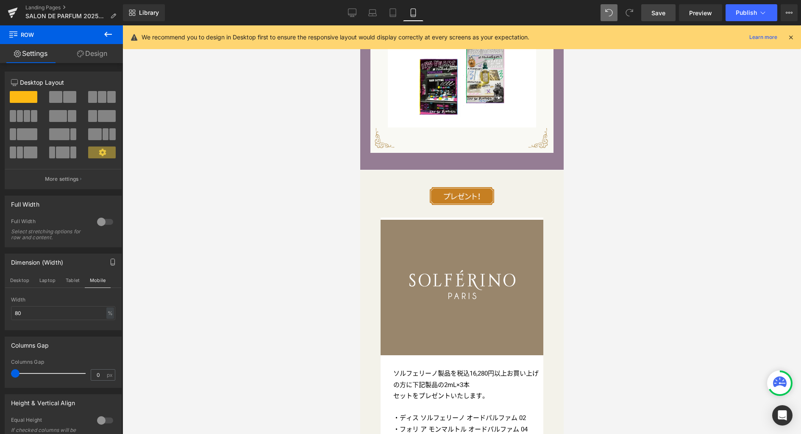
click at [651, 17] on link "Save" at bounding box center [658, 12] width 34 height 17
click at [354, 13] on icon at bounding box center [352, 12] width 8 height 8
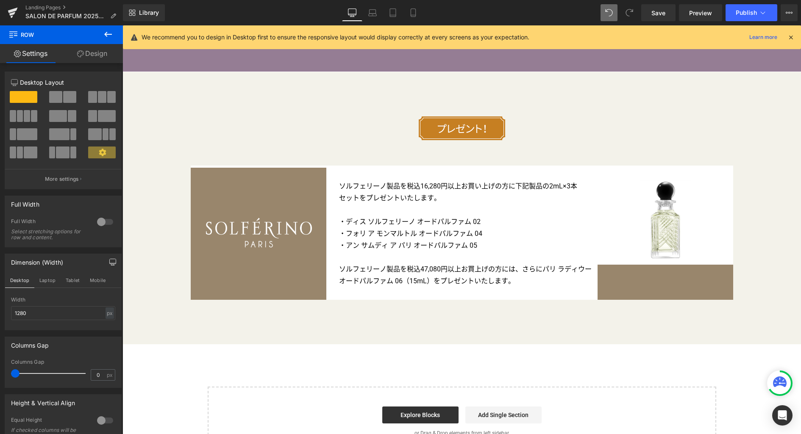
scroll to position [3428, 0]
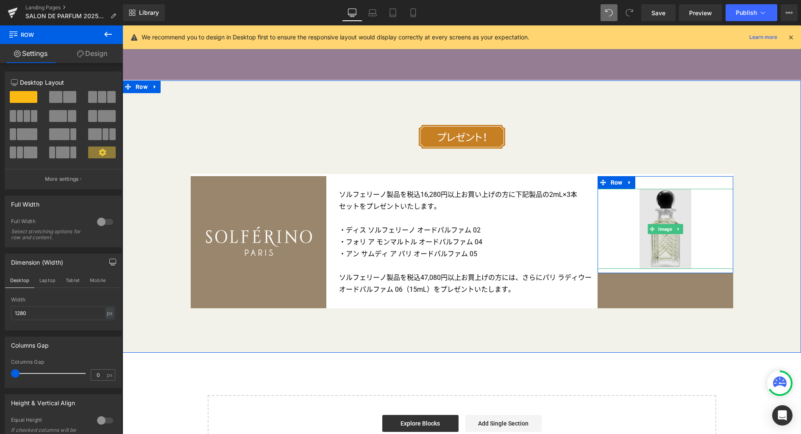
click at [642, 260] on img at bounding box center [665, 229] width 52 height 80
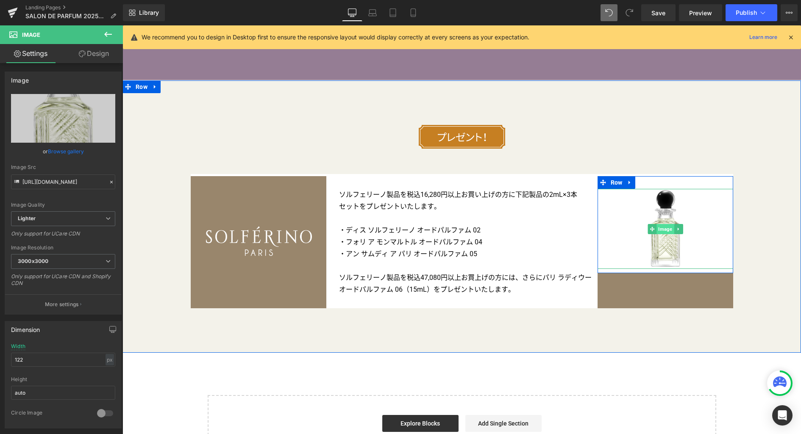
click at [664, 230] on span "Image" at bounding box center [664, 229] width 17 height 10
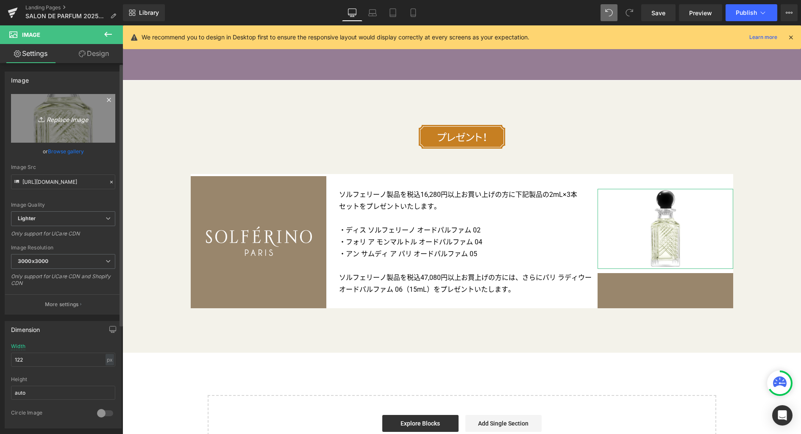
click at [83, 120] on icon "Replace Image" at bounding box center [63, 118] width 68 height 11
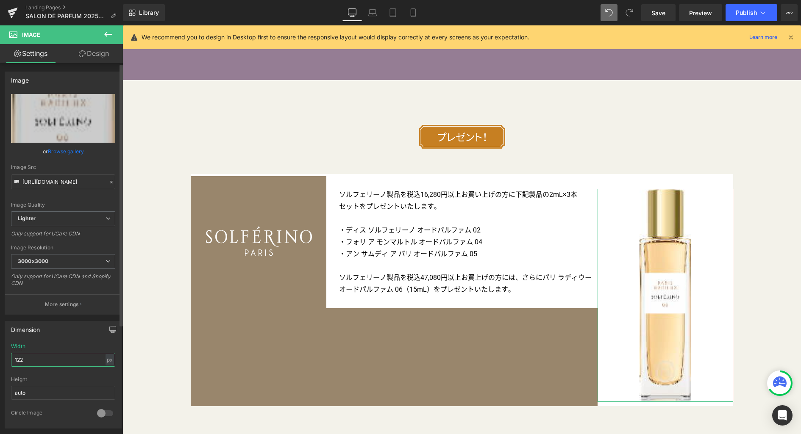
click at [42, 362] on input "122" at bounding box center [63, 360] width 104 height 14
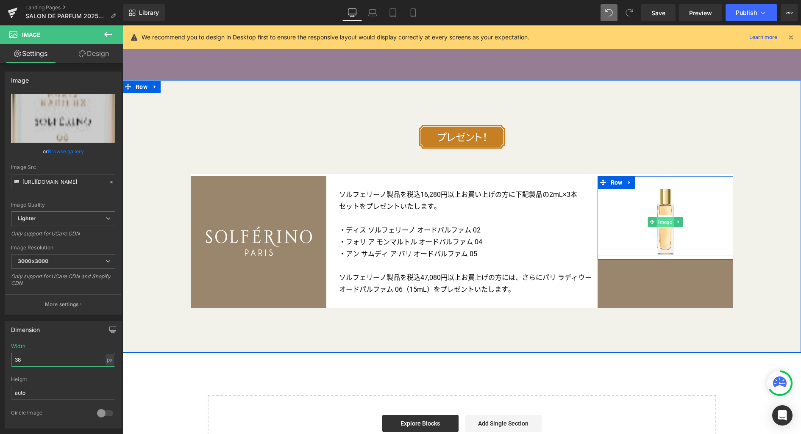
click at [659, 224] on span "Image" at bounding box center [664, 222] width 17 height 10
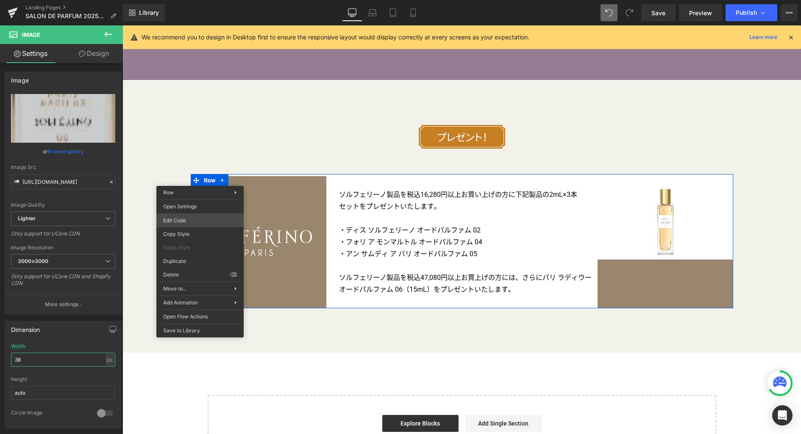
click at [186, 0] on div "Image You are previewing how the will restyle your page. You can not edit Eleme…" at bounding box center [400, 0] width 801 height 0
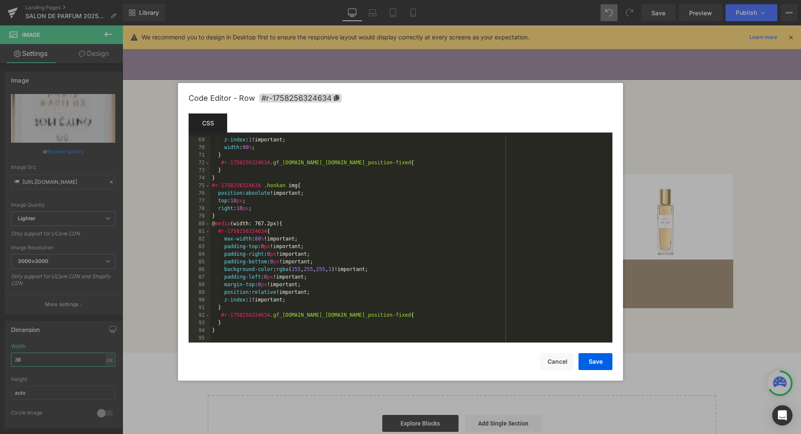
scroll to position [519, 0]
click at [416, 207] on div "z-index : 1 !important; width : 90 % ; } #r-1758256324634 .gf_row.gf_row-fluid.…" at bounding box center [409, 247] width 399 height 221
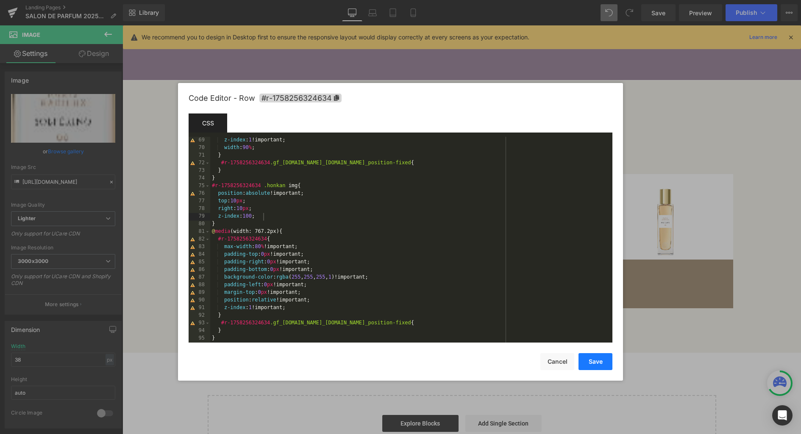
click at [588, 364] on button "Save" at bounding box center [595, 361] width 34 height 17
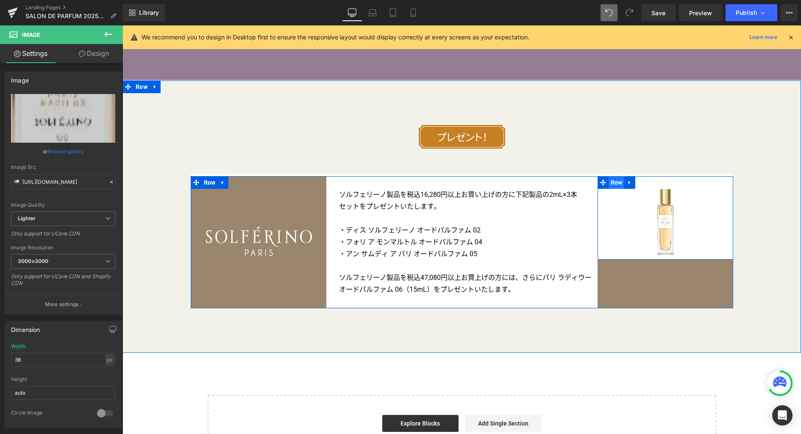
click at [616, 185] on span "Row" at bounding box center [617, 182] width 16 height 13
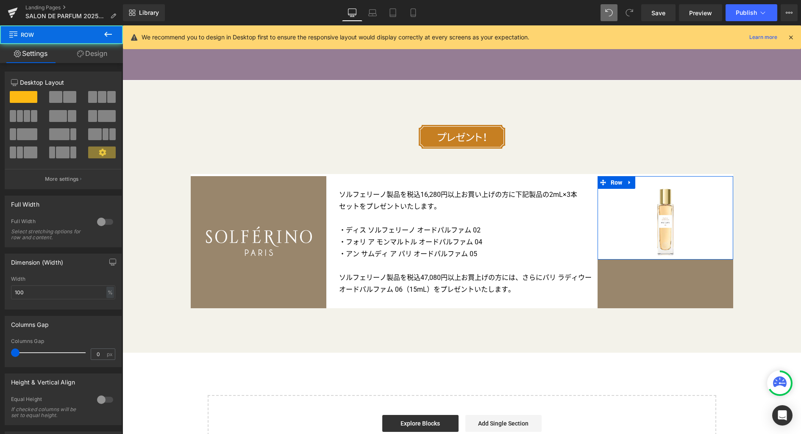
click at [97, 52] on link "Design" at bounding box center [91, 53] width 61 height 19
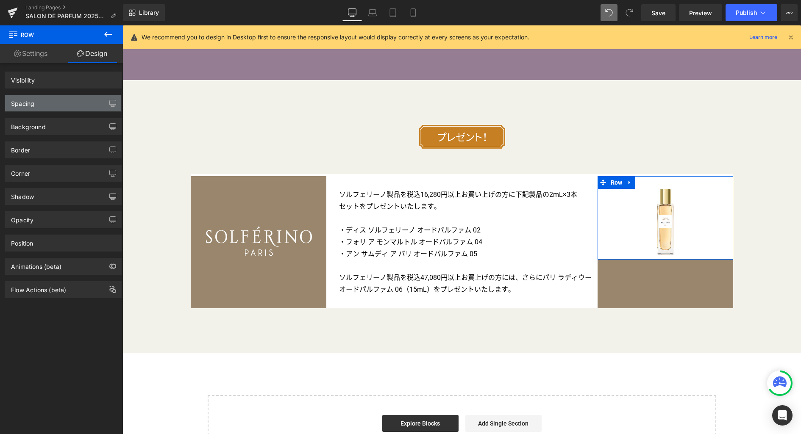
click at [66, 103] on div "Spacing" at bounding box center [63, 103] width 116 height 16
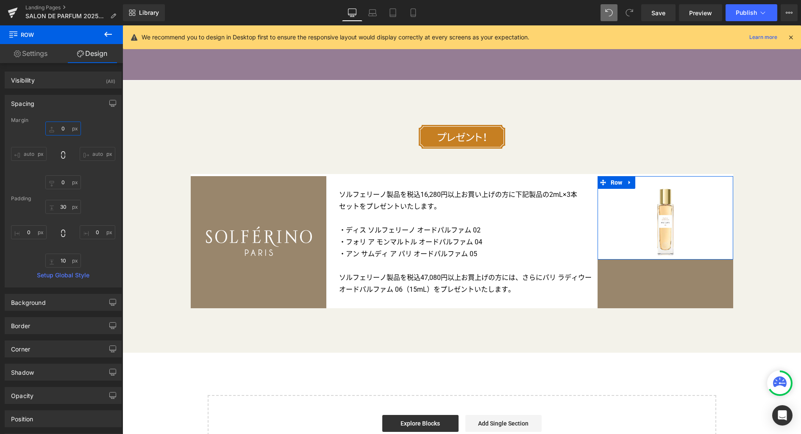
click at [66, 131] on input "0" at bounding box center [63, 129] width 36 height 14
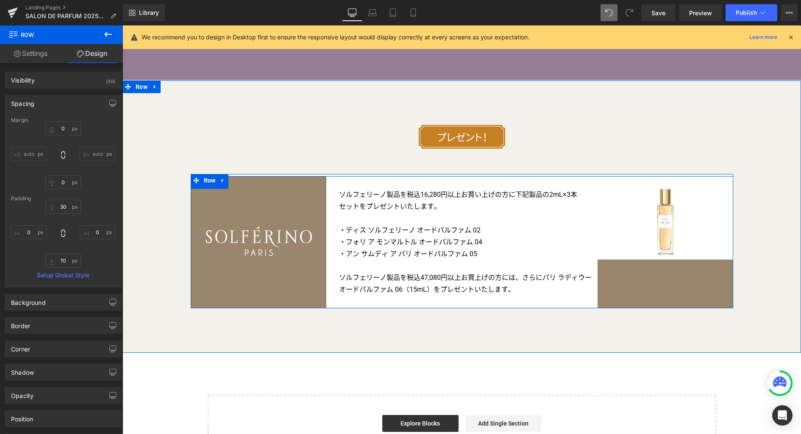
click at [207, 189] on span "Row" at bounding box center [210, 183] width 16 height 13
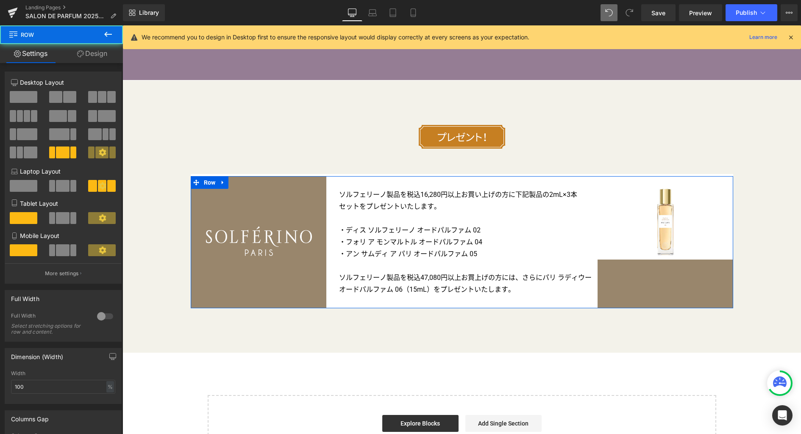
click at [102, 54] on link "Design" at bounding box center [91, 53] width 61 height 19
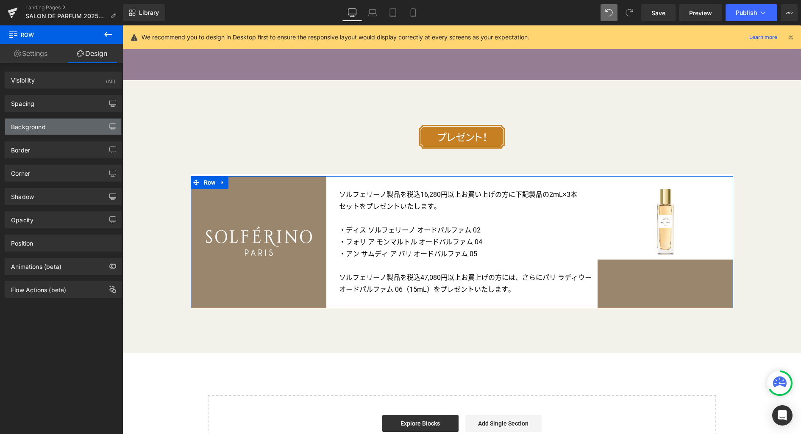
click at [56, 123] on div "Background" at bounding box center [63, 127] width 116 height 16
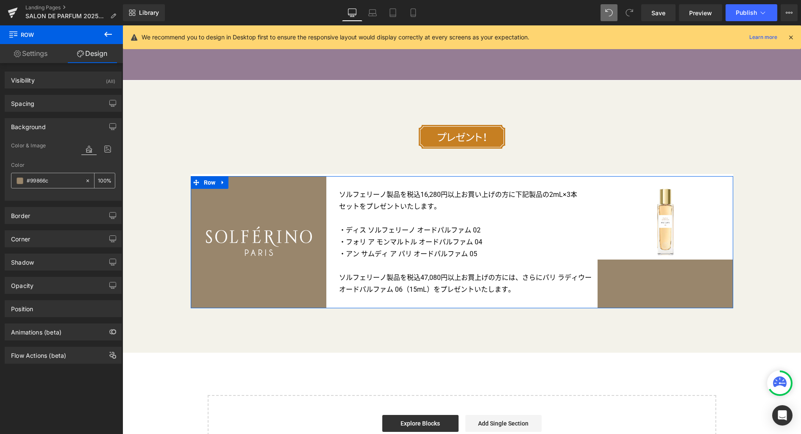
click at [22, 182] on span at bounding box center [20, 181] width 7 height 7
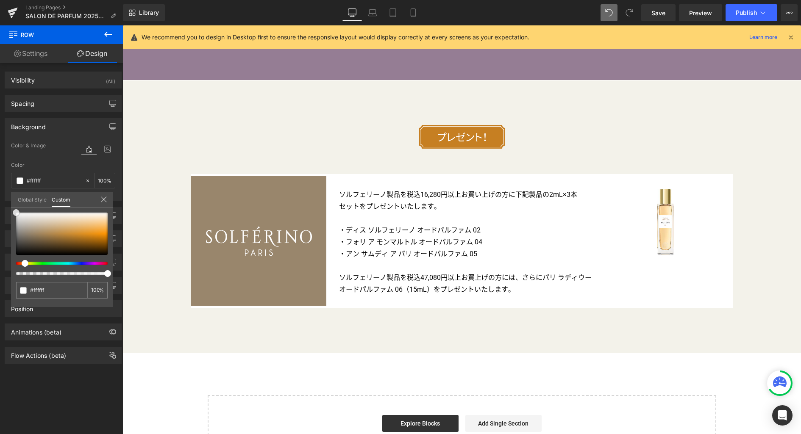
drag, startPoint x: 33, startPoint y: 221, endPoint x: -1, endPoint y: 198, distance: 40.9
click at [0, 198] on html "Row You are previewing how the will restyle your page. You can not edit Element…" at bounding box center [400, 217] width 801 height 434
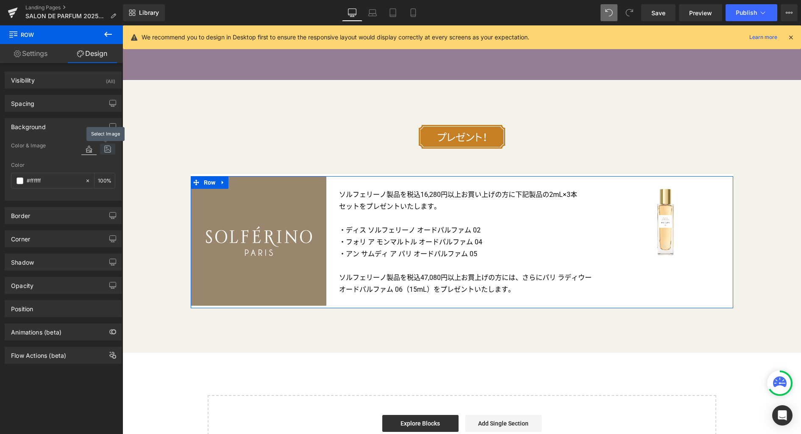
click at [104, 150] on icon at bounding box center [107, 149] width 15 height 11
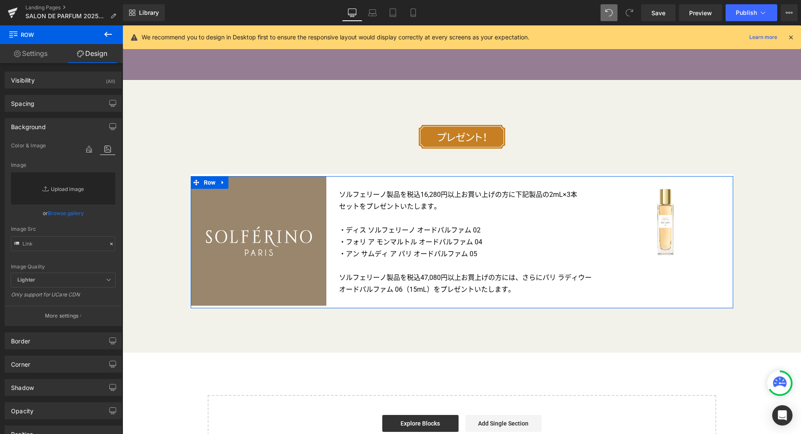
click at [65, 190] on link "Replace Image" at bounding box center [63, 188] width 104 height 32
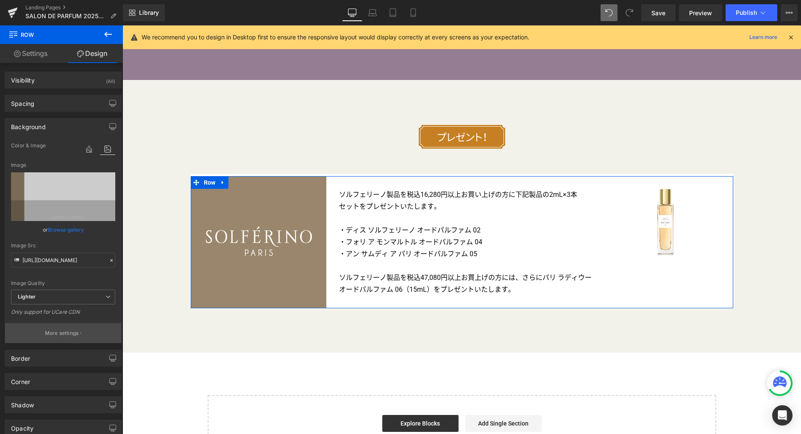
click at [69, 333] on p "More settings" at bounding box center [62, 334] width 34 height 8
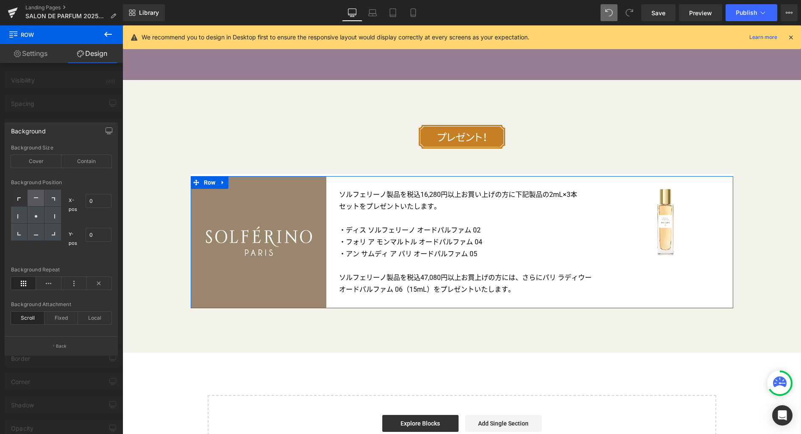
click at [35, 198] on icon at bounding box center [36, 199] width 4 height 4
click at [75, 285] on icon at bounding box center [73, 283] width 25 height 13
click at [44, 163] on div "Cover" at bounding box center [36, 161] width 50 height 13
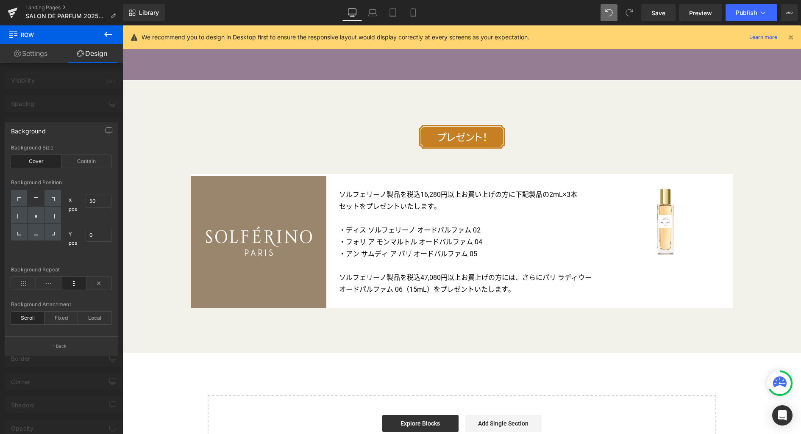
click at [345, 204] on div at bounding box center [461, 229] width 678 height 409
drag, startPoint x: 346, startPoint y: 164, endPoint x: 339, endPoint y: 174, distance: 12.2
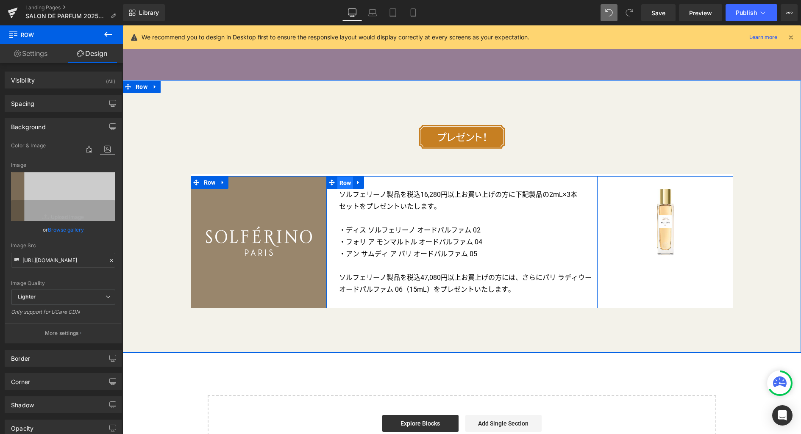
click at [342, 185] on span "Row" at bounding box center [345, 183] width 16 height 13
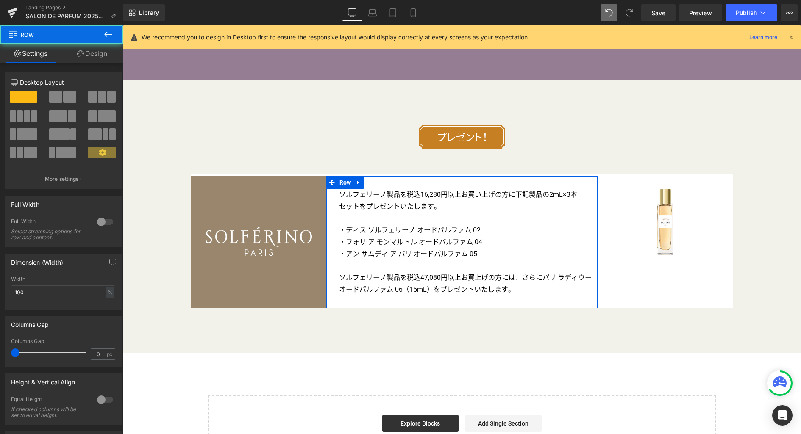
click at [96, 54] on link "Design" at bounding box center [91, 53] width 61 height 19
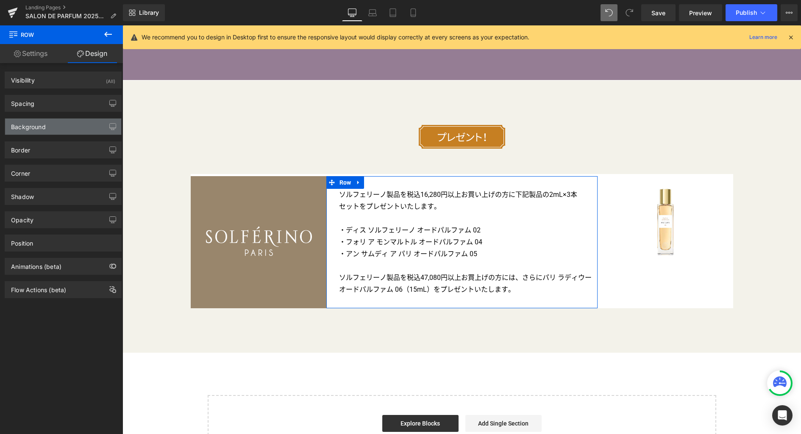
click at [54, 127] on div "Background" at bounding box center [63, 127] width 116 height 16
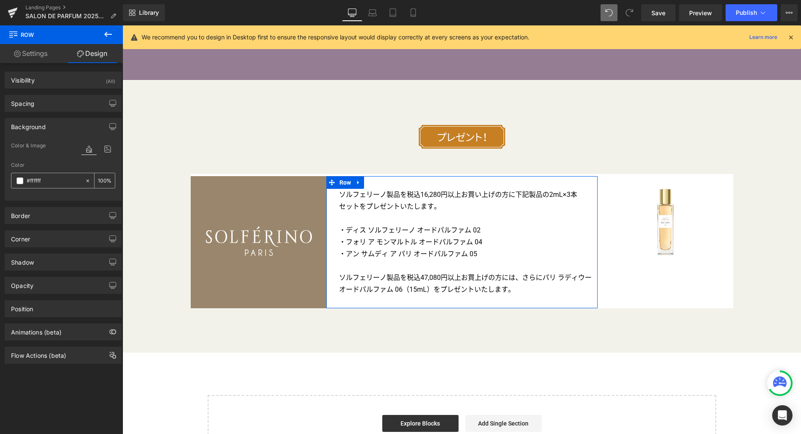
click at [86, 180] on icon at bounding box center [88, 181] width 6 height 6
click at [22, 182] on span at bounding box center [20, 181] width 7 height 7
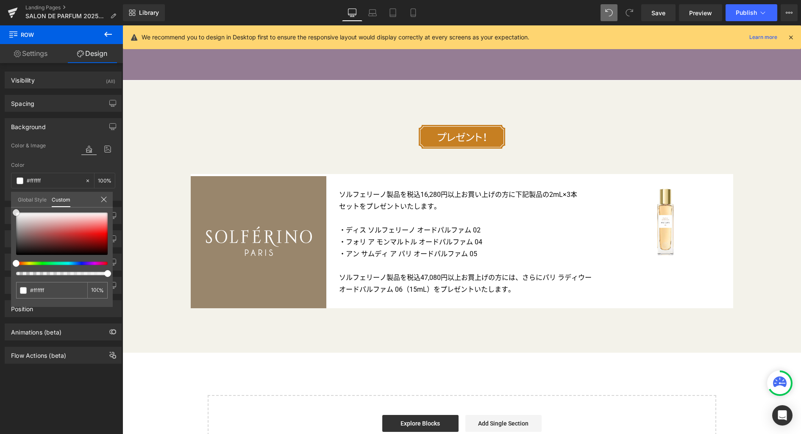
drag, startPoint x: 37, startPoint y: 223, endPoint x: -24, endPoint y: 183, distance: 72.5
click at [0, 183] on html "Row You are previewing how the will restyle your page. You can not edit Element…" at bounding box center [400, 217] width 801 height 434
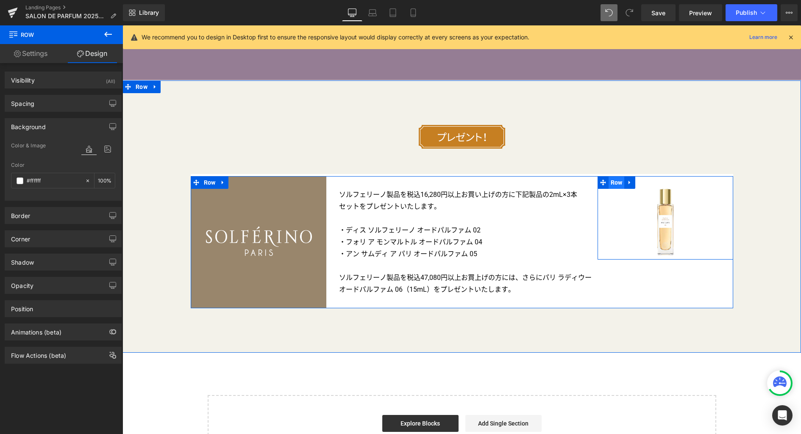
click at [612, 185] on span "Row" at bounding box center [617, 182] width 16 height 13
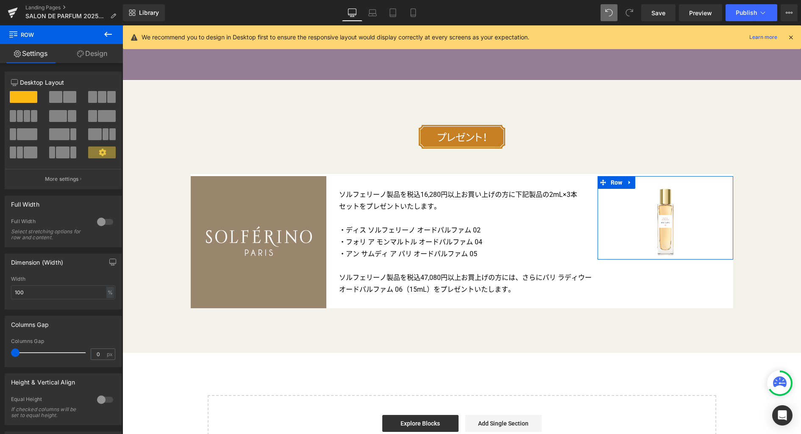
click at [93, 56] on link "Design" at bounding box center [91, 53] width 61 height 19
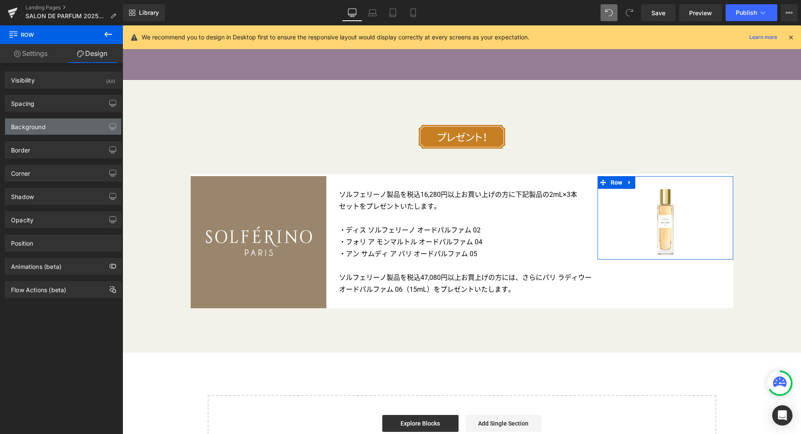
click at [52, 128] on div "Background" at bounding box center [63, 127] width 116 height 16
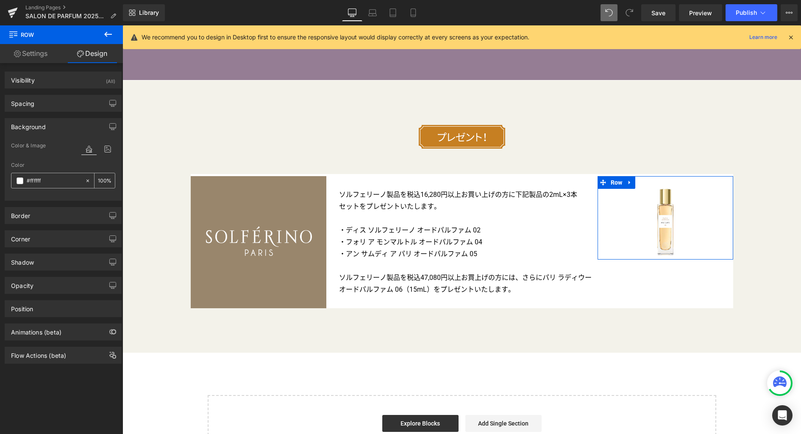
click at [86, 181] on icon at bounding box center [87, 180] width 3 height 3
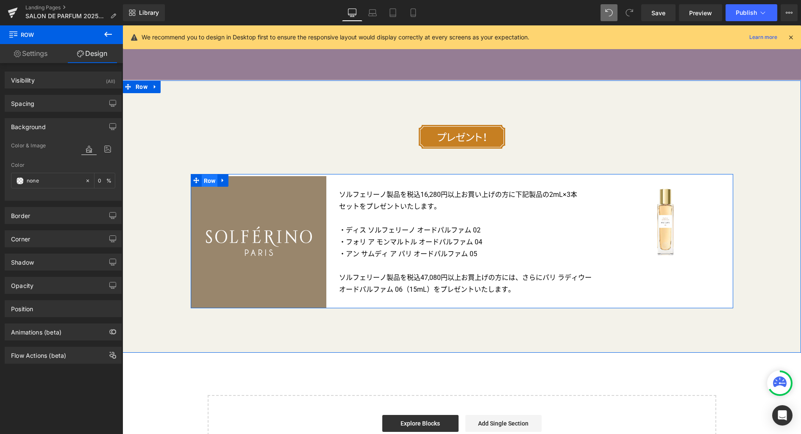
click at [205, 180] on span "Row" at bounding box center [210, 181] width 16 height 13
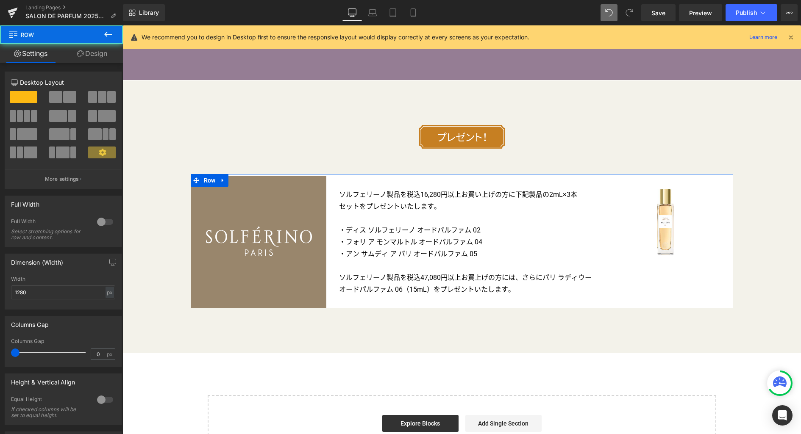
click at [101, 58] on link "Design" at bounding box center [91, 53] width 61 height 19
click at [0, 0] on div "Spacing" at bounding box center [0, 0] width 0 height 0
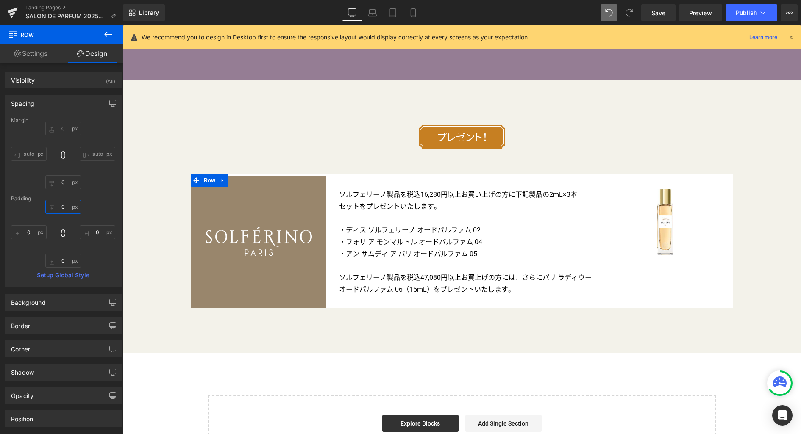
click at [63, 208] on input "0" at bounding box center [63, 207] width 36 height 14
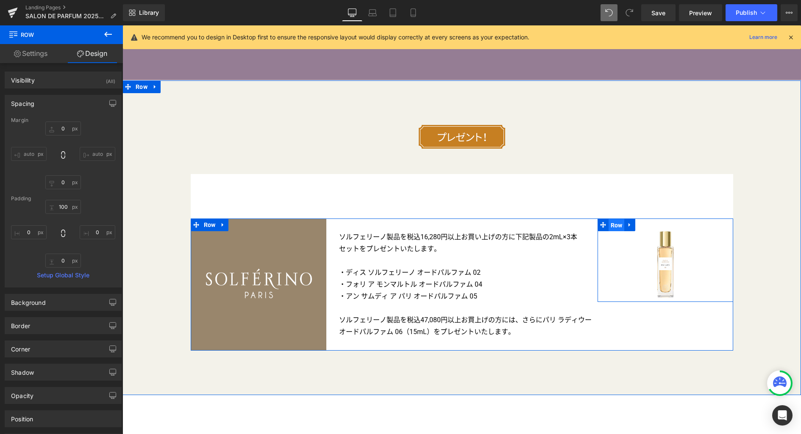
click at [614, 226] on span "Row" at bounding box center [617, 225] width 16 height 13
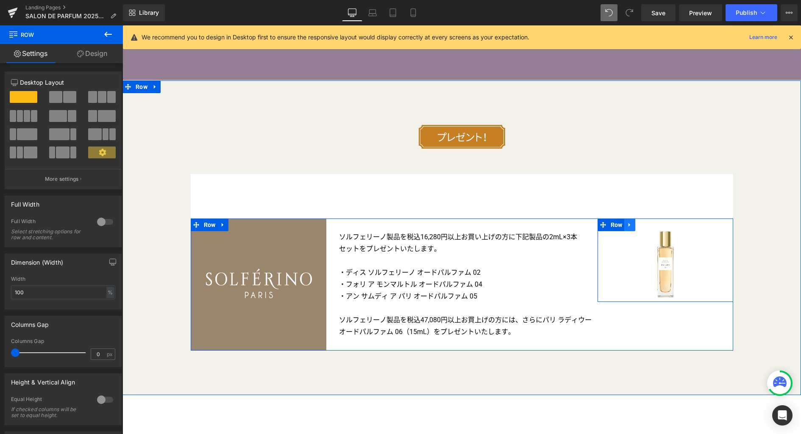
click at [627, 227] on icon at bounding box center [630, 225] width 6 height 6
click at [646, 228] on link at bounding box center [651, 225] width 11 height 13
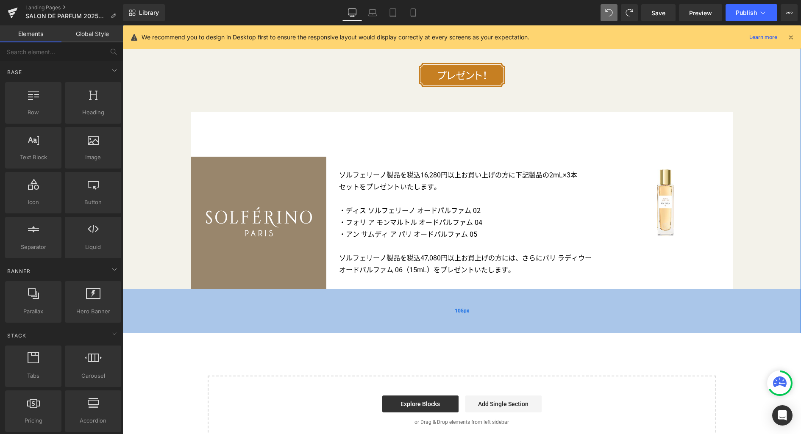
scroll to position [3479, 0]
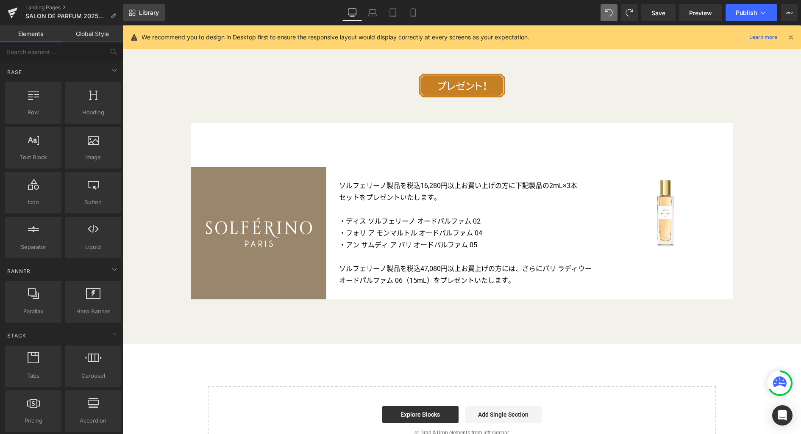
click at [149, 8] on link "Library" at bounding box center [144, 12] width 42 height 17
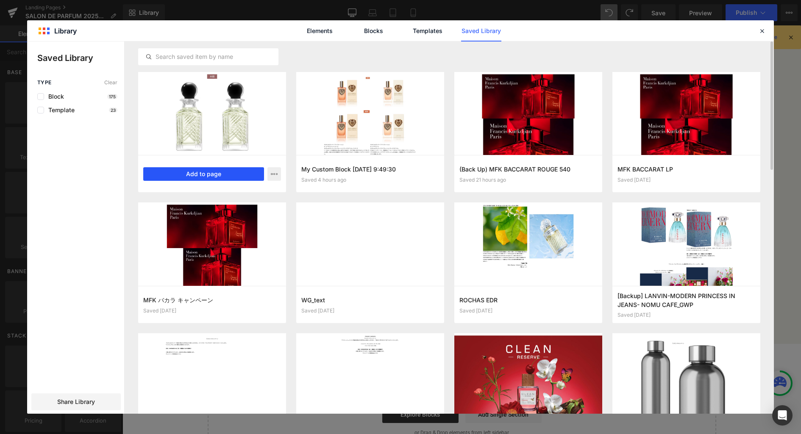
click at [217, 176] on button "Add to page" at bounding box center [203, 174] width 121 height 14
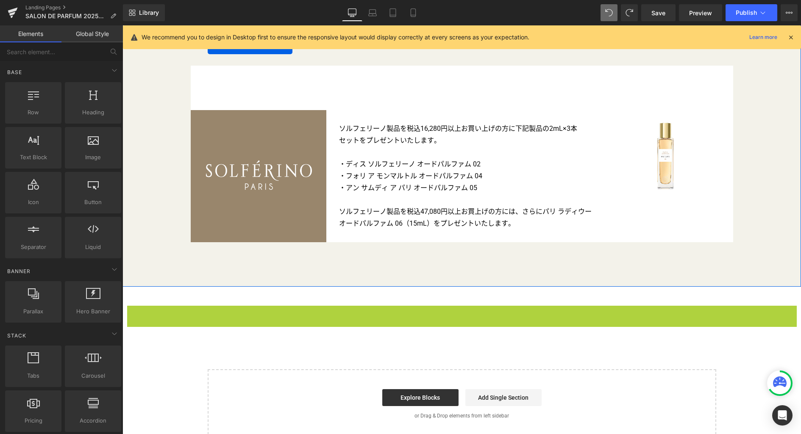
scroll to position [3494, 0]
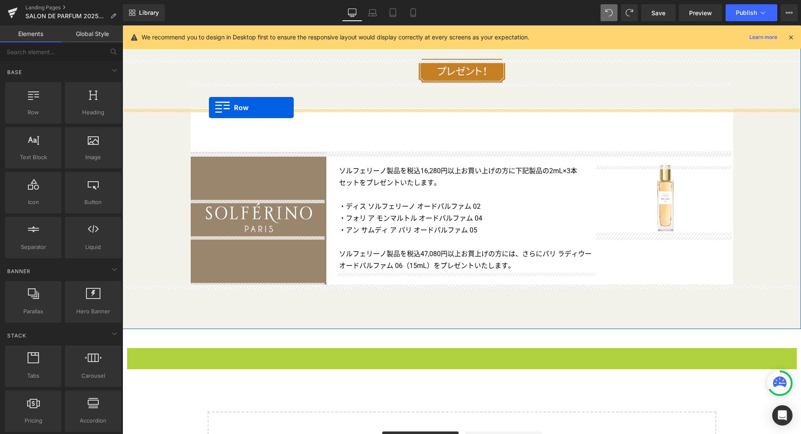
drag, startPoint x: 127, startPoint y: 92, endPoint x: 209, endPoint y: 108, distance: 83.4
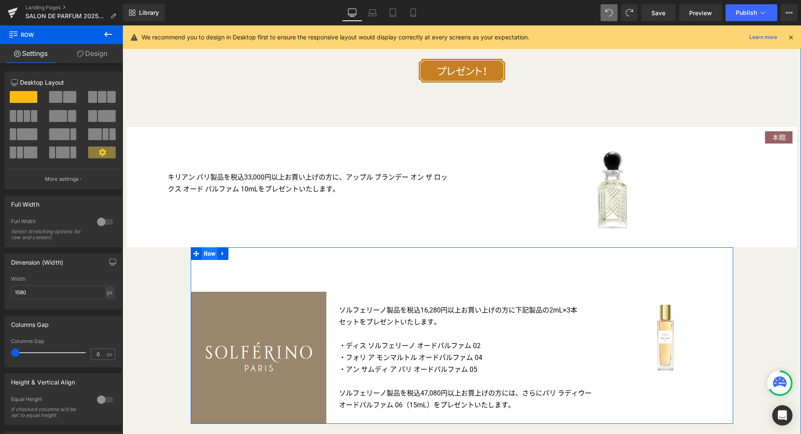
click at [207, 257] on span "Row" at bounding box center [210, 253] width 16 height 13
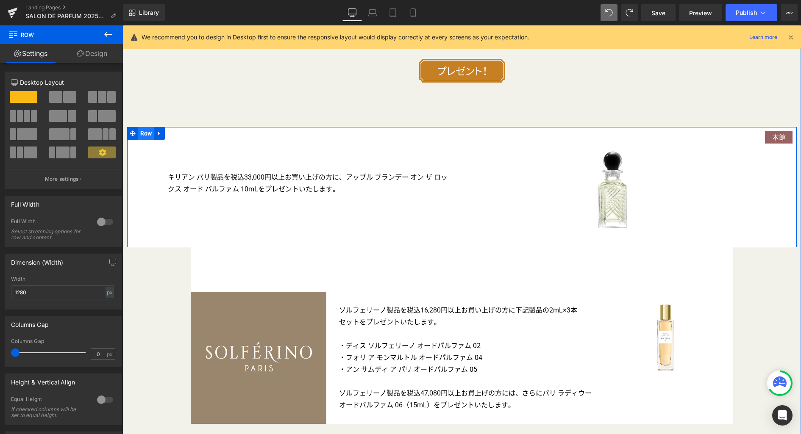
click at [141, 134] on span "Row" at bounding box center [146, 133] width 16 height 13
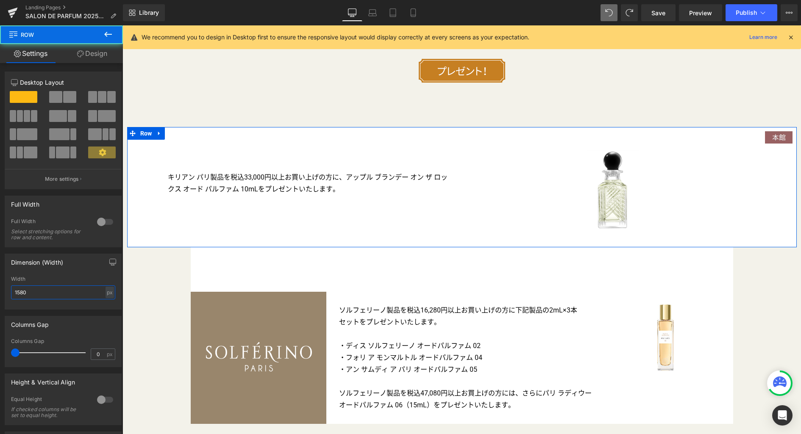
click at [50, 295] on input "1580" at bounding box center [63, 293] width 104 height 14
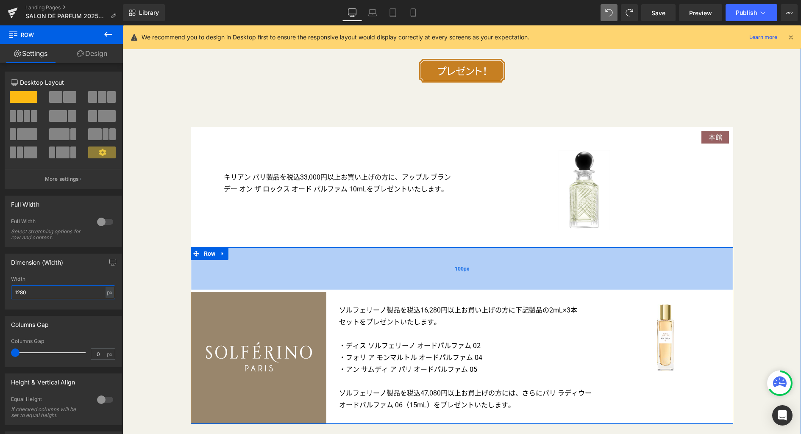
scroll to position [3551, 0]
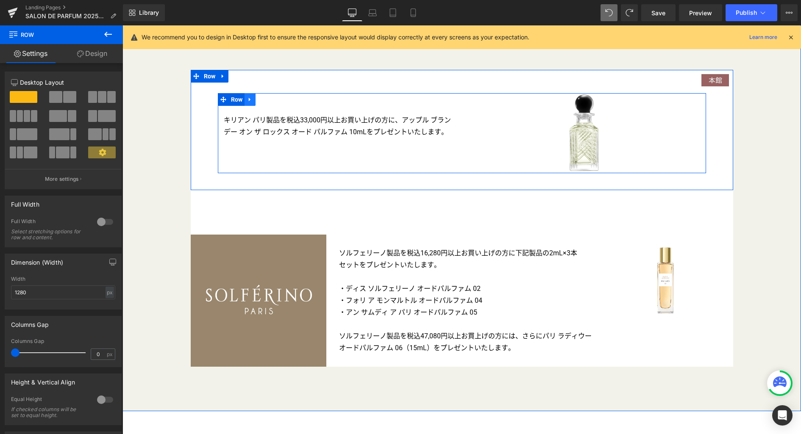
click at [249, 101] on icon at bounding box center [250, 99] width 6 height 6
click at [269, 102] on icon at bounding box center [272, 99] width 6 height 6
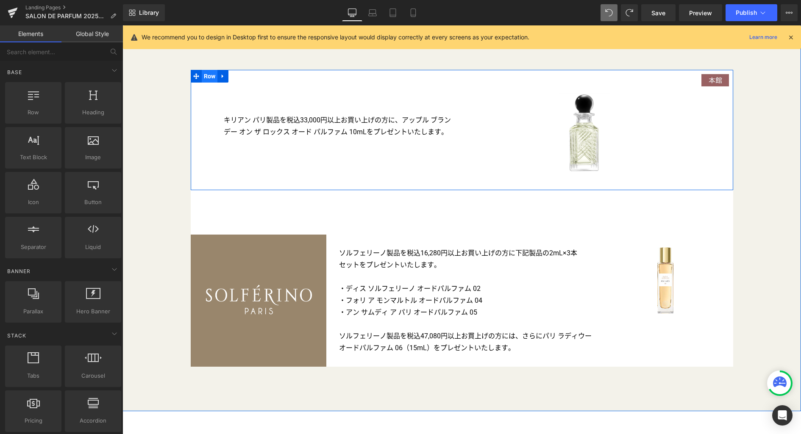
click at [205, 77] on span "Row" at bounding box center [210, 76] width 16 height 13
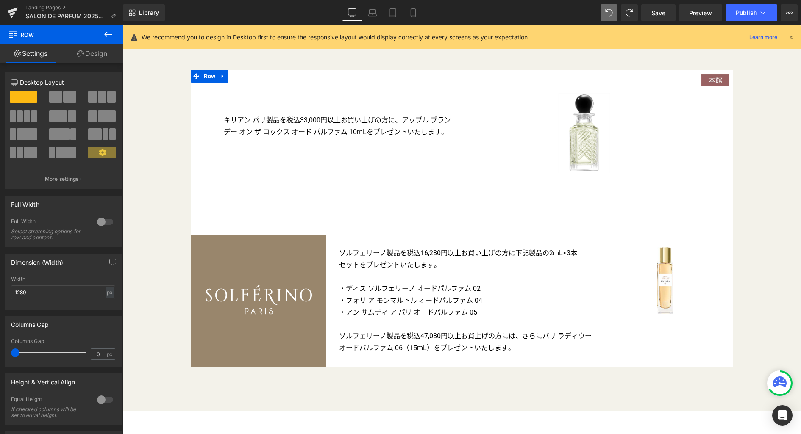
click at [101, 100] on span at bounding box center [102, 97] width 8 height 12
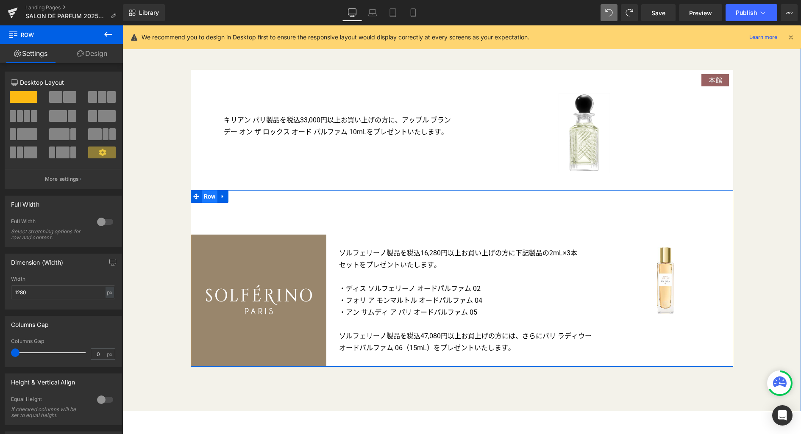
click at [206, 198] on span "Row" at bounding box center [210, 196] width 16 height 13
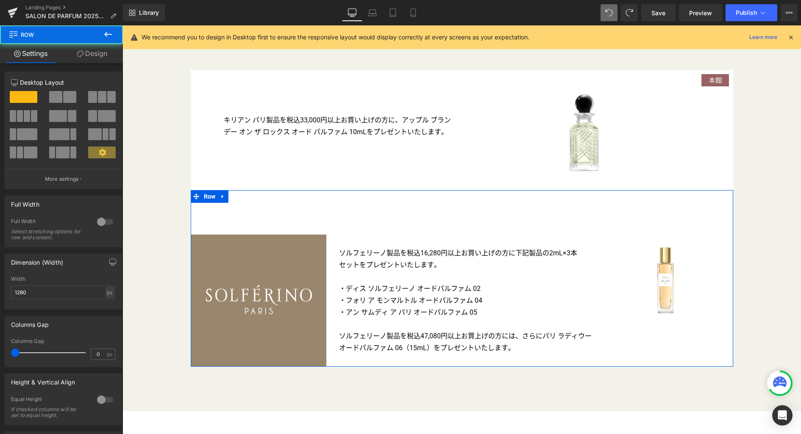
click at [95, 58] on link "Design" at bounding box center [91, 53] width 61 height 19
click at [0, 0] on div "Spacing" at bounding box center [0, 0] width 0 height 0
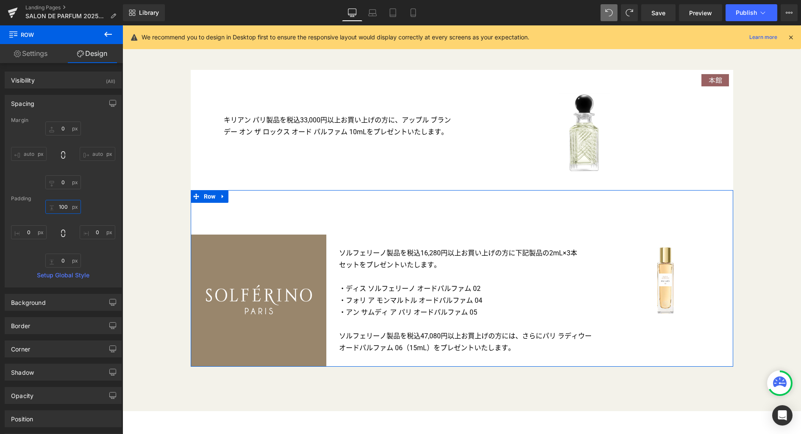
click at [68, 207] on input "100" at bounding box center [63, 207] width 36 height 14
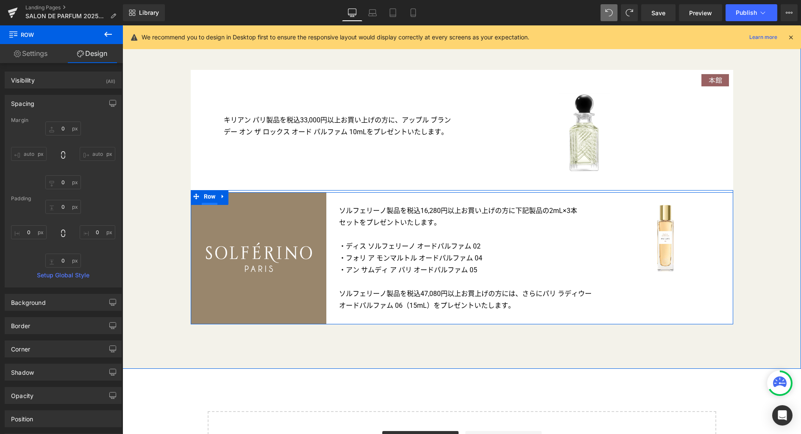
click at [208, 206] on span "Row" at bounding box center [210, 199] width 16 height 13
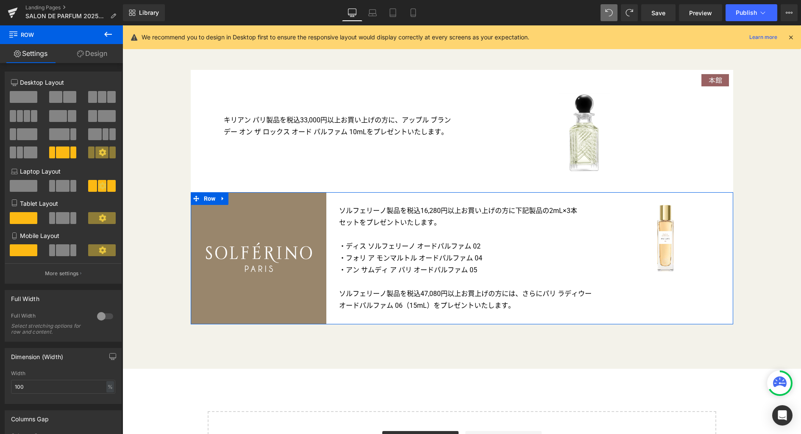
click at [100, 54] on link "Design" at bounding box center [91, 53] width 61 height 19
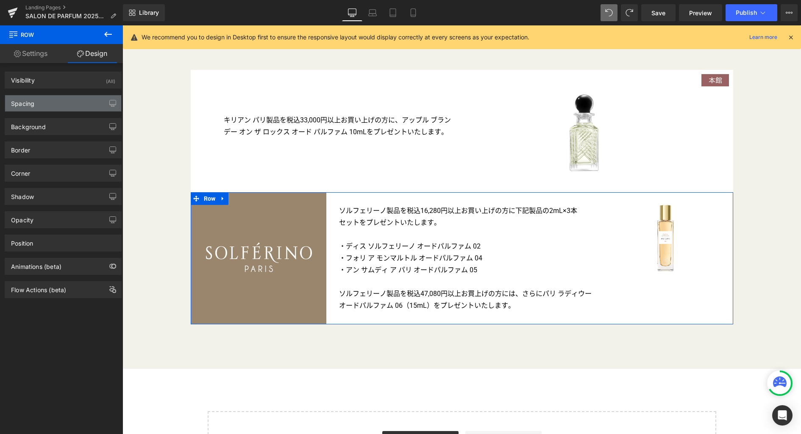
click at [67, 106] on div "Spacing" at bounding box center [63, 103] width 116 height 16
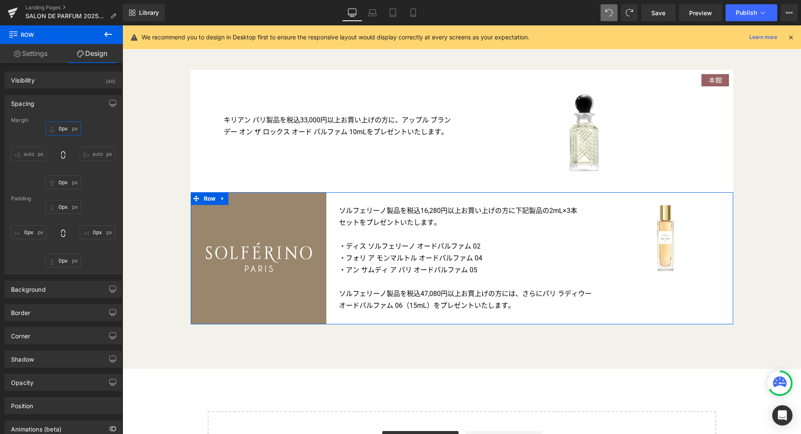
click at [66, 131] on input "0px" at bounding box center [63, 129] width 36 height 14
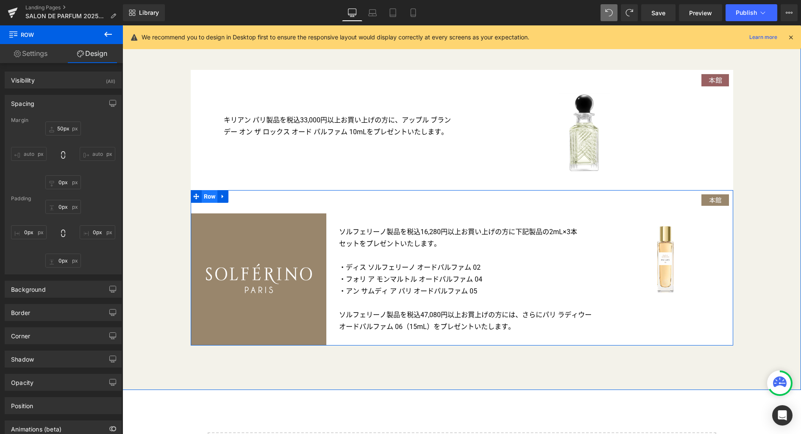
click at [204, 198] on span "Row" at bounding box center [210, 196] width 16 height 13
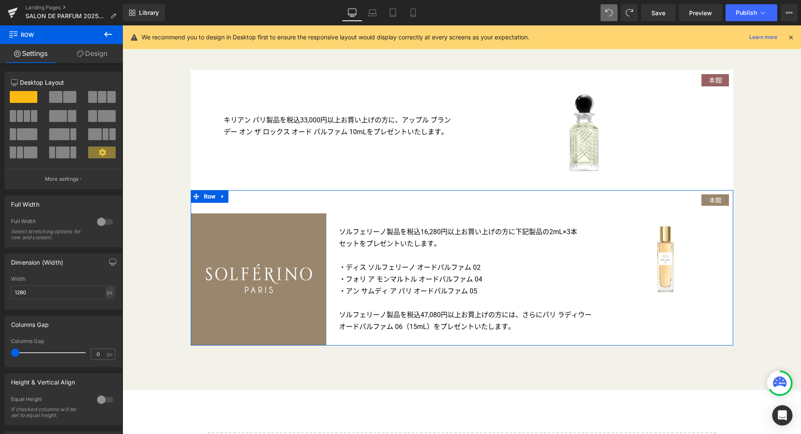
click at [101, 56] on link "Design" at bounding box center [91, 53] width 61 height 19
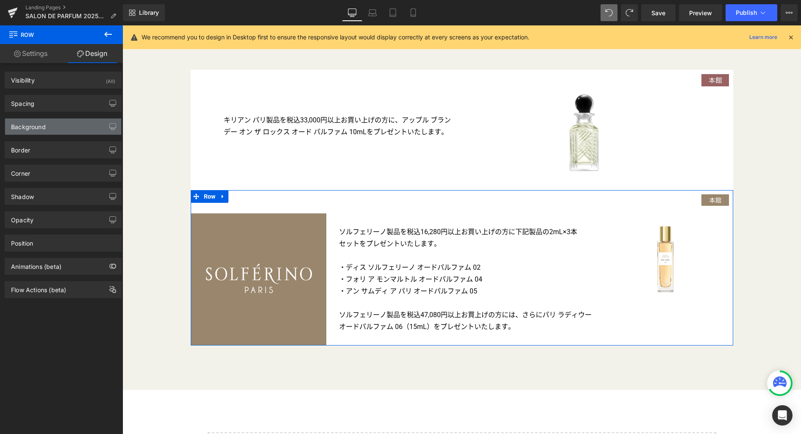
click at [56, 127] on div "Background" at bounding box center [63, 127] width 116 height 16
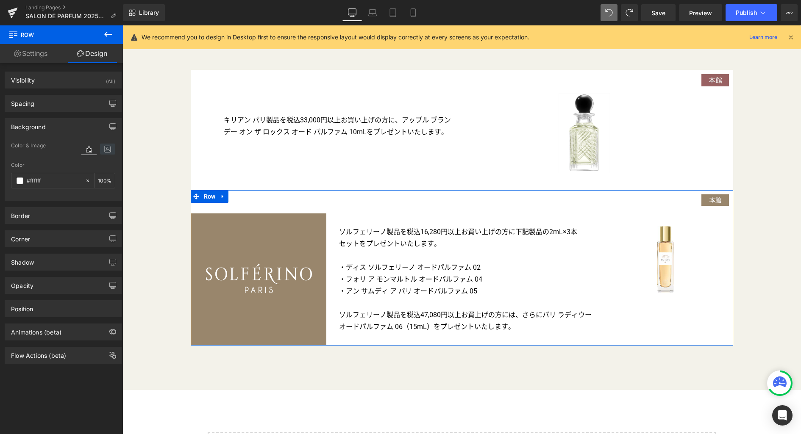
click at [103, 150] on icon at bounding box center [107, 149] width 15 height 11
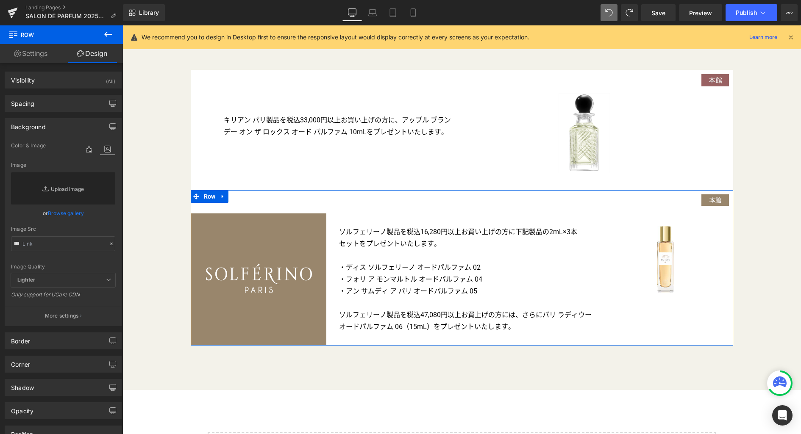
click at [75, 190] on link "Replace Image" at bounding box center [63, 188] width 104 height 32
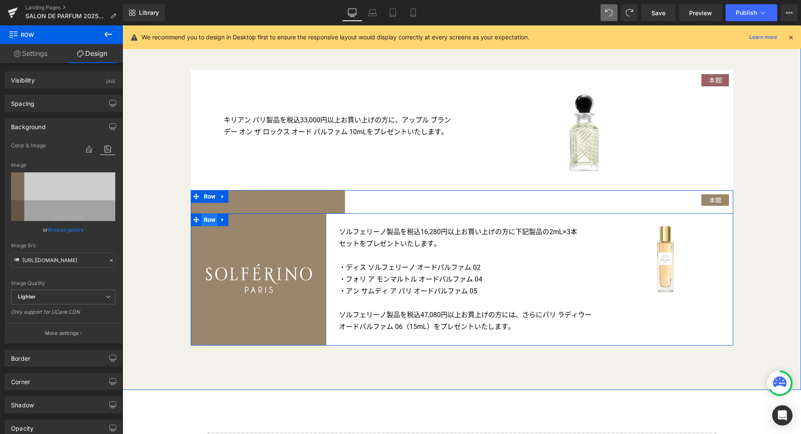
click at [206, 223] on span "Row" at bounding box center [210, 220] width 16 height 13
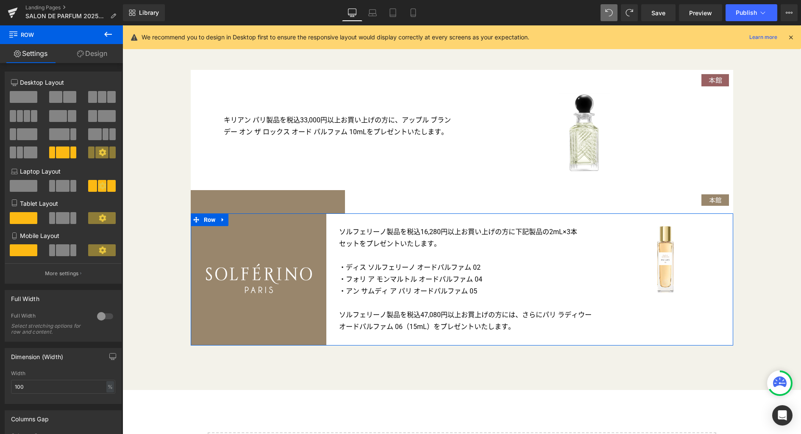
click at [92, 56] on link "Design" at bounding box center [91, 53] width 61 height 19
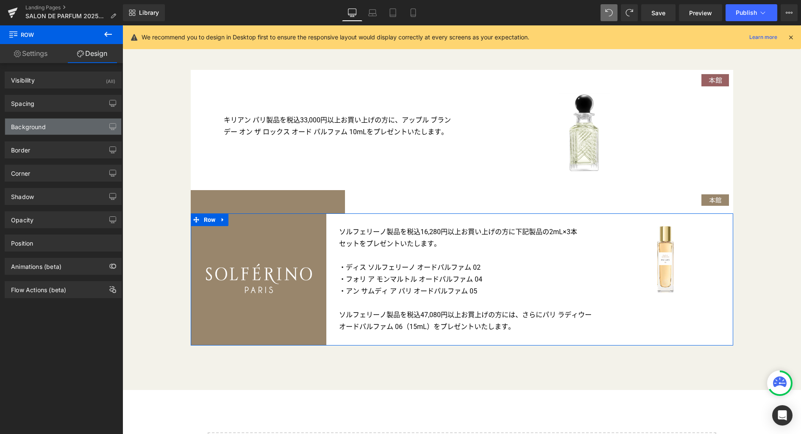
click at [53, 128] on div "Background" at bounding box center [63, 127] width 116 height 16
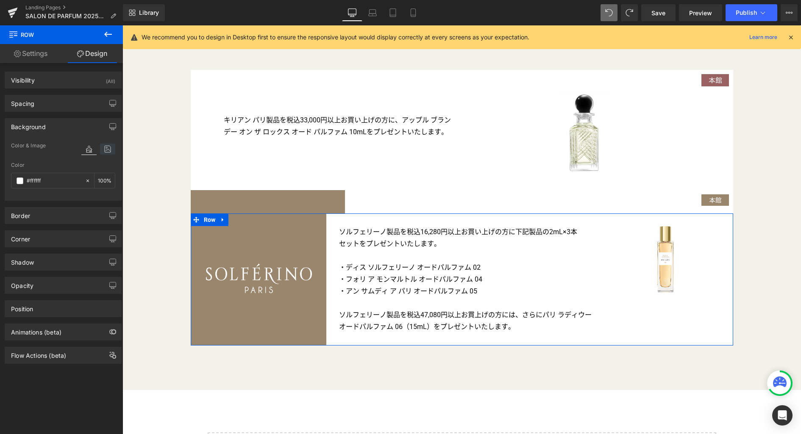
click at [109, 149] on icon at bounding box center [107, 149] width 15 height 11
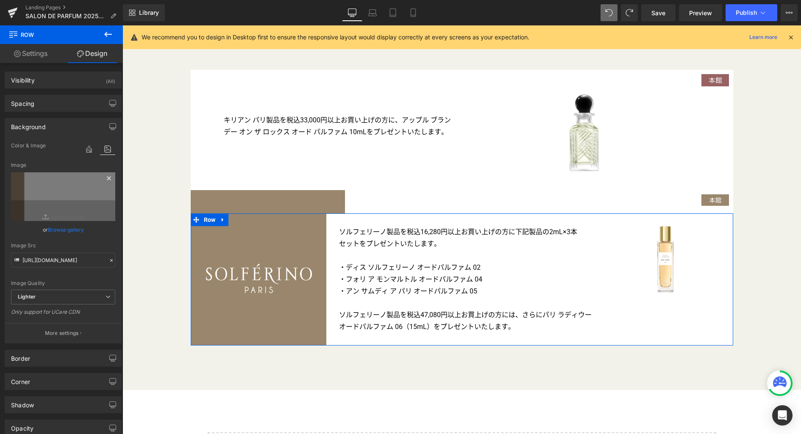
click at [105, 177] on icon at bounding box center [109, 178] width 10 height 10
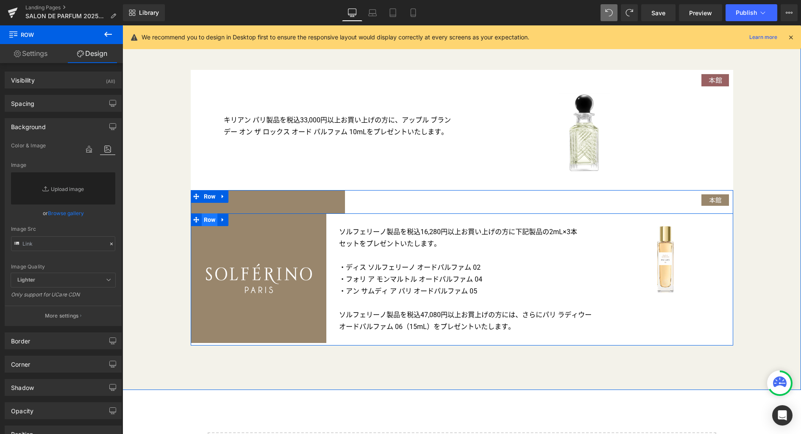
click at [204, 221] on span "Row" at bounding box center [210, 220] width 16 height 13
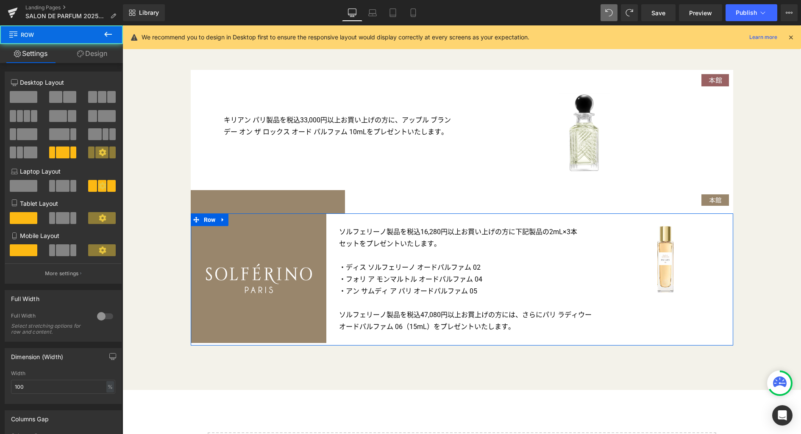
click at [100, 58] on link "Design" at bounding box center [91, 53] width 61 height 19
click at [0, 0] on div "Spacing" at bounding box center [0, 0] width 0 height 0
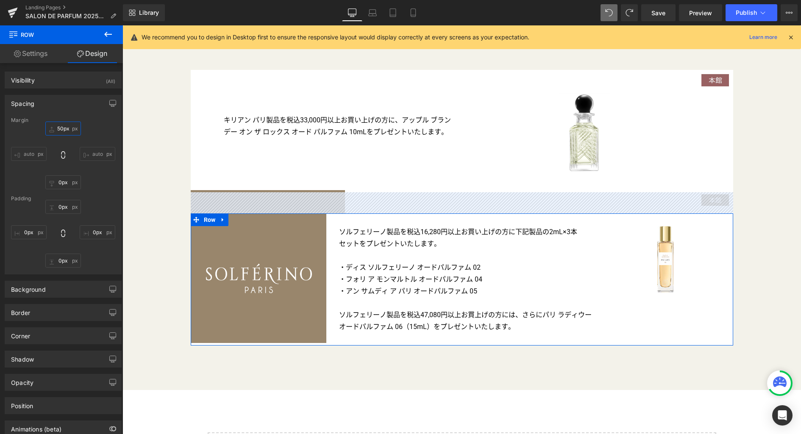
click at [64, 131] on input "50px" at bounding box center [63, 129] width 36 height 14
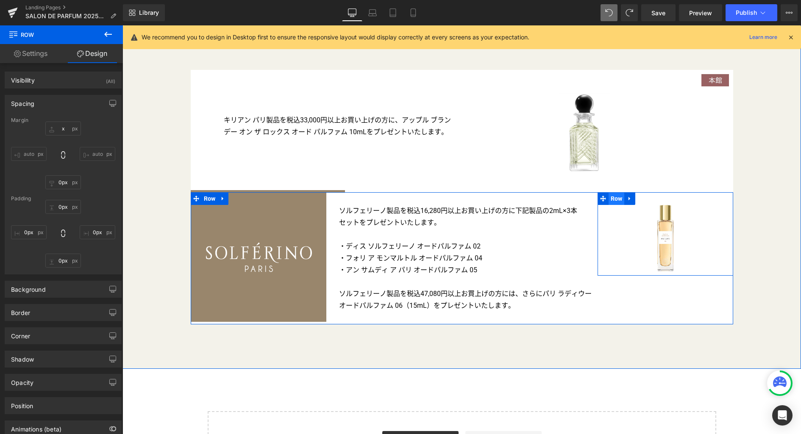
click at [614, 201] on span "Row" at bounding box center [617, 198] width 16 height 13
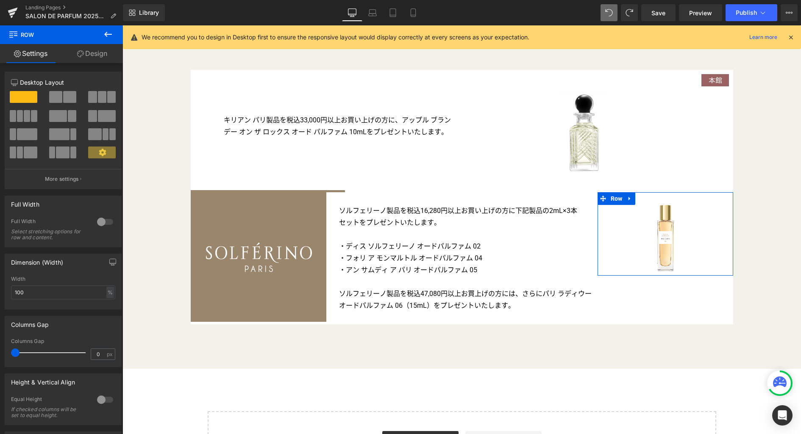
click at [93, 57] on link "Design" at bounding box center [91, 53] width 61 height 19
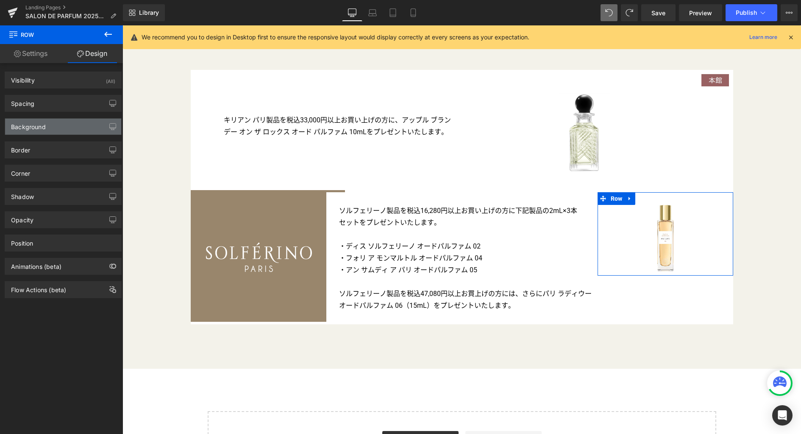
click at [53, 123] on div "Background" at bounding box center [63, 127] width 116 height 16
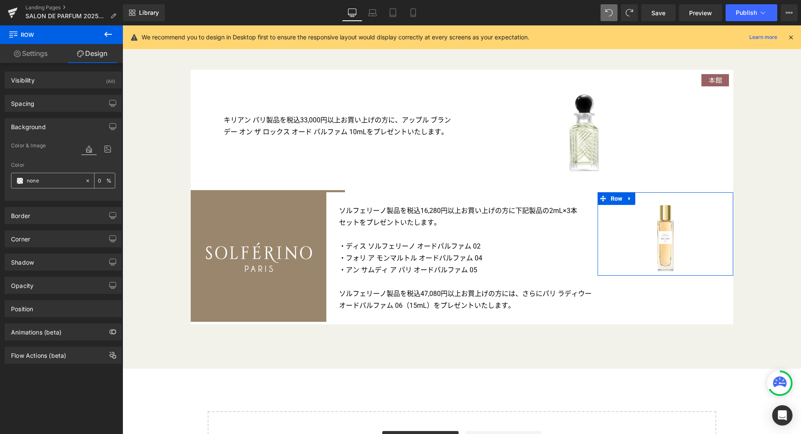
click at [85, 181] on icon at bounding box center [88, 181] width 6 height 6
click at [612, 202] on span "Row" at bounding box center [617, 198] width 16 height 13
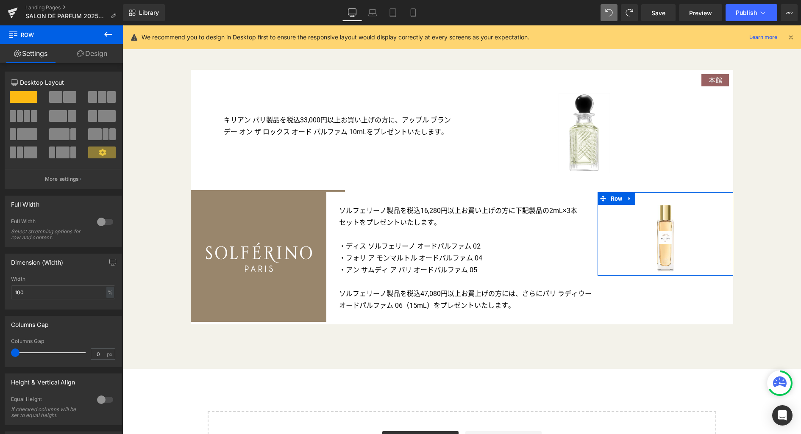
click at [94, 57] on link "Design" at bounding box center [91, 53] width 61 height 19
click at [0, 0] on div "Spacing" at bounding box center [0, 0] width 0 height 0
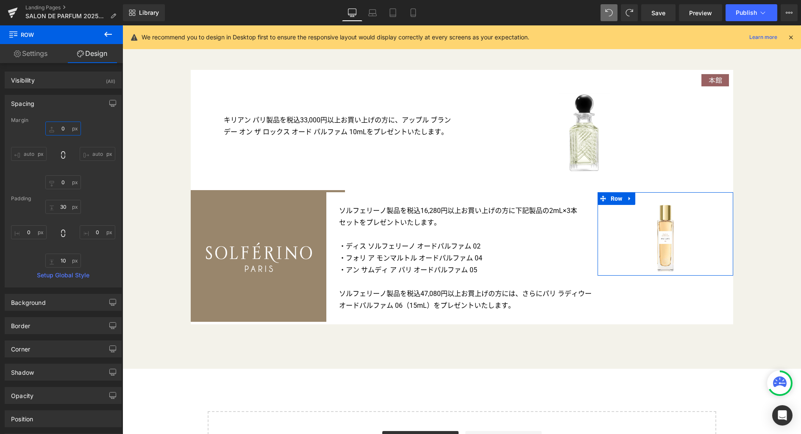
click at [64, 128] on input "0" at bounding box center [63, 129] width 36 height 14
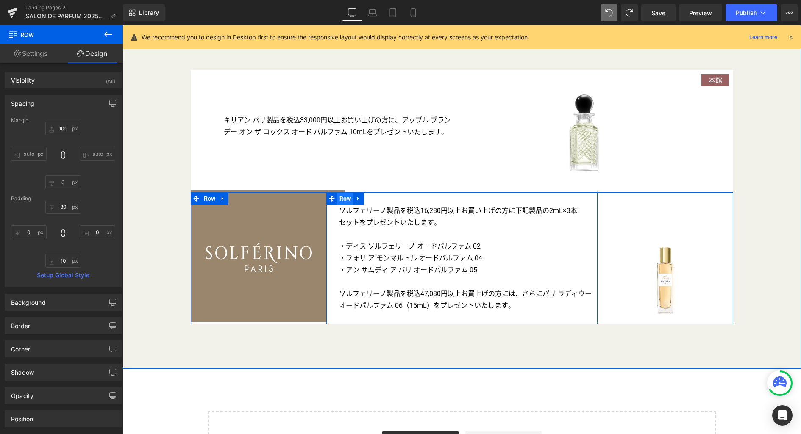
click at [342, 201] on span "Row" at bounding box center [345, 198] width 16 height 13
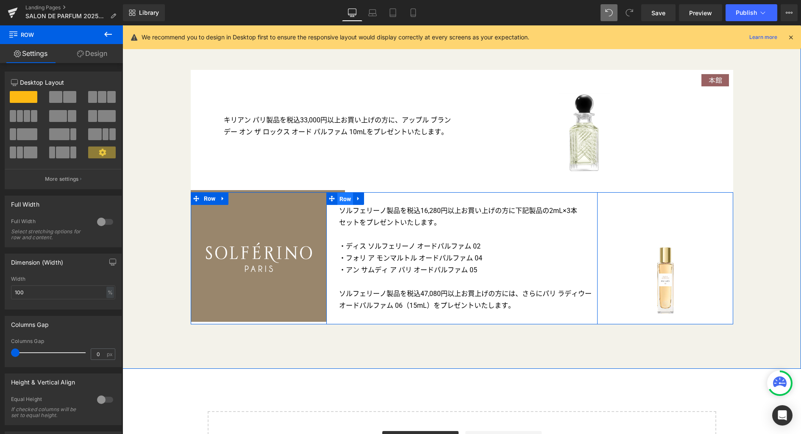
click at [343, 201] on span "Row" at bounding box center [345, 199] width 16 height 13
click at [97, 54] on link "Design" at bounding box center [91, 53] width 61 height 19
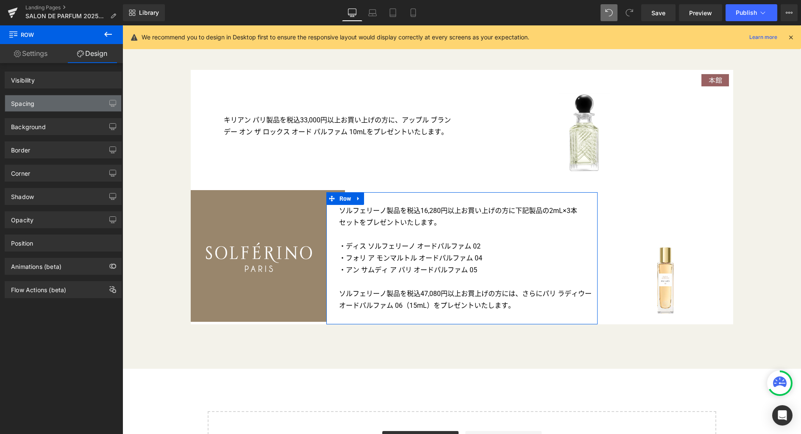
click at [52, 106] on div "Spacing" at bounding box center [63, 103] width 116 height 16
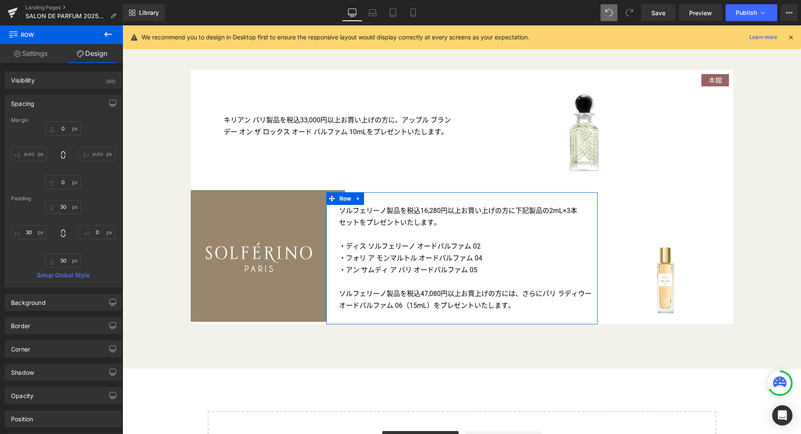
click at [52, 104] on div "Spacing" at bounding box center [63, 103] width 116 height 16
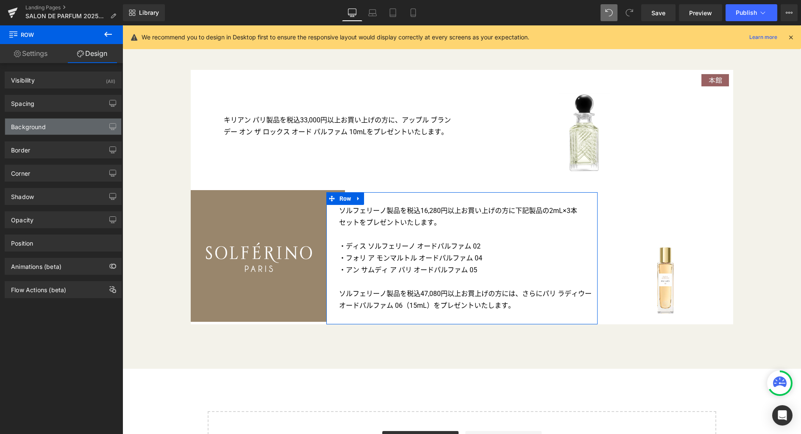
click at [47, 131] on div "Background" at bounding box center [63, 127] width 116 height 16
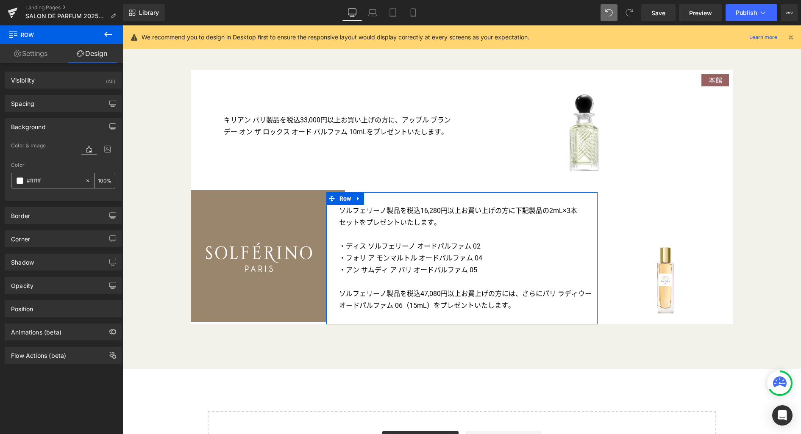
click at [86, 180] on icon at bounding box center [88, 181] width 6 height 6
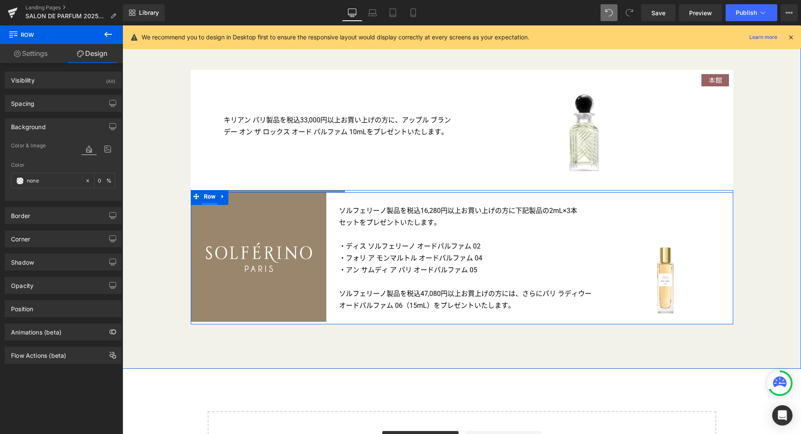
click at [206, 206] on span "Row" at bounding box center [210, 199] width 16 height 13
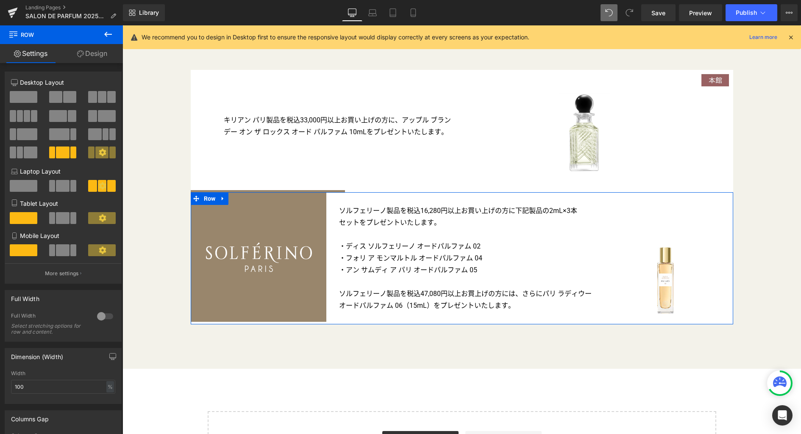
click at [101, 56] on link "Design" at bounding box center [91, 53] width 61 height 19
click at [0, 0] on div "Background" at bounding box center [0, 0] width 0 height 0
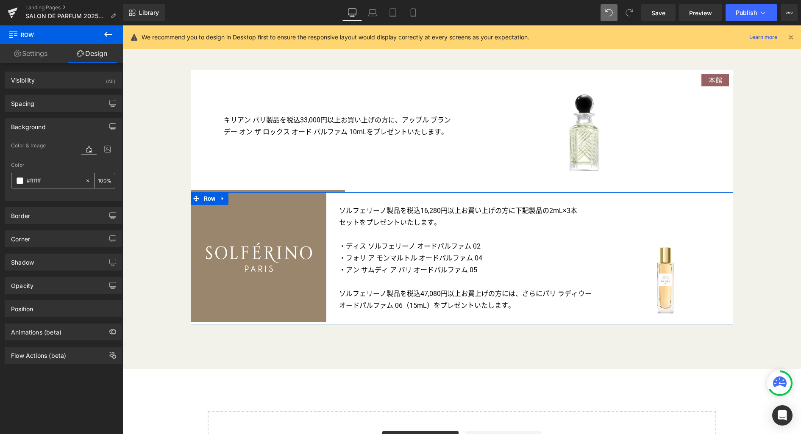
click at [86, 181] on icon at bounding box center [87, 180] width 3 height 3
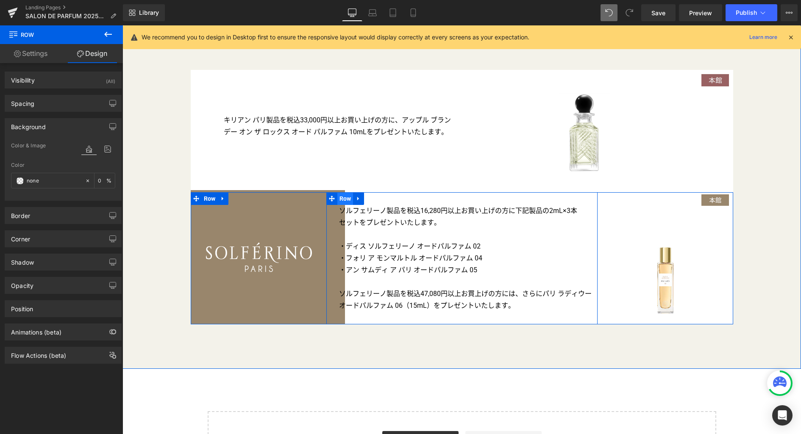
click at [342, 200] on span "Row" at bounding box center [345, 198] width 16 height 13
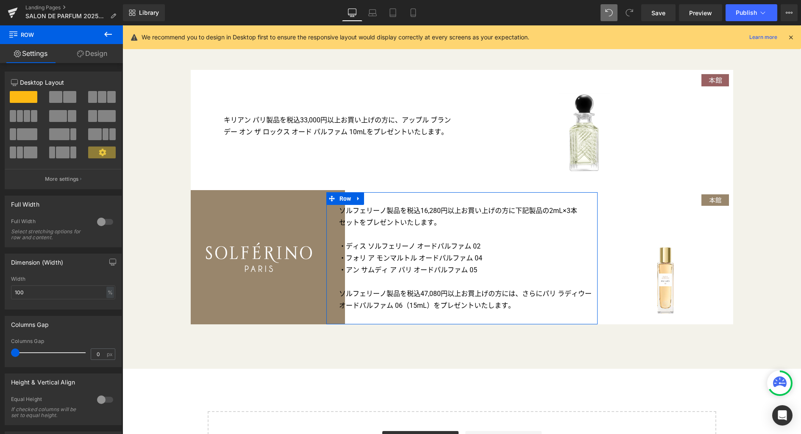
click at [102, 54] on link "Design" at bounding box center [91, 53] width 61 height 19
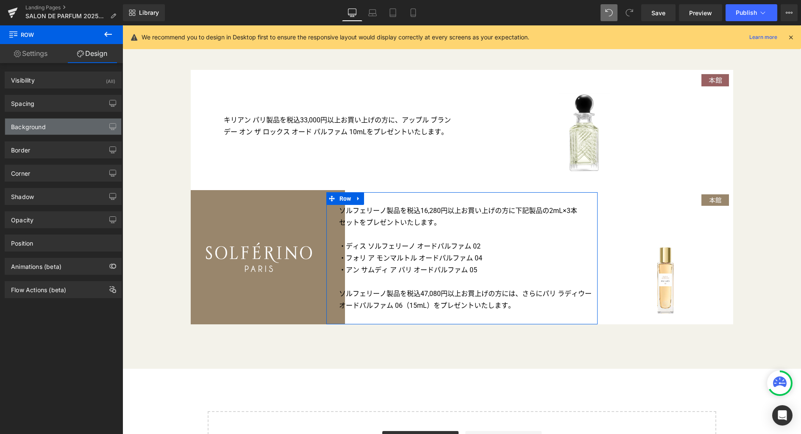
click at [44, 128] on div "Background" at bounding box center [28, 125] width 35 height 12
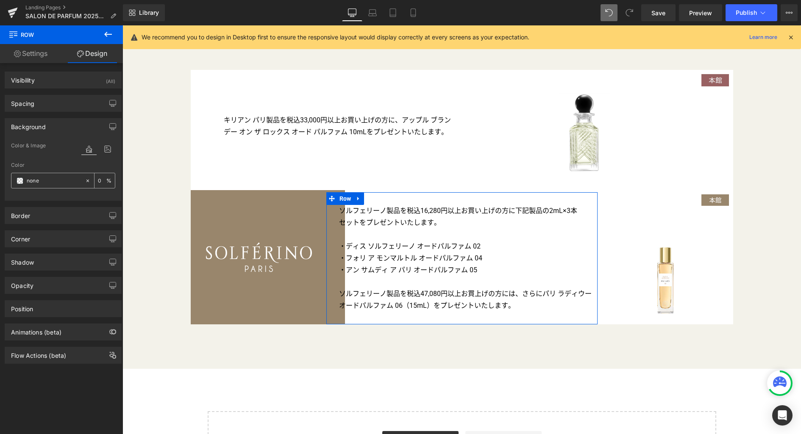
click at [20, 180] on span at bounding box center [20, 181] width 7 height 7
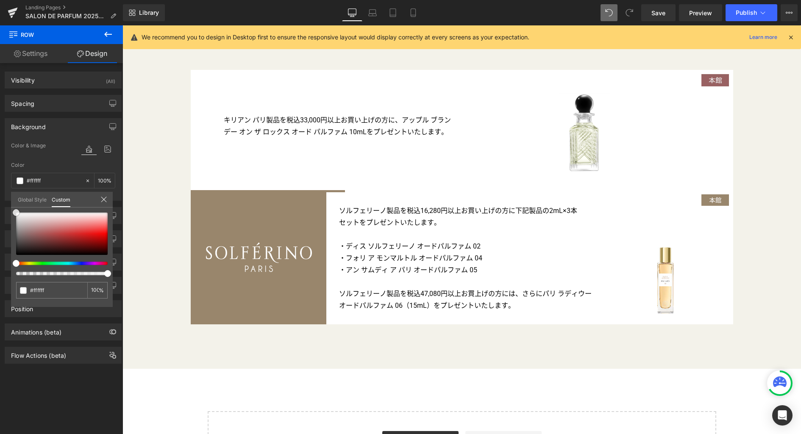
drag, startPoint x: 40, startPoint y: 222, endPoint x: -33, endPoint y: 163, distance: 94.3
click at [0, 163] on html "Row You are previewing how the will restyle your page. You can not edit Element…" at bounding box center [400, 217] width 801 height 434
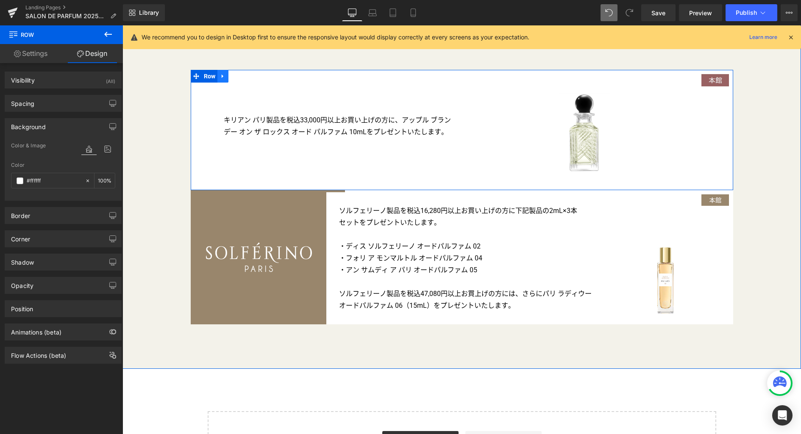
click at [220, 78] on icon at bounding box center [223, 76] width 6 height 6
click at [242, 79] on icon at bounding box center [245, 76] width 6 height 6
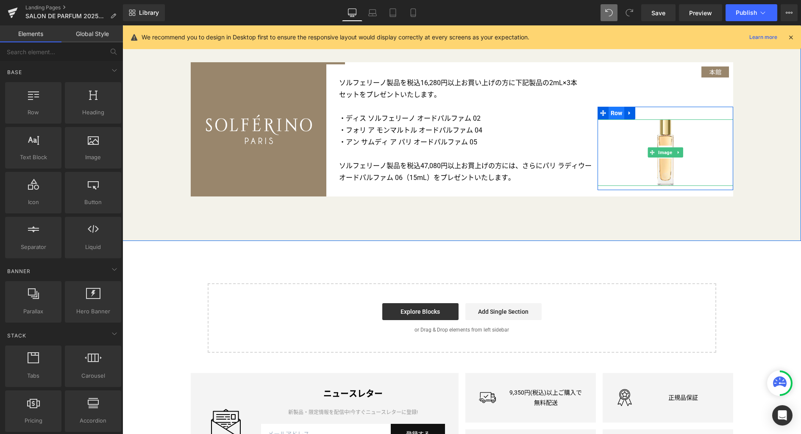
scroll to position [3534, 0]
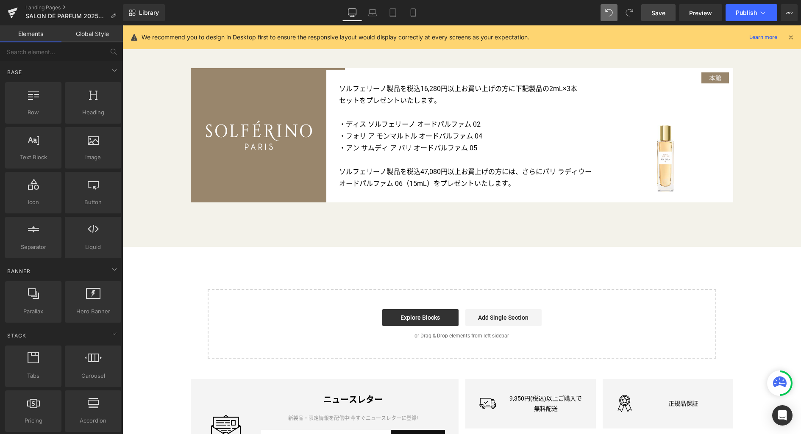
click at [660, 14] on span "Save" at bounding box center [658, 12] width 14 height 9
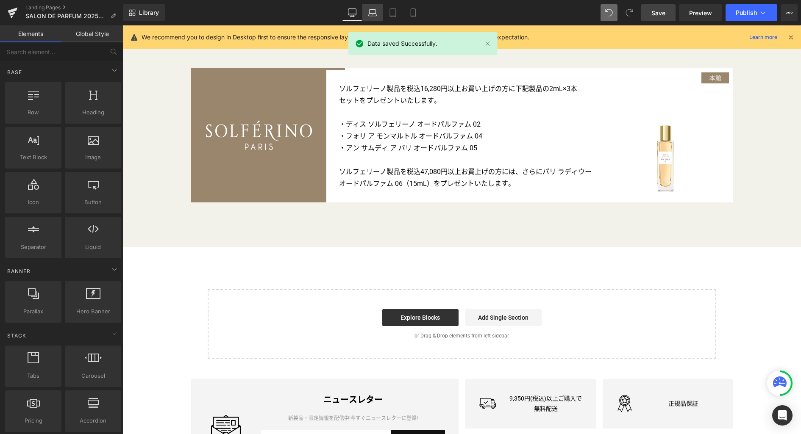
drag, startPoint x: 367, startPoint y: 16, endPoint x: 132, endPoint y: 86, distance: 245.0
click at [367, 16] on link "Laptop" at bounding box center [372, 12] width 20 height 17
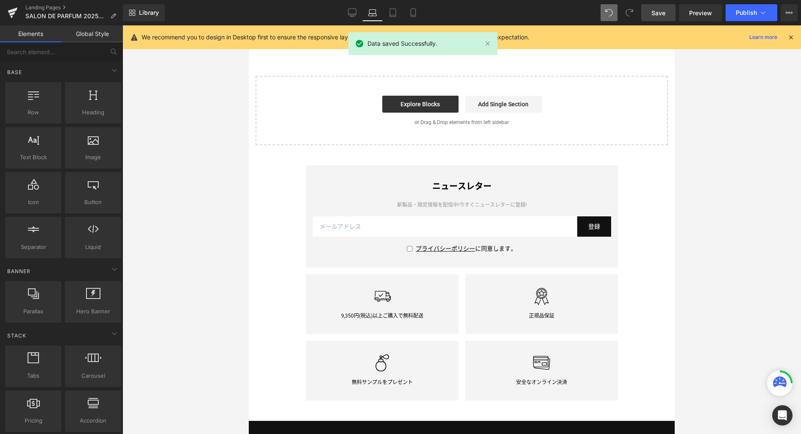
scroll to position [3019, 0]
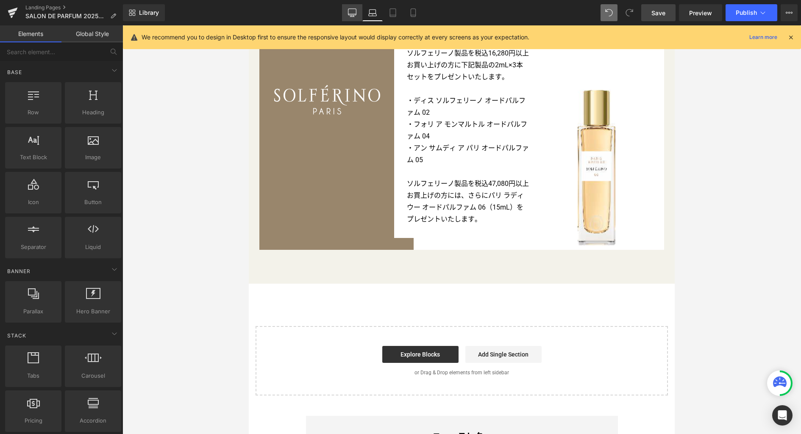
click at [355, 12] on icon at bounding box center [352, 12] width 8 height 8
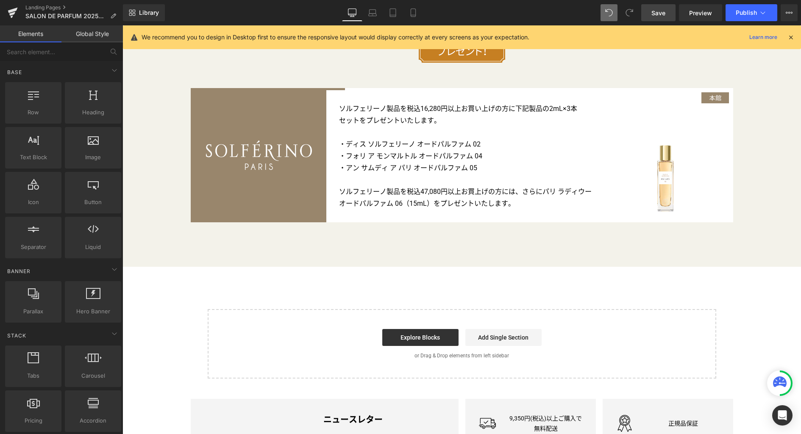
scroll to position [3475, 0]
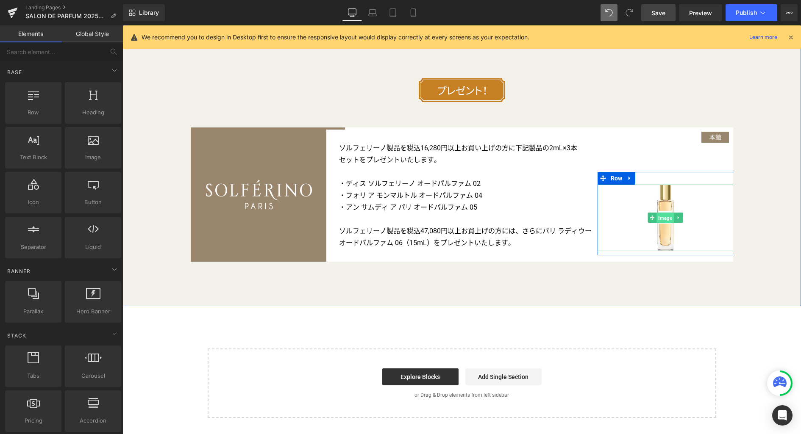
click at [662, 219] on span "Image" at bounding box center [664, 218] width 17 height 10
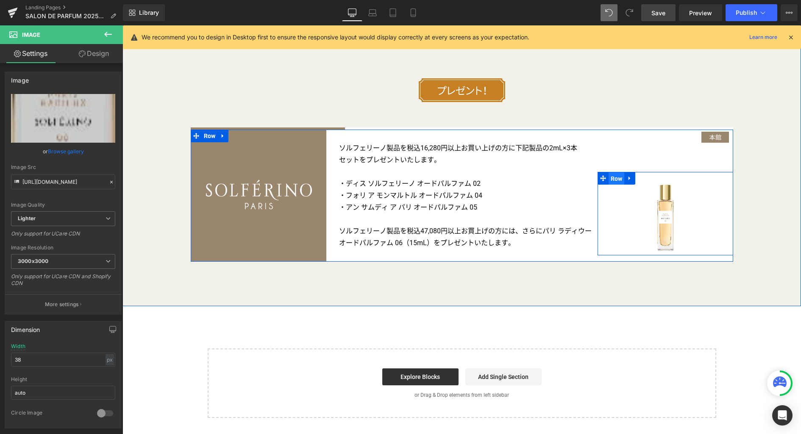
click at [614, 181] on span "Row" at bounding box center [617, 178] width 16 height 13
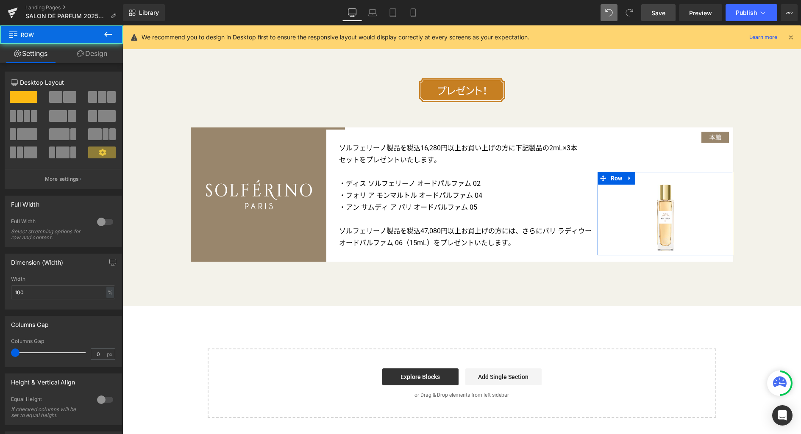
click at [94, 56] on link "Design" at bounding box center [91, 53] width 61 height 19
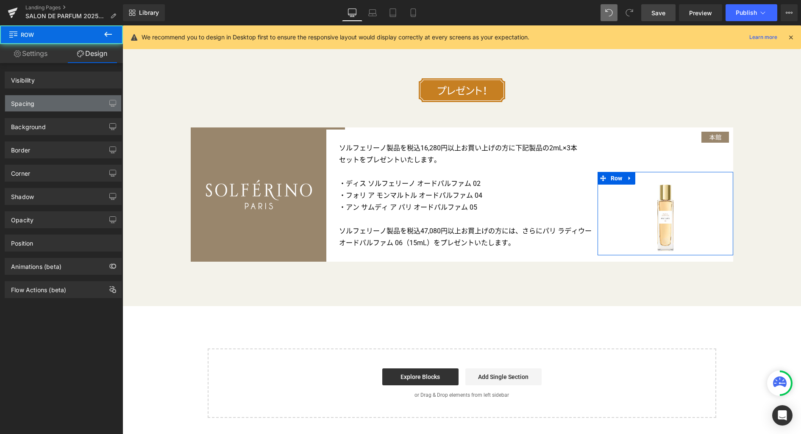
click at [48, 103] on div "Spacing" at bounding box center [63, 103] width 116 height 16
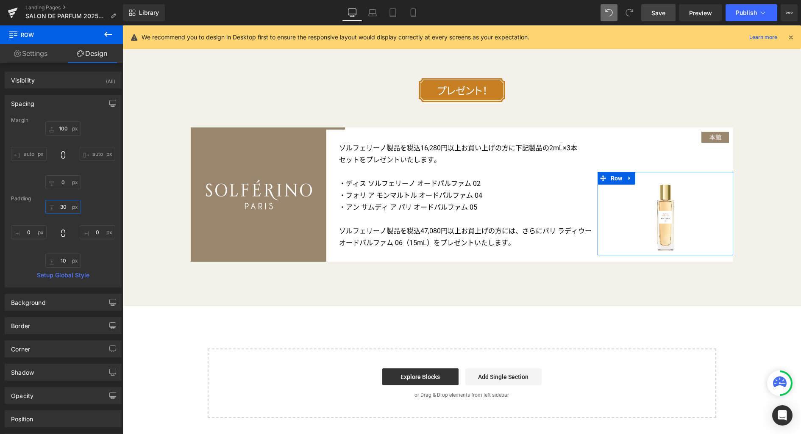
click at [67, 207] on input "30" at bounding box center [63, 207] width 36 height 14
drag, startPoint x: 64, startPoint y: 131, endPoint x: 105, endPoint y: 137, distance: 41.5
click at [64, 131] on input "100" at bounding box center [63, 129] width 36 height 14
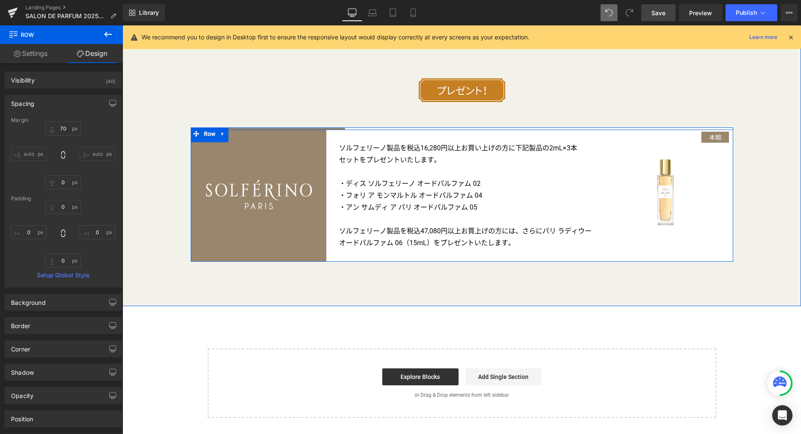
click at [206, 142] on span "Row" at bounding box center [210, 136] width 16 height 13
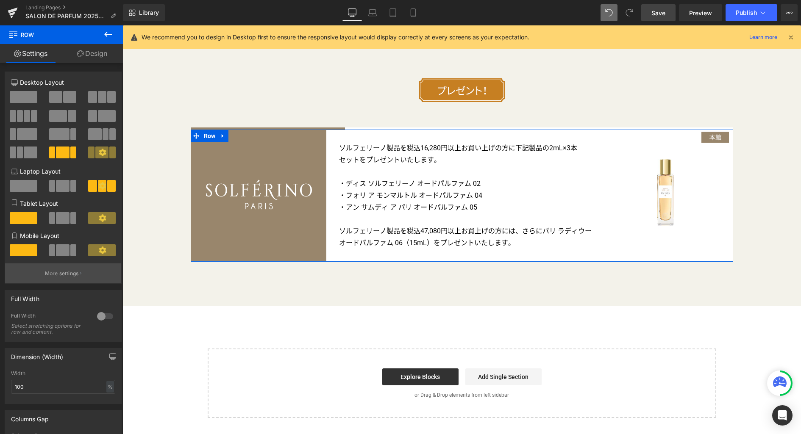
click at [70, 274] on p "More settings" at bounding box center [62, 274] width 34 height 8
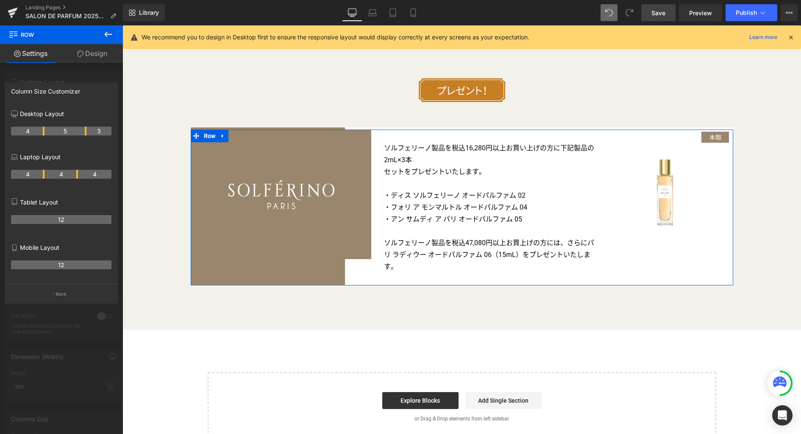
drag, startPoint x: 35, startPoint y: 130, endPoint x: 41, endPoint y: 130, distance: 5.5
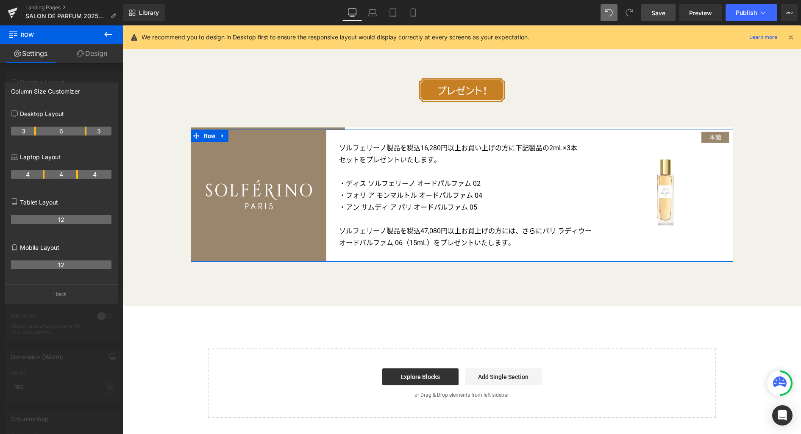
drag, startPoint x: 43, startPoint y: 132, endPoint x: 133, endPoint y: 186, distance: 104.7
click at [660, 8] on span "Save" at bounding box center [658, 12] width 14 height 9
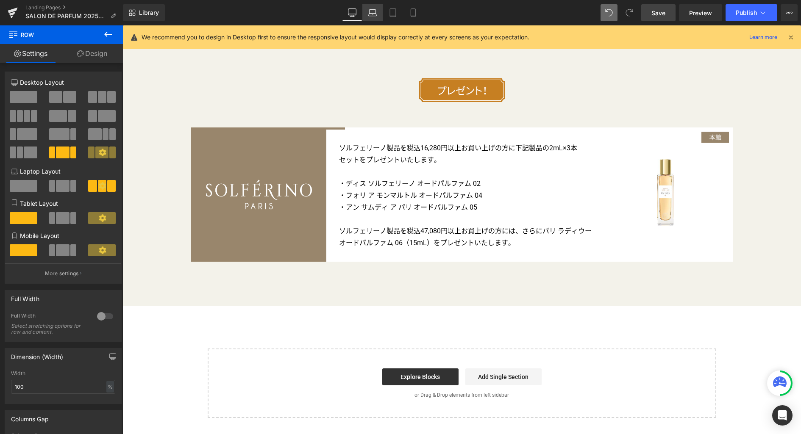
click at [375, 15] on icon at bounding box center [372, 12] width 8 height 8
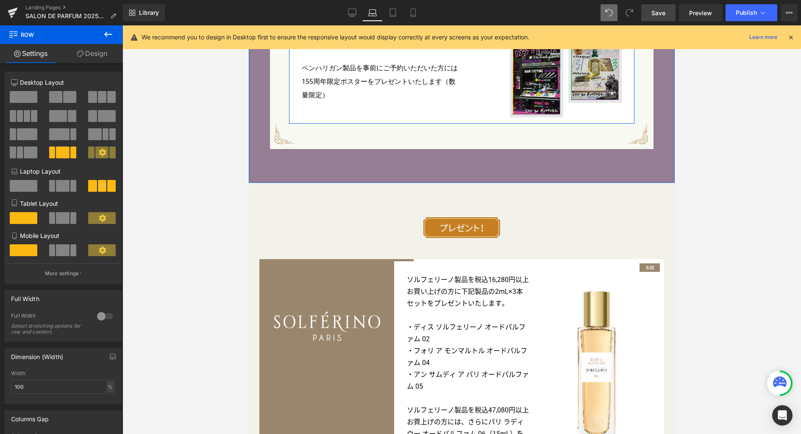
scroll to position [2891, 0]
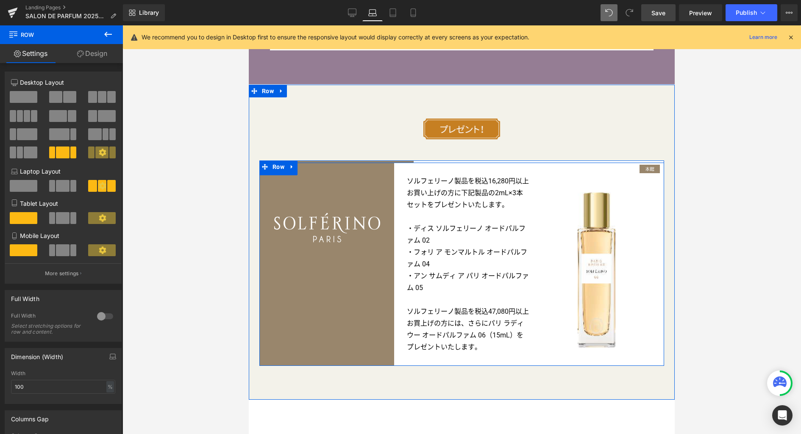
click at [648, 169] on div "Image Row" at bounding box center [596, 255] width 135 height 185
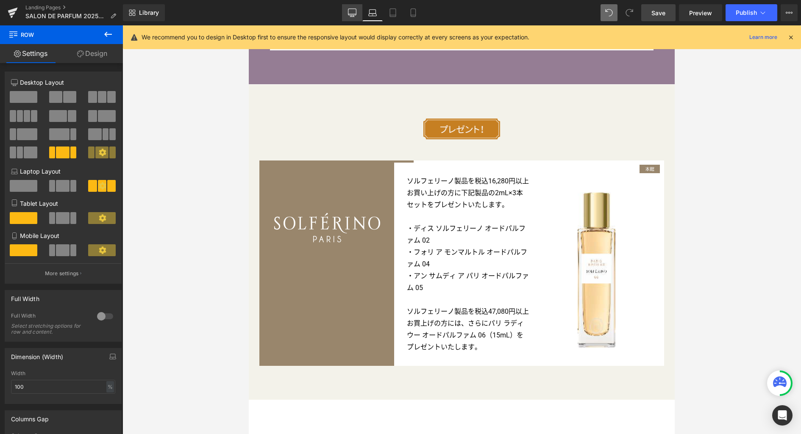
click at [355, 14] on icon at bounding box center [352, 14] width 8 height 0
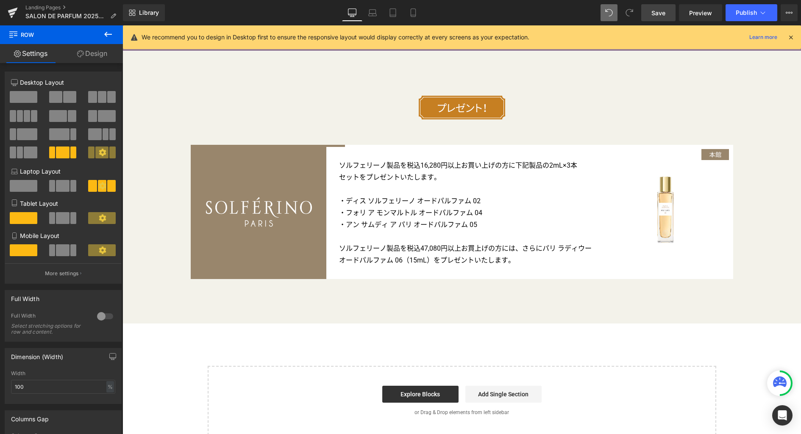
scroll to position [3456, 0]
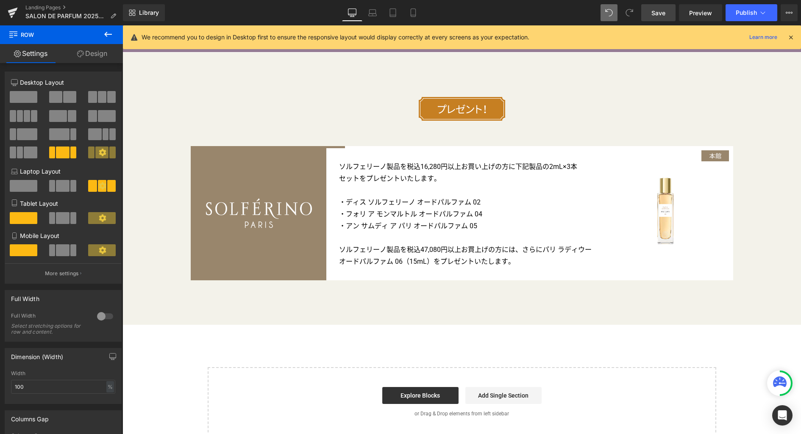
click at [704, 156] on div "Image Row" at bounding box center [666, 196] width 136 height 96
click at [413, 15] on icon at bounding box center [413, 15] width 5 height 0
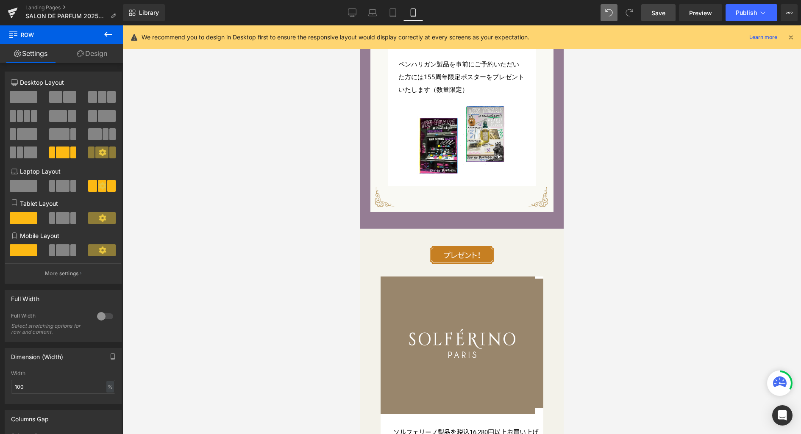
scroll to position [3164, 0]
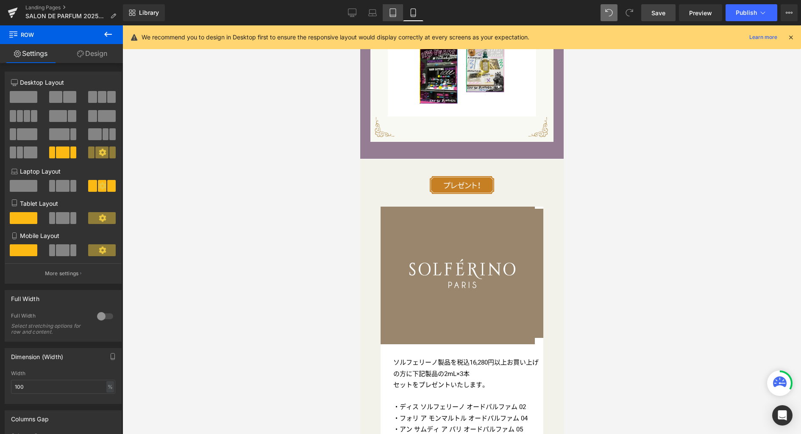
click at [396, 15] on icon at bounding box center [393, 13] width 6 height 8
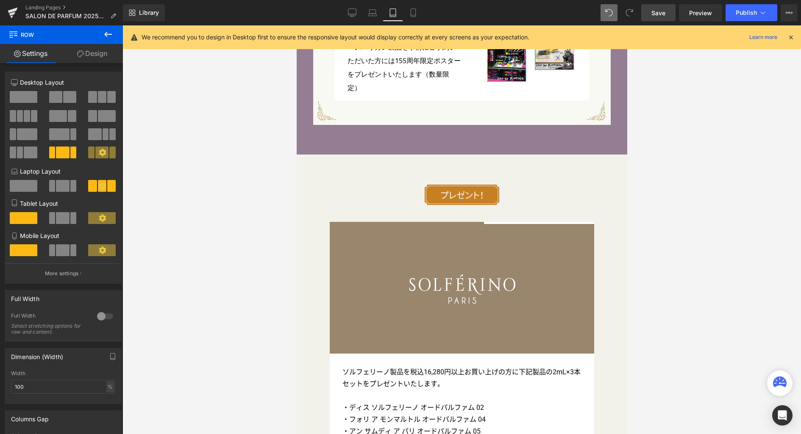
scroll to position [2685, 0]
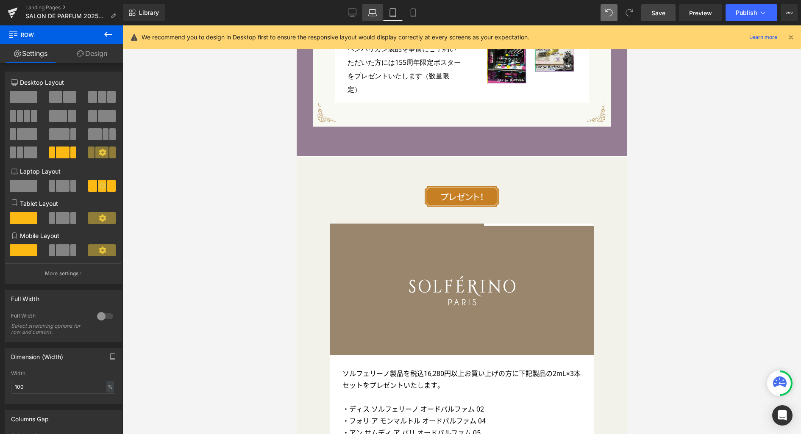
click at [374, 15] on icon at bounding box center [372, 12] width 8 height 8
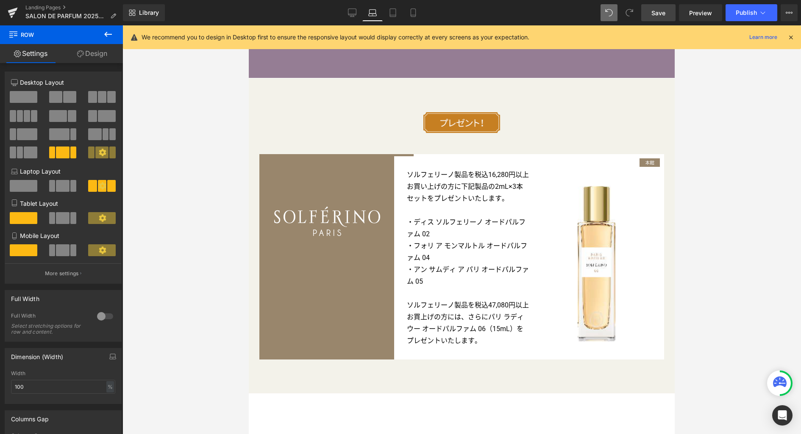
scroll to position [2895, 0]
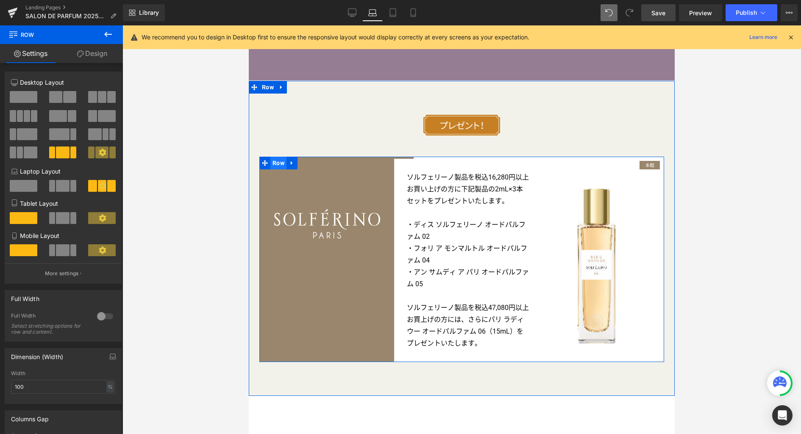
click at [273, 168] on span "Row" at bounding box center [278, 163] width 16 height 13
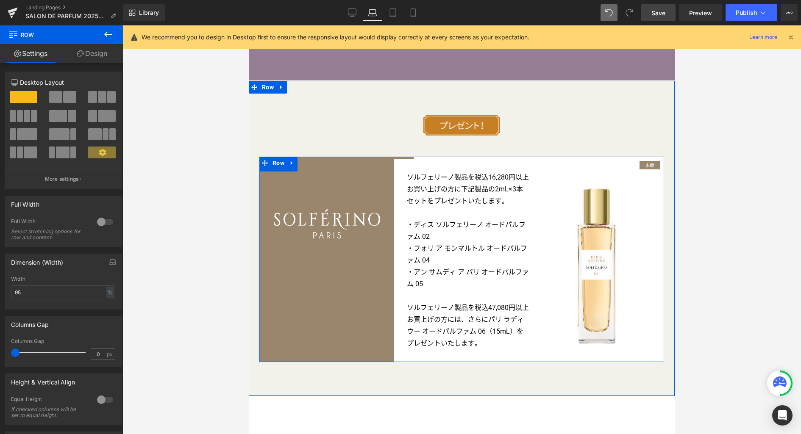
click at [272, 172] on span "Row" at bounding box center [278, 165] width 16 height 13
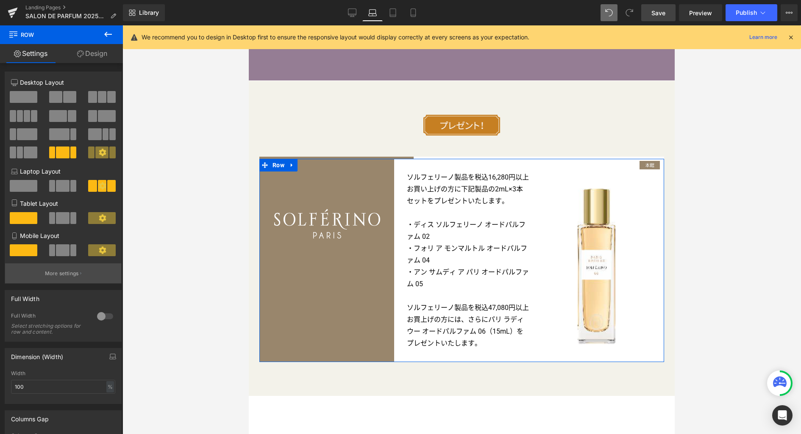
click at [70, 276] on p "More settings" at bounding box center [62, 274] width 34 height 8
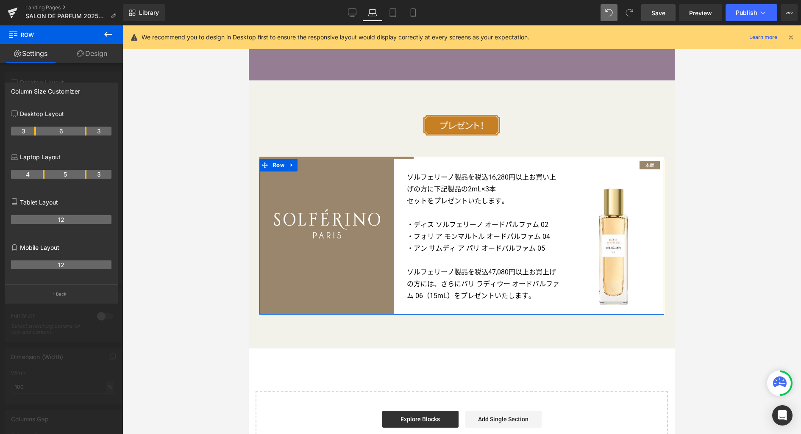
drag, startPoint x: 76, startPoint y: 173, endPoint x: 83, endPoint y: 173, distance: 7.2
click at [83, 173] on th "5" at bounding box center [65, 174] width 42 height 9
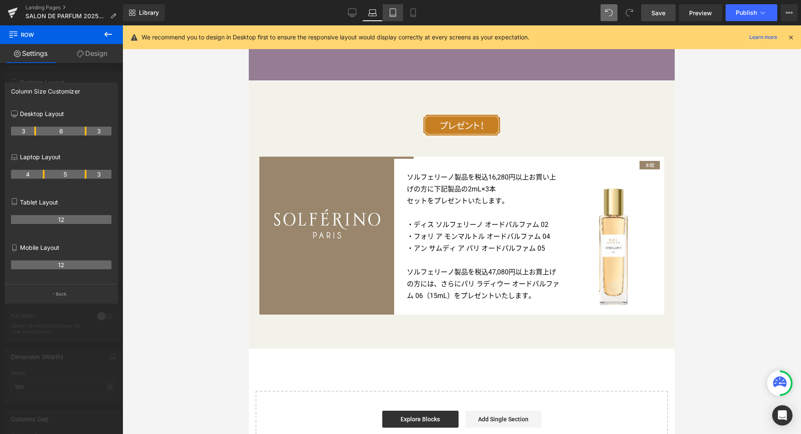
click at [394, 10] on icon at bounding box center [393, 12] width 8 height 8
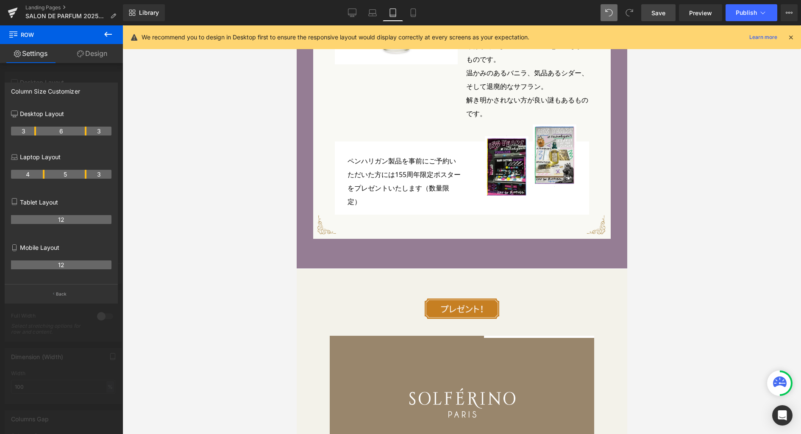
scroll to position [2563, 0]
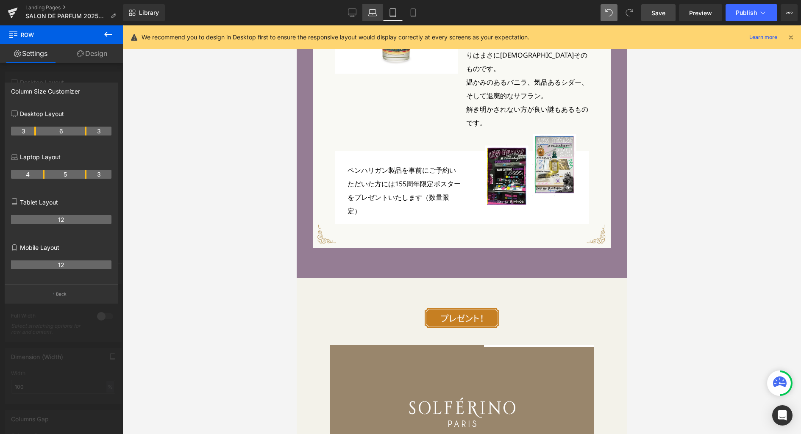
click at [374, 15] on icon at bounding box center [372, 12] width 8 height 8
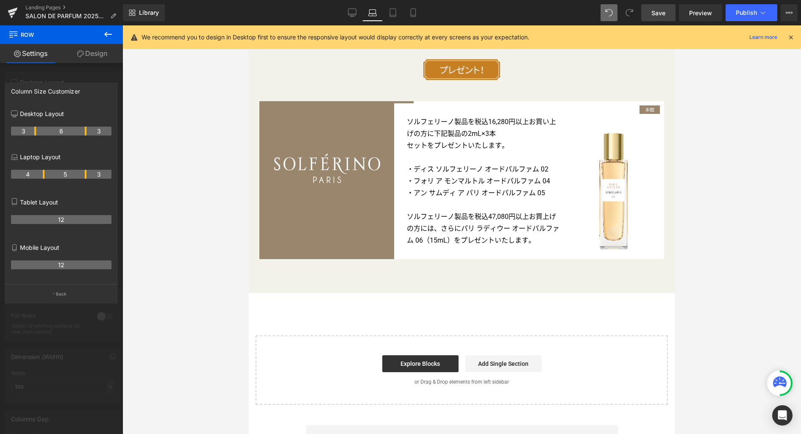
scroll to position [2909, 0]
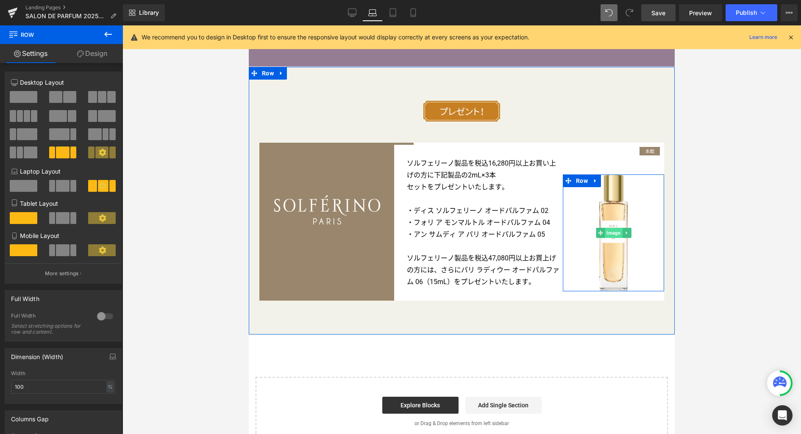
click at [612, 234] on span "Image" at bounding box center [613, 233] width 17 height 10
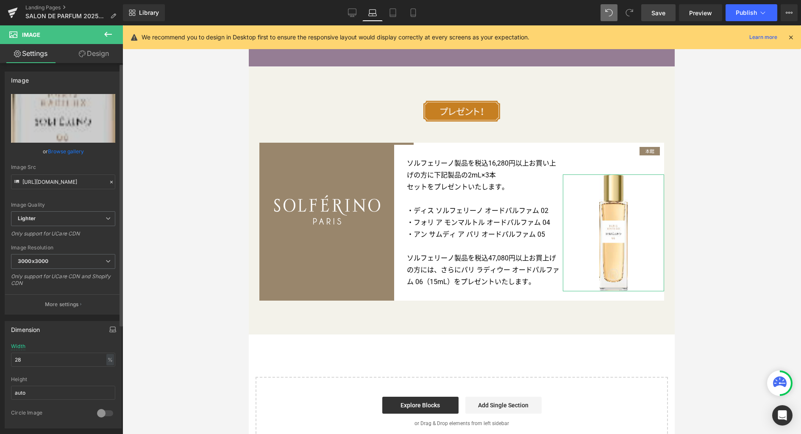
click at [107, 324] on button "button" at bounding box center [113, 330] width 14 height 16
click at [30, 347] on button "Desktop" at bounding box center [19, 348] width 29 height 14
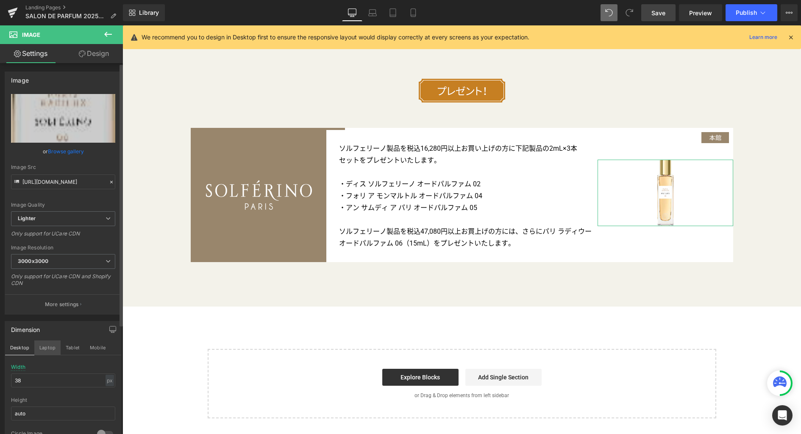
scroll to position [3474, 0]
click at [51, 347] on button "Laptop" at bounding box center [47, 348] width 26 height 14
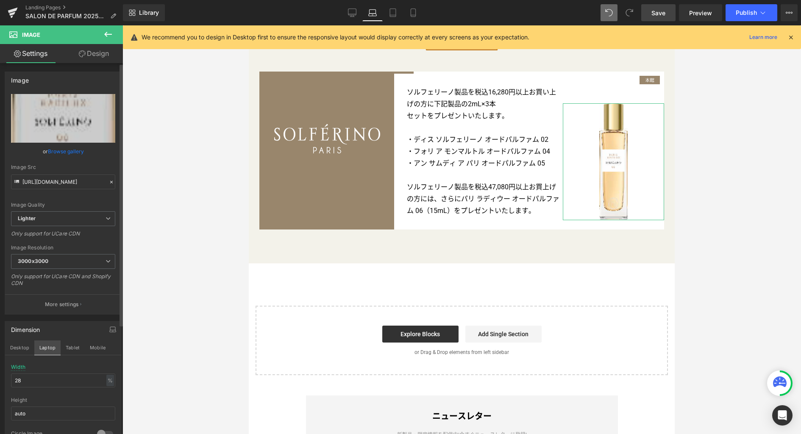
scroll to position [2963, 0]
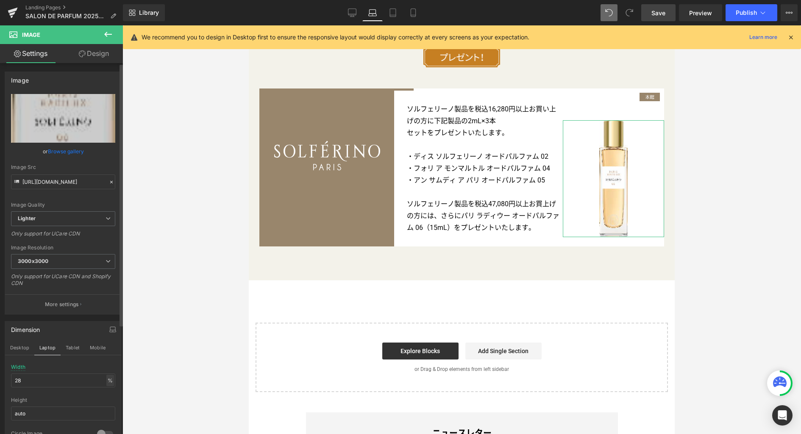
click at [108, 381] on div "%" at bounding box center [110, 380] width 8 height 11
click at [62, 380] on input "28" at bounding box center [63, 381] width 104 height 14
drag, startPoint x: 46, startPoint y: 380, endPoint x: -41, endPoint y: 379, distance: 86.9
click at [0, 379] on html "Image You are previewing how the will restyle your page. You can not edit Eleme…" at bounding box center [400, 217] width 801 height 434
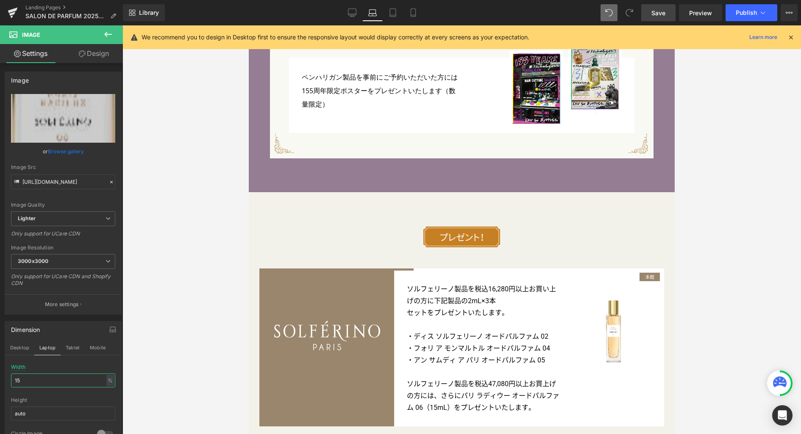
scroll to position [2855, 0]
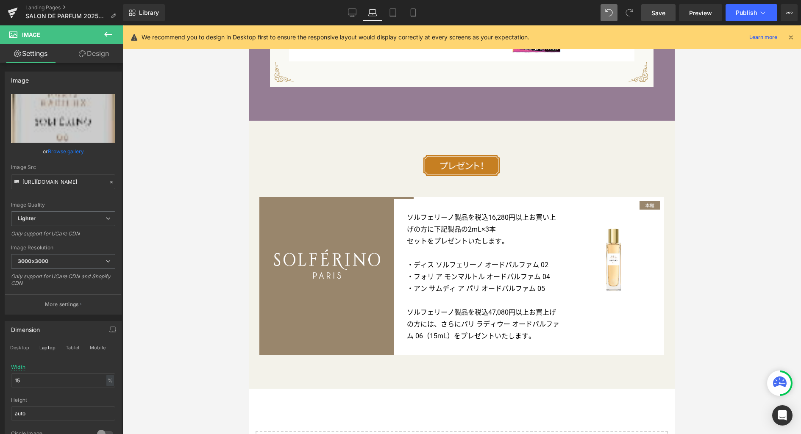
click at [664, 12] on span "Save" at bounding box center [658, 12] width 14 height 9
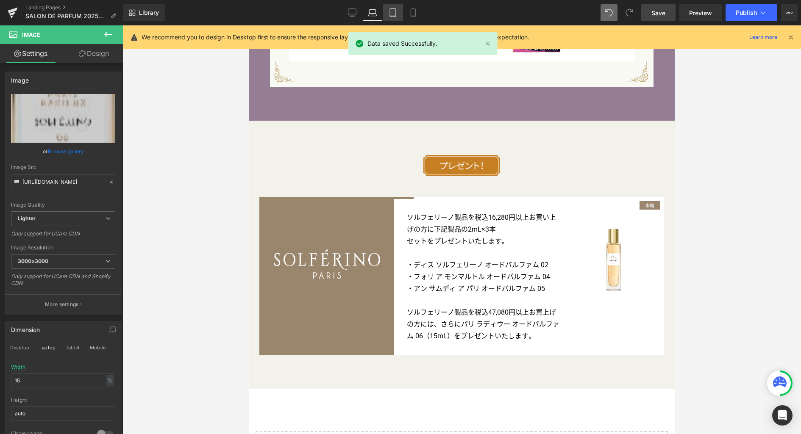
click at [385, 14] on link "Tablet" at bounding box center [393, 12] width 20 height 17
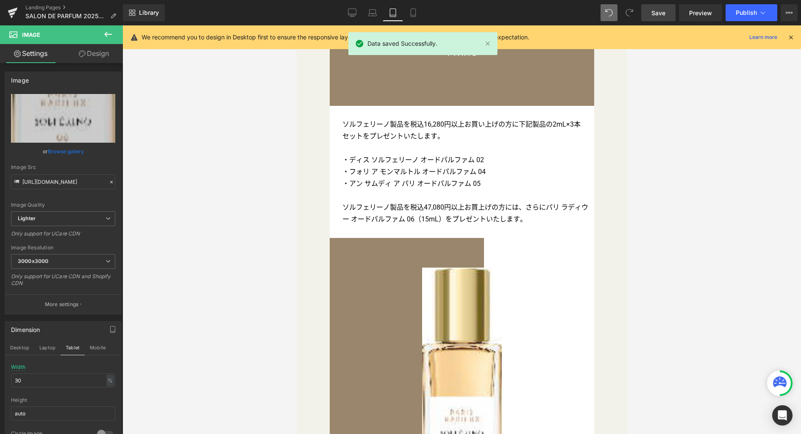
scroll to position [2936, 0]
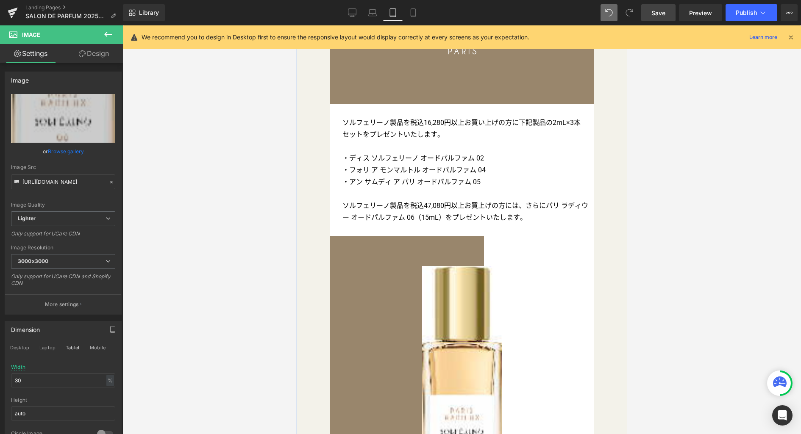
click at [349, 267] on link "Row" at bounding box center [344, 272] width 22 height 10
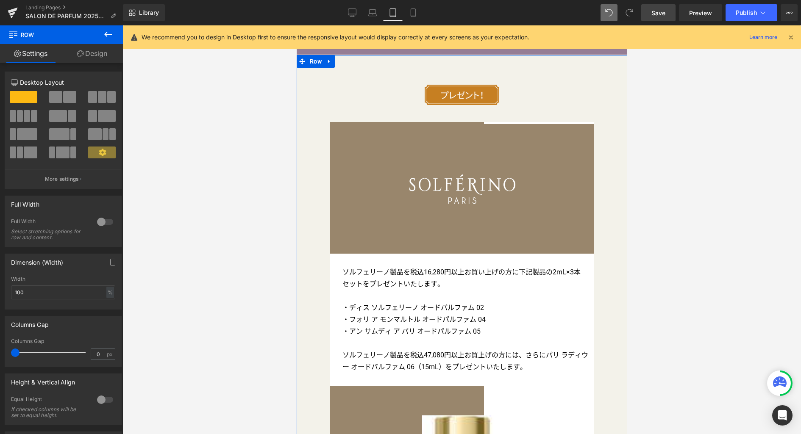
scroll to position [2968, 0]
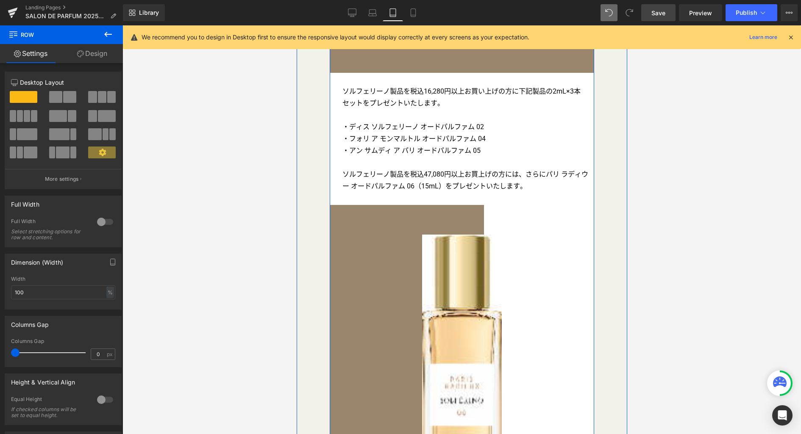
click at [361, 205] on div "Image Row" at bounding box center [461, 383] width 264 height 357
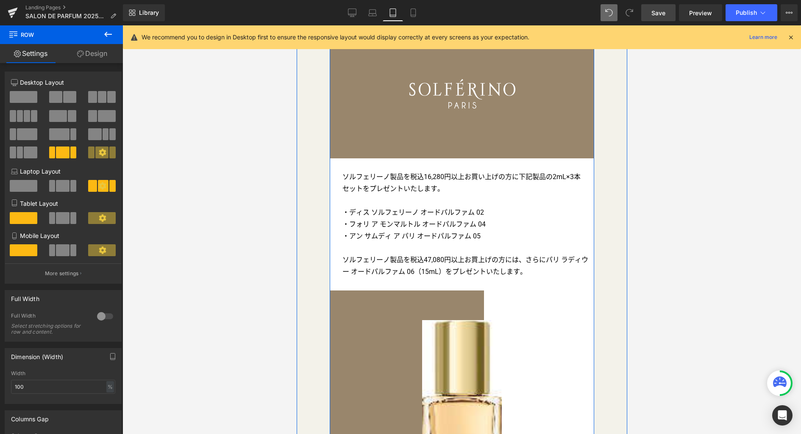
scroll to position [2703, 0]
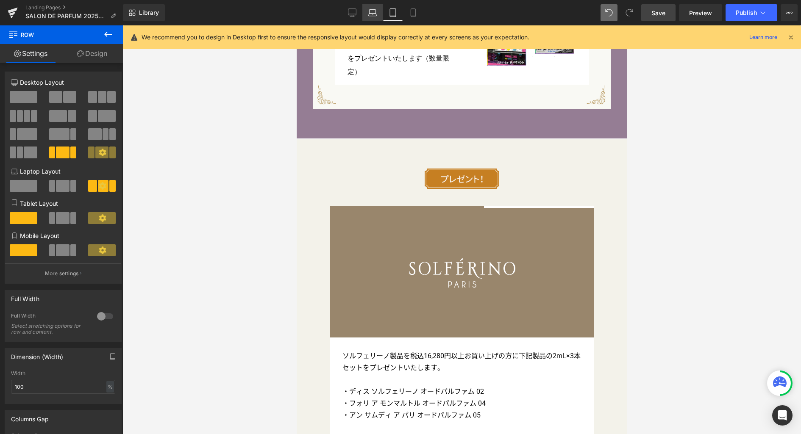
click at [372, 13] on icon at bounding box center [372, 12] width 8 height 8
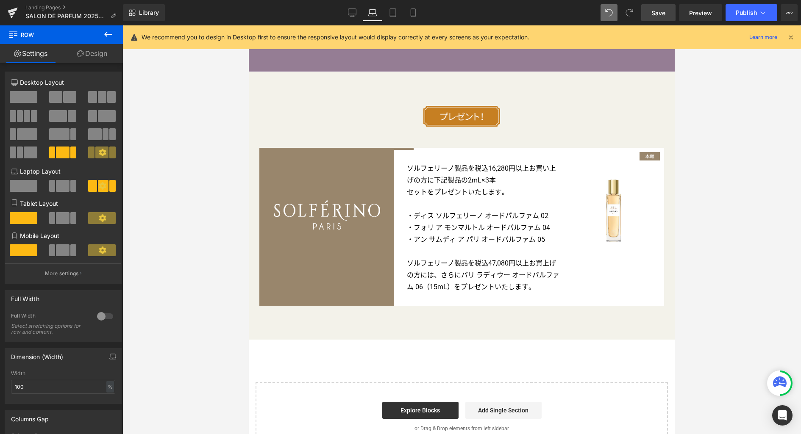
scroll to position [2902, 0]
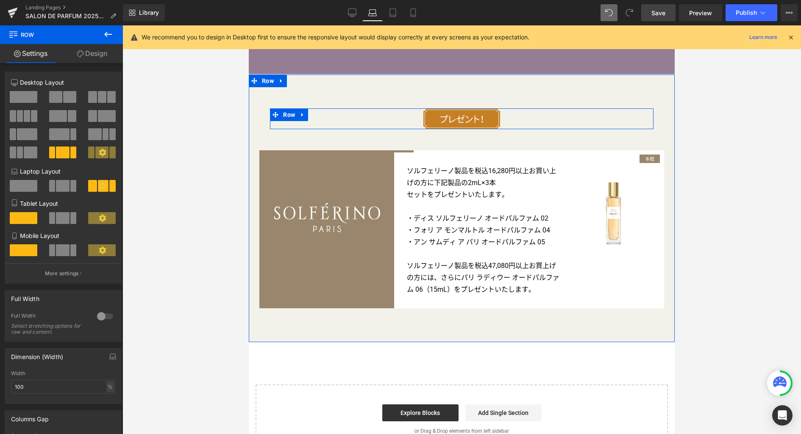
drag, startPoint x: 272, startPoint y: 120, endPoint x: 275, endPoint y: 150, distance: 30.6
click at [272, 120] on span at bounding box center [275, 114] width 11 height 13
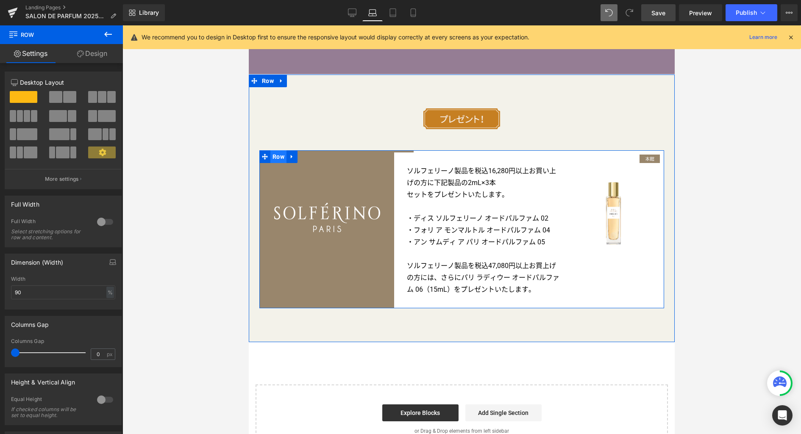
click at [275, 159] on span "Row" at bounding box center [278, 156] width 16 height 13
click at [105, 56] on link "Design" at bounding box center [91, 53] width 61 height 19
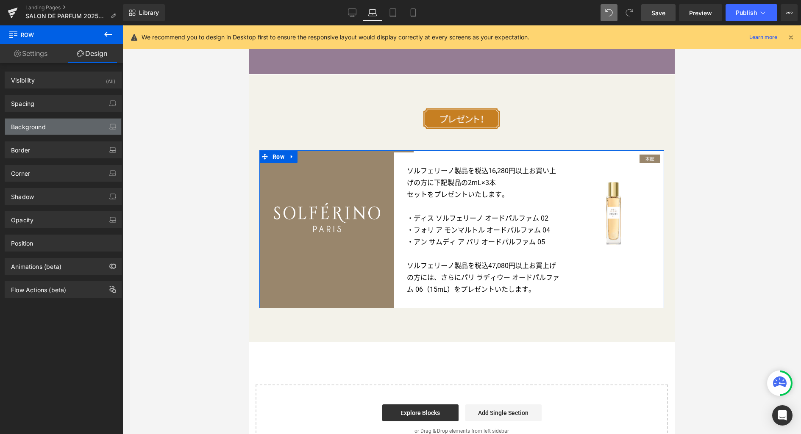
click at [61, 125] on div "Background" at bounding box center [63, 127] width 116 height 16
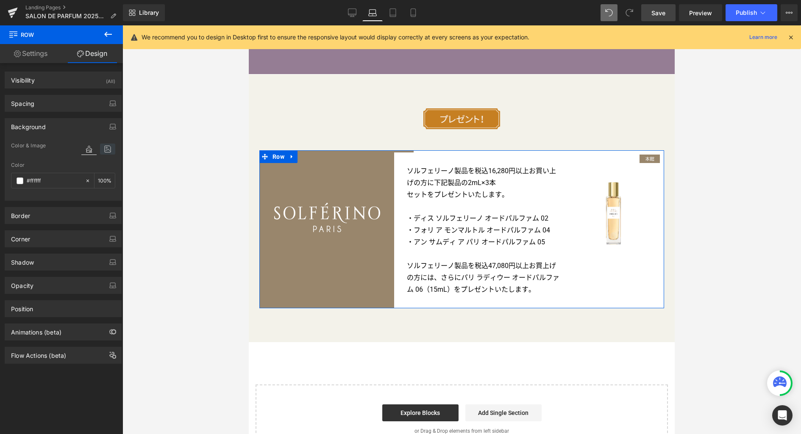
click at [106, 147] on icon at bounding box center [107, 149] width 15 height 11
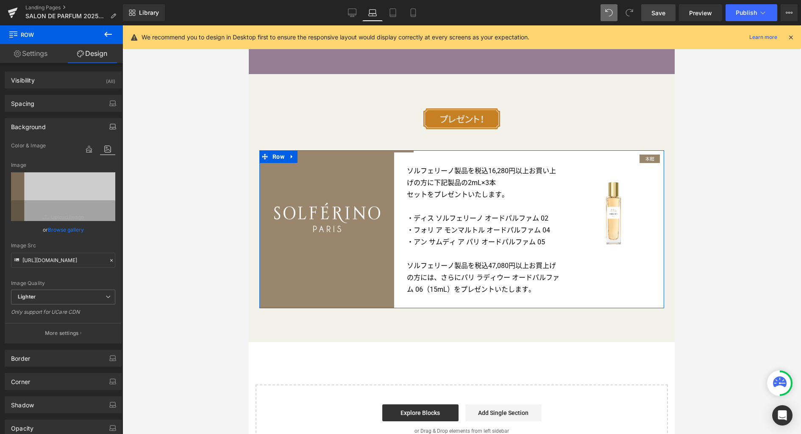
click at [112, 128] on icon "button" at bounding box center [112, 128] width 1 height 0
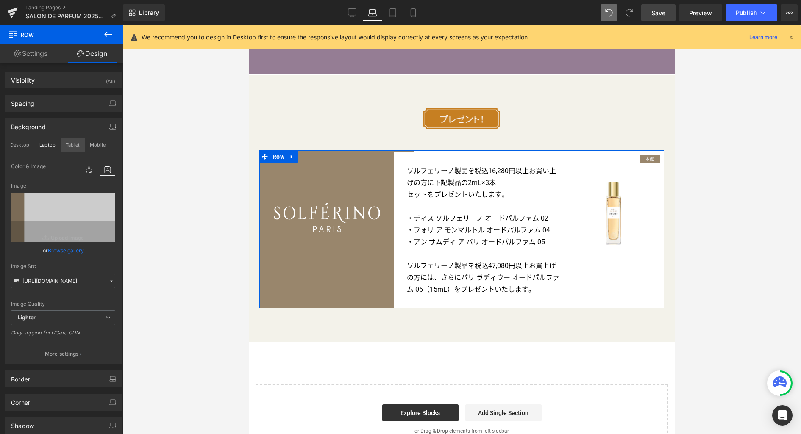
click at [77, 144] on button "Tablet" at bounding box center [73, 145] width 24 height 14
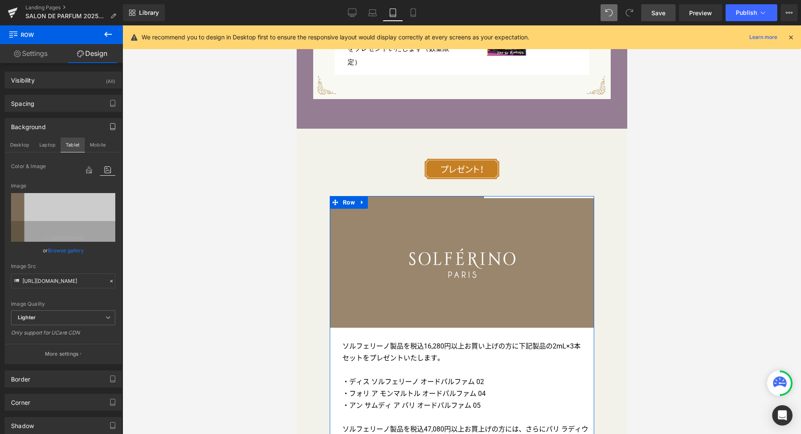
scroll to position [2713, 0]
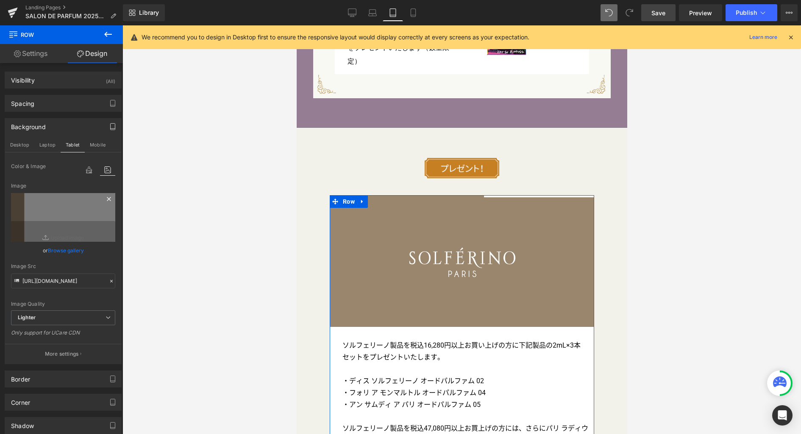
click at [107, 199] on icon at bounding box center [109, 199] width 4 height 4
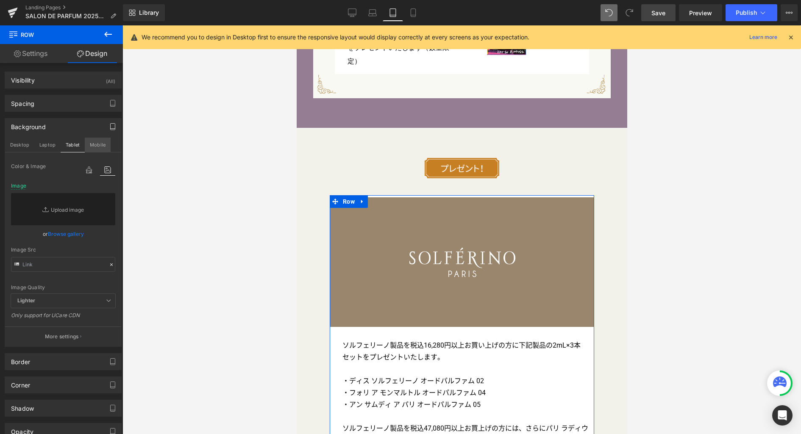
click at [97, 147] on button "Mobile" at bounding box center [98, 145] width 26 height 14
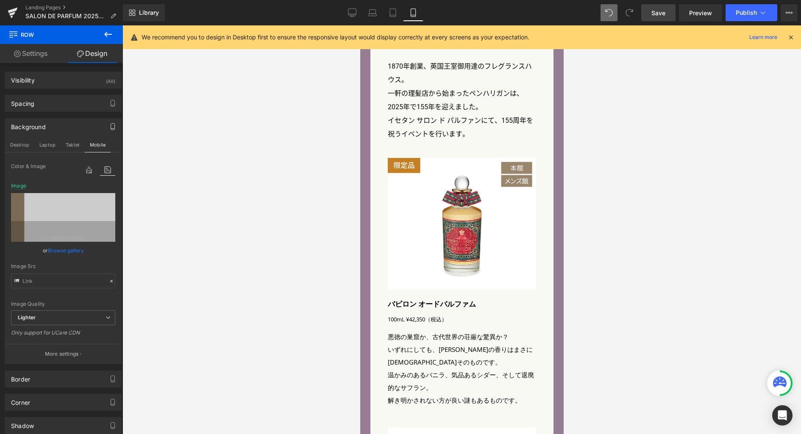
scroll to position [3183, 0]
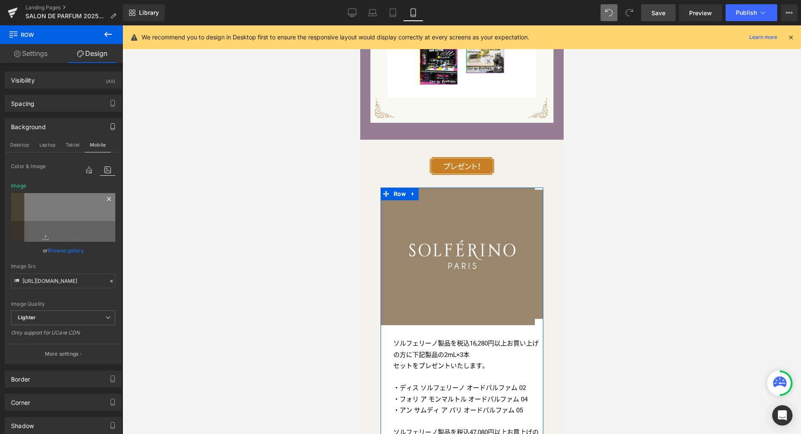
click at [107, 199] on icon at bounding box center [109, 199] width 4 height 4
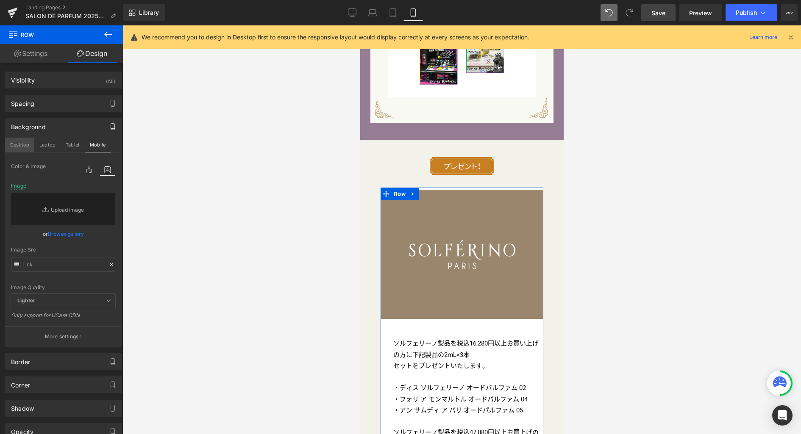
click at [22, 145] on button "Desktop" at bounding box center [19, 145] width 29 height 14
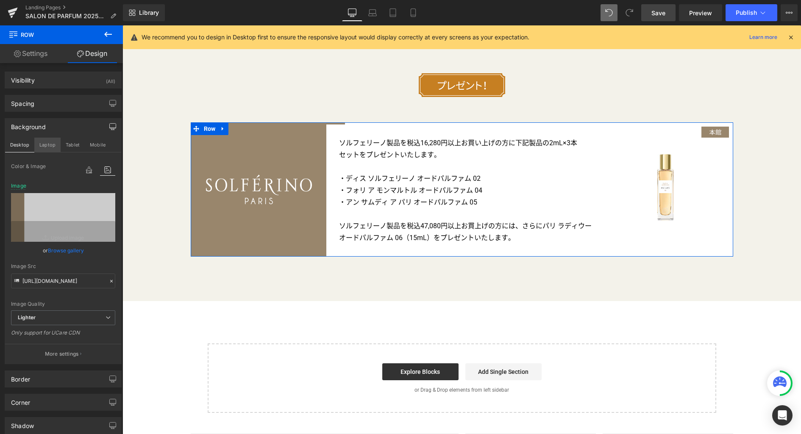
click at [41, 148] on button "Laptop" at bounding box center [47, 145] width 26 height 14
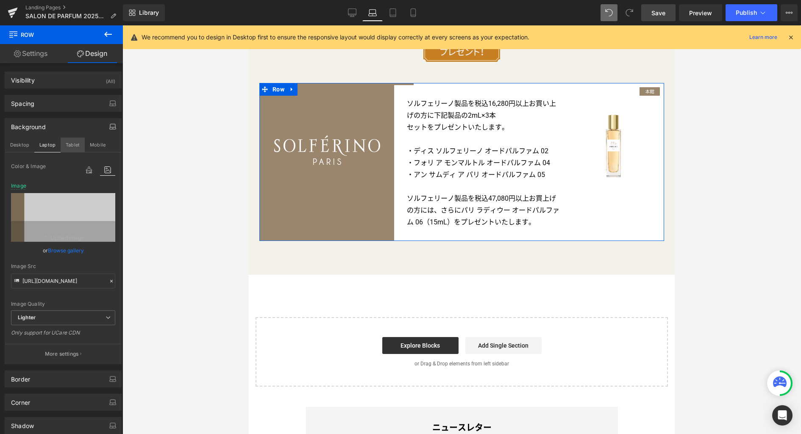
click at [69, 146] on button "Tablet" at bounding box center [73, 145] width 24 height 14
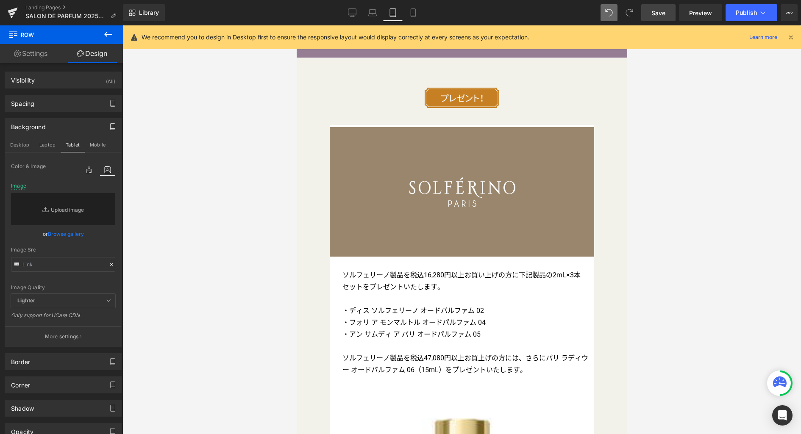
scroll to position [2784, 0]
click at [665, 15] on span "Save" at bounding box center [658, 12] width 14 height 9
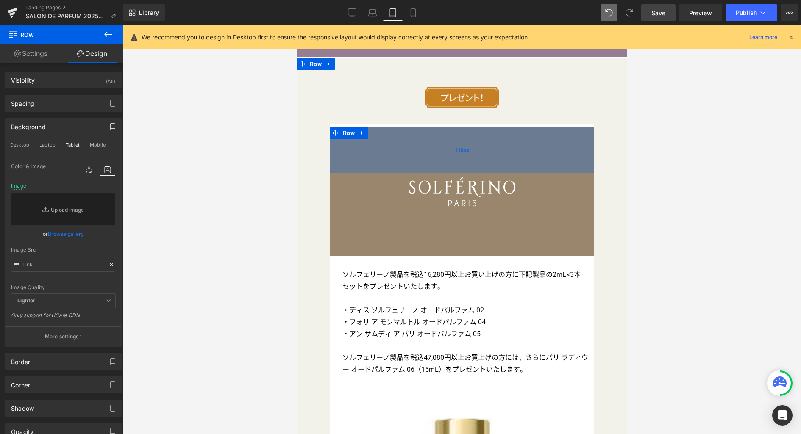
click at [355, 127] on div "110px" at bounding box center [461, 150] width 264 height 47
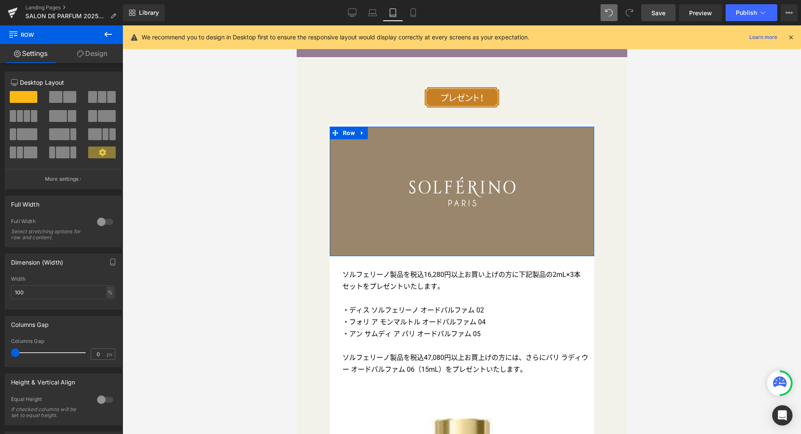
click at [101, 57] on link "Design" at bounding box center [91, 53] width 61 height 19
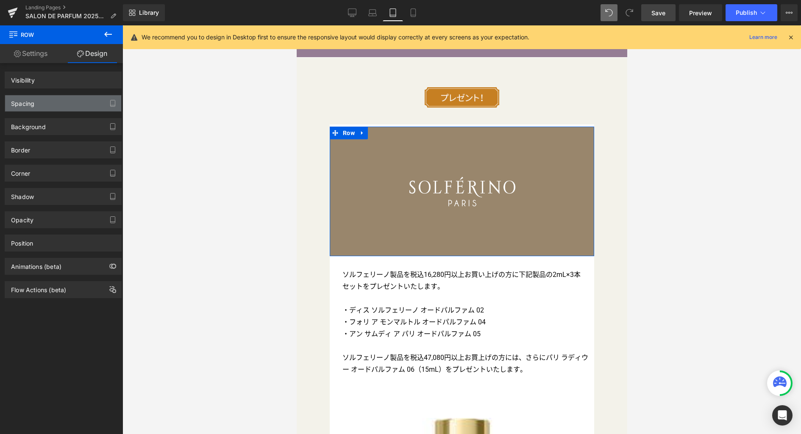
click at [60, 106] on div "Spacing" at bounding box center [63, 103] width 116 height 16
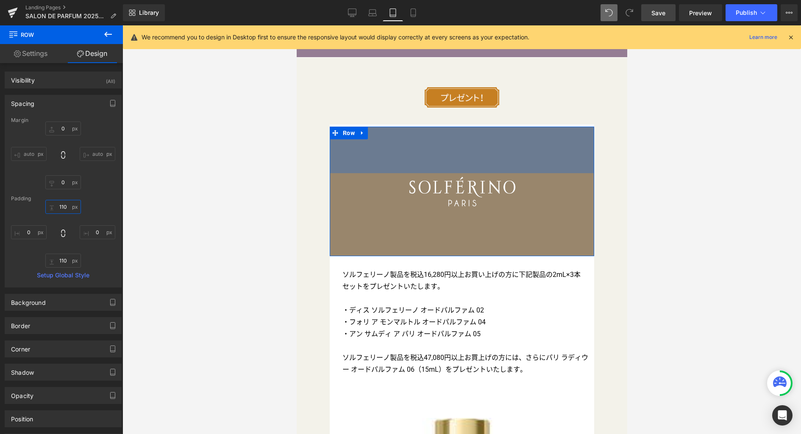
click at [66, 206] on input "110" at bounding box center [63, 207] width 36 height 14
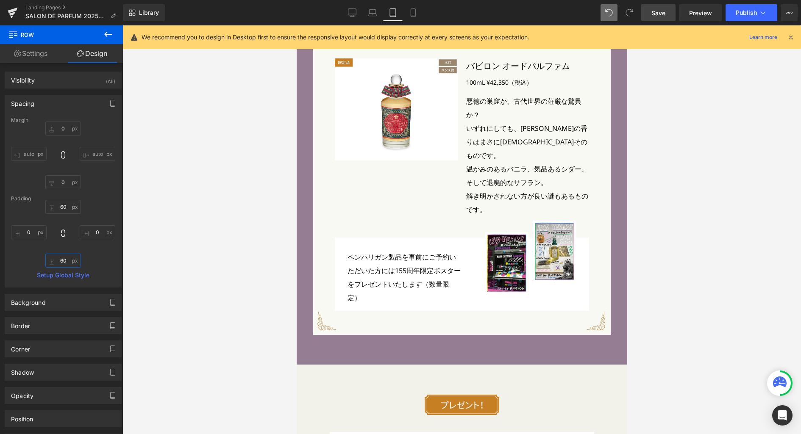
scroll to position [2549, 0]
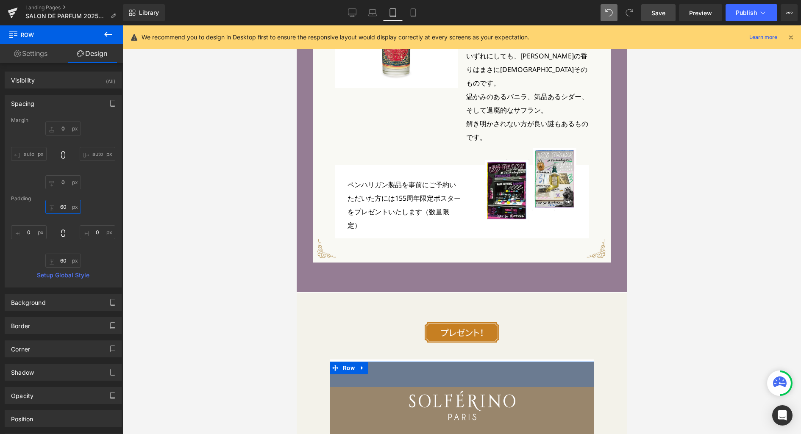
click at [64, 209] on input "60" at bounding box center [63, 207] width 36 height 14
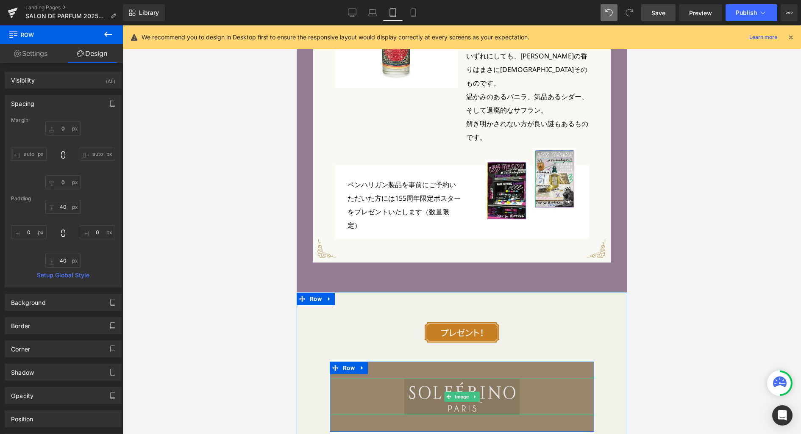
click at [460, 392] on span "Image" at bounding box center [461, 397] width 17 height 10
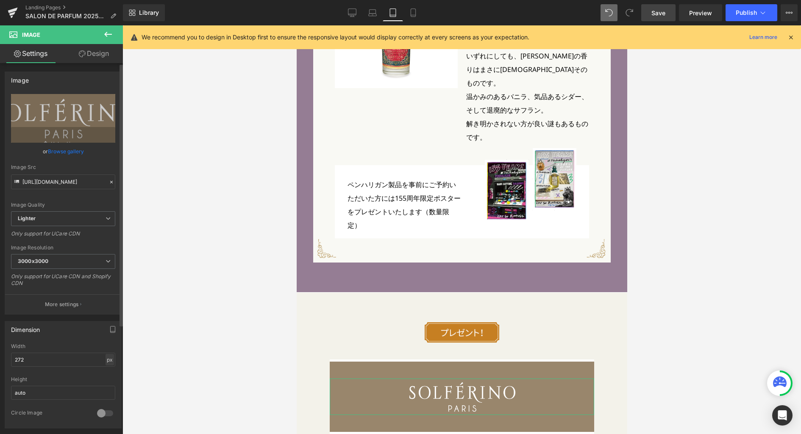
click at [106, 362] on div "px" at bounding box center [110, 359] width 8 height 11
click at [107, 374] on li "%" at bounding box center [109, 373] width 11 height 12
click at [110, 331] on icon "button" at bounding box center [112, 331] width 5 height 0
click at [47, 346] on button "Laptop" at bounding box center [47, 348] width 26 height 14
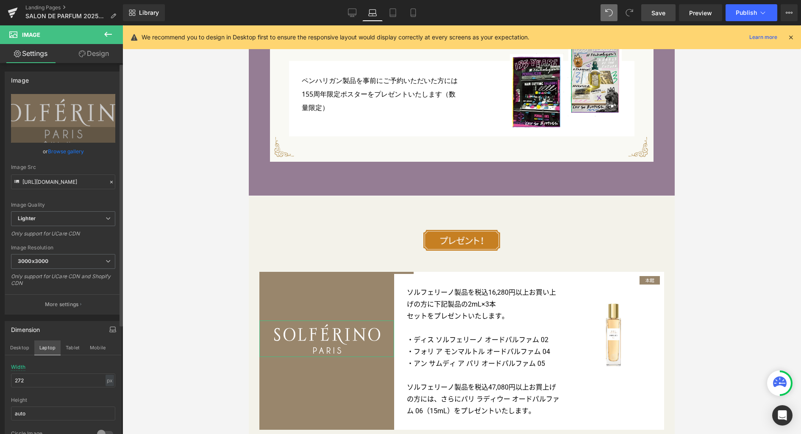
scroll to position [2778, 0]
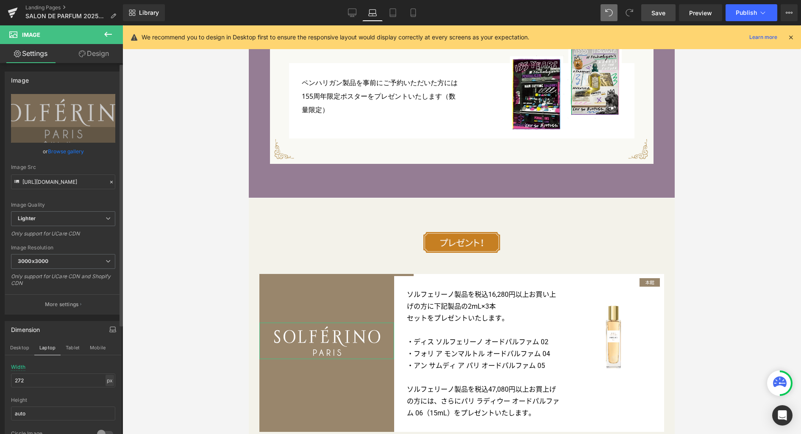
click at [108, 380] on div "px" at bounding box center [110, 380] width 8 height 11
click at [106, 395] on li "%" at bounding box center [109, 394] width 11 height 12
drag, startPoint x: 64, startPoint y: 381, endPoint x: -22, endPoint y: 375, distance: 86.2
click at [0, 375] on html "Image You are previewing how the will restyle your page. You can not edit Eleme…" at bounding box center [400, 217] width 801 height 434
click at [76, 350] on button "Tablet" at bounding box center [73, 348] width 24 height 14
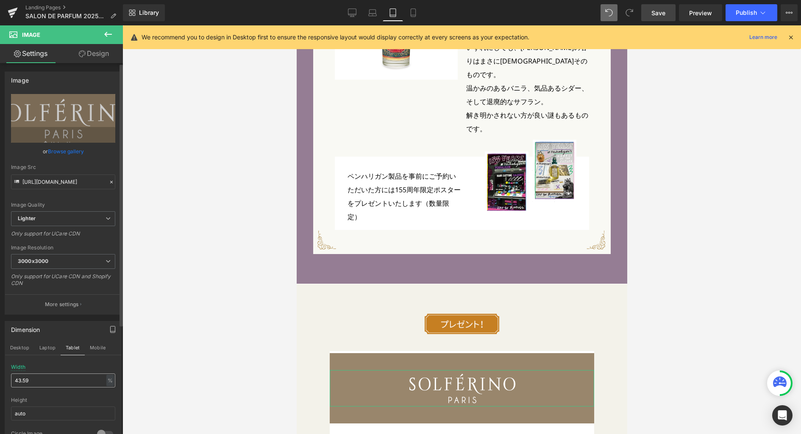
scroll to position [2560, 0]
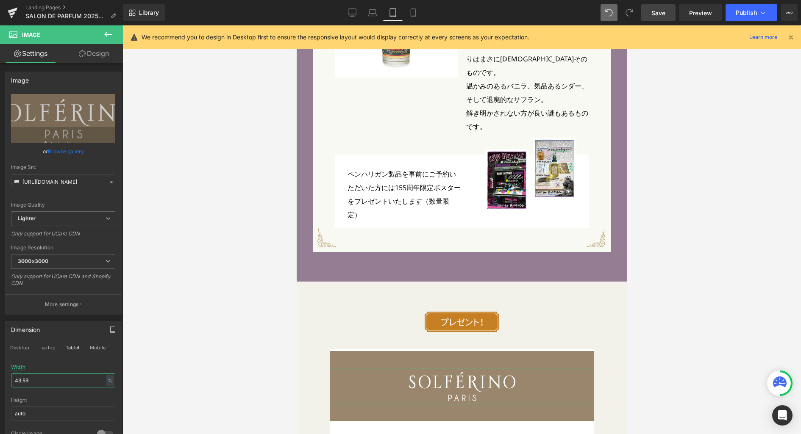
drag, startPoint x: 40, startPoint y: 382, endPoint x: -22, endPoint y: 378, distance: 62.4
click at [0, 378] on html "Image You are previewing how the will restyle your page. You can not edit Eleme…" at bounding box center [400, 217] width 801 height 434
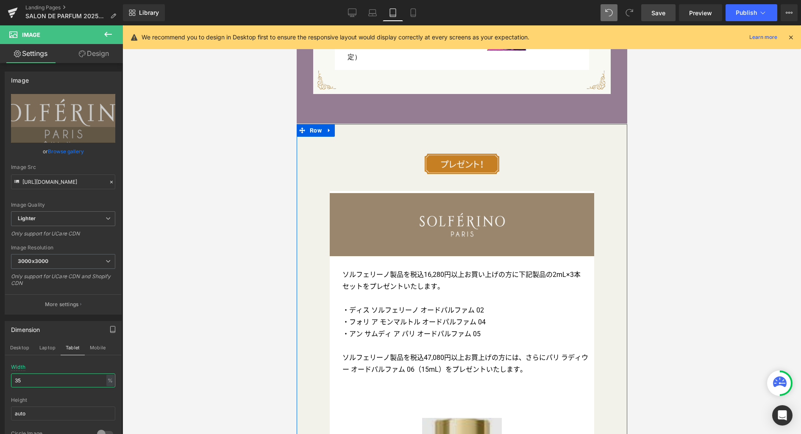
scroll to position [2796, 0]
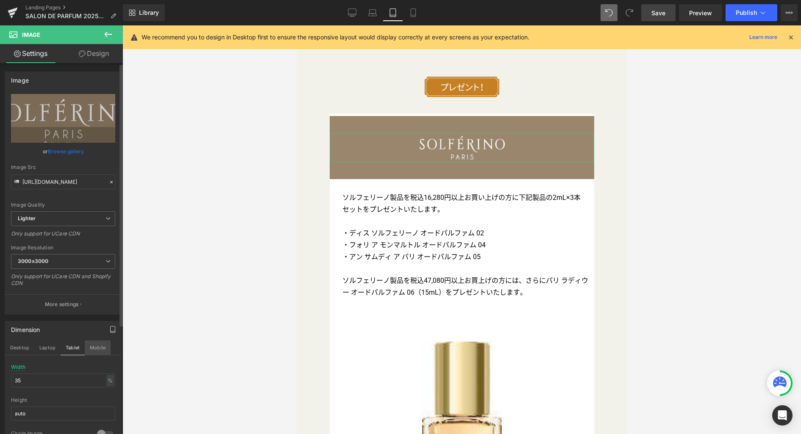
click at [103, 349] on button "Mobile" at bounding box center [98, 348] width 26 height 14
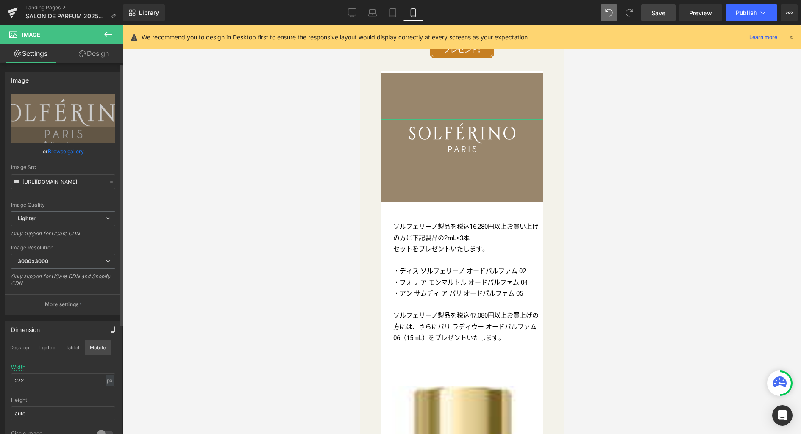
scroll to position [3301, 0]
click at [106, 382] on div "px" at bounding box center [110, 380] width 8 height 11
click at [105, 395] on li "%" at bounding box center [109, 394] width 11 height 12
click at [0, 379] on html "Image You are previewing how the will restyle your page. You can not edit Eleme…" at bounding box center [400, 217] width 801 height 434
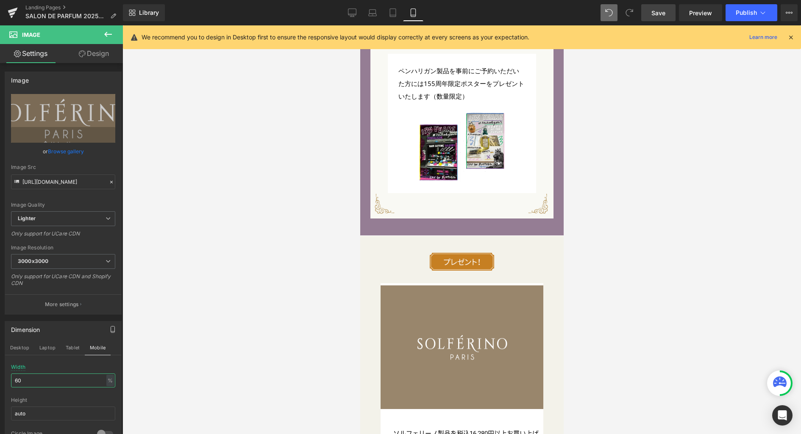
scroll to position [3091, 0]
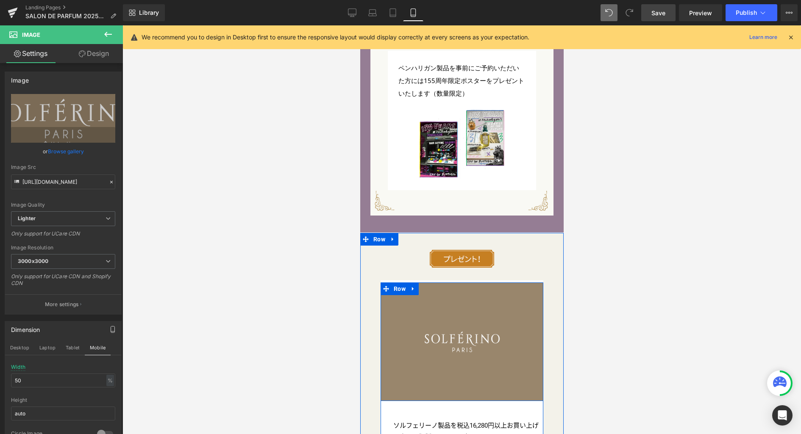
click at [423, 297] on div "Image Row 40px 40px" at bounding box center [461, 342] width 163 height 119
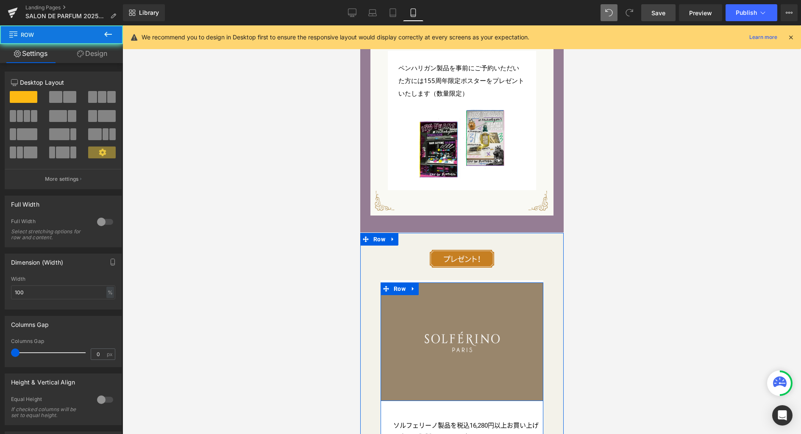
click at [425, 289] on div "Image Row 40px 40px" at bounding box center [461, 342] width 163 height 119
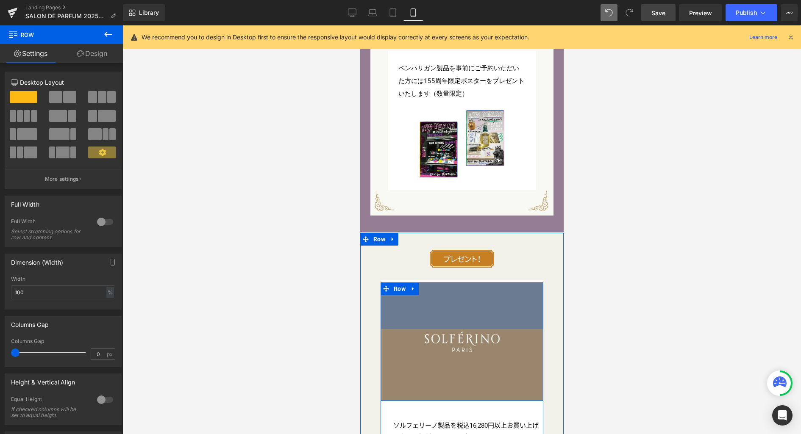
click at [399, 283] on div "110px" at bounding box center [461, 306] width 163 height 47
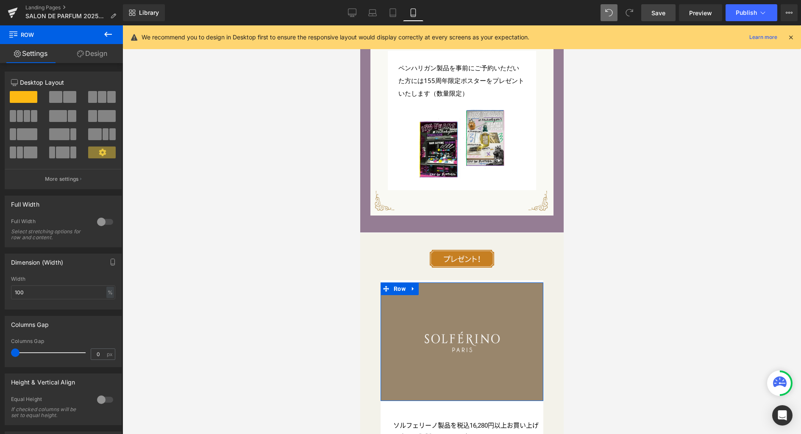
click at [107, 55] on link "Design" at bounding box center [91, 53] width 61 height 19
click at [0, 0] on div "Spacing" at bounding box center [0, 0] width 0 height 0
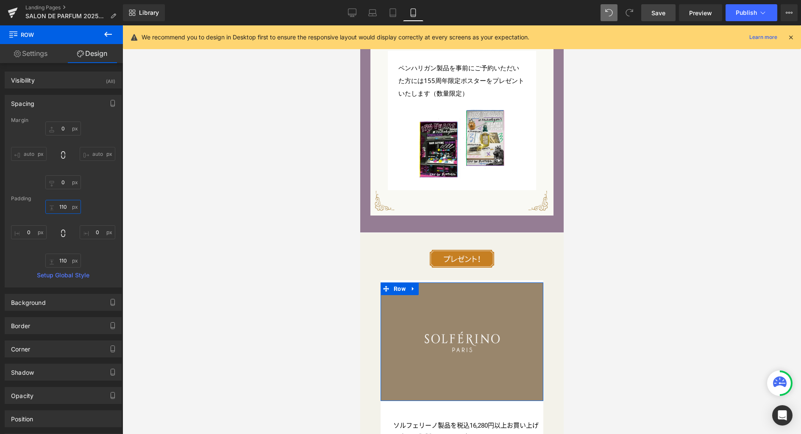
click at [67, 205] on input "110" at bounding box center [63, 207] width 36 height 14
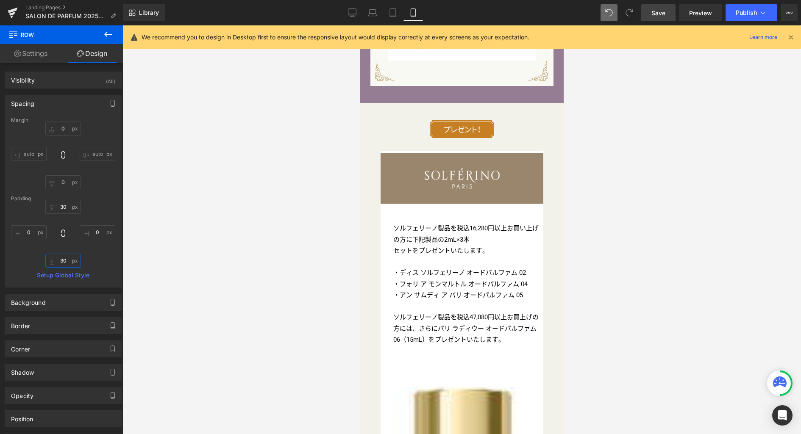
scroll to position [3258, 0]
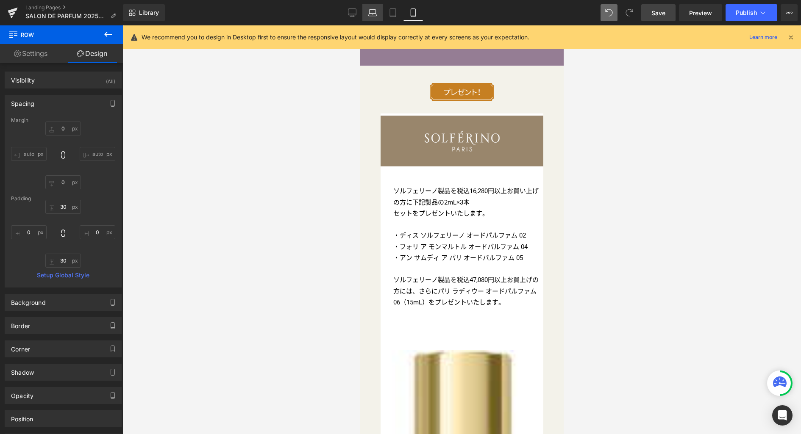
click at [372, 11] on icon at bounding box center [372, 12] width 8 height 8
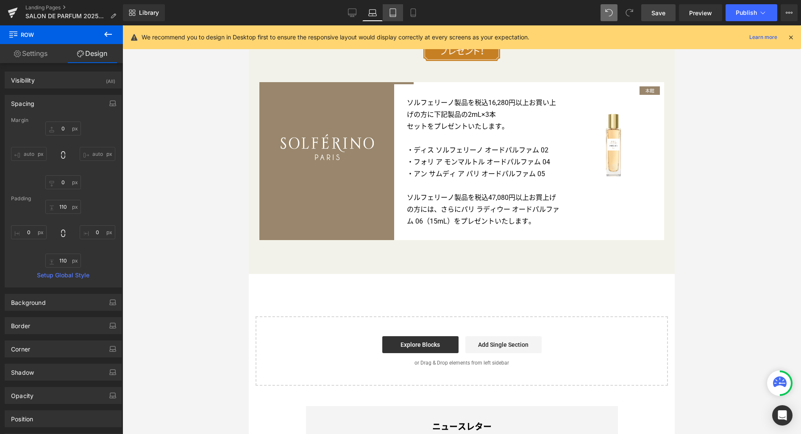
click at [393, 13] on icon at bounding box center [393, 12] width 8 height 8
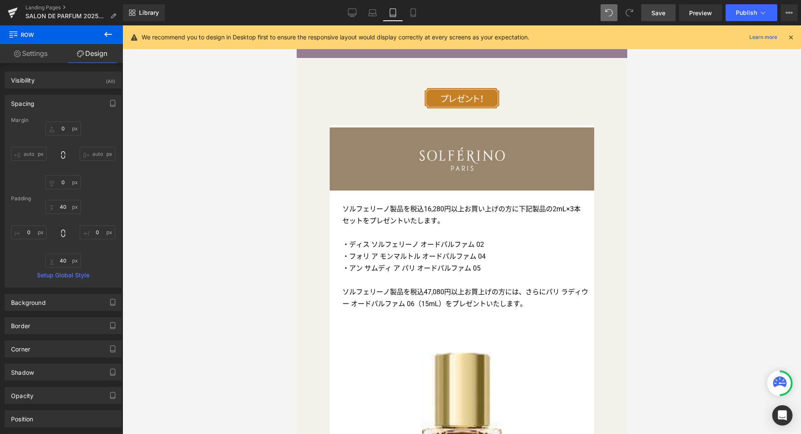
scroll to position [2785, 0]
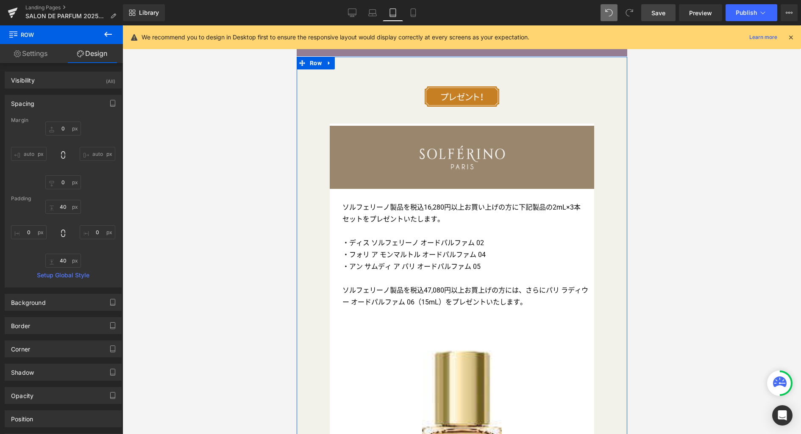
click at [294, 188] on div at bounding box center [461, 229] width 678 height 409
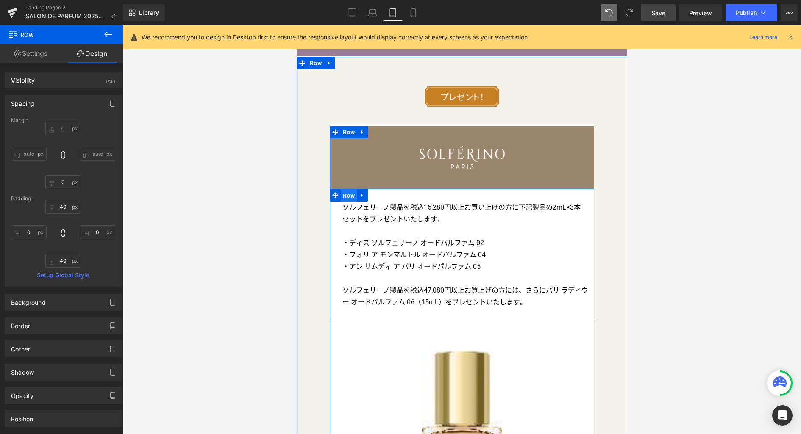
click at [348, 189] on span "Row" at bounding box center [348, 195] width 16 height 13
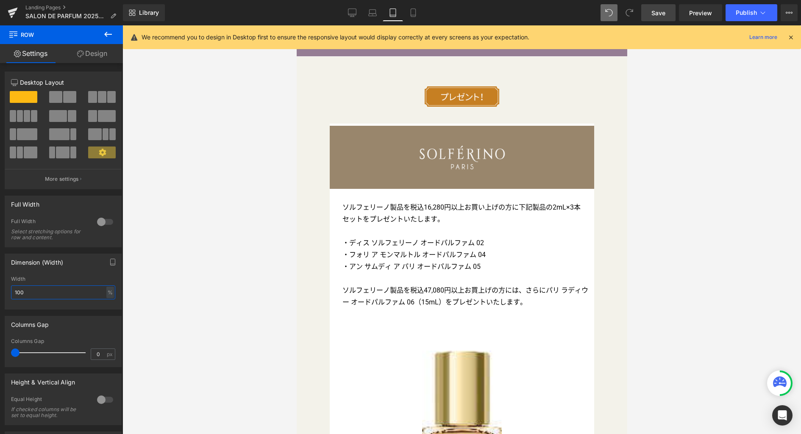
drag, startPoint x: 39, startPoint y: 289, endPoint x: -25, endPoint y: 287, distance: 64.0
click at [0, 287] on html "Row You are previewing how the will restyle your page. You can not edit Element…" at bounding box center [400, 217] width 801 height 434
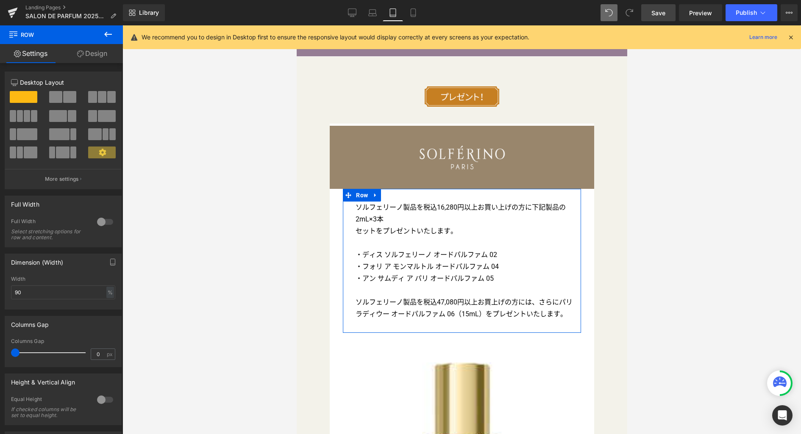
click at [91, 57] on link "Design" at bounding box center [91, 53] width 61 height 19
click at [0, 0] on div "Spacing" at bounding box center [0, 0] width 0 height 0
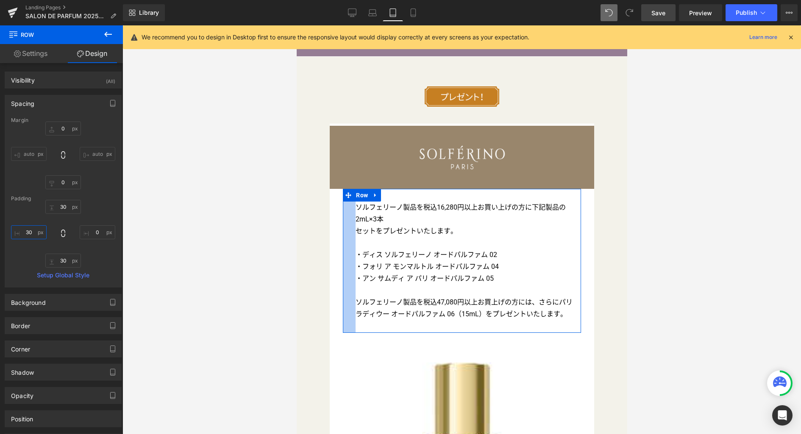
click at [32, 230] on input "30" at bounding box center [29, 232] width 36 height 14
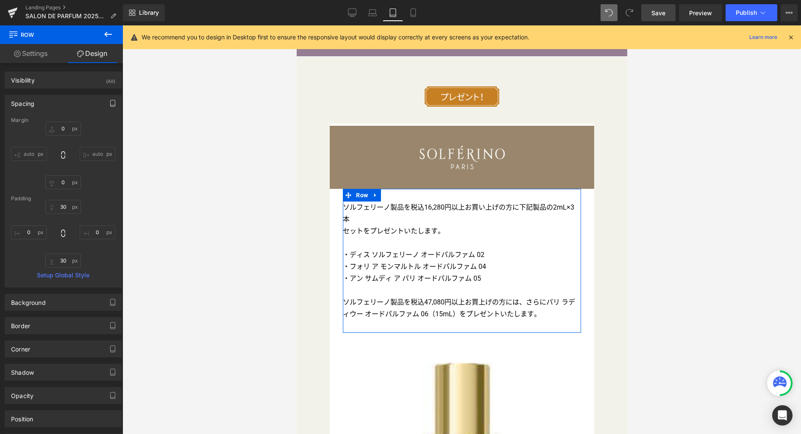
click at [111, 104] on icon "button" at bounding box center [112, 103] width 7 height 7
click at [98, 124] on button "Mobile" at bounding box center [98, 121] width 26 height 14
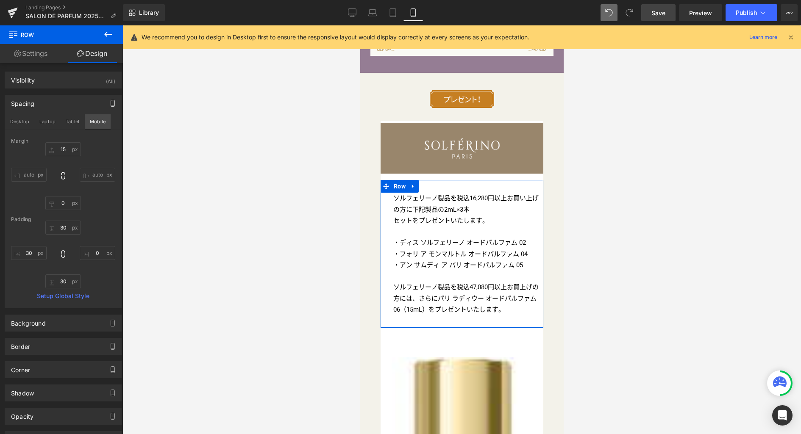
scroll to position [3251, 0]
click at [33, 252] on input "30" at bounding box center [29, 253] width 36 height 14
click at [44, 57] on link "Settings" at bounding box center [30, 53] width 61 height 19
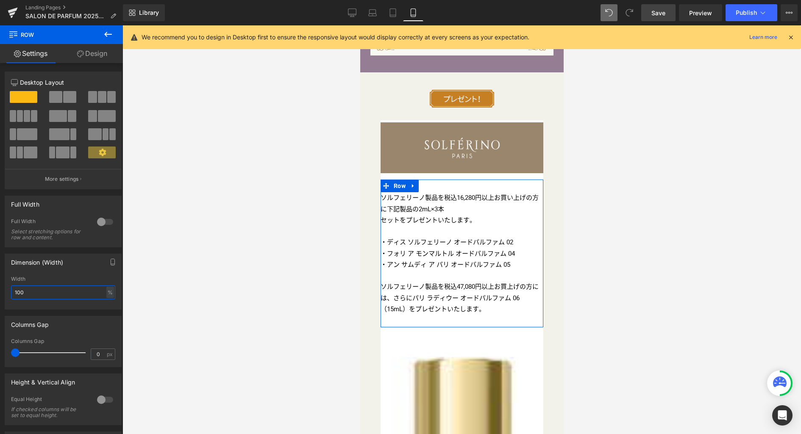
drag, startPoint x: 36, startPoint y: 292, endPoint x: -54, endPoint y: 292, distance: 90.3
click at [0, 292] on html "Row You are previewing how the will restyle your page. You can not edit Element…" at bounding box center [400, 217] width 801 height 434
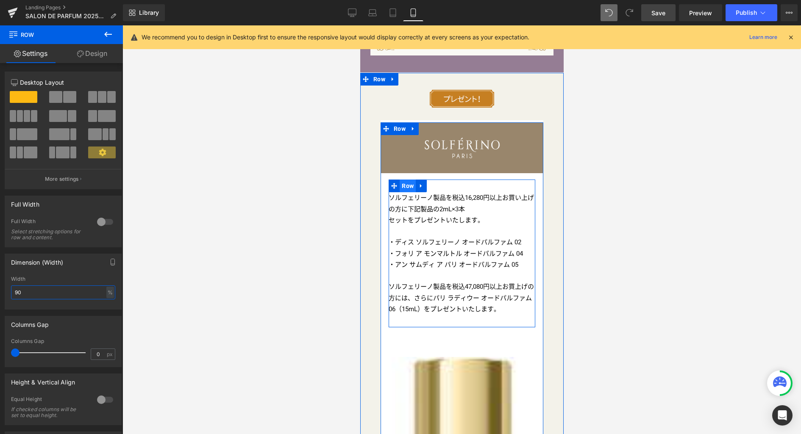
click at [403, 180] on span "Row" at bounding box center [407, 186] width 16 height 13
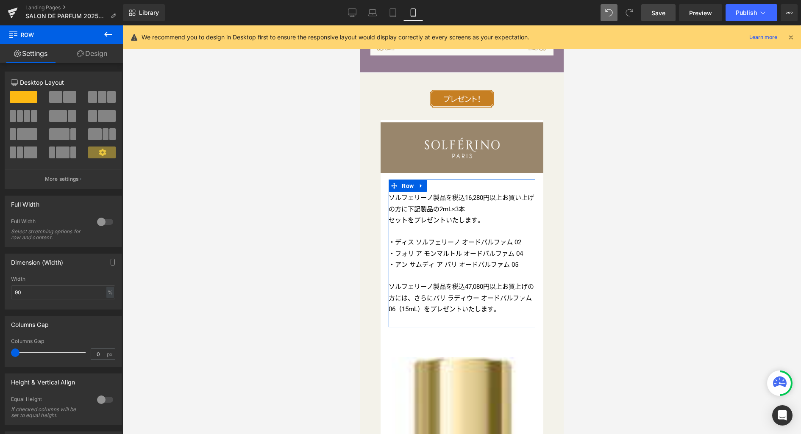
click at [100, 58] on link "Design" at bounding box center [91, 53] width 61 height 19
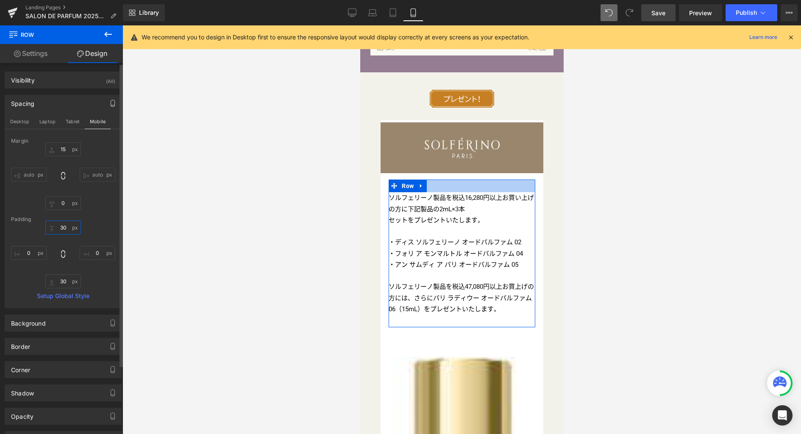
click at [65, 226] on input "30" at bounding box center [63, 228] width 36 height 14
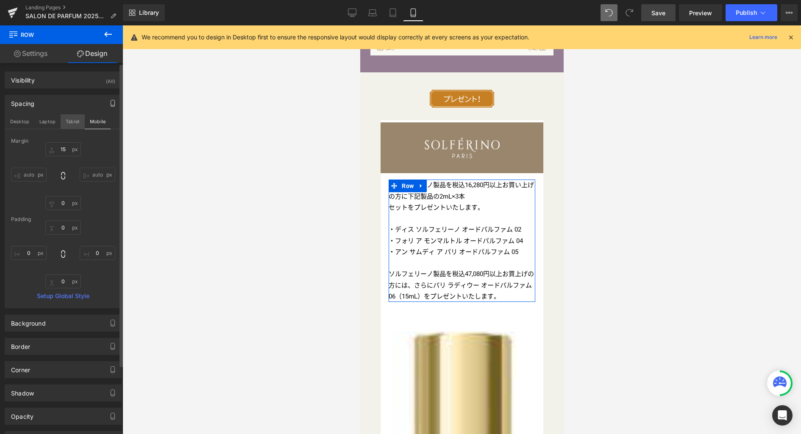
click at [77, 122] on button "Tablet" at bounding box center [73, 121] width 24 height 14
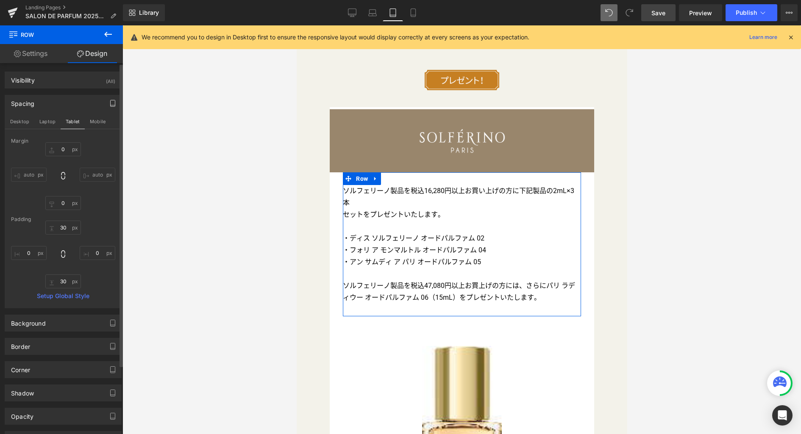
scroll to position [2793, 0]
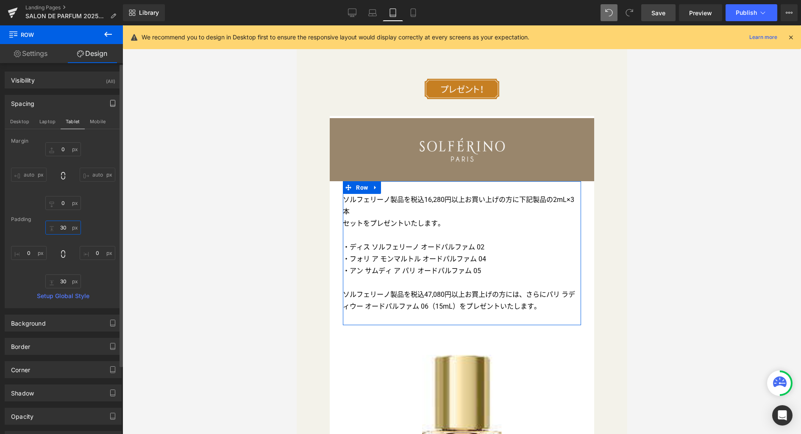
click at [67, 231] on input "30" at bounding box center [63, 228] width 36 height 14
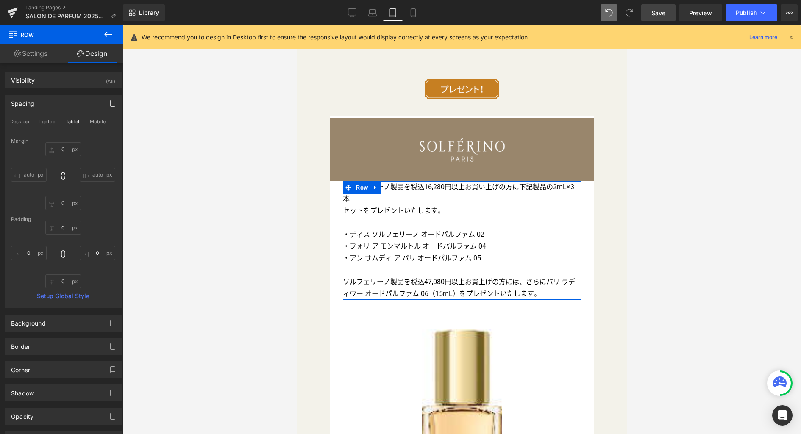
click at [94, 108] on div "Spacing" at bounding box center [63, 103] width 116 height 16
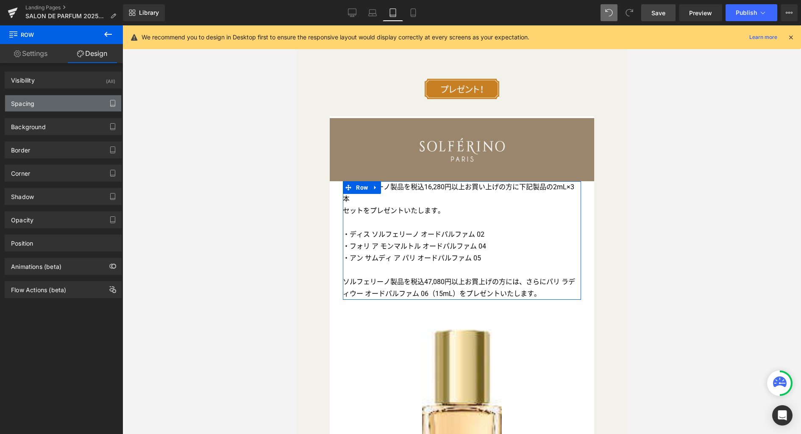
click at [86, 105] on div "Spacing" at bounding box center [63, 103] width 116 height 16
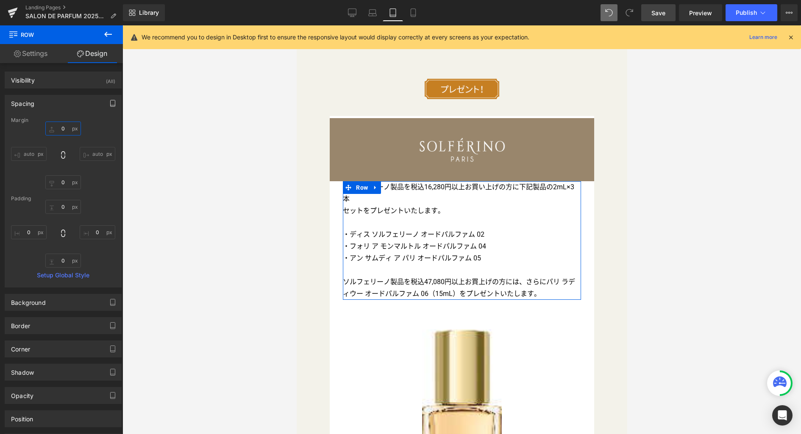
click at [66, 131] on input "0" at bounding box center [63, 129] width 36 height 14
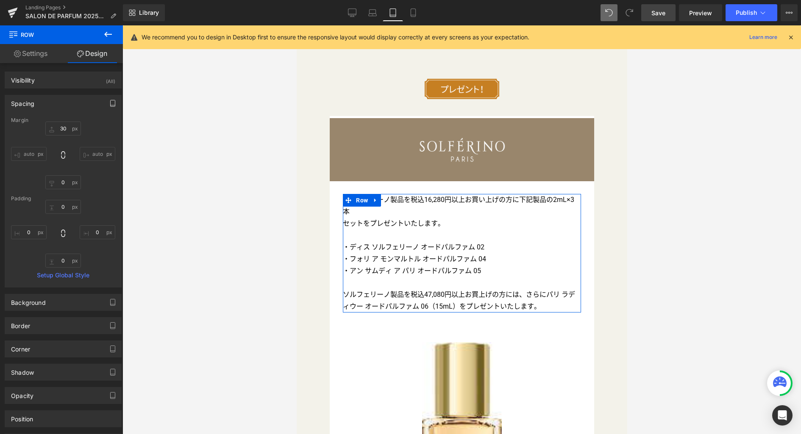
click at [109, 102] on icon "button" at bounding box center [112, 103] width 7 height 7
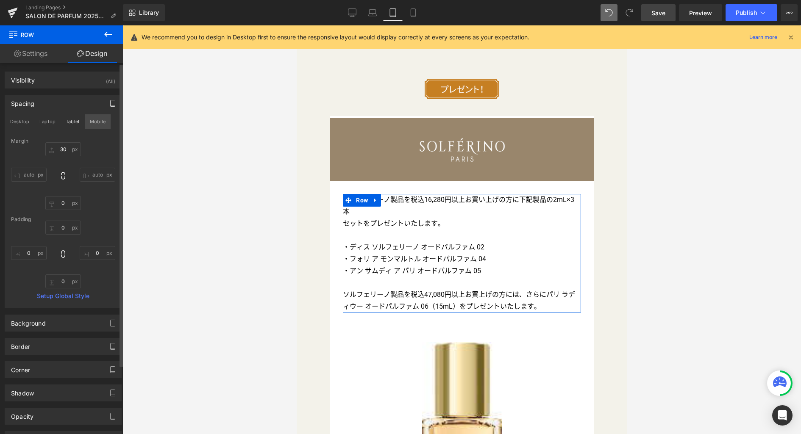
click at [101, 125] on button "Mobile" at bounding box center [98, 121] width 26 height 14
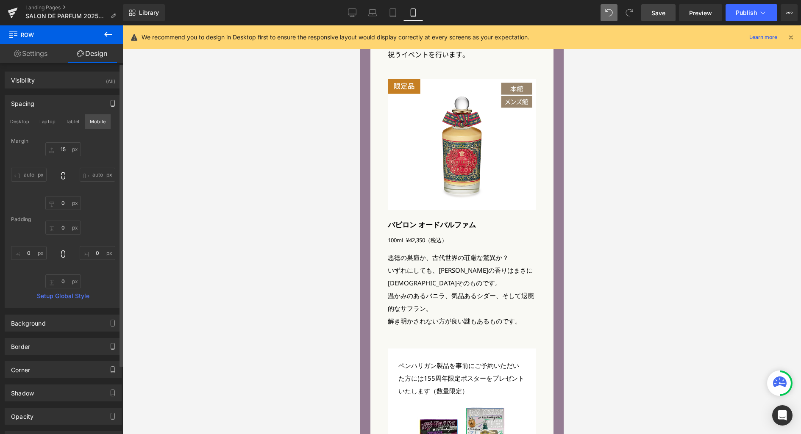
scroll to position [3246, 0]
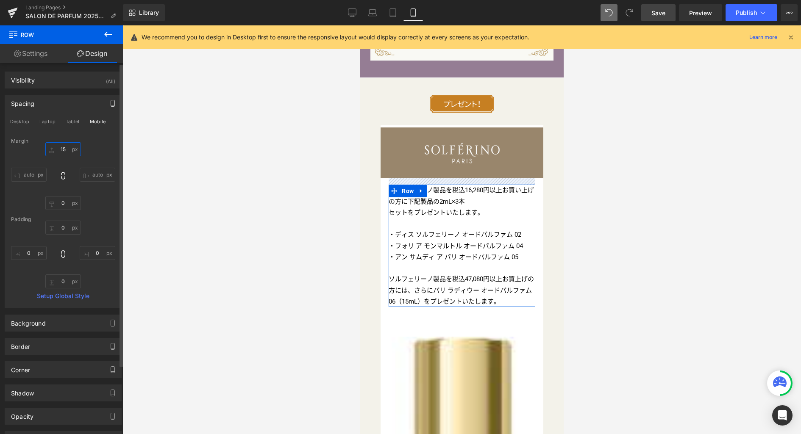
click at [67, 150] on input "15" at bounding box center [63, 149] width 36 height 14
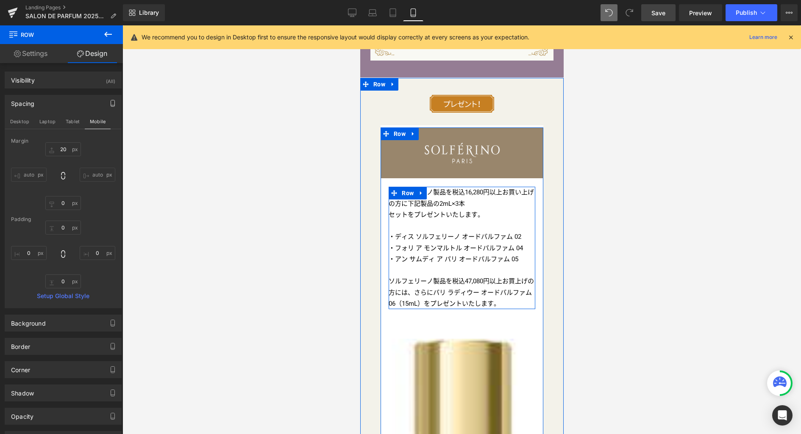
click at [411, 209] on p "セットをプレゼントいたします。" at bounding box center [461, 214] width 147 height 11
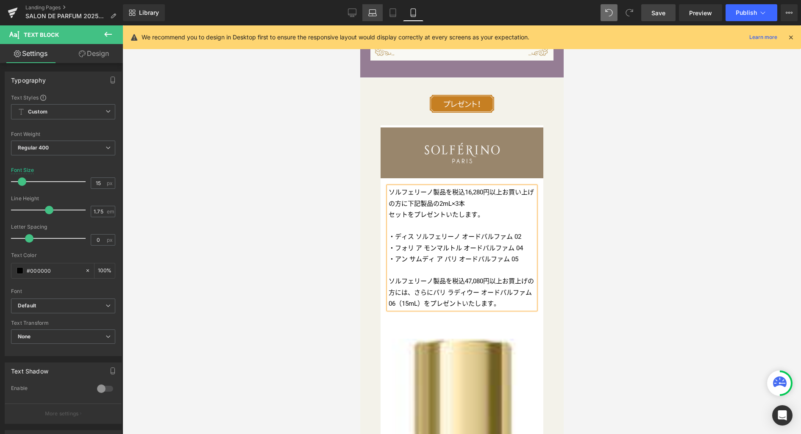
click at [368, 12] on link "Laptop" at bounding box center [372, 12] width 20 height 17
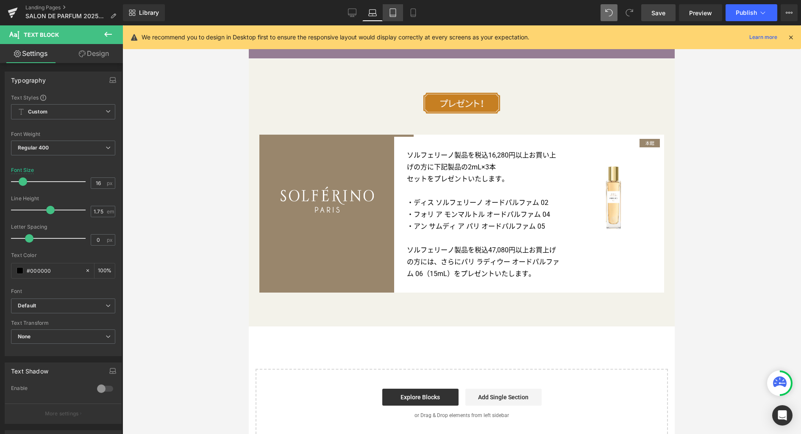
scroll to position [2911, 0]
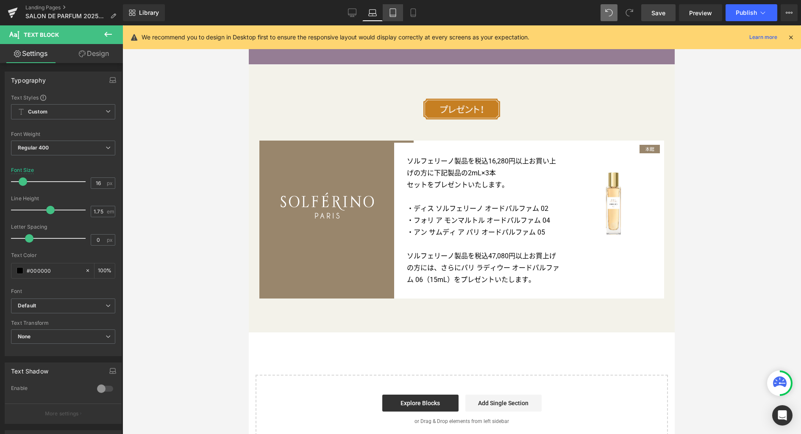
click at [396, 15] on icon at bounding box center [393, 13] width 6 height 8
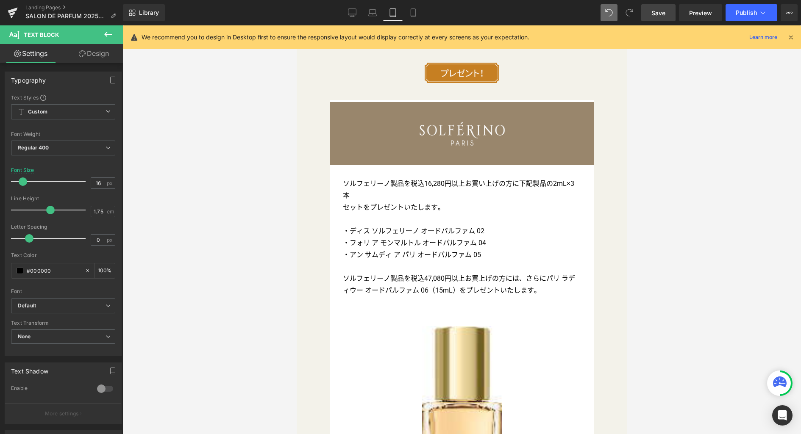
scroll to position [2809, 0]
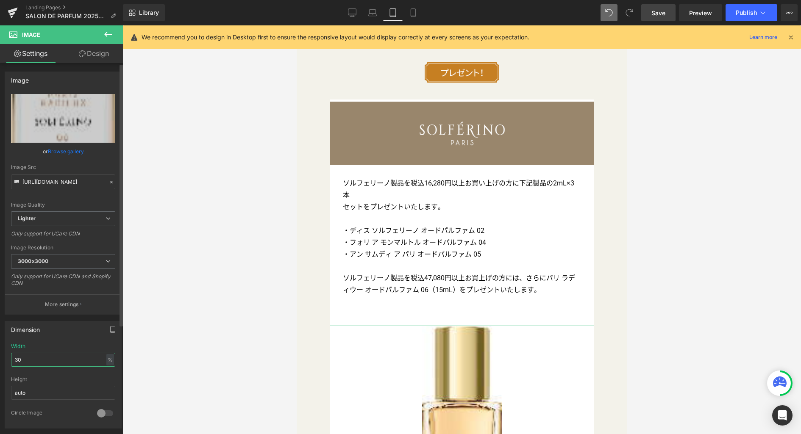
drag, startPoint x: 87, startPoint y: 361, endPoint x: 3, endPoint y: 350, distance: 84.6
click at [3, 350] on div "Dimension 30% Width 30 % % px auto Height auto 0 Circle Image" at bounding box center [63, 372] width 127 height 114
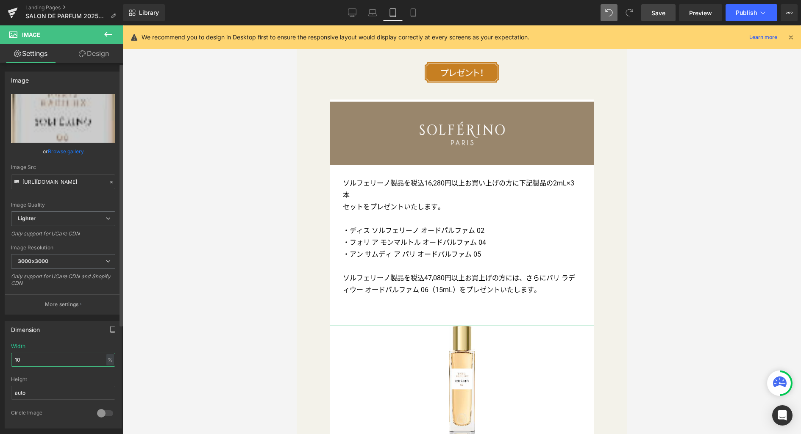
drag, startPoint x: 65, startPoint y: 359, endPoint x: 20, endPoint y: 360, distance: 44.9
click at [20, 360] on input "10" at bounding box center [63, 360] width 104 height 14
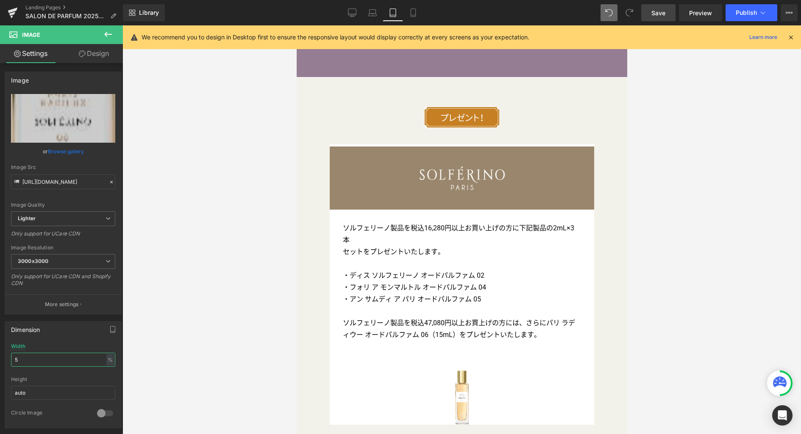
scroll to position [2783, 0]
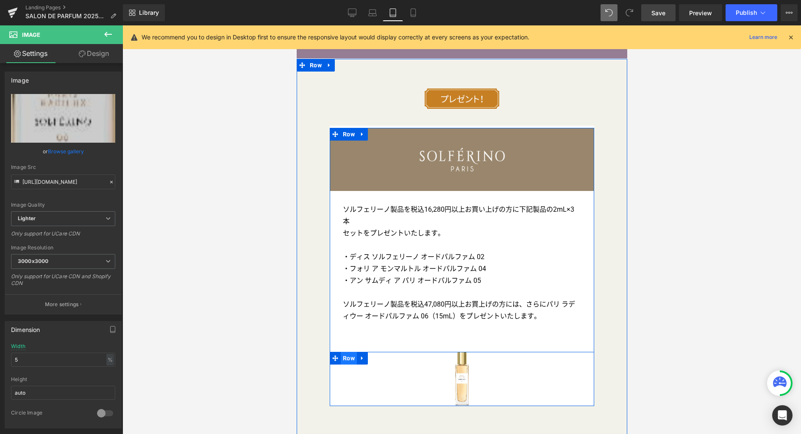
click at [350, 352] on span "Row" at bounding box center [348, 358] width 16 height 13
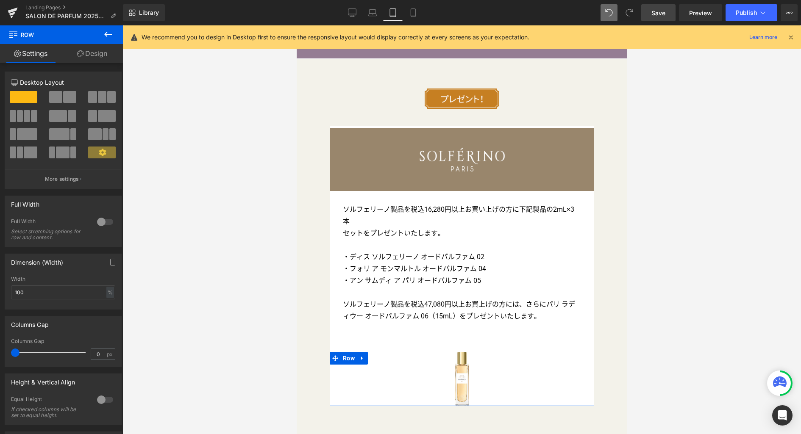
click at [92, 59] on link "Design" at bounding box center [91, 53] width 61 height 19
click at [0, 0] on div "Spacing" at bounding box center [0, 0] width 0 height 0
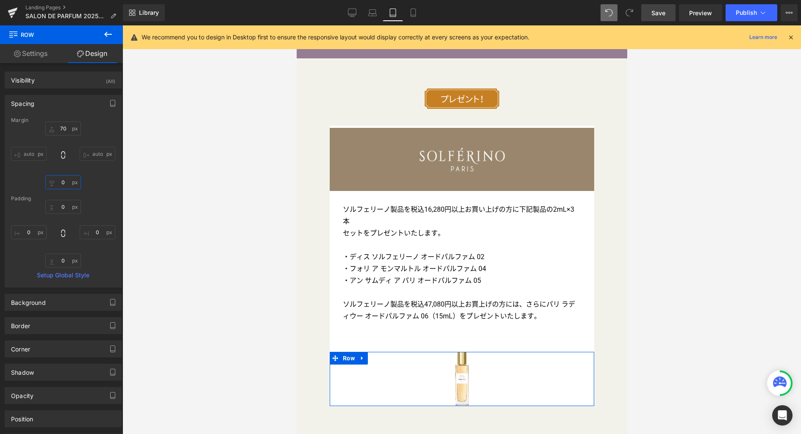
click at [66, 183] on input "0" at bounding box center [63, 182] width 36 height 14
click at [67, 129] on input "70" at bounding box center [63, 129] width 36 height 14
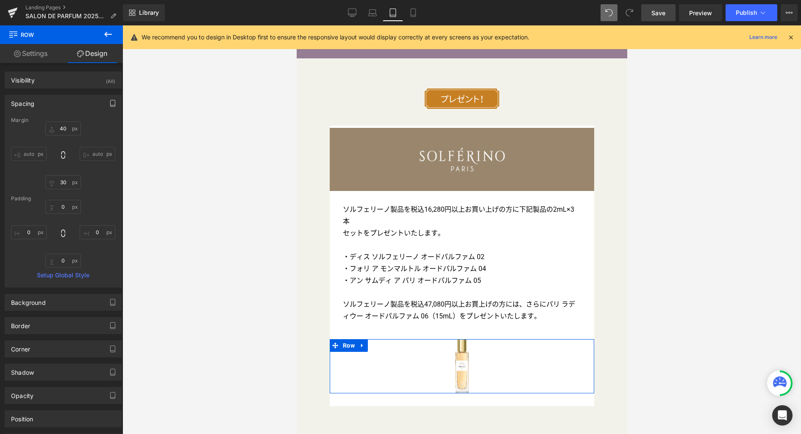
click at [113, 103] on button "button" at bounding box center [113, 103] width 14 height 16
click at [91, 122] on button "Mobile" at bounding box center [98, 121] width 26 height 14
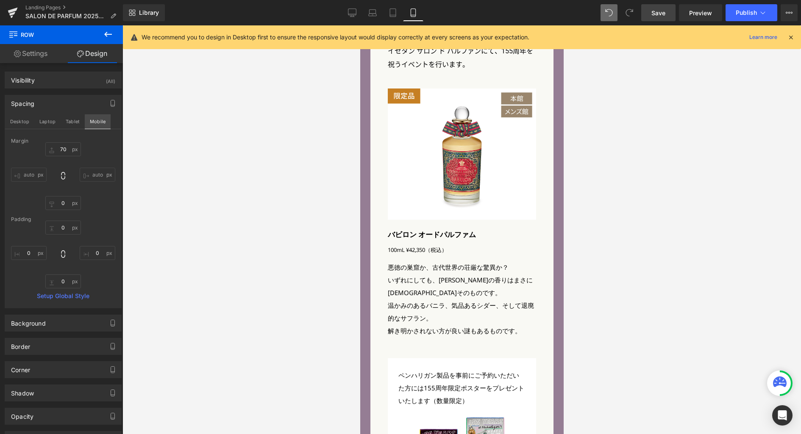
scroll to position [3266, 0]
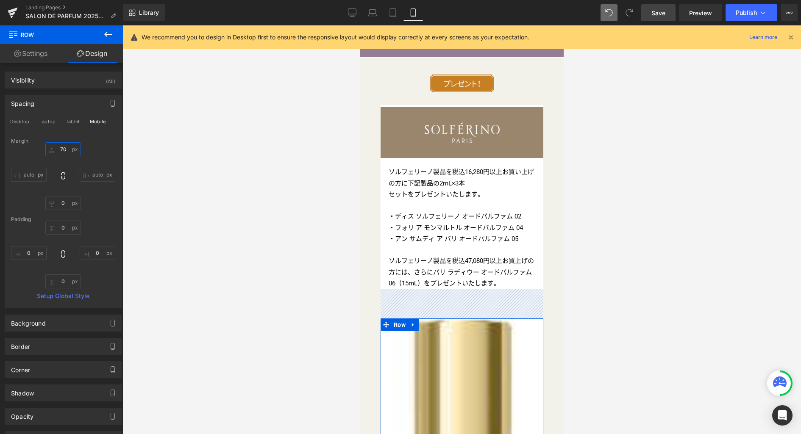
click at [66, 152] on input "70" at bounding box center [63, 149] width 36 height 14
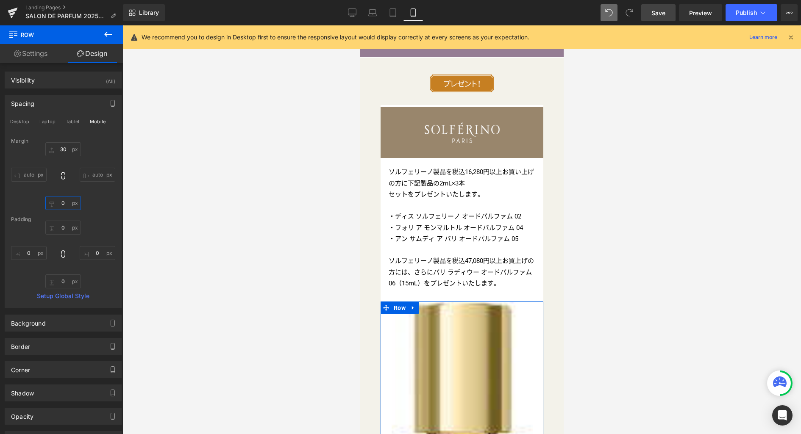
click at [67, 204] on input "0" at bounding box center [63, 203] width 36 height 14
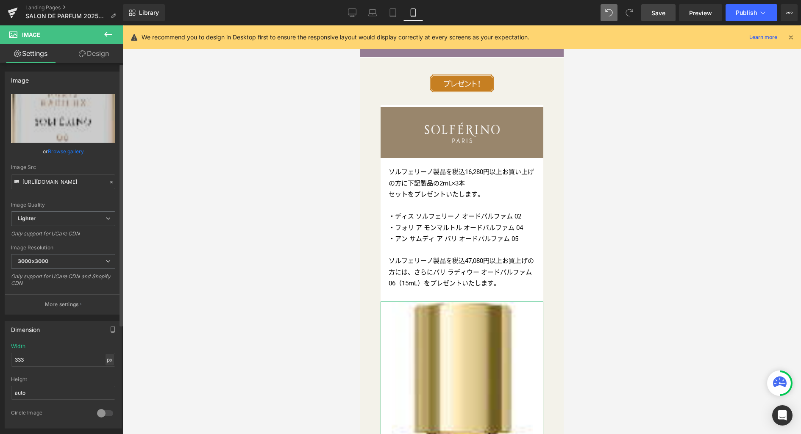
click at [106, 362] on div "px" at bounding box center [110, 359] width 8 height 11
click at [106, 373] on li "%" at bounding box center [109, 373] width 11 height 12
click at [78, 361] on input "86.72" at bounding box center [63, 360] width 104 height 14
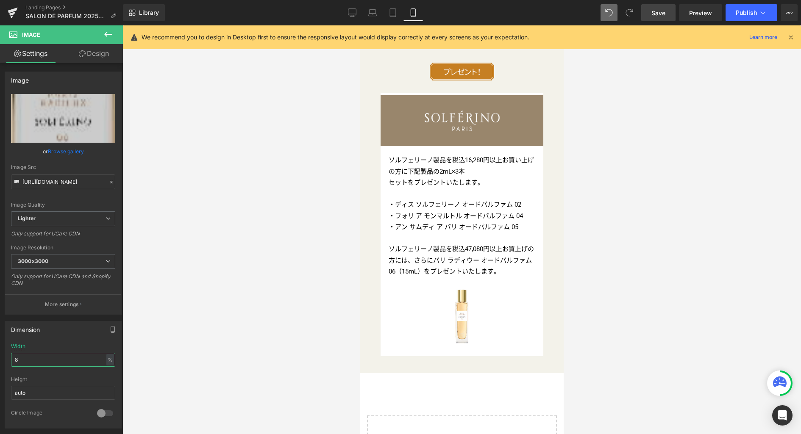
scroll to position [3319, 0]
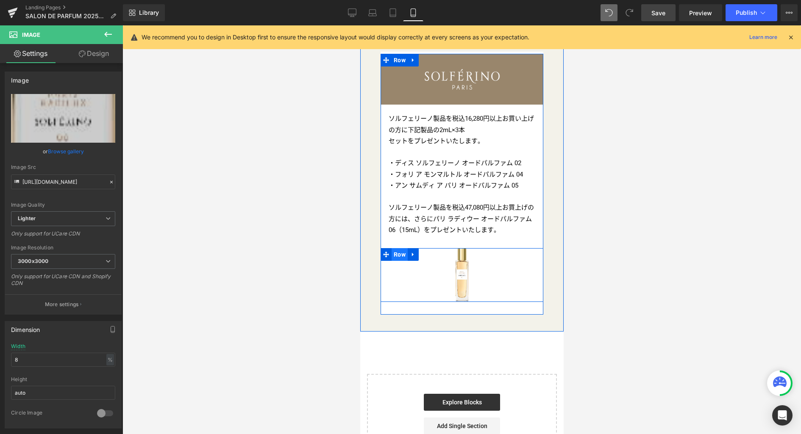
click at [394, 248] on span "Row" at bounding box center [399, 254] width 16 height 13
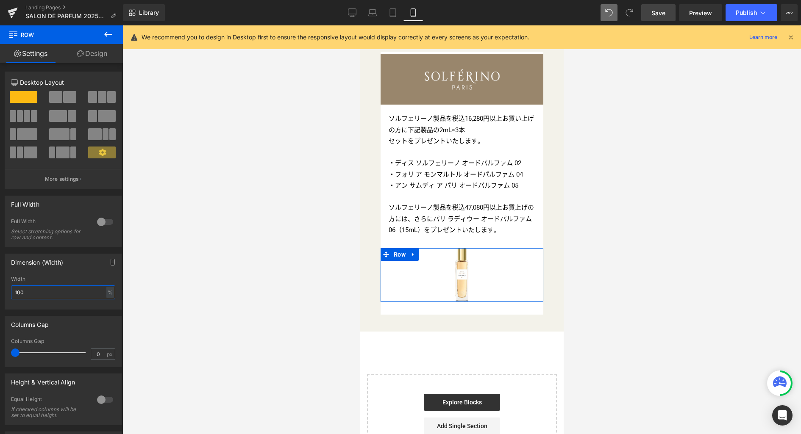
drag, startPoint x: 48, startPoint y: 294, endPoint x: -23, endPoint y: 293, distance: 70.8
click at [0, 293] on html "Row You are previewing how the will restyle your page. You can not edit Element…" at bounding box center [400, 217] width 801 height 434
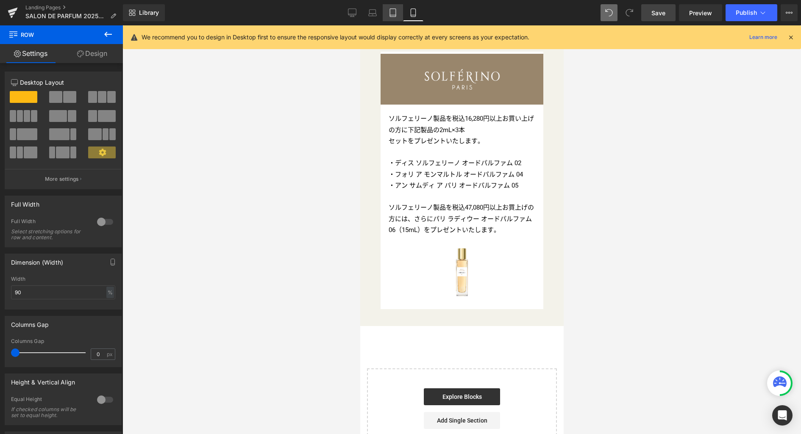
click at [390, 14] on icon at bounding box center [393, 12] width 8 height 8
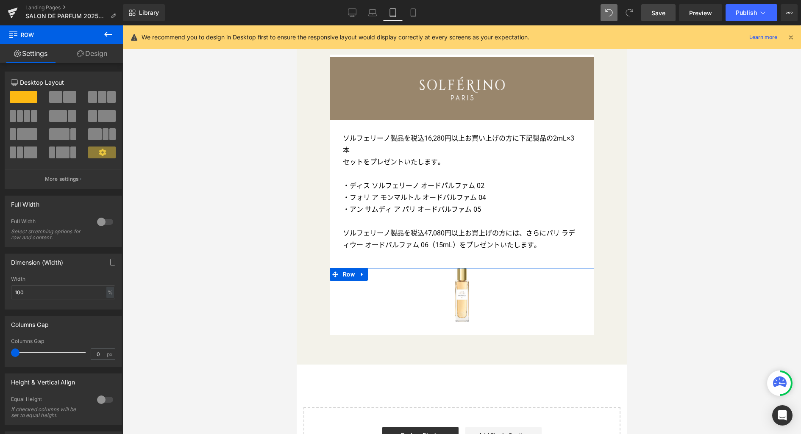
scroll to position [2852, 0]
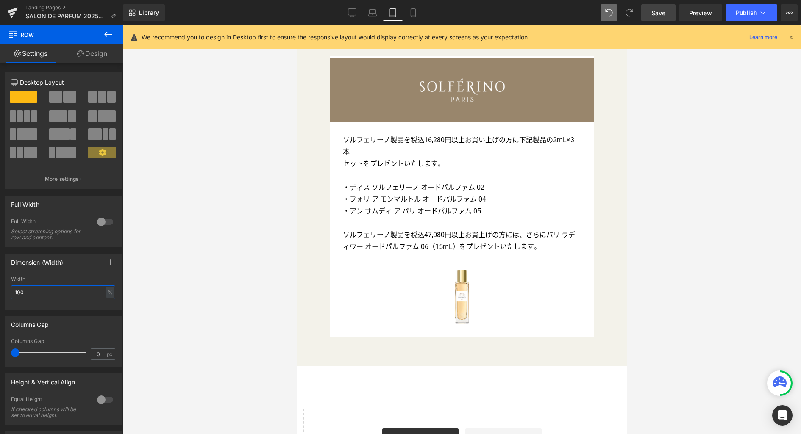
drag, startPoint x: 44, startPoint y: 292, endPoint x: -36, endPoint y: 298, distance: 80.8
click at [0, 298] on html "Row You are previewing how the will restyle your page. You can not edit Element…" at bounding box center [400, 217] width 801 height 434
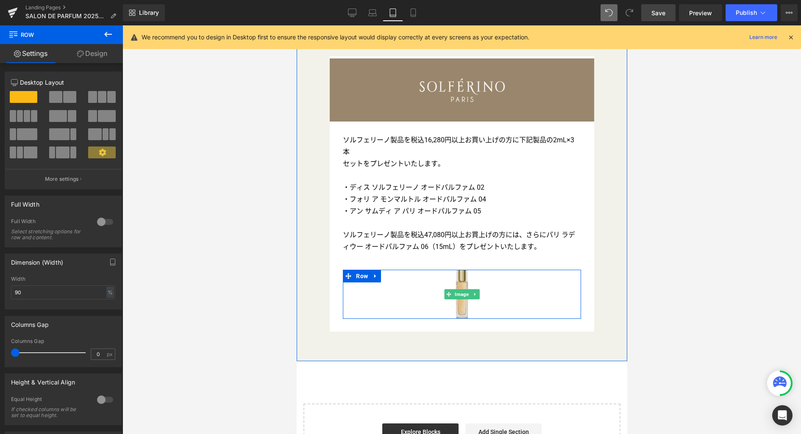
click at [460, 270] on img at bounding box center [462, 294] width 12 height 49
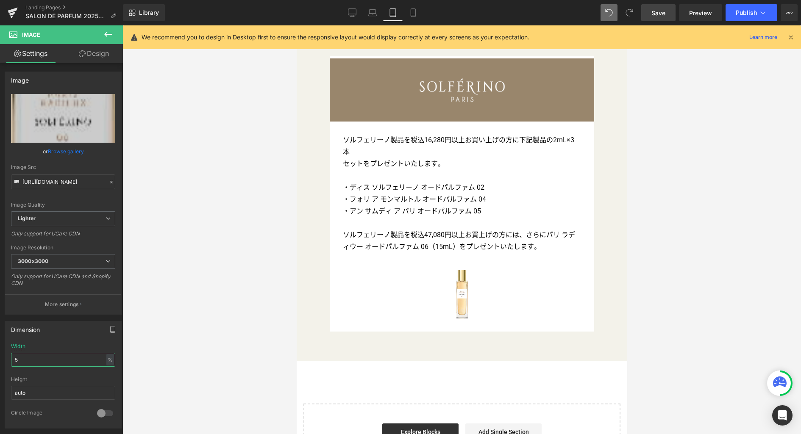
drag, startPoint x: 60, startPoint y: 360, endPoint x: -42, endPoint y: 357, distance: 101.3
click at [0, 357] on html "Row You are previewing how the will restyle your page. You can not edit Element…" at bounding box center [400, 217] width 801 height 434
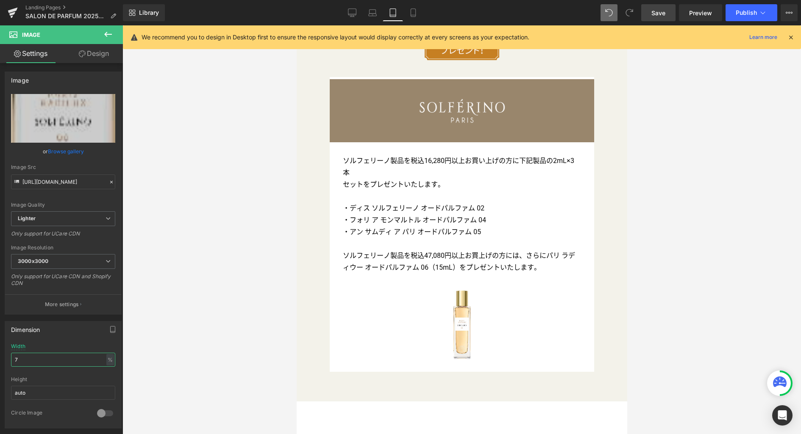
scroll to position [2886, 0]
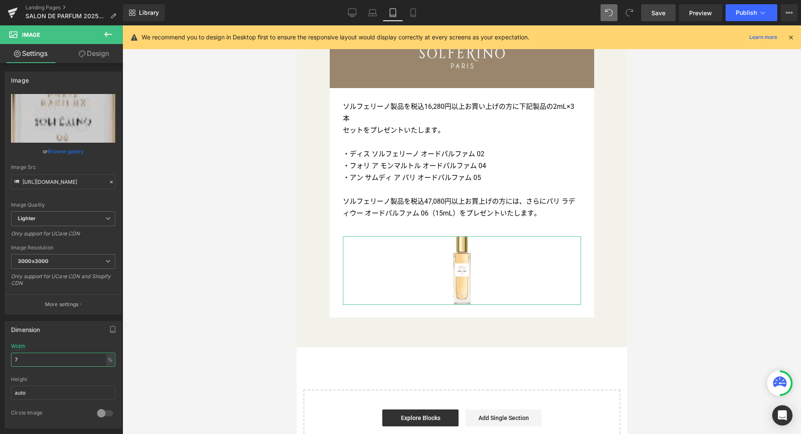
drag, startPoint x: 30, startPoint y: 360, endPoint x: -35, endPoint y: 359, distance: 64.8
click at [0, 359] on html "Row You are previewing how the will restyle your page. You can not edit Element…" at bounding box center [400, 217] width 801 height 434
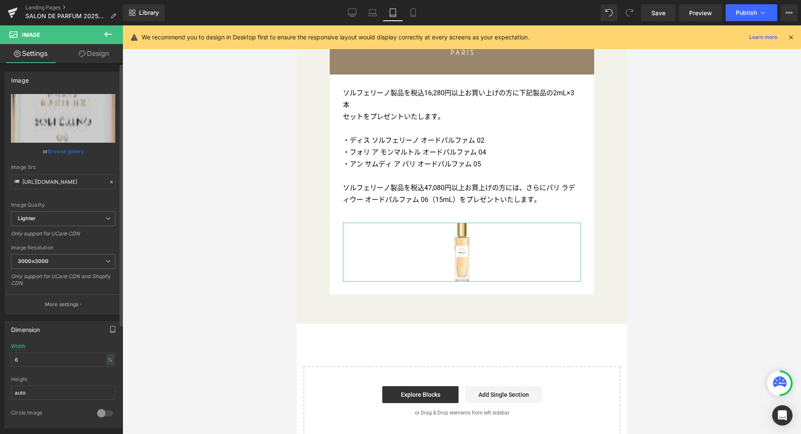
click at [109, 328] on icon "button" at bounding box center [112, 329] width 7 height 7
click at [98, 350] on button "Mobile" at bounding box center [98, 348] width 26 height 14
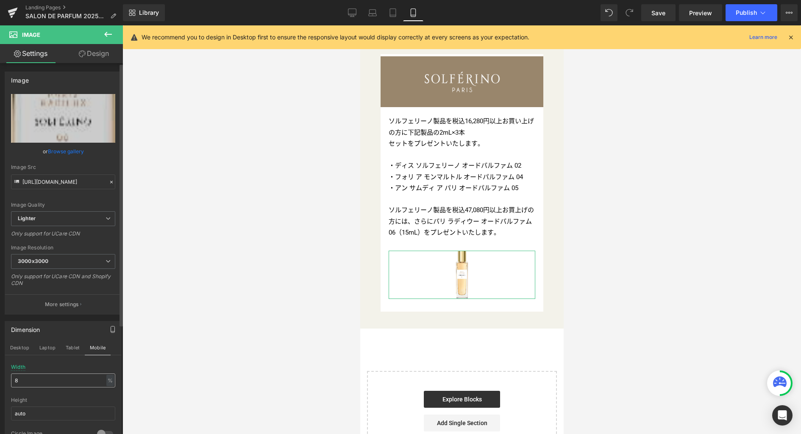
scroll to position [3346, 0]
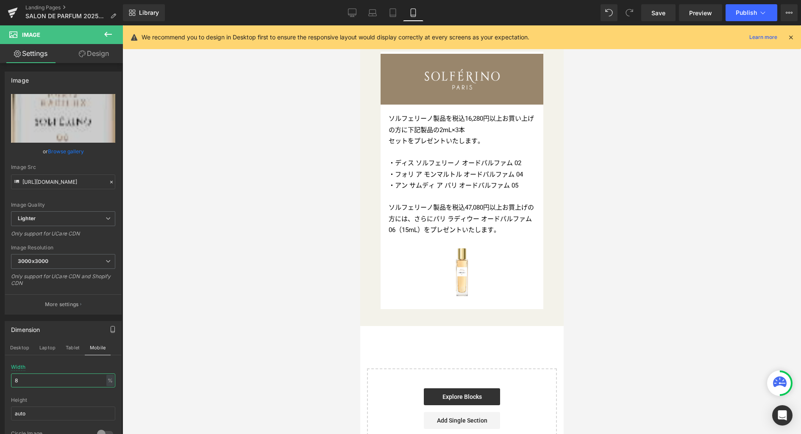
drag, startPoint x: 36, startPoint y: 380, endPoint x: -19, endPoint y: 373, distance: 56.3
click at [0, 373] on html "Row You are previewing how the will restyle your page. You can not edit Element…" at bounding box center [400, 217] width 801 height 434
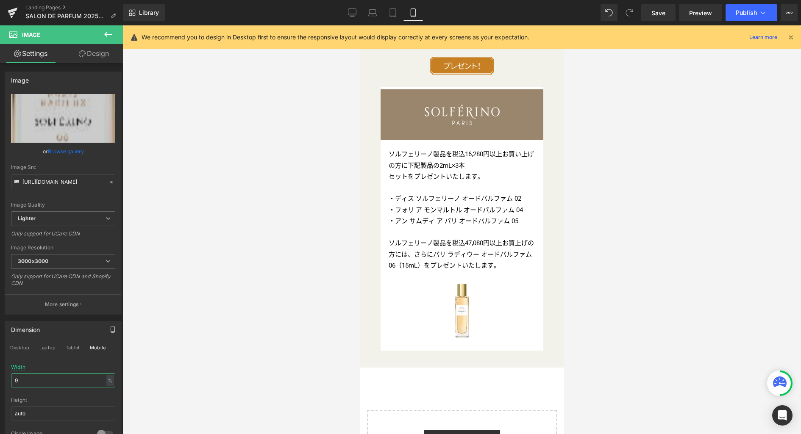
scroll to position [3266, 0]
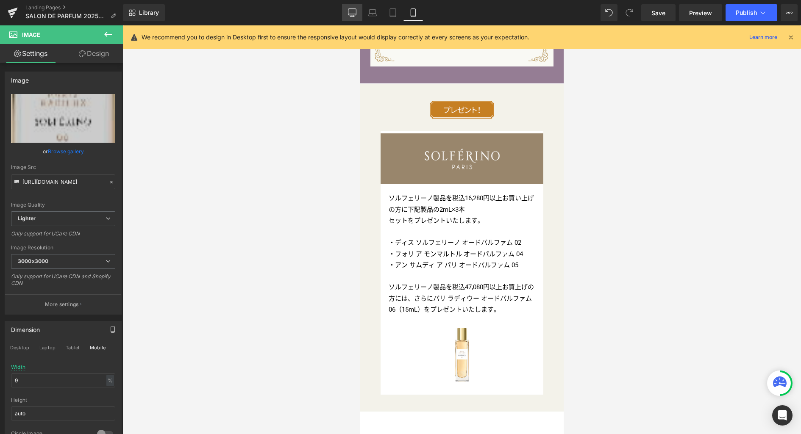
click at [356, 14] on icon at bounding box center [352, 12] width 8 height 6
type input "38"
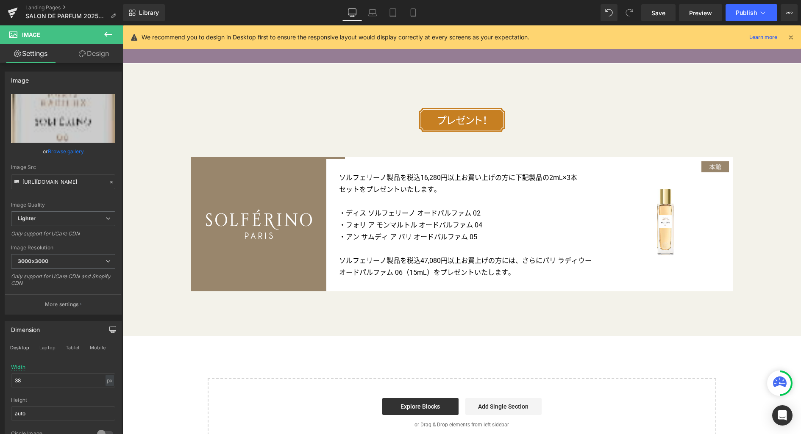
scroll to position [3456, 0]
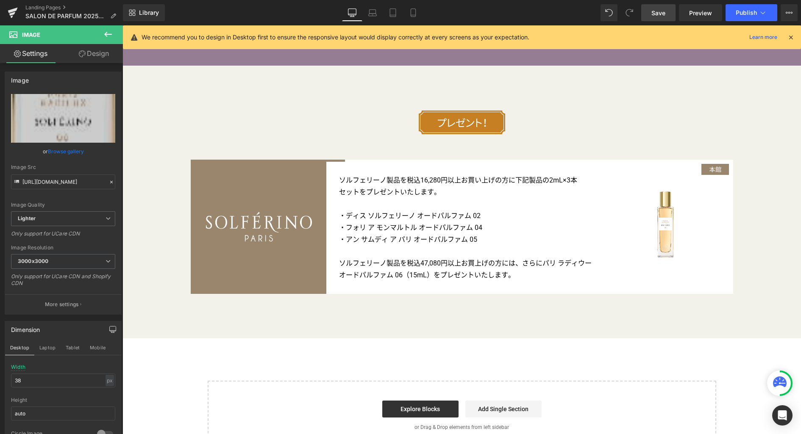
click at [653, 14] on span "Save" at bounding box center [658, 12] width 14 height 9
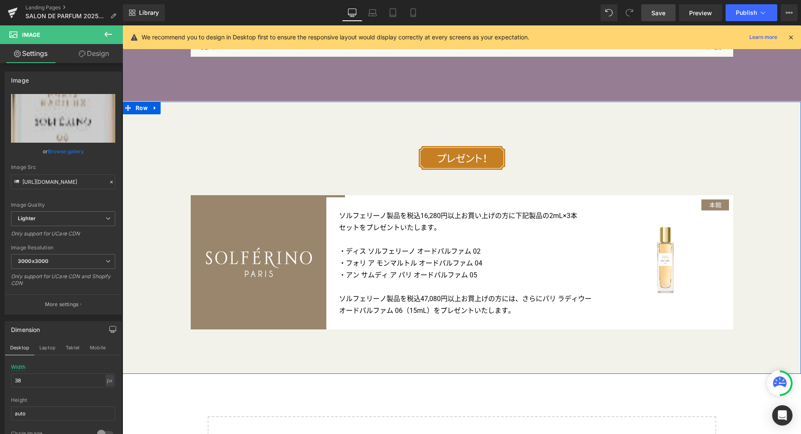
scroll to position [3387, 0]
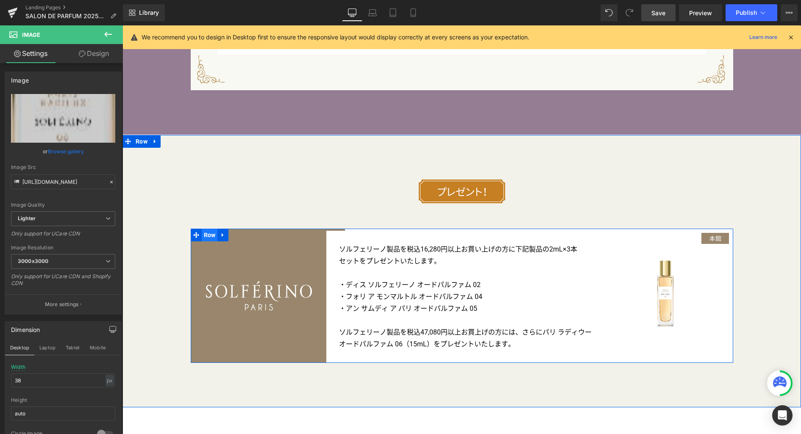
click at [205, 229] on span "Row" at bounding box center [210, 235] width 16 height 13
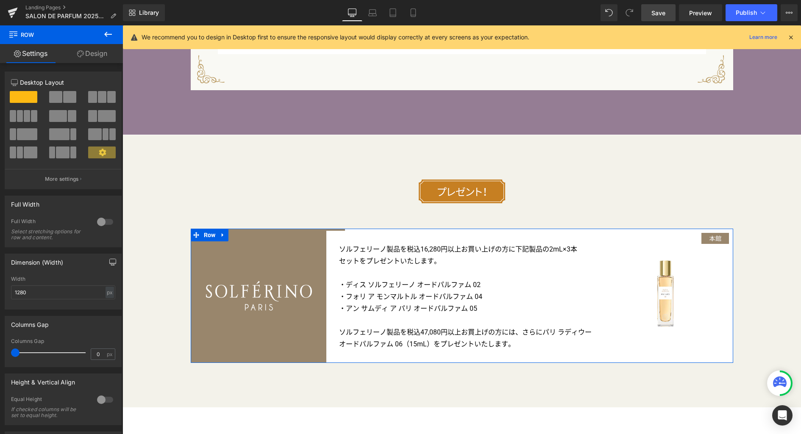
click at [113, 261] on button "button" at bounding box center [113, 262] width 14 height 16
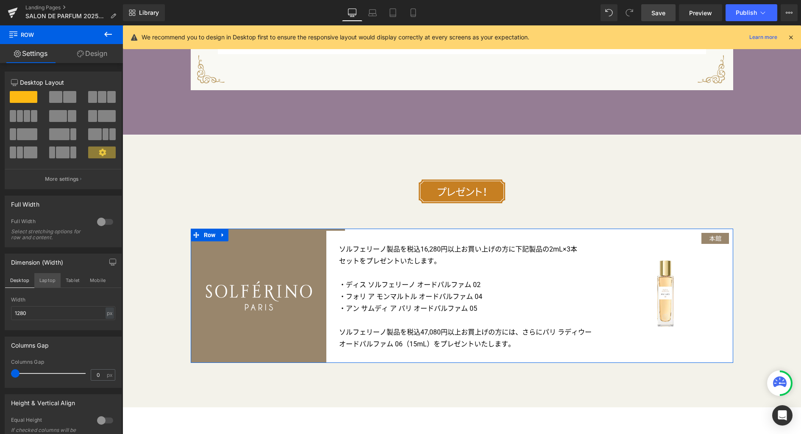
click at [46, 281] on button "Laptop" at bounding box center [47, 280] width 26 height 14
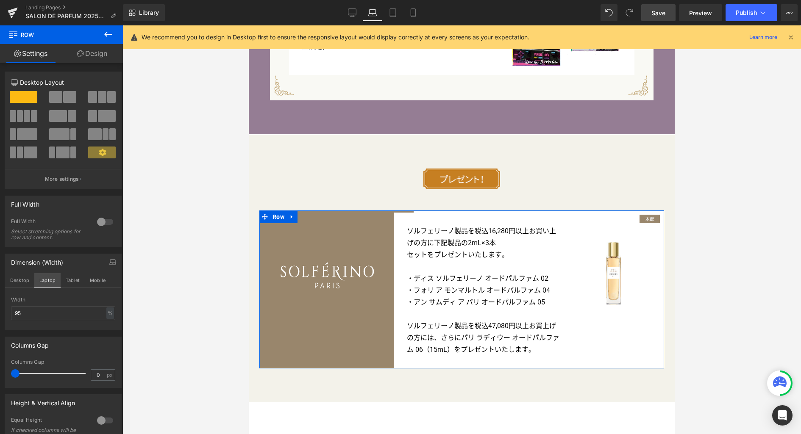
scroll to position [2869, 0]
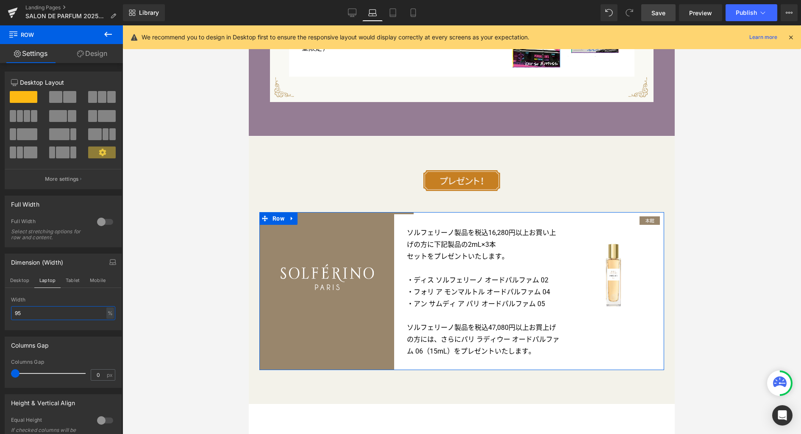
drag, startPoint x: 42, startPoint y: 316, endPoint x: -53, endPoint y: 307, distance: 95.4
click at [0, 307] on html "Row You are previewing how the will restyle your page. You can not edit Element…" at bounding box center [400, 217] width 801 height 434
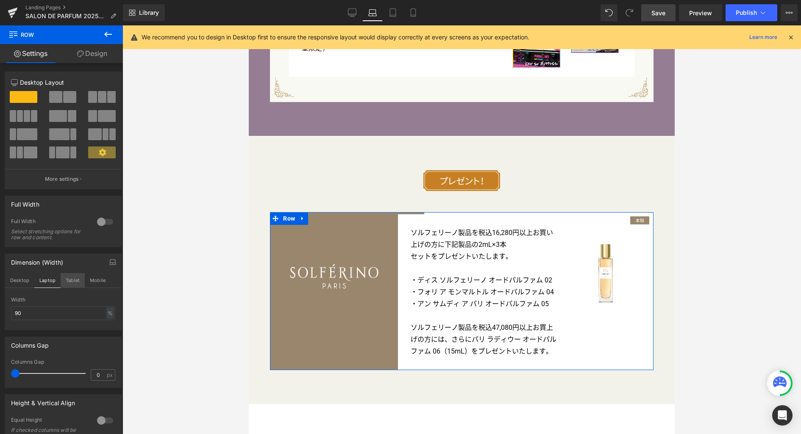
click at [76, 281] on button "Tablet" at bounding box center [73, 280] width 24 height 14
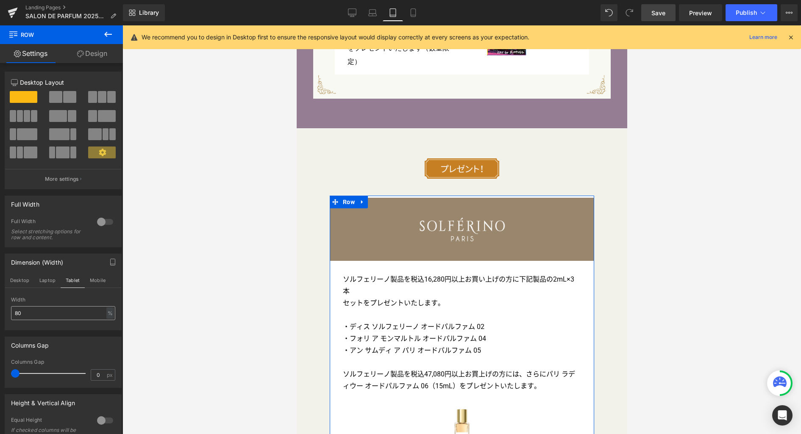
scroll to position [2680, 0]
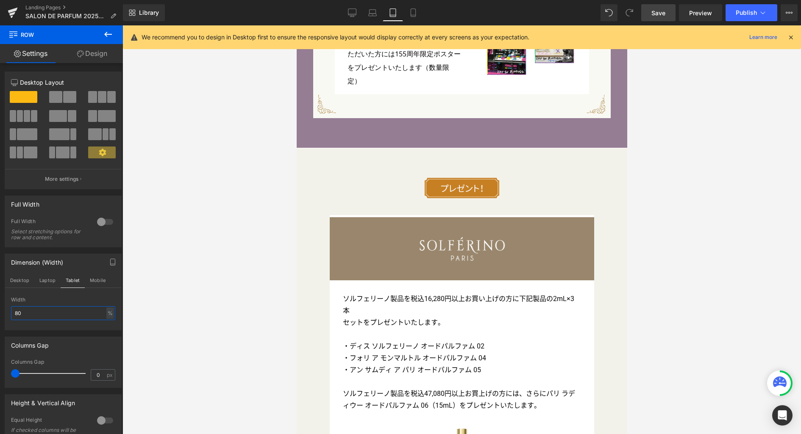
drag, startPoint x: 42, startPoint y: 316, endPoint x: -8, endPoint y: 316, distance: 50.9
click at [0, 316] on html "Row You are previewing how the will restyle your page. You can not edit Element…" at bounding box center [400, 217] width 801 height 434
click at [56, 278] on button "Laptop" at bounding box center [47, 280] width 26 height 14
type input "90"
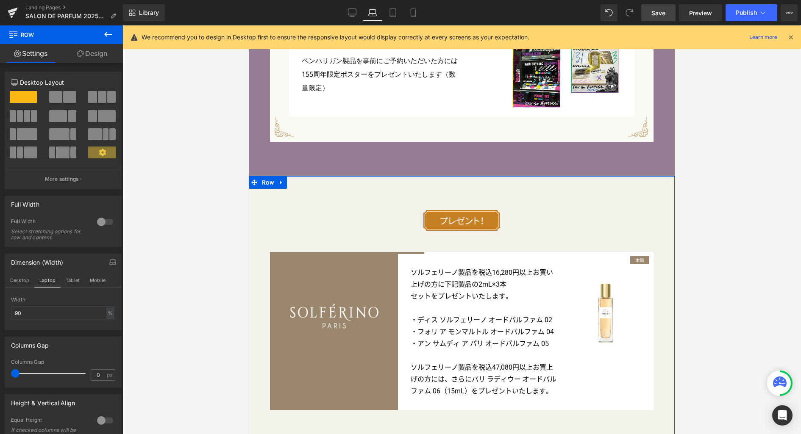
scroll to position [2816, 0]
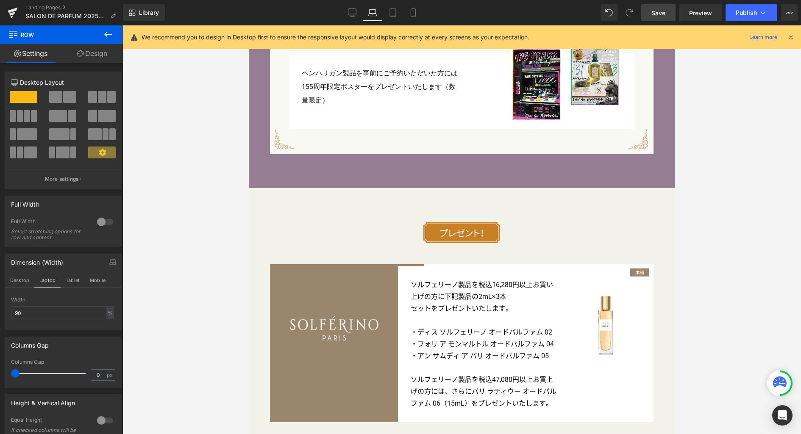
drag, startPoint x: 663, startPoint y: 19, endPoint x: 343, endPoint y: 186, distance: 360.9
click at [663, 19] on link "Save" at bounding box center [658, 12] width 34 height 17
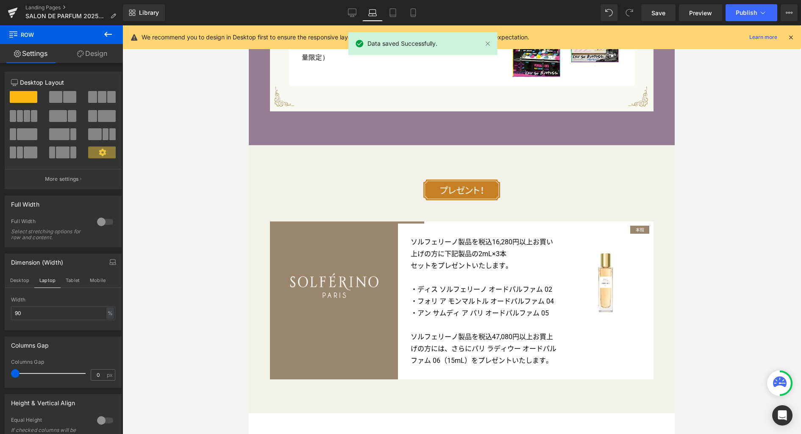
scroll to position [2857, 0]
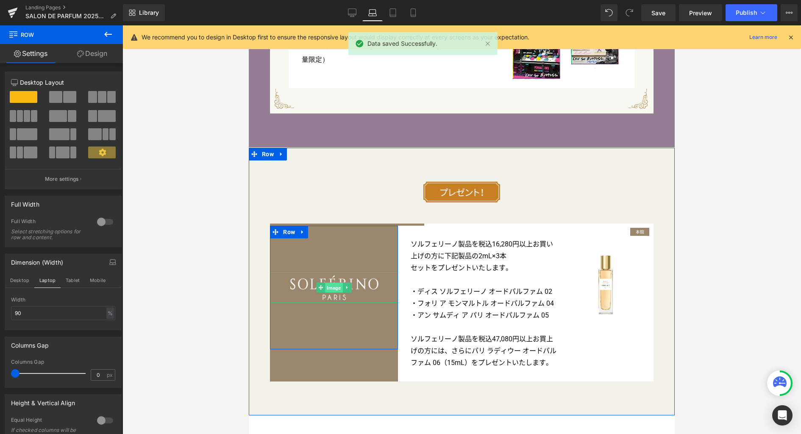
click at [333, 283] on span "Image" at bounding box center [333, 288] width 17 height 10
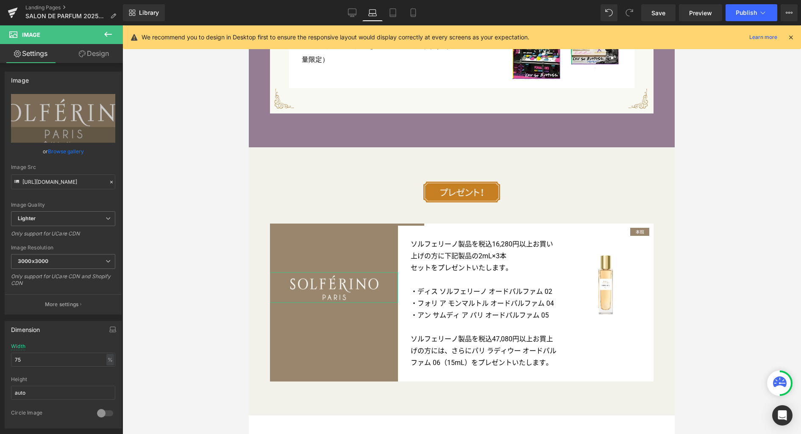
click at [102, 57] on link "Design" at bounding box center [93, 53] width 61 height 19
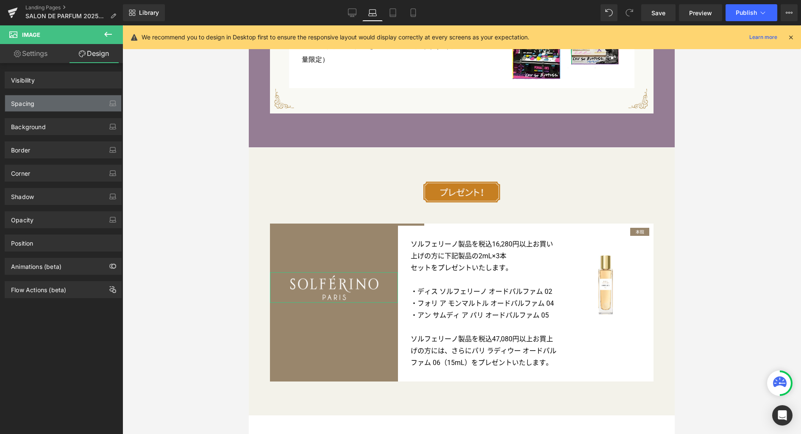
click at [68, 104] on div "Spacing" at bounding box center [63, 103] width 116 height 16
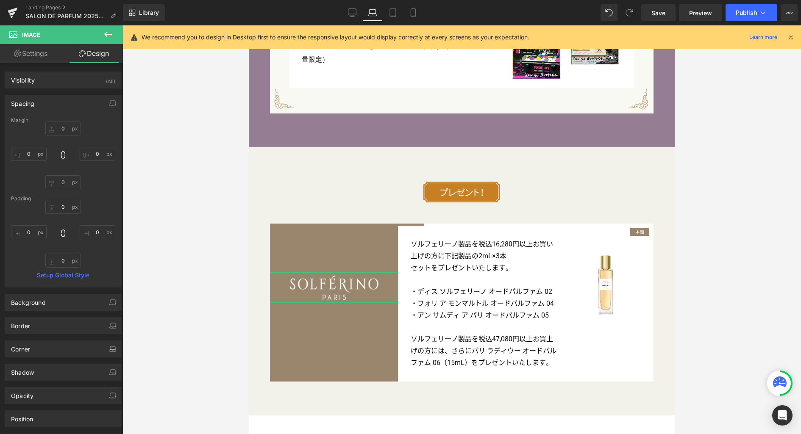
type input "0"
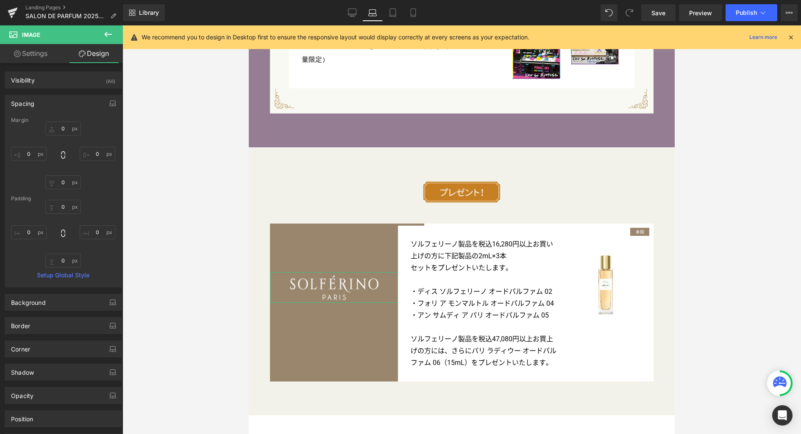
type input "0"
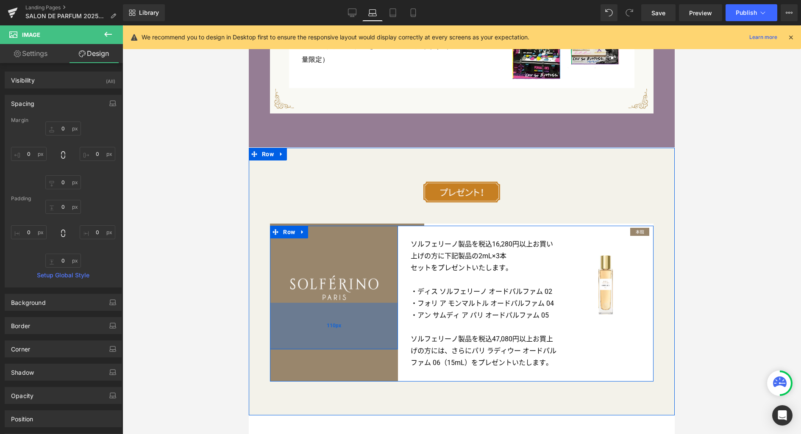
click at [307, 313] on div "110px" at bounding box center [334, 326] width 128 height 47
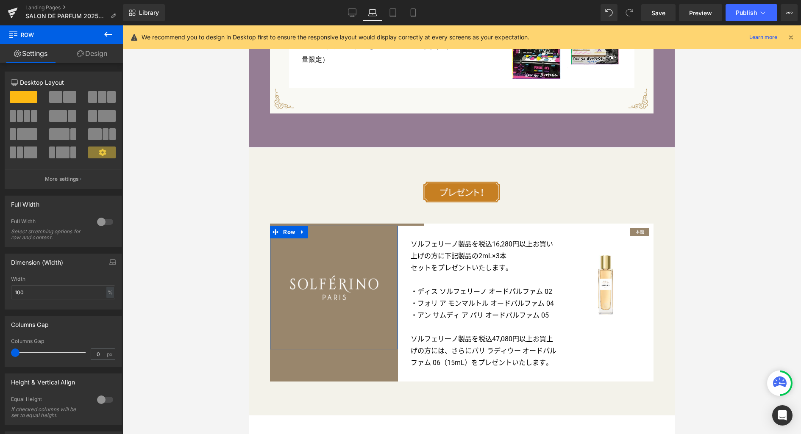
click at [95, 57] on link "Design" at bounding box center [91, 53] width 61 height 19
click at [0, 0] on div "Spacing" at bounding box center [0, 0] width 0 height 0
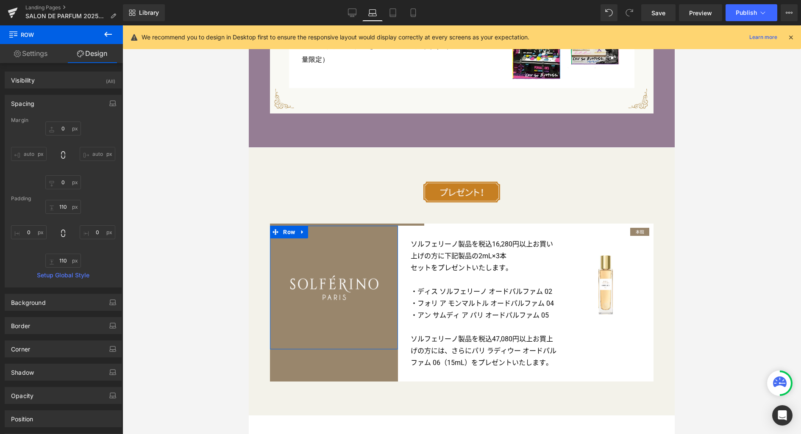
type input "0"
type input "110"
type input "0"
type input "110"
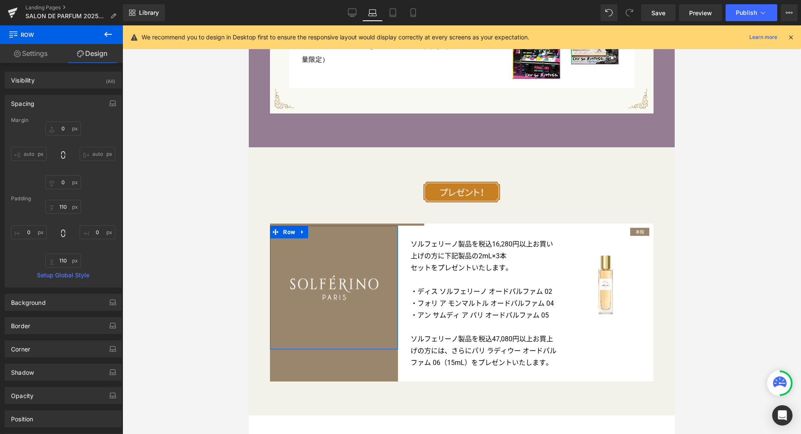
type input "0"
click at [66, 207] on input "110" at bounding box center [63, 207] width 36 height 14
type input "130"
click at [651, 18] on link "Save" at bounding box center [658, 12] width 34 height 17
click at [392, 14] on icon at bounding box center [393, 12] width 8 height 8
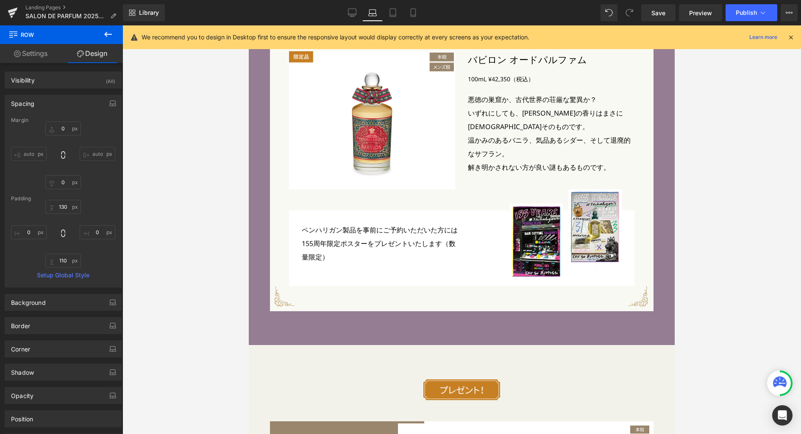
type input "0"
type input "40"
type input "0"
type input "40"
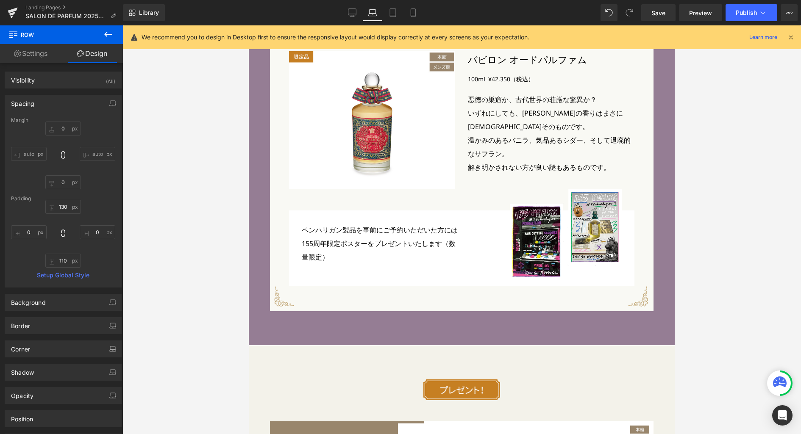
type input "0"
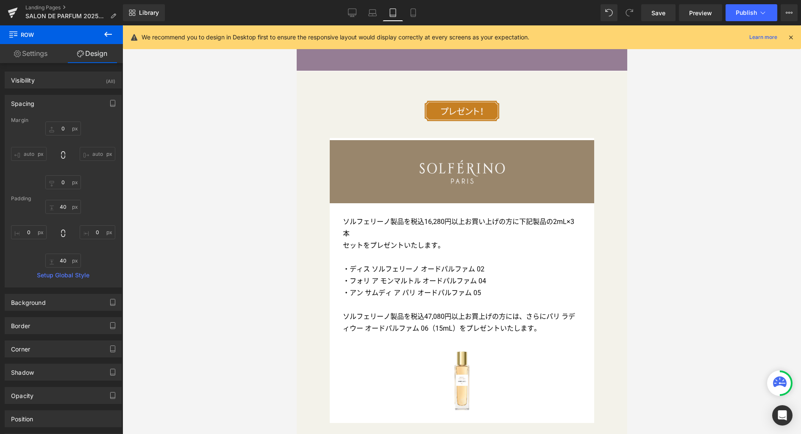
scroll to position [2755, 0]
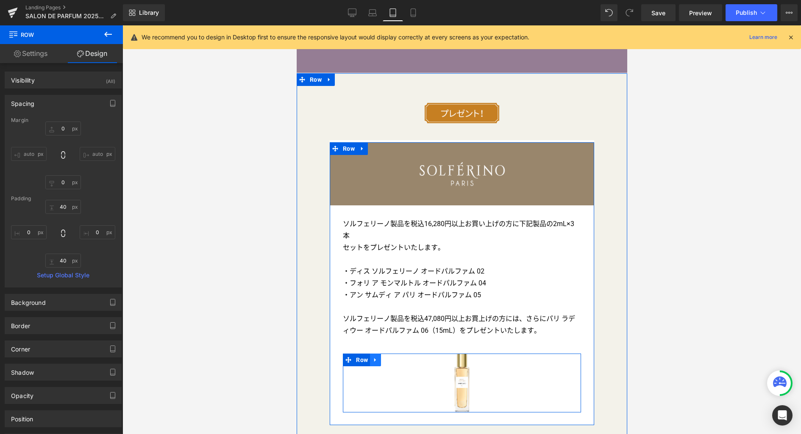
click at [374, 357] on icon at bounding box center [375, 360] width 6 height 6
click at [383, 357] on icon at bounding box center [386, 360] width 6 height 6
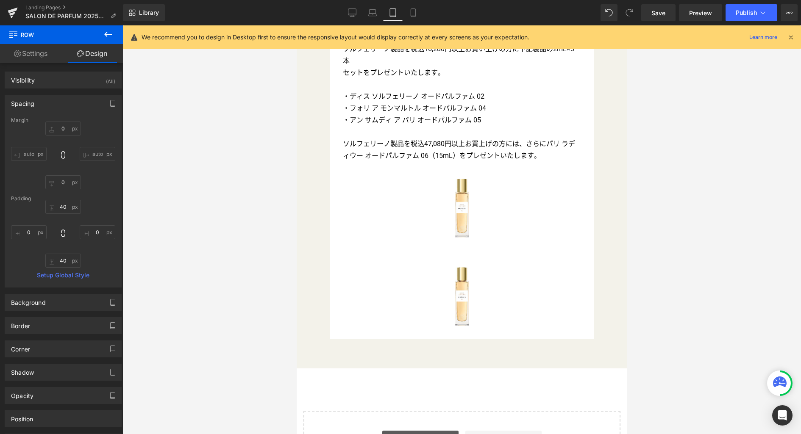
scroll to position [2928, 0]
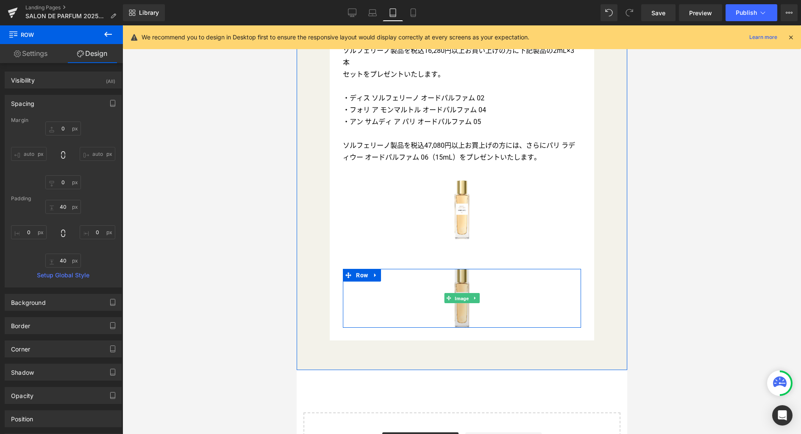
click at [459, 294] on span "Image" at bounding box center [461, 299] width 17 height 10
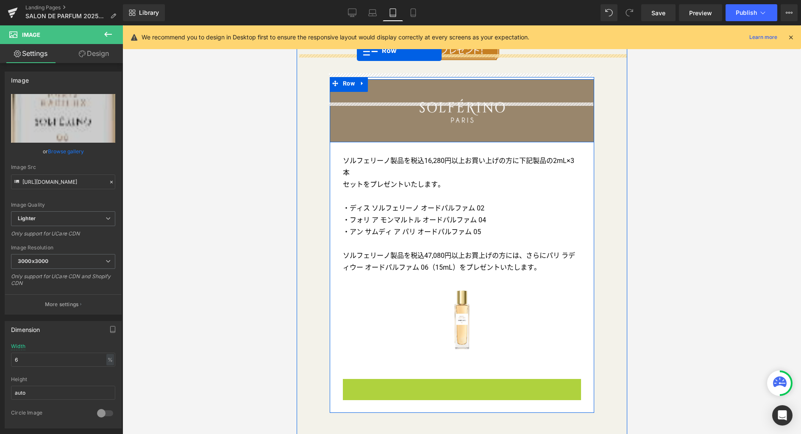
scroll to position [2801, 0]
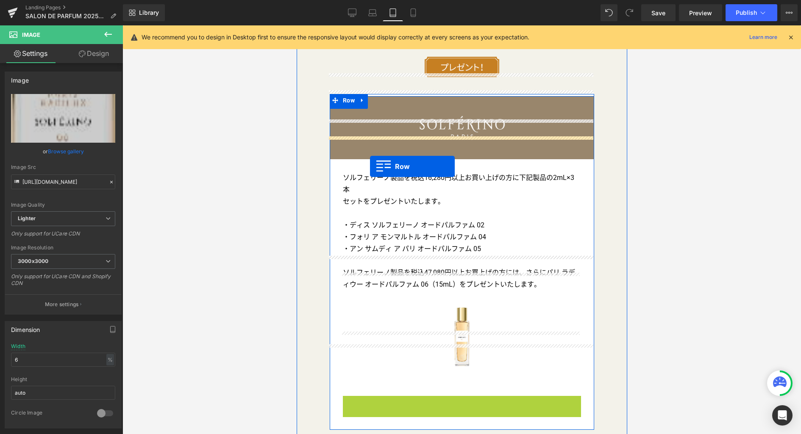
drag, startPoint x: 342, startPoint y: 241, endPoint x: 370, endPoint y: 166, distance: 79.9
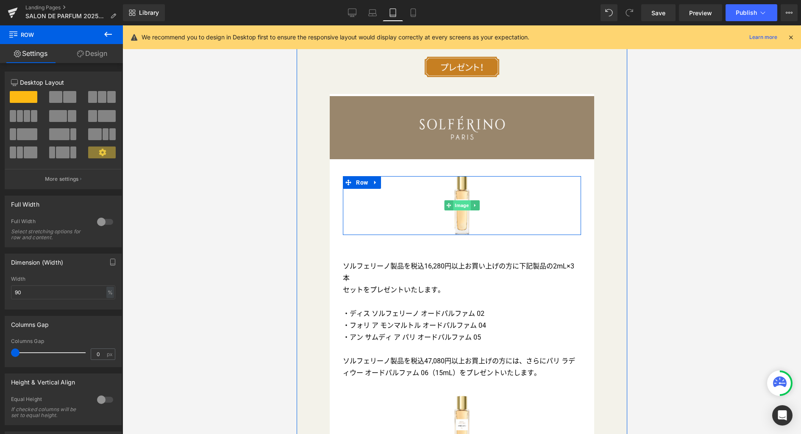
click at [455, 200] on span "Image" at bounding box center [461, 205] width 17 height 10
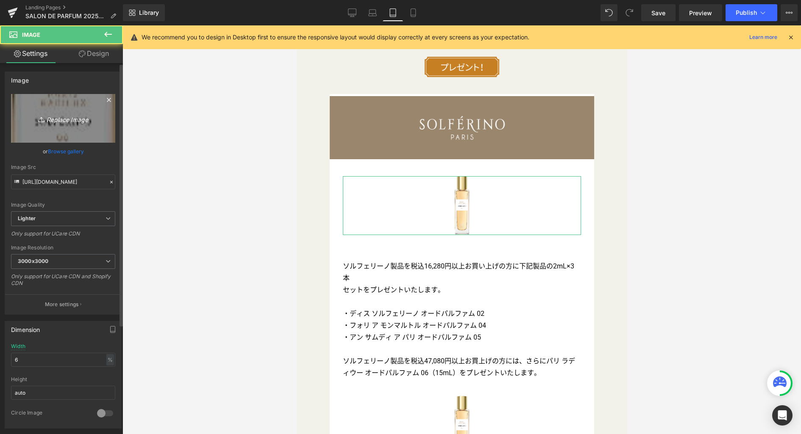
click at [71, 118] on icon "Replace Image" at bounding box center [63, 118] width 68 height 11
type input "C:\fakepath\honkan.png"
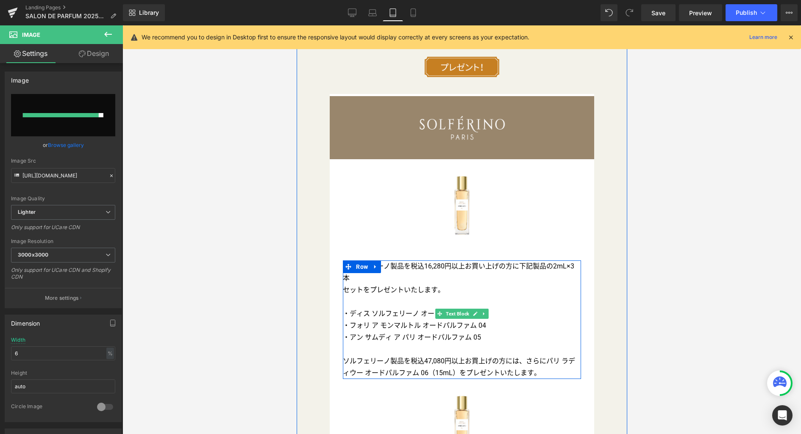
type input "[URL][DOMAIN_NAME]"
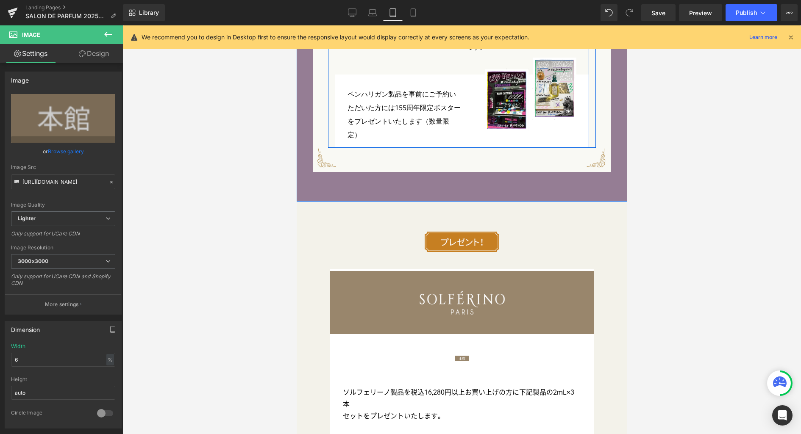
scroll to position [2671, 0]
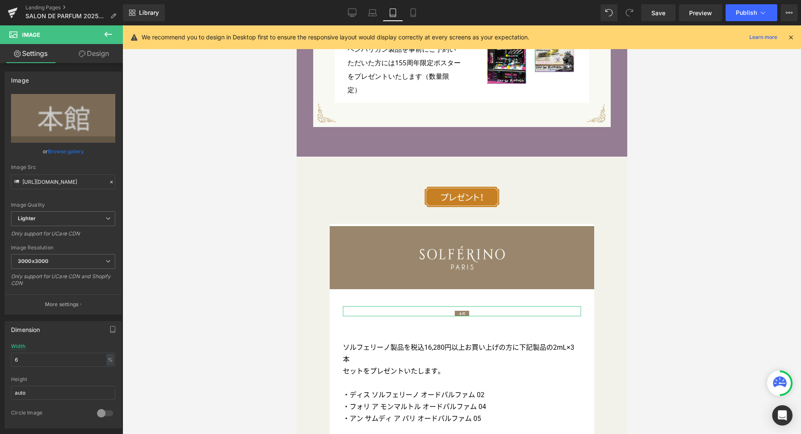
click at [98, 55] on link "Design" at bounding box center [93, 53] width 61 height 19
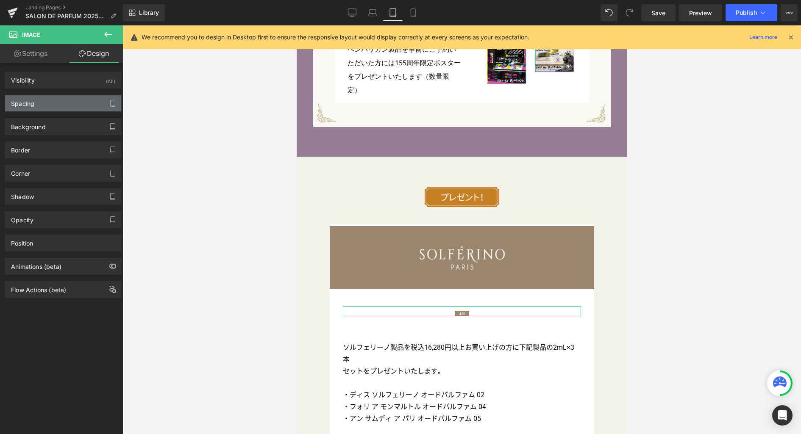
click at [45, 105] on div "Spacing" at bounding box center [63, 103] width 116 height 16
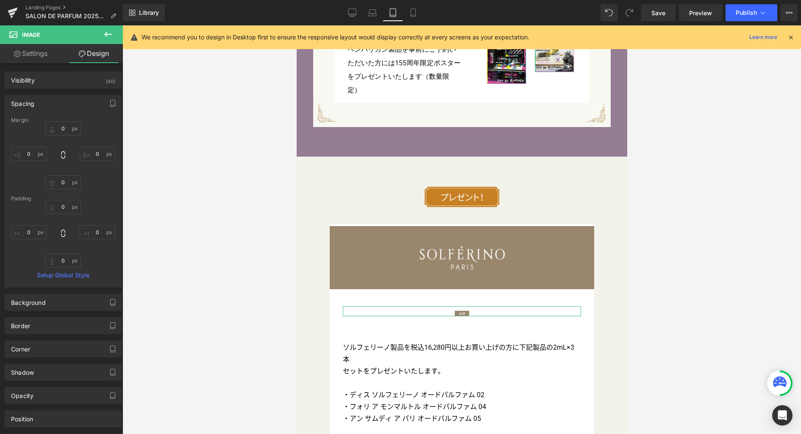
drag, startPoint x: 38, startPoint y: 53, endPoint x: 39, endPoint y: 66, distance: 13.2
click at [38, 53] on link "Settings" at bounding box center [30, 53] width 61 height 19
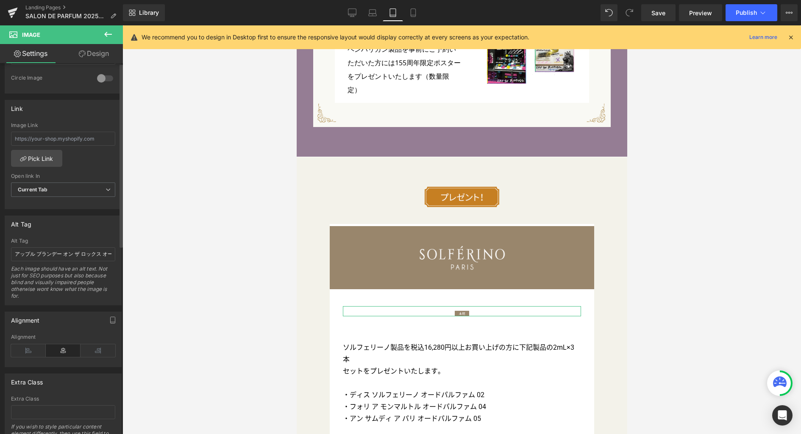
scroll to position [381, 0]
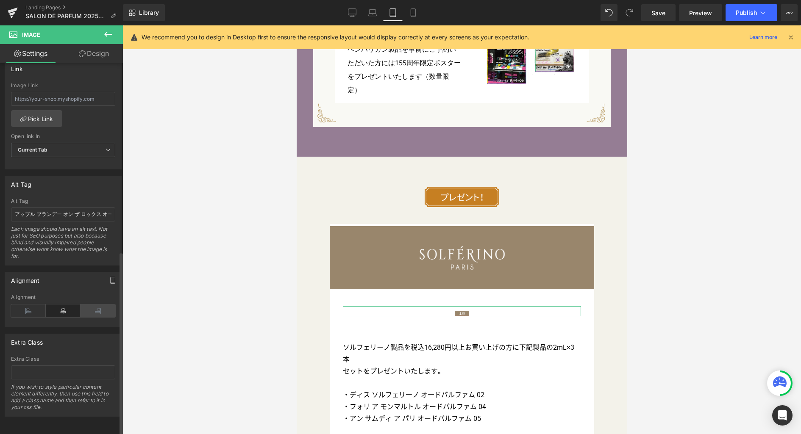
click at [95, 306] on icon at bounding box center [98, 311] width 35 height 13
click at [75, 209] on input "アップル ブランデー オン ザ ロックス オード パルファム 10mL" at bounding box center [63, 215] width 104 height 14
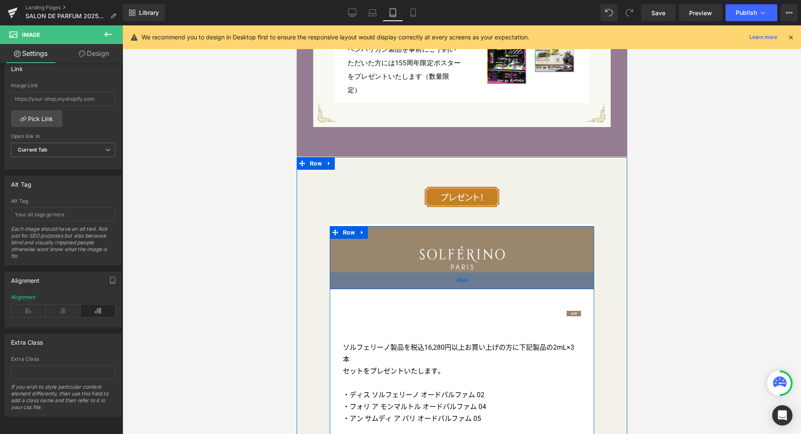
click at [426, 272] on div "40px" at bounding box center [461, 280] width 264 height 17
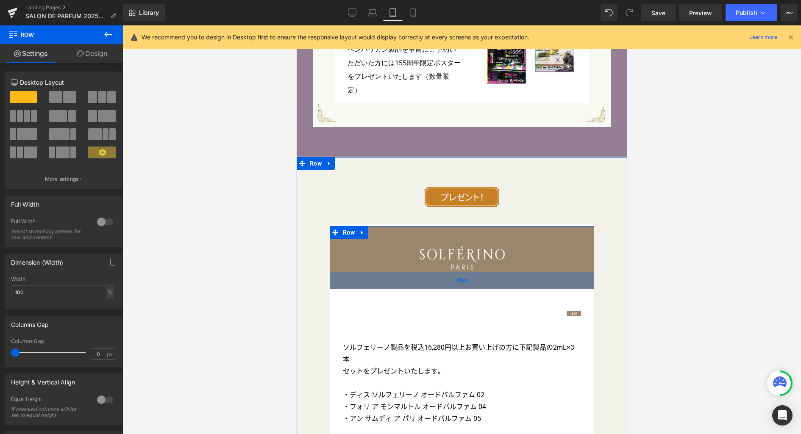
click at [418, 272] on div "40px" at bounding box center [461, 280] width 264 height 17
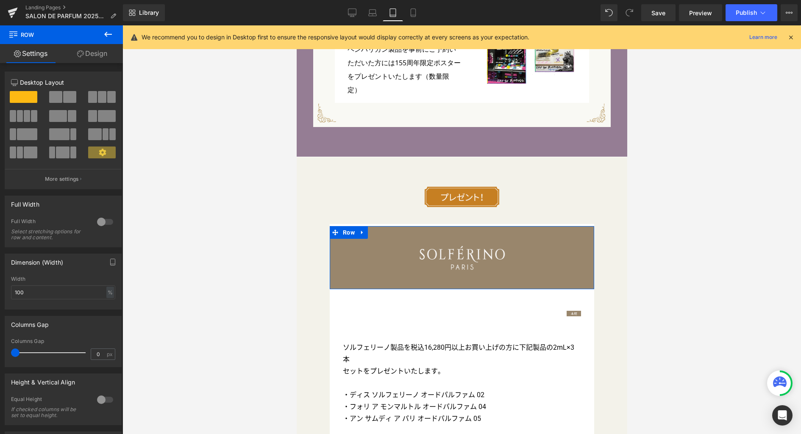
click at [95, 53] on link "Design" at bounding box center [91, 53] width 61 height 19
click at [0, 0] on div "Spacing" at bounding box center [0, 0] width 0 height 0
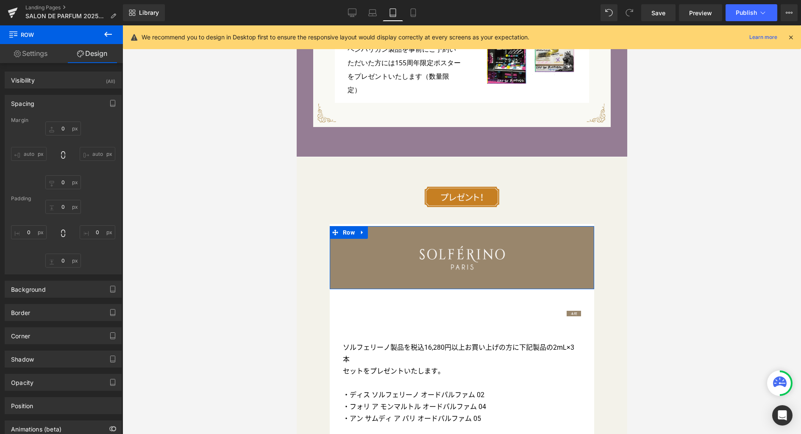
type input "0"
type input "40"
type input "0"
type input "40"
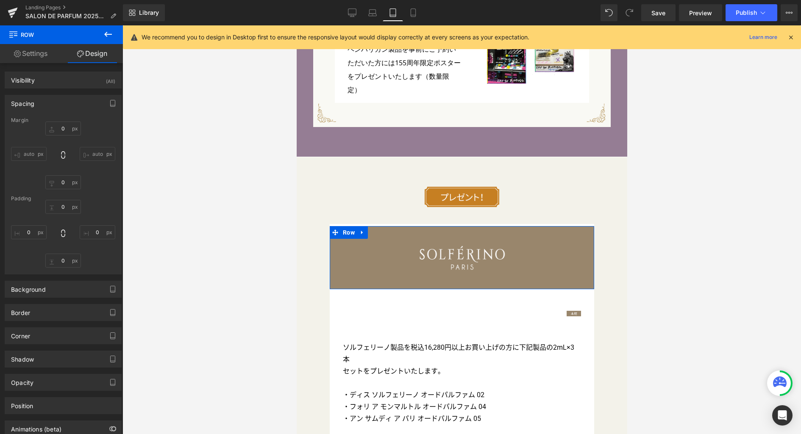
type input "0"
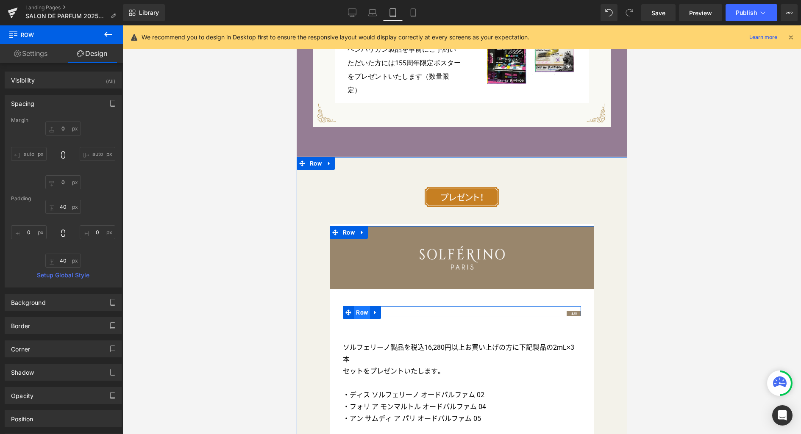
click at [359, 306] on span "Row" at bounding box center [361, 312] width 16 height 13
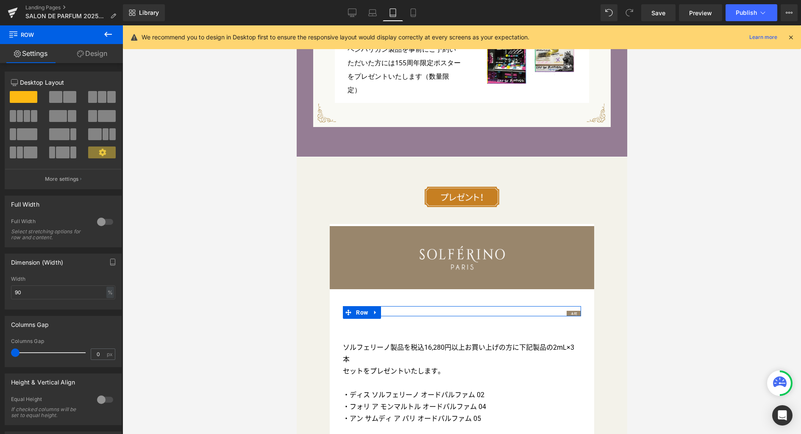
click at [103, 57] on link "Design" at bounding box center [91, 53] width 61 height 19
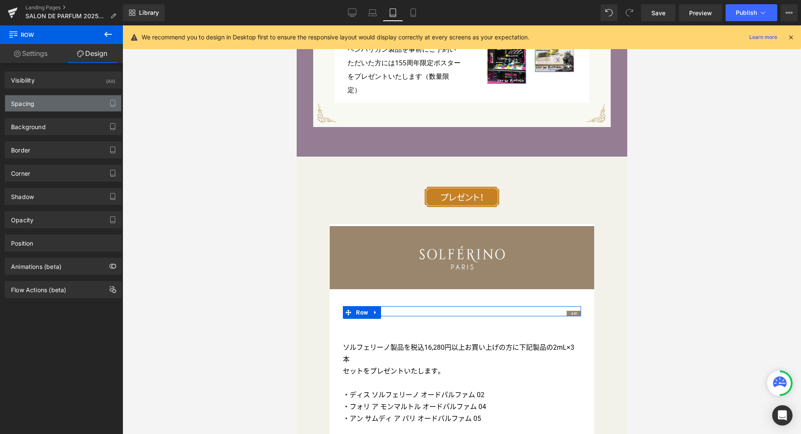
click at [71, 105] on div "Spacing" at bounding box center [63, 103] width 116 height 16
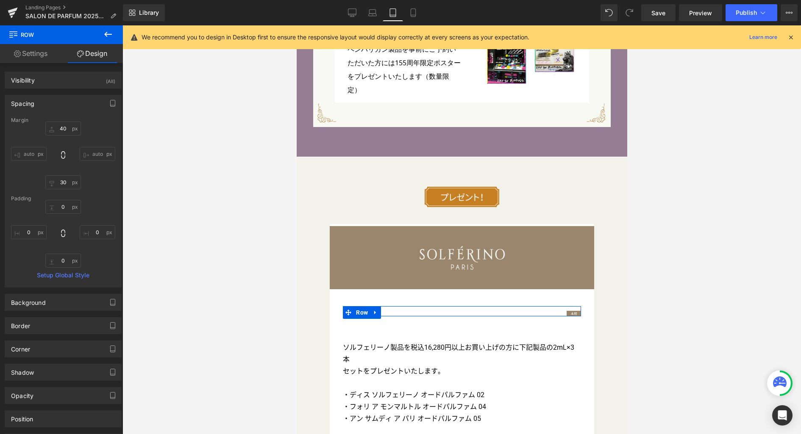
type input "40"
type input "30"
type input "0"
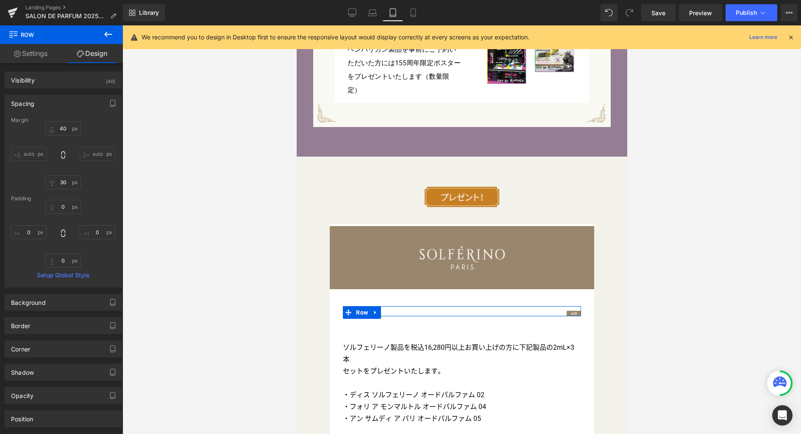
type input "0"
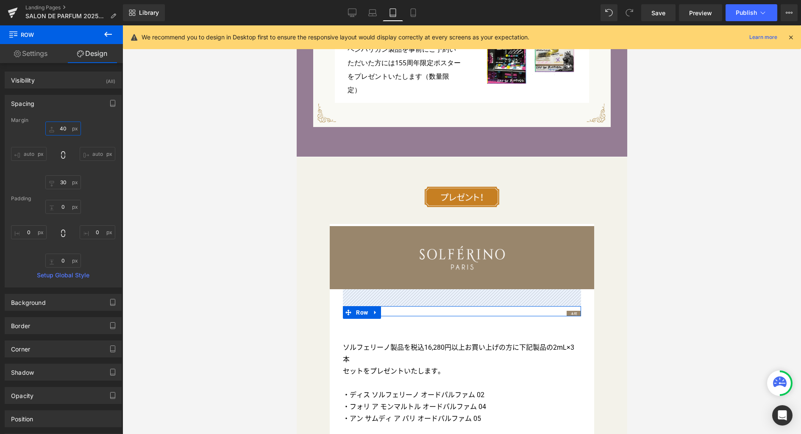
click at [67, 130] on input "40" at bounding box center [63, 129] width 36 height 14
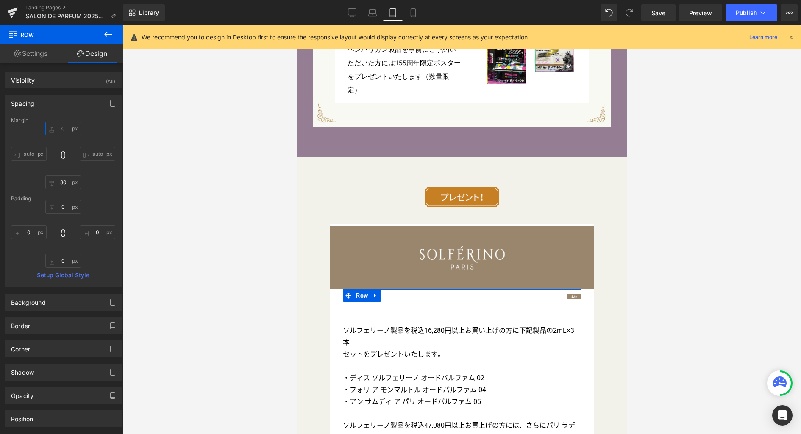
type input "0"
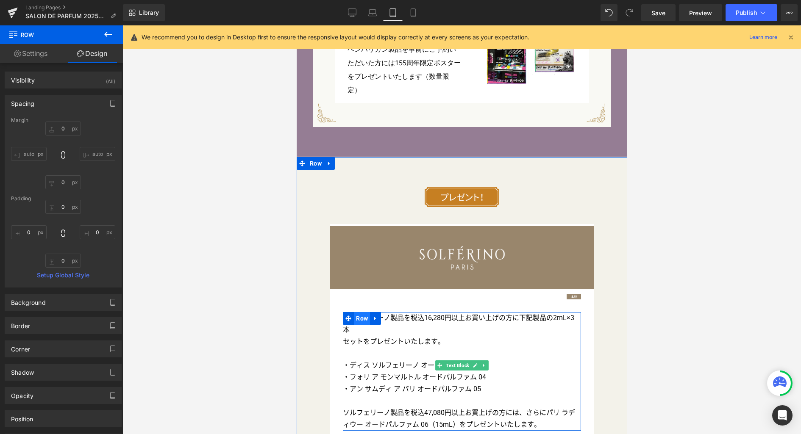
click at [358, 312] on span "Row" at bounding box center [361, 318] width 16 height 13
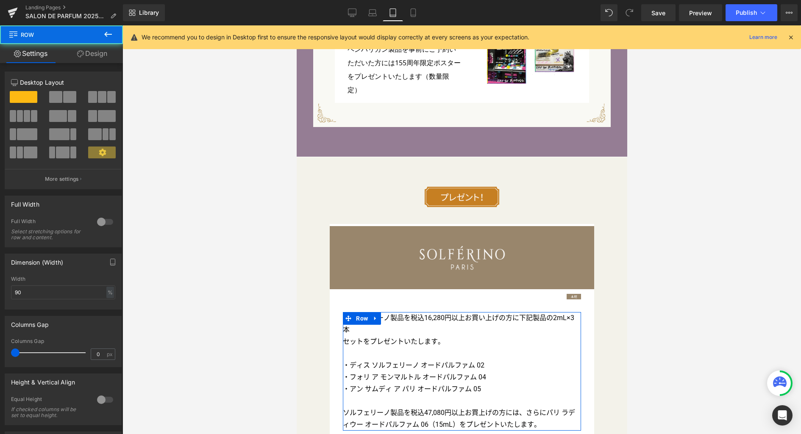
click at [97, 53] on link "Design" at bounding box center [91, 53] width 61 height 19
click at [0, 0] on div "Spacing" at bounding box center [0, 0] width 0 height 0
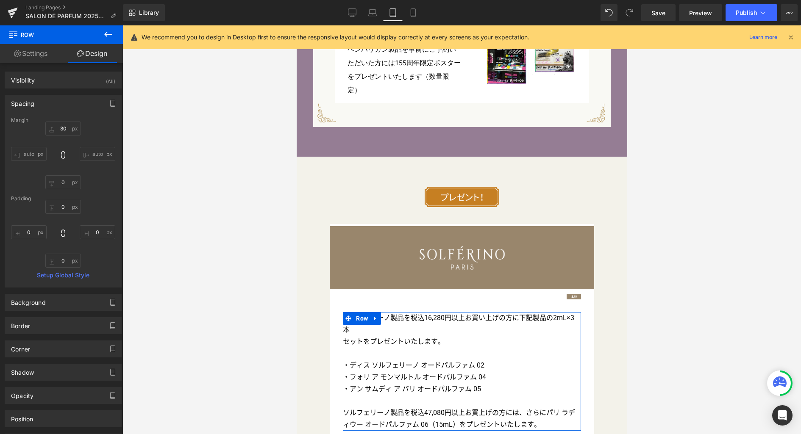
type input "30"
type input "0"
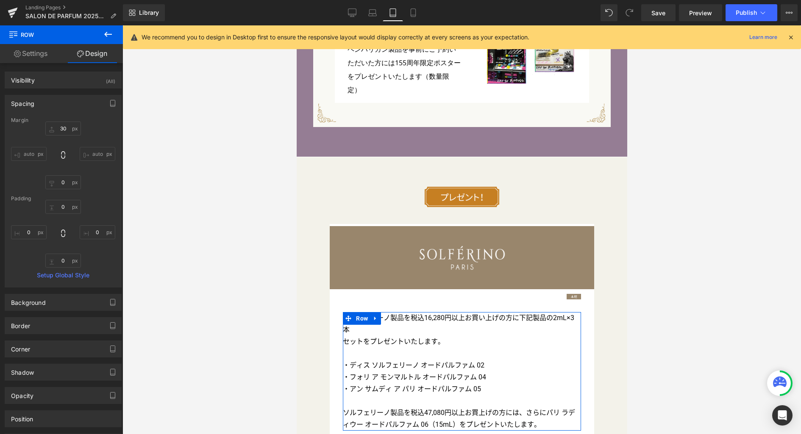
type input "0"
drag, startPoint x: 67, startPoint y: 130, endPoint x: 86, endPoint y: 131, distance: 18.7
click at [67, 130] on input "30" at bounding box center [63, 129] width 36 height 14
type input "10"
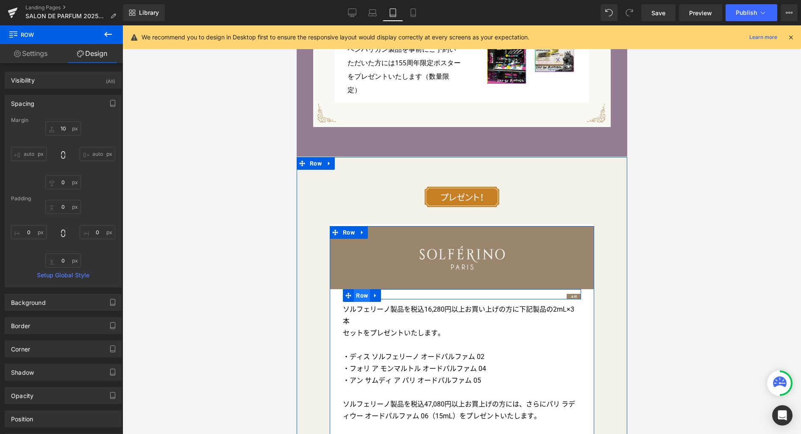
click at [356, 289] on span "Row" at bounding box center [361, 295] width 16 height 13
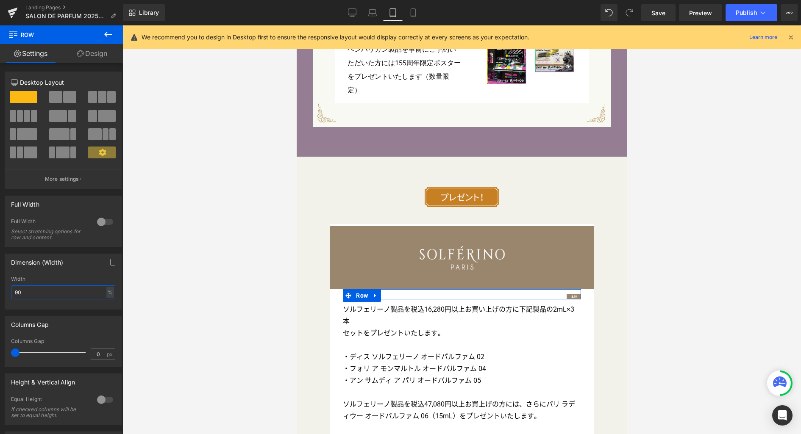
drag, startPoint x: 64, startPoint y: 292, endPoint x: -29, endPoint y: 284, distance: 92.8
click at [0, 284] on html "Row You are previewing how the will restyle your page. You can not edit Element…" at bounding box center [400, 217] width 801 height 434
type input "97"
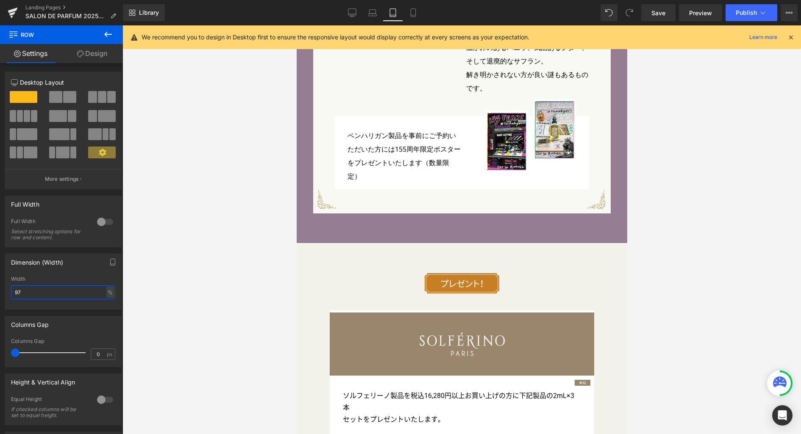
scroll to position [2618, 0]
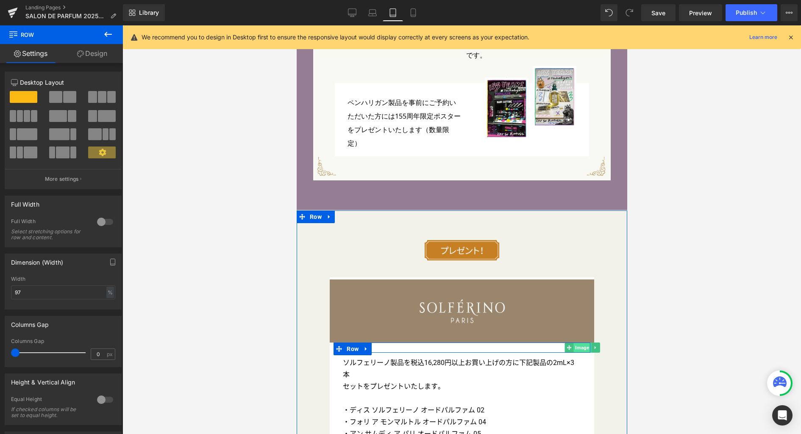
click at [580, 343] on span "Image" at bounding box center [581, 348] width 17 height 10
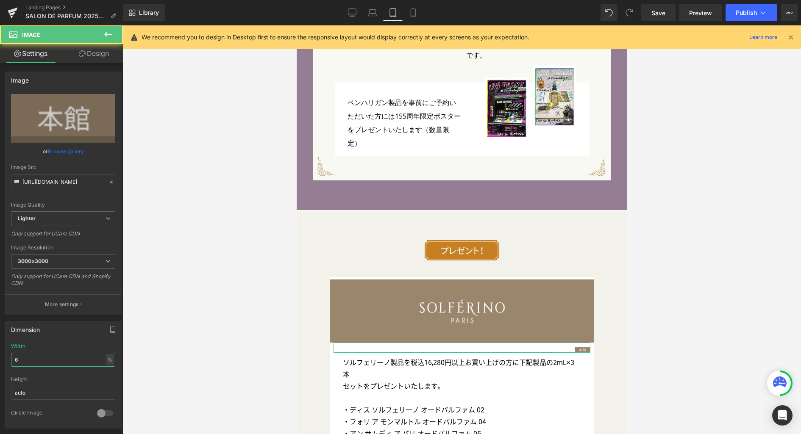
drag, startPoint x: 47, startPoint y: 362, endPoint x: -40, endPoint y: 362, distance: 87.3
click at [0, 362] on html "Image You are previewing how the will restyle your page. You can not edit Eleme…" at bounding box center [400, 217] width 801 height 434
type input "7"
click at [664, 13] on span "Save" at bounding box center [658, 12] width 14 height 9
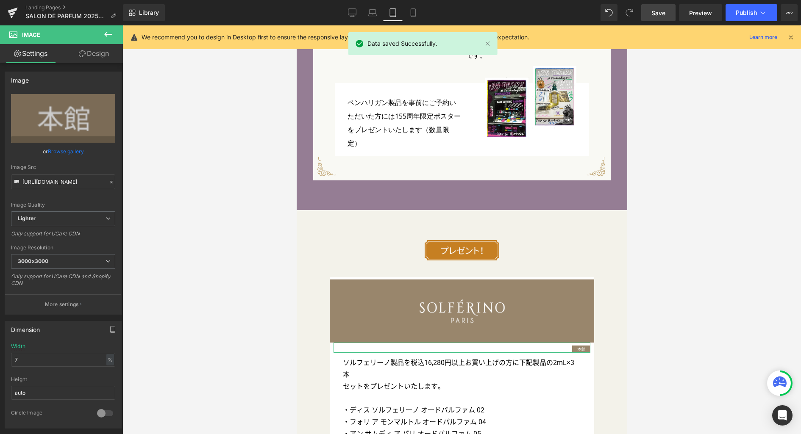
click at [104, 57] on link "Design" at bounding box center [93, 53] width 61 height 19
click at [0, 0] on div "Visibility" at bounding box center [0, 0] width 0 height 0
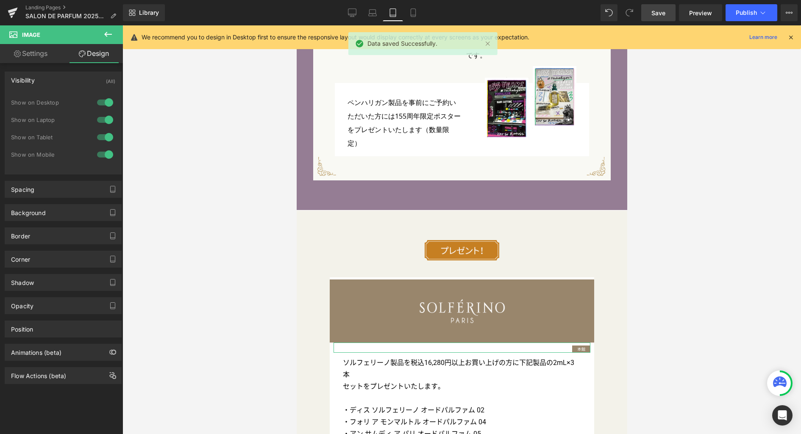
click at [104, 122] on div at bounding box center [105, 120] width 20 height 14
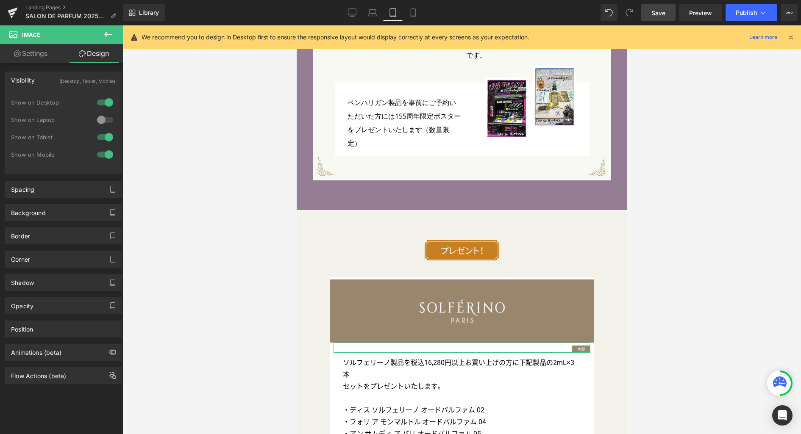
click at [106, 104] on div at bounding box center [105, 103] width 20 height 14
click at [417, 15] on icon at bounding box center [413, 12] width 8 height 8
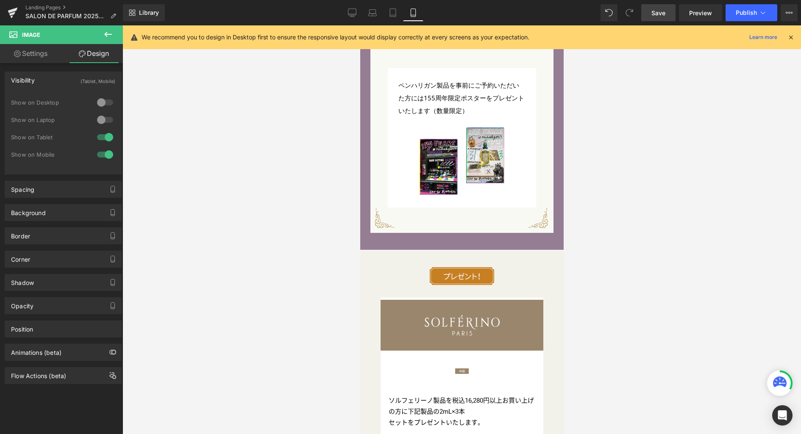
scroll to position [3100, 0]
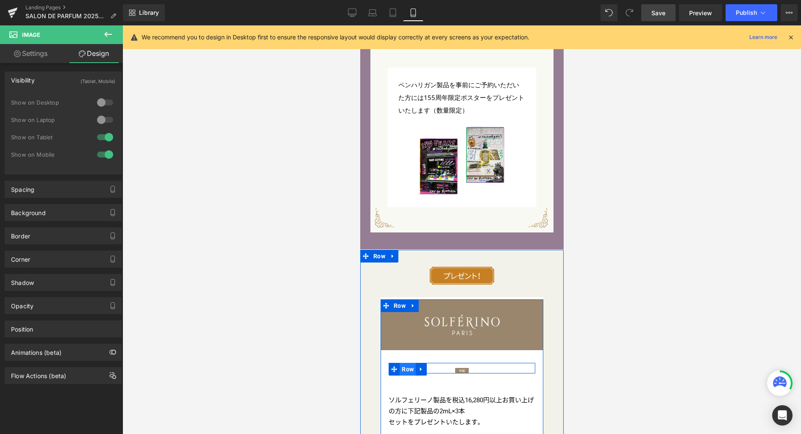
click at [405, 363] on span "Row" at bounding box center [407, 369] width 16 height 13
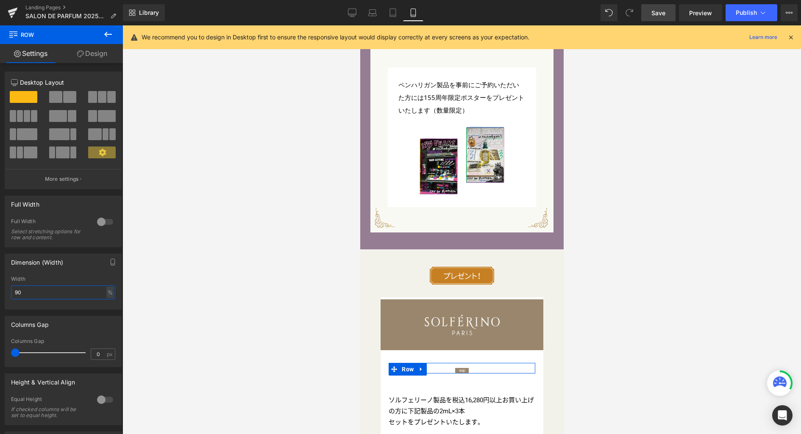
drag, startPoint x: 33, startPoint y: 292, endPoint x: -1, endPoint y: 285, distance: 34.5
click at [0, 285] on html "Row You are previewing how the will restyle your page. You can not edit Element…" at bounding box center [400, 217] width 801 height 434
type input "97"
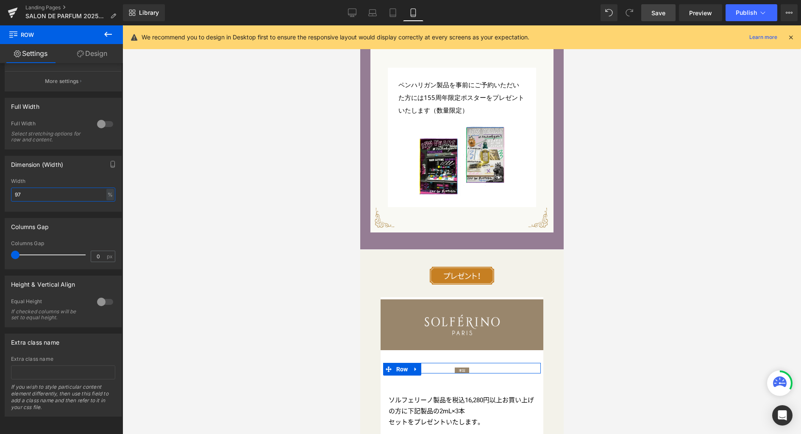
scroll to position [104, 0]
click at [459, 364] on span "Image" at bounding box center [461, 369] width 17 height 10
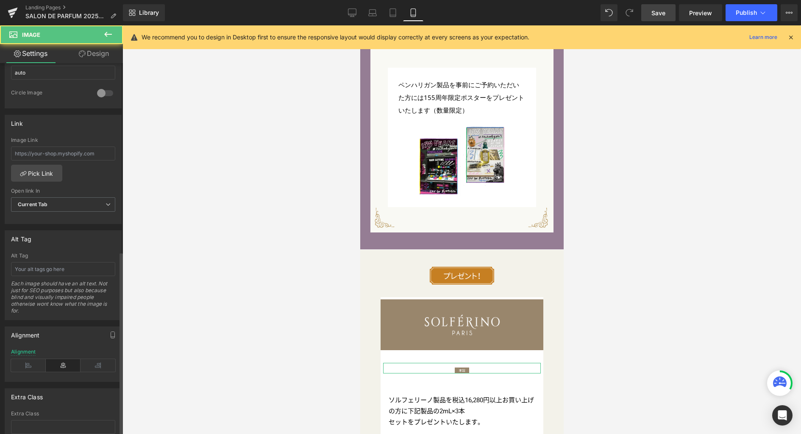
scroll to position [381, 0]
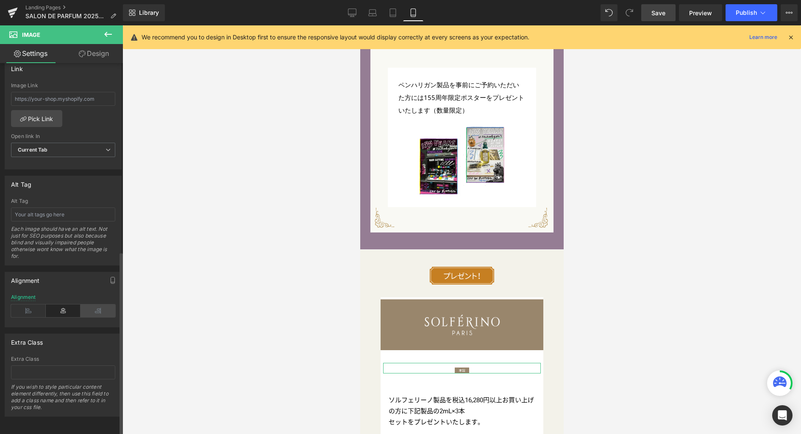
click at [95, 307] on icon at bounding box center [98, 311] width 35 height 13
click at [100, 55] on link "Design" at bounding box center [93, 53] width 61 height 19
click at [0, 0] on div "Spacing" at bounding box center [0, 0] width 0 height 0
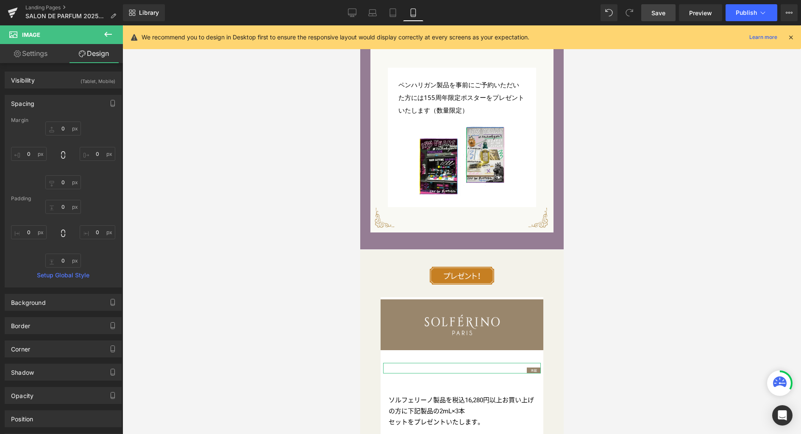
type input "0"
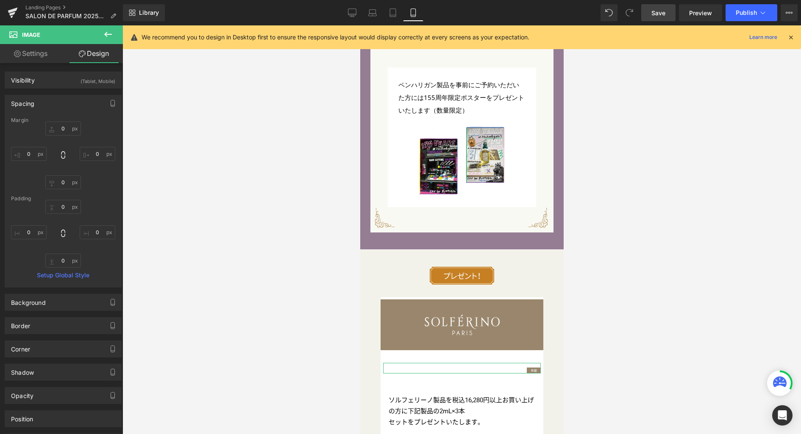
type input "0"
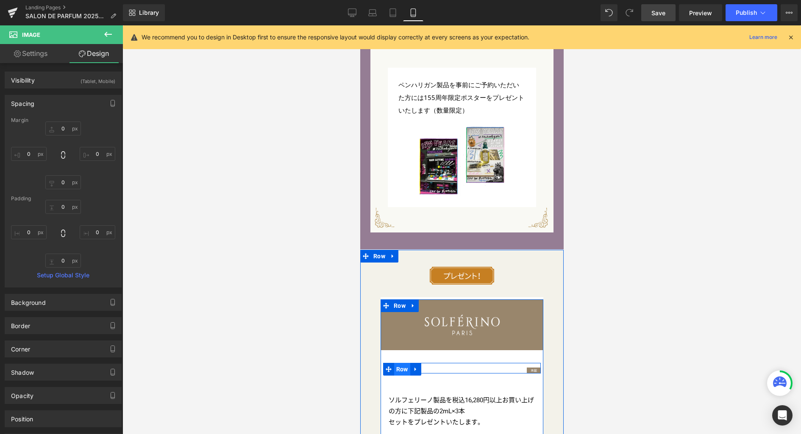
click at [400, 363] on span "Row" at bounding box center [402, 369] width 16 height 13
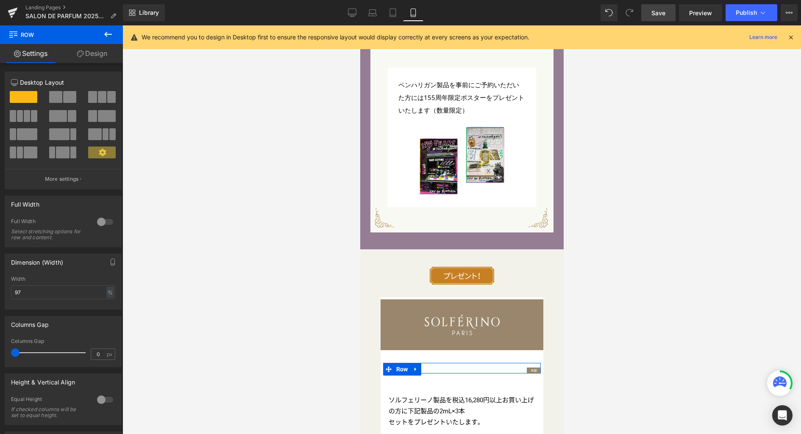
click at [102, 53] on link "Design" at bounding box center [91, 53] width 61 height 19
click at [0, 0] on div "Spacing" at bounding box center [0, 0] width 0 height 0
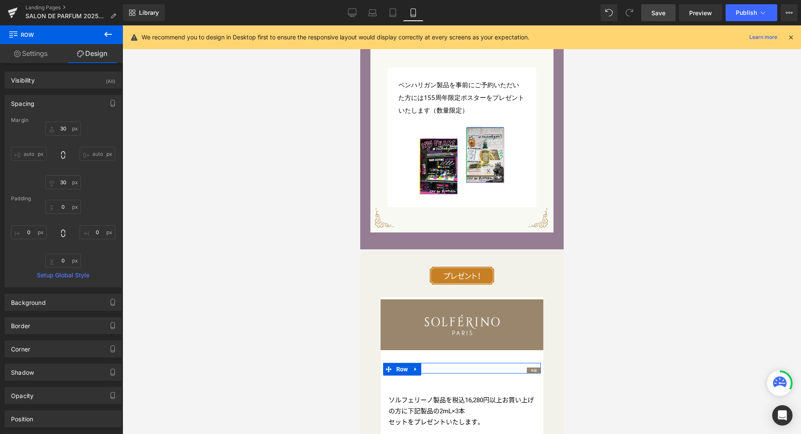
type input "30"
type input "0"
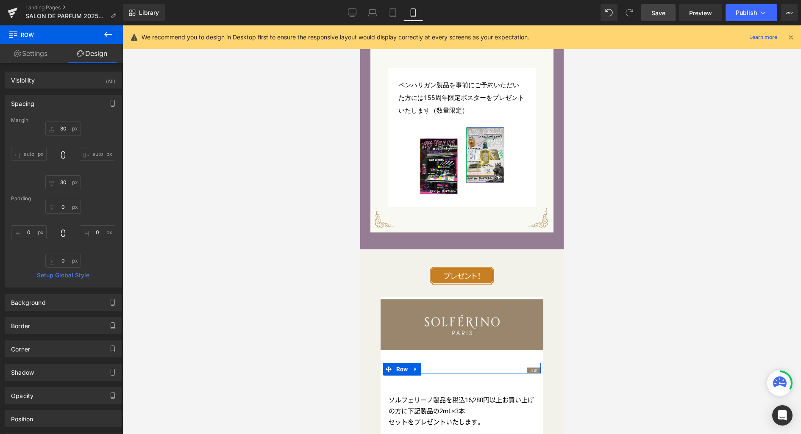
type input "0"
click at [65, 127] on input "30" at bounding box center [63, 129] width 36 height 14
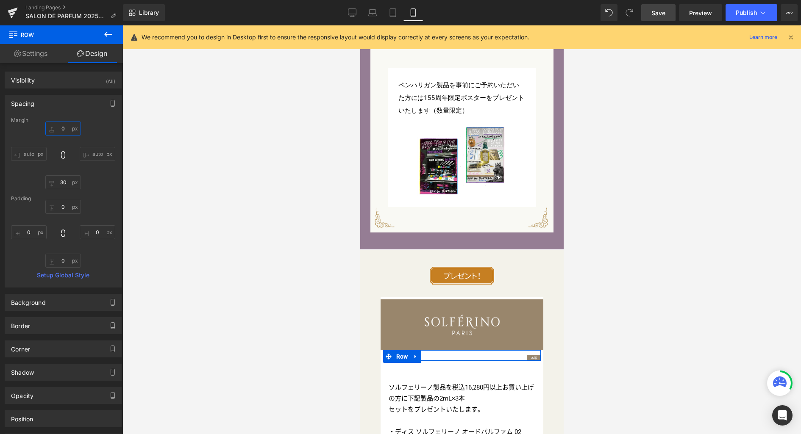
type input "0"
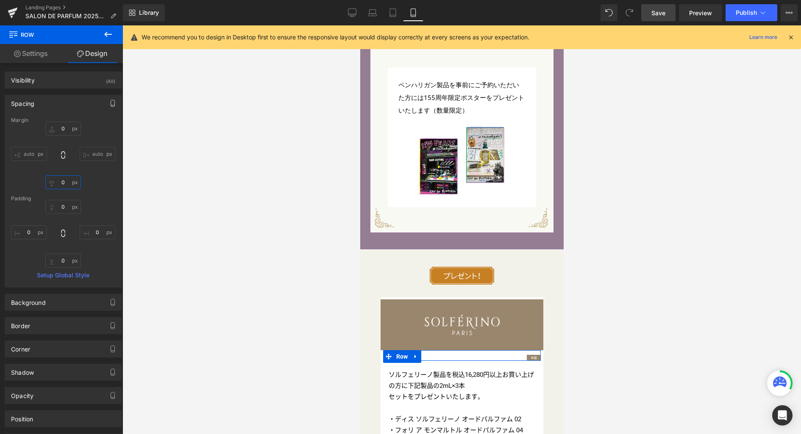
type input "0"
click at [109, 105] on icon "button" at bounding box center [112, 103] width 7 height 7
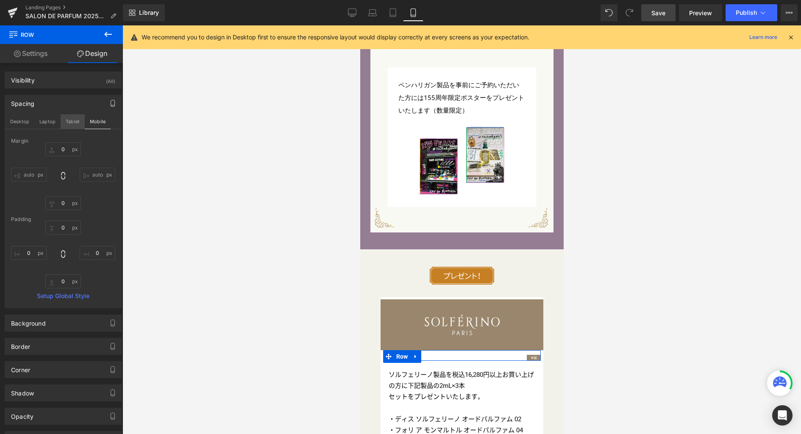
click at [69, 120] on button "Tablet" at bounding box center [73, 121] width 24 height 14
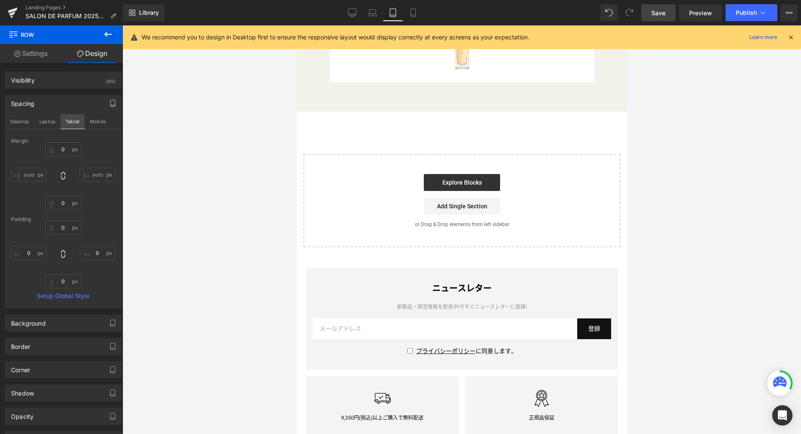
type input "0"
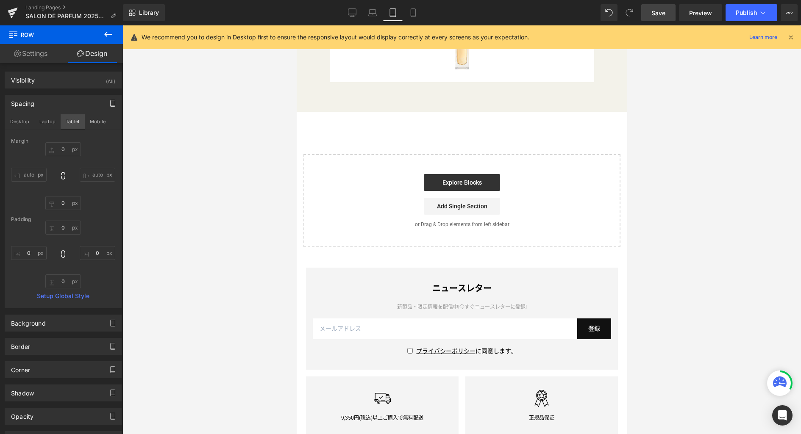
type input "0"
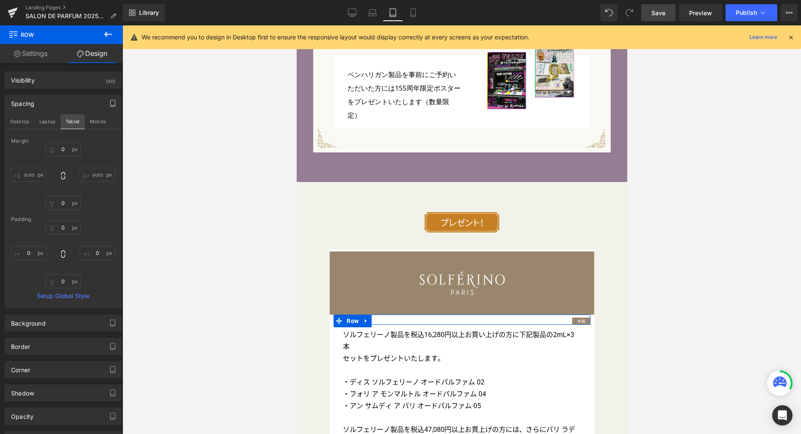
scroll to position [2645, 0]
click at [99, 122] on button "Mobile" at bounding box center [98, 121] width 26 height 14
type input "0"
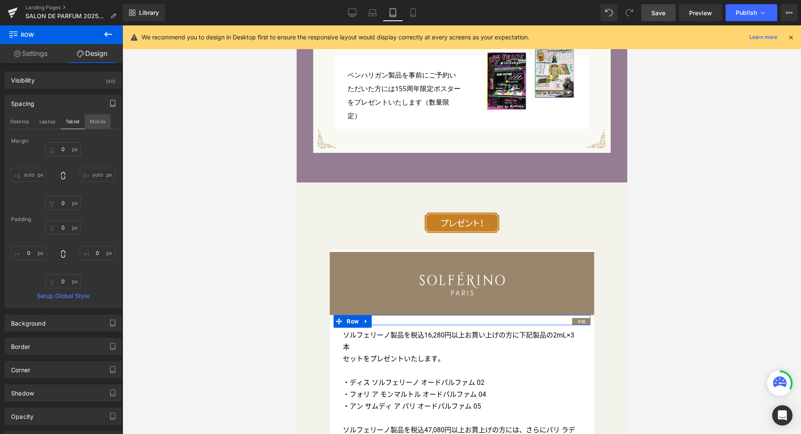
type input "0"
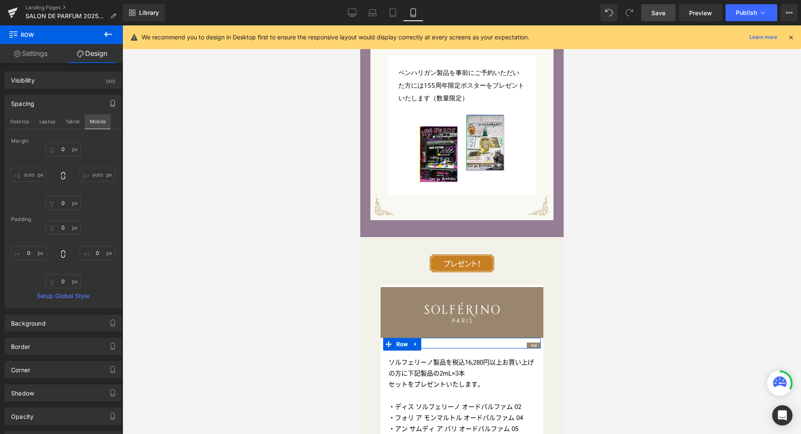
scroll to position [3115, 0]
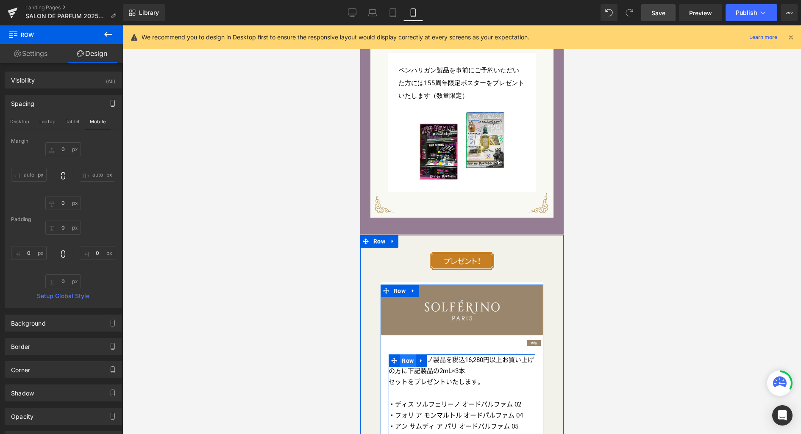
click at [404, 355] on span "Row" at bounding box center [407, 361] width 16 height 13
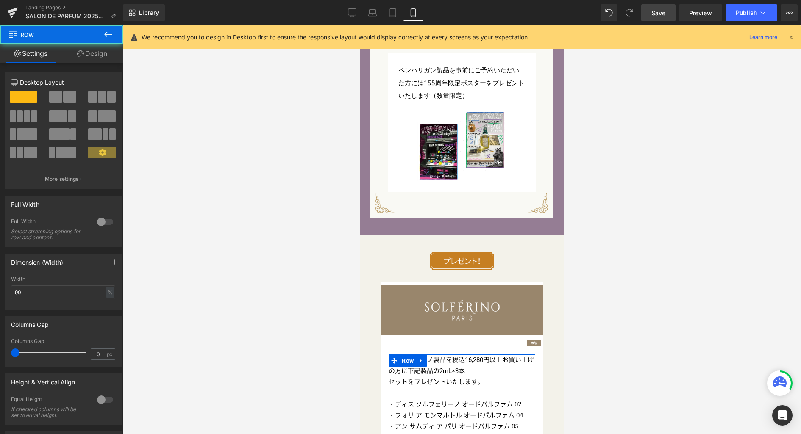
click at [91, 53] on link "Design" at bounding box center [91, 53] width 61 height 19
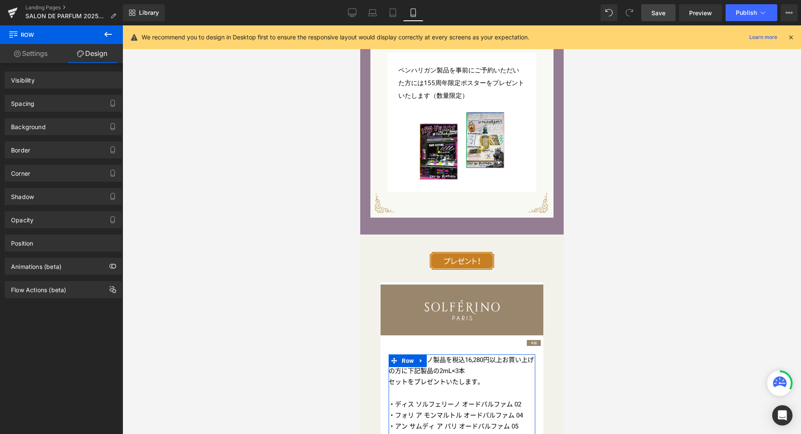
click at [61, 104] on div "Spacing" at bounding box center [63, 103] width 116 height 16
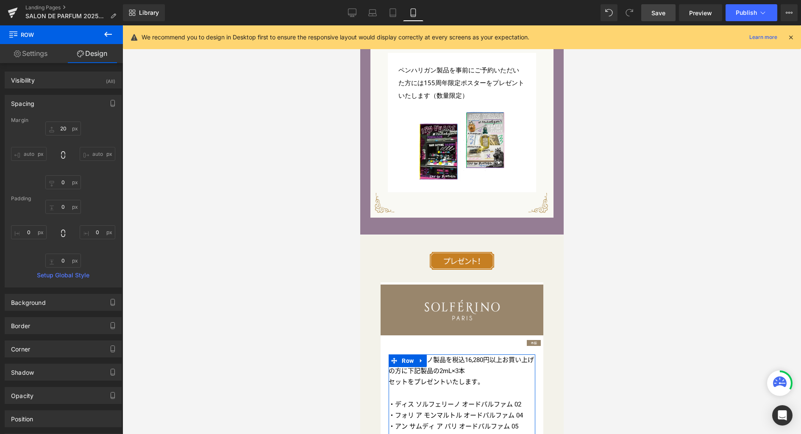
type input "20"
type input "0"
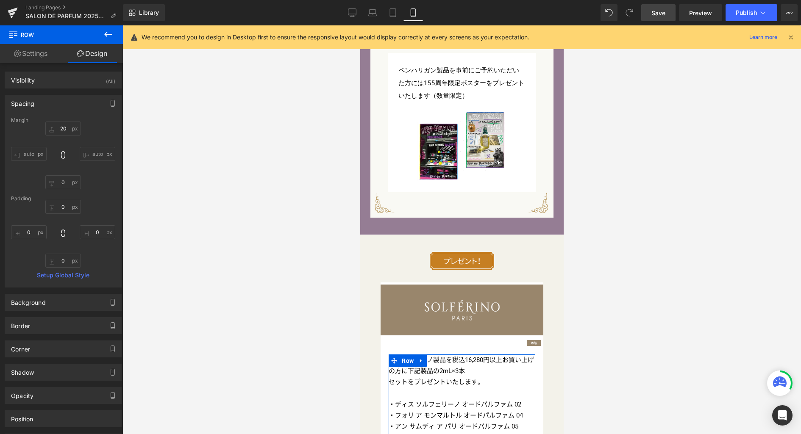
type input "0"
drag, startPoint x: 111, startPoint y: 103, endPoint x: 95, endPoint y: 112, distance: 18.8
click at [111, 103] on icon "button" at bounding box center [113, 103] width 4 height 6
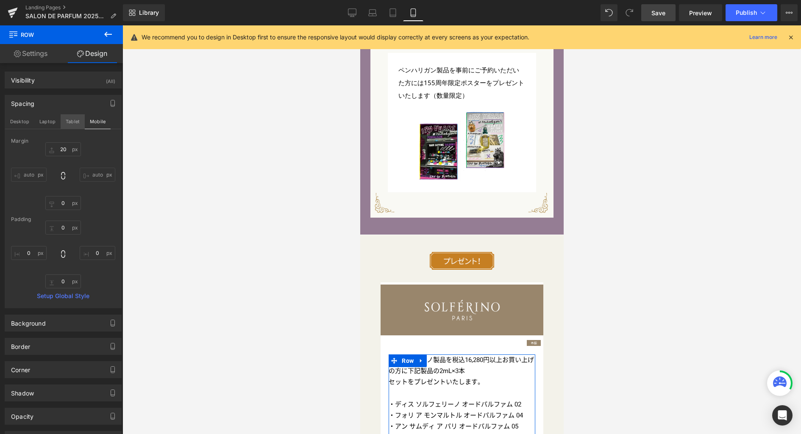
click at [68, 122] on button "Tablet" at bounding box center [73, 121] width 24 height 14
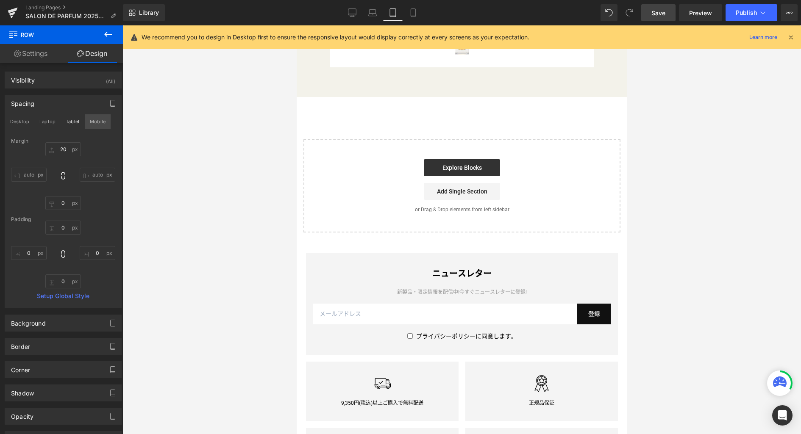
type input "10"
type input "0"
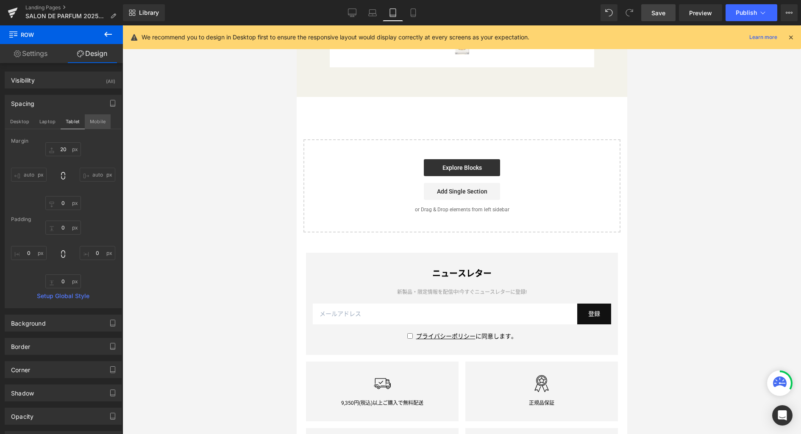
type input "0"
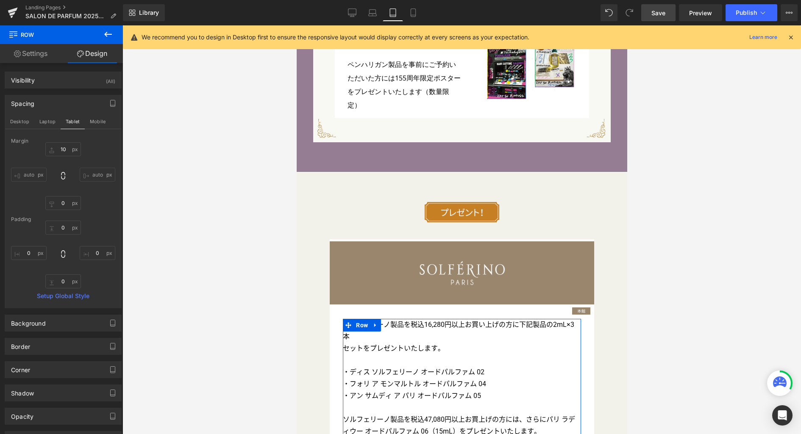
drag, startPoint x: 107, startPoint y: 124, endPoint x: 91, endPoint y: 142, distance: 24.6
click at [106, 124] on button "Mobile" at bounding box center [98, 121] width 26 height 14
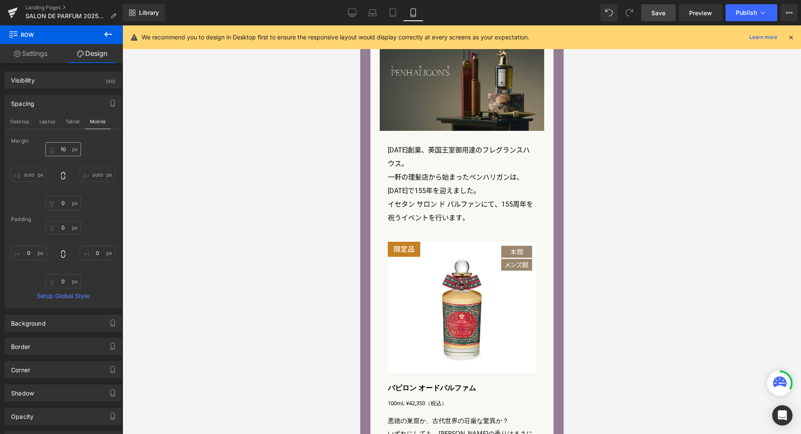
type input "20"
type input "0"
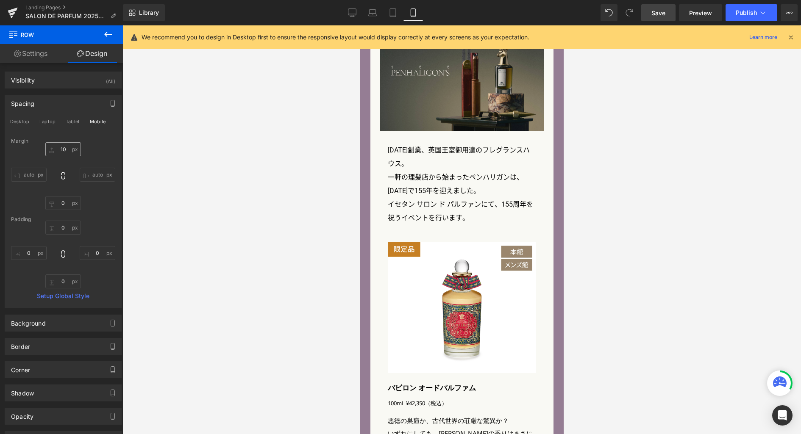
type input "0"
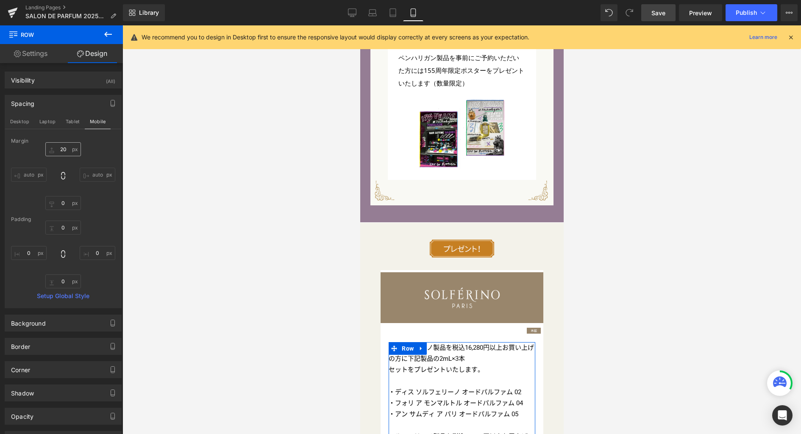
scroll to position [3130, 0]
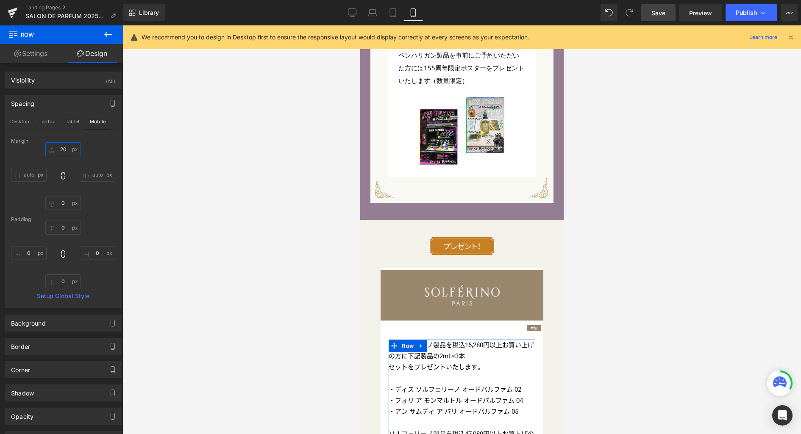
click at [62, 150] on input "20" at bounding box center [63, 149] width 36 height 14
type input "10"
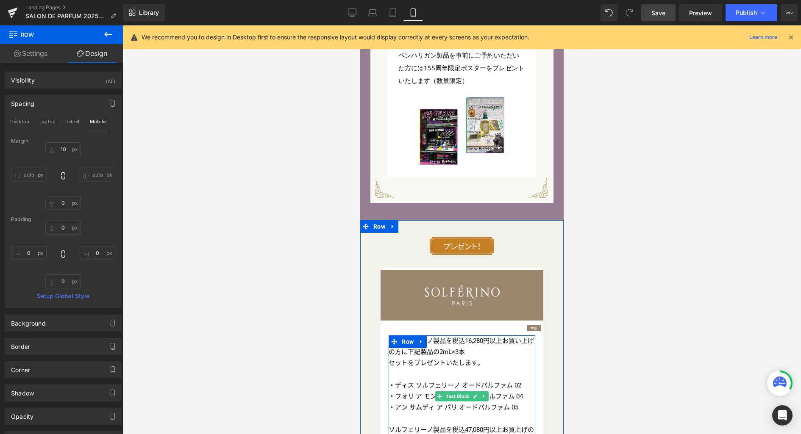
click at [446, 336] on p "ソルフェリーノ製品を税込16,280円以上お買い上げの方に下記製品の2mL×3本" at bounding box center [461, 347] width 147 height 22
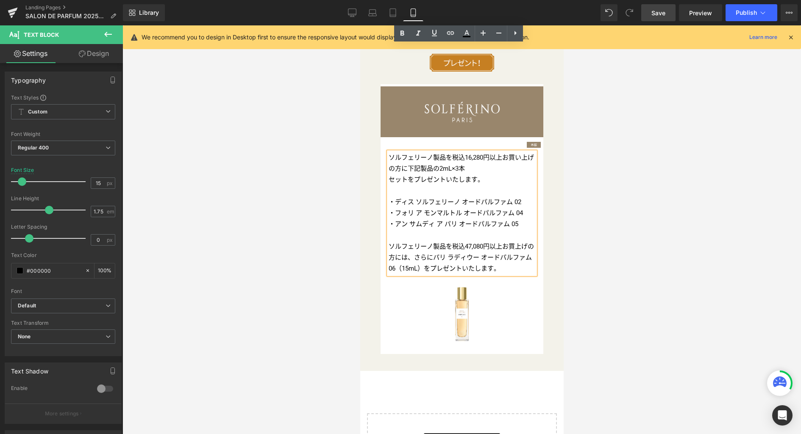
scroll to position [3085, 0]
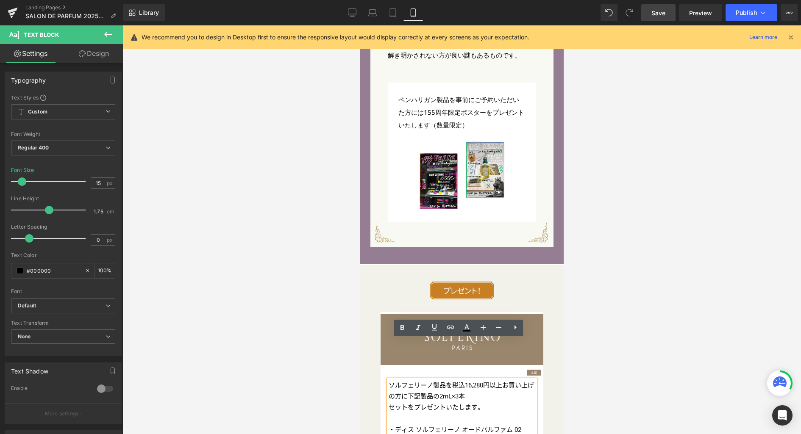
click at [524, 282] on div "Image Row Image Image Row 40px Image Row ソルフェリーノ製品を税込16,280円以上お買い上げの方に下記製品の2mL×…" at bounding box center [461, 432] width 203 height 300
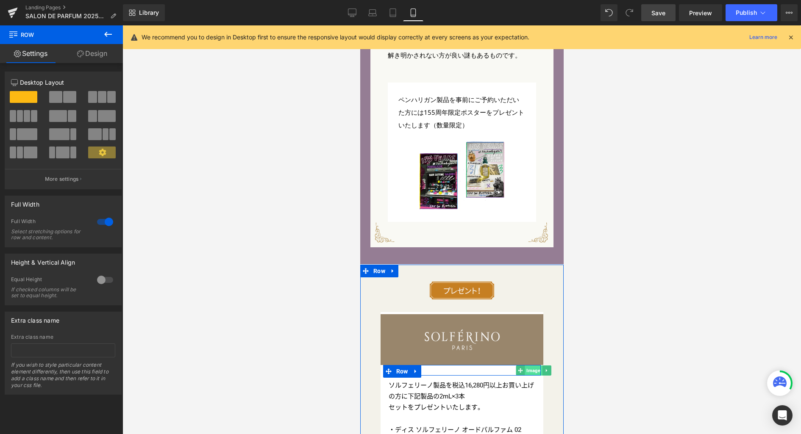
click at [531, 366] on span "Image" at bounding box center [533, 371] width 17 height 10
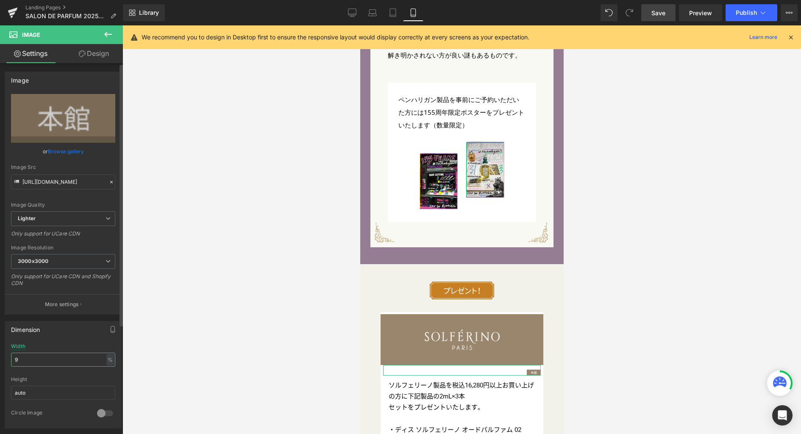
click at [3, 353] on div "Dimension 9% Width 9 % % px auto Height auto 0 Circle Image" at bounding box center [63, 372] width 127 height 114
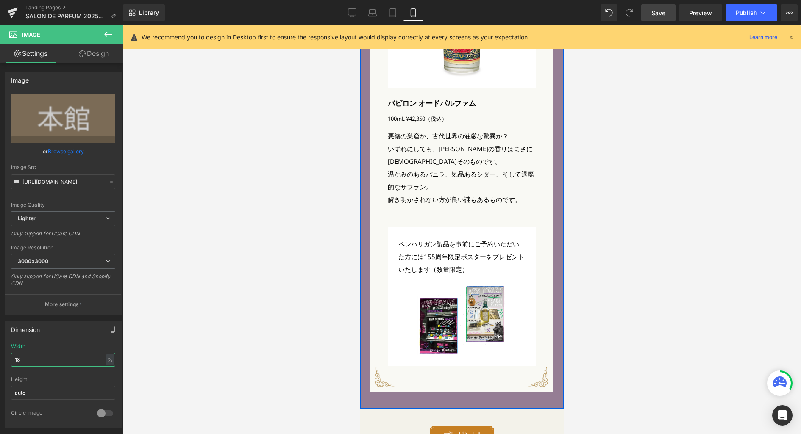
scroll to position [3089, 0]
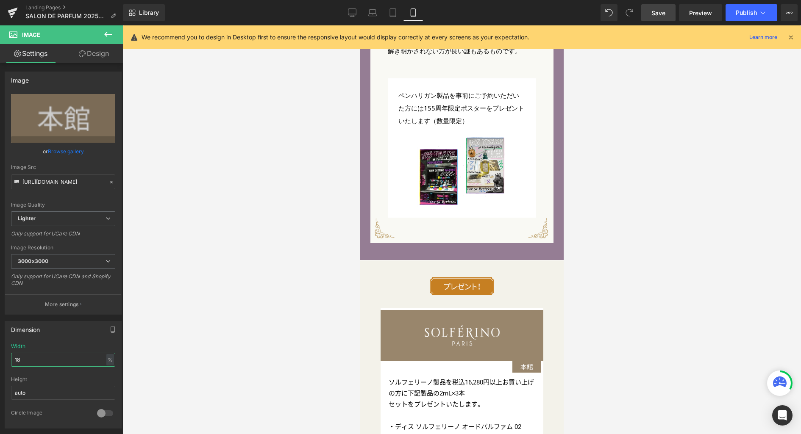
type input "18"
click at [331, 357] on div at bounding box center [461, 229] width 678 height 409
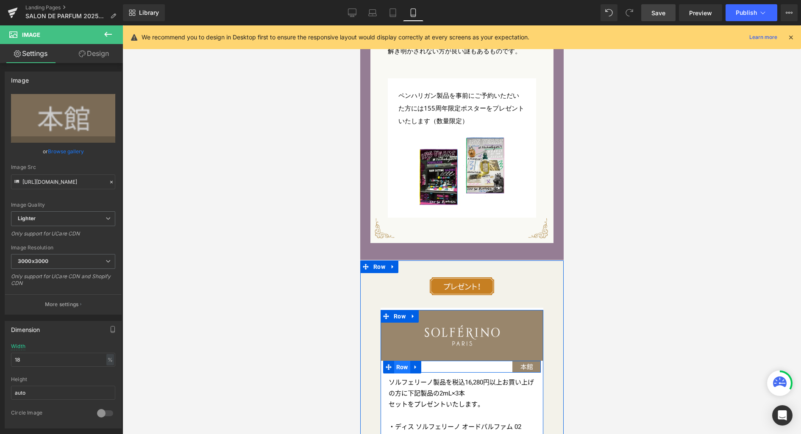
click at [398, 361] on span "Row" at bounding box center [402, 367] width 16 height 13
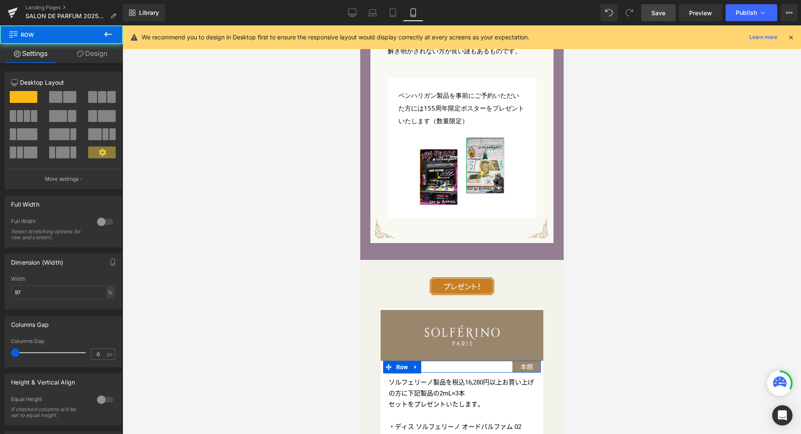
click at [101, 56] on link "Design" at bounding box center [91, 53] width 61 height 19
click at [0, 0] on div "Spacing" at bounding box center [0, 0] width 0 height 0
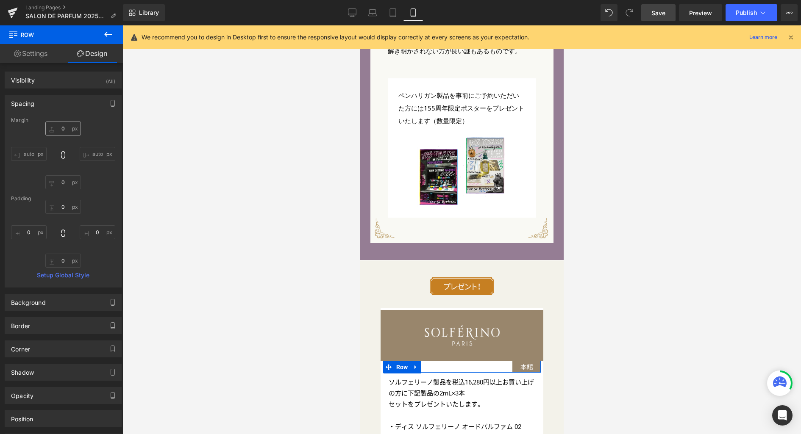
type input "0"
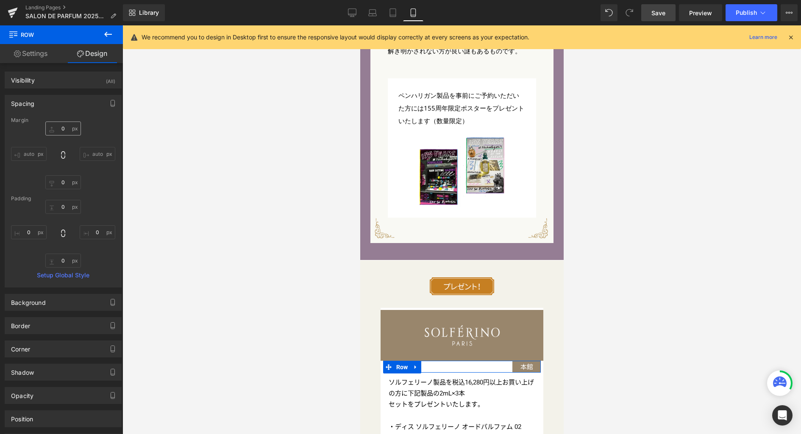
type input "0"
click at [69, 132] on input "0" at bounding box center [63, 129] width 36 height 14
type input "10"
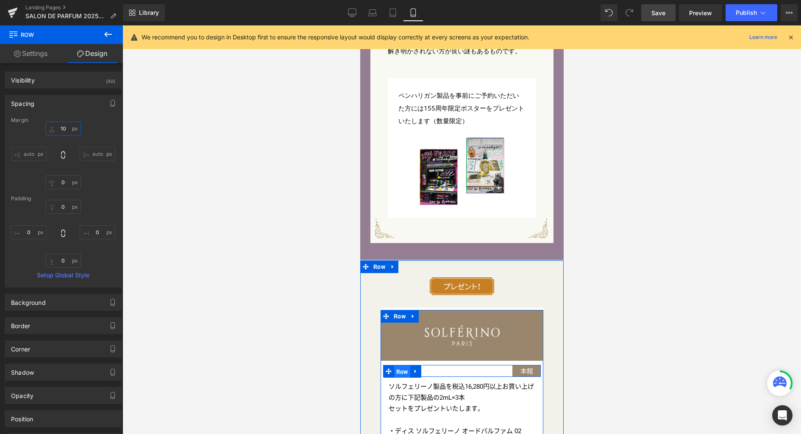
drag, startPoint x: 397, startPoint y: 331, endPoint x: 593, endPoint y: 353, distance: 197.0
click at [397, 366] on span "Row" at bounding box center [402, 372] width 16 height 13
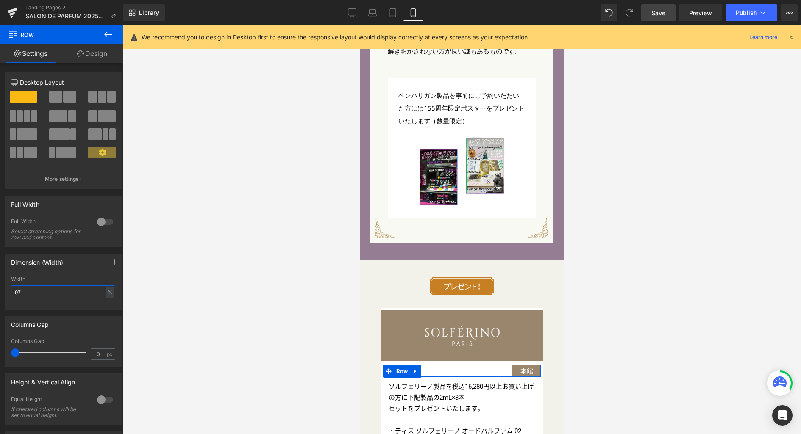
drag, startPoint x: 29, startPoint y: 292, endPoint x: -43, endPoint y: 289, distance: 71.7
click at [0, 289] on html "Row You are previewing how the will restyle your page. You can not edit Element…" at bounding box center [400, 217] width 801 height 434
click at [662, 15] on span "Save" at bounding box center [658, 12] width 14 height 9
click at [352, 15] on icon at bounding box center [352, 12] width 8 height 6
type input "100"
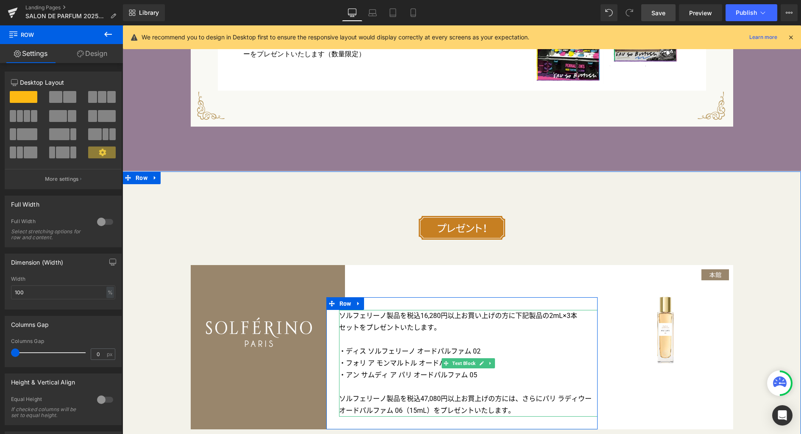
scroll to position [3351, 0]
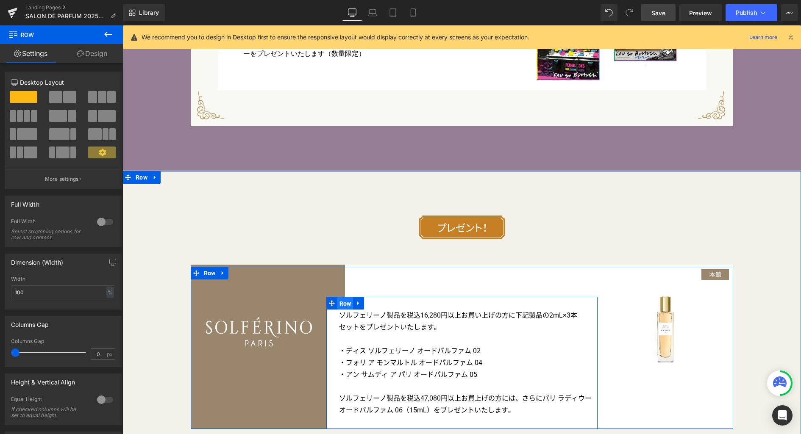
click at [344, 297] on span "Row" at bounding box center [345, 303] width 16 height 13
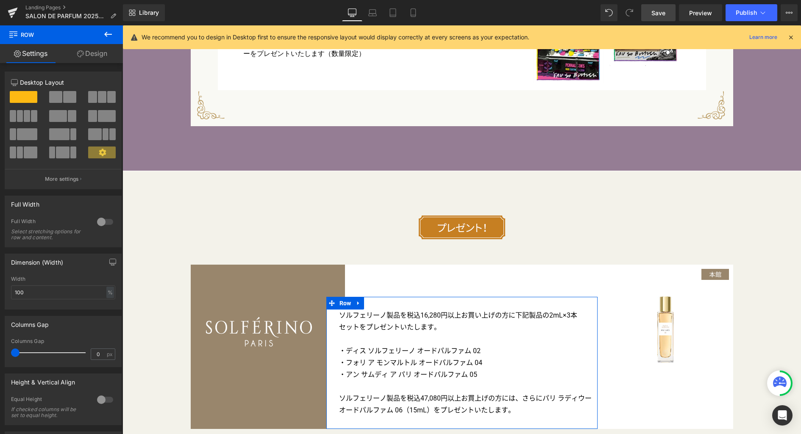
click at [98, 56] on link "Design" at bounding box center [91, 53] width 61 height 19
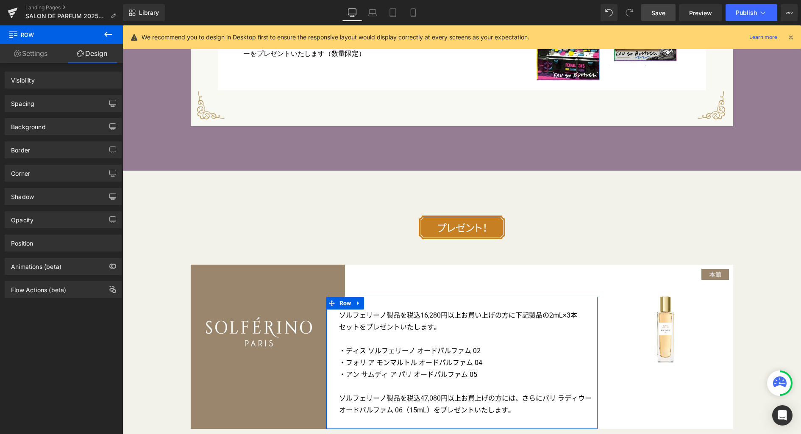
click at [54, 108] on div "Spacing" at bounding box center [63, 103] width 116 height 16
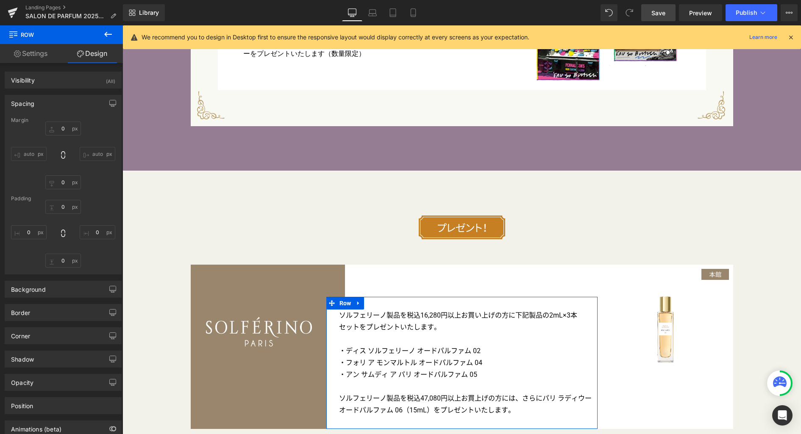
type input "0"
type input "30"
type input "0"
type input "30"
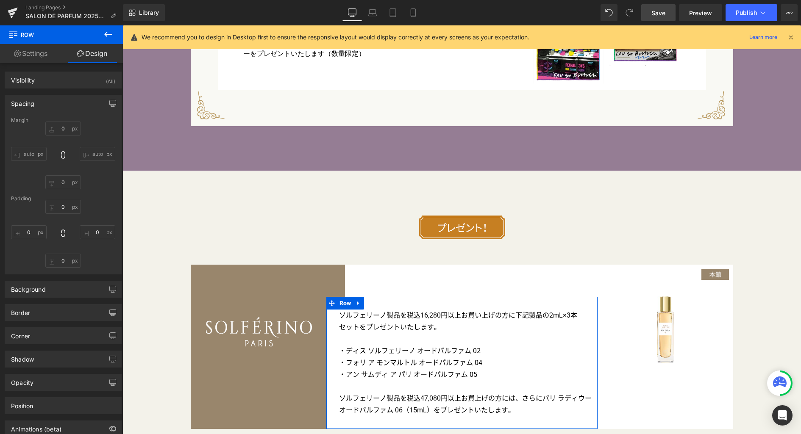
type input "30"
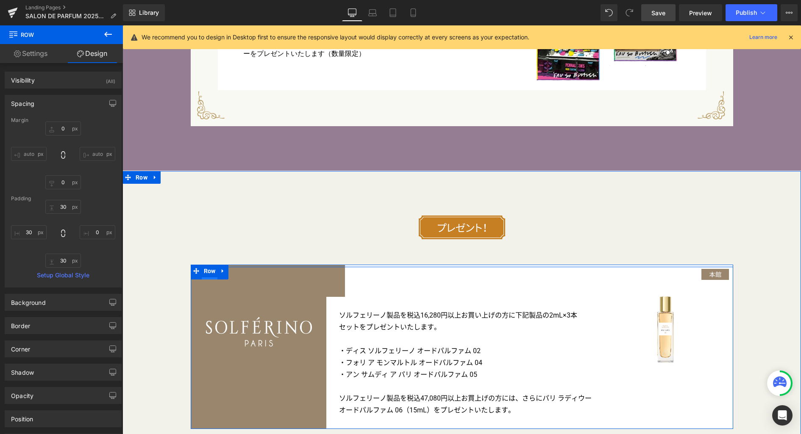
click at [204, 267] on span "Row" at bounding box center [210, 273] width 16 height 13
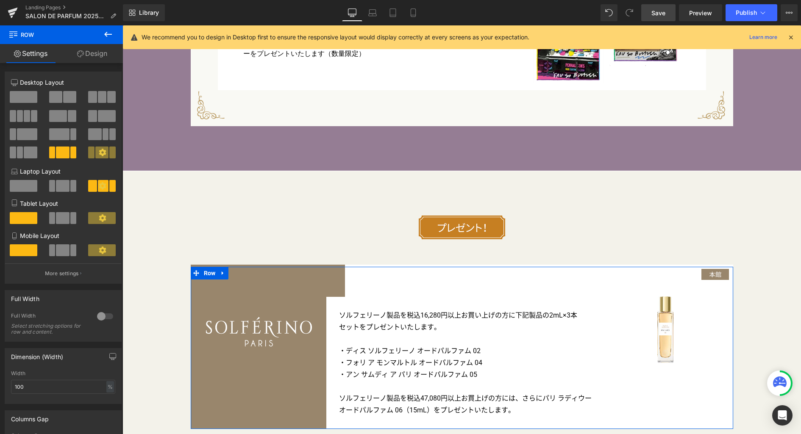
click at [89, 51] on link "Design" at bounding box center [91, 53] width 61 height 19
click at [0, 0] on div "Spacing" at bounding box center [0, 0] width 0 height 0
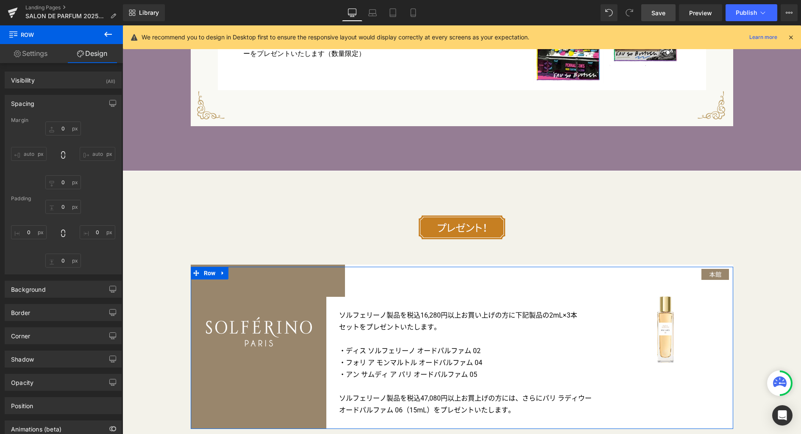
type input "0px"
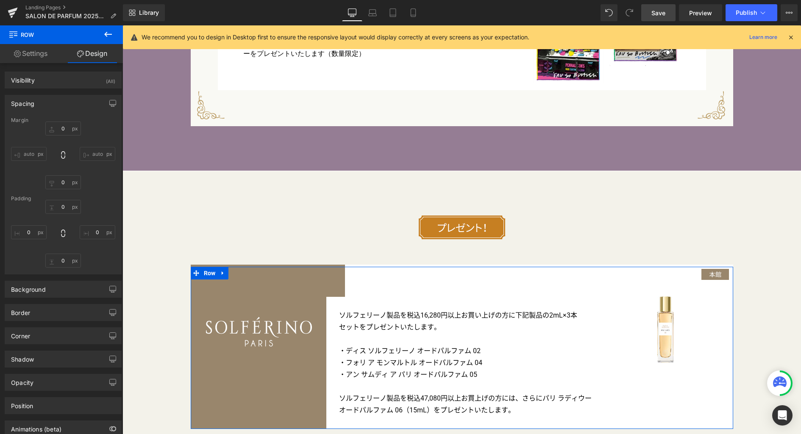
type input "0px"
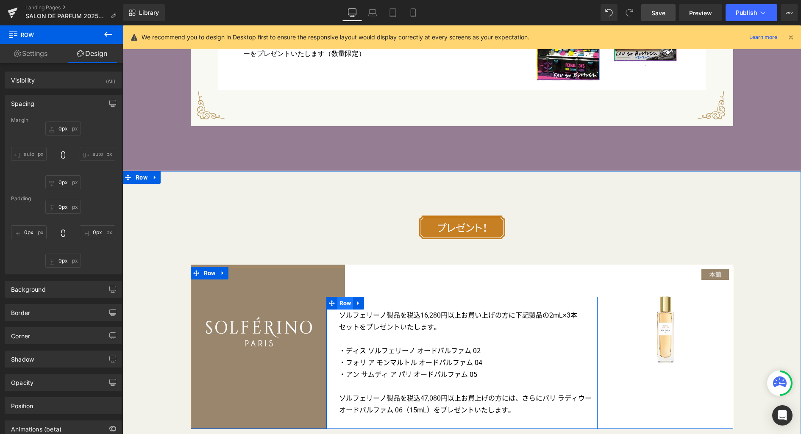
click at [341, 297] on span "Row" at bounding box center [345, 303] width 16 height 13
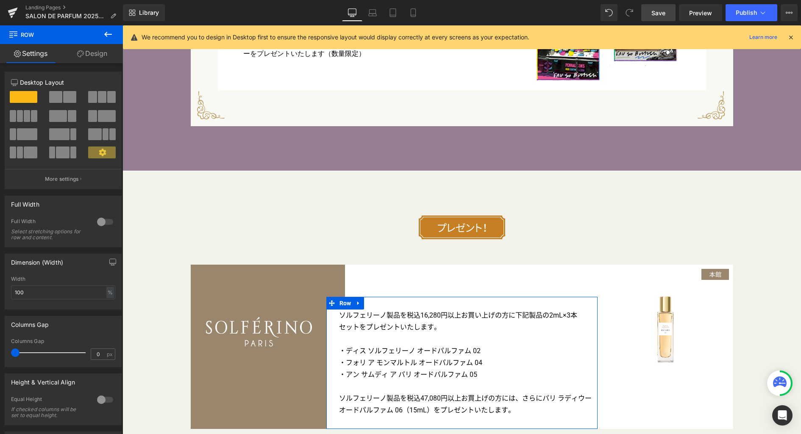
click at [95, 55] on link "Design" at bounding box center [91, 53] width 61 height 19
click at [0, 0] on div "Spacing" at bounding box center [0, 0] width 0 height 0
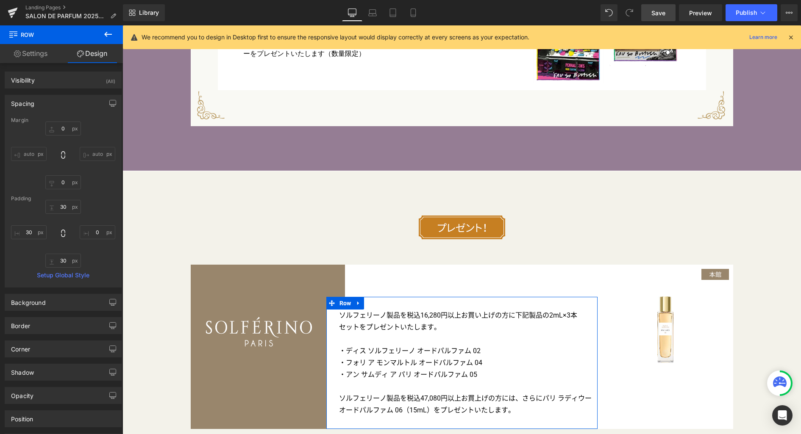
type input "0"
type input "30"
type input "0"
type input "30"
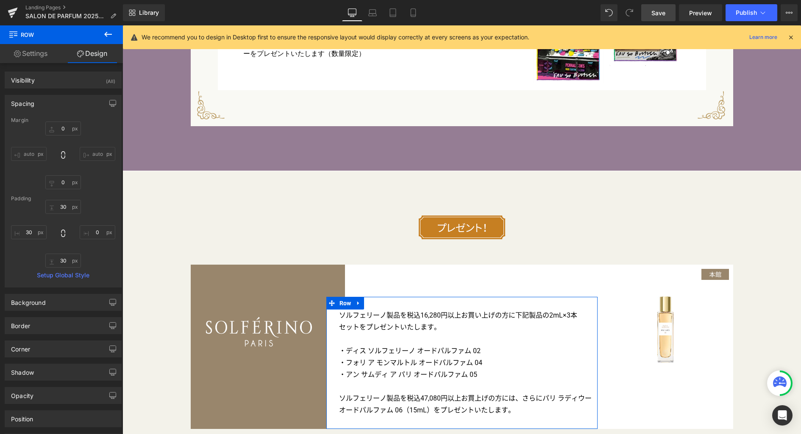
type input "30"
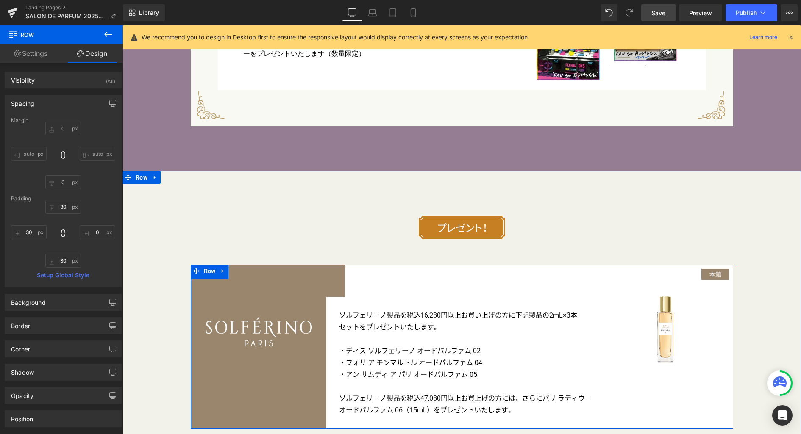
click at [372, 275] on div "Image Row ソルフェリーノ製品を税込16,280円以上お買い上げの方に下記製品の2mL×3本 セットをプレゼントいたします。 ・ディス ソルフェリー…" at bounding box center [461, 348] width 271 height 162
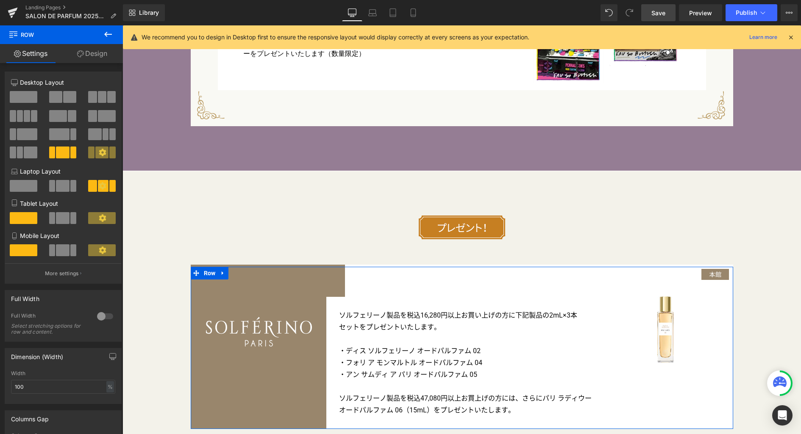
click at [101, 53] on link "Design" at bounding box center [91, 53] width 61 height 19
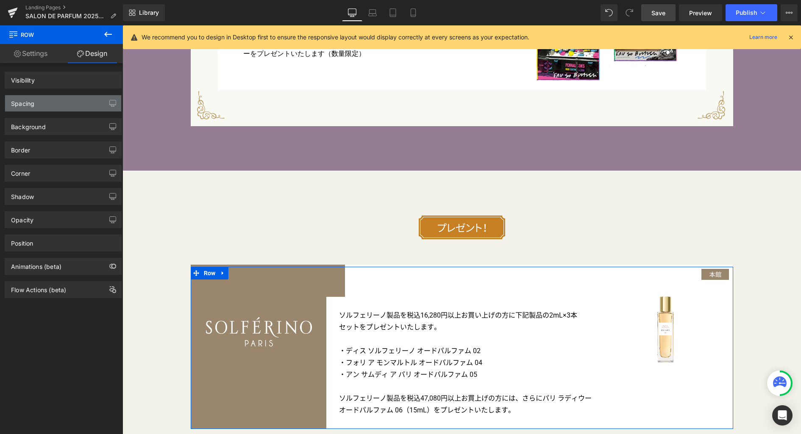
click at [66, 104] on div "Spacing" at bounding box center [63, 103] width 116 height 16
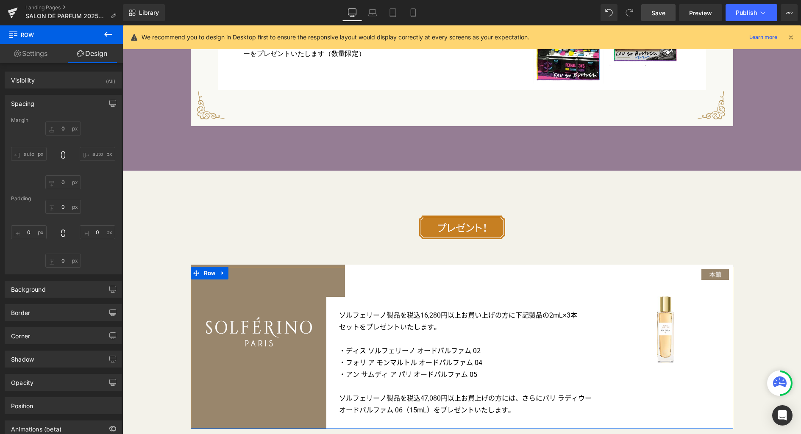
type input "0px"
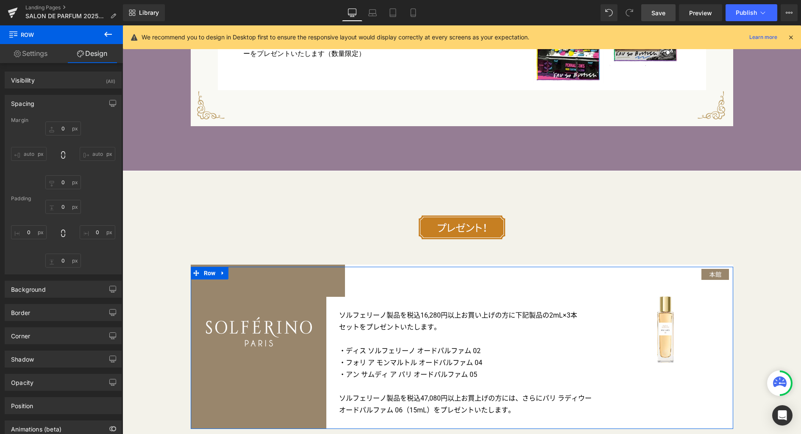
type input "0px"
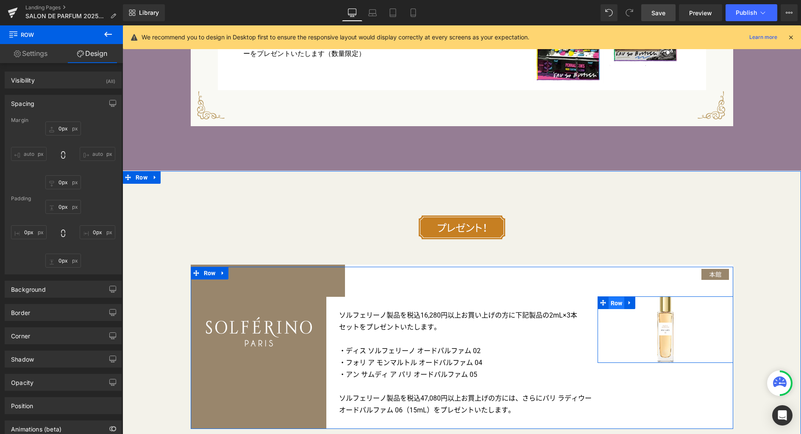
click at [611, 297] on span "Row" at bounding box center [617, 303] width 16 height 13
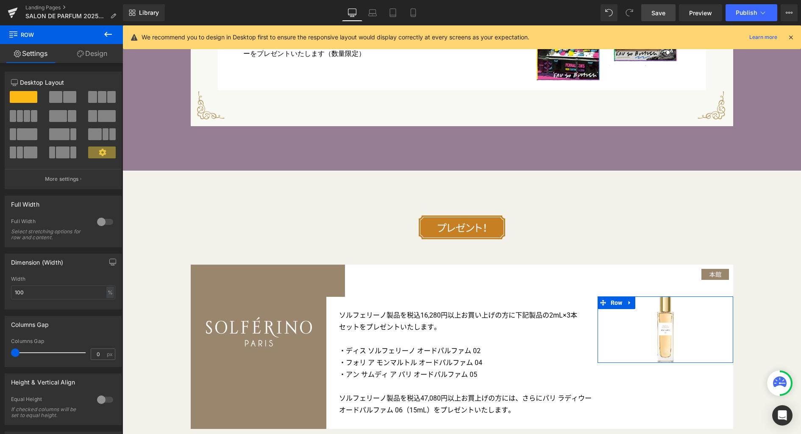
click at [89, 55] on link "Design" at bounding box center [91, 53] width 61 height 19
click at [0, 0] on div "Spacing" at bounding box center [0, 0] width 0 height 0
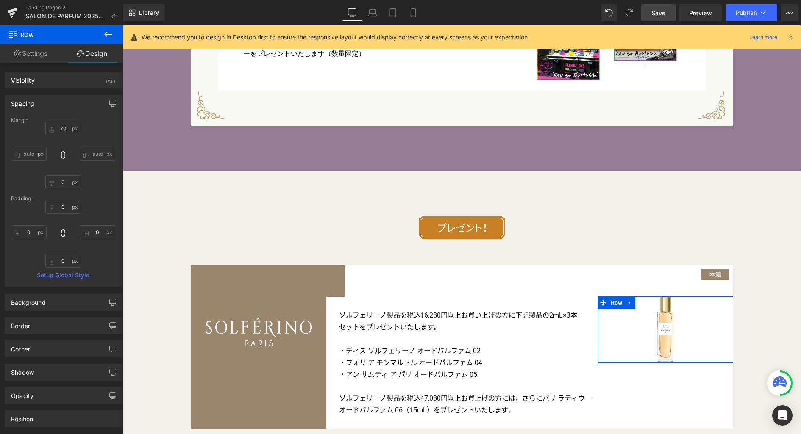
type input "70"
type input "0"
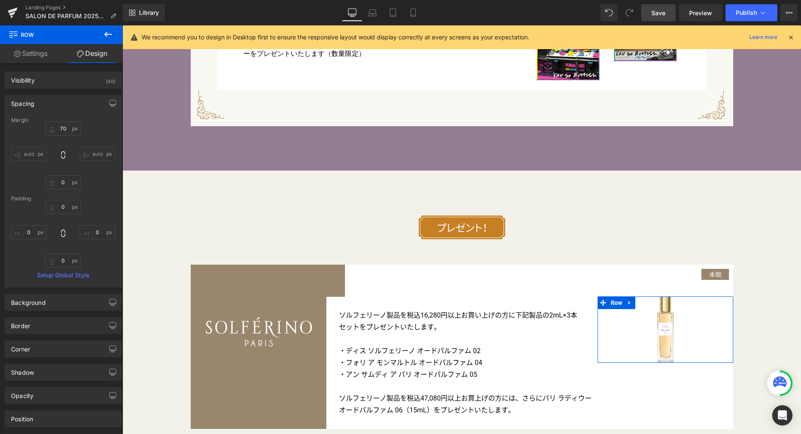
type input "0"
click at [65, 129] on input "70" at bounding box center [63, 129] width 36 height 14
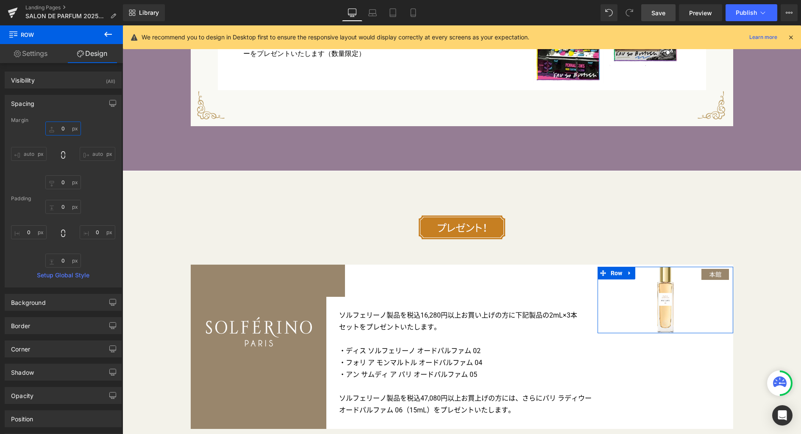
type input "70"
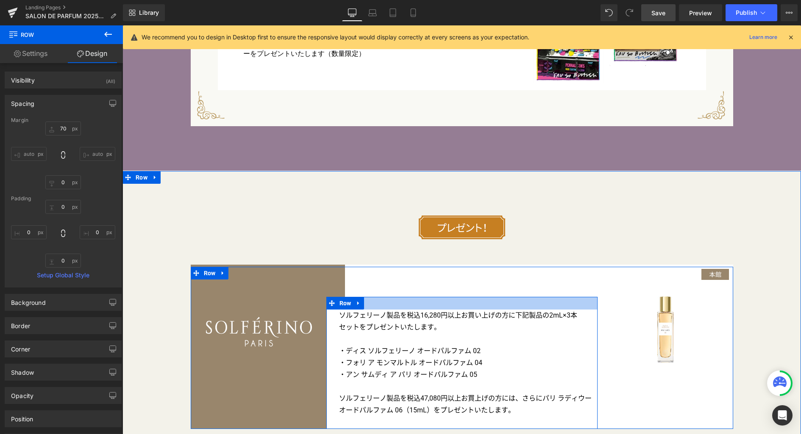
click at [574, 297] on div at bounding box center [461, 303] width 271 height 13
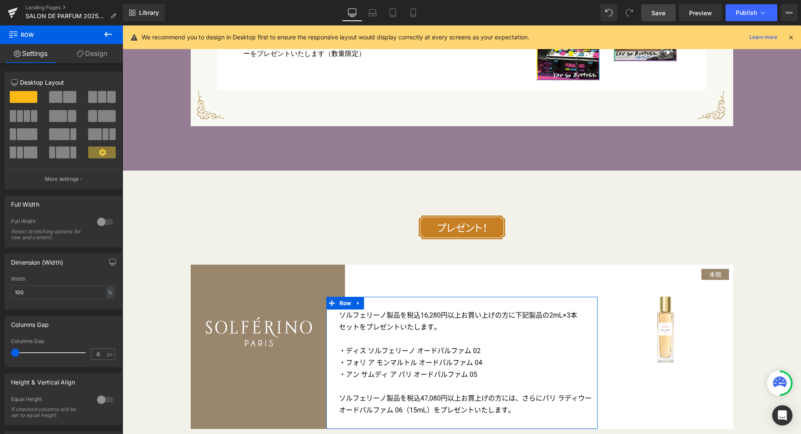
click at [90, 51] on link "Design" at bounding box center [91, 53] width 61 height 19
click at [0, 0] on div "Spacing" at bounding box center [0, 0] width 0 height 0
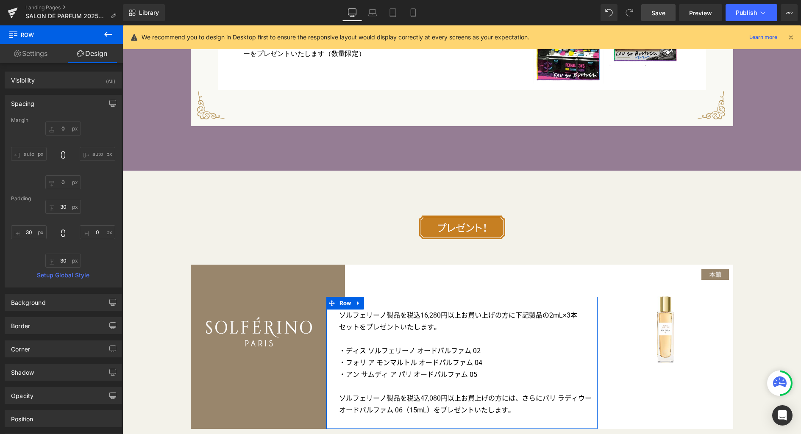
type input "0"
type input "30"
type input "0"
type input "30"
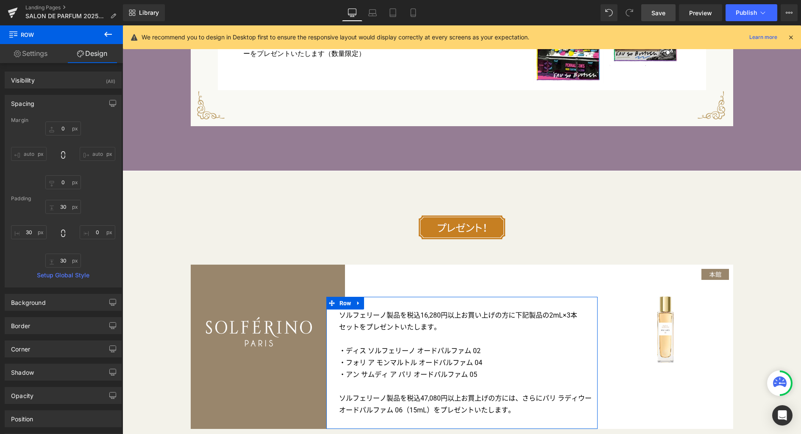
type input "30"
click at [65, 132] on input "0" at bounding box center [63, 129] width 36 height 14
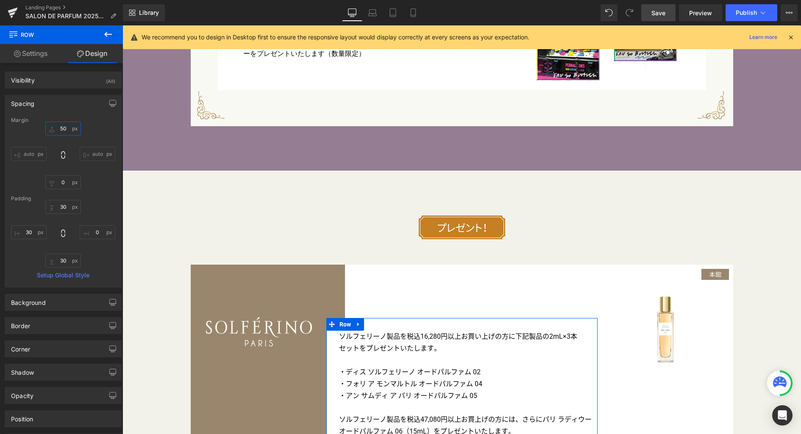
type input "0"
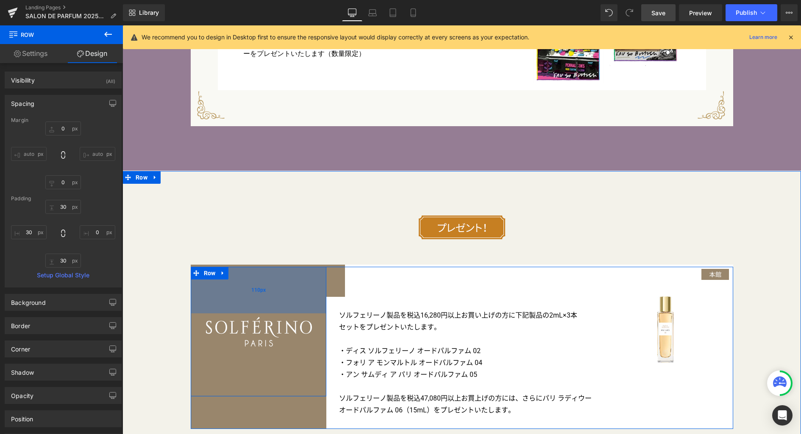
click at [270, 288] on div "110px" at bounding box center [259, 290] width 136 height 47
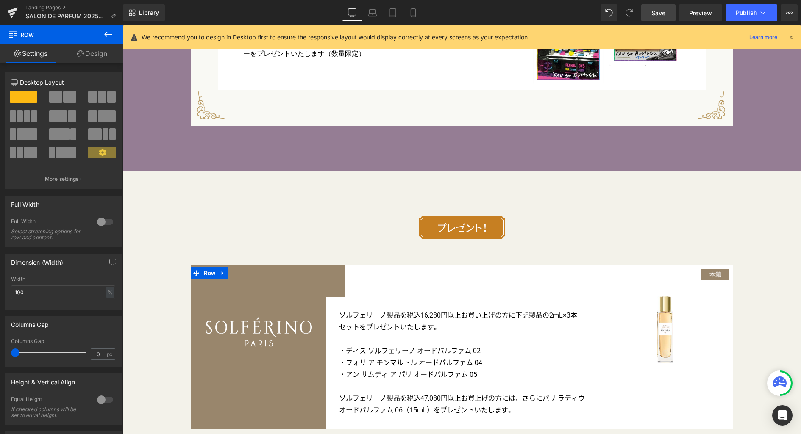
click at [102, 54] on link "Design" at bounding box center [91, 53] width 61 height 19
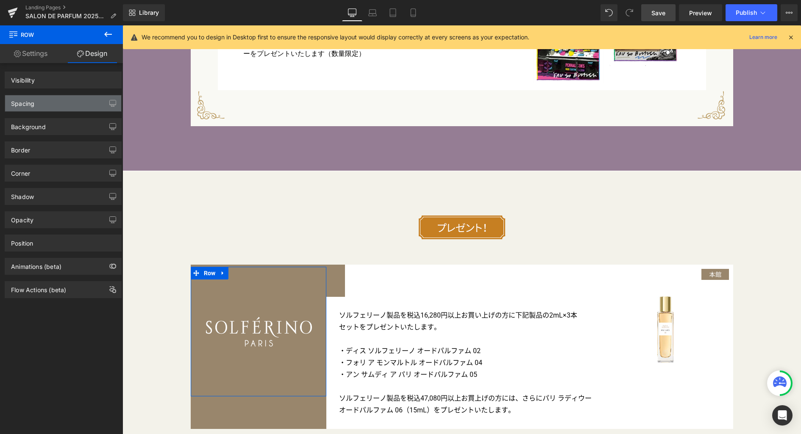
click at [59, 103] on div "Spacing" at bounding box center [63, 103] width 116 height 16
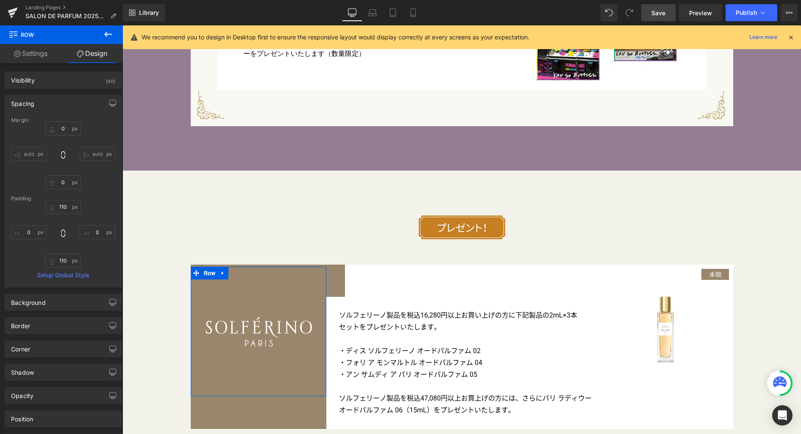
type input "0"
type input "110"
type input "0"
type input "110"
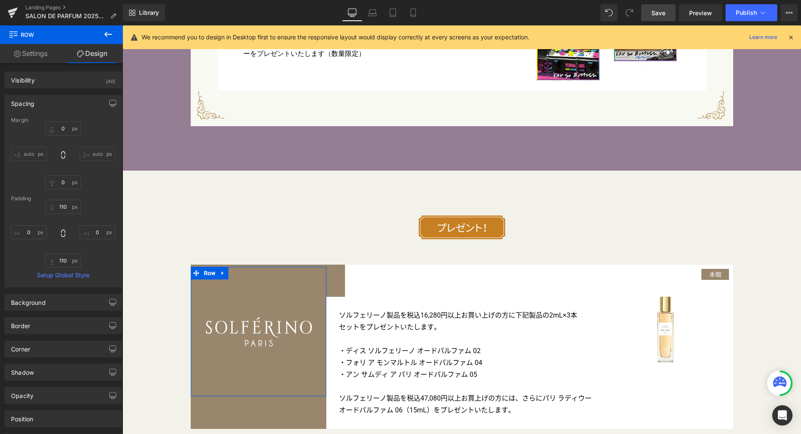
type input "0"
click at [67, 204] on input "110" at bounding box center [63, 207] width 36 height 14
type input "110"
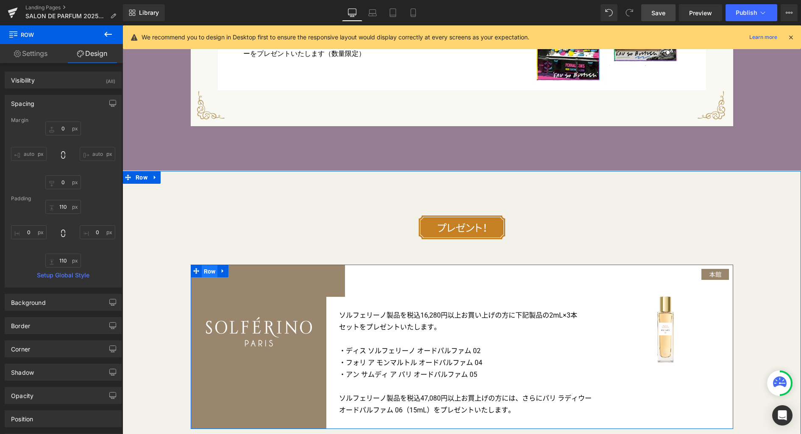
click at [209, 265] on span "Row" at bounding box center [210, 271] width 16 height 13
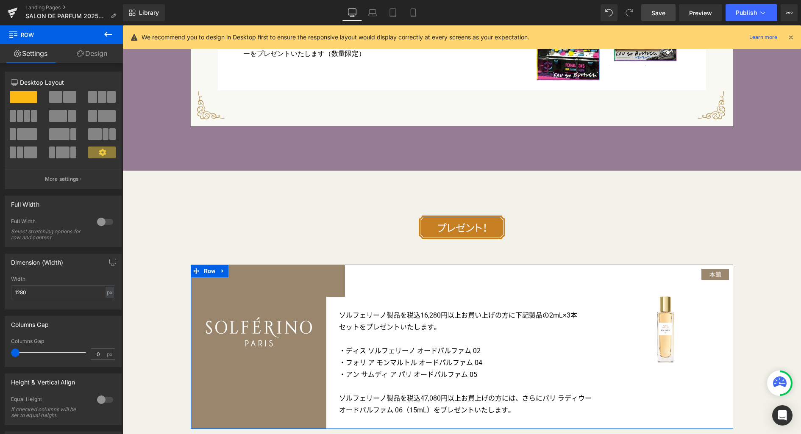
click at [64, 98] on span at bounding box center [69, 97] width 13 height 12
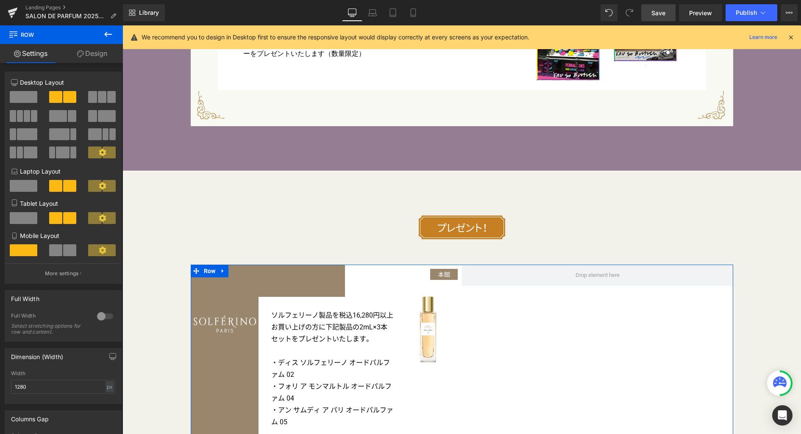
click at [27, 97] on span at bounding box center [24, 97] width 28 height 12
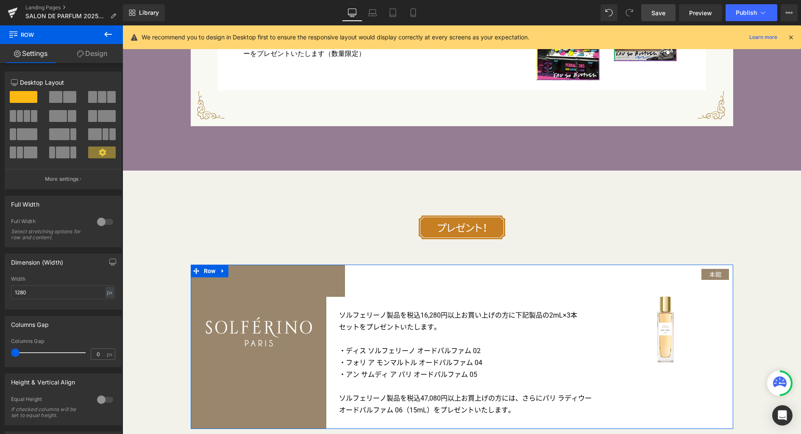
click at [94, 51] on link "Design" at bounding box center [91, 53] width 61 height 19
click at [0, 0] on div "Spacing" at bounding box center [0, 0] width 0 height 0
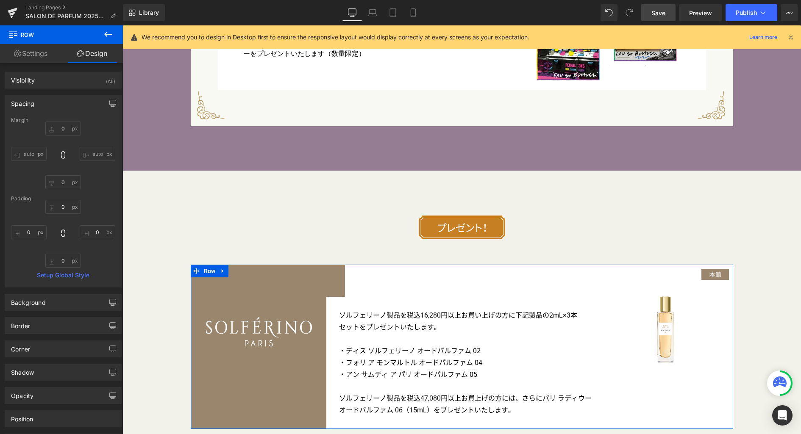
type input "0"
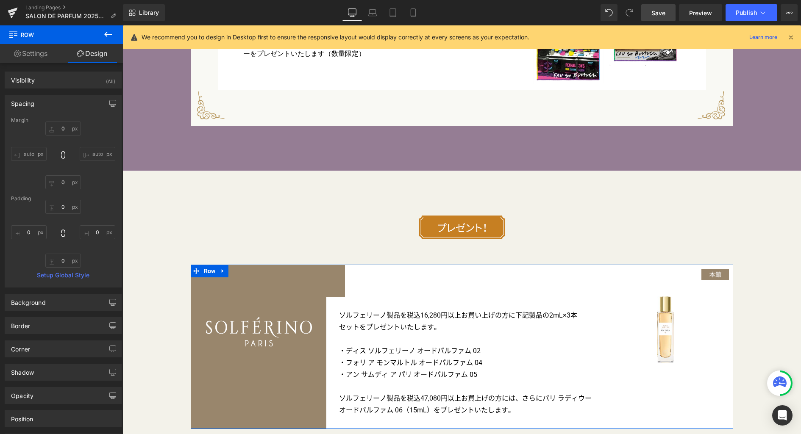
type input "0"
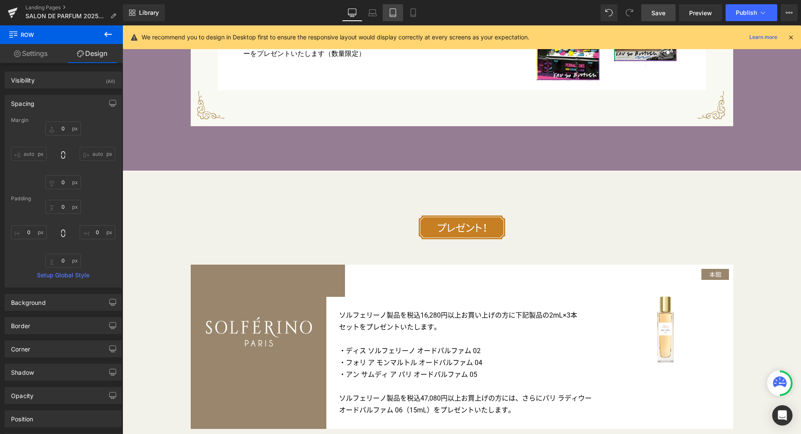
click at [393, 16] on icon at bounding box center [393, 12] width 8 height 8
type input "0"
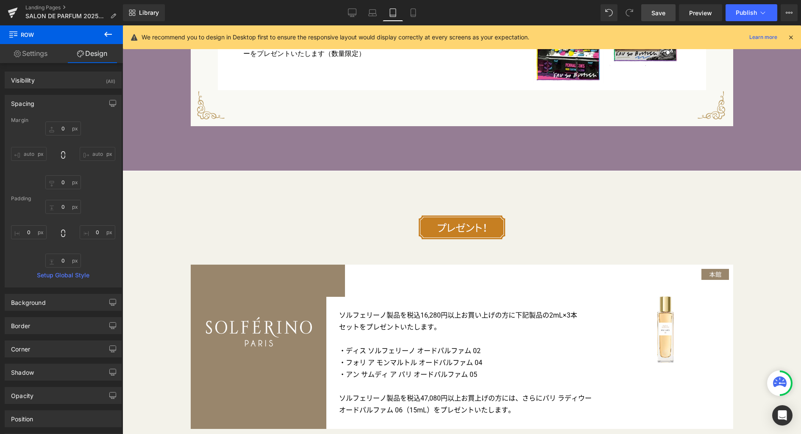
type input "0"
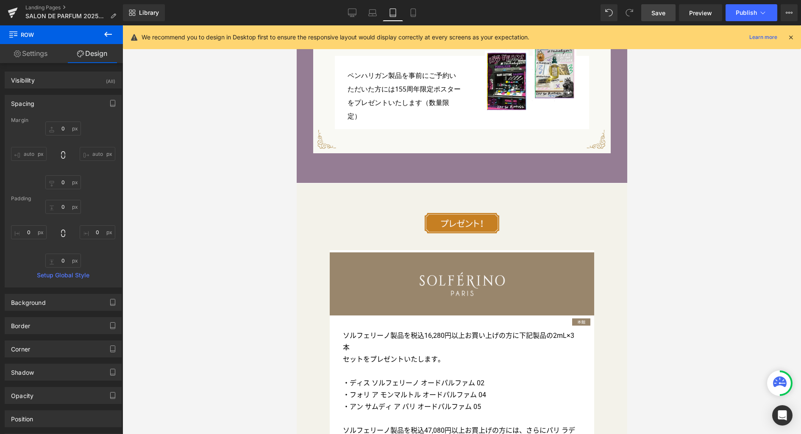
scroll to position [2642, 0]
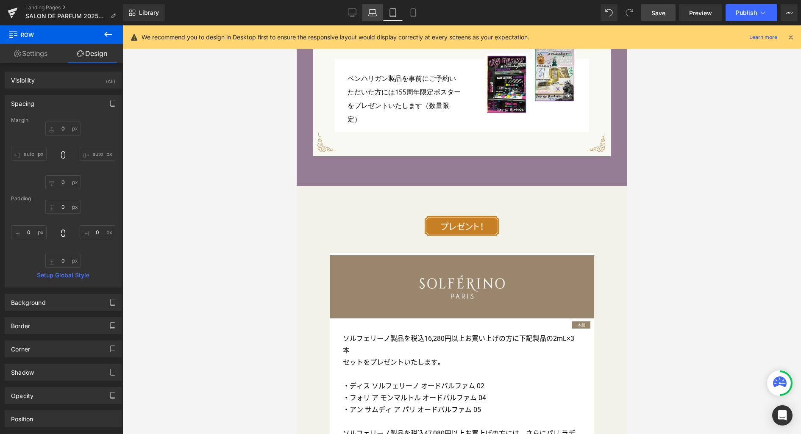
click at [367, 14] on link "Laptop" at bounding box center [372, 12] width 20 height 17
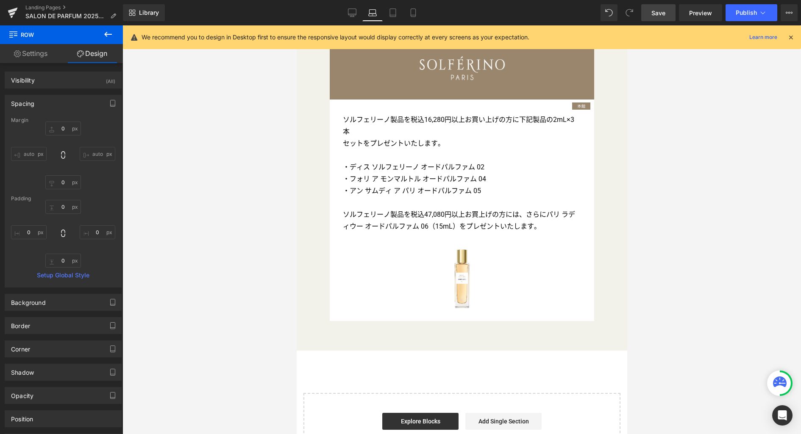
type input "0"
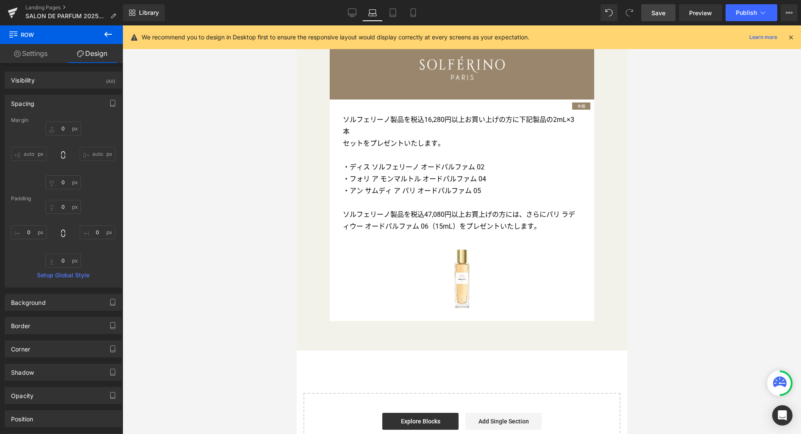
type input "0"
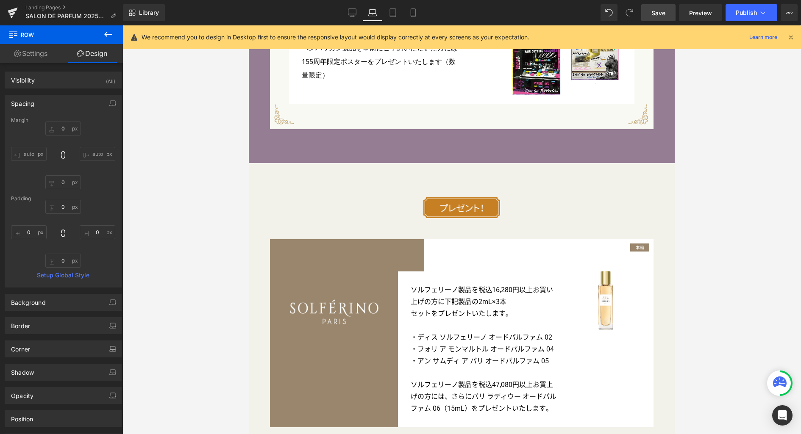
scroll to position [2841, 0]
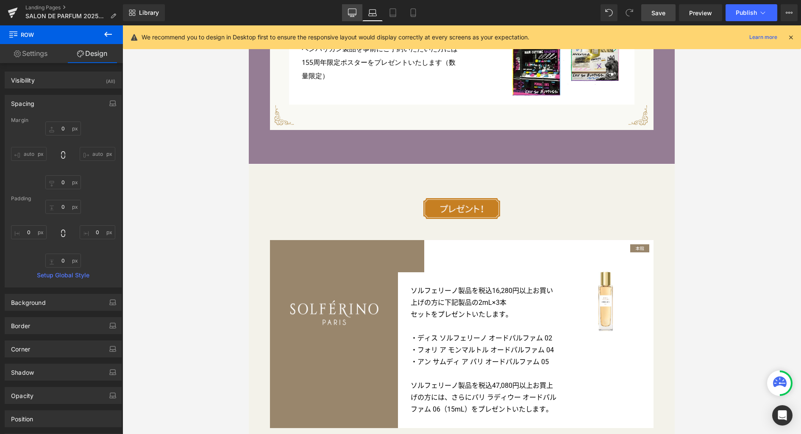
click at [350, 16] on icon at bounding box center [352, 12] width 8 height 8
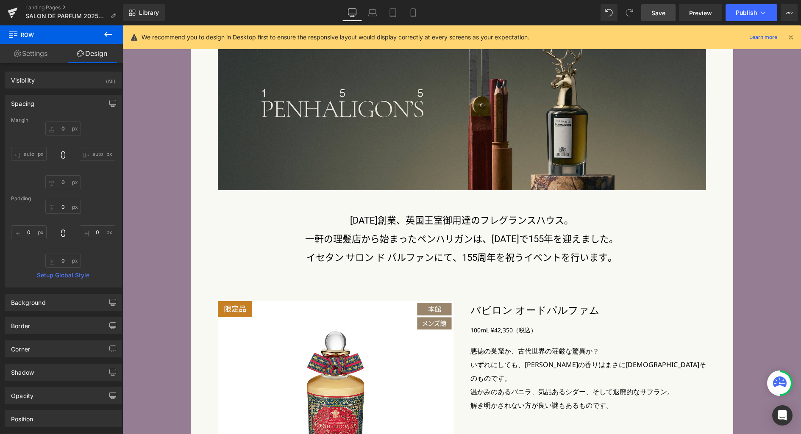
type input "0"
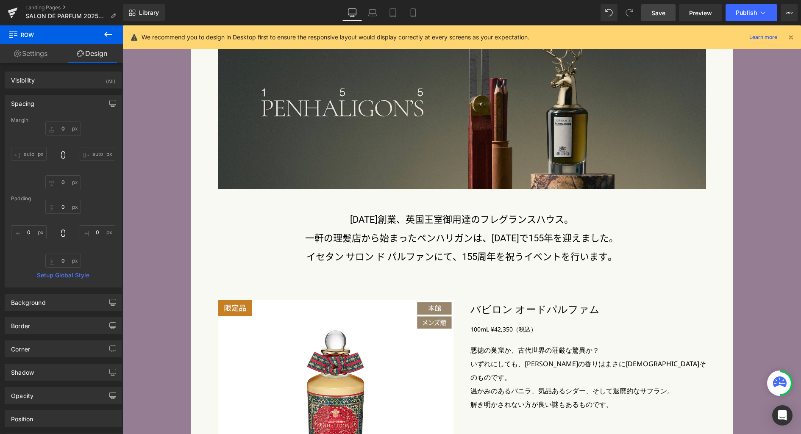
type input "0"
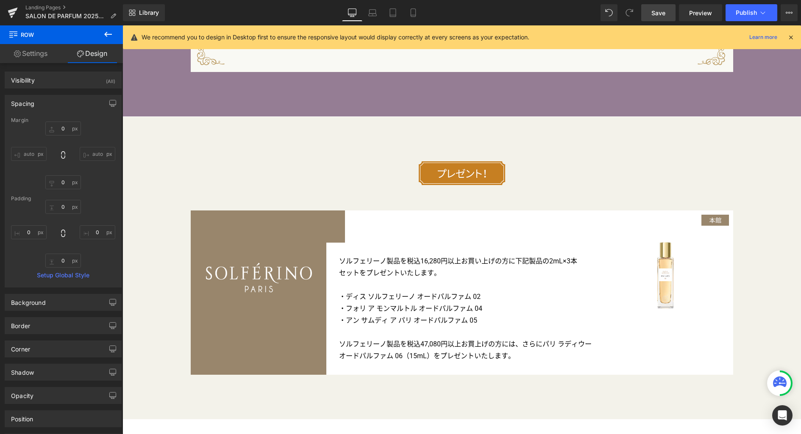
scroll to position [3403, 0]
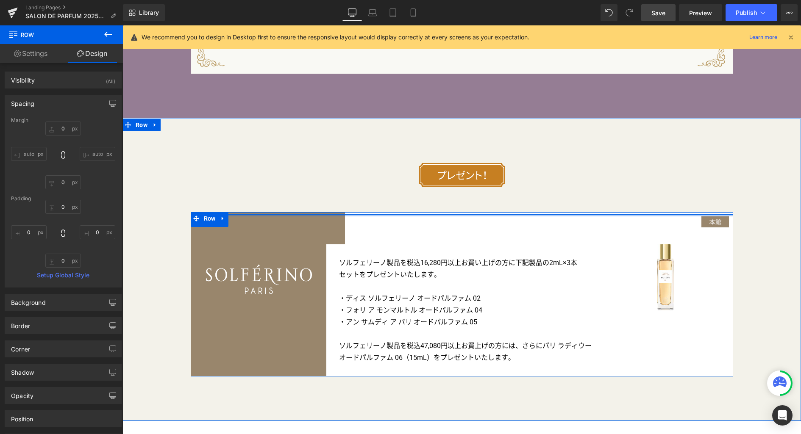
click at [525, 214] on div at bounding box center [462, 215] width 542 height 2
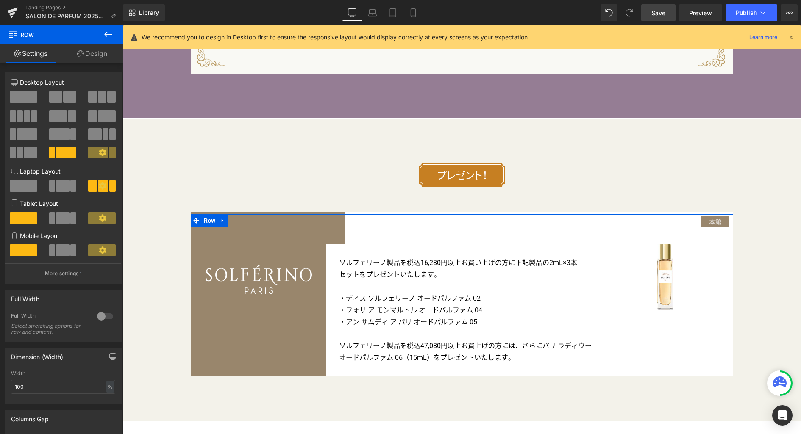
click at [91, 58] on link "Design" at bounding box center [91, 53] width 61 height 19
click at [0, 0] on div "Spacing" at bounding box center [0, 0] width 0 height 0
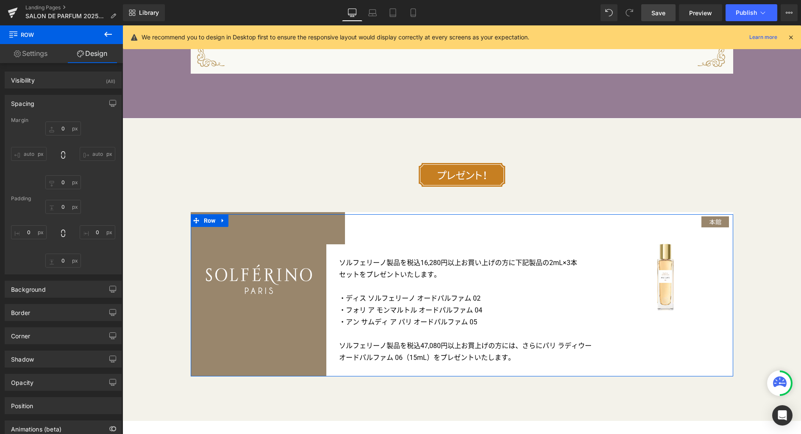
type input "0px"
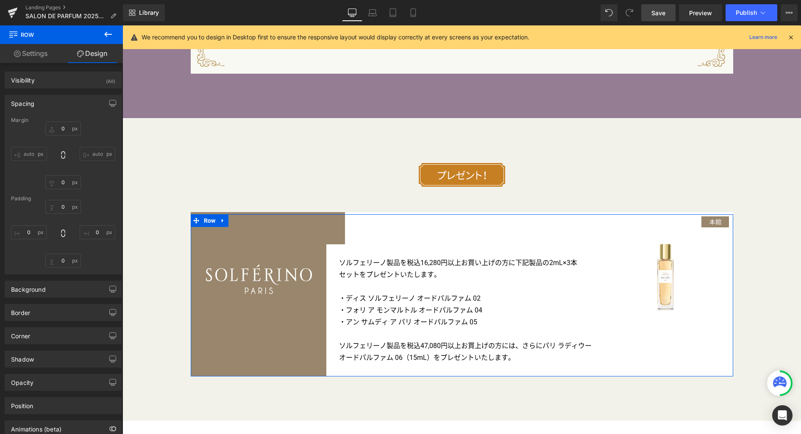
type input "0px"
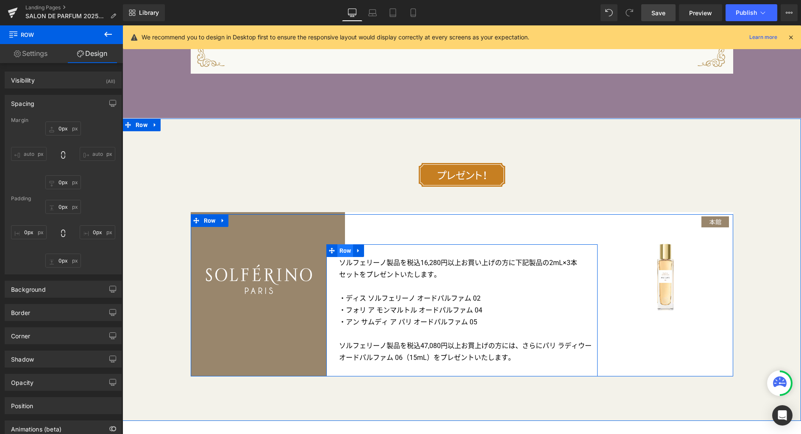
click at [339, 245] on span "Row" at bounding box center [345, 251] width 16 height 13
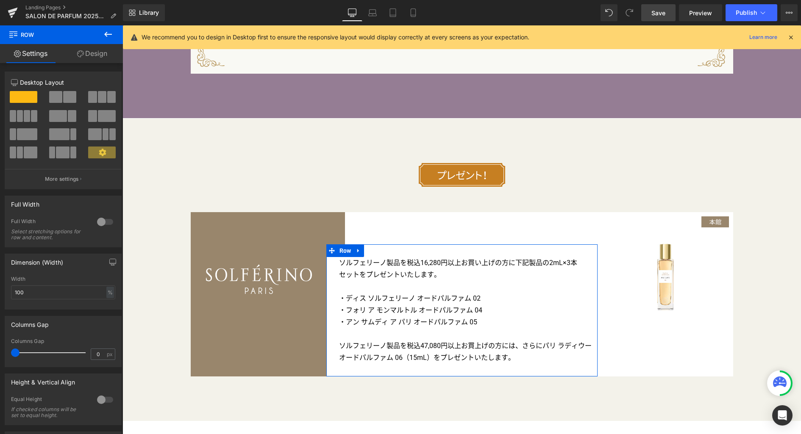
click at [91, 53] on link "Design" at bounding box center [91, 53] width 61 height 19
click at [0, 0] on div "Spacing" at bounding box center [0, 0] width 0 height 0
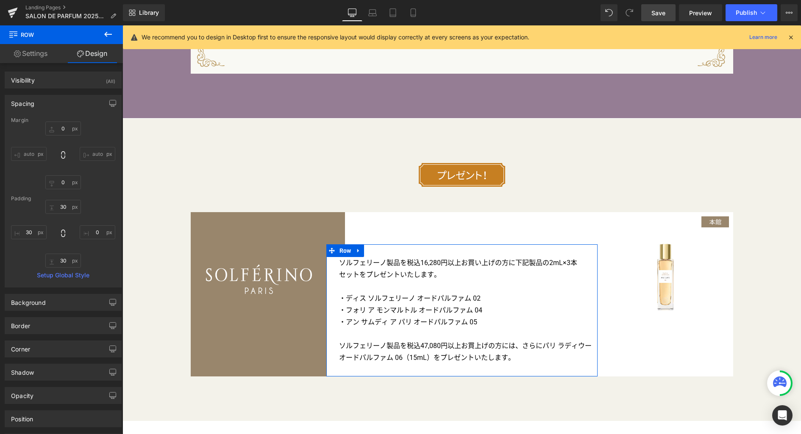
type input "0"
type input "30"
type input "0"
type input "30"
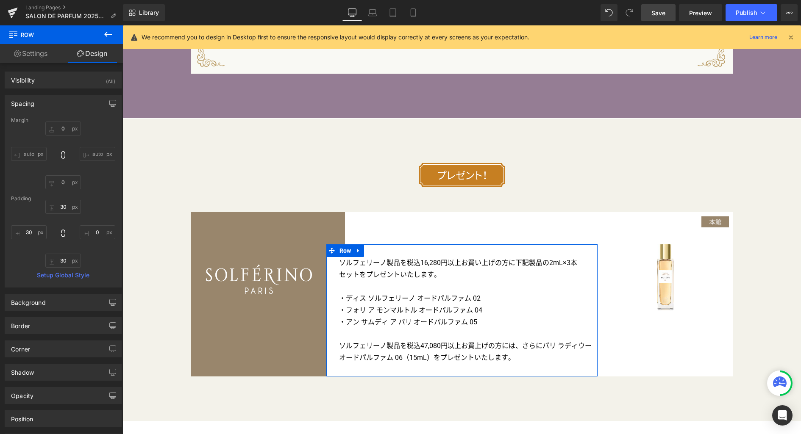
type input "30"
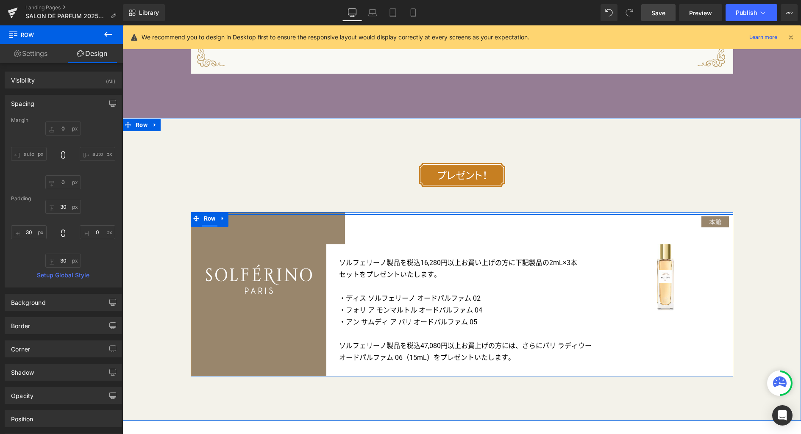
click at [205, 215] on span "Row" at bounding box center [210, 221] width 16 height 13
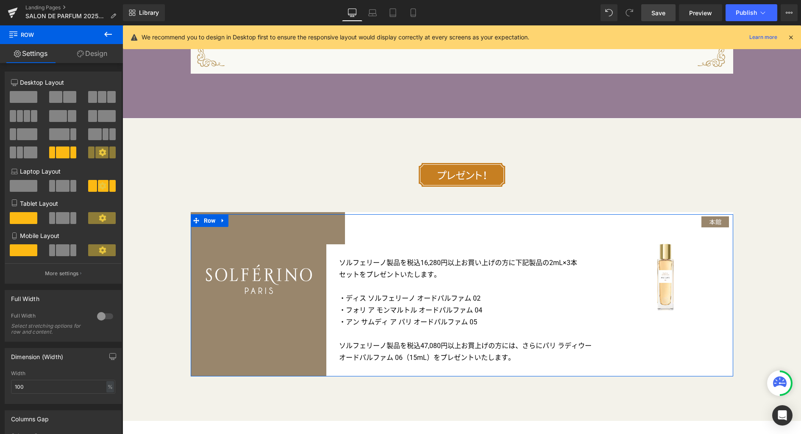
click at [99, 57] on link "Design" at bounding box center [91, 53] width 61 height 19
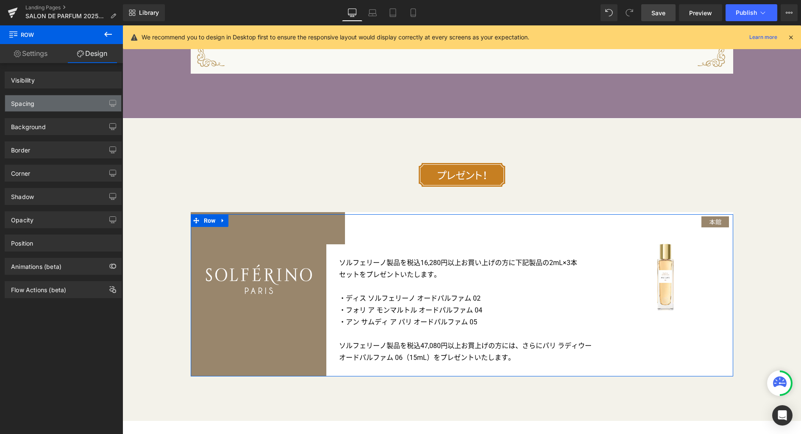
click at [63, 105] on div "Spacing" at bounding box center [63, 103] width 116 height 16
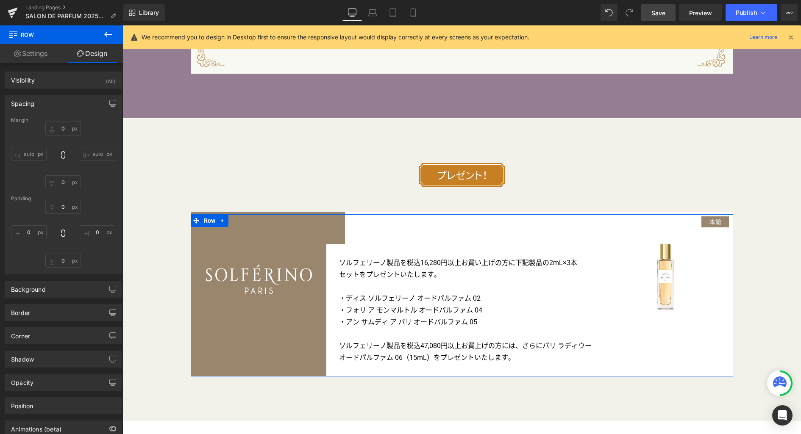
type input "0px"
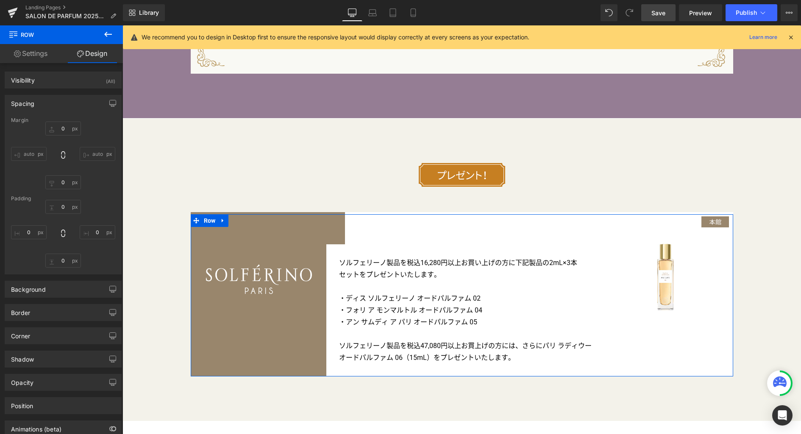
type input "0px"
click at [70, 206] on input "0px" at bounding box center [63, 207] width 36 height 14
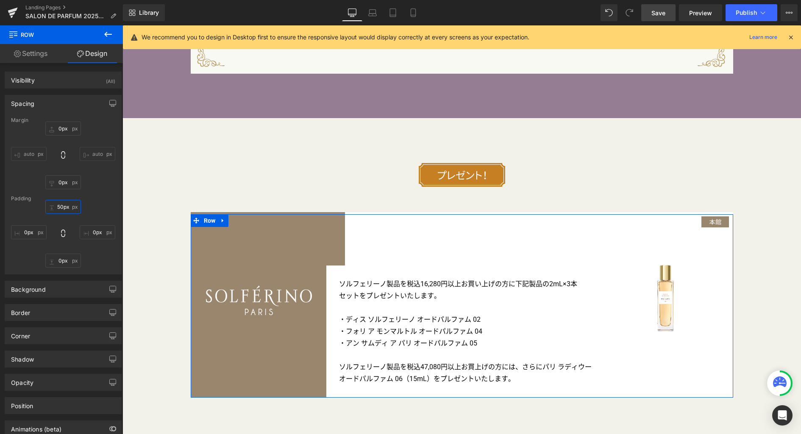
type input "0px"
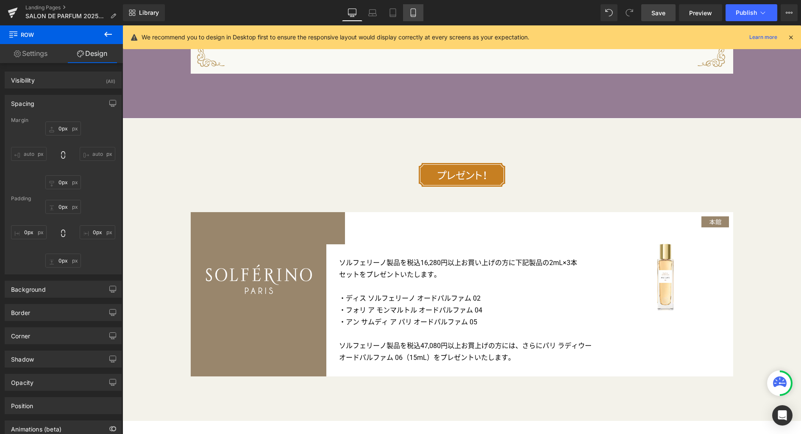
click at [415, 14] on icon at bounding box center [413, 12] width 8 height 8
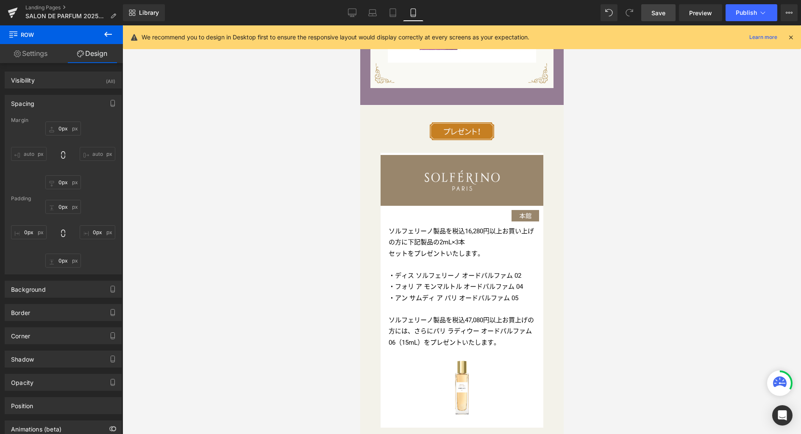
scroll to position [3244, 0]
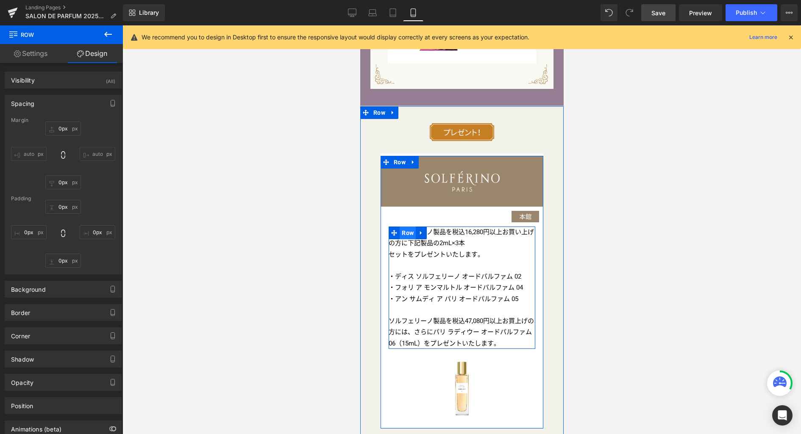
click at [405, 227] on span "Row" at bounding box center [407, 233] width 16 height 13
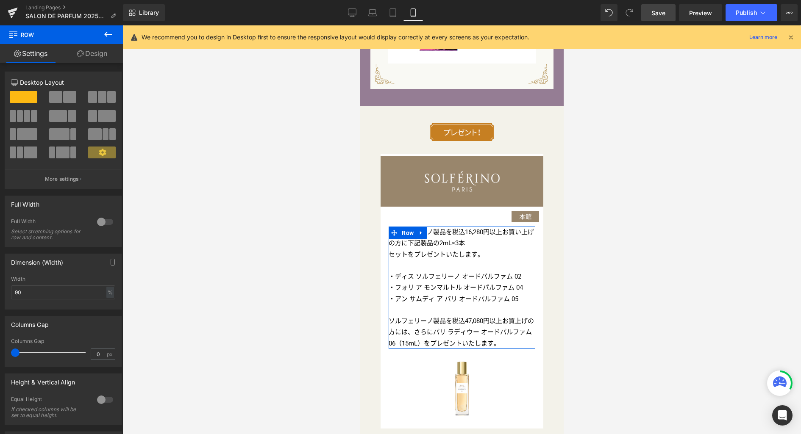
click at [89, 60] on link "Design" at bounding box center [91, 53] width 61 height 19
click at [0, 0] on div "Spacing" at bounding box center [0, 0] width 0 height 0
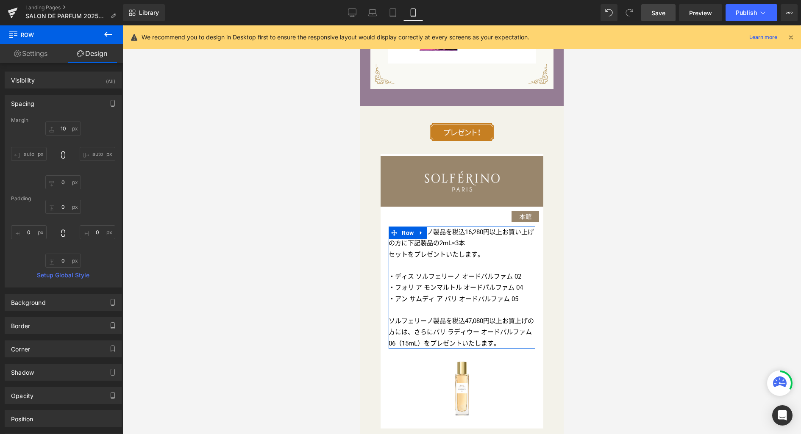
type input "10"
type input "0"
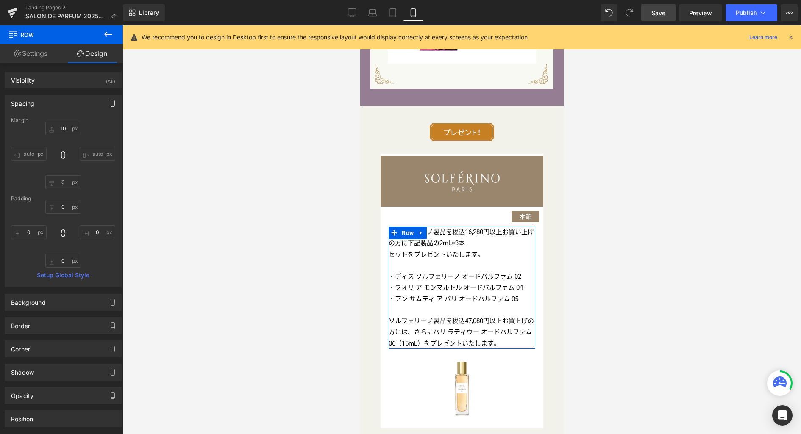
click at [109, 103] on icon "button" at bounding box center [112, 103] width 7 height 7
click at [72, 122] on button "Tablet" at bounding box center [73, 121] width 24 height 14
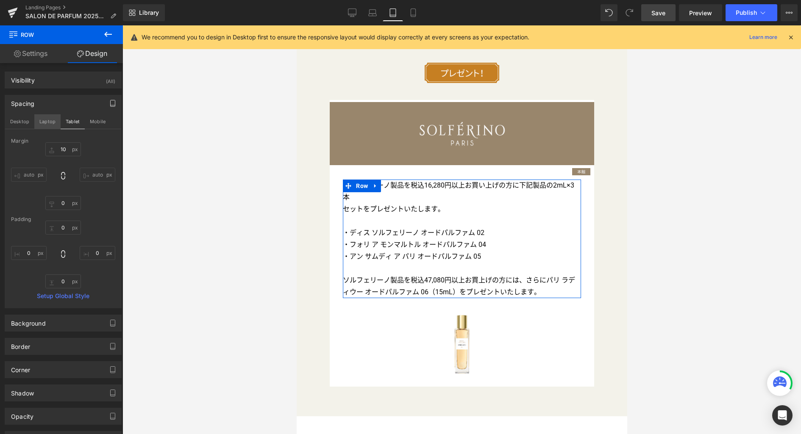
click at [44, 123] on button "Laptop" at bounding box center [47, 121] width 26 height 14
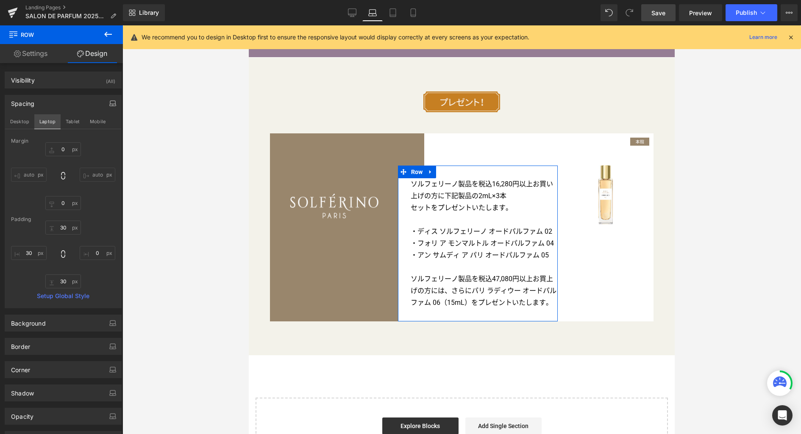
scroll to position [2946, 0]
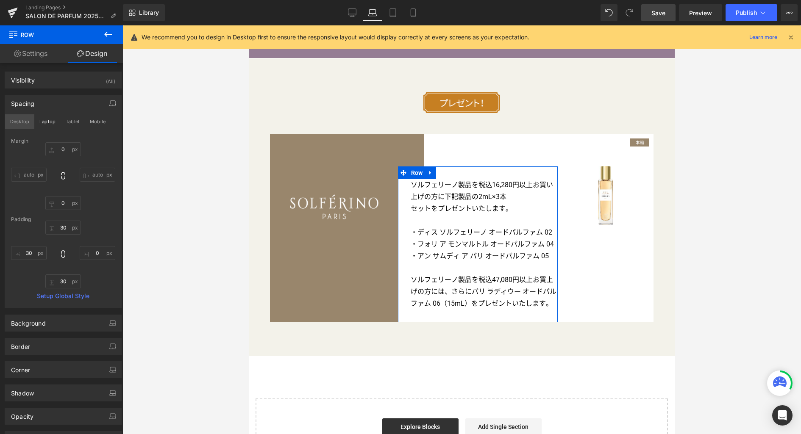
click at [19, 124] on button "Desktop" at bounding box center [19, 121] width 29 height 14
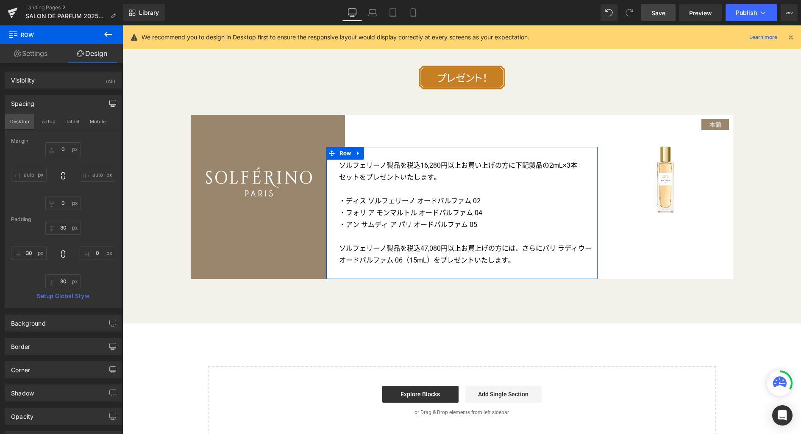
scroll to position [3502, 0]
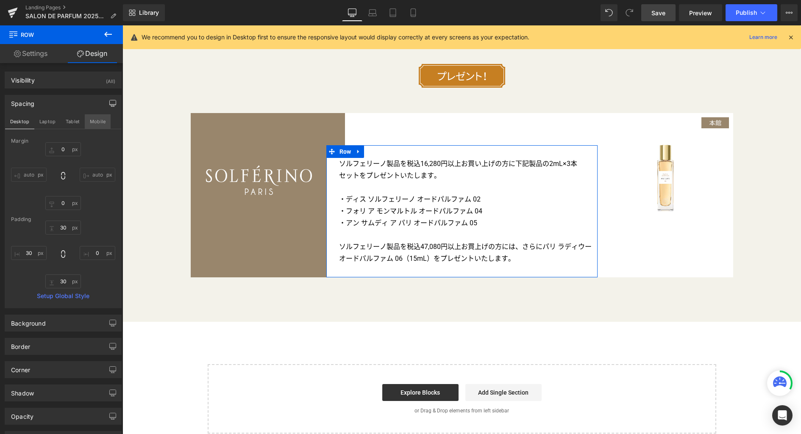
click at [90, 121] on button "Mobile" at bounding box center [98, 121] width 26 height 14
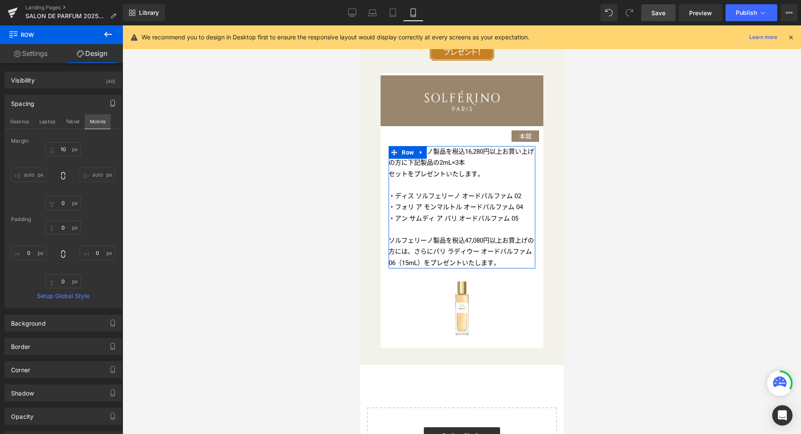
scroll to position [3324, 0]
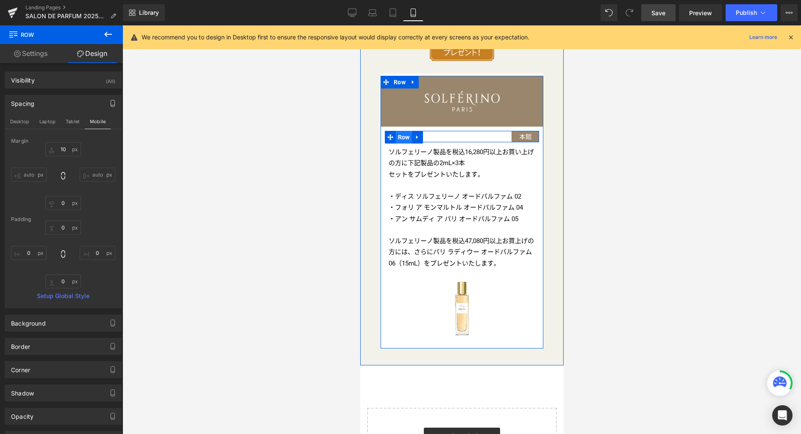
click at [401, 131] on span "Row" at bounding box center [403, 137] width 16 height 13
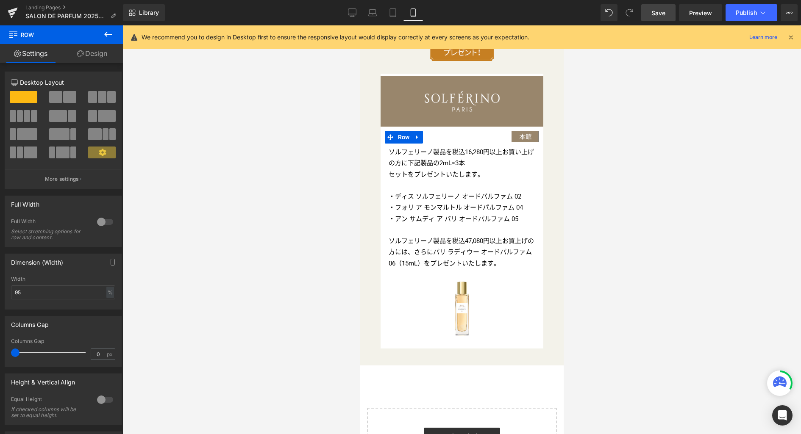
click at [94, 55] on link "Design" at bounding box center [91, 53] width 61 height 19
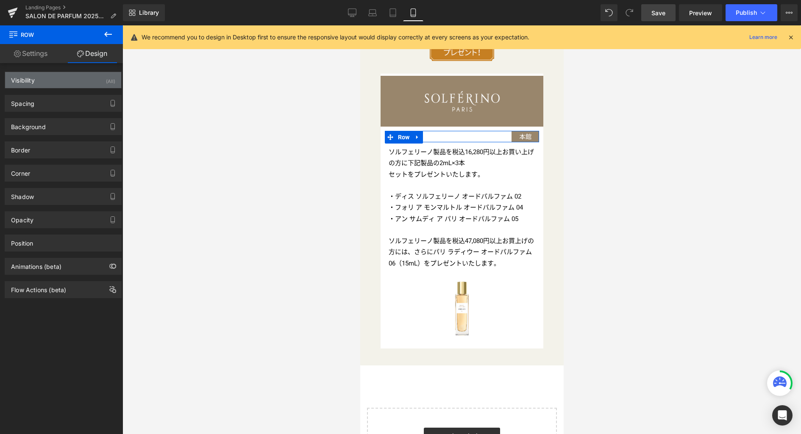
click at [71, 80] on div "Visibility (All)" at bounding box center [63, 80] width 116 height 16
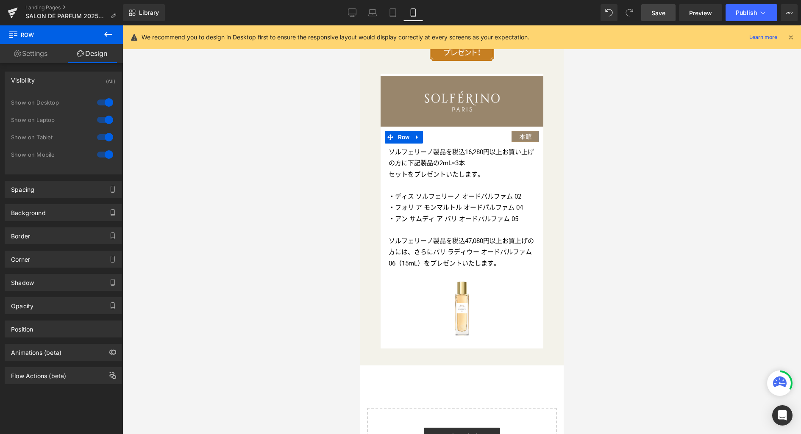
click at [102, 121] on div at bounding box center [105, 120] width 20 height 14
click at [106, 97] on div at bounding box center [105, 103] width 20 height 14
click at [357, 13] on link "Desktop" at bounding box center [352, 12] width 20 height 17
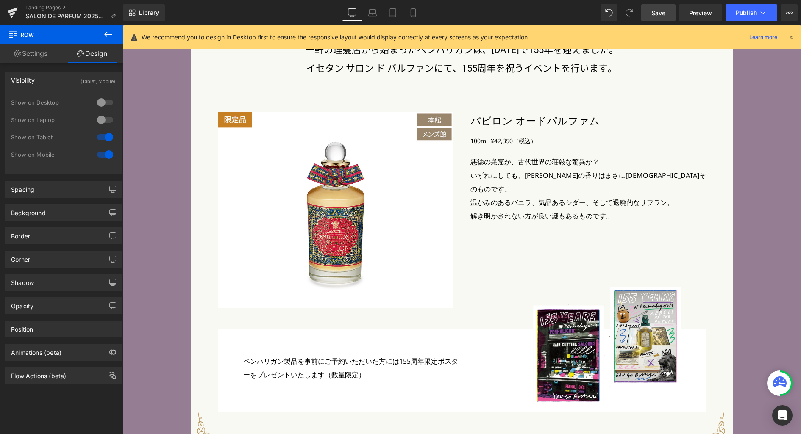
scroll to position [3446, 0]
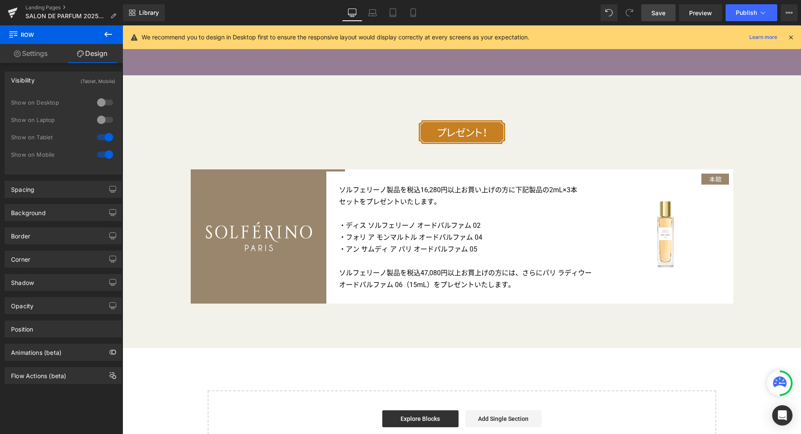
click at [662, 15] on span "Save" at bounding box center [658, 12] width 14 height 9
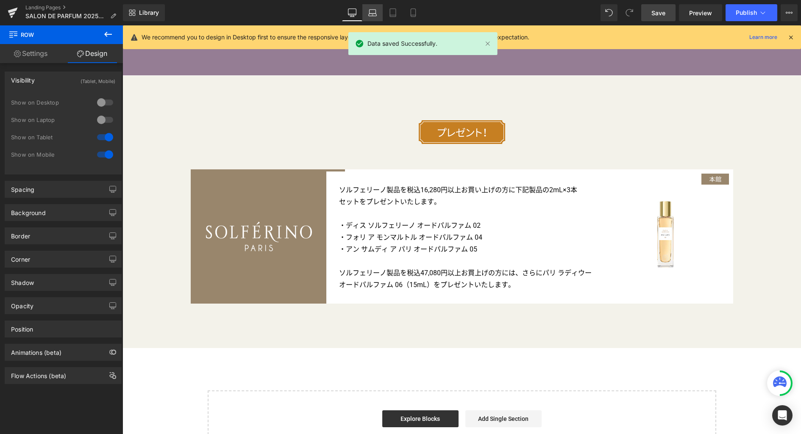
click at [367, 15] on link "Laptop" at bounding box center [372, 12] width 20 height 17
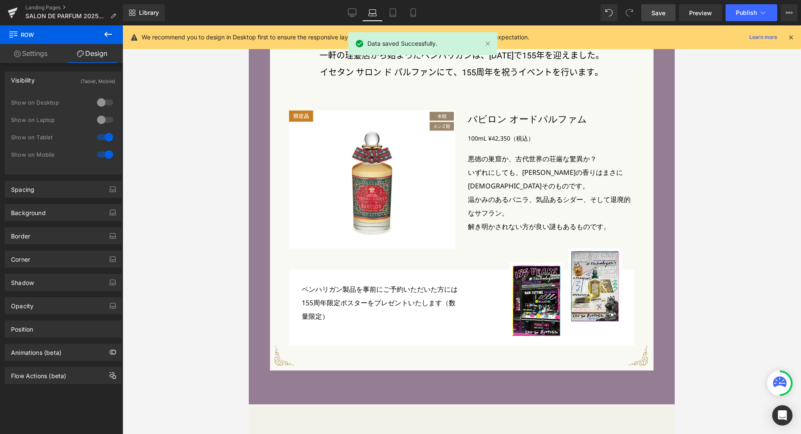
scroll to position [2865, 0]
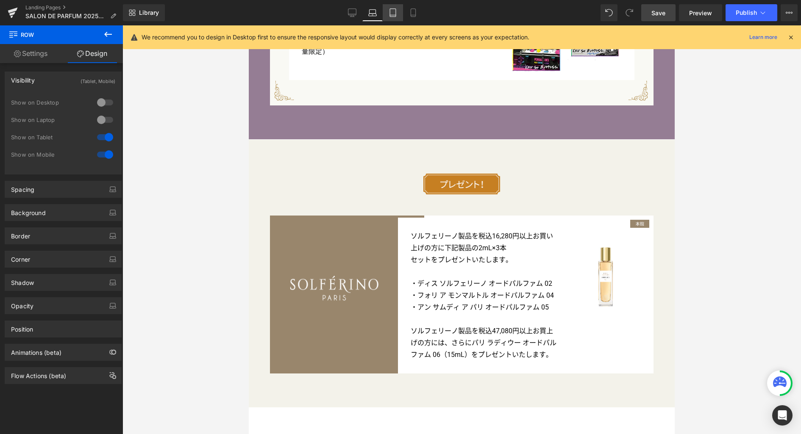
click at [391, 16] on icon at bounding box center [393, 12] width 8 height 8
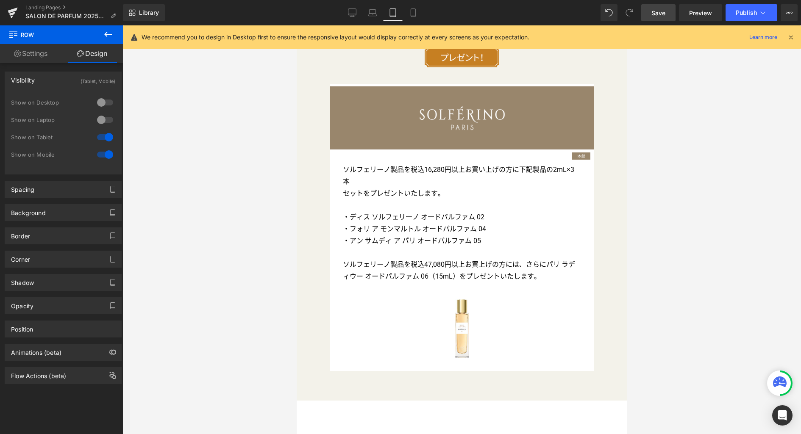
scroll to position [2804, 0]
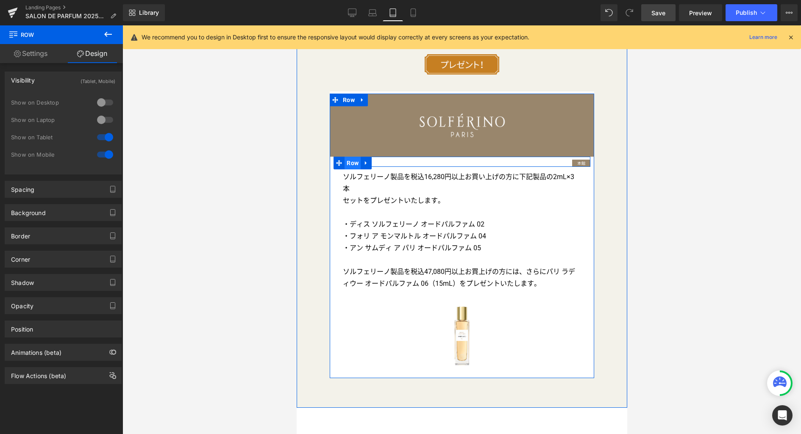
click at [350, 157] on span "Row" at bounding box center [352, 163] width 16 height 13
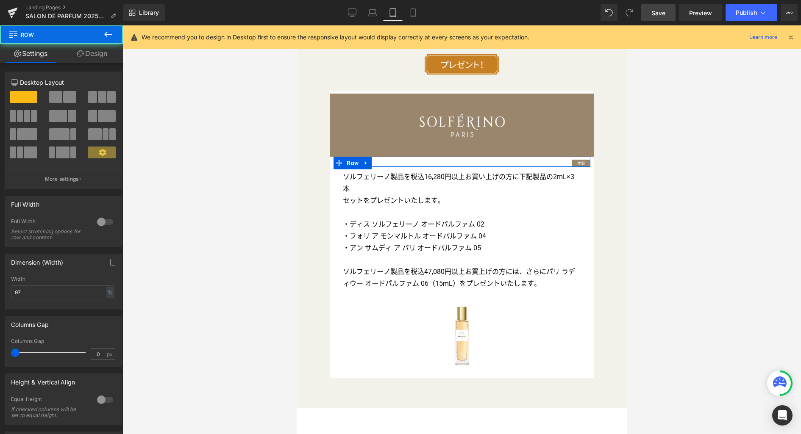
click at [104, 55] on link "Design" at bounding box center [91, 53] width 61 height 19
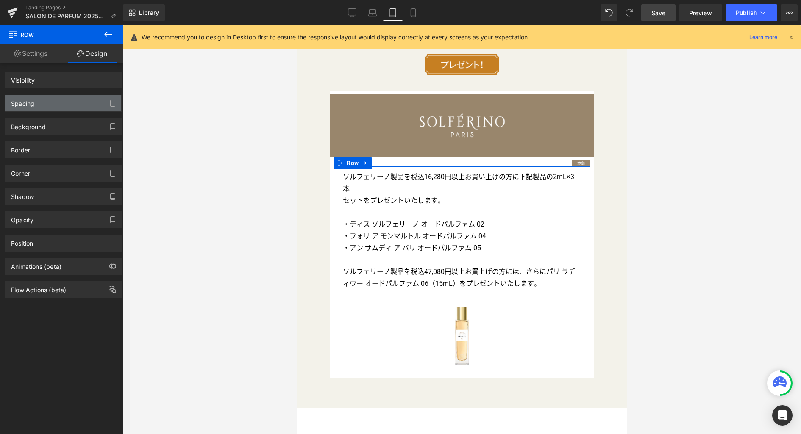
click at [57, 107] on div "Spacing" at bounding box center [63, 103] width 116 height 16
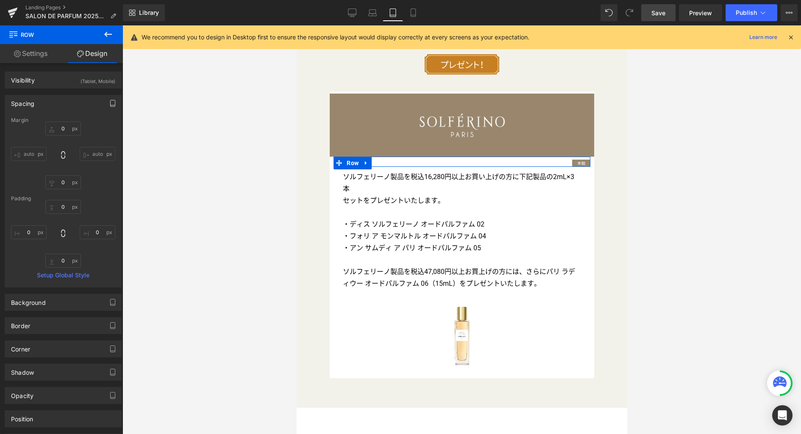
click at [112, 105] on button "button" at bounding box center [113, 103] width 14 height 16
click at [97, 122] on button "Mobile" at bounding box center [98, 121] width 26 height 14
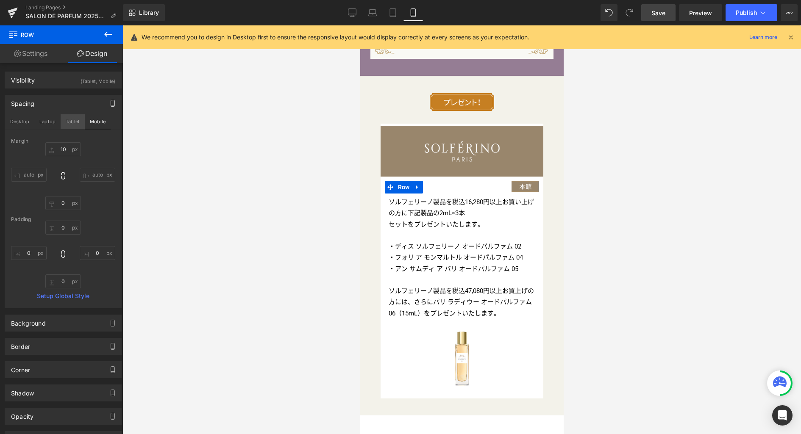
click at [74, 121] on button "Tablet" at bounding box center [73, 121] width 24 height 14
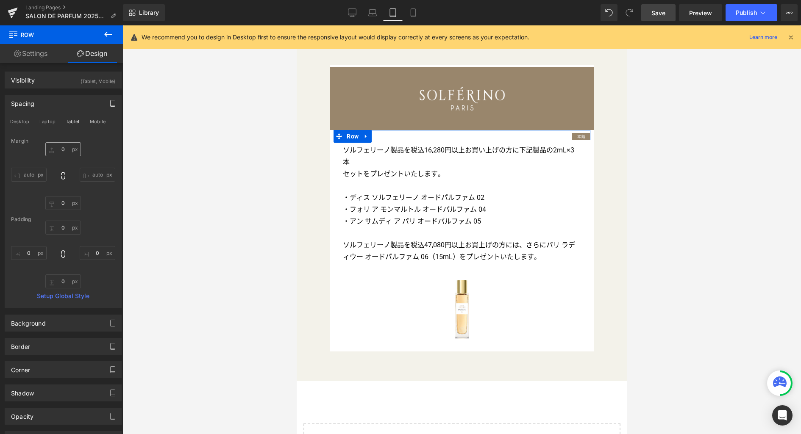
scroll to position [2834, 0]
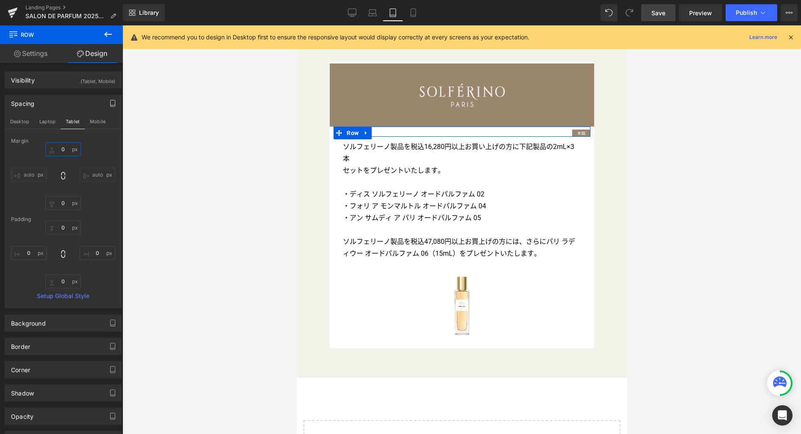
drag, startPoint x: 65, startPoint y: 150, endPoint x: 94, endPoint y: 153, distance: 29.4
click at [65, 150] on input "0" at bounding box center [63, 149] width 36 height 14
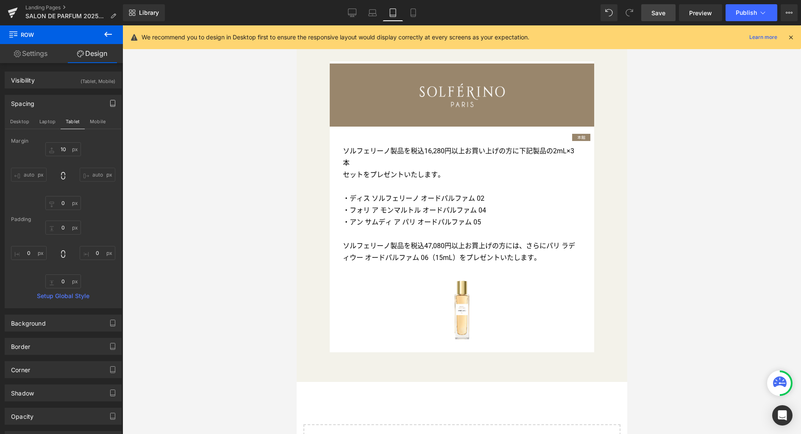
click at [663, 12] on span "Save" at bounding box center [658, 12] width 14 height 9
click at [349, 12] on icon at bounding box center [352, 12] width 8 height 8
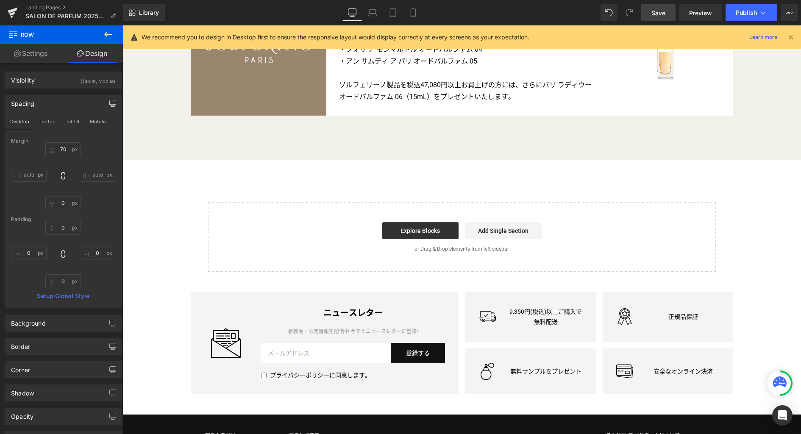
scroll to position [3455, 0]
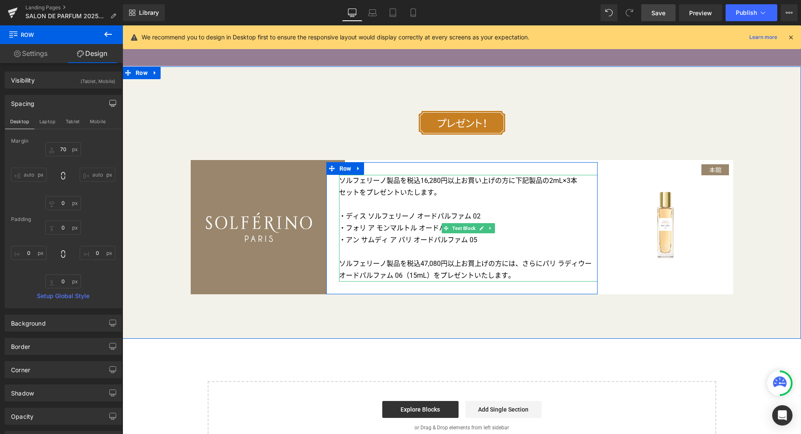
click at [574, 175] on p "ソルフェリーノ製品を税込16,280円以上お買い上げの方に下記製品の2mL×3本" at bounding box center [468, 181] width 259 height 12
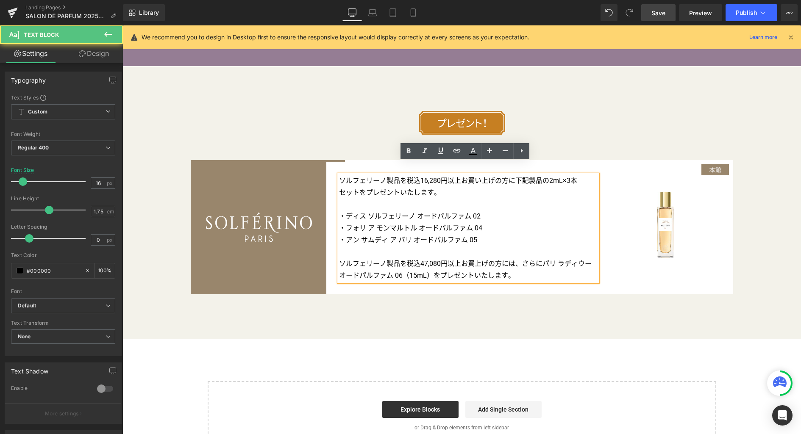
click at [573, 175] on p "ソルフェリーノ製品を税込16,280円以上お買い上げの方に下記製品の2mL×3本" at bounding box center [468, 181] width 259 height 12
click at [374, 15] on icon at bounding box center [372, 12] width 8 height 8
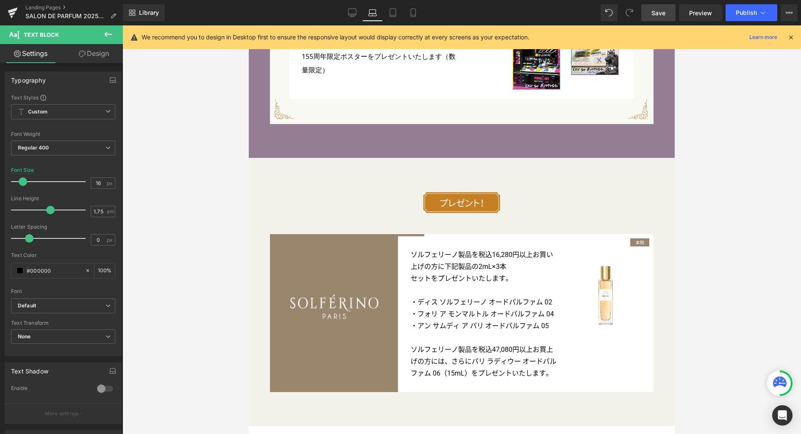
scroll to position [2908, 0]
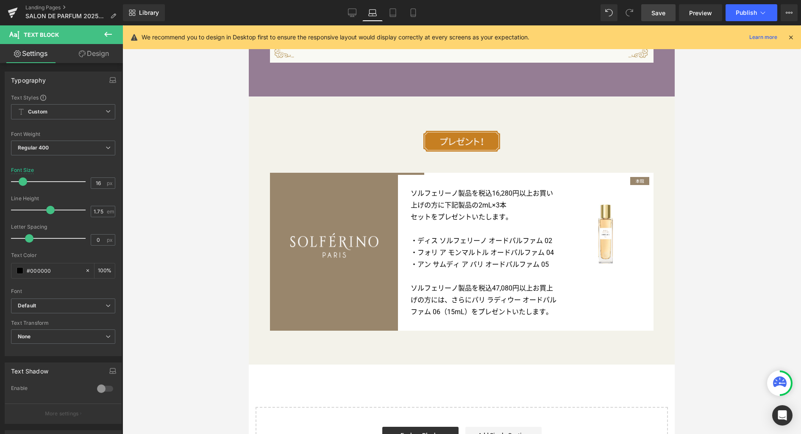
click at [687, 221] on div at bounding box center [461, 229] width 678 height 409
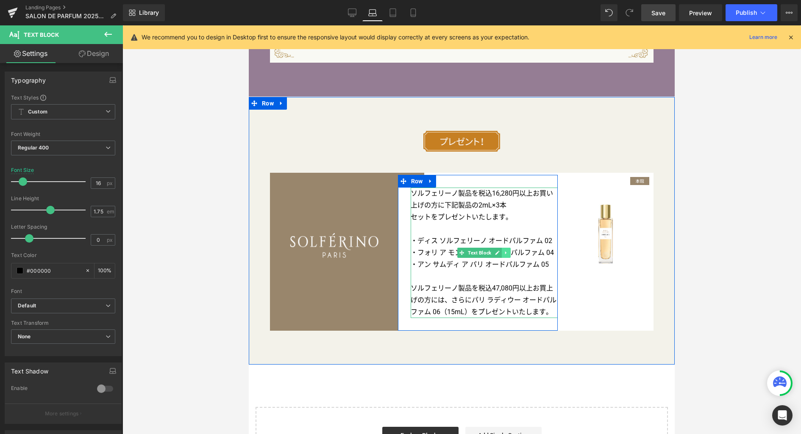
click at [505, 252] on icon at bounding box center [505, 253] width 1 height 3
click at [500, 251] on icon at bounding box center [502, 253] width 5 height 5
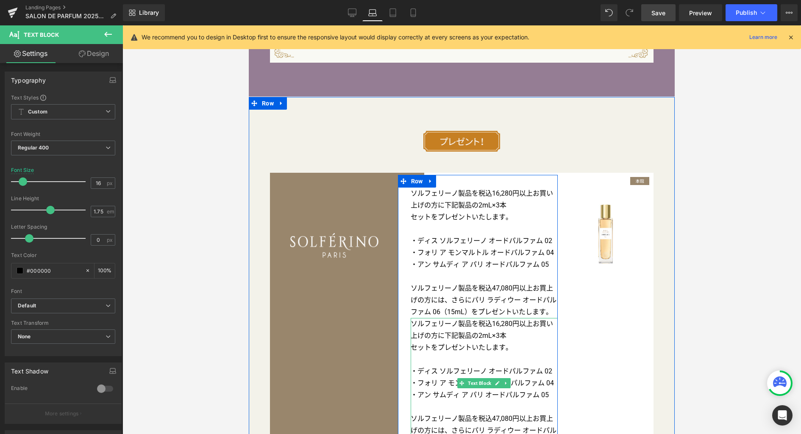
click at [506, 318] on p "ソルフェリーノ製品を税込16,280円以上お買い上げの方に下記製品の2mL×3本" at bounding box center [484, 330] width 147 height 24
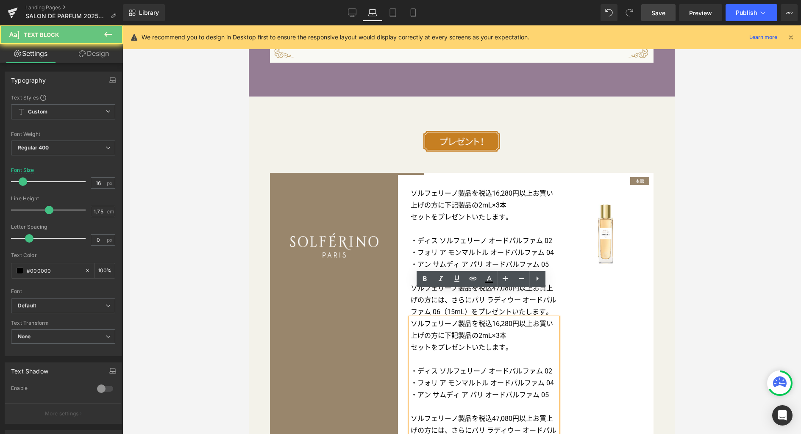
click at [505, 318] on p "ソルフェリーノ製品を税込16,280円以上お買い上げの方に下記製品の2mL×3本" at bounding box center [484, 330] width 147 height 24
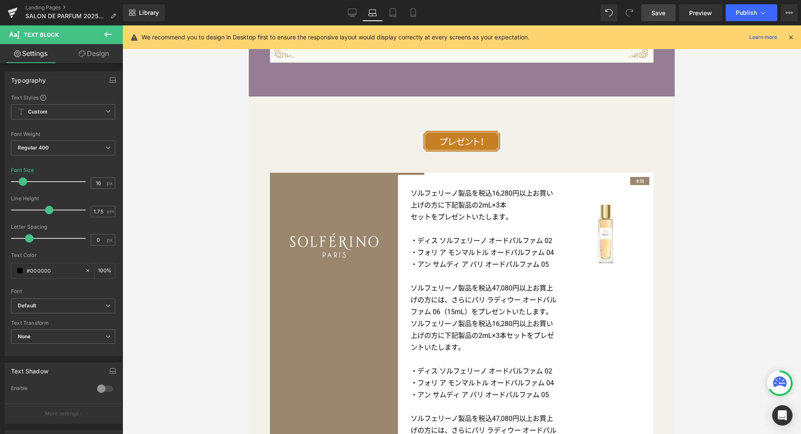
click at [99, 56] on link "Design" at bounding box center [93, 53] width 61 height 19
click at [0, 0] on div "Visibility" at bounding box center [0, 0] width 0 height 0
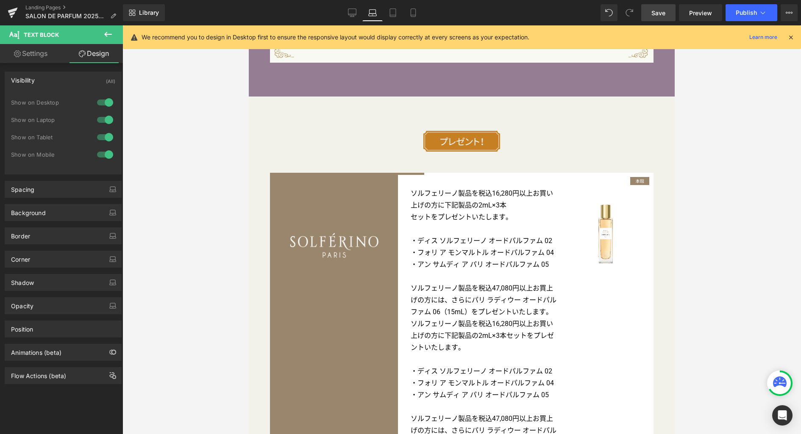
click at [104, 101] on div at bounding box center [105, 103] width 20 height 14
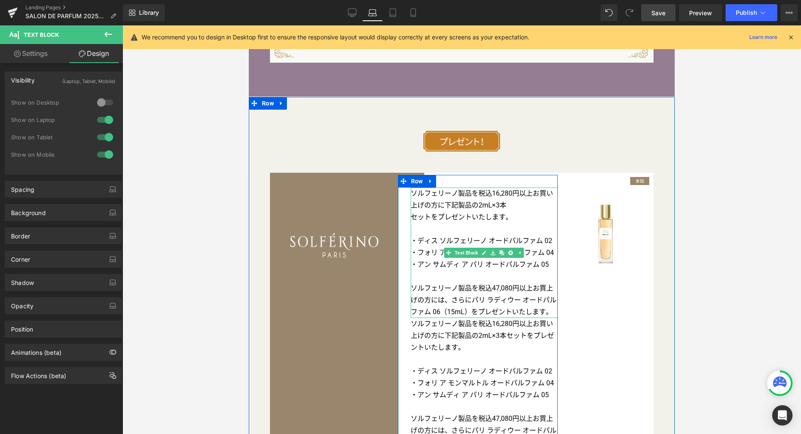
click at [446, 211] on p "セットをプレゼントいたします。" at bounding box center [484, 217] width 147 height 12
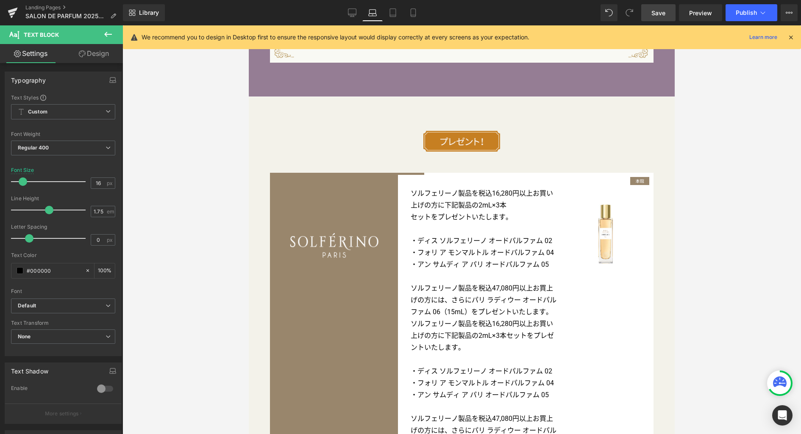
click at [102, 55] on link "Design" at bounding box center [93, 53] width 61 height 19
click at [0, 0] on div "Visibility" at bounding box center [0, 0] width 0 height 0
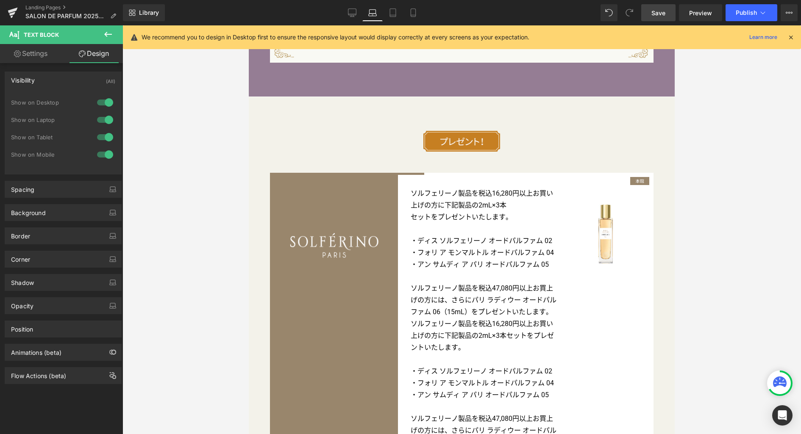
click at [106, 153] on div at bounding box center [105, 155] width 20 height 14
click at [106, 137] on div at bounding box center [105, 138] width 20 height 14
click at [107, 120] on div at bounding box center [105, 120] width 20 height 14
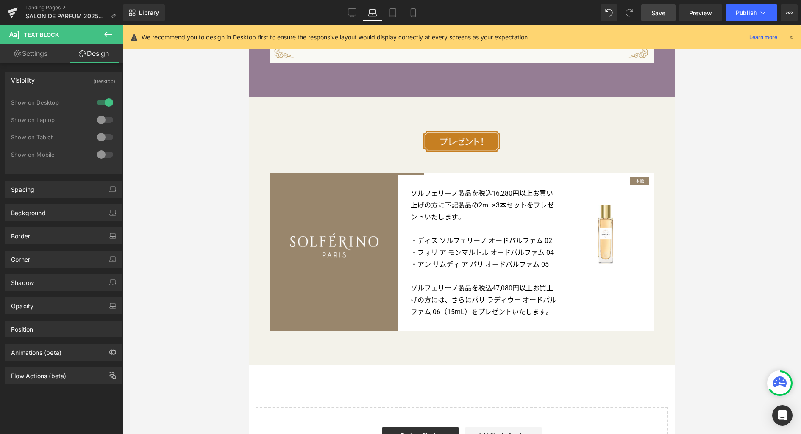
drag, startPoint x: 661, startPoint y: 16, endPoint x: 255, endPoint y: 49, distance: 407.4
click at [661, 16] on span "Save" at bounding box center [658, 12] width 14 height 9
click at [351, 15] on icon at bounding box center [352, 12] width 8 height 6
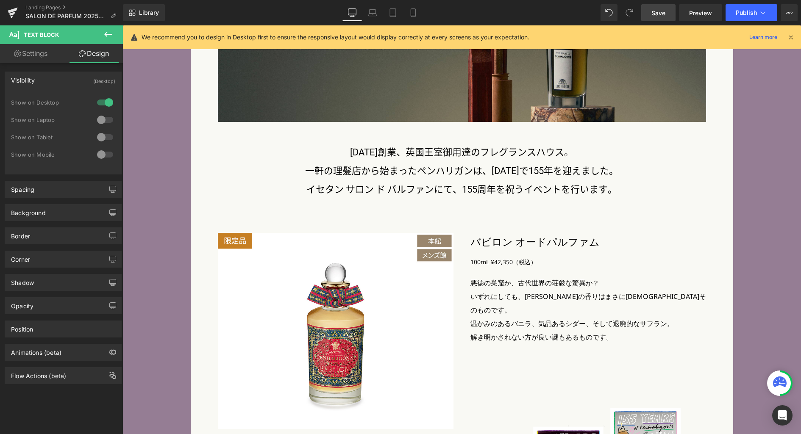
scroll to position [3470, 0]
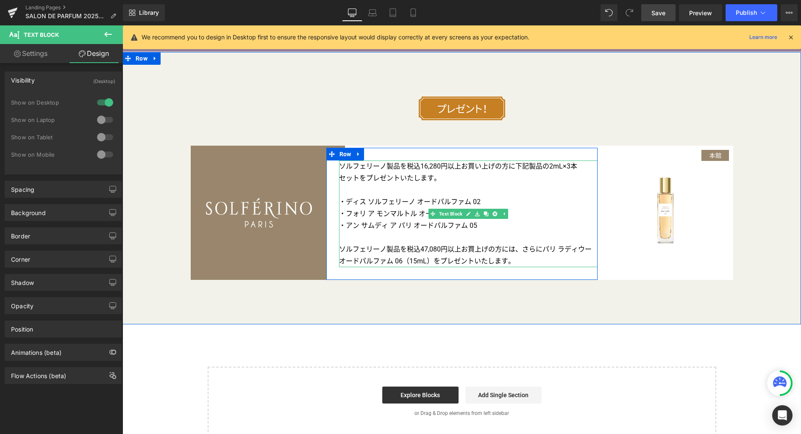
click at [542, 161] on p "ソルフェリーノ製品を税込16,280円以上お買い上げの方に下記製品の2mL×3本" at bounding box center [468, 167] width 259 height 12
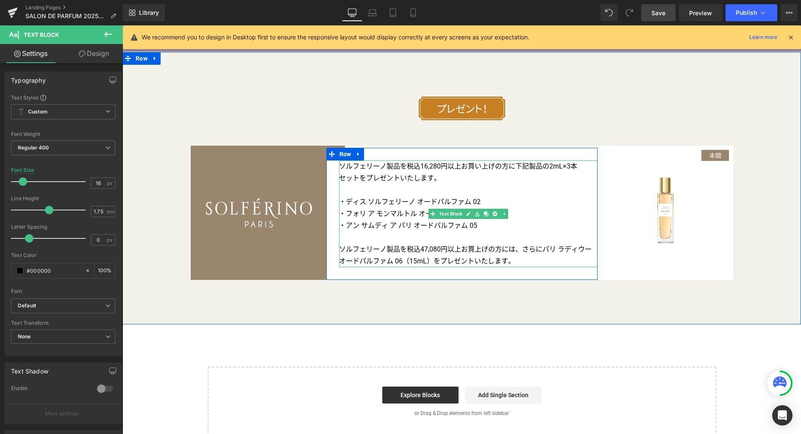
click at [576, 161] on p "ソルフェリーノ製品を税込16,280円以上お買い上げの方に下記製品の2mL×3本" at bounding box center [468, 167] width 259 height 12
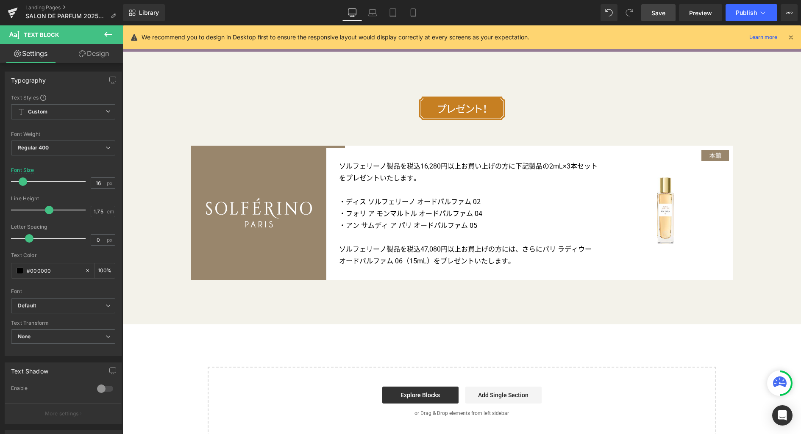
click at [94, 53] on link "Design" at bounding box center [93, 53] width 61 height 19
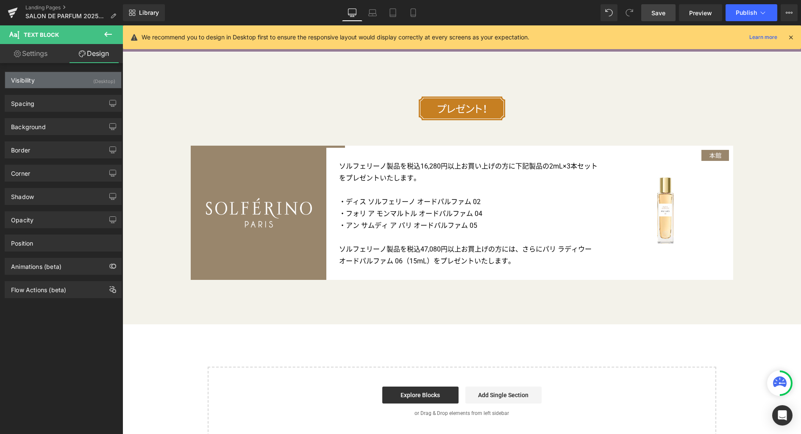
click at [72, 81] on div "Visibility (Desktop)" at bounding box center [63, 80] width 116 height 16
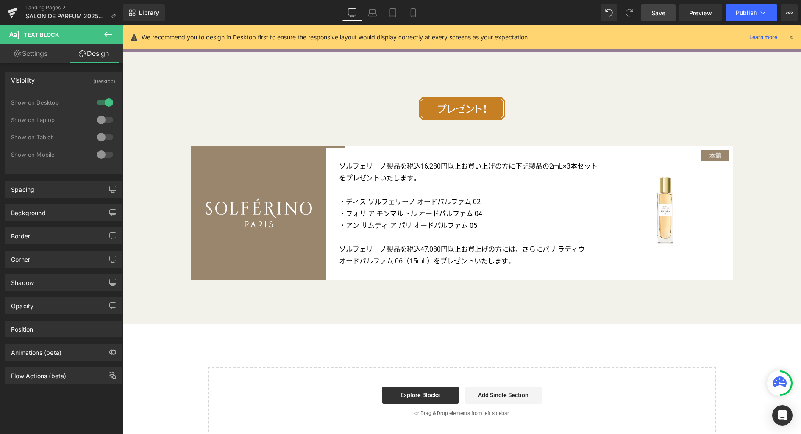
click at [102, 120] on div at bounding box center [105, 120] width 20 height 14
click at [104, 138] on div at bounding box center [105, 138] width 20 height 14
click at [103, 154] on div at bounding box center [105, 155] width 20 height 14
click at [371, 13] on icon at bounding box center [372, 12] width 8 height 8
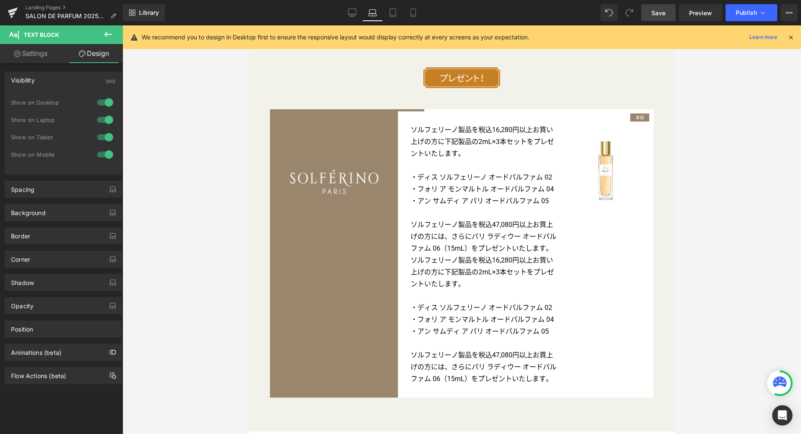
scroll to position [2959, 0]
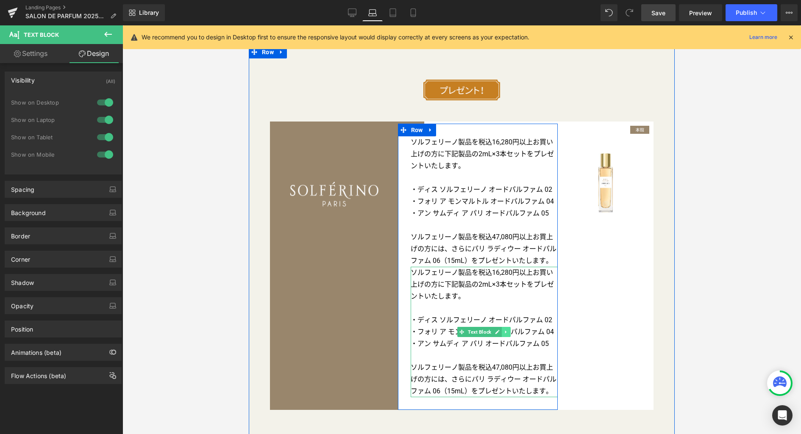
click at [504, 330] on icon at bounding box center [506, 332] width 5 height 5
click at [508, 330] on icon at bounding box center [510, 332] width 5 height 5
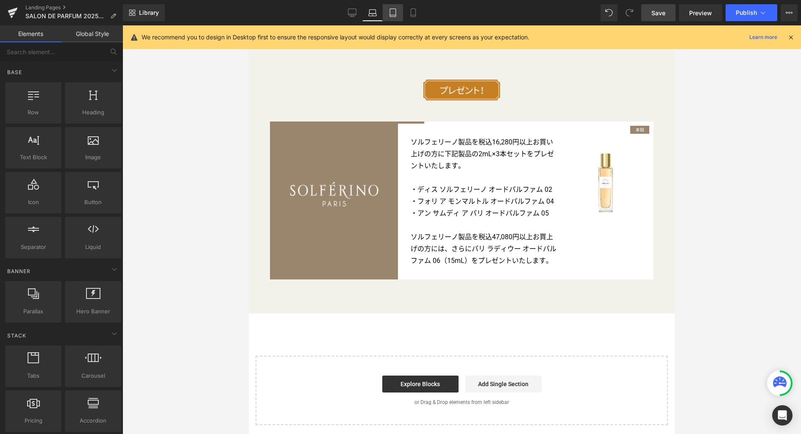
click at [396, 16] on icon at bounding box center [393, 12] width 8 height 8
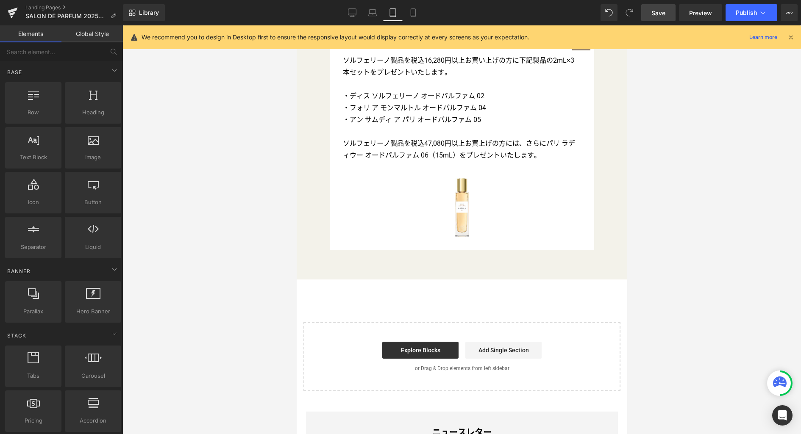
scroll to position [2860, 0]
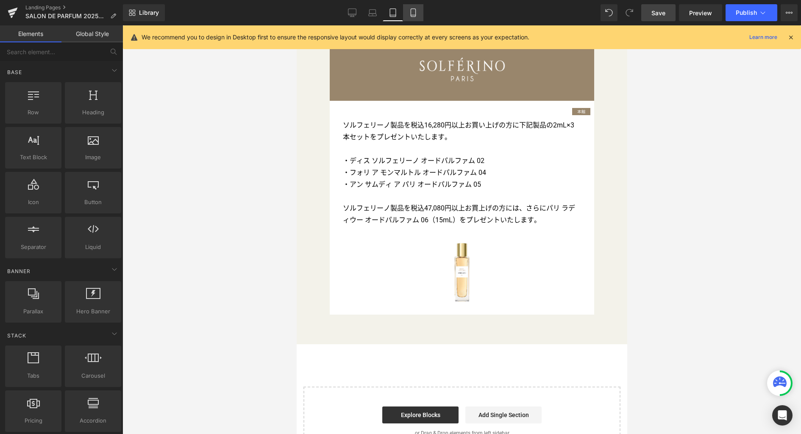
click at [414, 14] on icon at bounding box center [413, 12] width 8 height 8
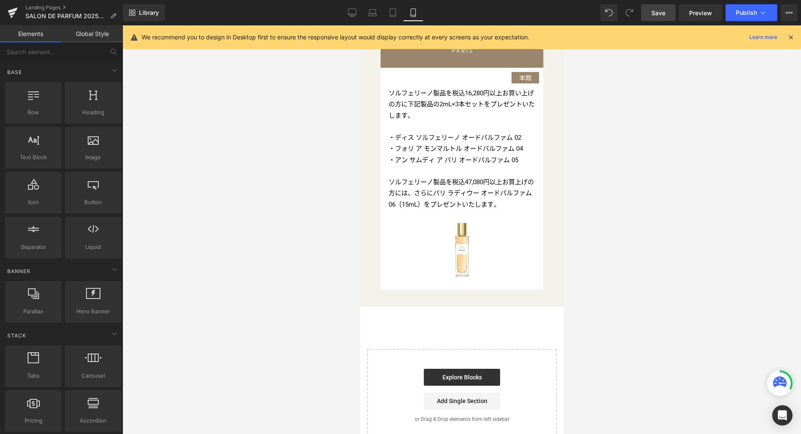
scroll to position [3294, 0]
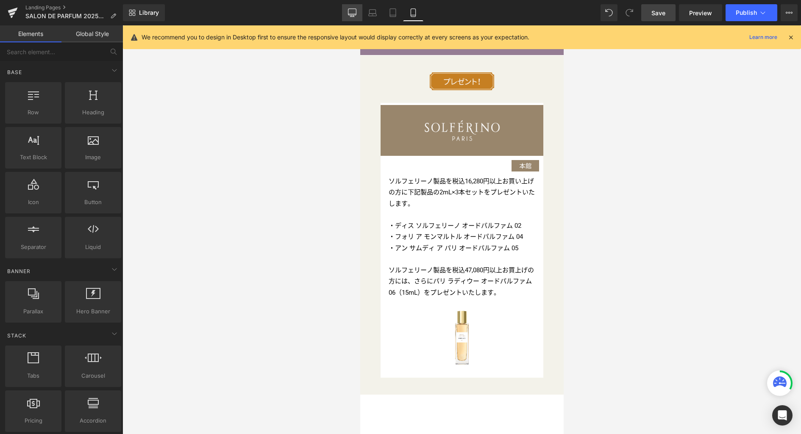
click at [357, 16] on link "Desktop" at bounding box center [352, 12] width 20 height 17
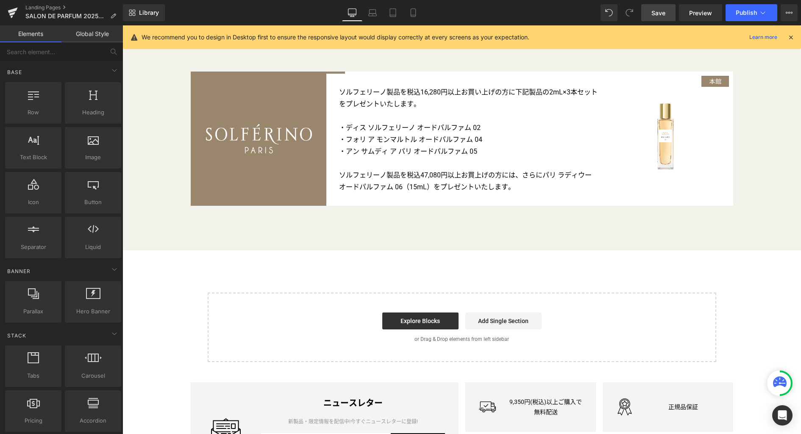
scroll to position [3373, 0]
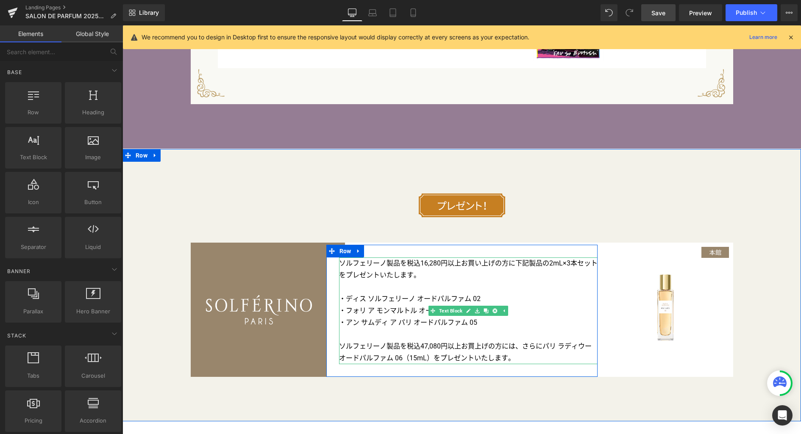
click at [464, 258] on p "ソルフェリーノ製品を税込16,280円以上お買い上げの方に下記製品の2mL×3本 セットをプレゼントいたします。" at bounding box center [468, 270] width 259 height 24
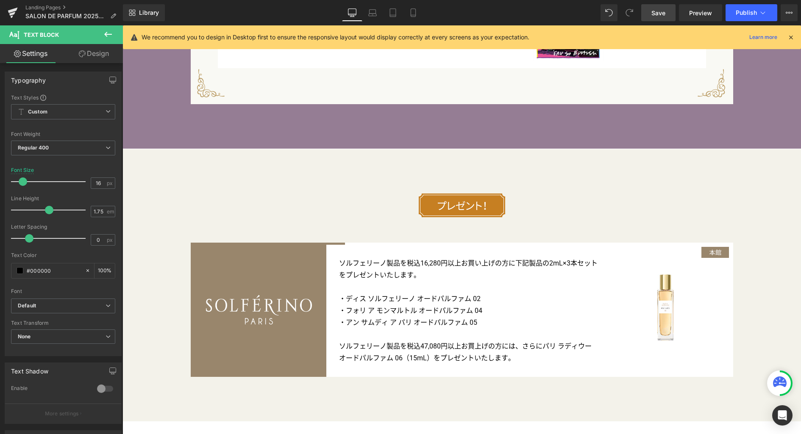
click at [101, 57] on link "Design" at bounding box center [93, 53] width 61 height 19
click at [0, 0] on div "Spacing" at bounding box center [0, 0] width 0 height 0
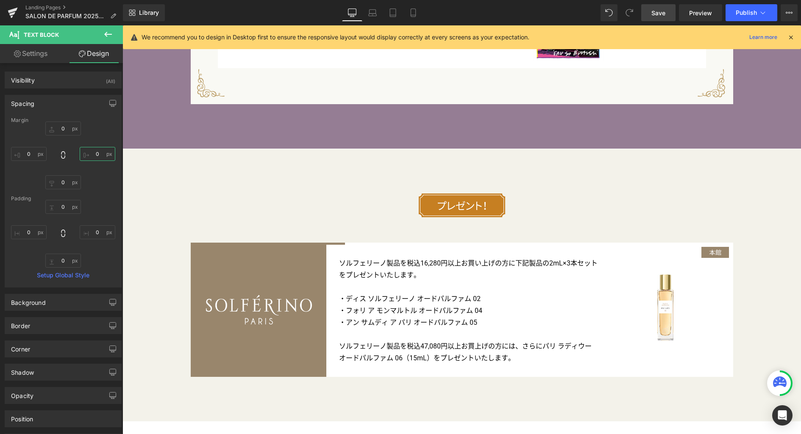
click at [99, 156] on input "0" at bounding box center [98, 154] width 36 height 14
click at [656, 13] on span "Save" at bounding box center [658, 12] width 14 height 9
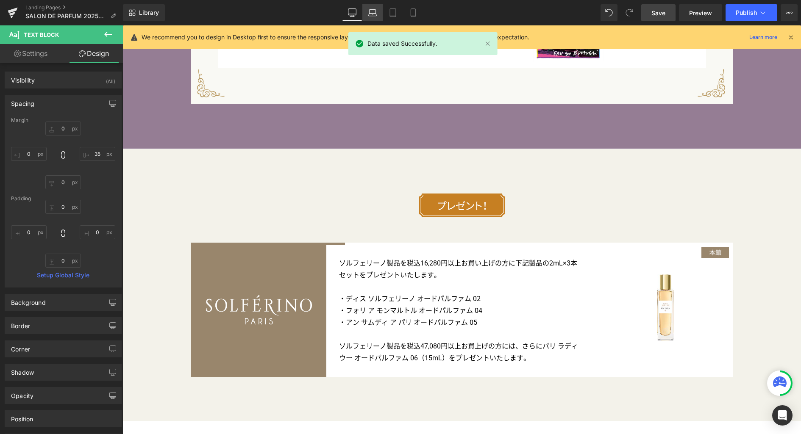
click at [363, 14] on link "Laptop" at bounding box center [372, 12] width 20 height 17
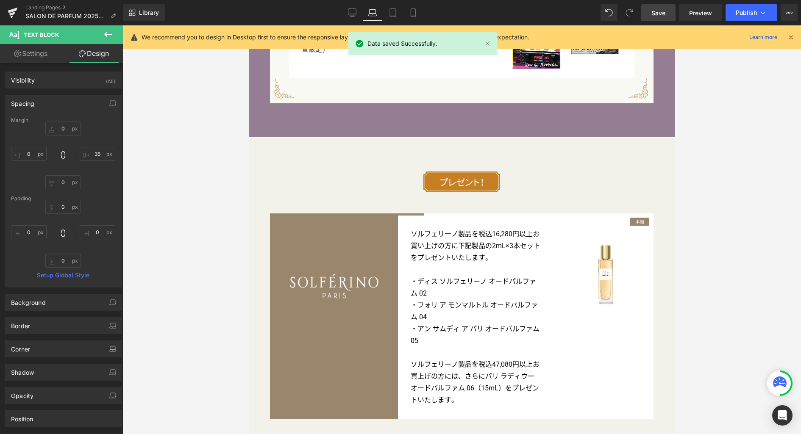
scroll to position [2854, 0]
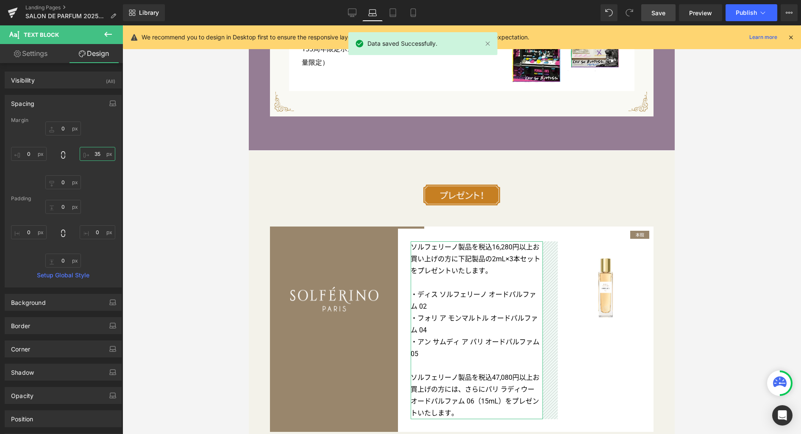
click at [97, 156] on input "35" at bounding box center [98, 154] width 36 height 14
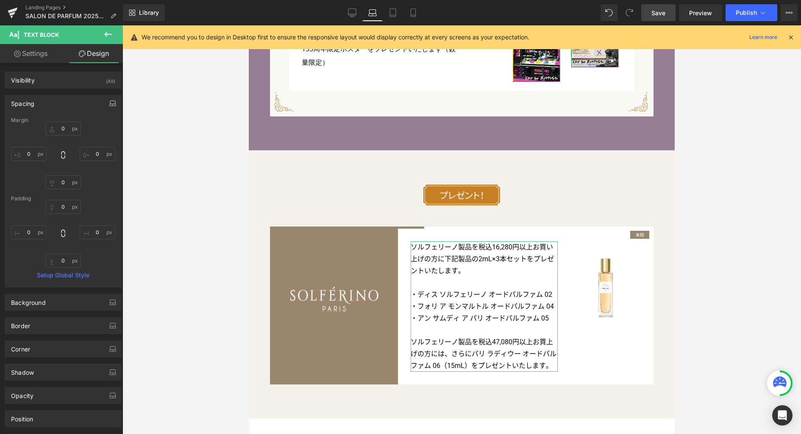
click at [109, 103] on icon "button" at bounding box center [112, 103] width 7 height 7
click at [72, 122] on button "Tablet" at bounding box center [73, 121] width 24 height 14
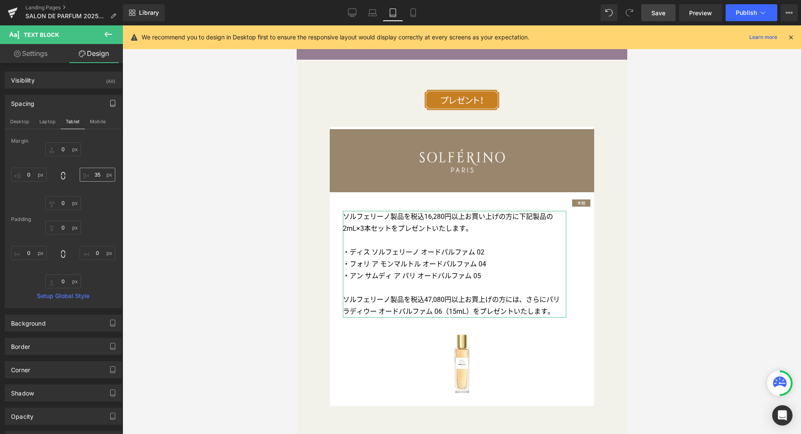
scroll to position [2769, 0]
click at [96, 177] on input "35" at bounding box center [98, 175] width 36 height 14
click at [102, 122] on button "Mobile" at bounding box center [98, 121] width 26 height 14
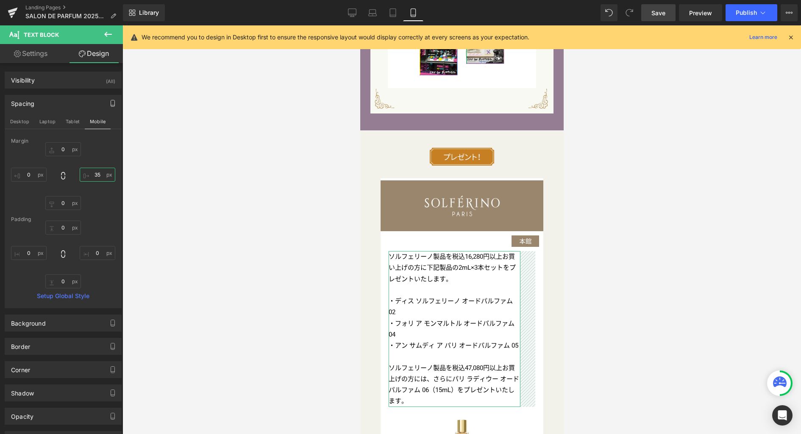
click at [99, 174] on input "35" at bounding box center [98, 175] width 36 height 14
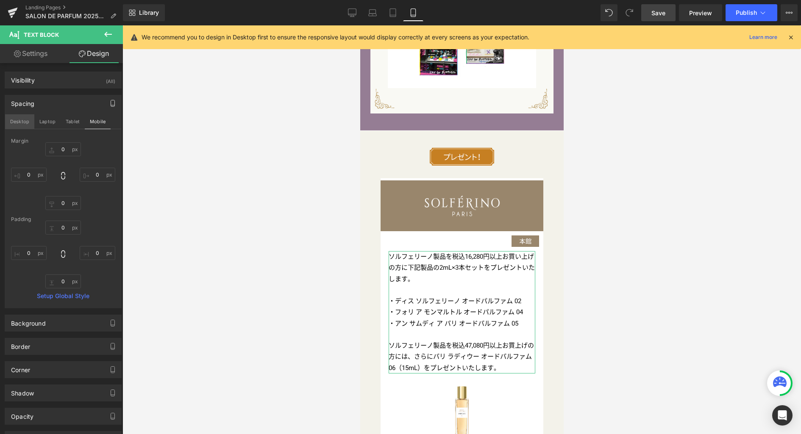
click at [25, 124] on button "Desktop" at bounding box center [19, 121] width 29 height 14
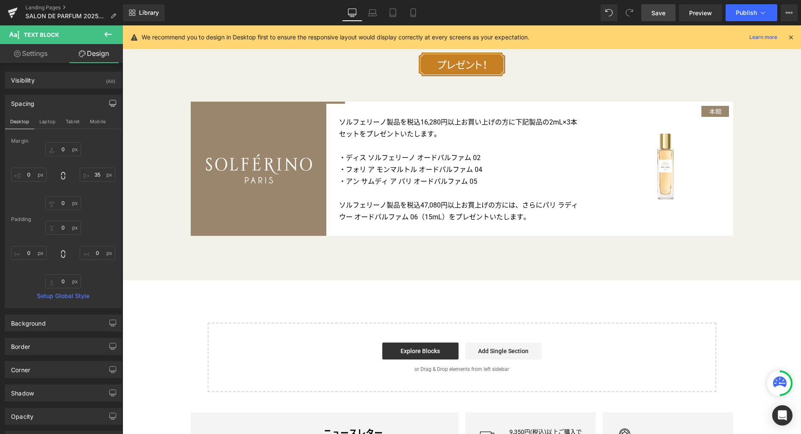
scroll to position [3436, 0]
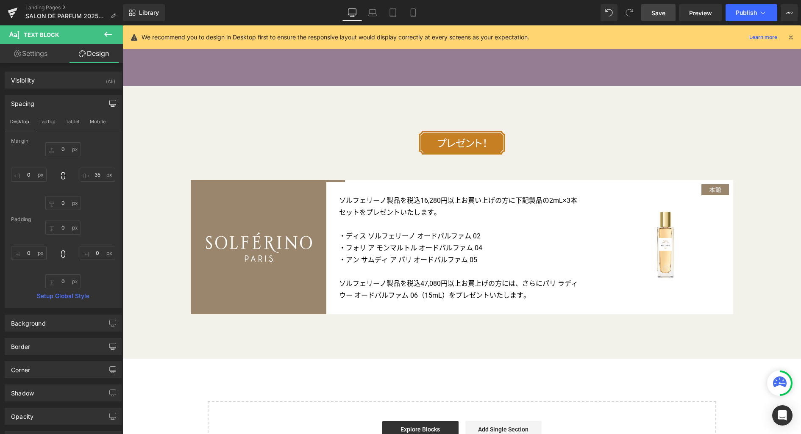
click at [665, 14] on span "Save" at bounding box center [658, 12] width 14 height 9
